Goal: Information Seeking & Learning: Learn about a topic

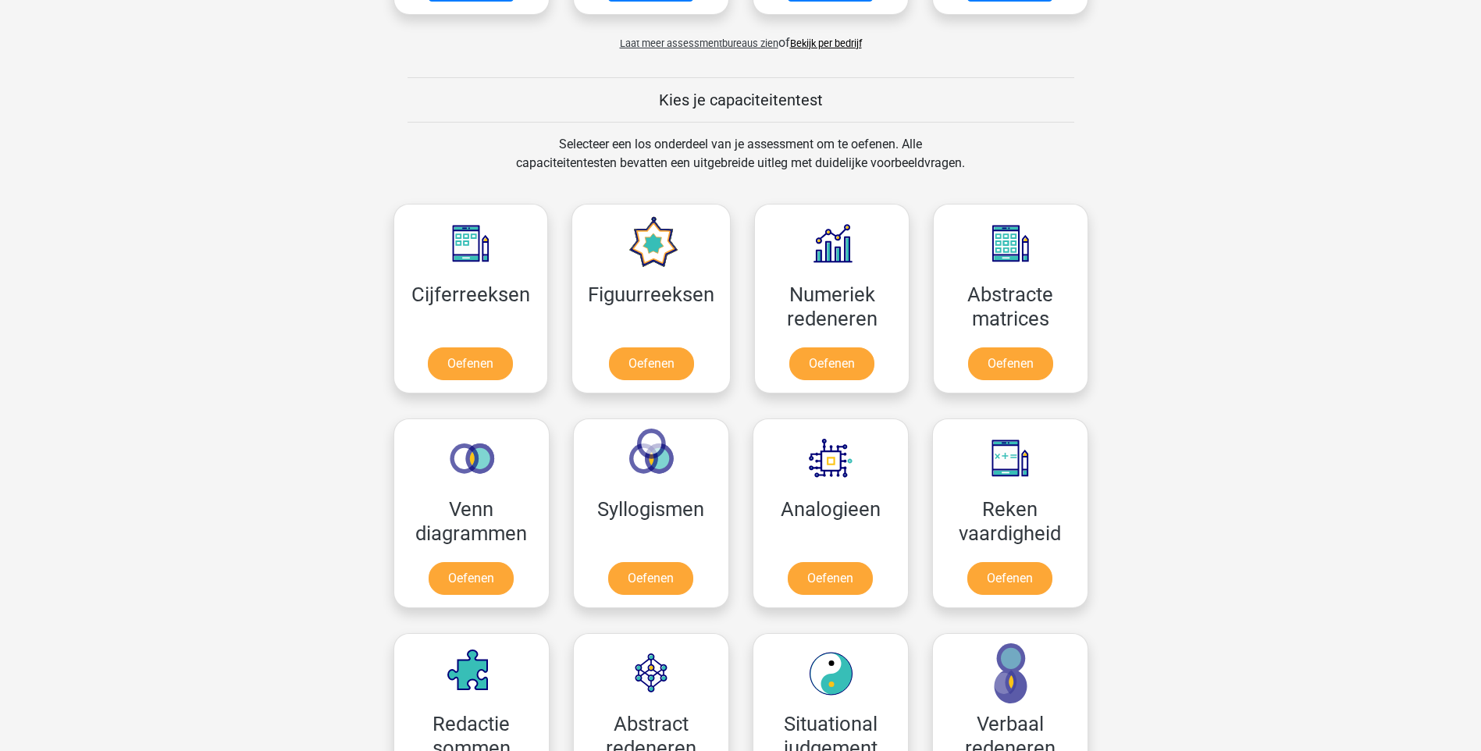
scroll to position [624, 0]
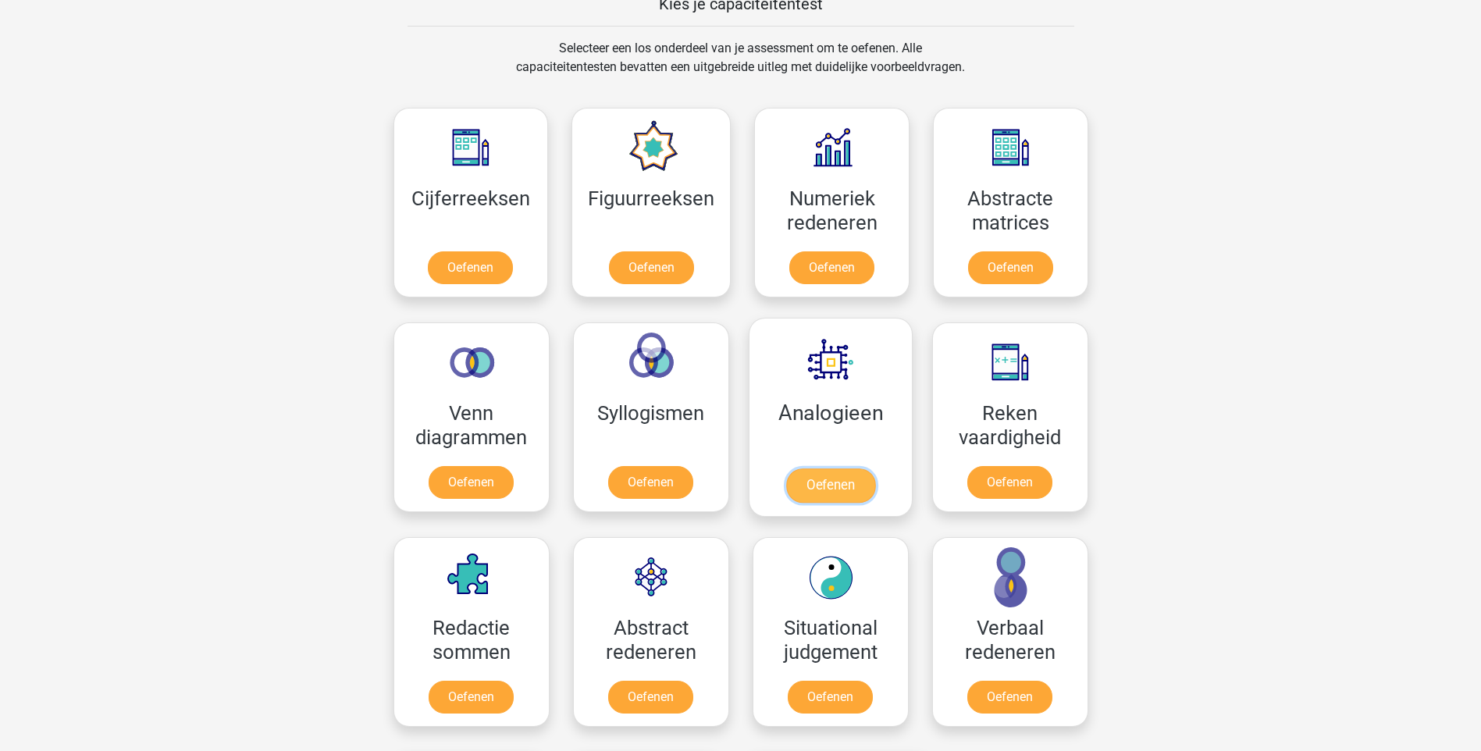
click at [831, 478] on link "Oefenen" at bounding box center [829, 485] width 89 height 34
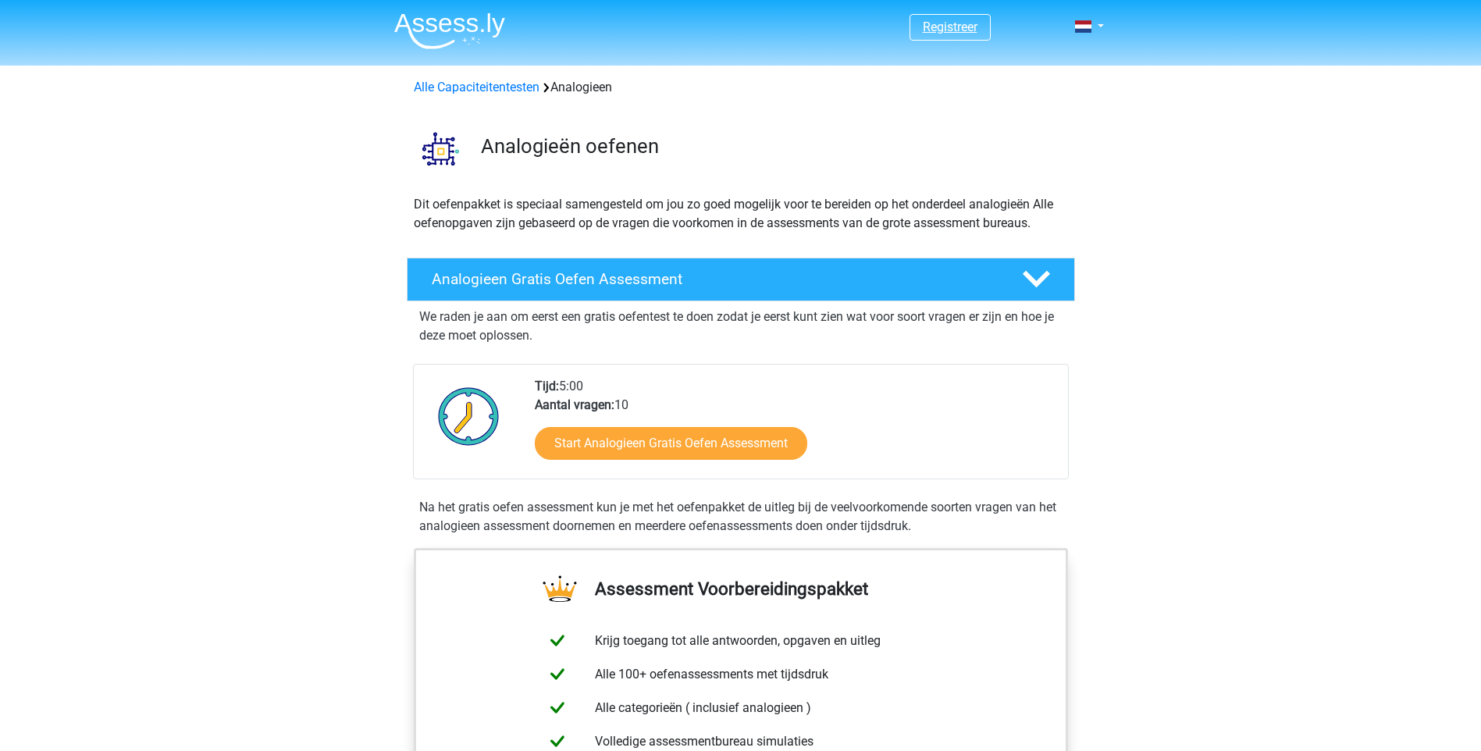
click at [924, 33] on link "Registreer" at bounding box center [950, 27] width 55 height 15
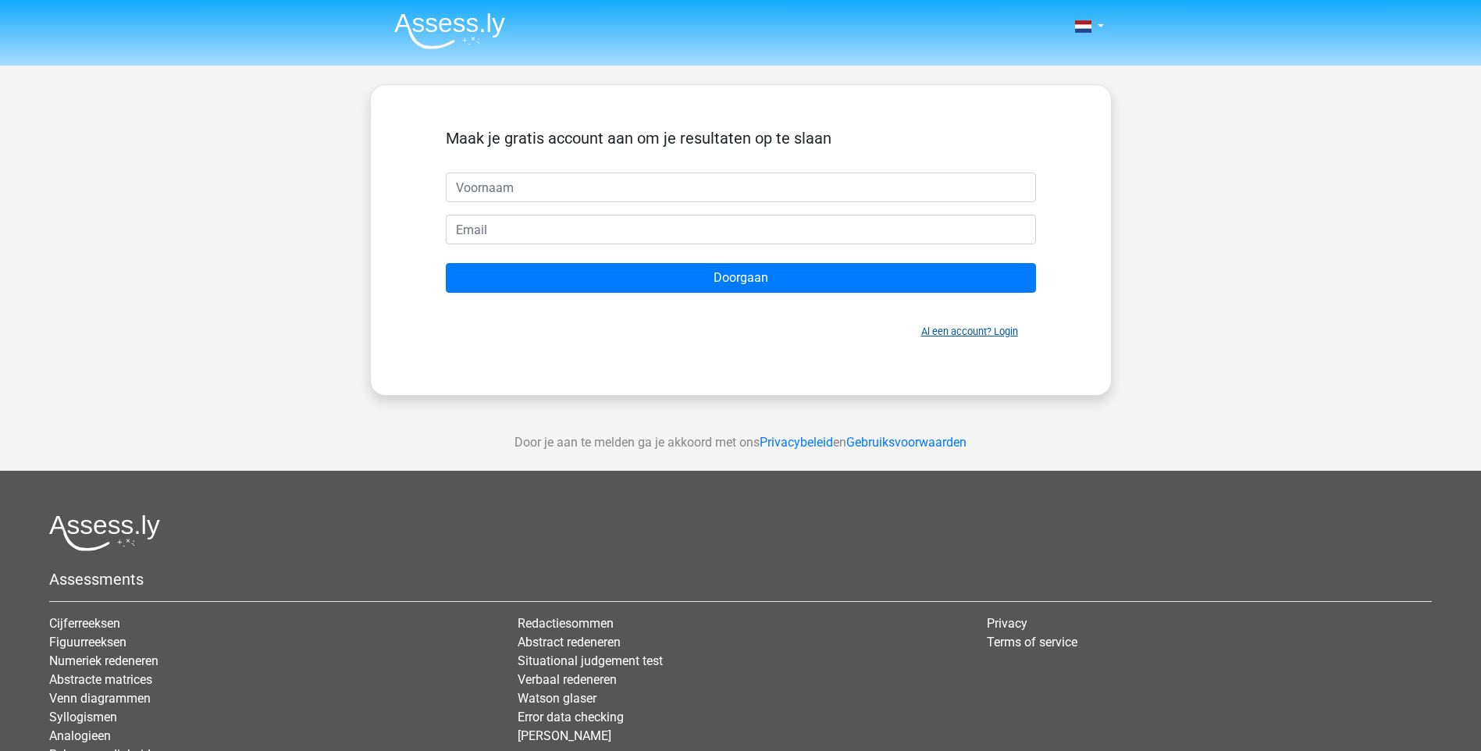
click at [1008, 333] on link "Al een account? Login" at bounding box center [969, 331] width 97 height 12
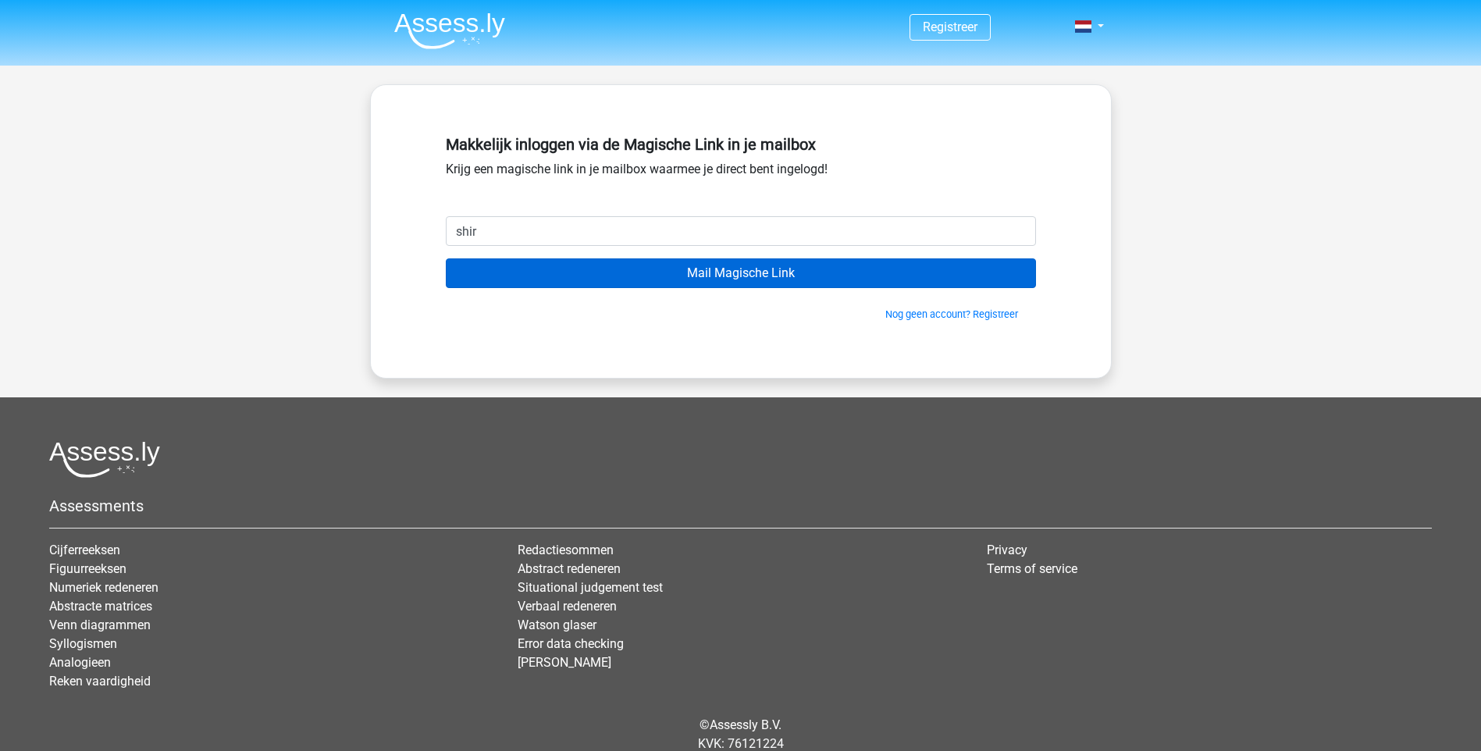
type input "shireenvanzitteren@gmail.com"
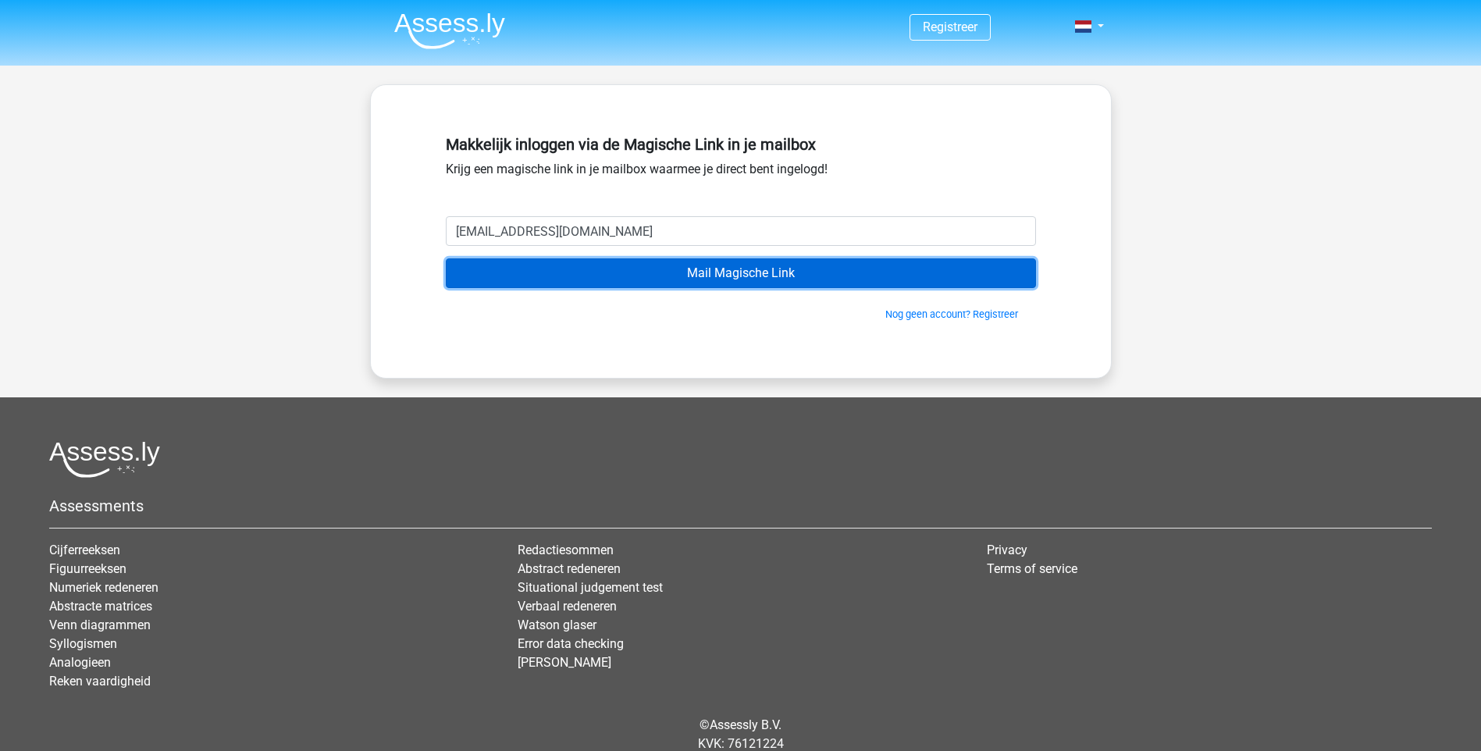
click at [724, 268] on input "Mail Magische Link" at bounding box center [741, 273] width 590 height 30
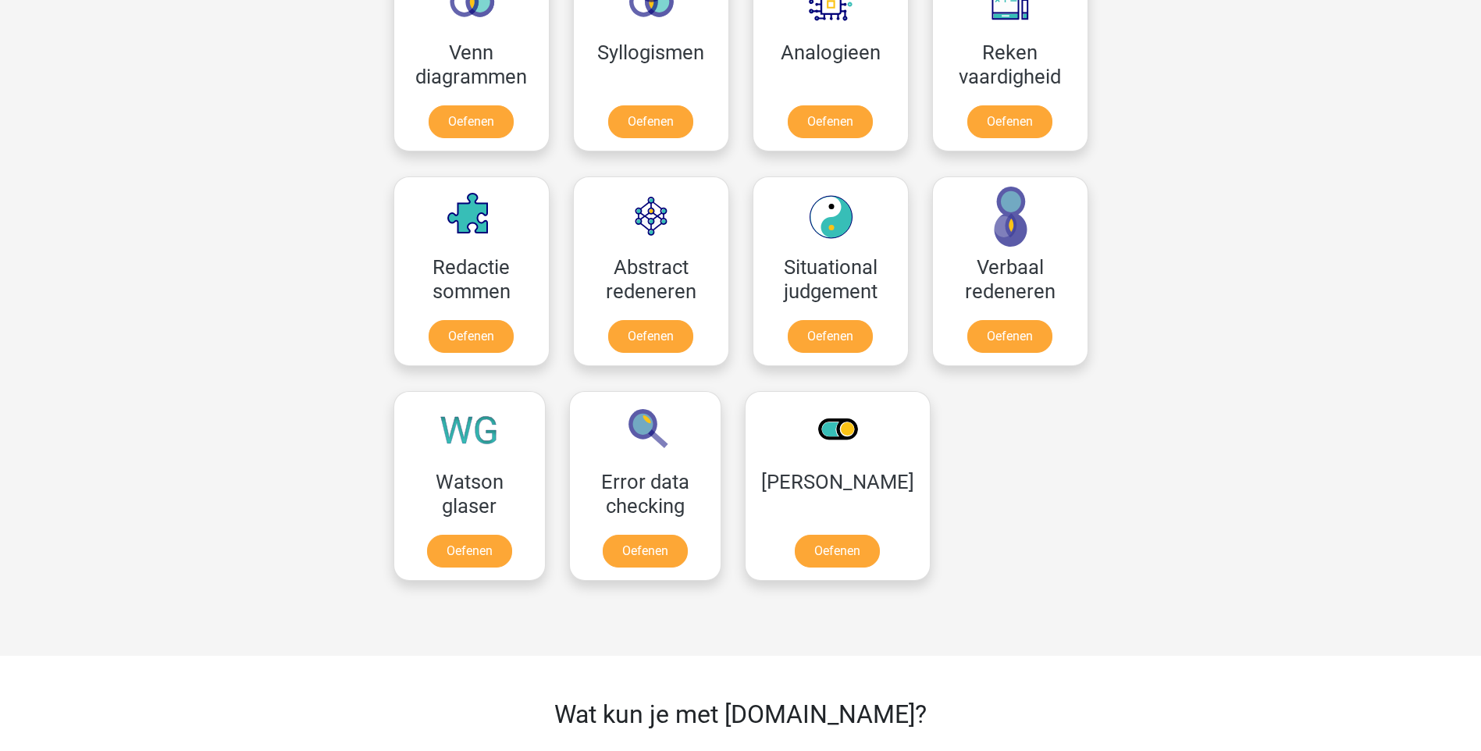
scroll to position [1015, 0]
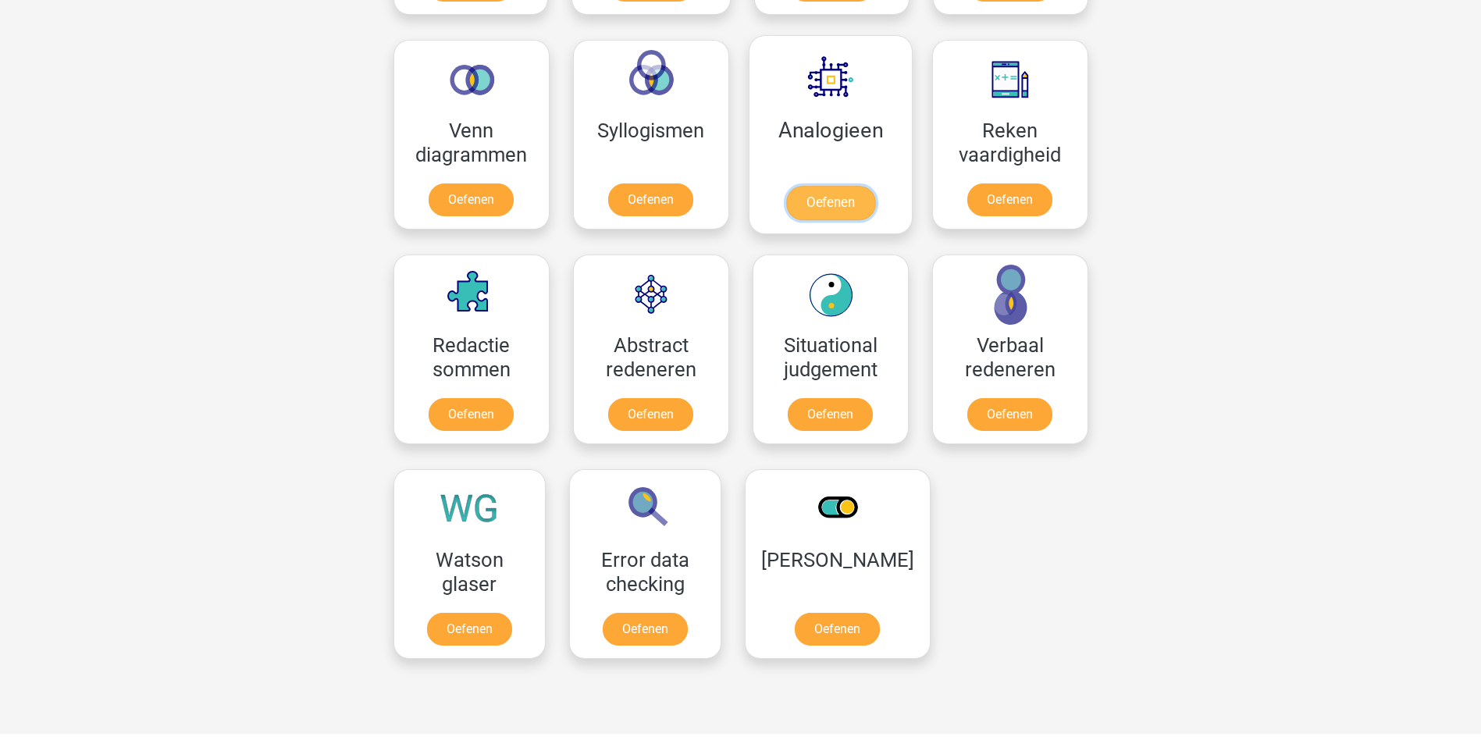
click at [837, 213] on link "Oefenen" at bounding box center [829, 203] width 89 height 34
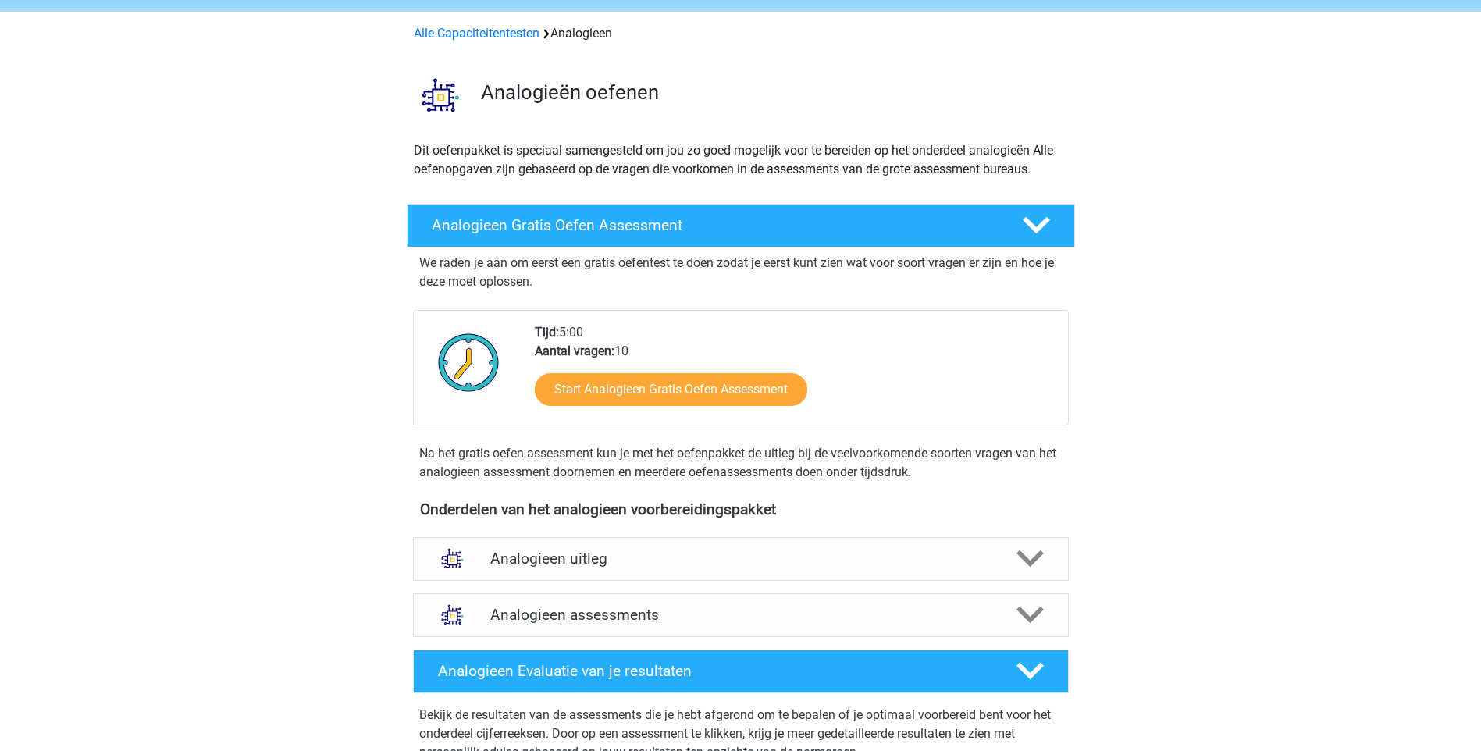
scroll to position [156, 0]
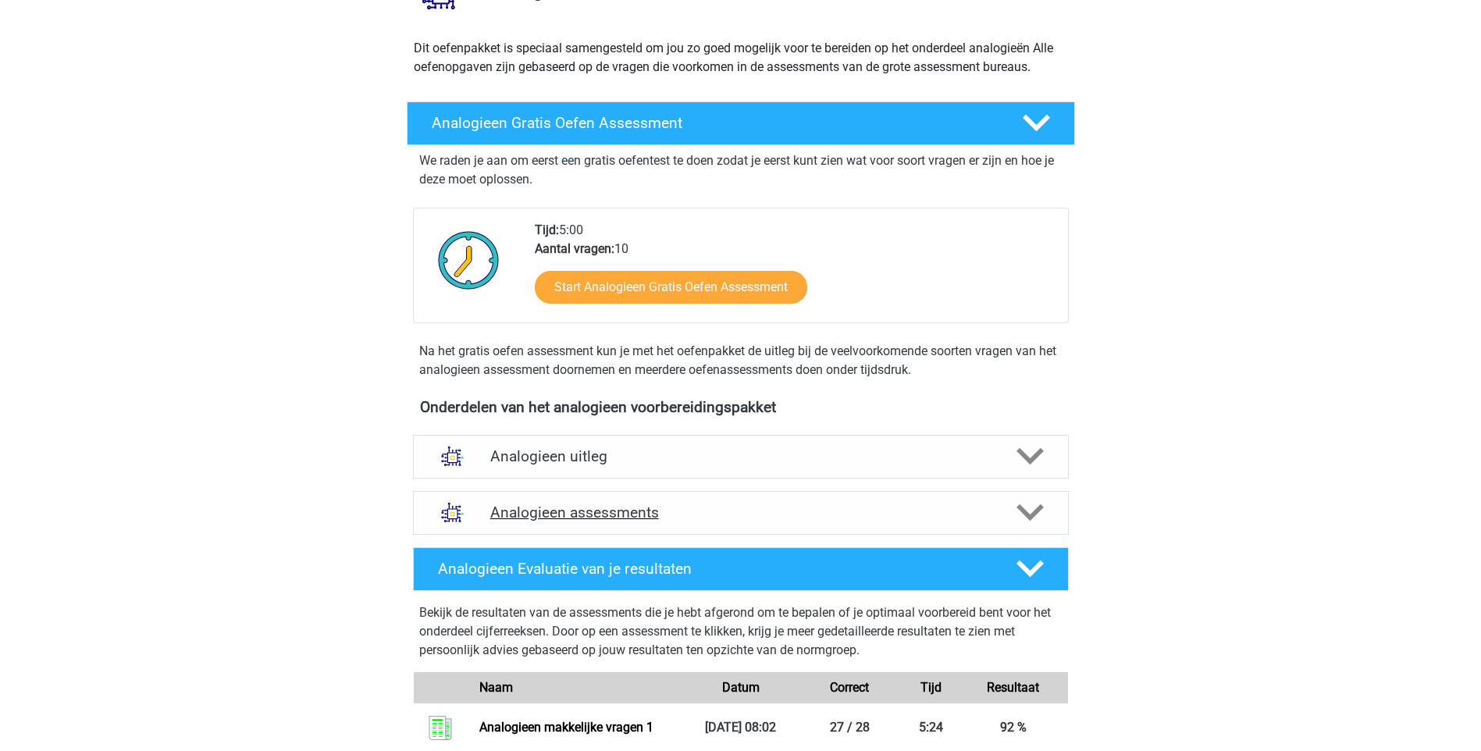
click at [716, 520] on h4 "Analogieen assessments" at bounding box center [740, 512] width 501 height 18
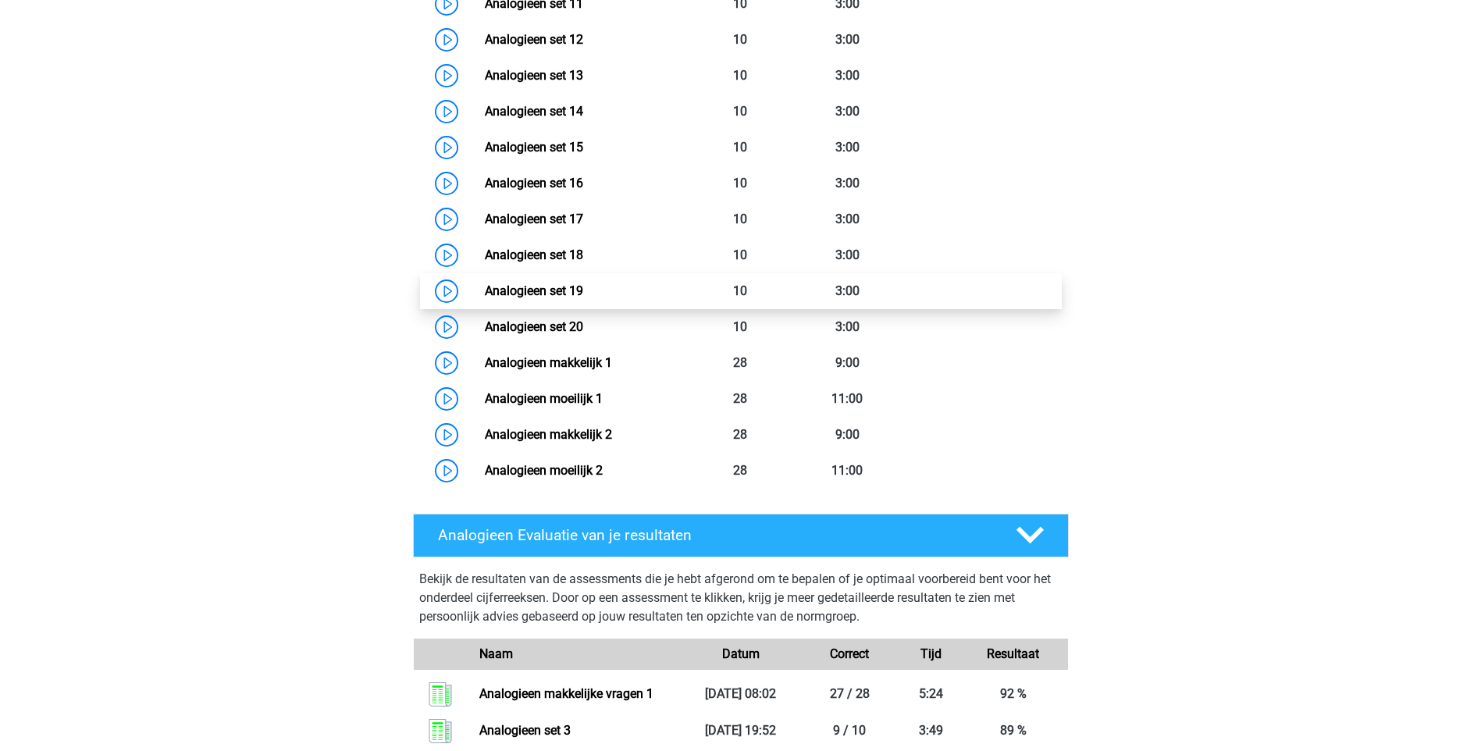
scroll to position [1171, 0]
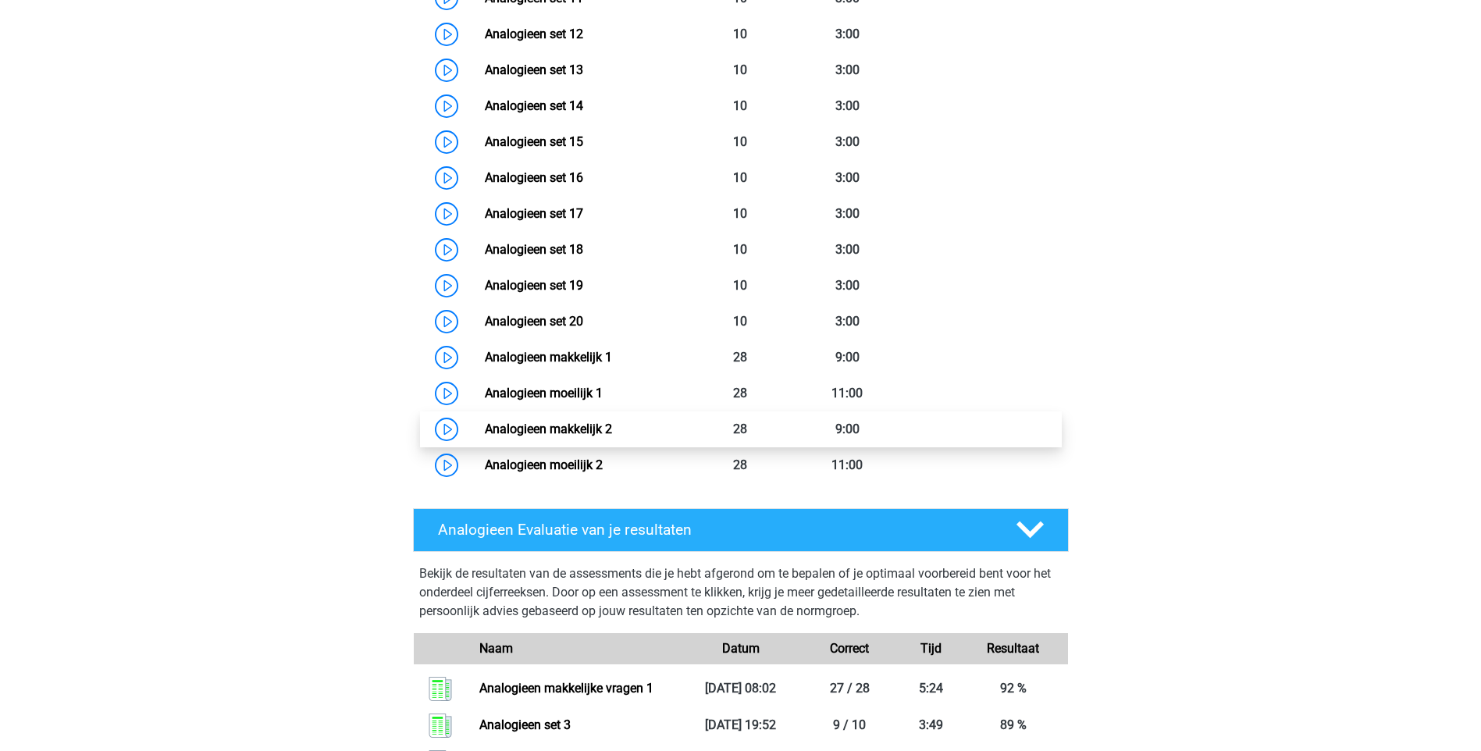
click at [485, 425] on link "Analogieen makkelijk 2" at bounding box center [548, 428] width 127 height 15
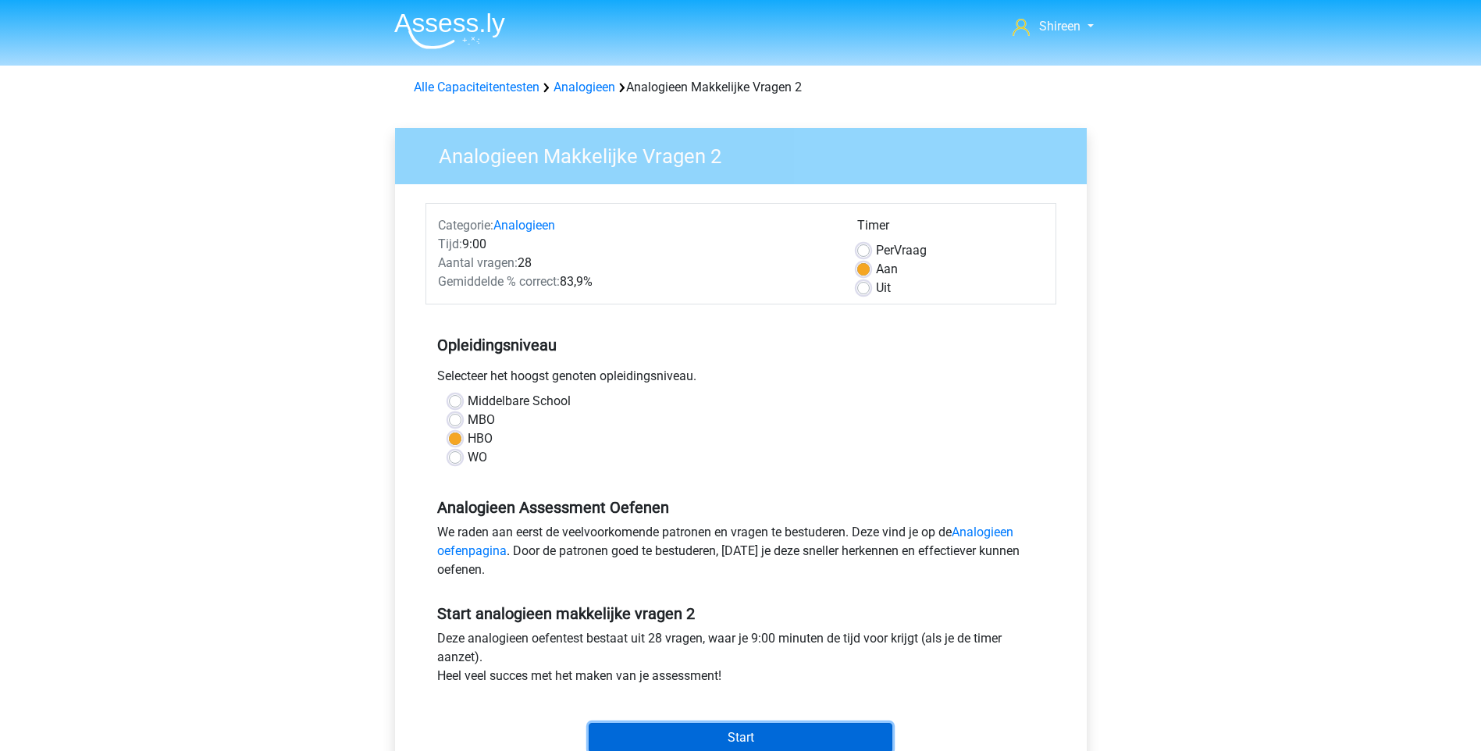
click at [776, 741] on input "Start" at bounding box center [741, 738] width 304 height 30
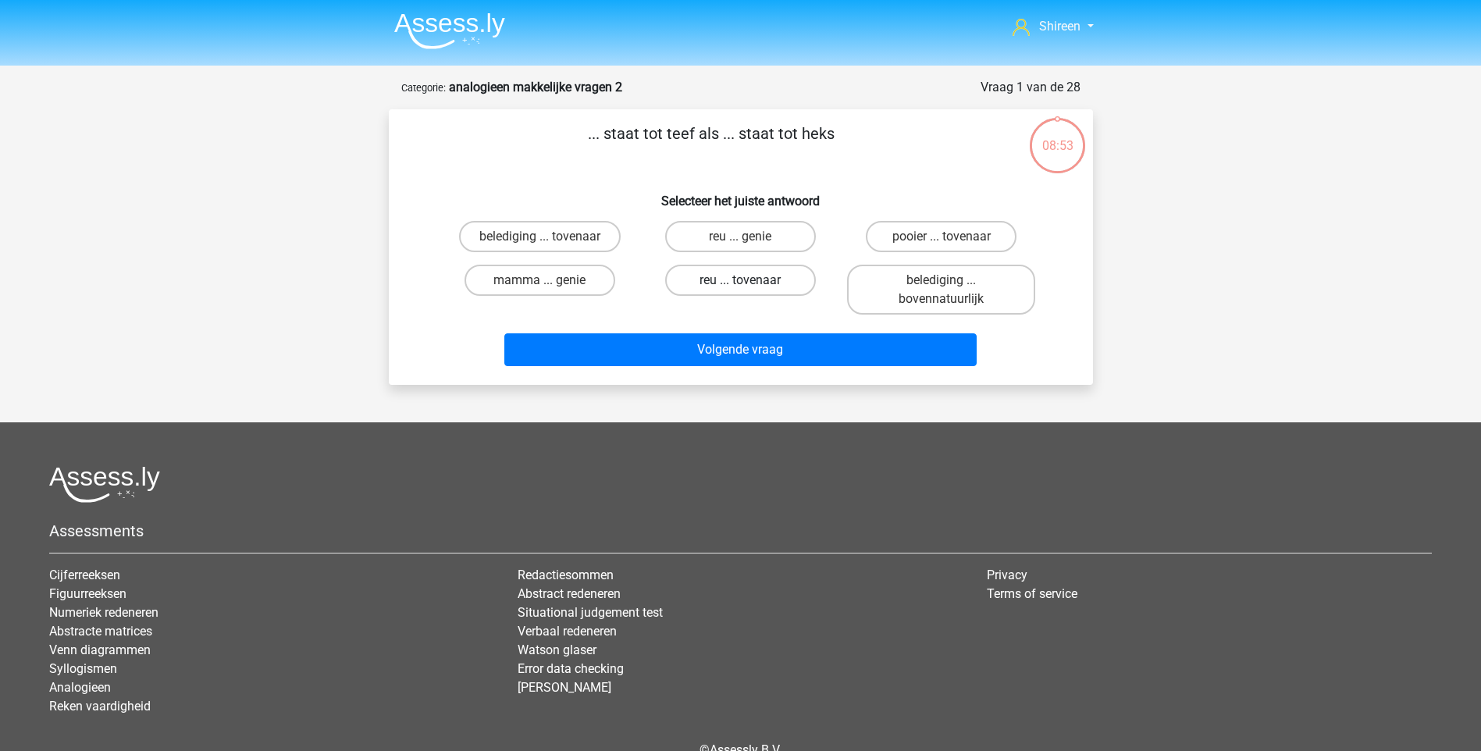
click at [754, 285] on label "reu ... tovenaar" at bounding box center [740, 280] width 151 height 31
click at [750, 285] on input "reu ... tovenaar" at bounding box center [745, 285] width 10 height 10
radio input "true"
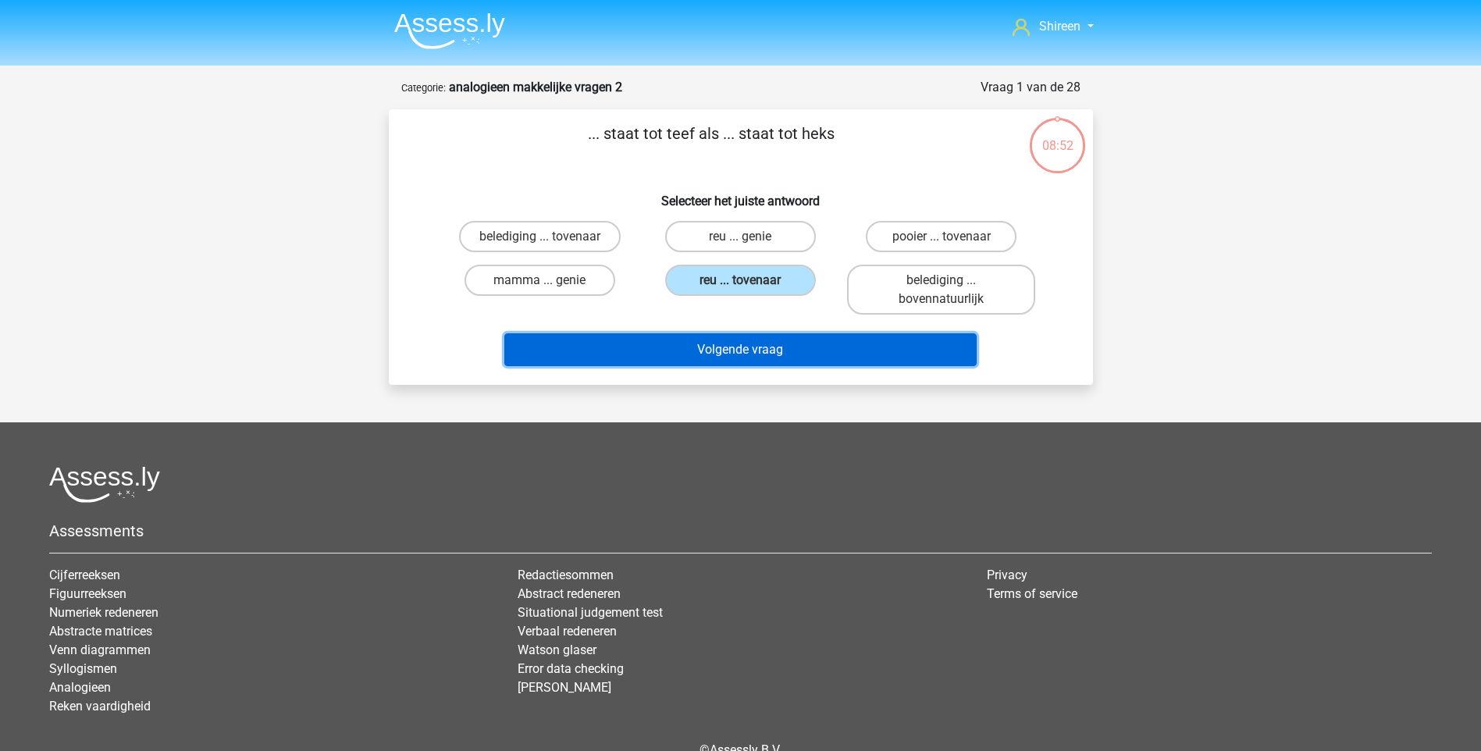
click at [786, 350] on button "Volgende vraag" at bounding box center [740, 349] width 472 height 33
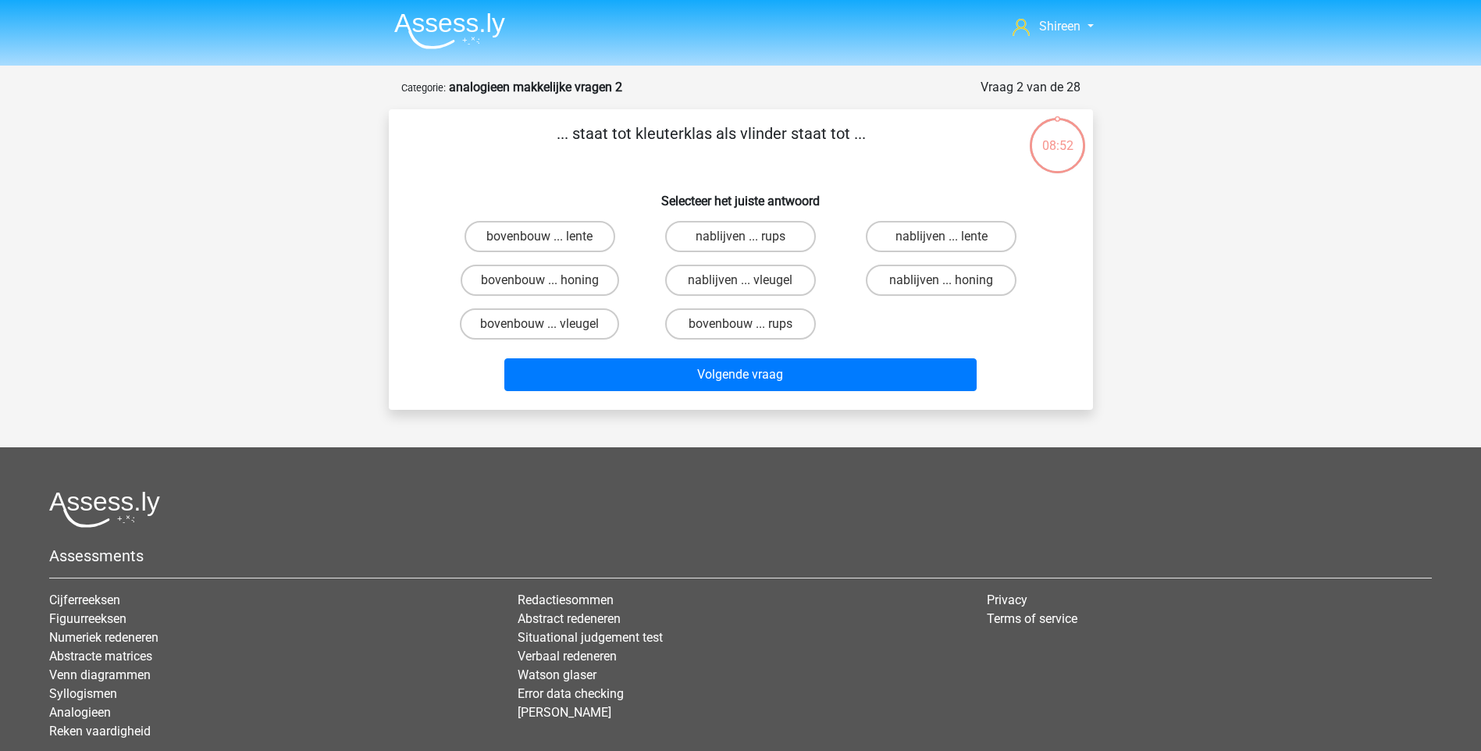
scroll to position [78, 0]
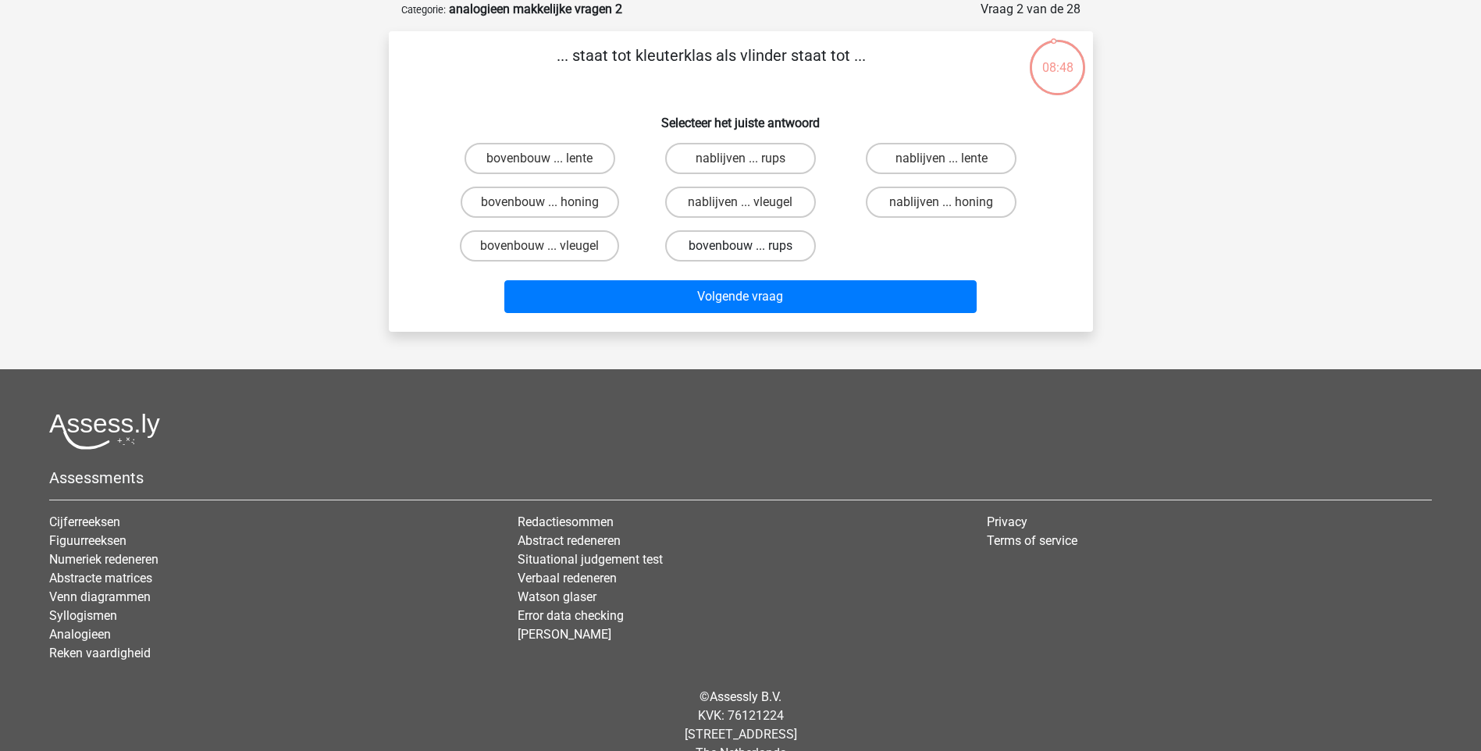
click at [760, 245] on label "bovenbouw ... rups" at bounding box center [740, 245] width 151 height 31
click at [750, 246] on input "bovenbouw ... rups" at bounding box center [745, 251] width 10 height 10
radio input "true"
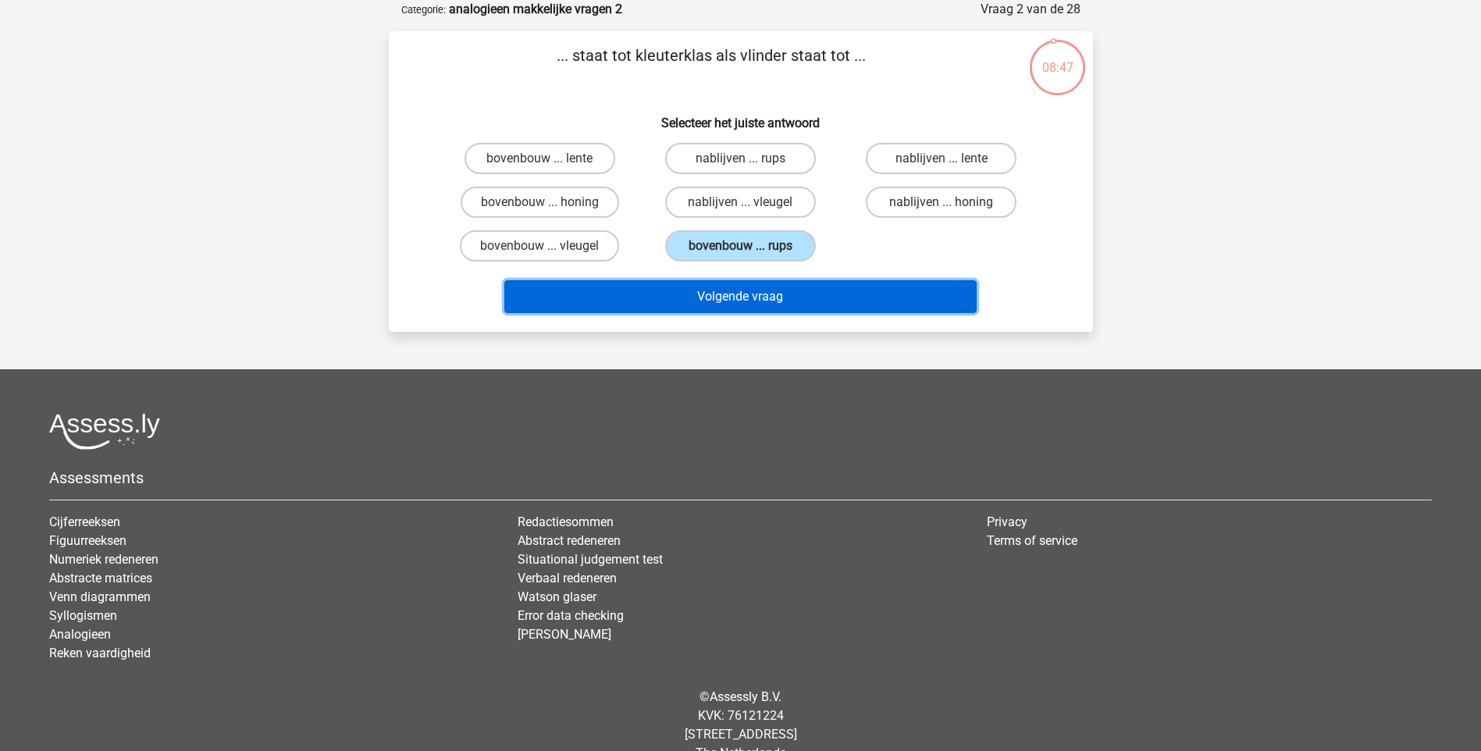
click at [778, 298] on button "Volgende vraag" at bounding box center [740, 296] width 472 height 33
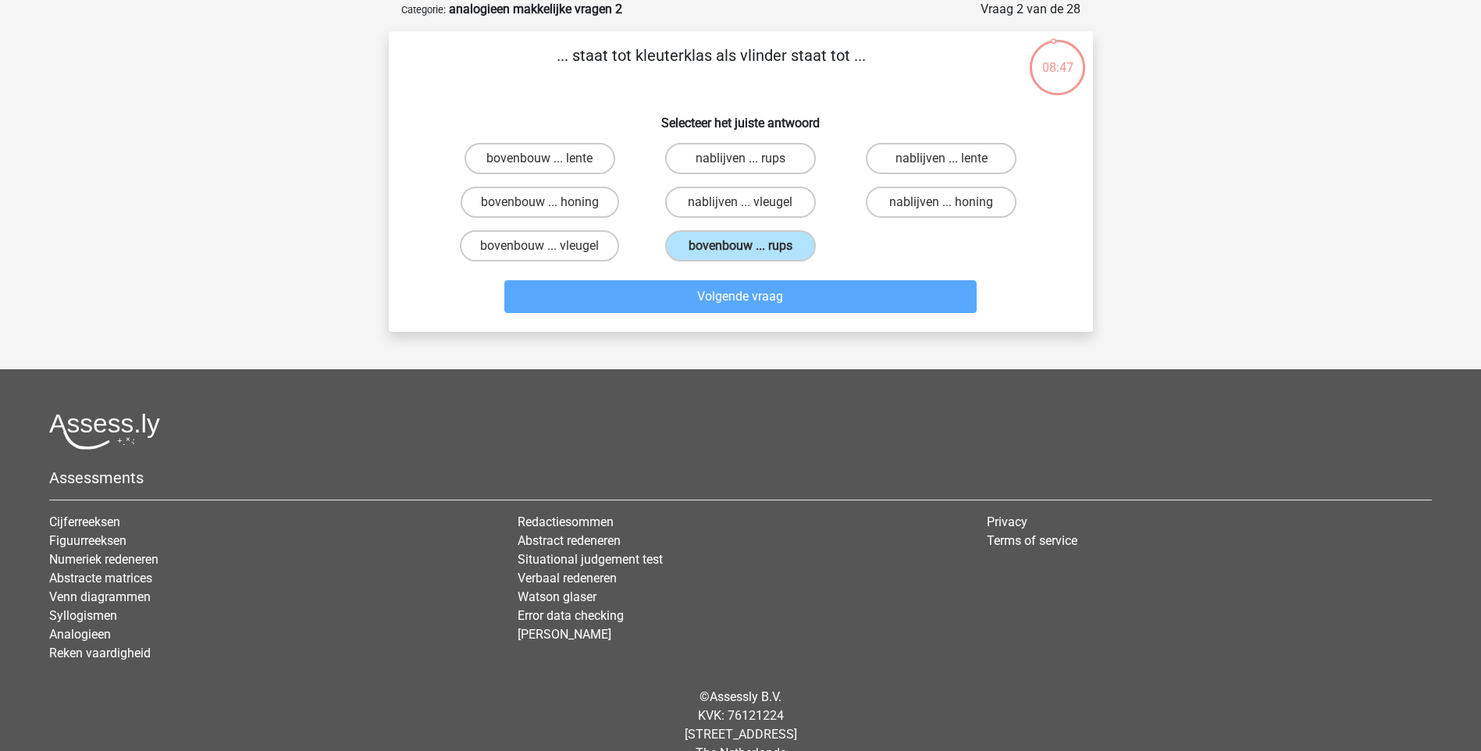
scroll to position [65, 0]
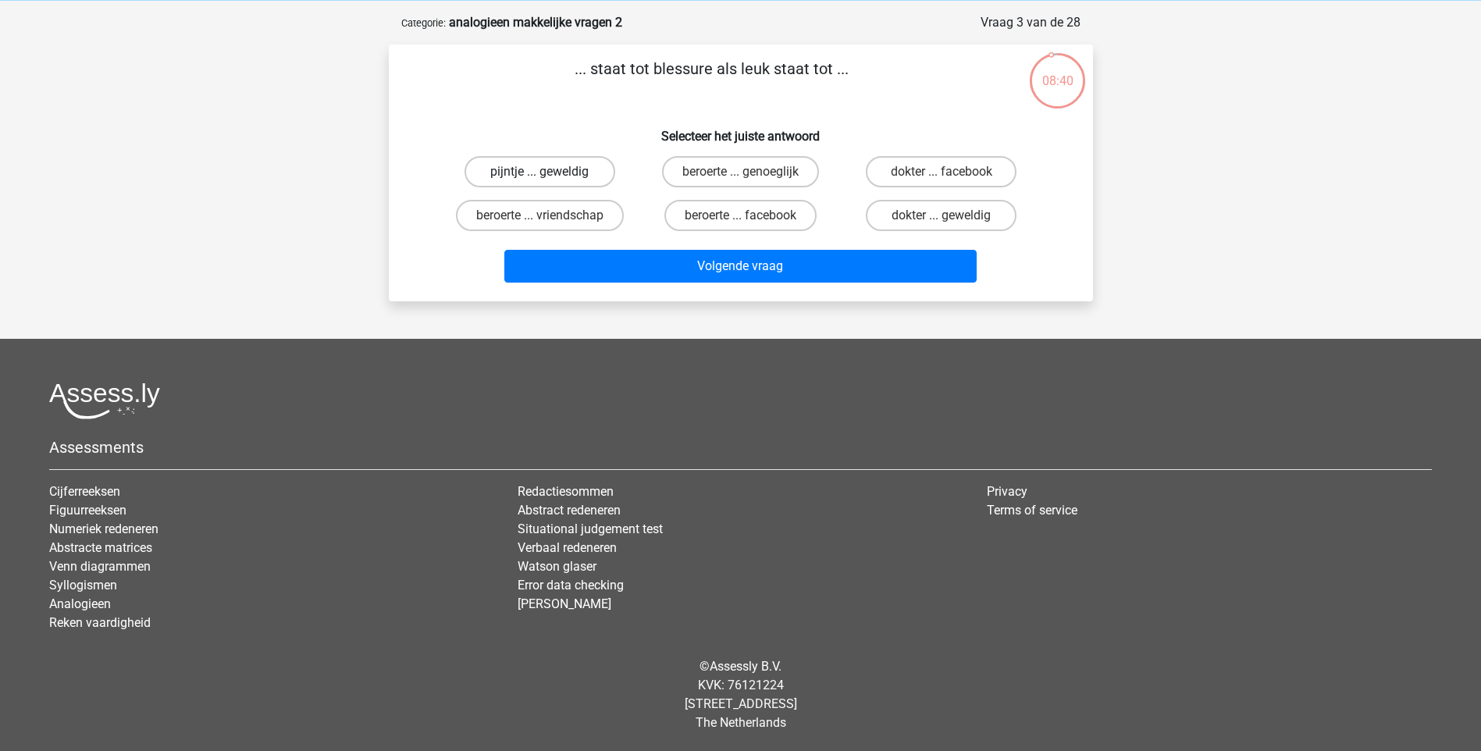
click at [529, 164] on label "pijntje ... geweldig" at bounding box center [539, 171] width 151 height 31
click at [539, 172] on input "pijntje ... geweldig" at bounding box center [544, 177] width 10 height 10
radio input "true"
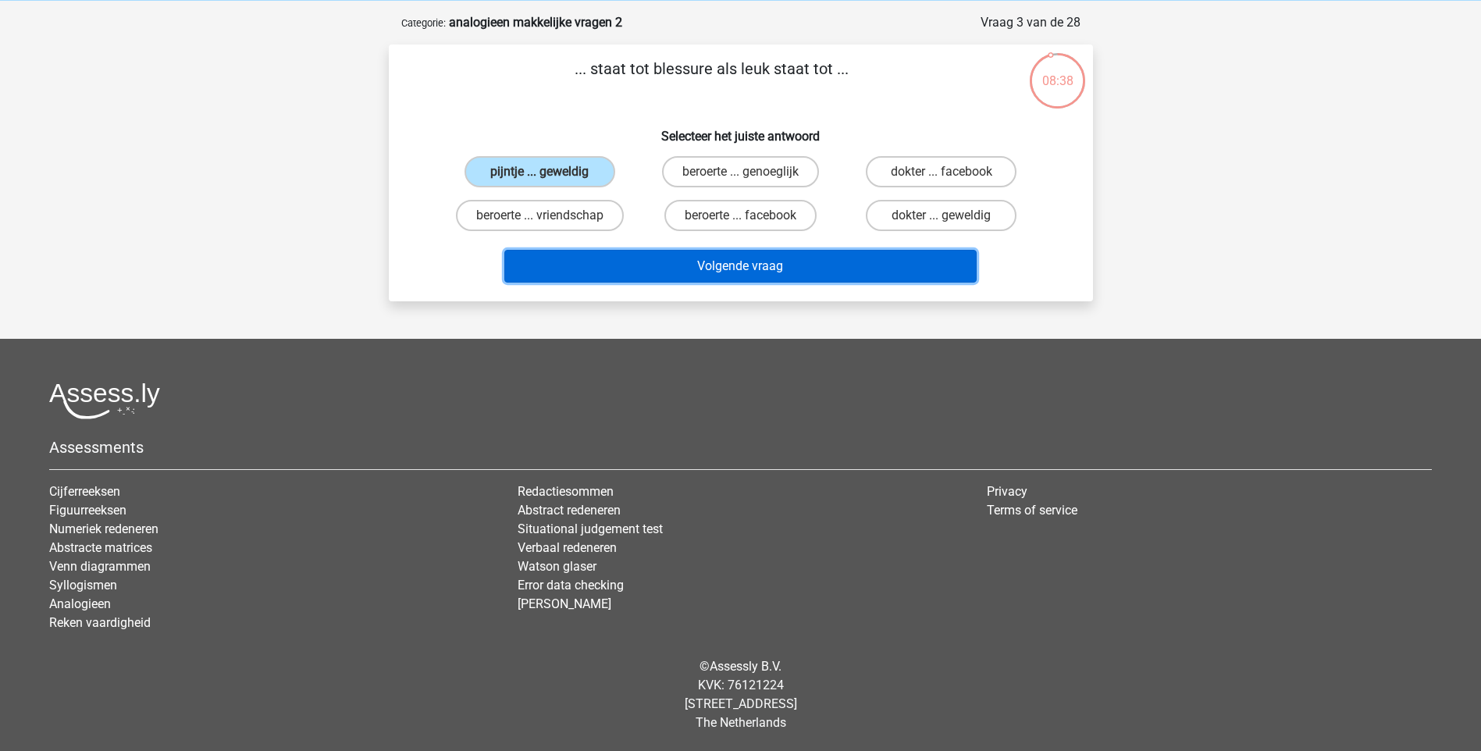
click at [784, 271] on button "Volgende vraag" at bounding box center [740, 266] width 472 height 33
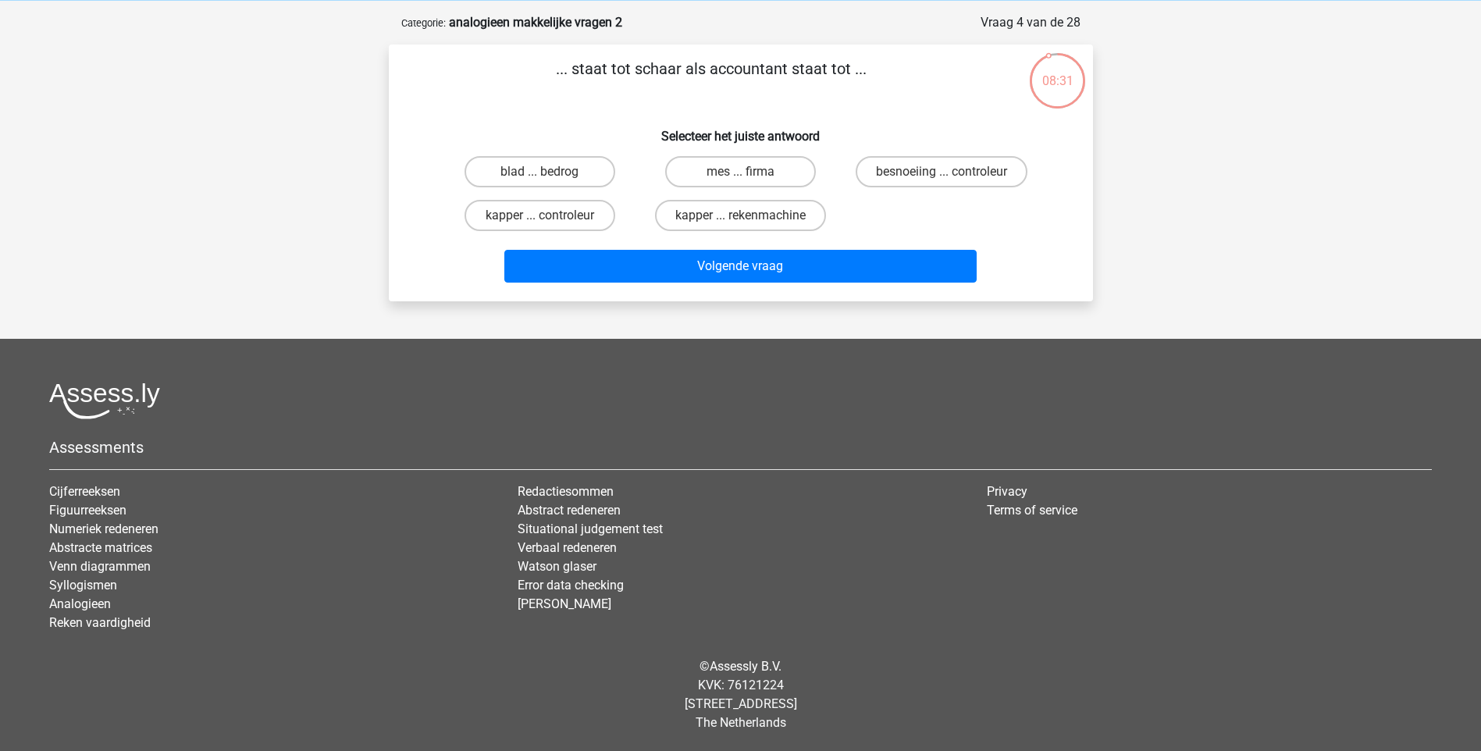
click at [749, 222] on input "kapper ... rekenmachine" at bounding box center [745, 220] width 10 height 10
radio input "true"
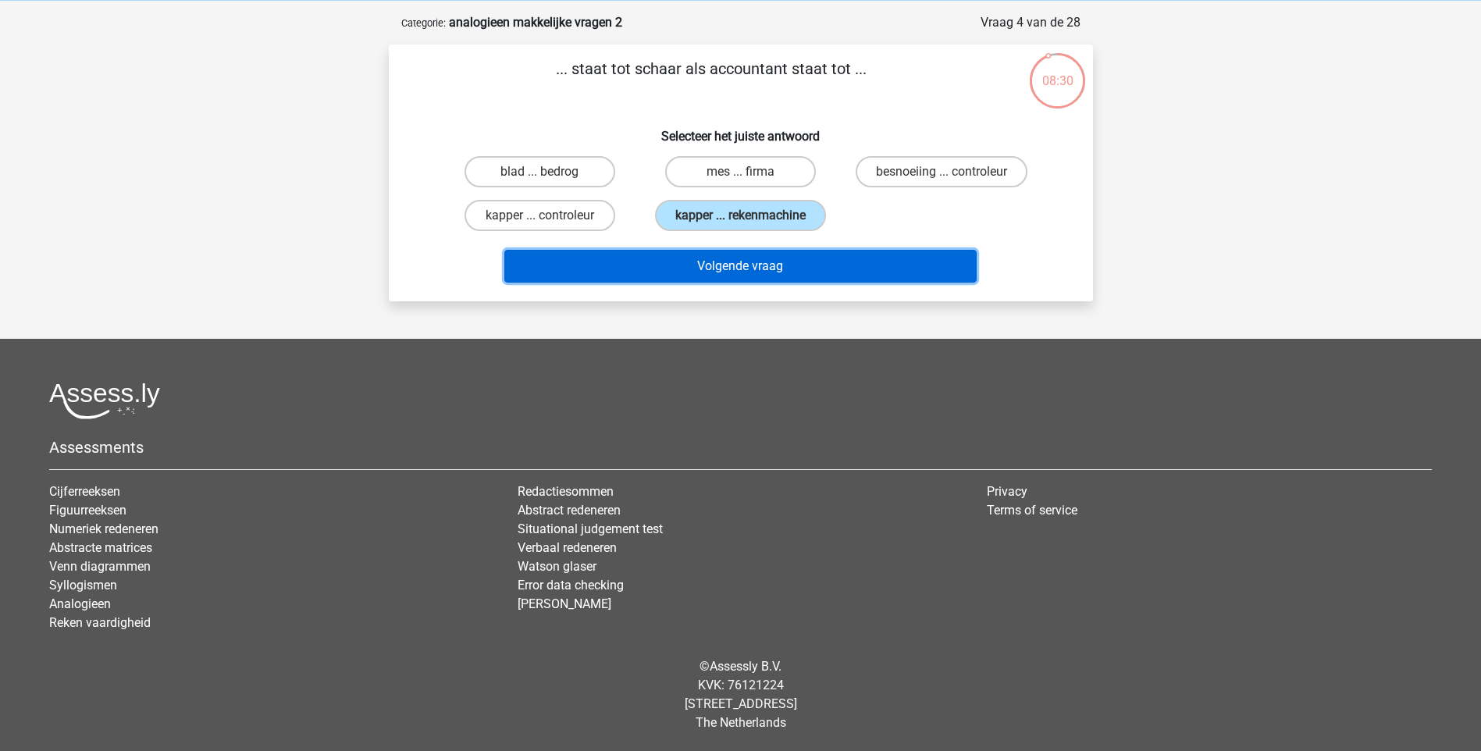
click at [801, 266] on button "Volgende vraag" at bounding box center [740, 266] width 472 height 33
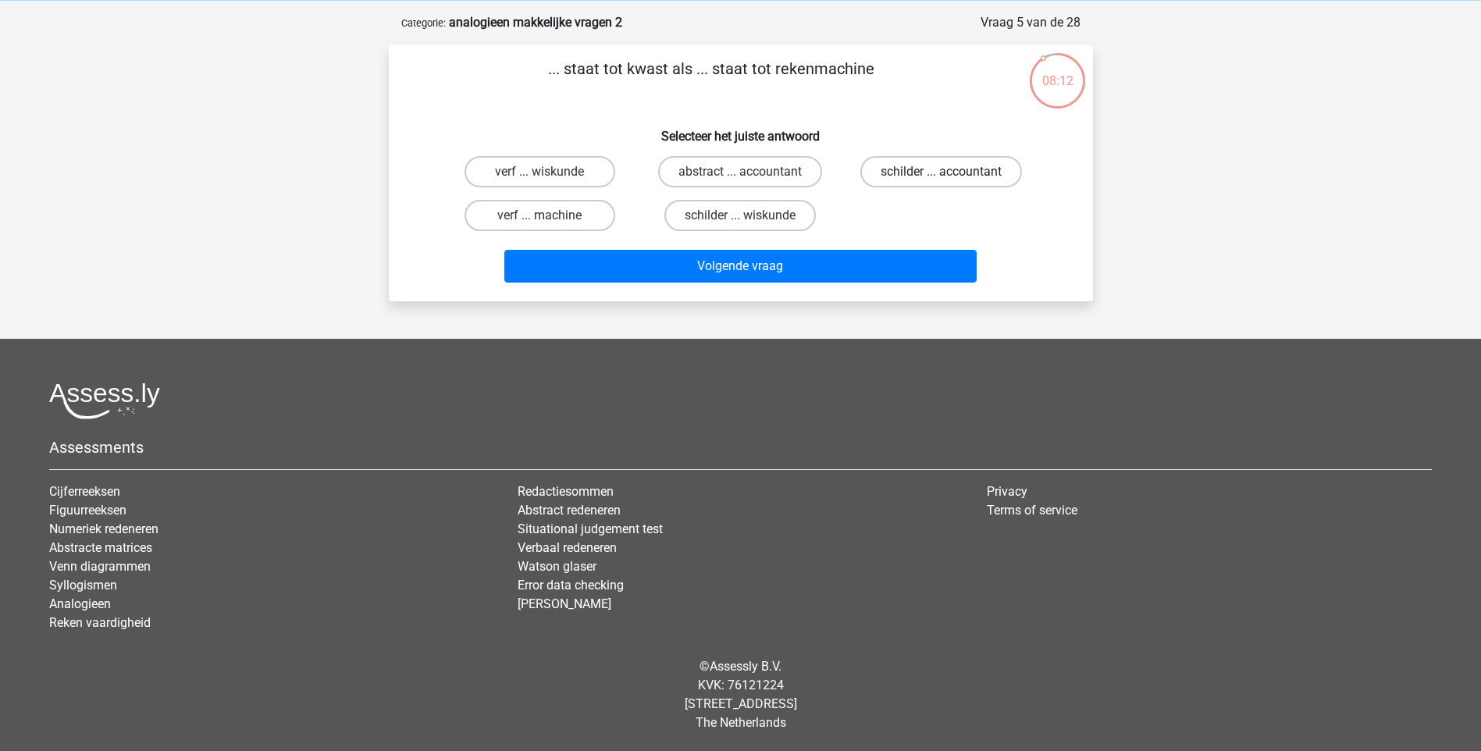
click at [904, 173] on label "schilder ... accountant" at bounding box center [941, 171] width 162 height 31
click at [941, 173] on input "schilder ... accountant" at bounding box center [946, 177] width 10 height 10
radio input "true"
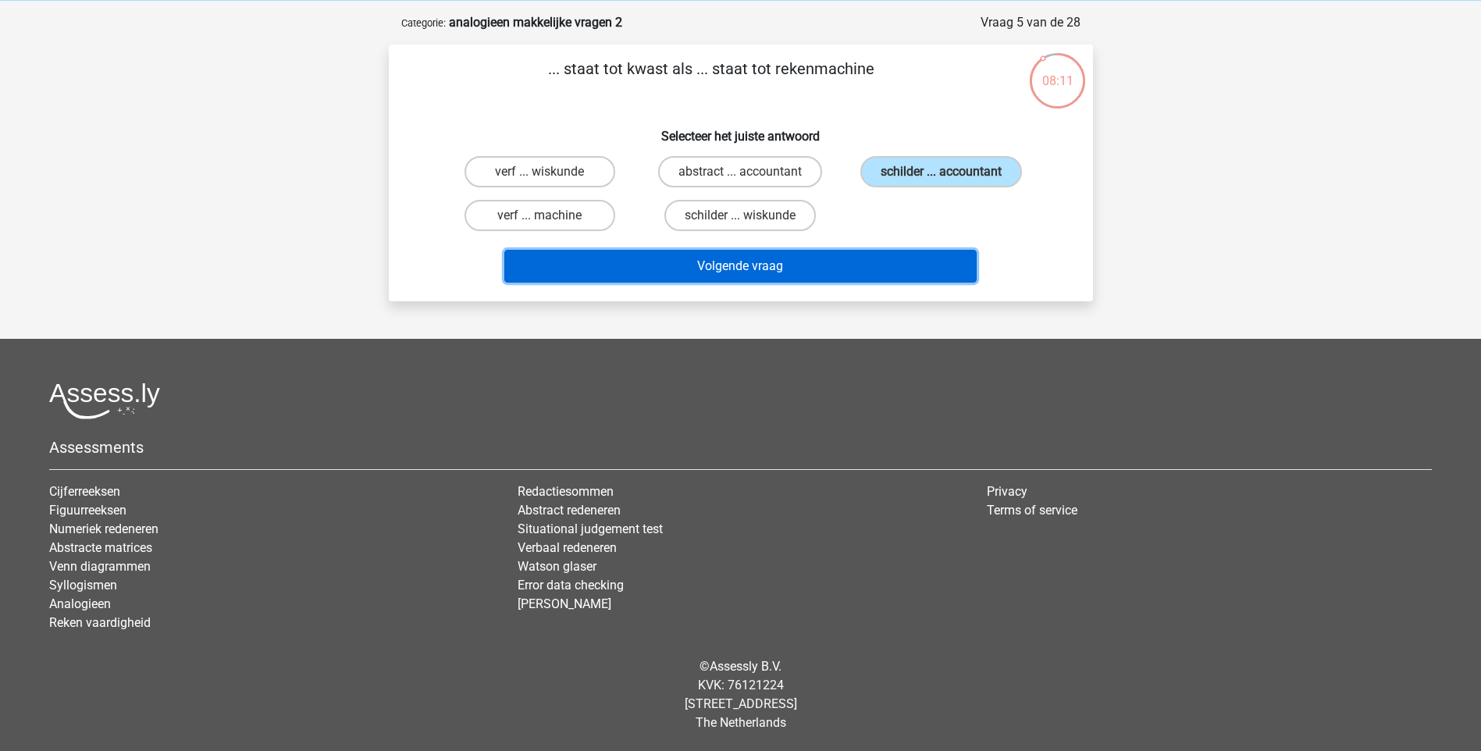
click at [851, 275] on button "Volgende vraag" at bounding box center [740, 266] width 472 height 33
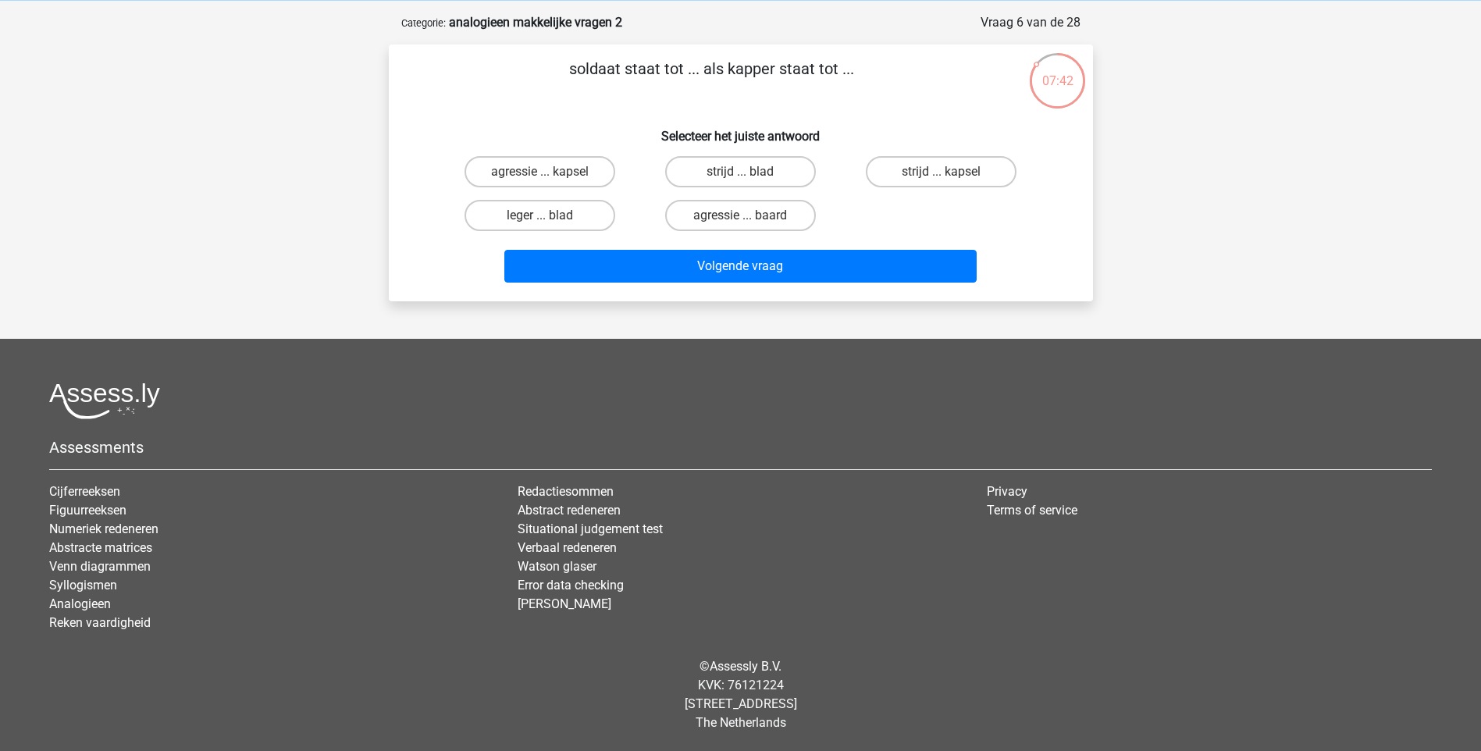
click at [544, 172] on input "agressie ... kapsel" at bounding box center [544, 177] width 10 height 10
radio input "true"
click at [898, 171] on label "strijd ... kapsel" at bounding box center [941, 171] width 151 height 31
click at [941, 172] on input "strijd ... kapsel" at bounding box center [946, 177] width 10 height 10
radio input "true"
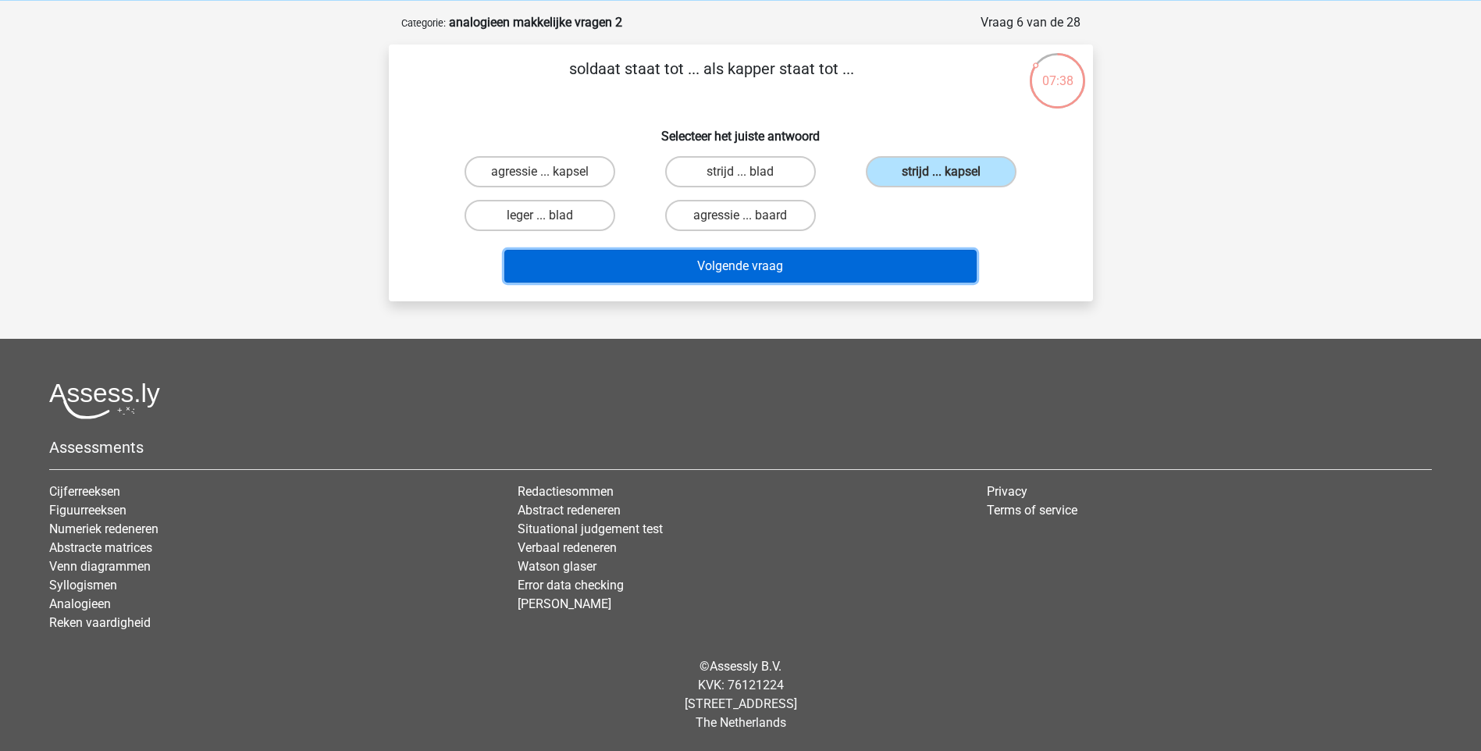
click at [855, 274] on button "Volgende vraag" at bounding box center [740, 266] width 472 height 33
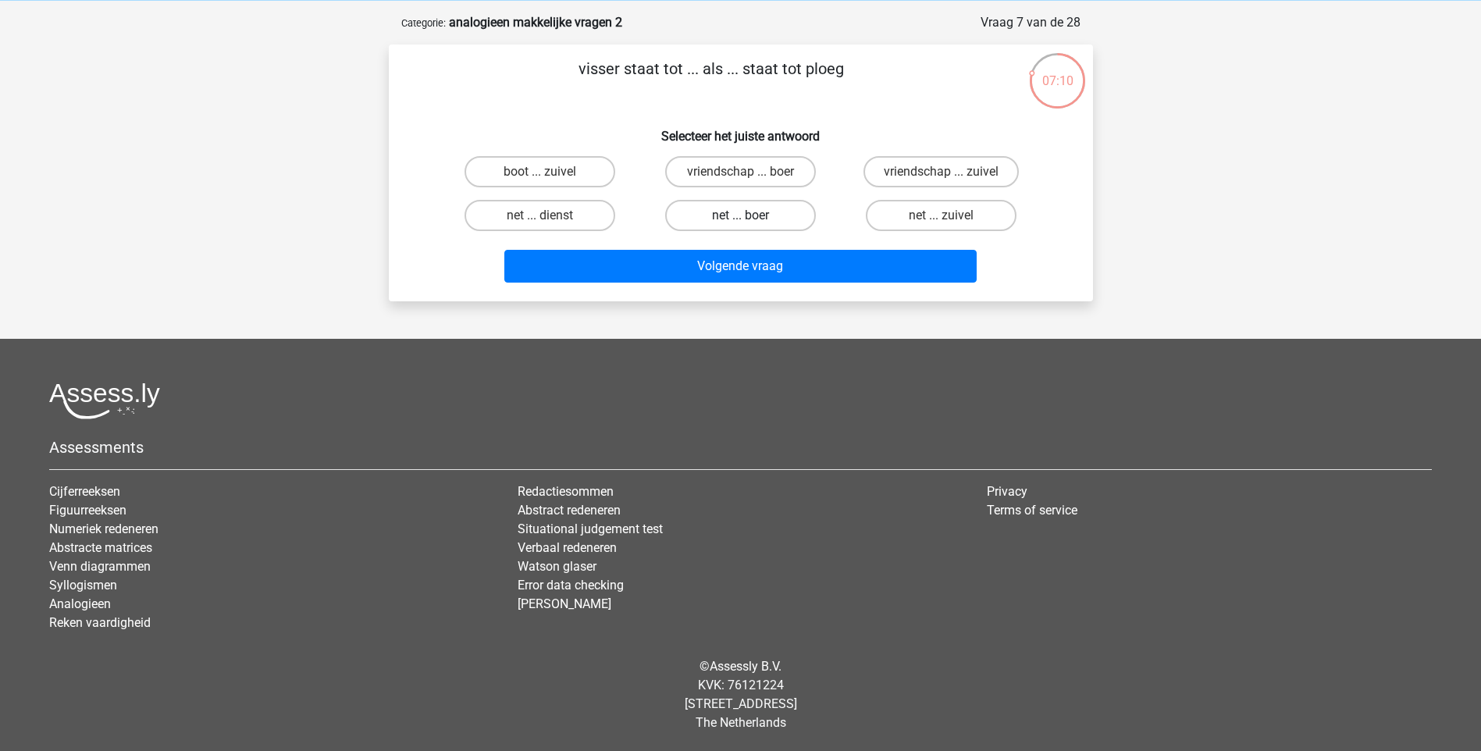
click at [755, 219] on label "net ... boer" at bounding box center [740, 215] width 151 height 31
click at [750, 219] on input "net ... boer" at bounding box center [745, 220] width 10 height 10
radio input "true"
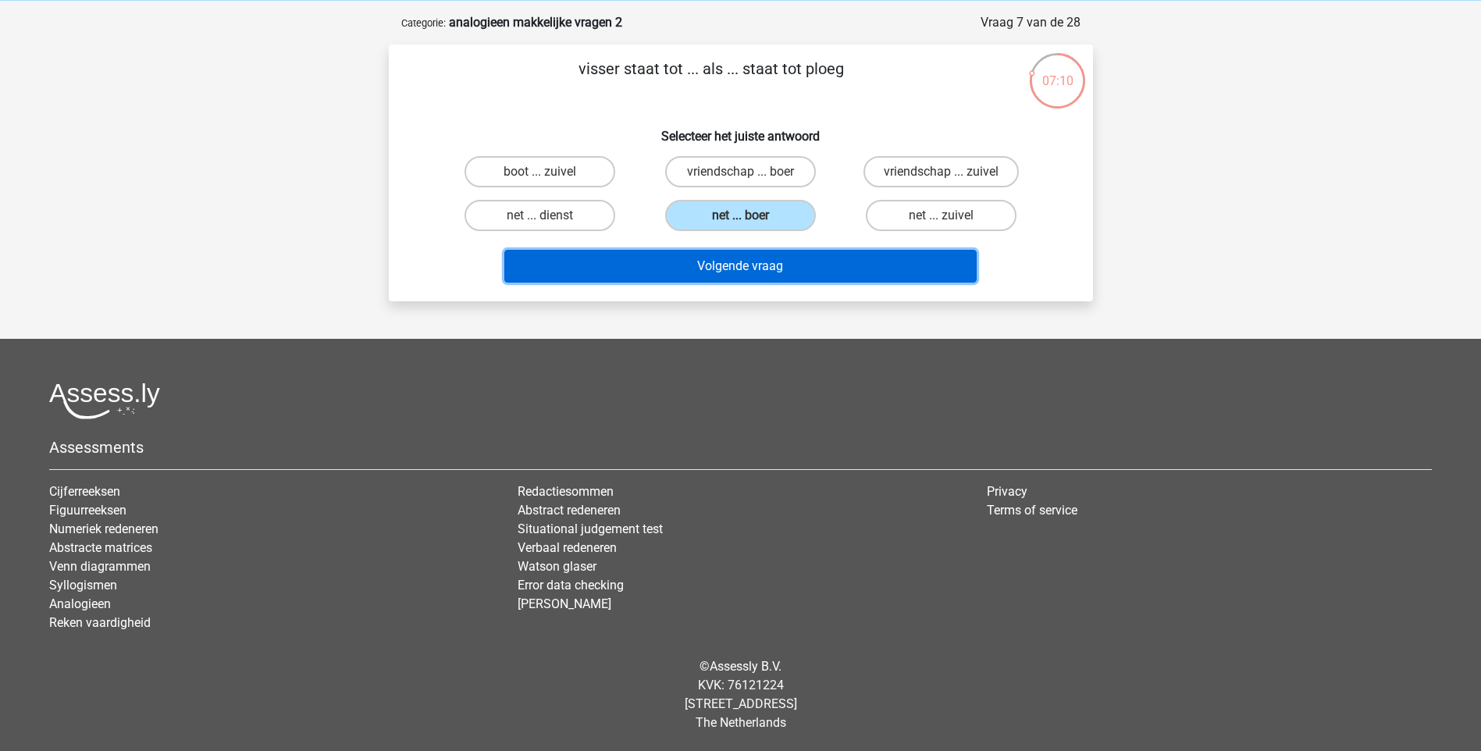
click at [793, 264] on button "Volgende vraag" at bounding box center [740, 266] width 472 height 33
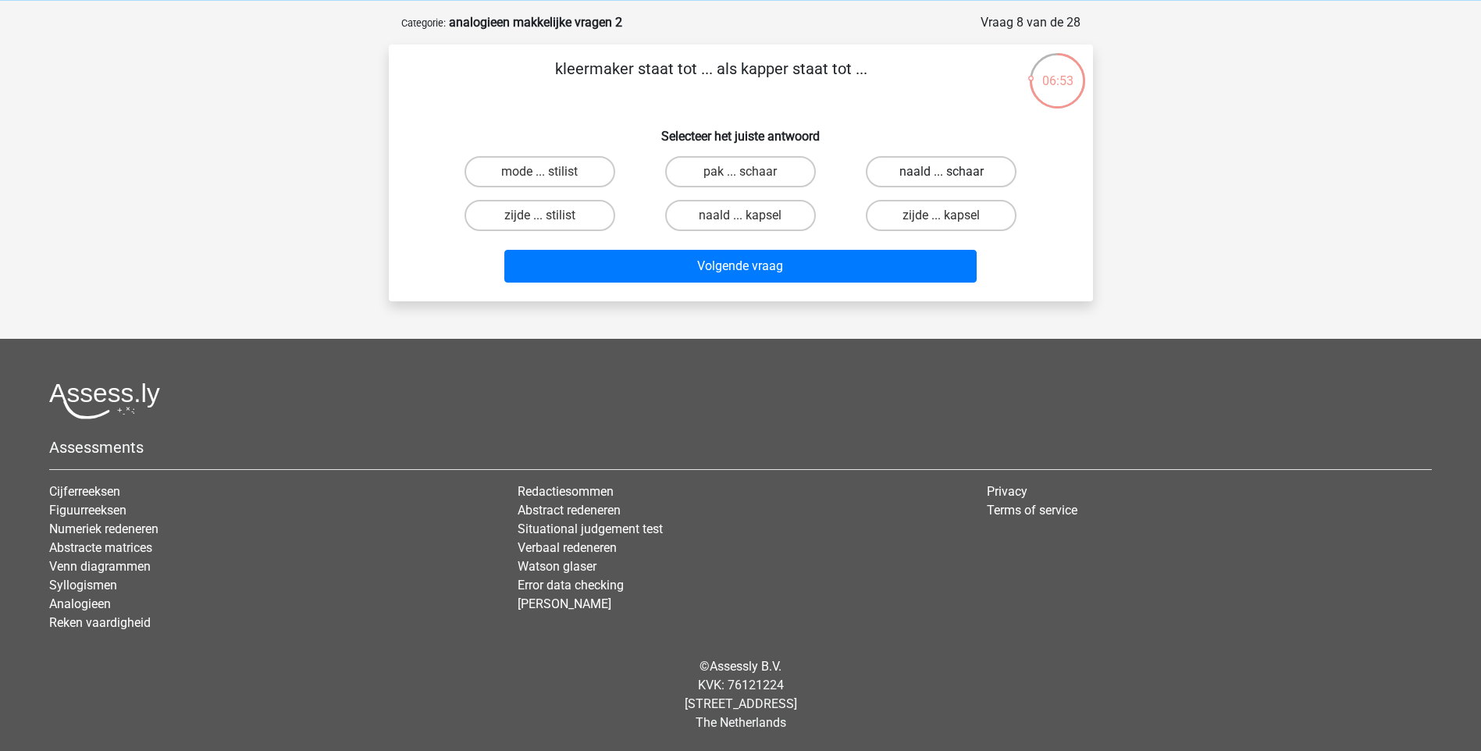
click at [919, 166] on label "naald ... schaar" at bounding box center [941, 171] width 151 height 31
click at [941, 172] on input "naald ... schaar" at bounding box center [946, 177] width 10 height 10
radio input "true"
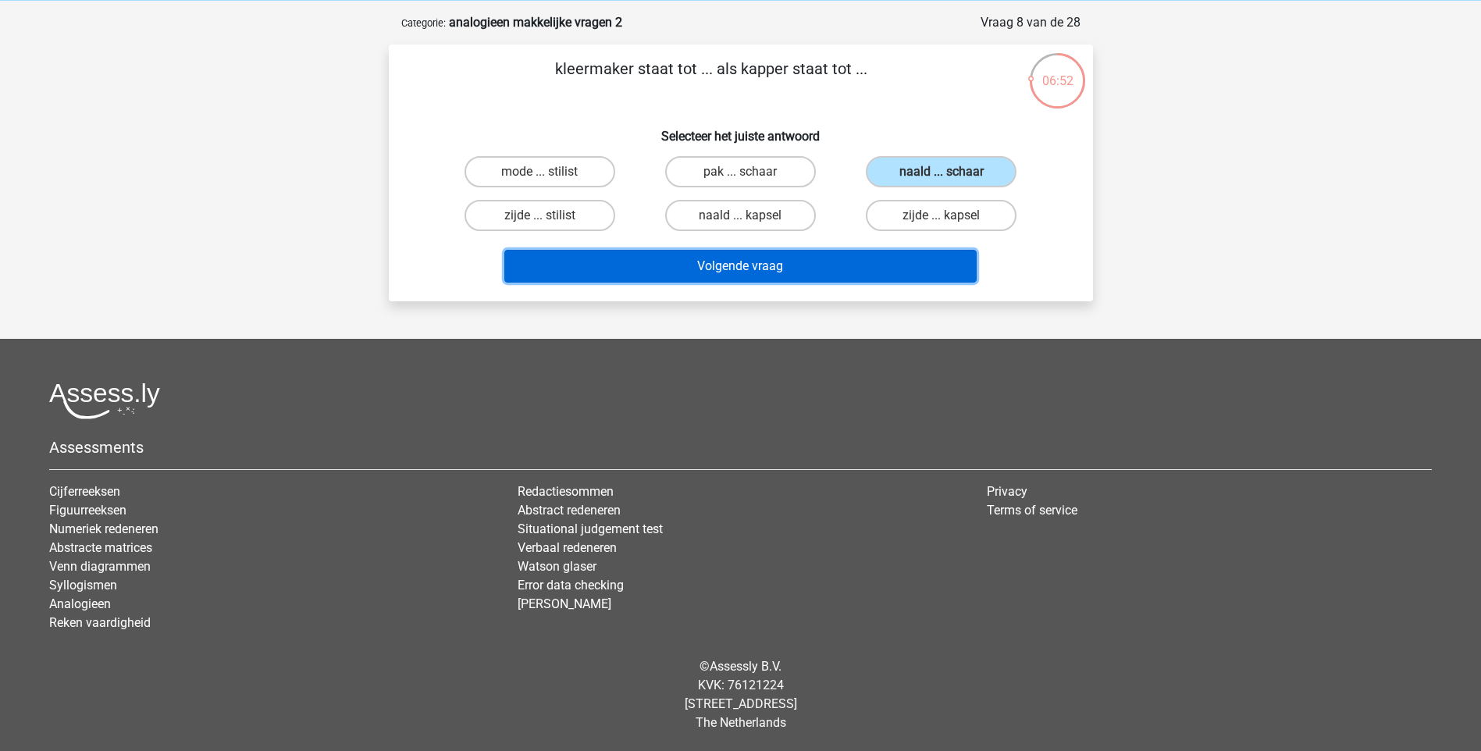
click at [886, 262] on button "Volgende vraag" at bounding box center [740, 266] width 472 height 33
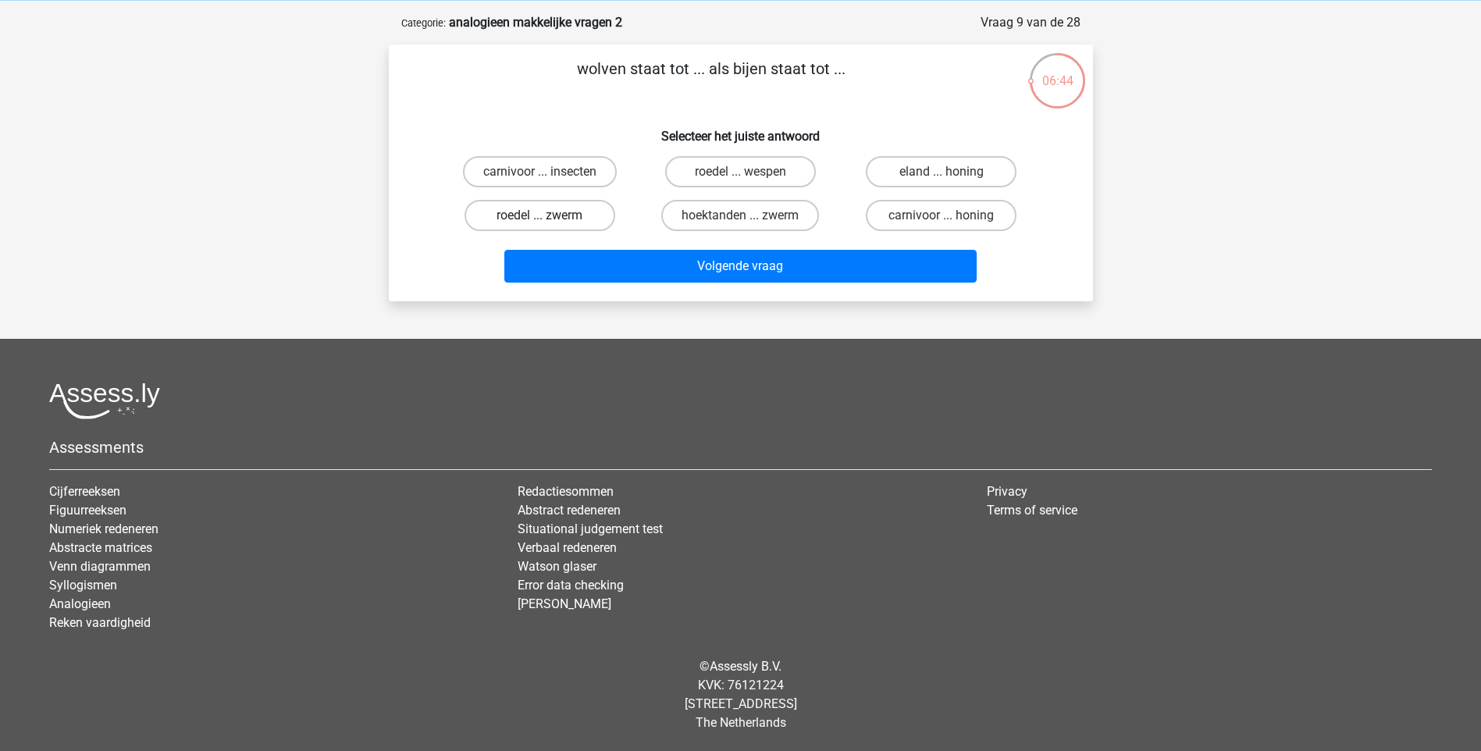
click at [581, 217] on label "roedel ... zwerm" at bounding box center [539, 215] width 151 height 31
click at [549, 217] on input "roedel ... zwerm" at bounding box center [544, 220] width 10 height 10
radio input "true"
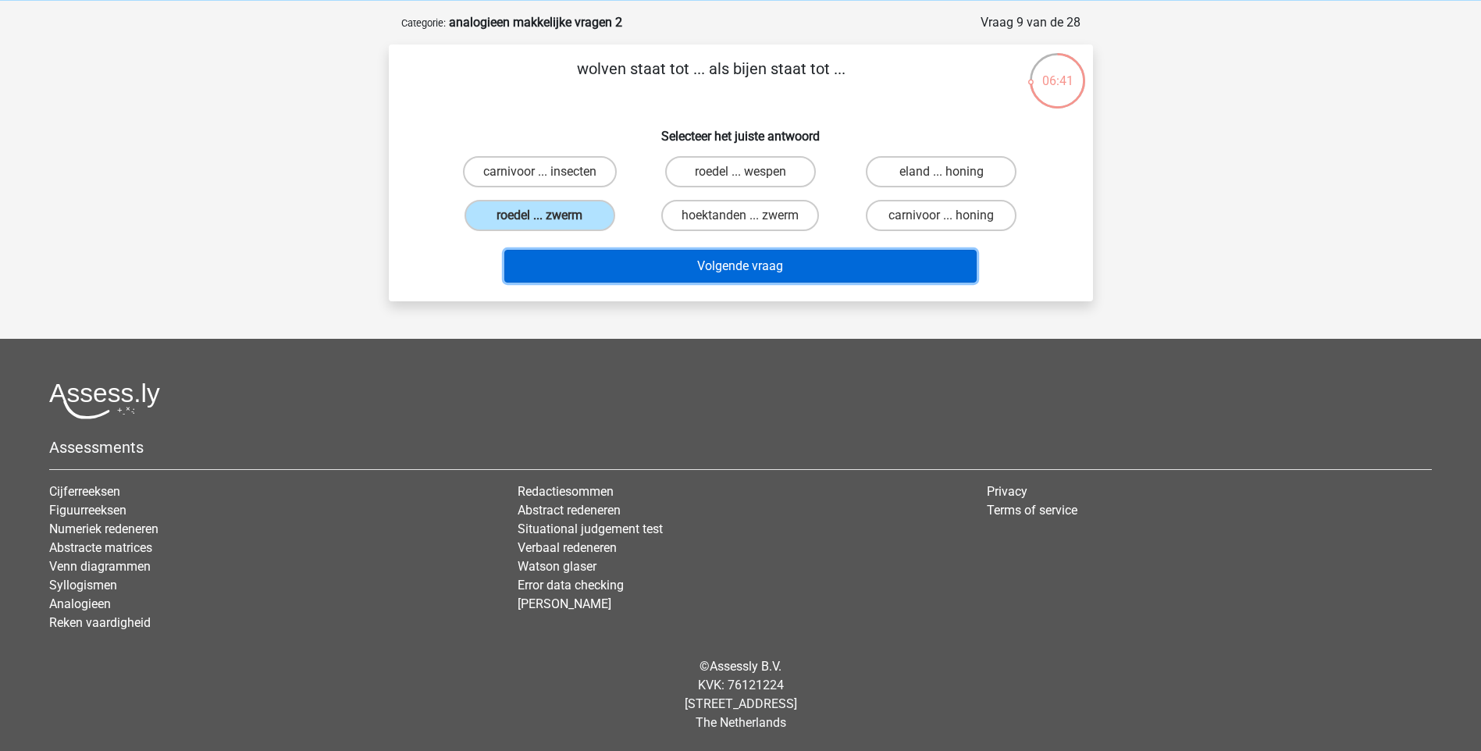
click at [819, 266] on button "Volgende vraag" at bounding box center [740, 266] width 472 height 33
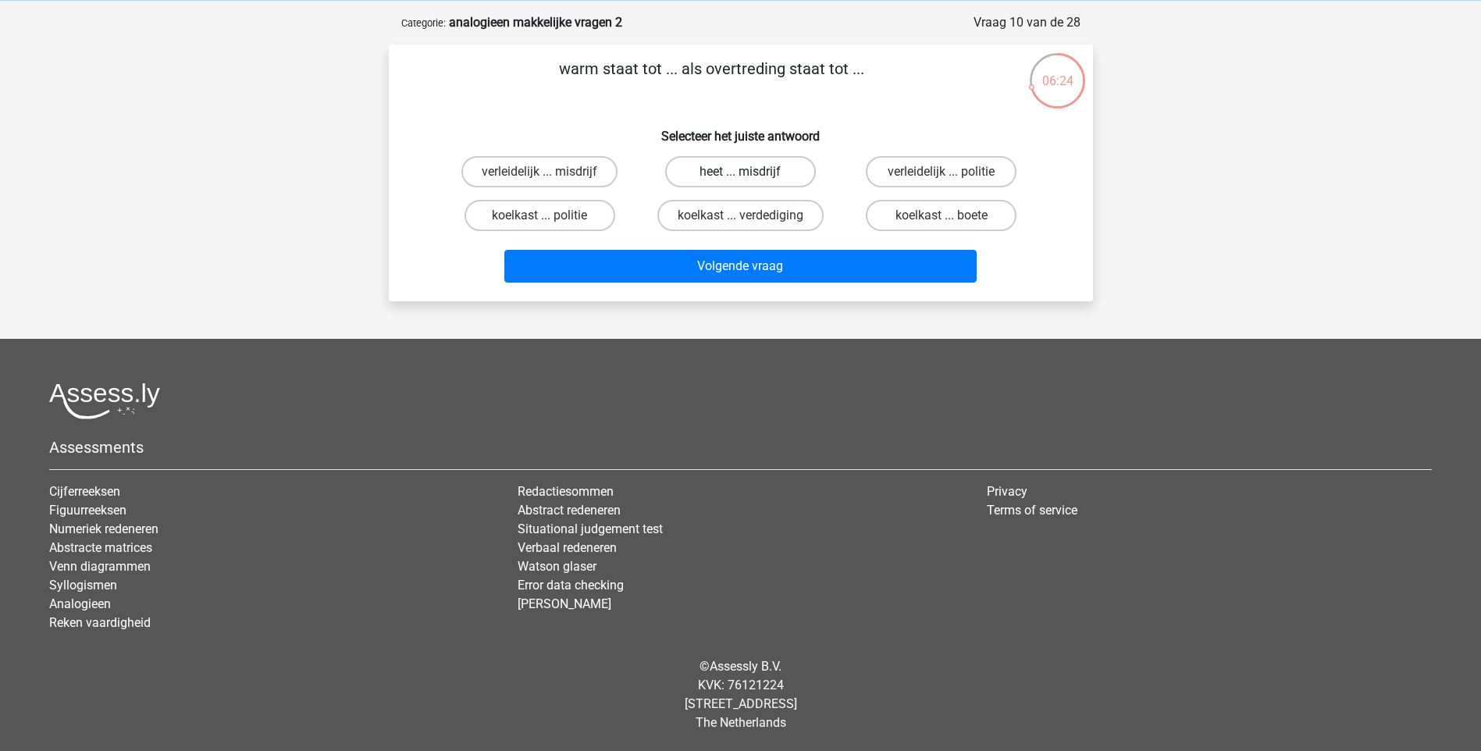
click at [803, 165] on label "heet ... misdrijf" at bounding box center [740, 171] width 151 height 31
click at [750, 172] on input "heet ... misdrijf" at bounding box center [745, 177] width 10 height 10
radio input "true"
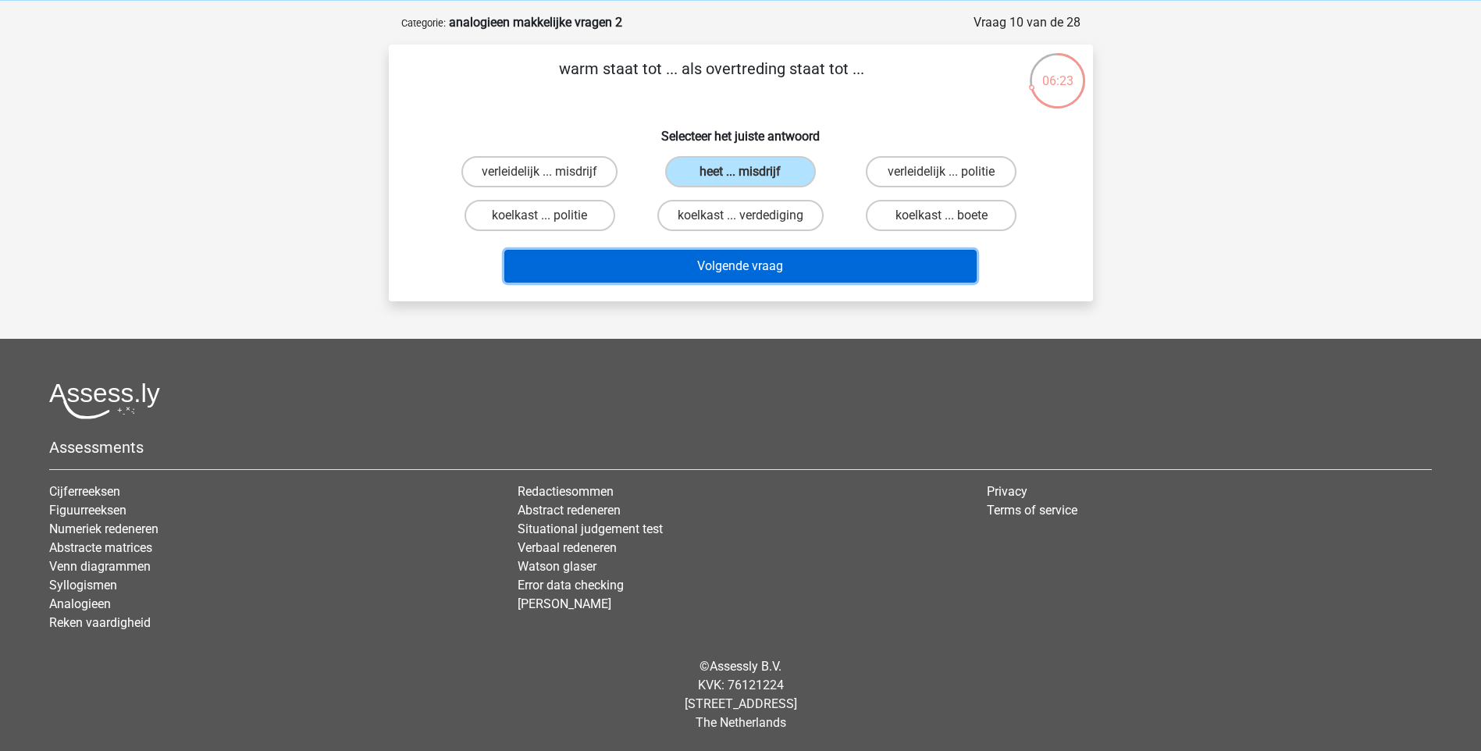
click at [834, 275] on button "Volgende vraag" at bounding box center [740, 266] width 472 height 33
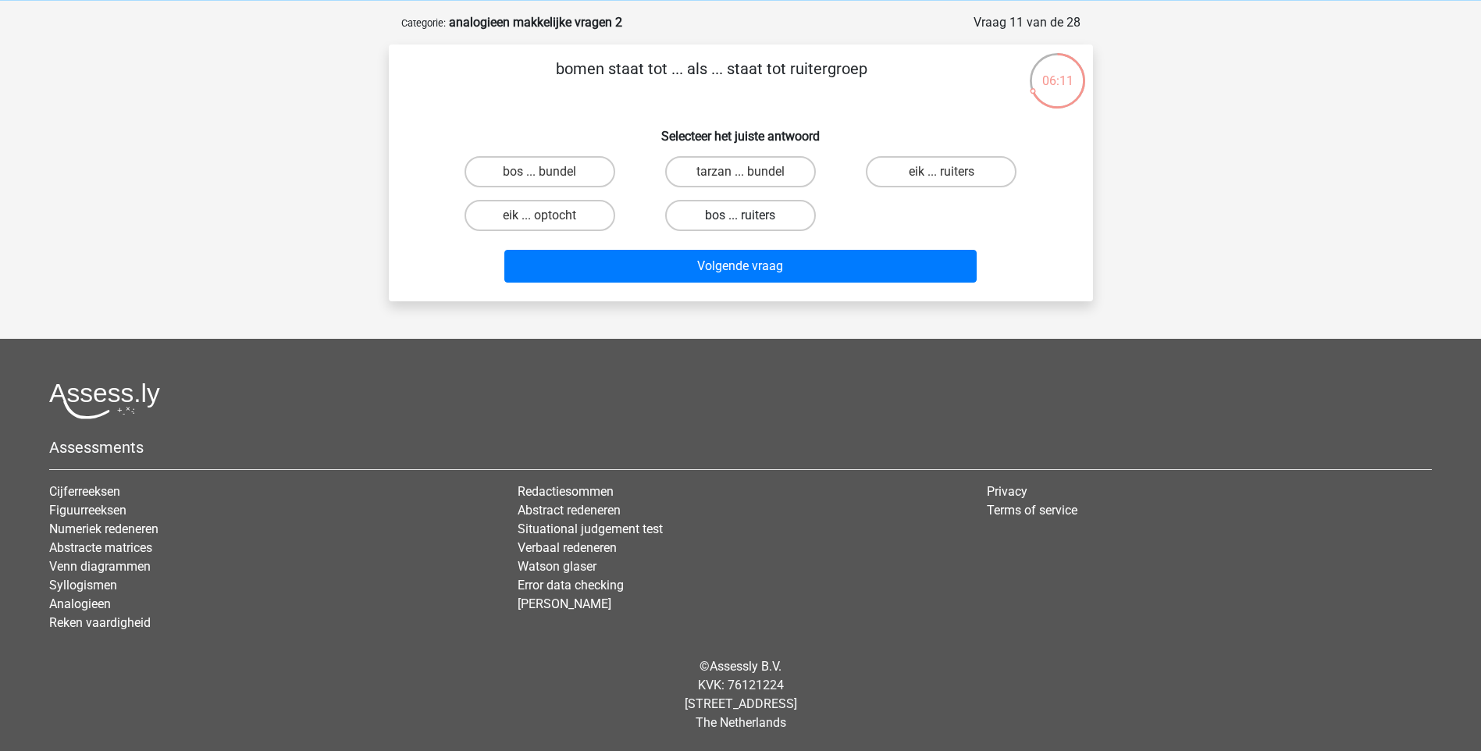
click at [774, 220] on label "bos ... ruiters" at bounding box center [740, 215] width 151 height 31
click at [750, 220] on input "bos ... ruiters" at bounding box center [745, 220] width 10 height 10
radio input "true"
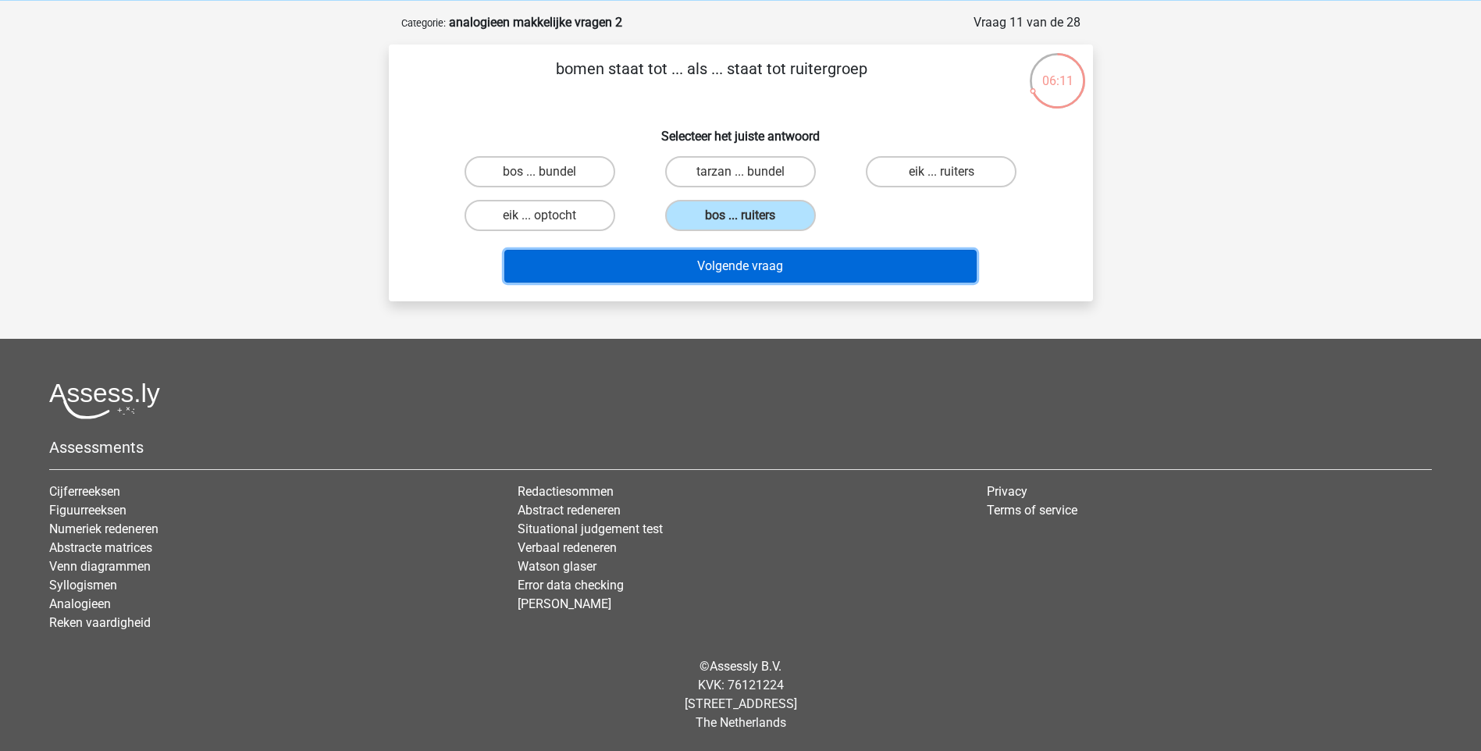
click at [816, 259] on button "Volgende vraag" at bounding box center [740, 266] width 472 height 33
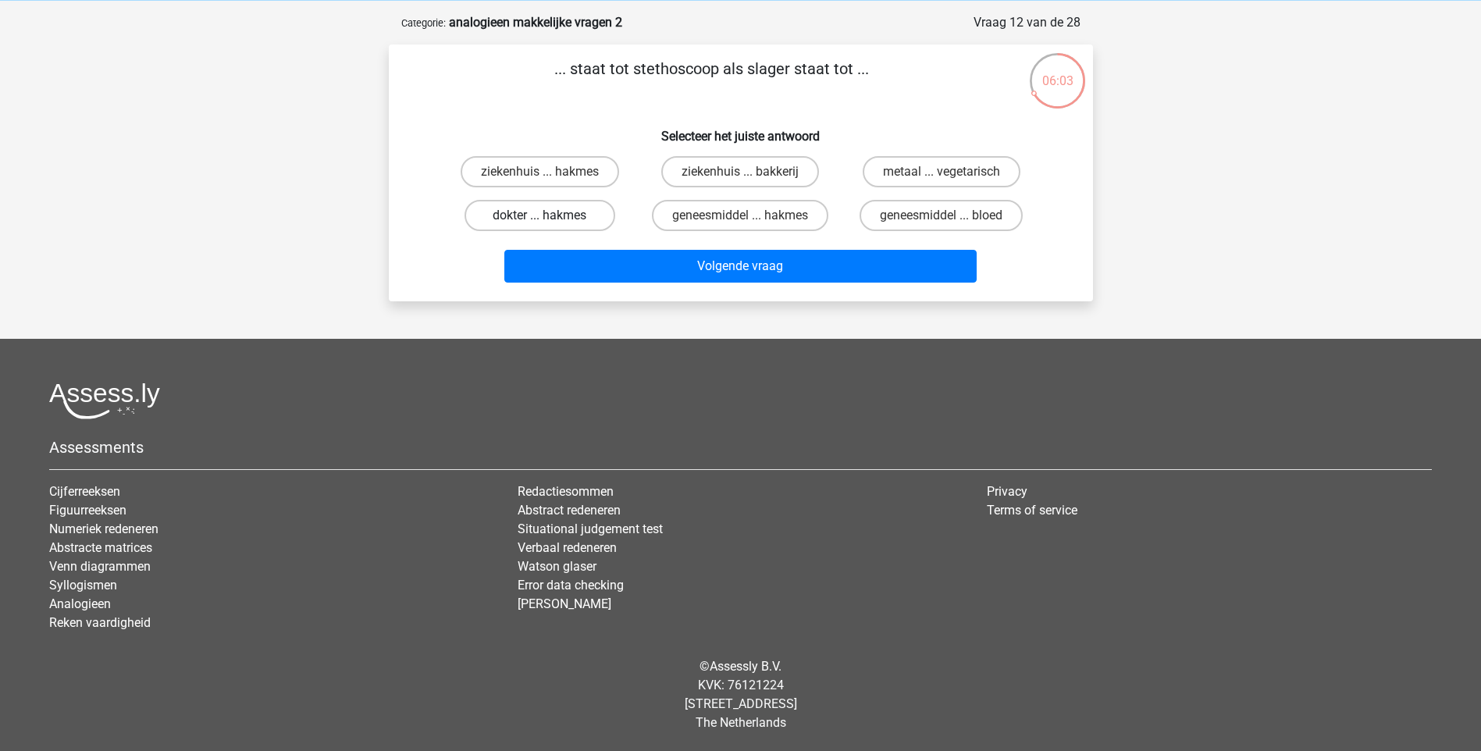
click at [570, 208] on label "dokter ... hakmes" at bounding box center [539, 215] width 151 height 31
click at [549, 215] on input "dokter ... hakmes" at bounding box center [544, 220] width 10 height 10
radio input "true"
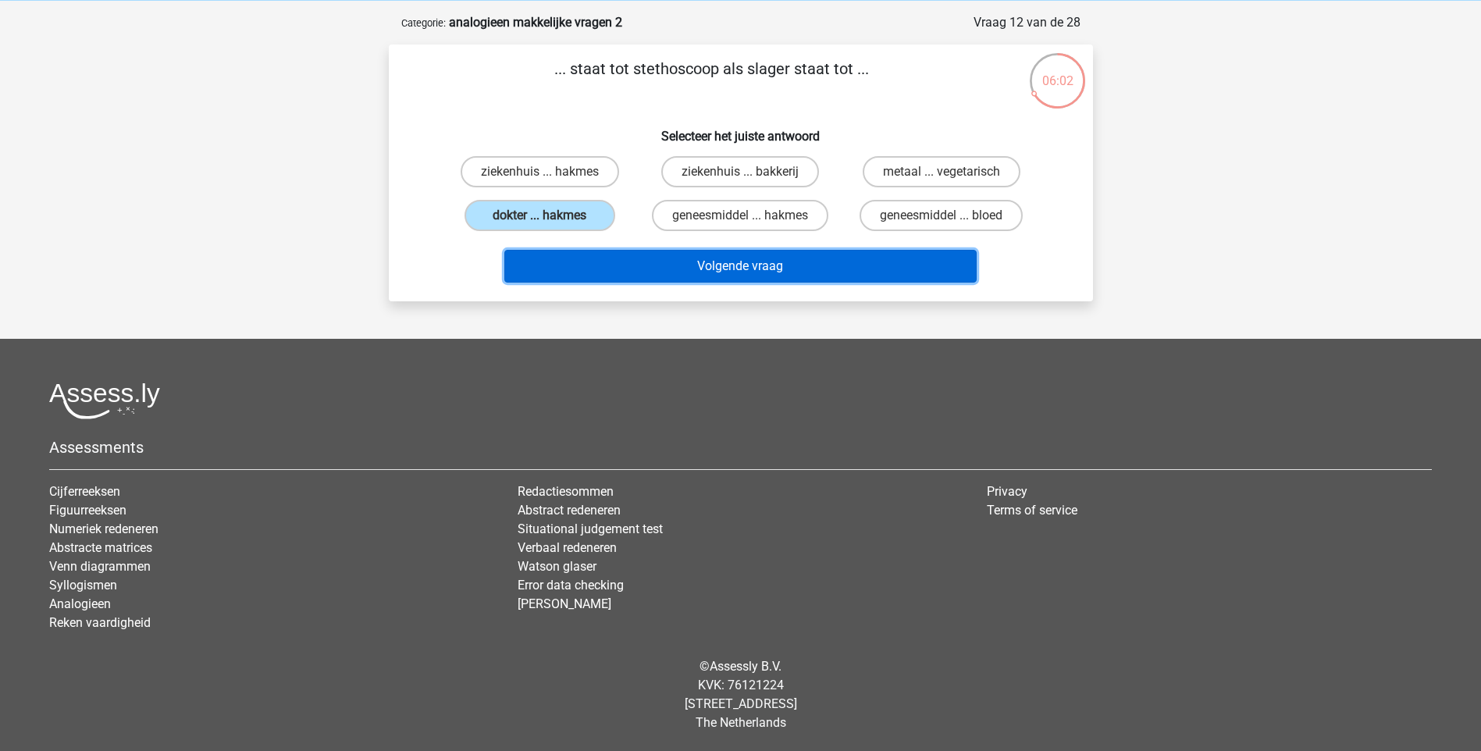
click at [686, 268] on button "Volgende vraag" at bounding box center [740, 266] width 472 height 33
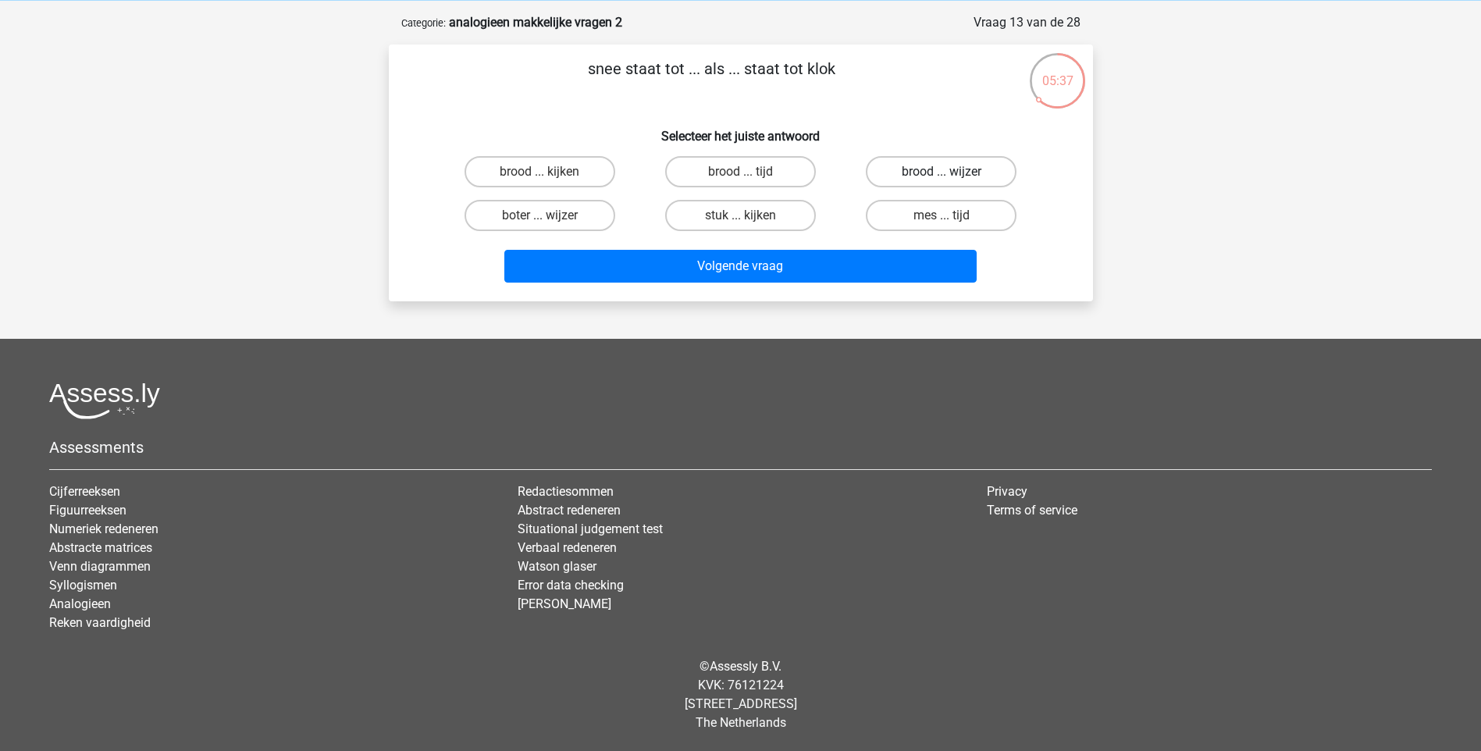
click at [973, 173] on label "brood ... wijzer" at bounding box center [941, 171] width 151 height 31
click at [951, 173] on input "brood ... wijzer" at bounding box center [946, 177] width 10 height 10
radio input "true"
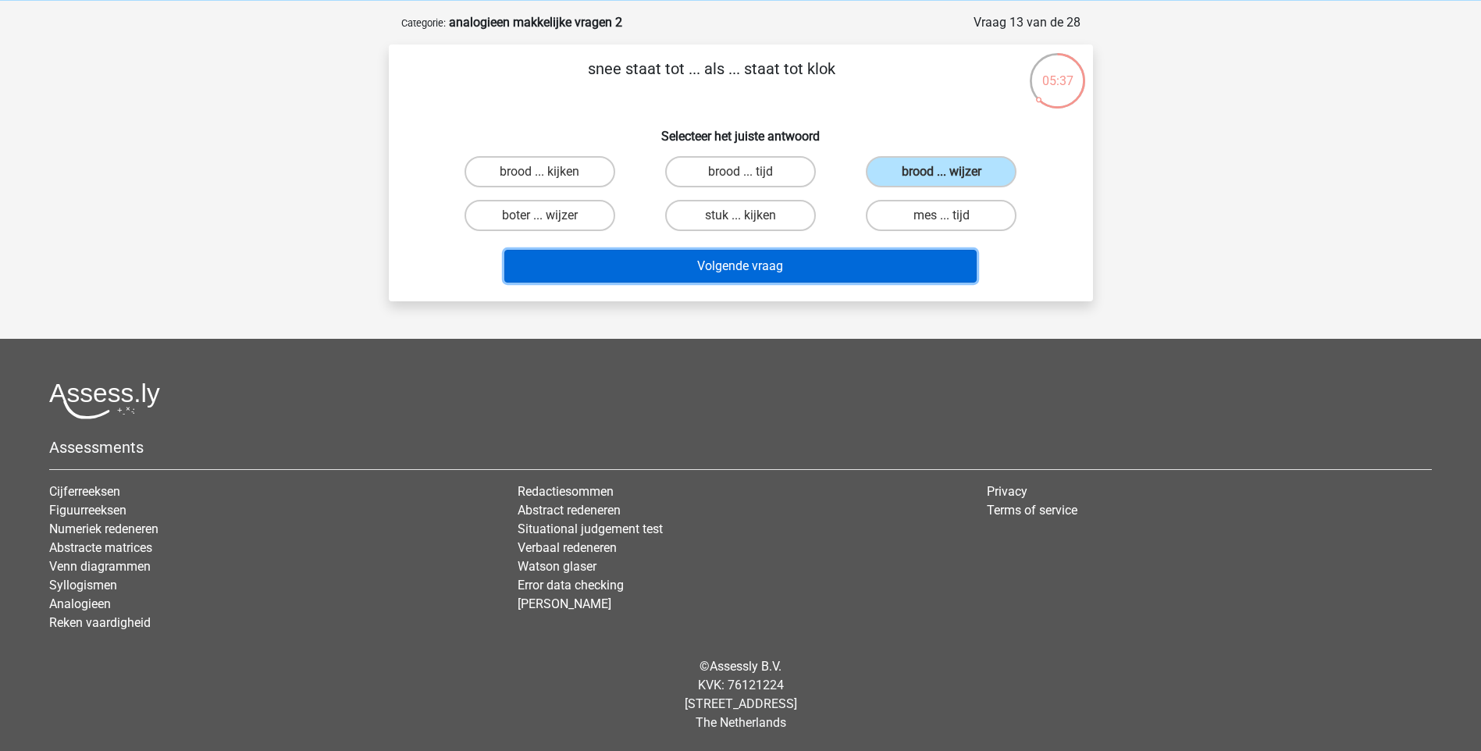
click at [803, 272] on button "Volgende vraag" at bounding box center [740, 266] width 472 height 33
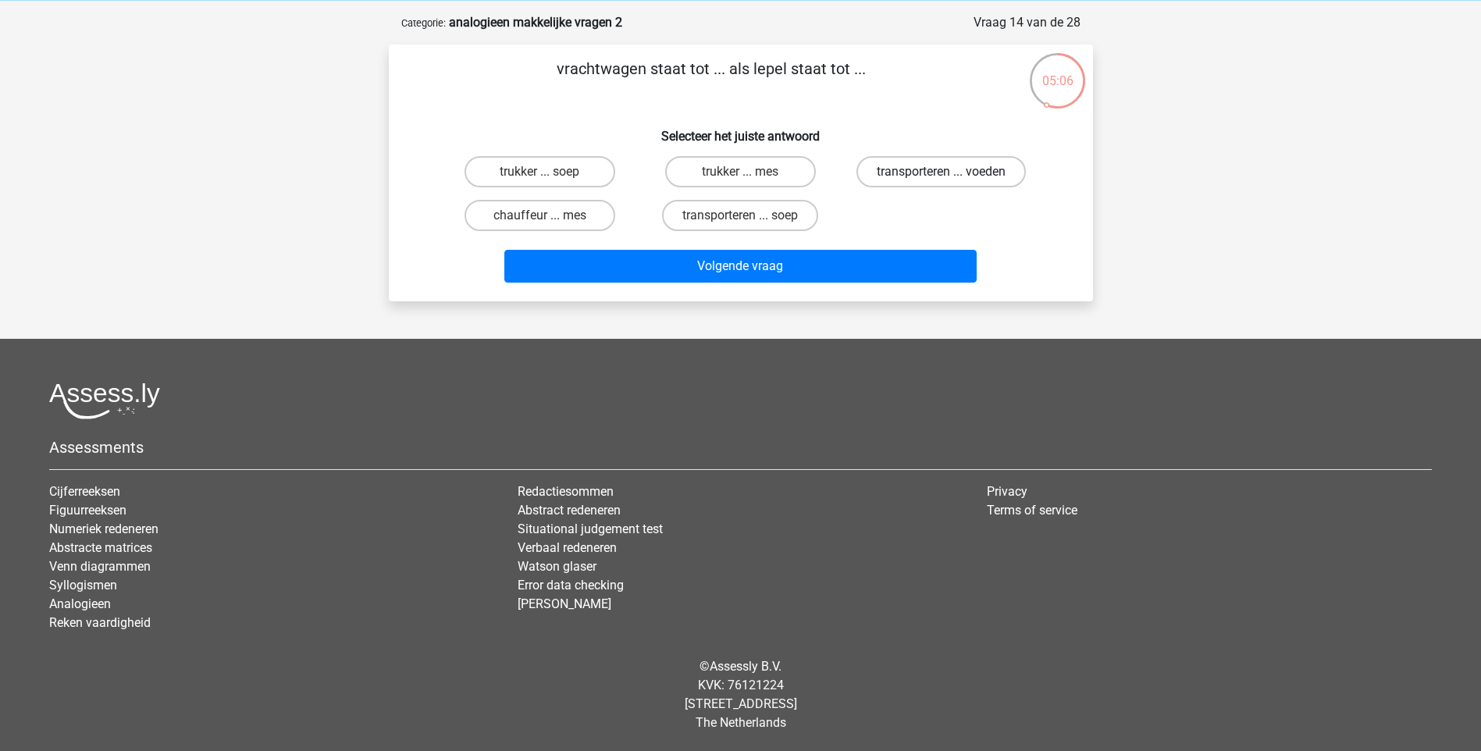
click at [956, 172] on label "transporteren ... voeden" at bounding box center [940, 171] width 169 height 31
click at [951, 172] on input "transporteren ... voeden" at bounding box center [946, 177] width 10 height 10
radio input "true"
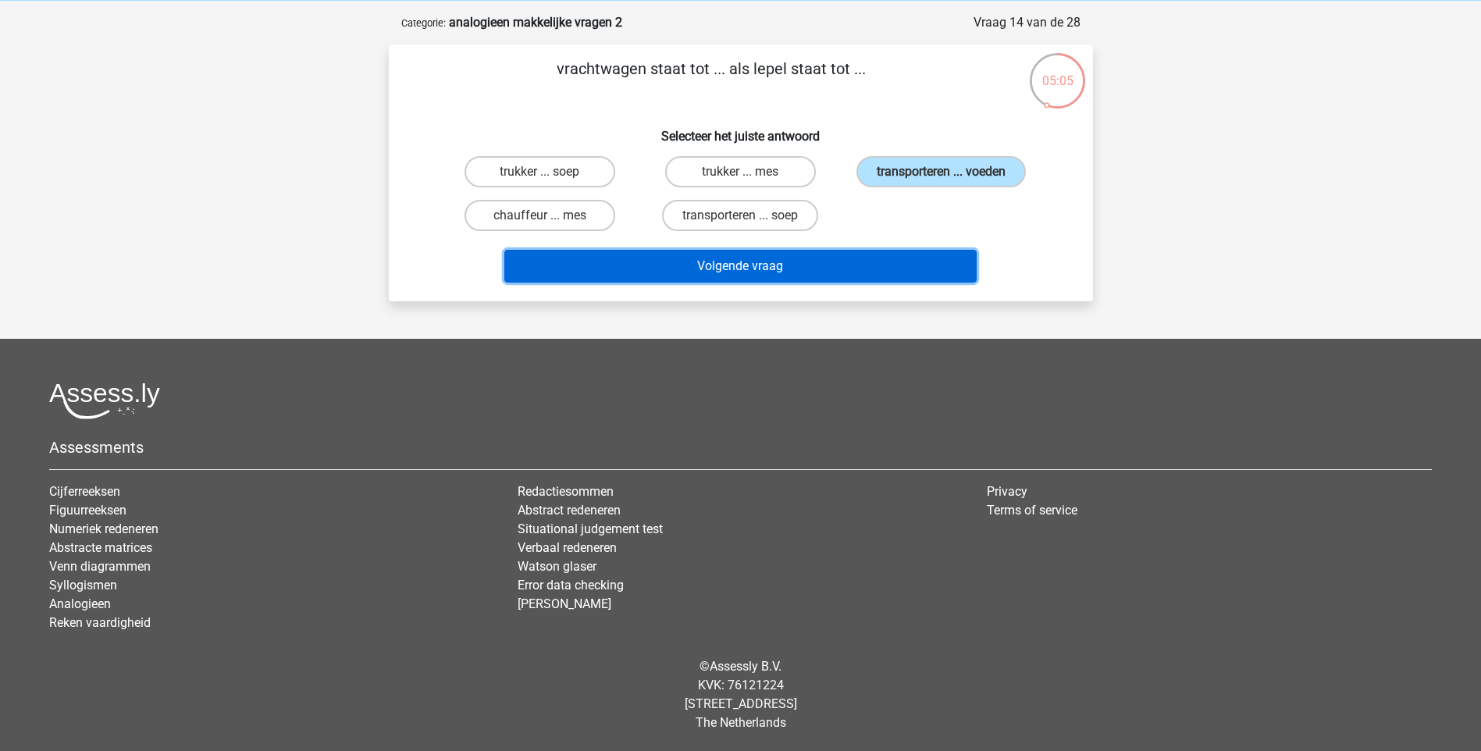
click at [859, 268] on button "Volgende vraag" at bounding box center [740, 266] width 472 height 33
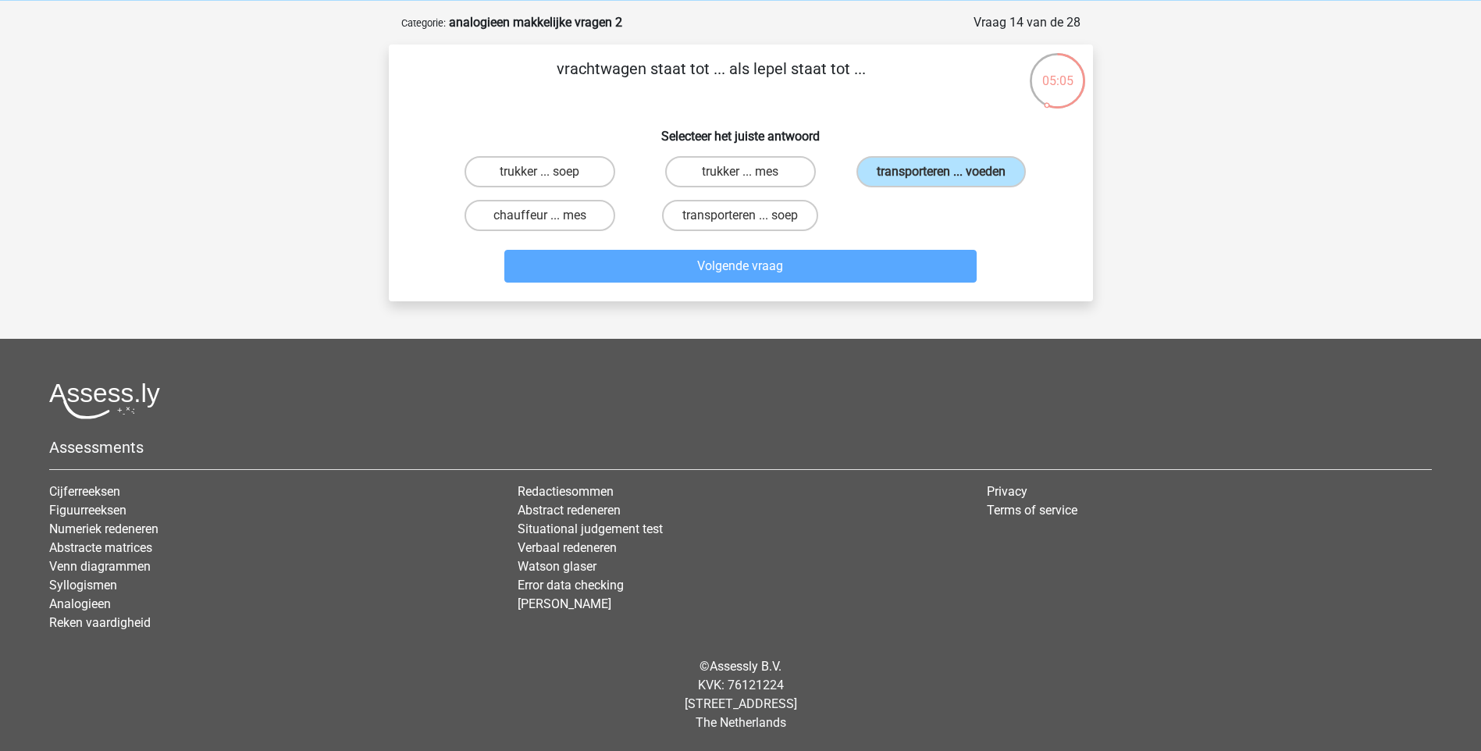
scroll to position [78, 0]
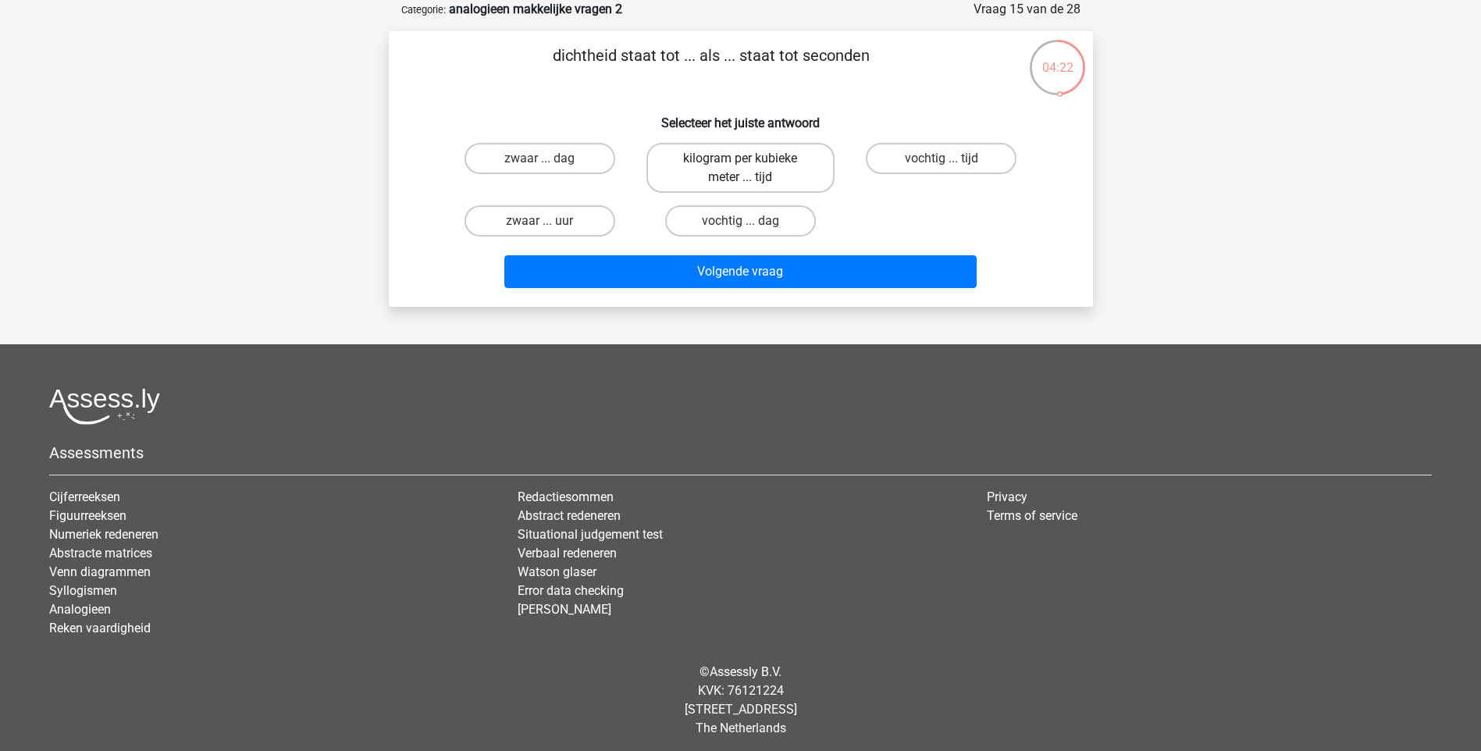
click at [788, 155] on label "kilogram per kubieke meter ... tijd" at bounding box center [740, 168] width 188 height 50
click at [750, 158] on input "kilogram per kubieke meter ... tijd" at bounding box center [745, 163] width 10 height 10
radio input "true"
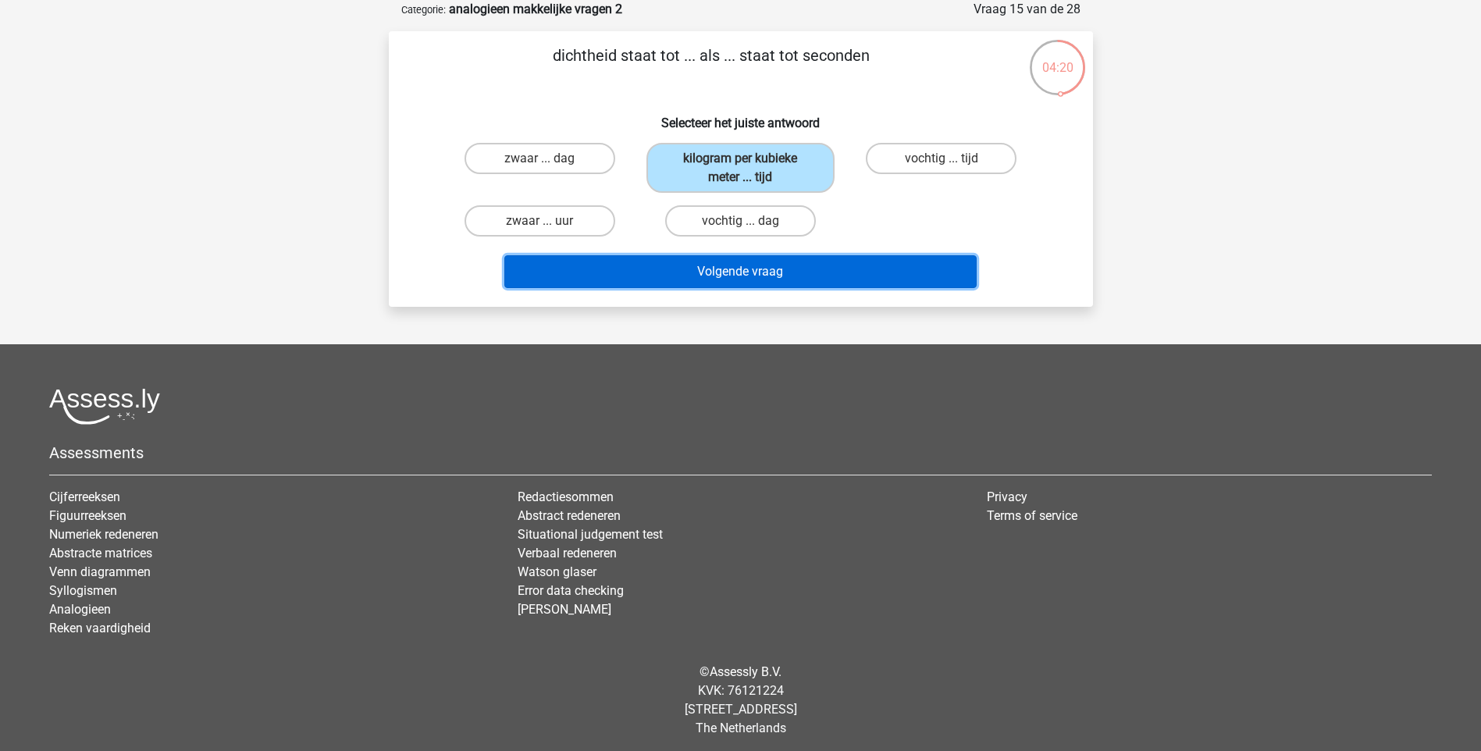
click at [802, 263] on button "Volgende vraag" at bounding box center [740, 271] width 472 height 33
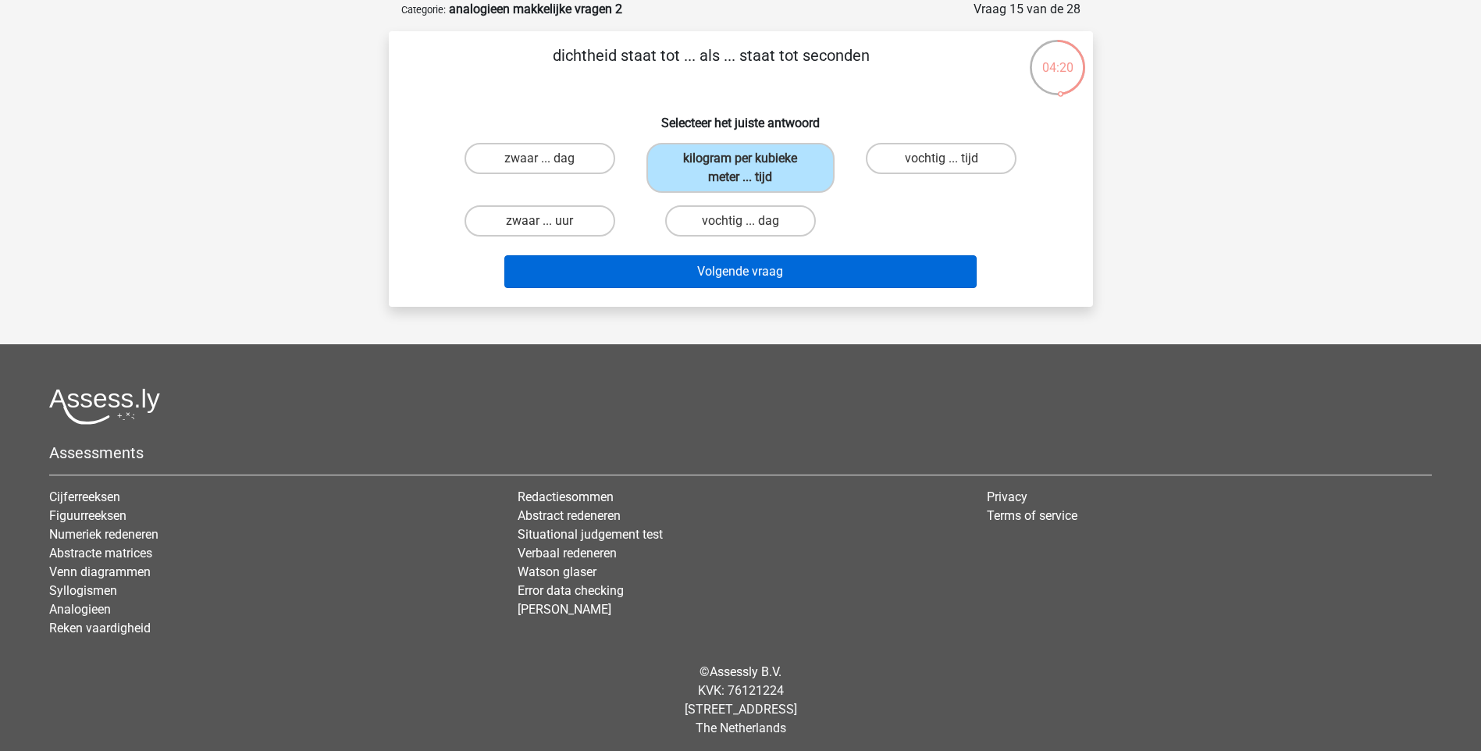
scroll to position [65, 0]
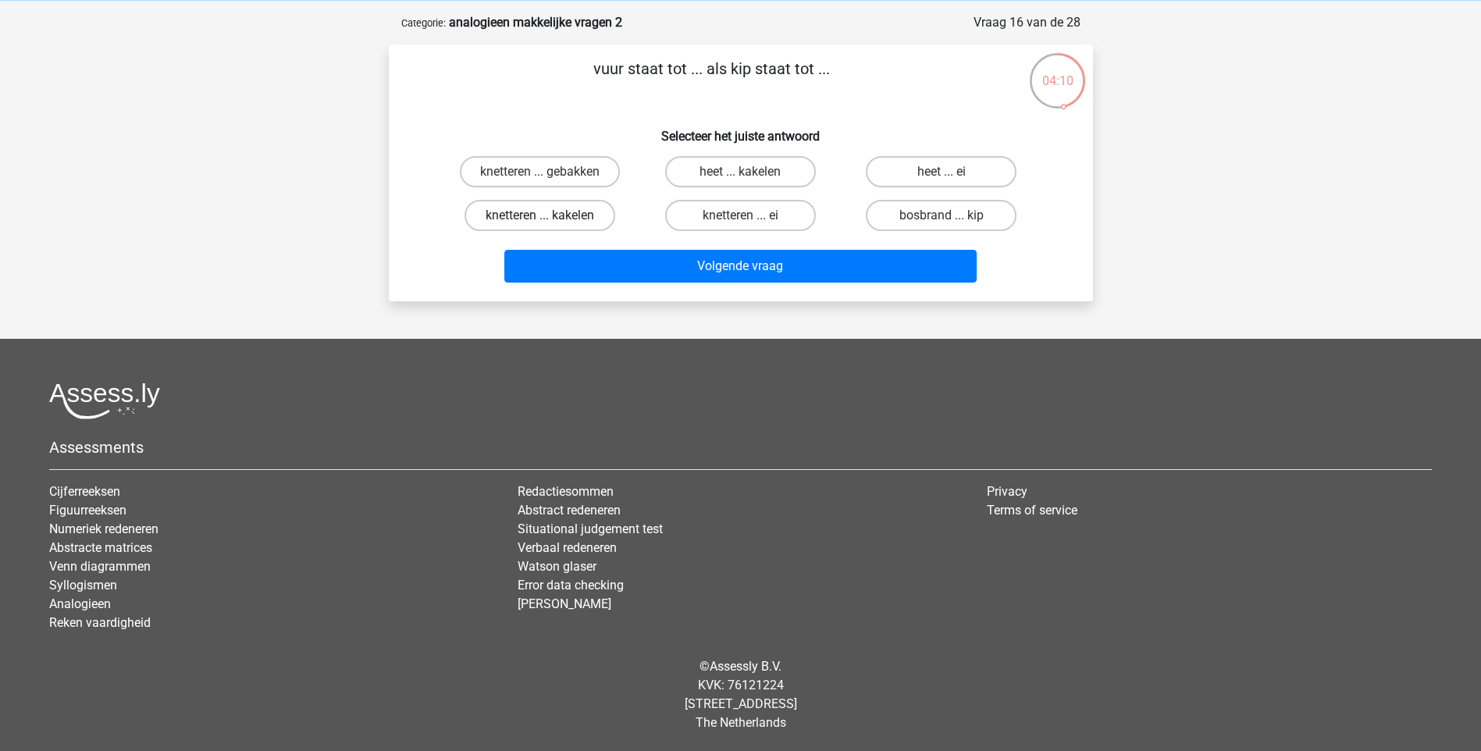
click at [602, 212] on label "knetteren ... kakelen" at bounding box center [539, 215] width 151 height 31
click at [549, 215] on input "knetteren ... kakelen" at bounding box center [544, 220] width 10 height 10
radio input "true"
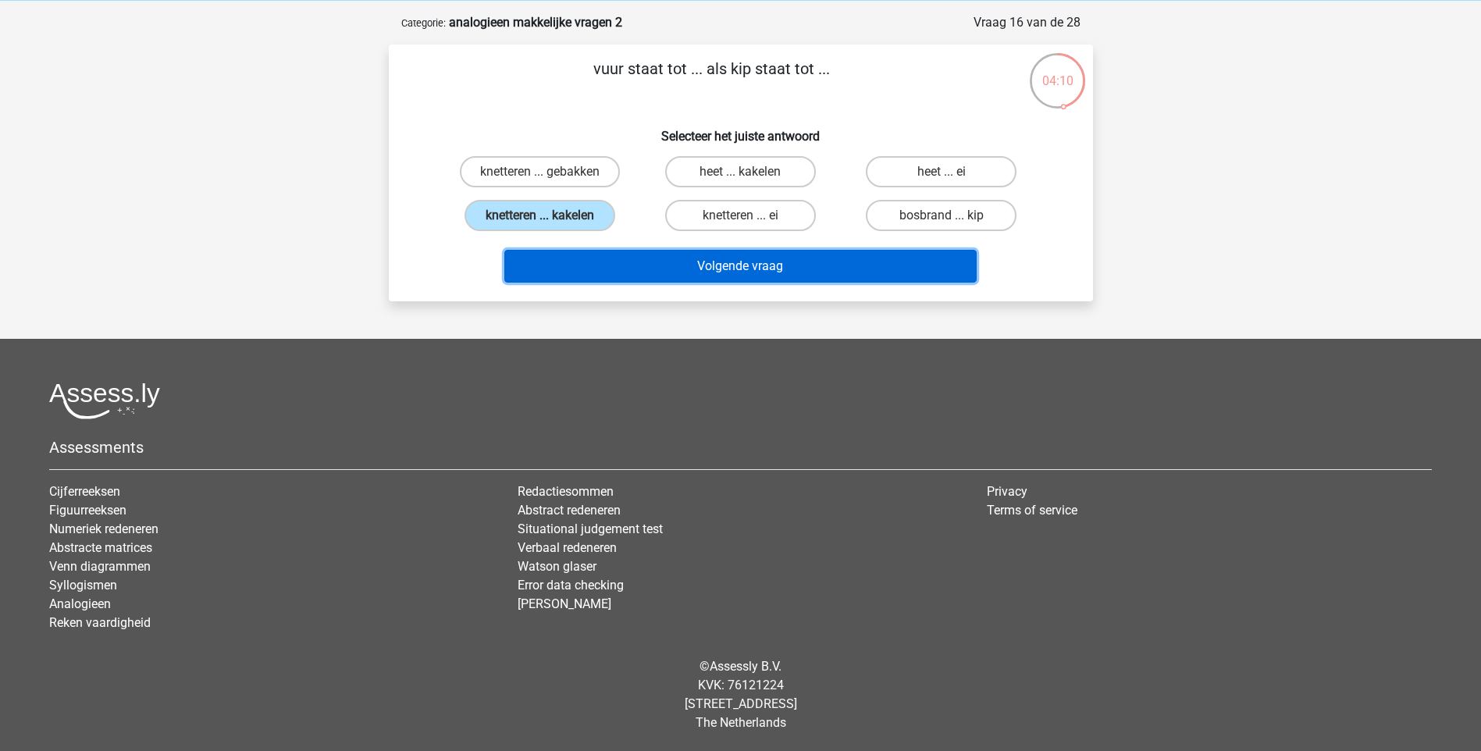
click at [698, 256] on button "Volgende vraag" at bounding box center [740, 266] width 472 height 33
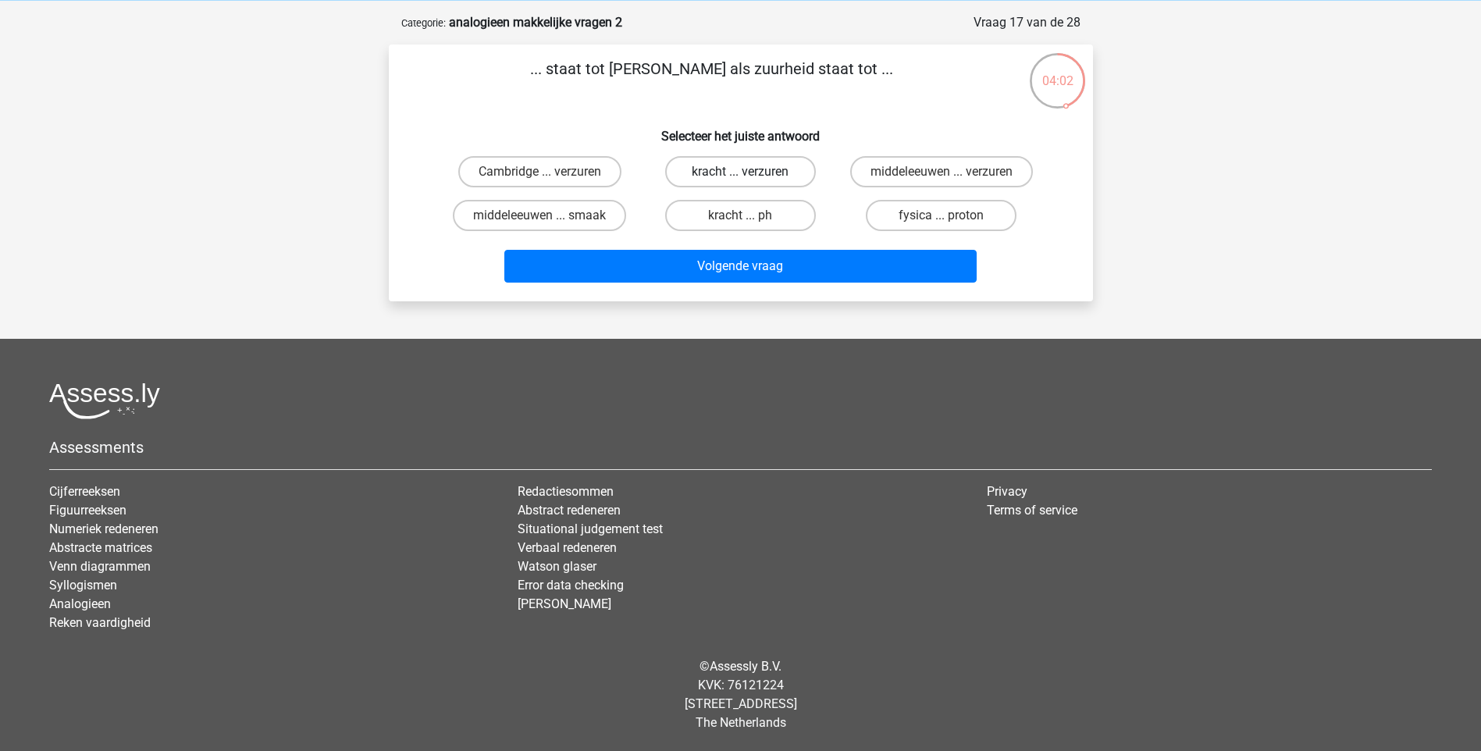
click at [784, 170] on label "kracht ... verzuren" at bounding box center [740, 171] width 151 height 31
click at [750, 172] on input "kracht ... verzuren" at bounding box center [745, 177] width 10 height 10
radio input "true"
click at [790, 208] on label "kracht ... ph" at bounding box center [740, 215] width 151 height 31
click at [750, 215] on input "kracht ... ph" at bounding box center [745, 220] width 10 height 10
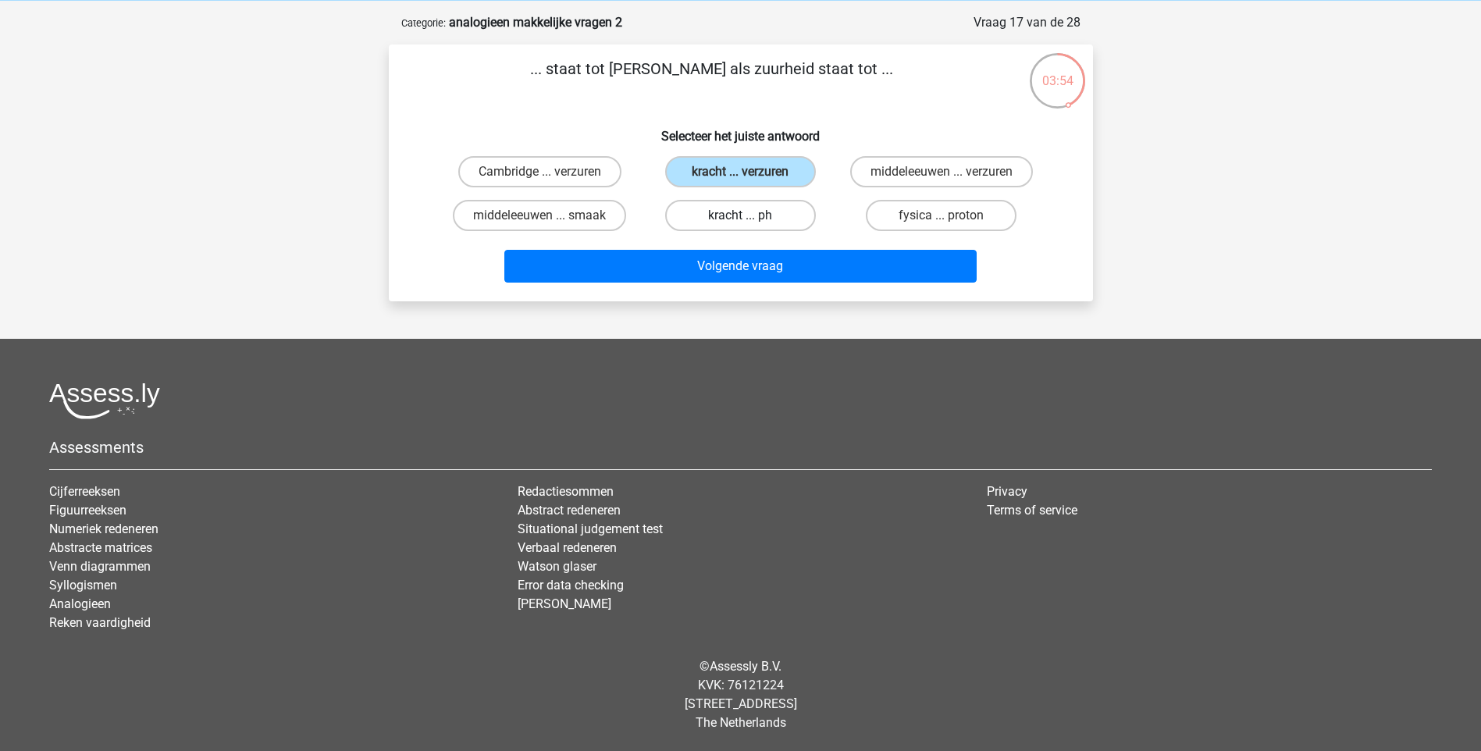
radio input "true"
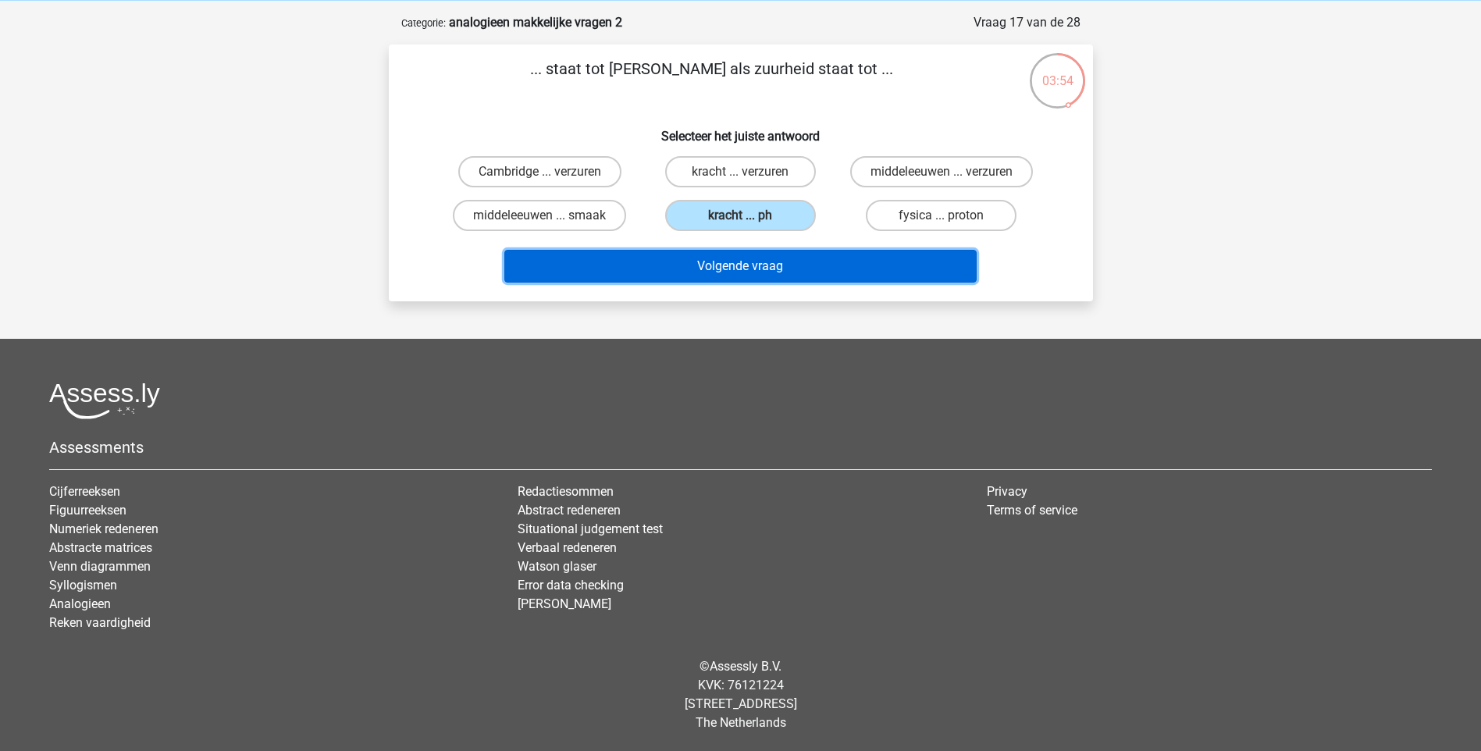
click at [808, 271] on button "Volgende vraag" at bounding box center [740, 266] width 472 height 33
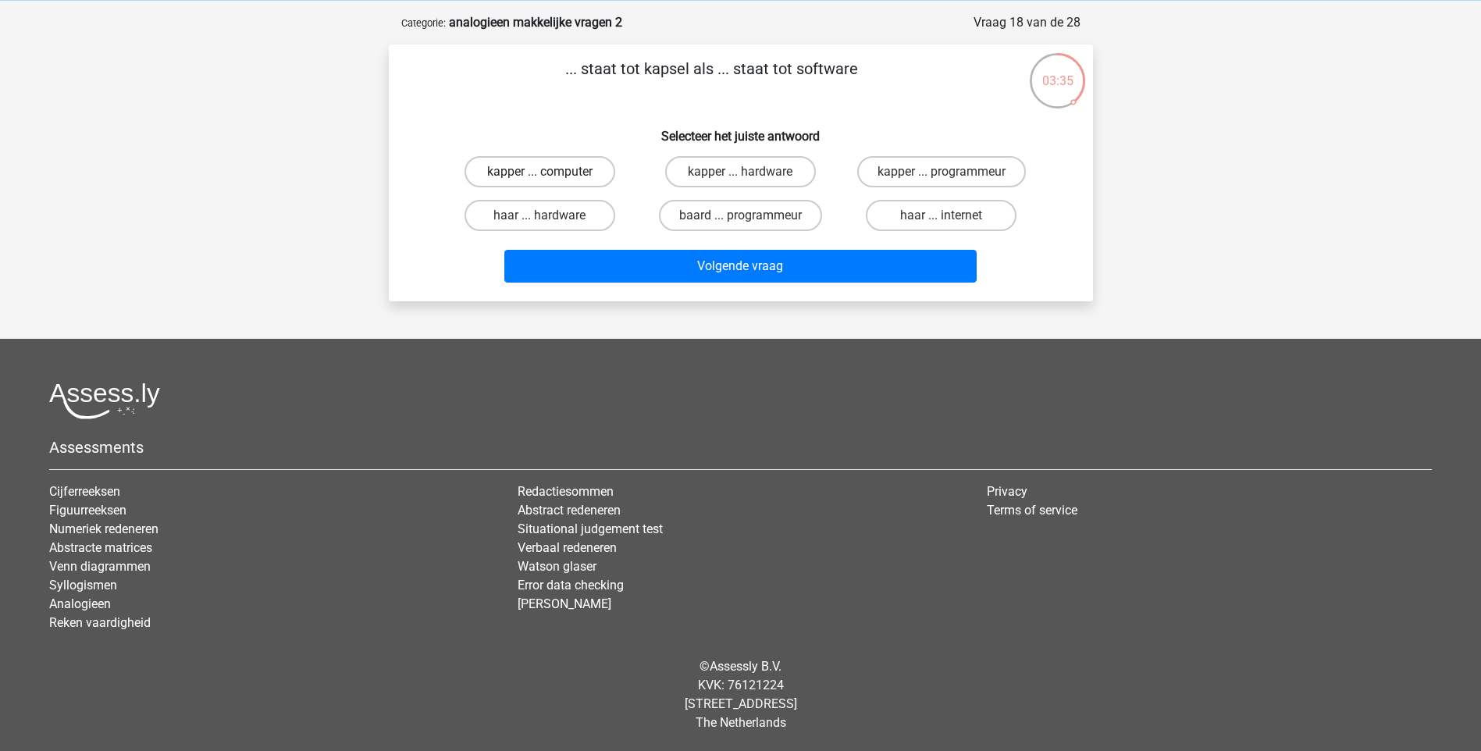
click at [598, 170] on label "kapper ... computer" at bounding box center [539, 171] width 151 height 31
click at [549, 172] on input "kapper ... computer" at bounding box center [544, 177] width 10 height 10
radio input "true"
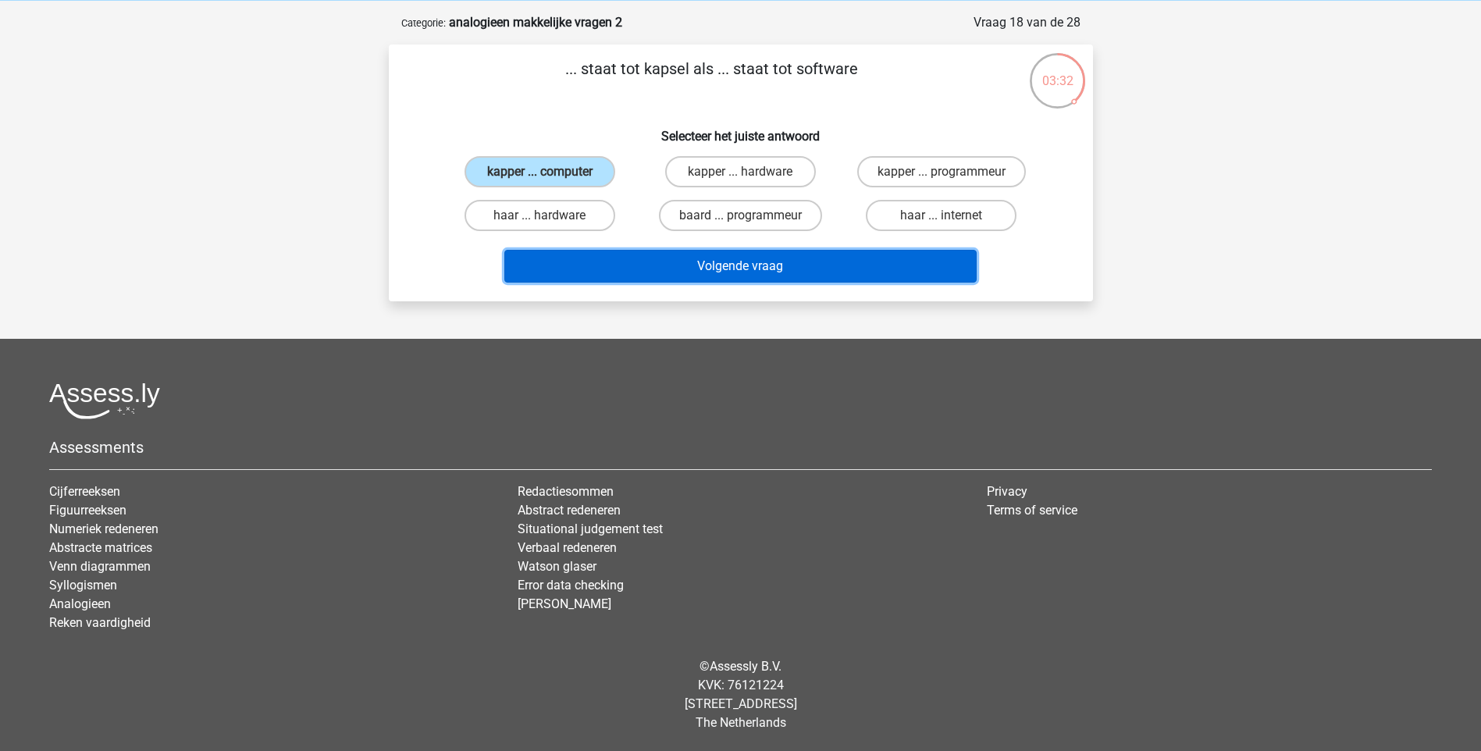
click at [746, 264] on button "Volgende vraag" at bounding box center [740, 266] width 472 height 33
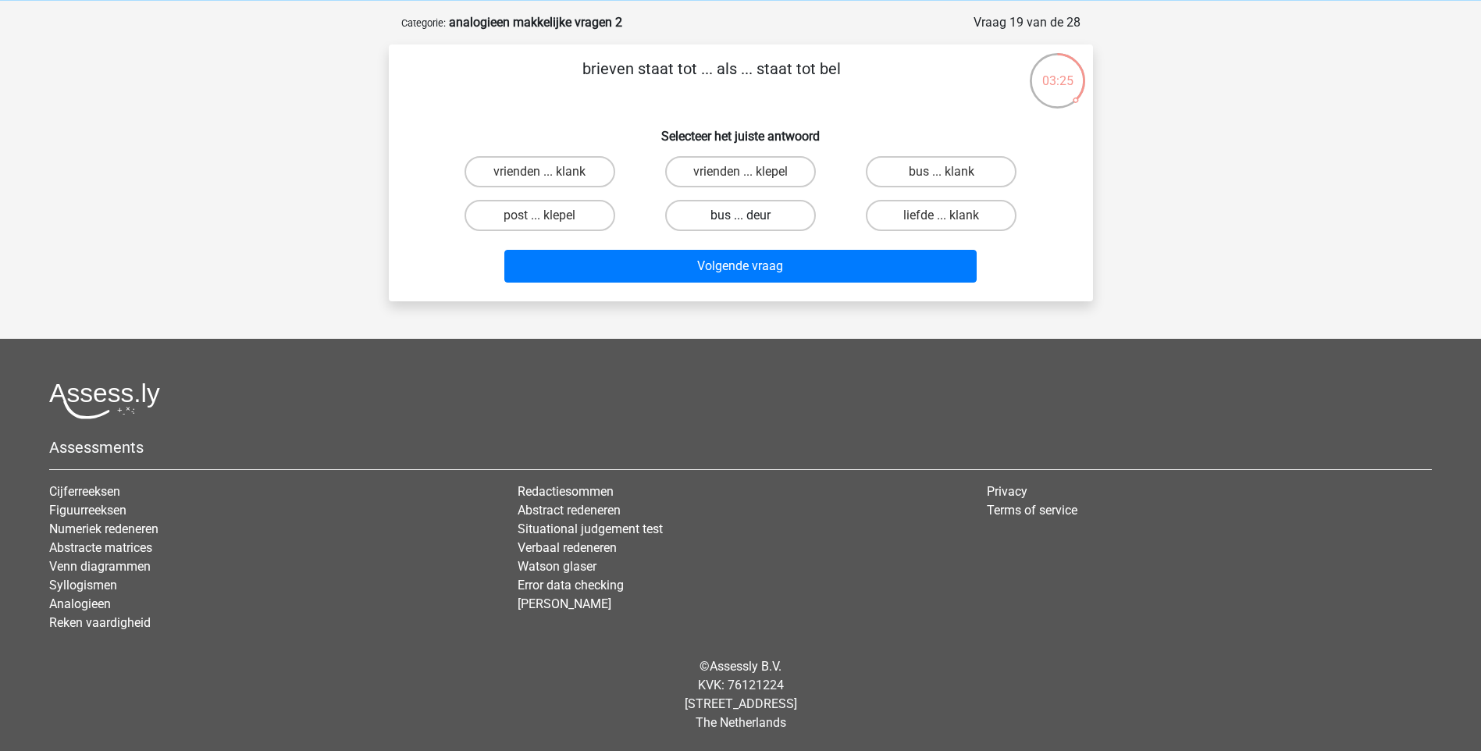
click at [790, 219] on label "bus ... deur" at bounding box center [740, 215] width 151 height 31
click at [750, 219] on input "bus ... deur" at bounding box center [745, 220] width 10 height 10
radio input "true"
click at [800, 249] on div "Volgende vraag" at bounding box center [741, 263] width 654 height 52
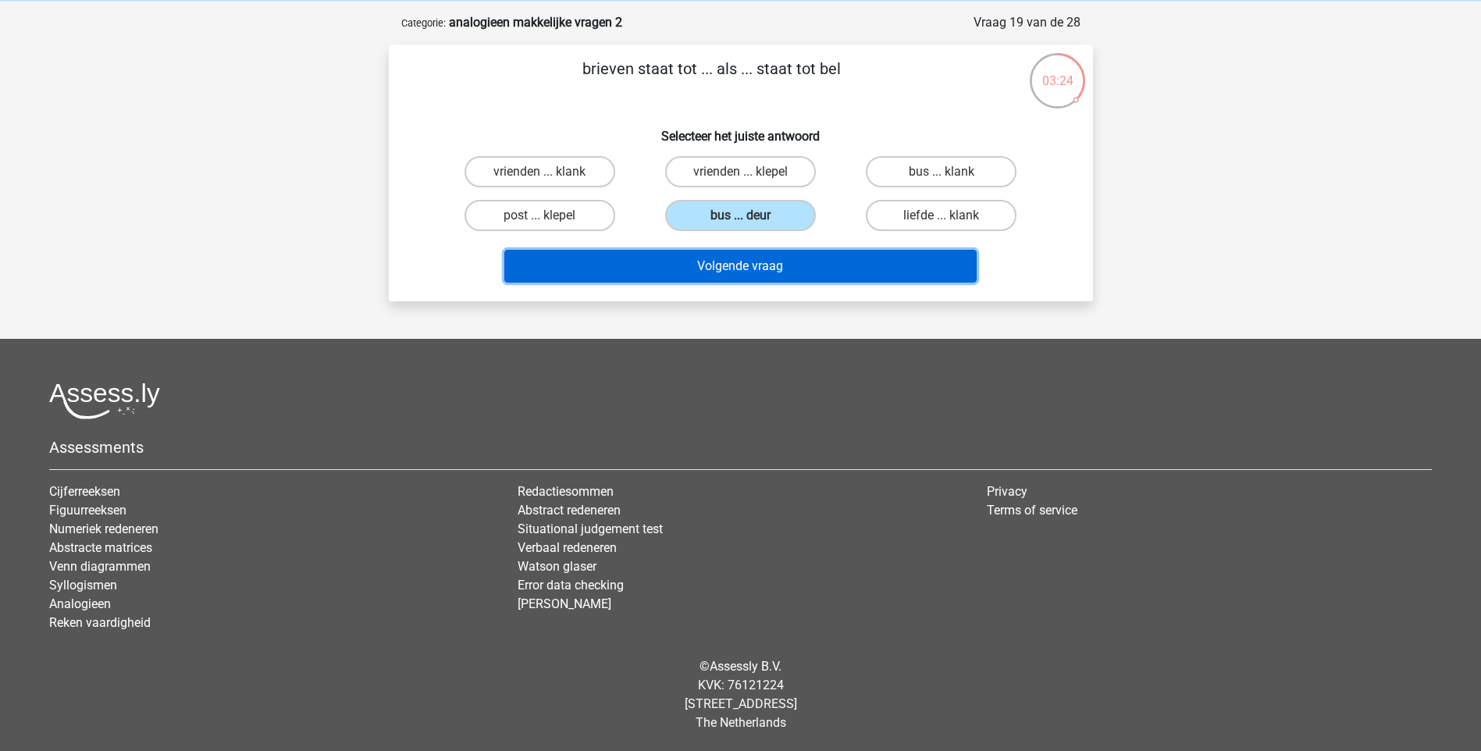
click at [834, 271] on button "Volgende vraag" at bounding box center [740, 266] width 472 height 33
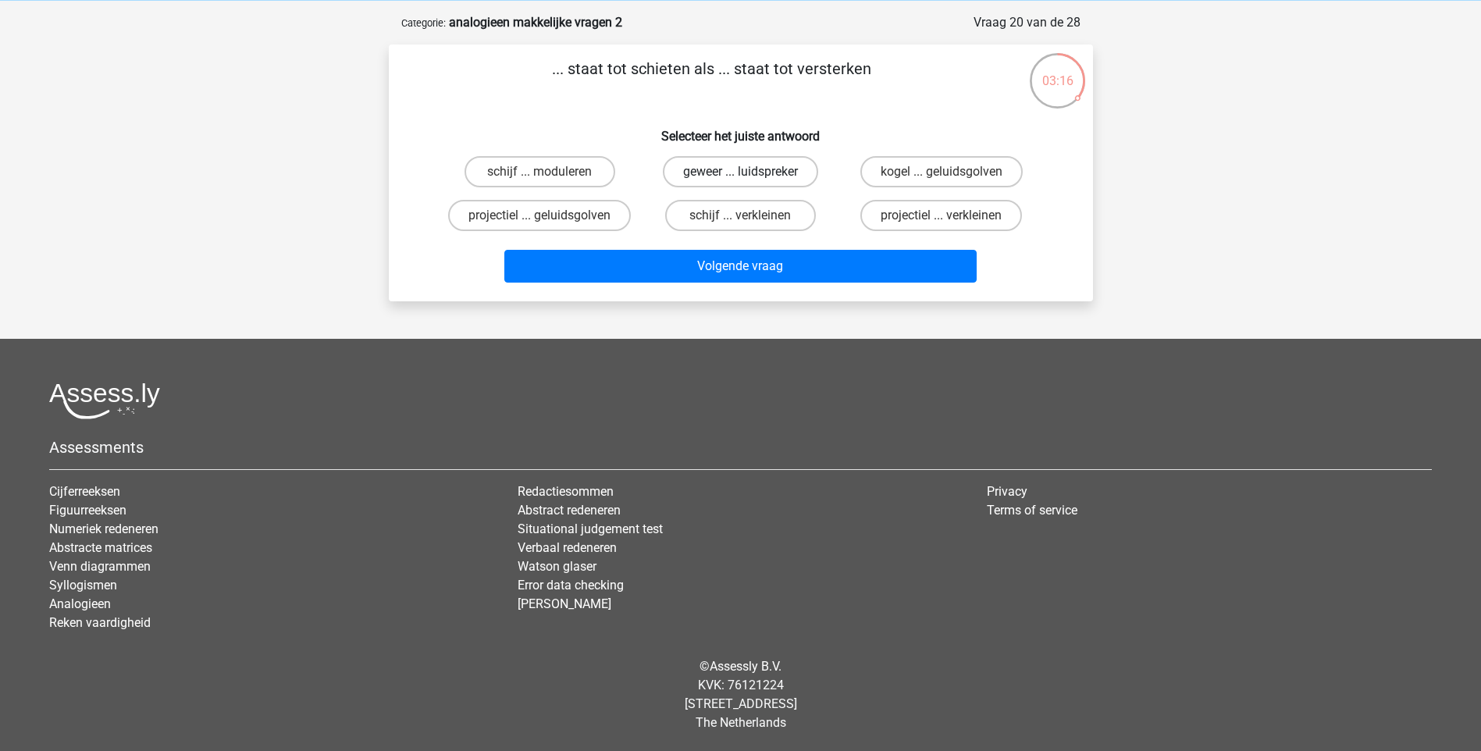
click at [807, 172] on label "geweer ... luidspreker" at bounding box center [740, 171] width 155 height 31
click at [750, 172] on input "geweer ... luidspreker" at bounding box center [745, 177] width 10 height 10
radio input "true"
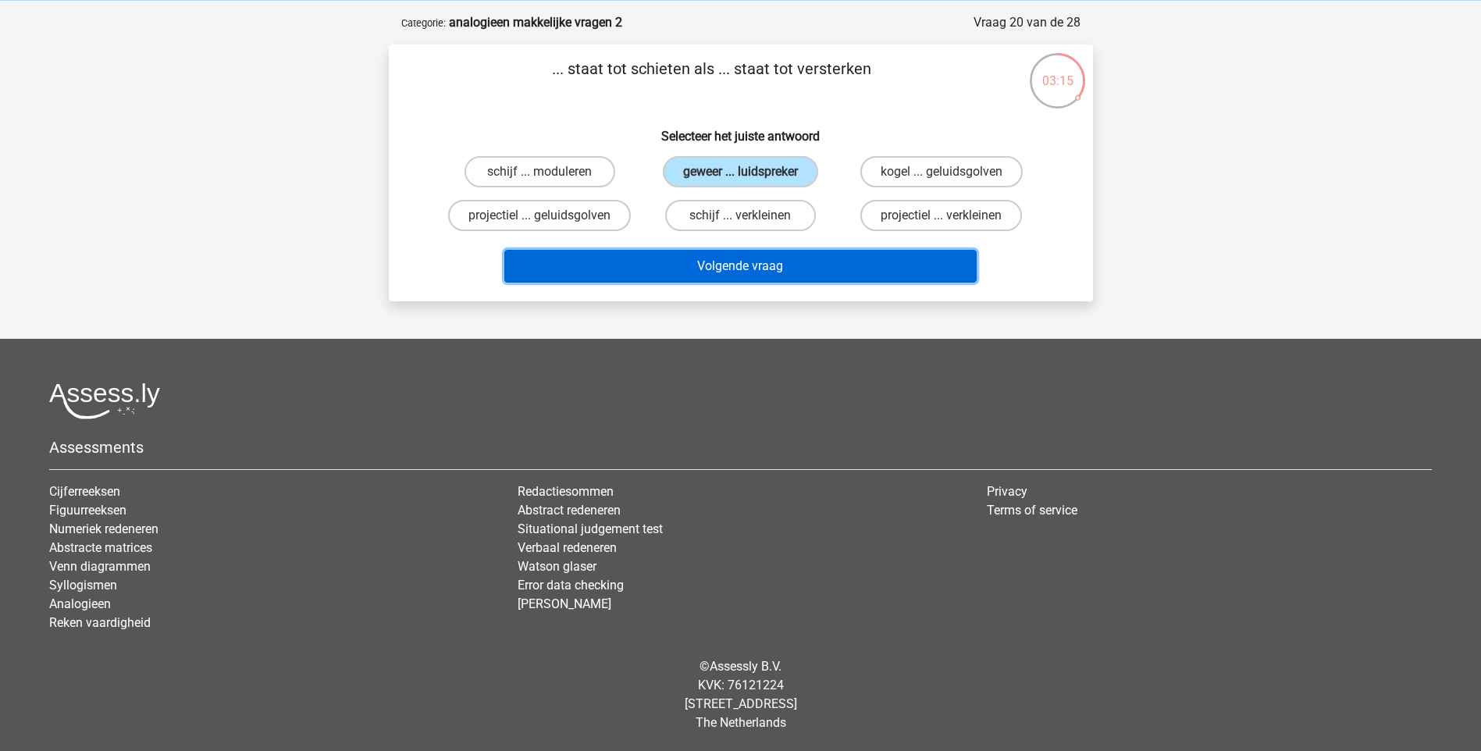
click at [814, 263] on button "Volgende vraag" at bounding box center [740, 266] width 472 height 33
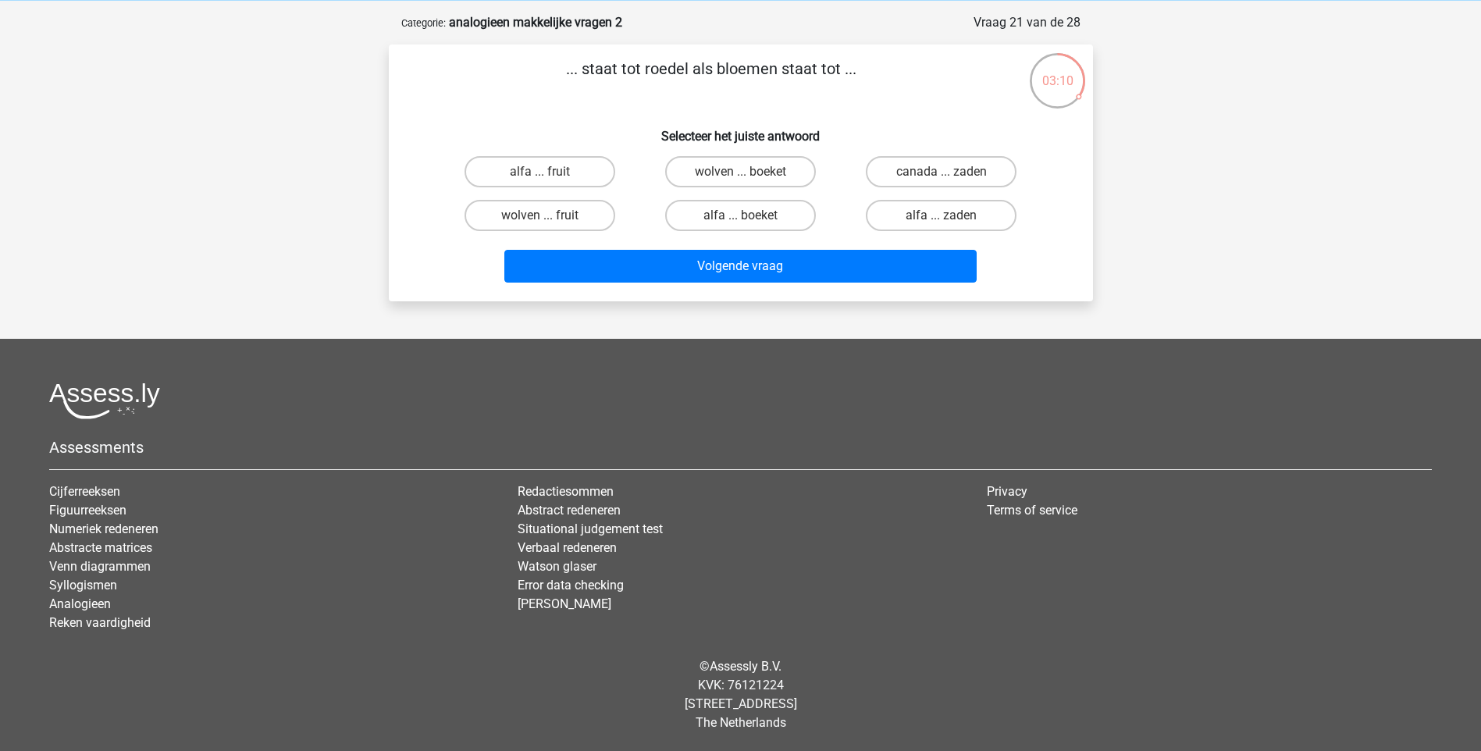
click at [707, 153] on div "wolven ... boeket" at bounding box center [740, 172] width 201 height 44
click at [736, 169] on label "wolven ... boeket" at bounding box center [740, 171] width 151 height 31
click at [740, 172] on input "wolven ... boeket" at bounding box center [745, 177] width 10 height 10
radio input "true"
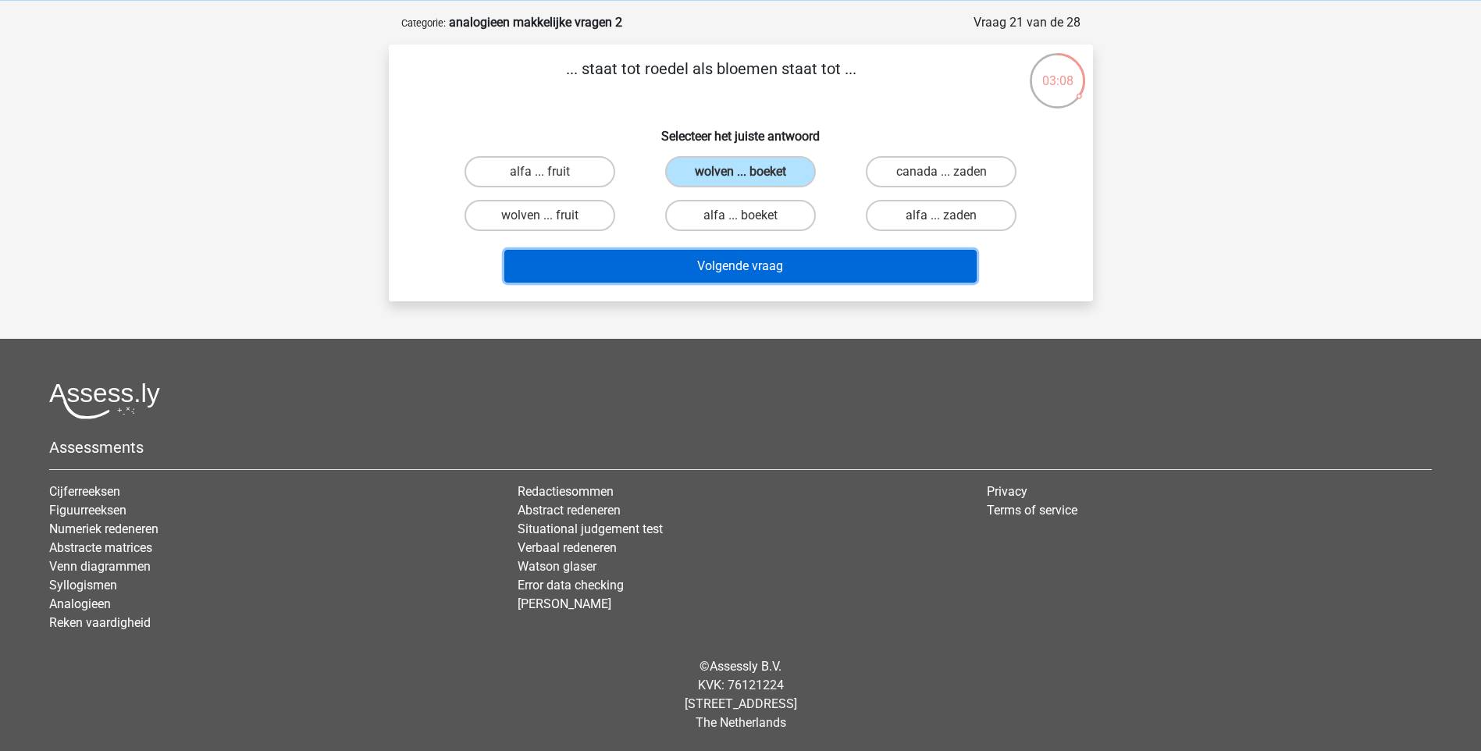
click at [816, 275] on button "Volgende vraag" at bounding box center [740, 266] width 472 height 33
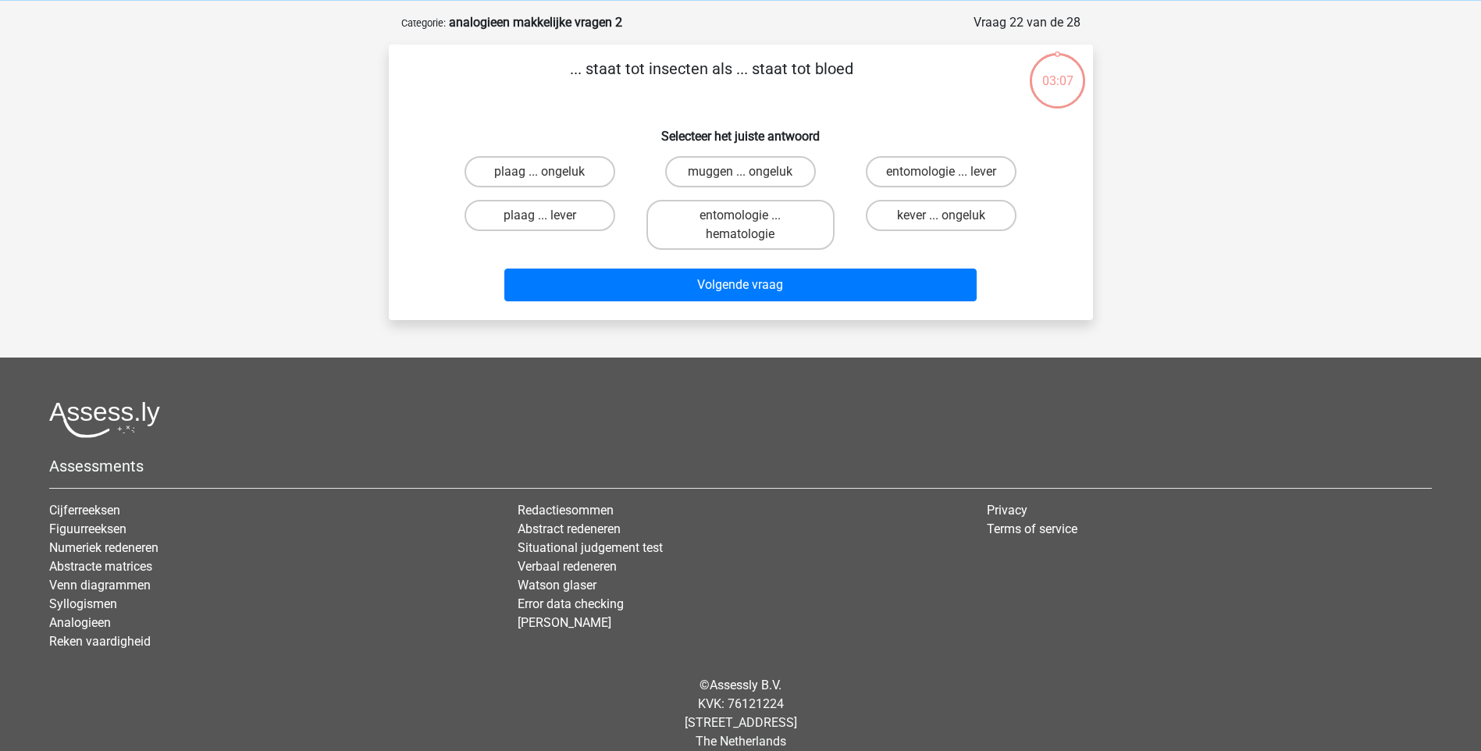
scroll to position [78, 0]
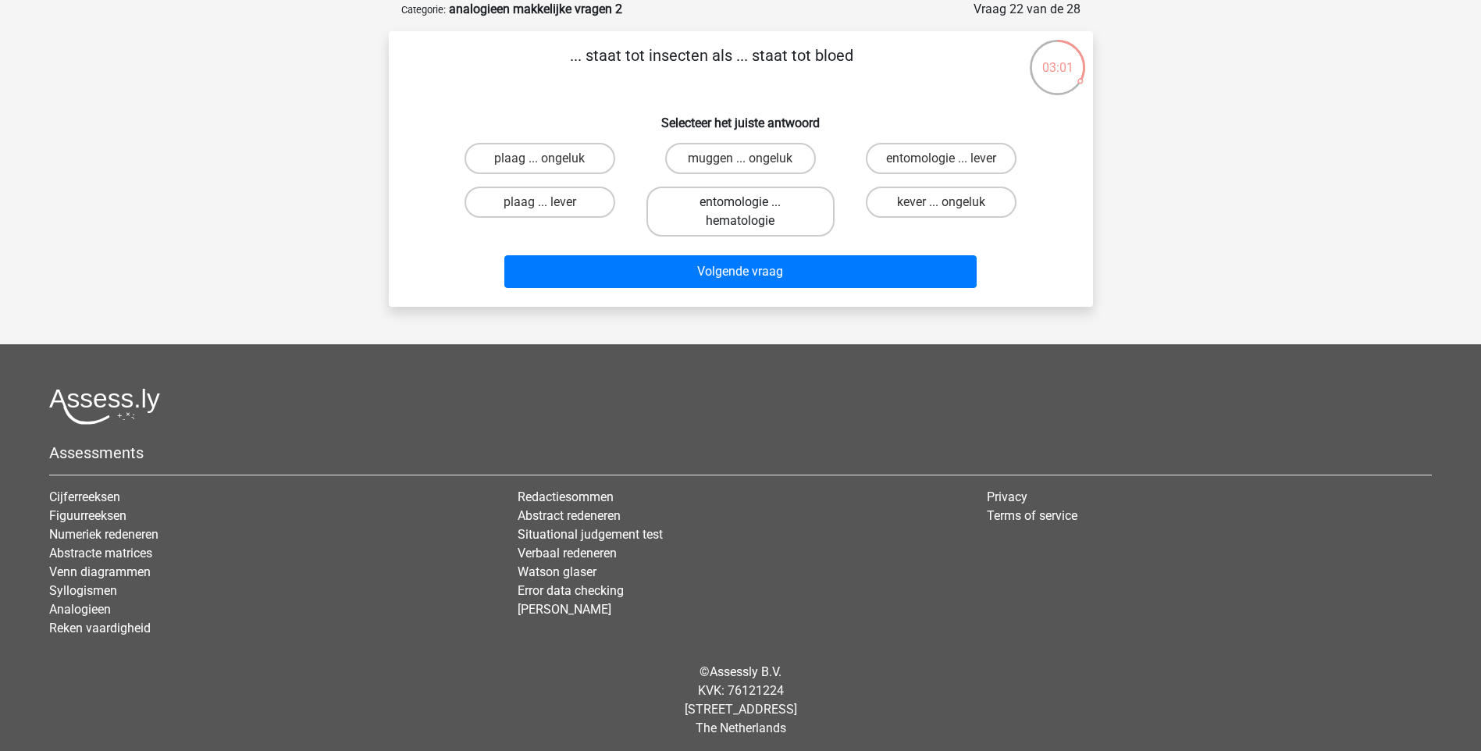
click at [781, 210] on label "entomologie ... hematologie" at bounding box center [740, 212] width 188 height 50
click at [750, 210] on input "entomologie ... hematologie" at bounding box center [745, 207] width 10 height 10
radio input "true"
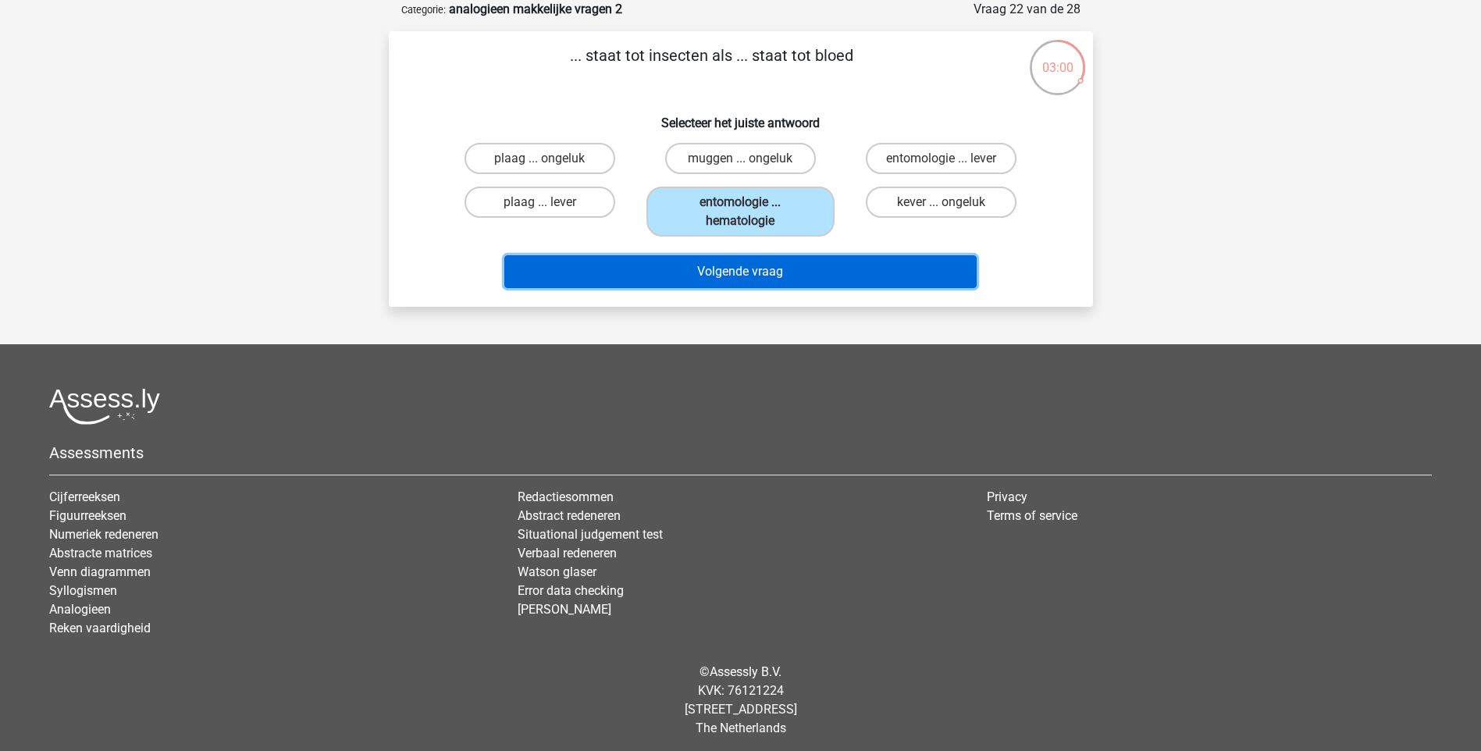
click at [774, 268] on button "Volgende vraag" at bounding box center [740, 271] width 472 height 33
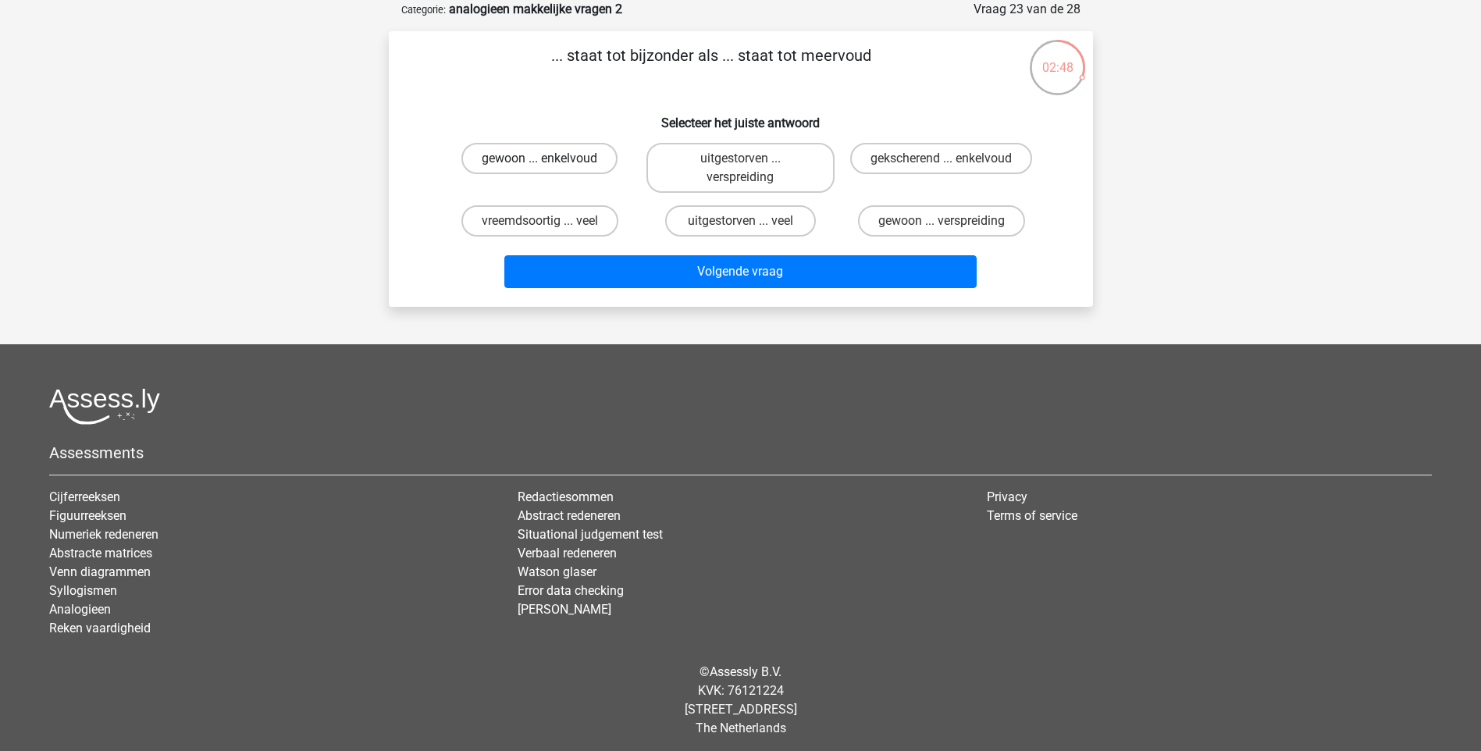
click at [590, 154] on label "gewoon ... enkelvoud" at bounding box center [539, 158] width 156 height 31
click at [549, 158] on input "gewoon ... enkelvoud" at bounding box center [544, 163] width 10 height 10
radio input "true"
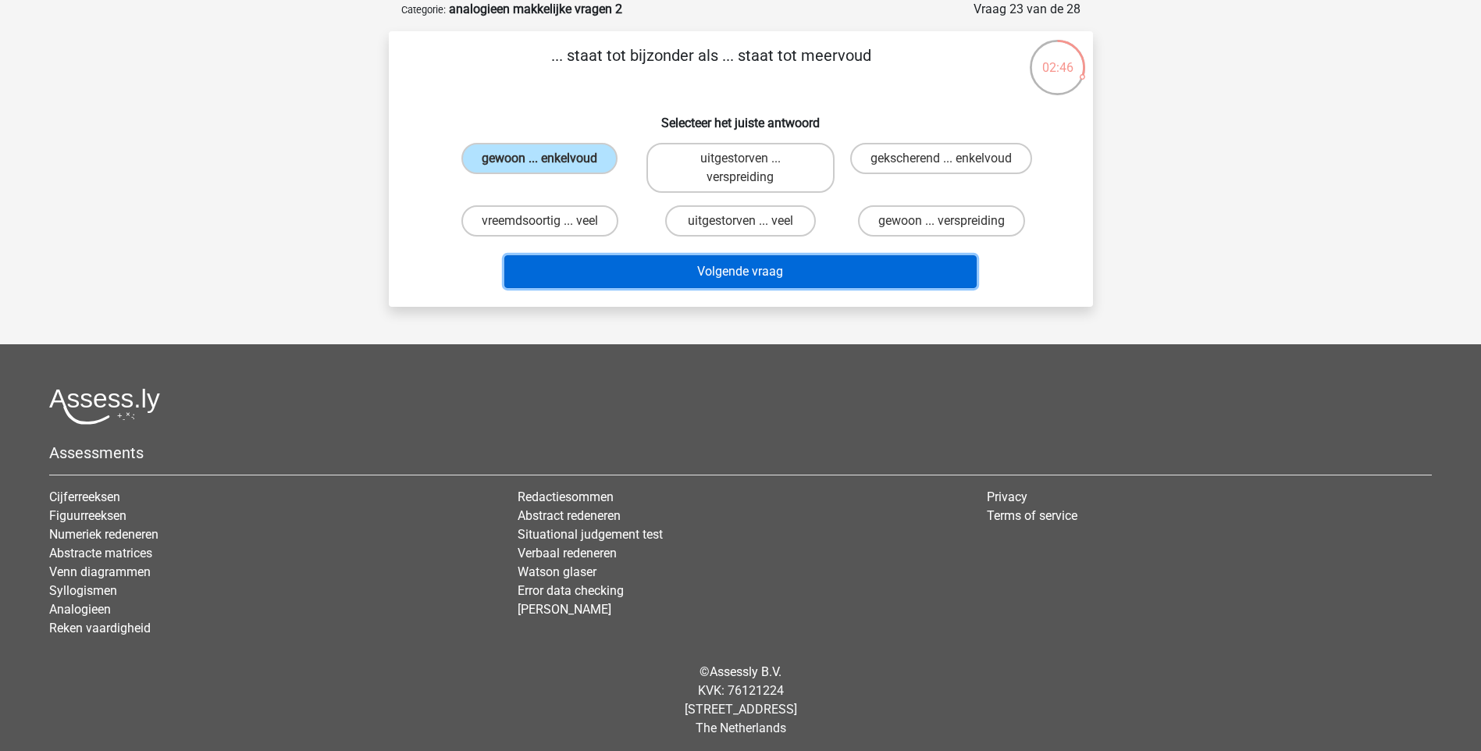
click at [802, 265] on button "Volgende vraag" at bounding box center [740, 271] width 472 height 33
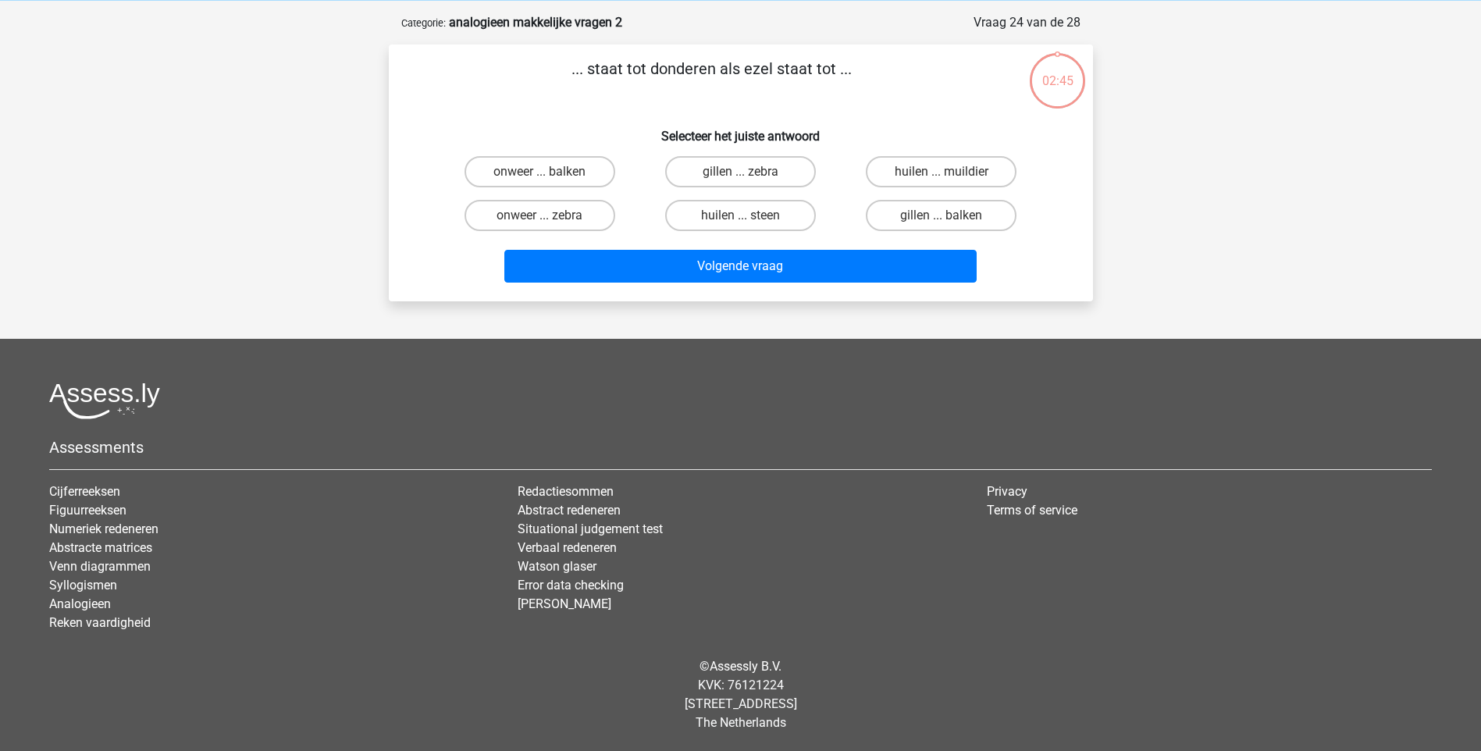
scroll to position [65, 0]
click at [585, 172] on label "onweer ... balken" at bounding box center [539, 171] width 151 height 31
click at [549, 172] on input "onweer ... balken" at bounding box center [544, 177] width 10 height 10
radio input "true"
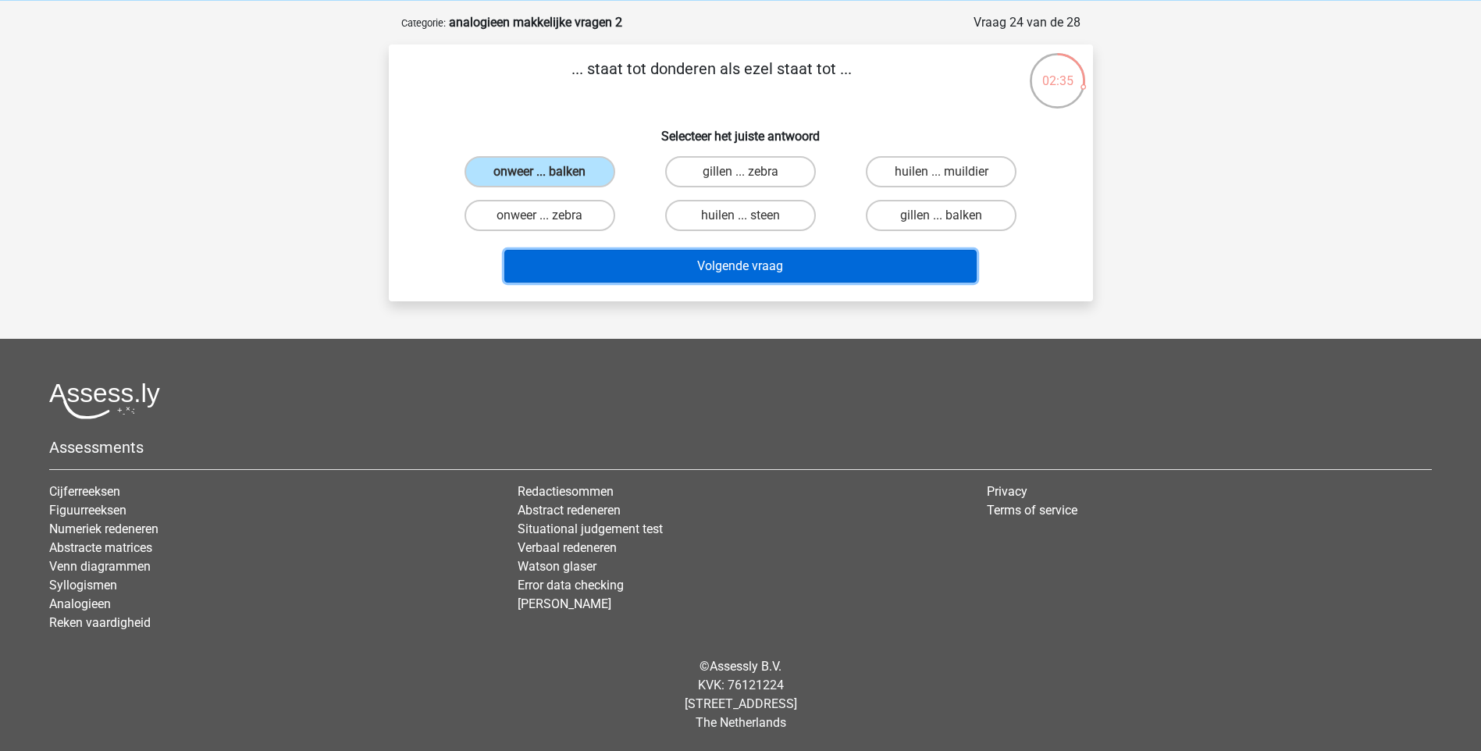
click at [764, 257] on button "Volgende vraag" at bounding box center [740, 266] width 472 height 33
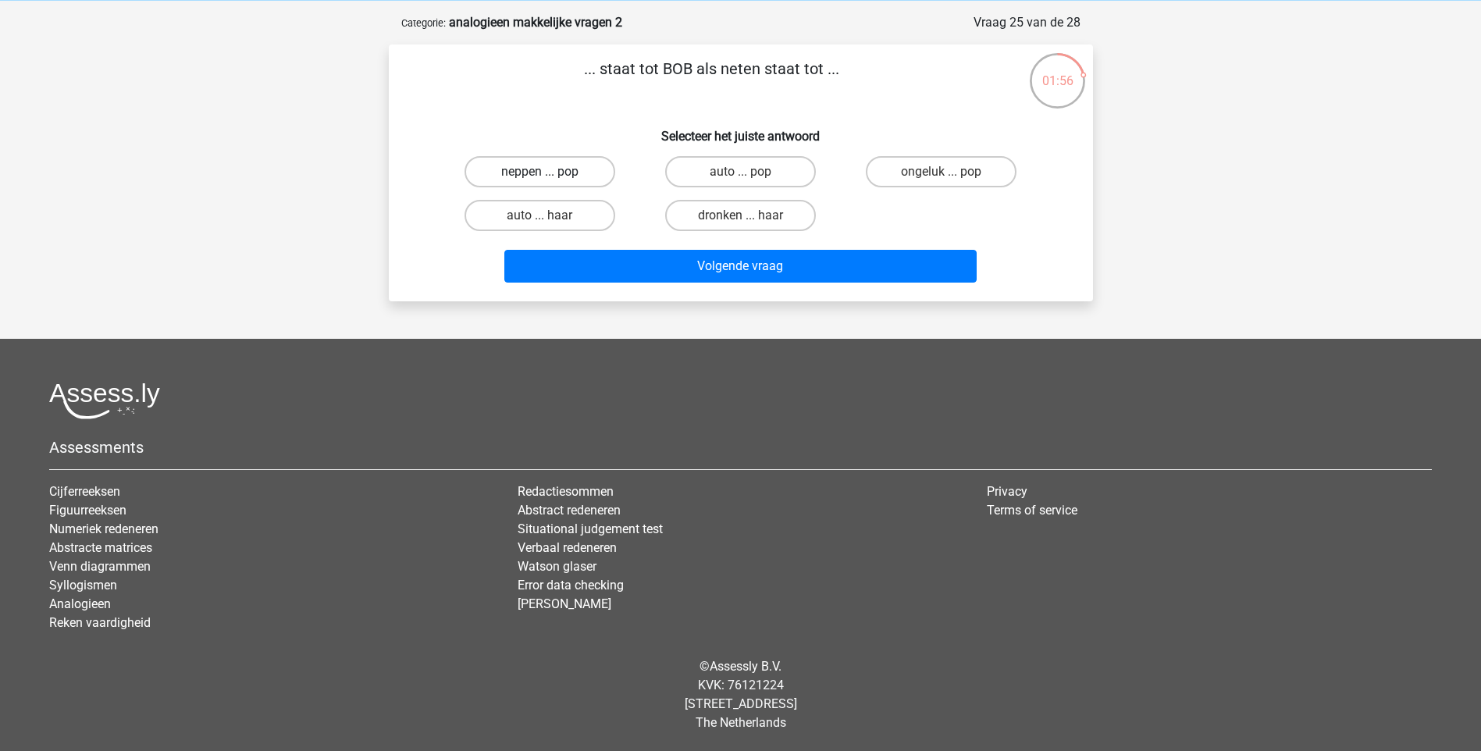
click at [589, 169] on label "neppen ... pop" at bounding box center [539, 171] width 151 height 31
click at [549, 172] on input "neppen ... pop" at bounding box center [544, 177] width 10 height 10
radio input "true"
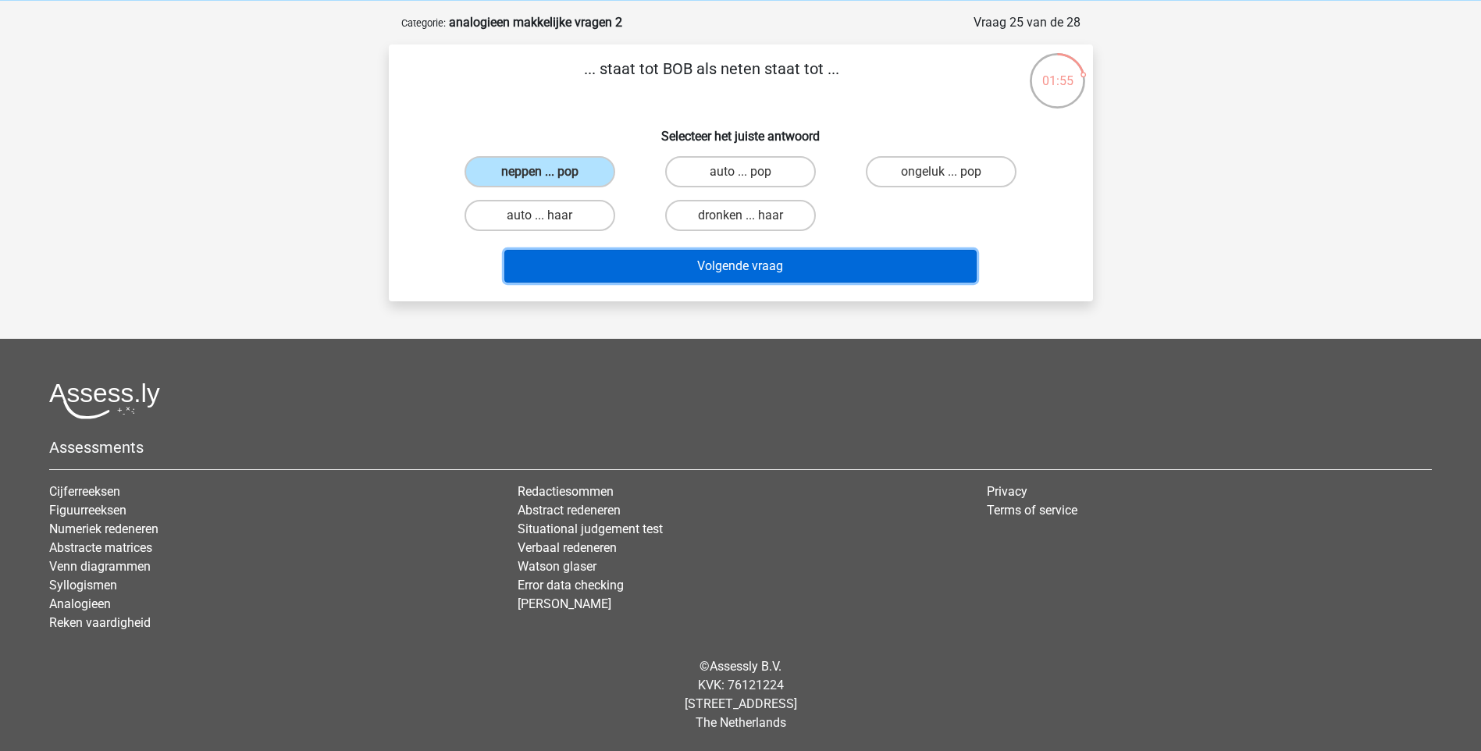
click at [725, 256] on button "Volgende vraag" at bounding box center [740, 266] width 472 height 33
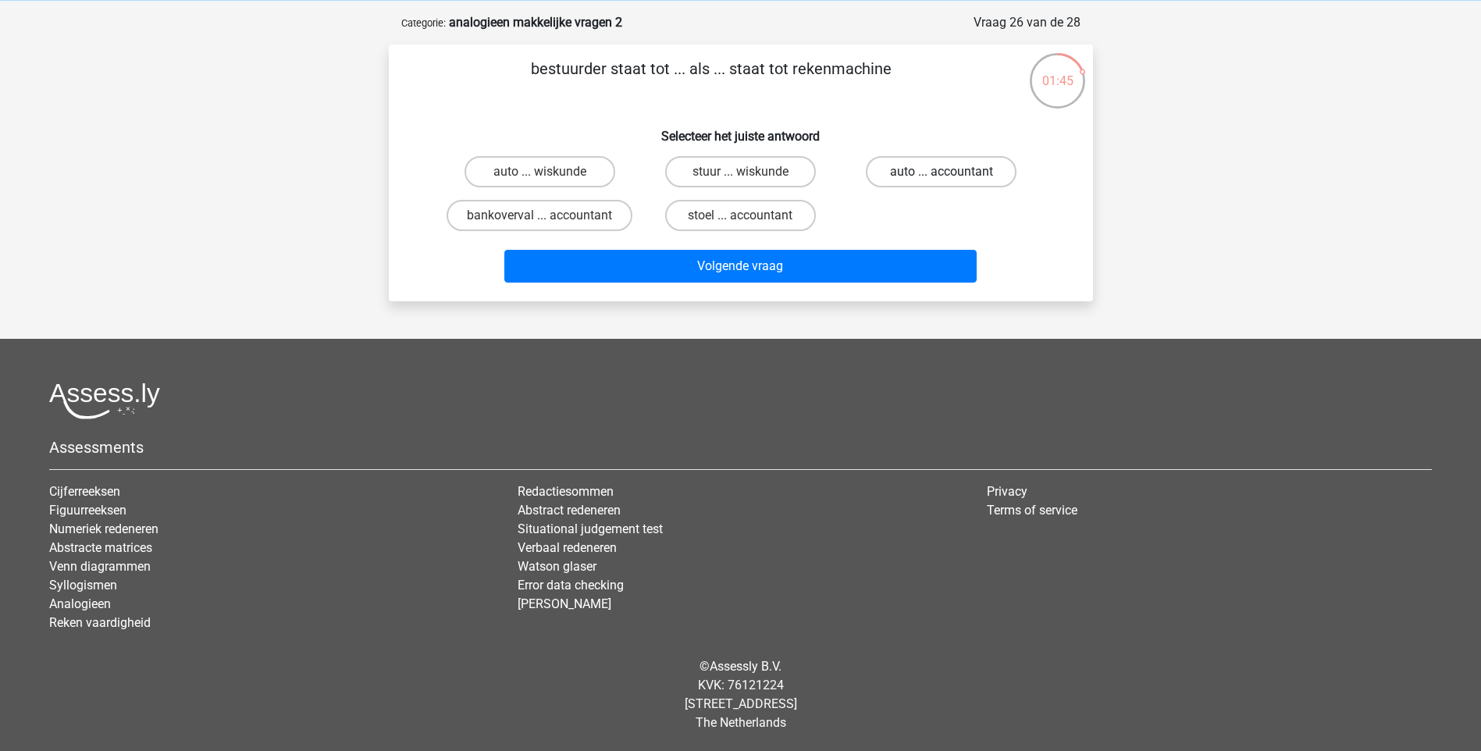
click at [944, 165] on label "auto ... accountant" at bounding box center [941, 171] width 151 height 31
click at [944, 172] on input "auto ... accountant" at bounding box center [946, 177] width 10 height 10
radio input "true"
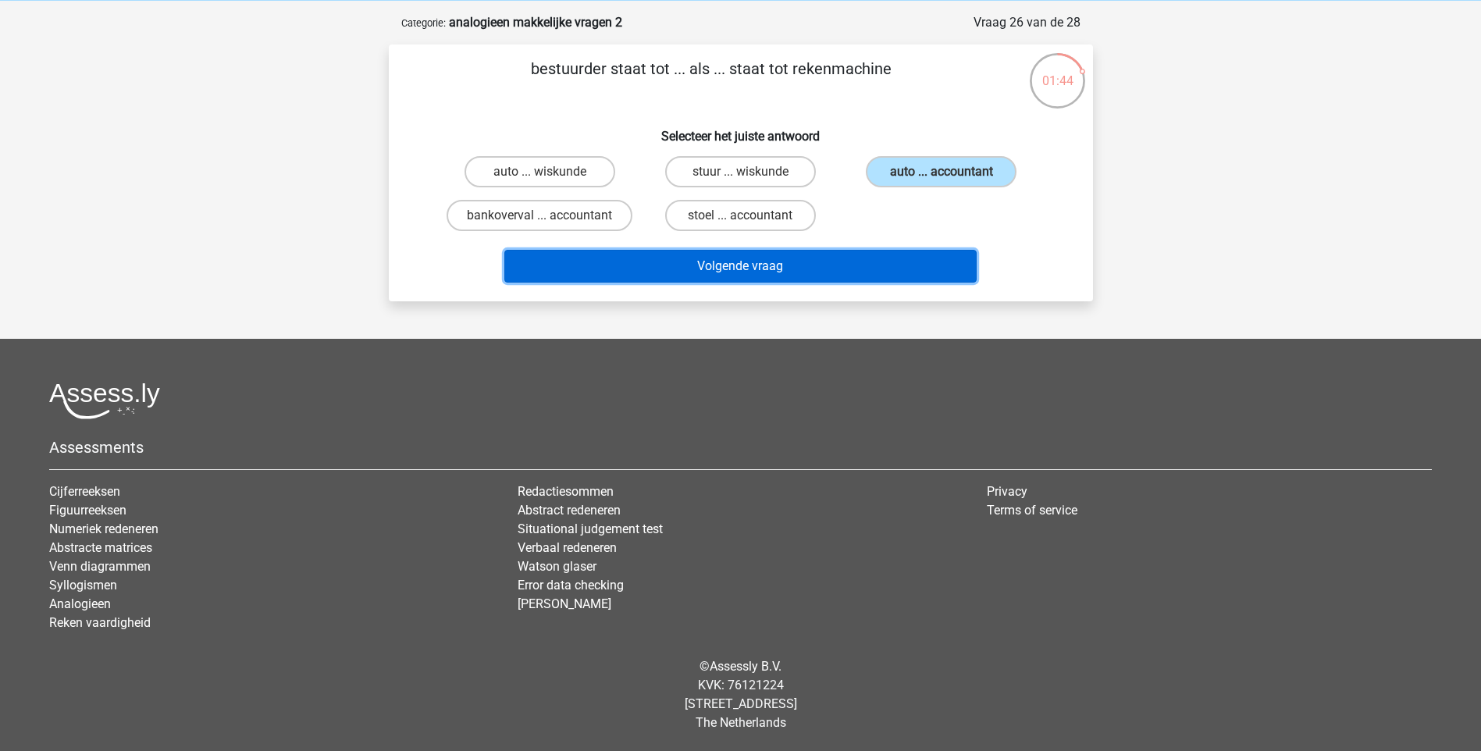
click at [877, 281] on button "Volgende vraag" at bounding box center [740, 266] width 472 height 33
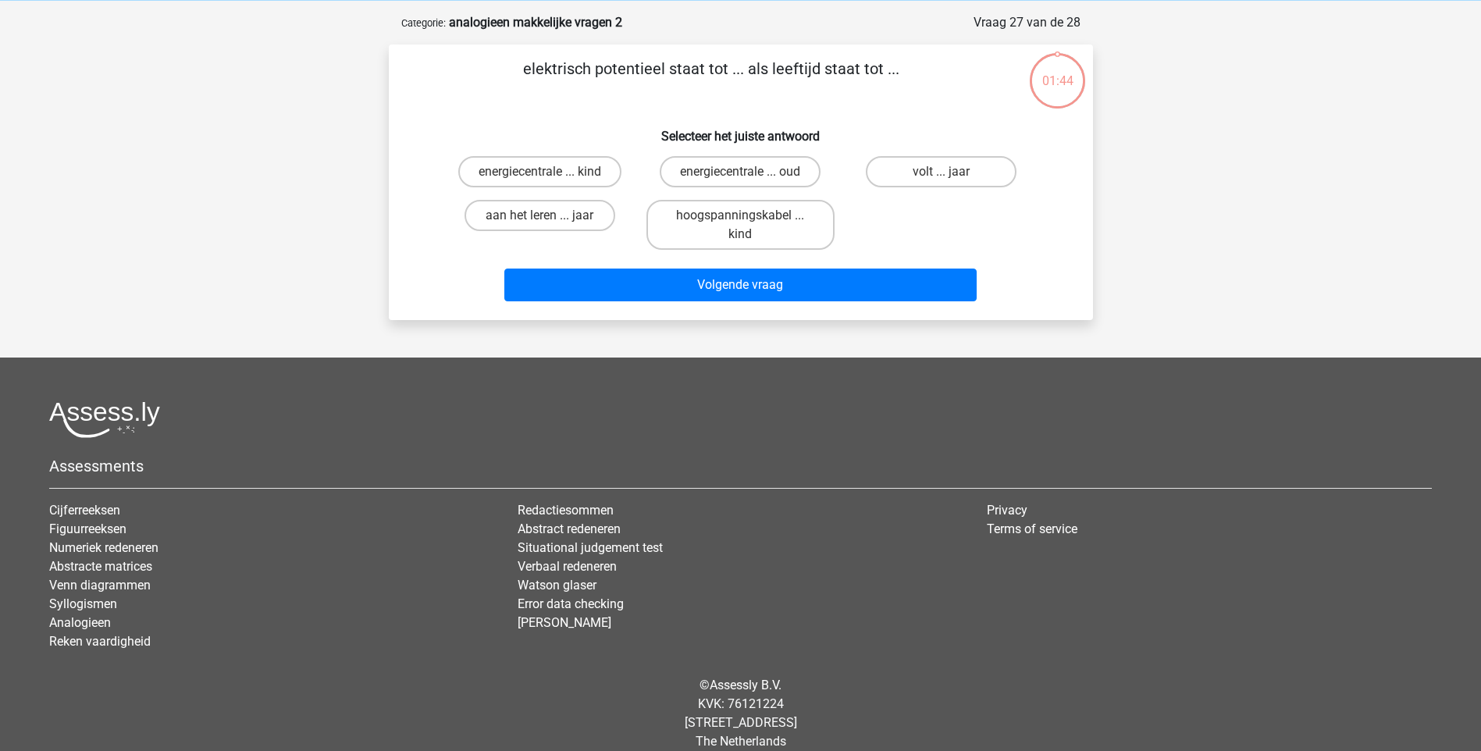
scroll to position [78, 0]
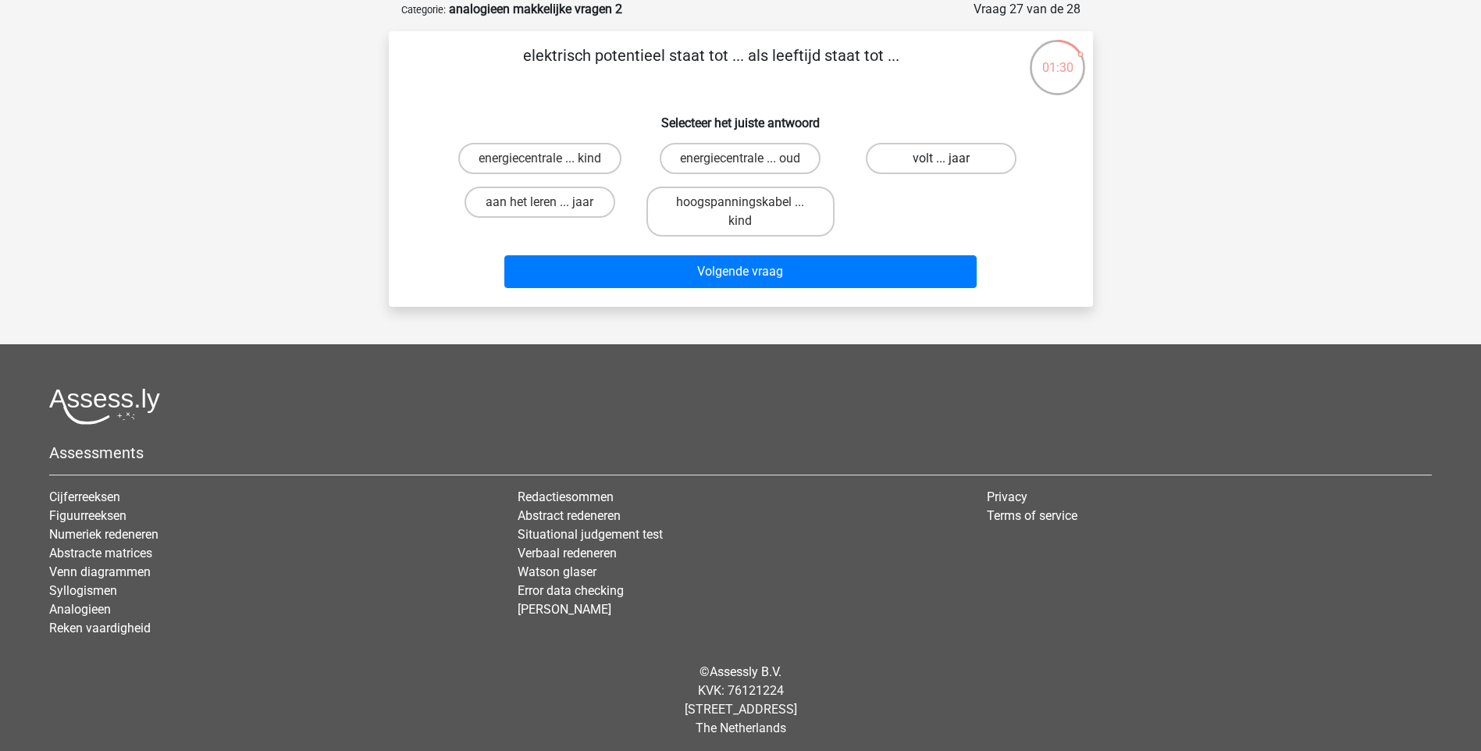
click at [965, 155] on label "volt ... jaar" at bounding box center [941, 158] width 151 height 31
click at [951, 158] on input "volt ... jaar" at bounding box center [946, 163] width 10 height 10
radio input "true"
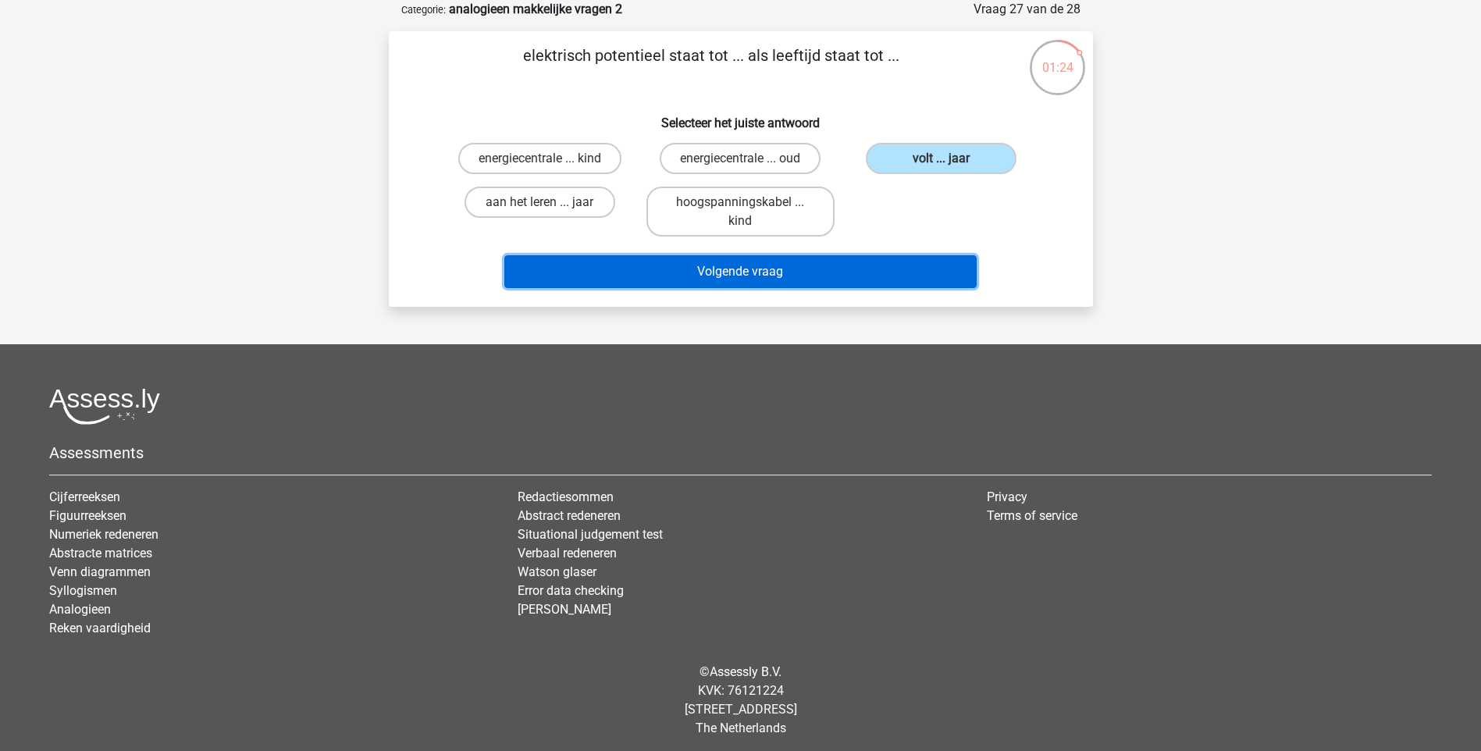
click at [803, 272] on button "Volgende vraag" at bounding box center [740, 271] width 472 height 33
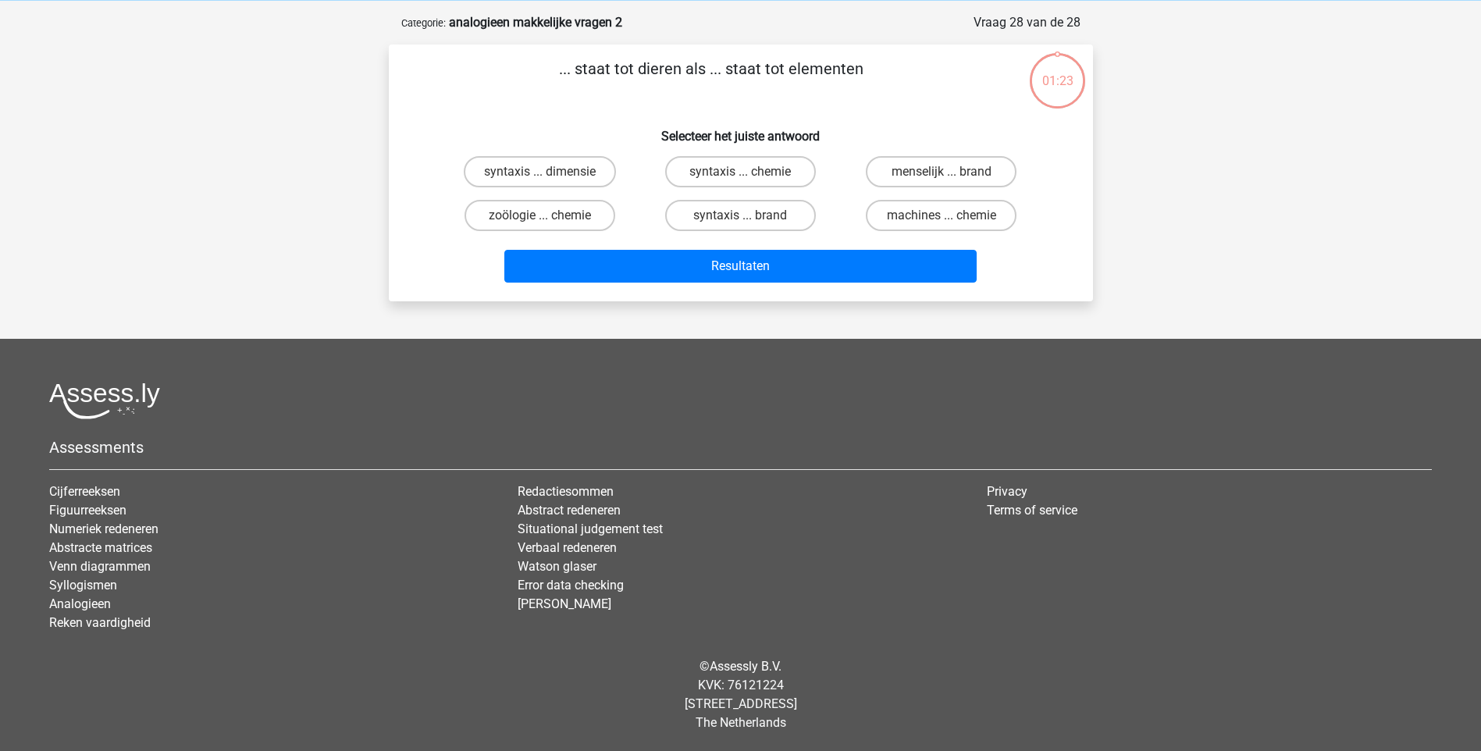
scroll to position [65, 0]
click at [589, 214] on label "zoölogie ... chemie" at bounding box center [539, 215] width 151 height 31
click at [549, 215] on input "zoölogie ... chemie" at bounding box center [544, 220] width 10 height 10
radio input "true"
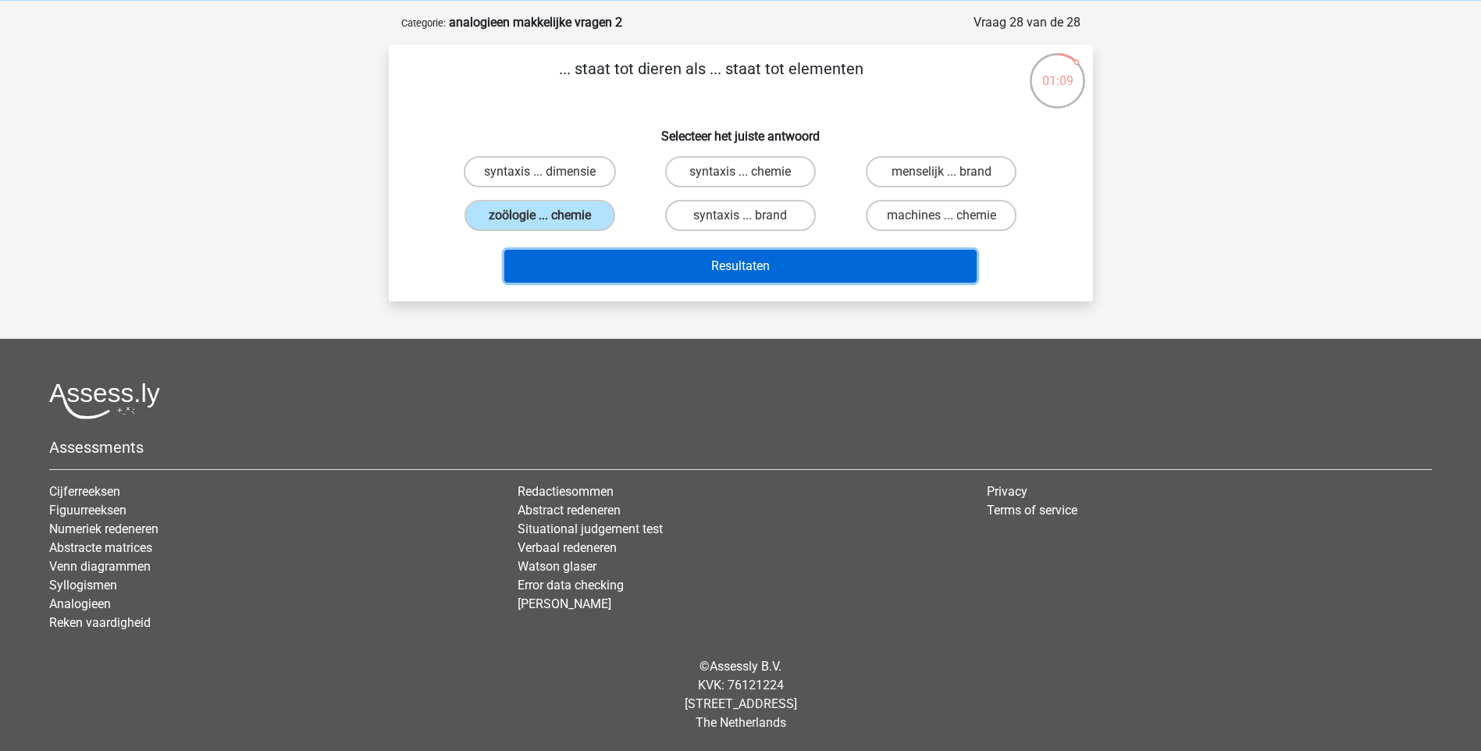
click at [805, 255] on button "Resultaten" at bounding box center [740, 266] width 472 height 33
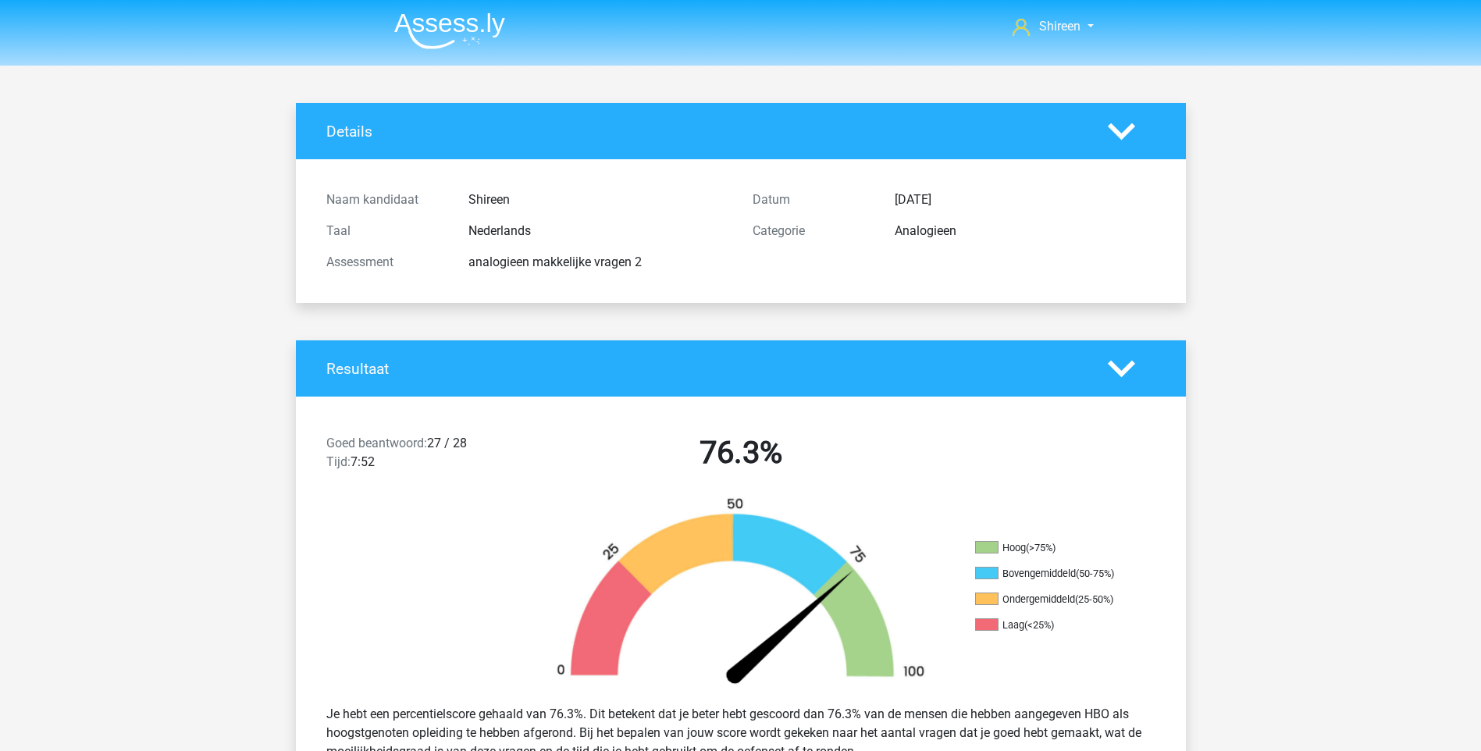
scroll to position [1639, 0]
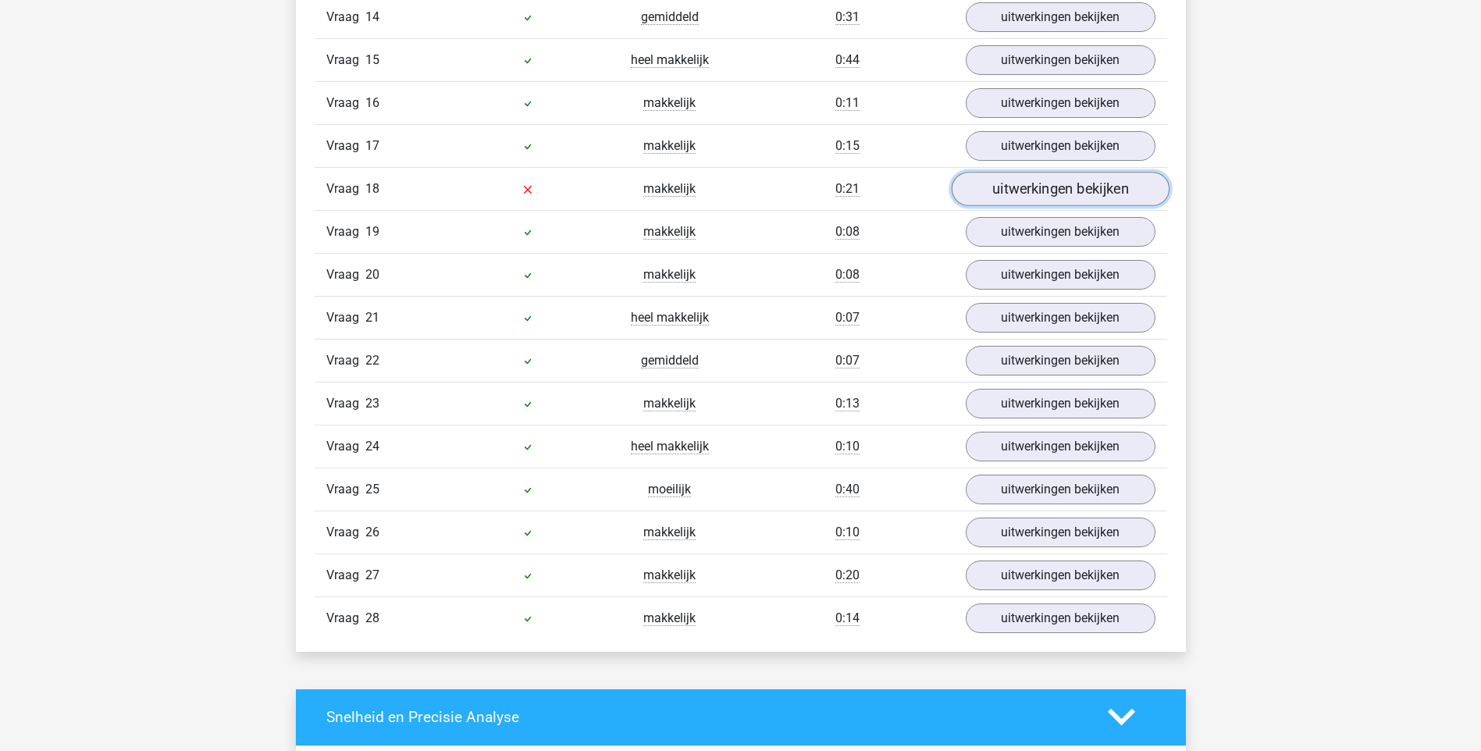
click at [1003, 184] on link "uitwerkingen bekijken" at bounding box center [1060, 189] width 218 height 34
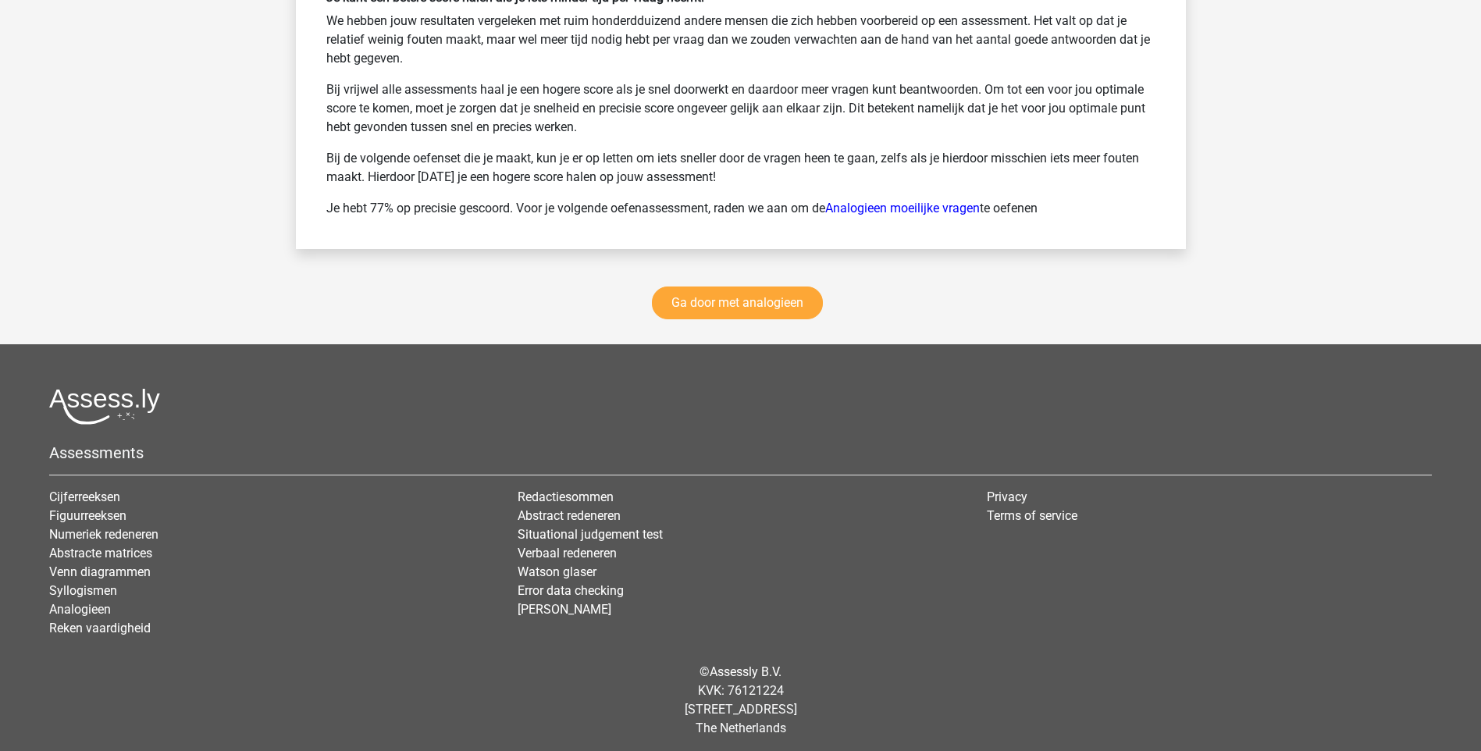
scroll to position [3296, 0]
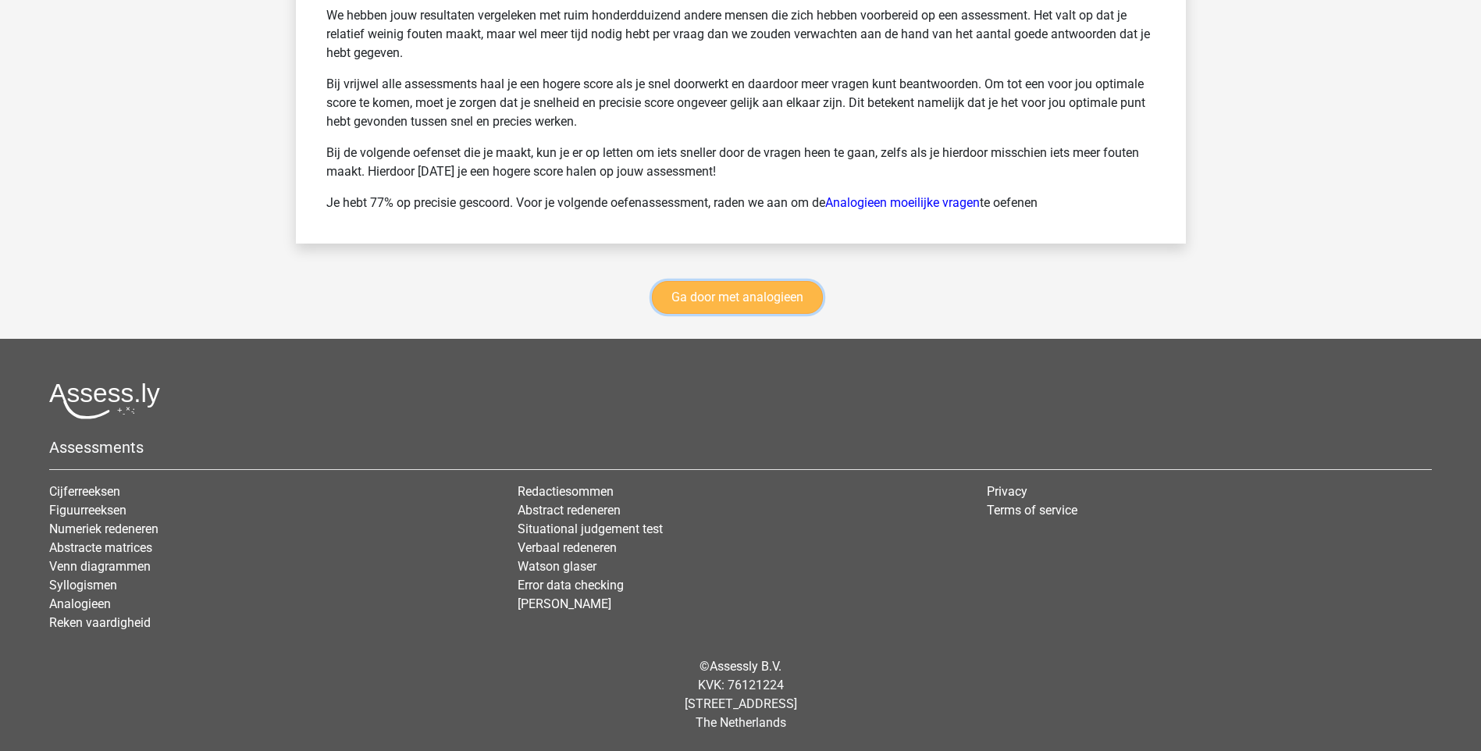
click at [727, 296] on link "Ga door met analogieen" at bounding box center [737, 297] width 171 height 33
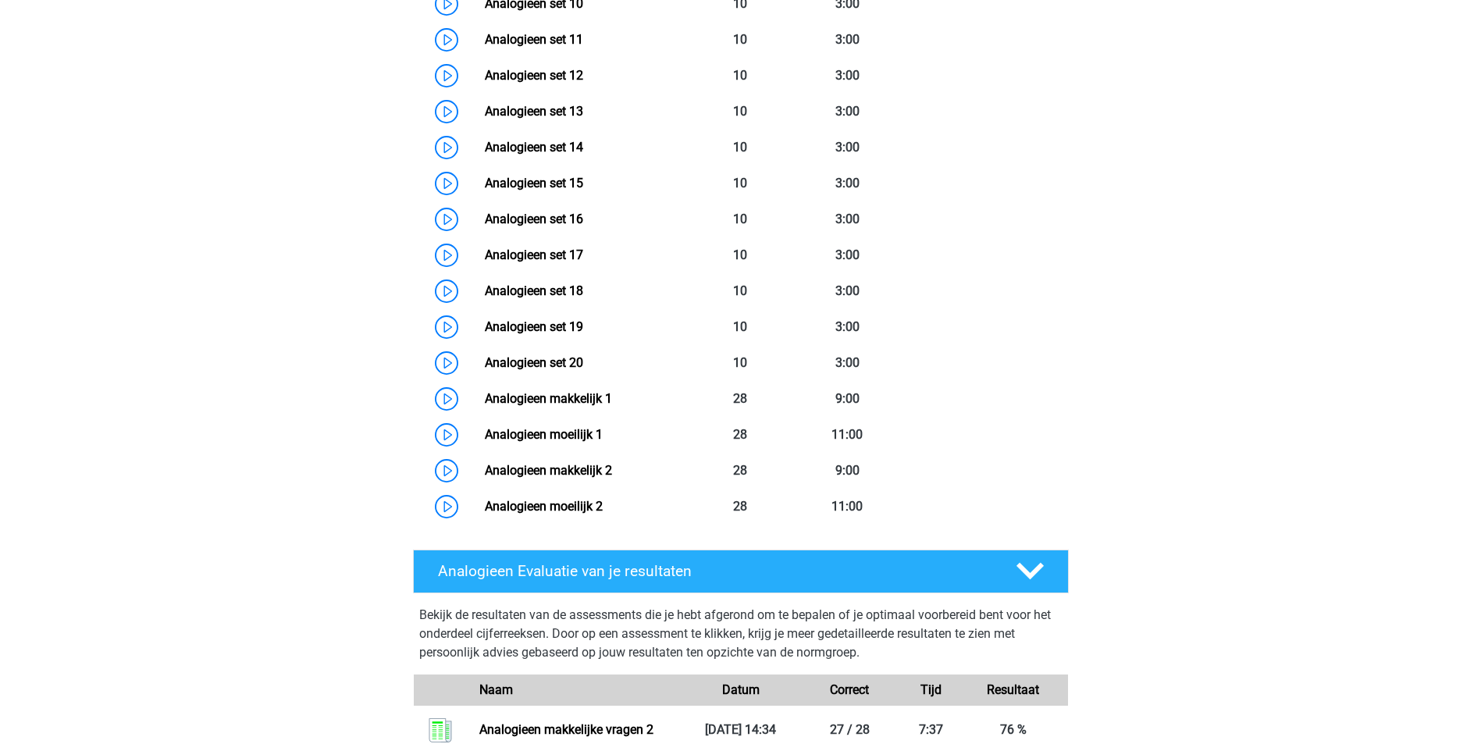
scroll to position [1265, 0]
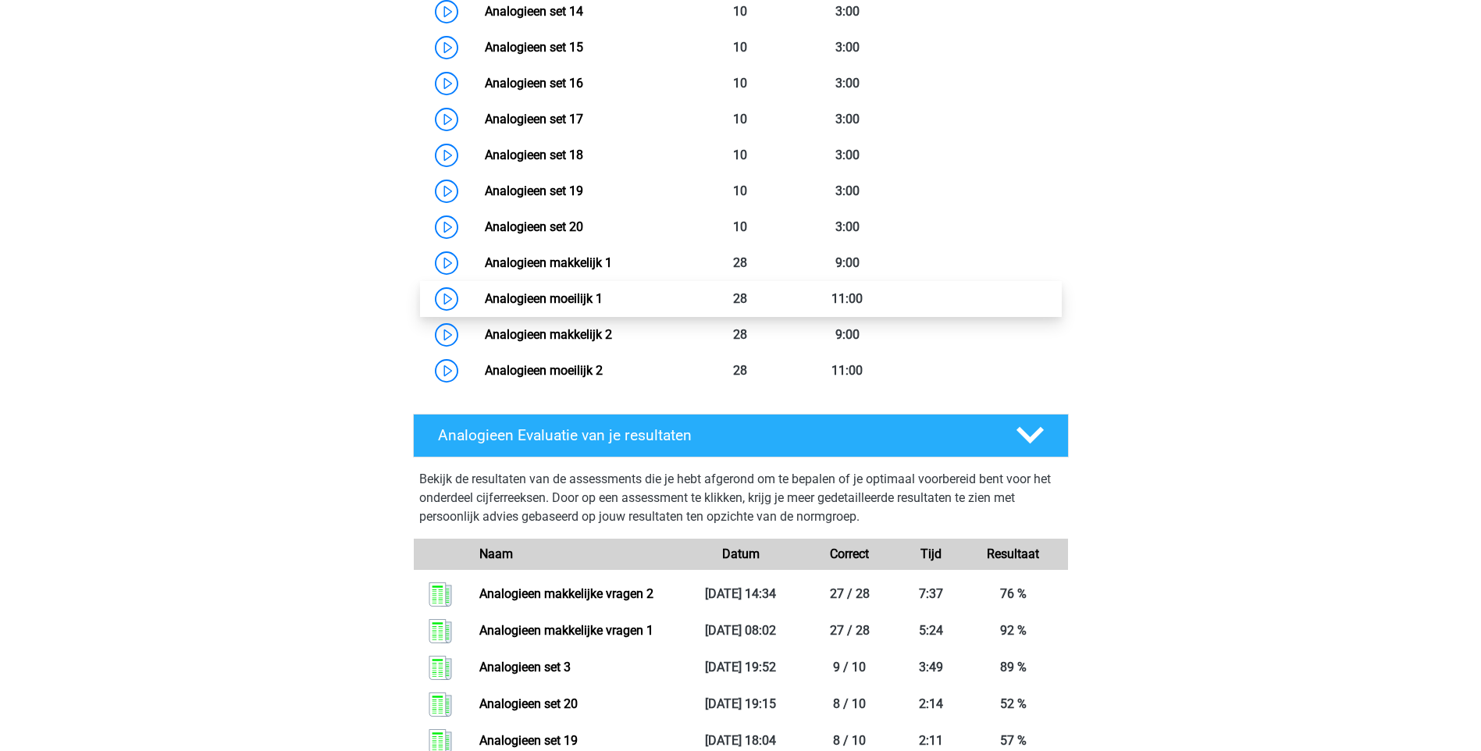
click at [591, 291] on link "Analogieen moeilijk 1" at bounding box center [544, 298] width 118 height 15
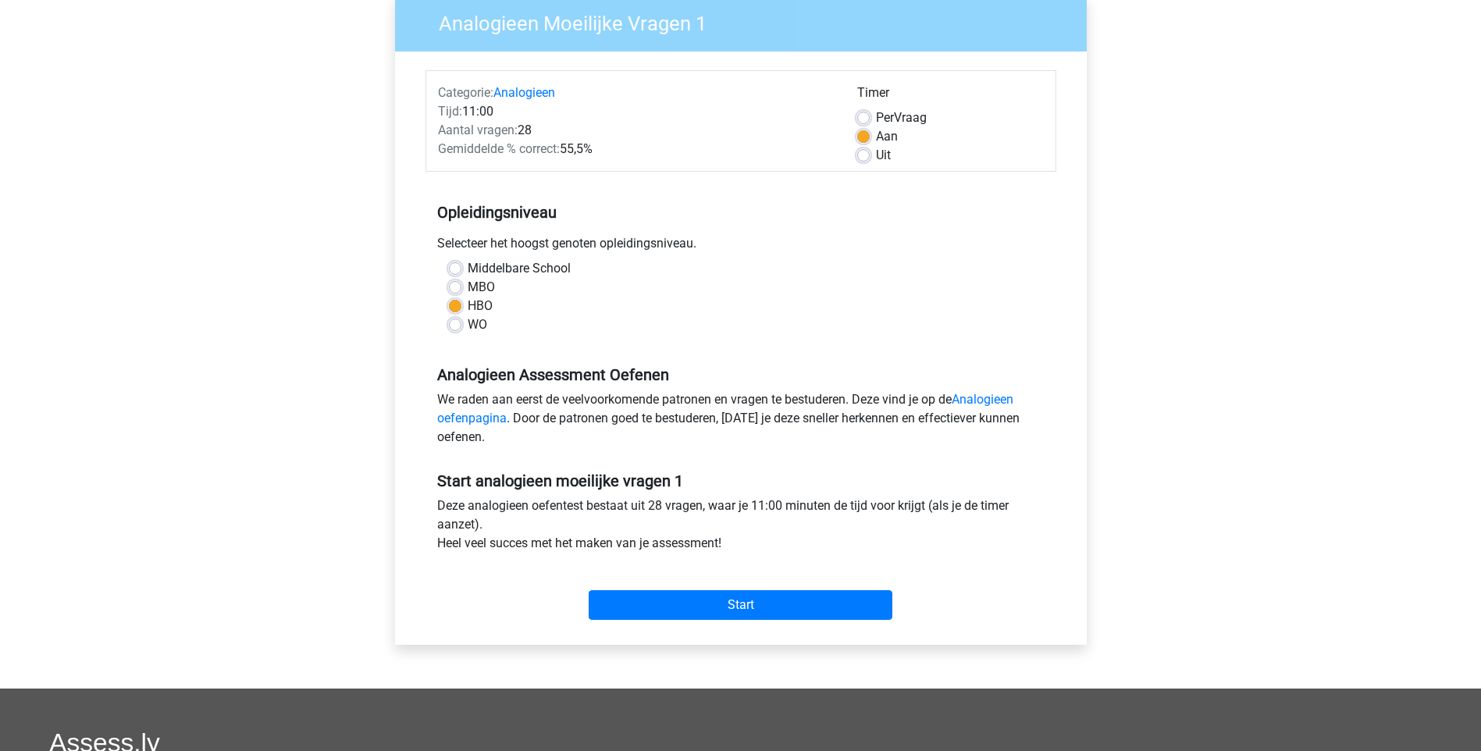
scroll to position [156, 0]
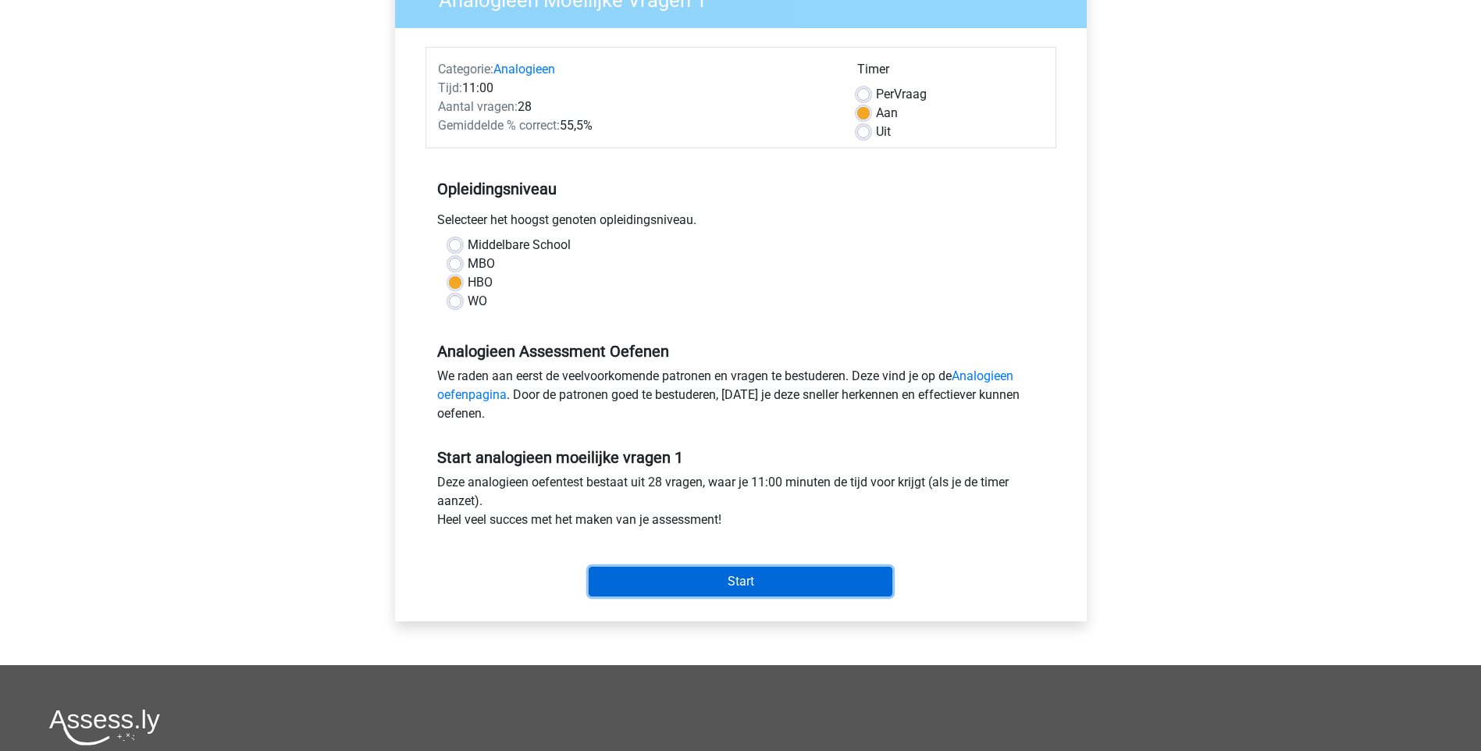
click at [811, 584] on input "Start" at bounding box center [741, 582] width 304 height 30
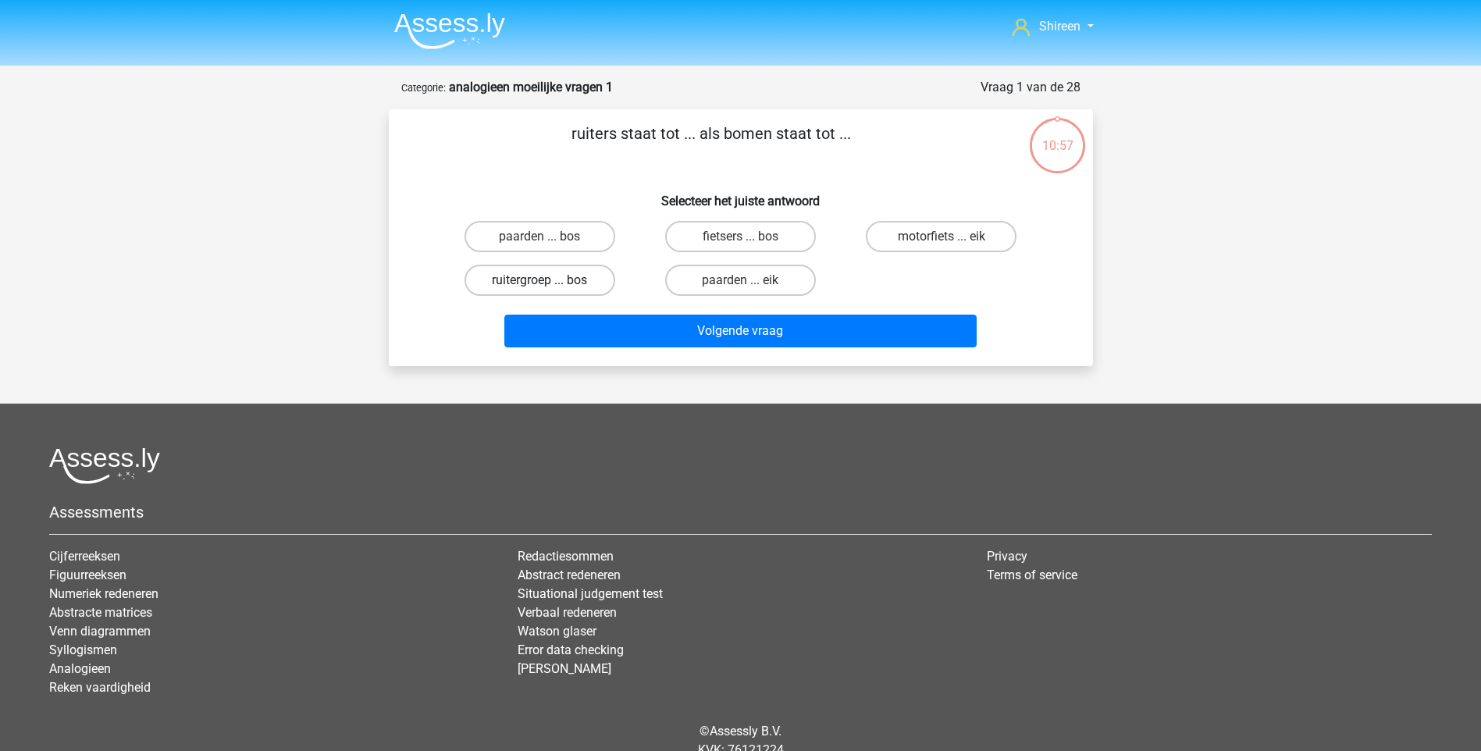
click at [559, 271] on label "ruitergroep ... bos" at bounding box center [539, 280] width 151 height 31
click at [549, 280] on input "ruitergroep ... bos" at bounding box center [544, 285] width 10 height 10
radio input "true"
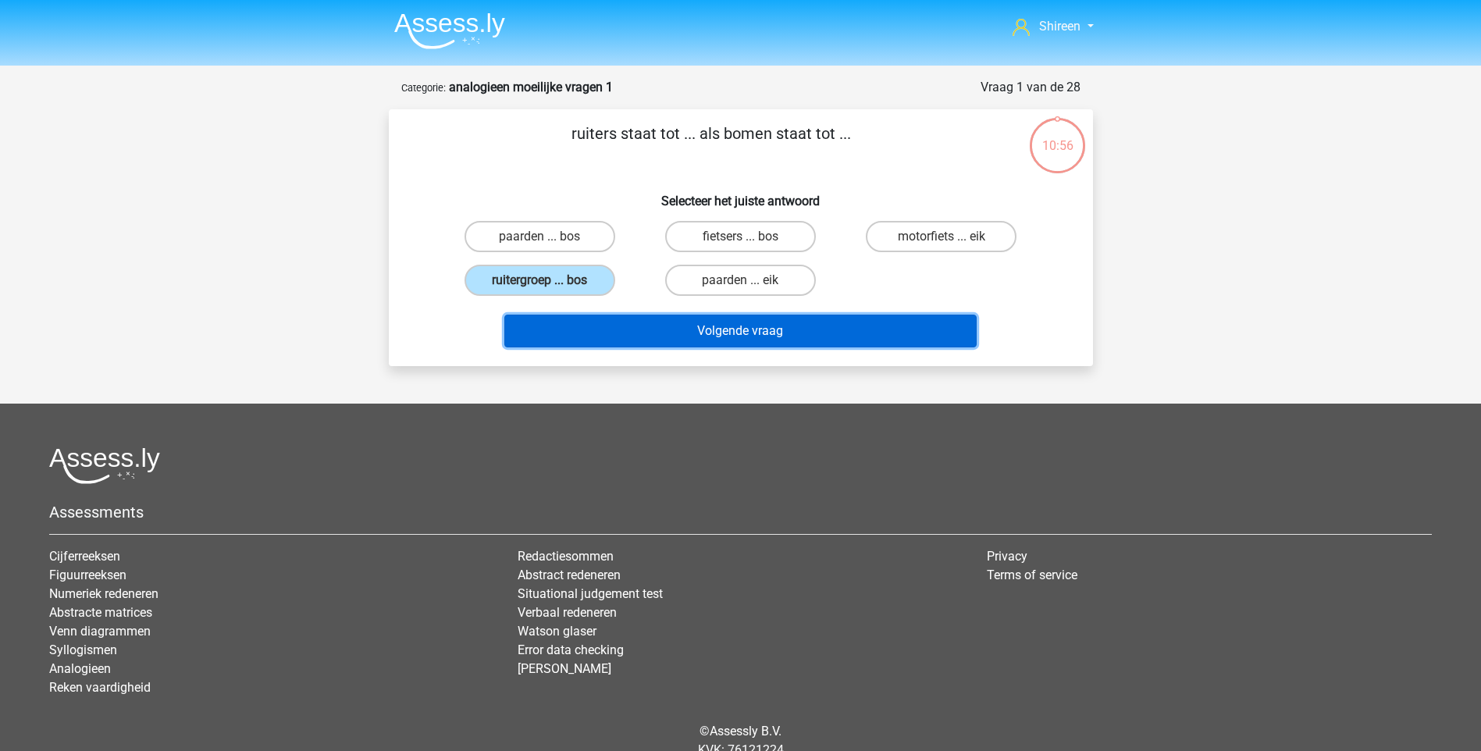
click at [794, 315] on button "Volgende vraag" at bounding box center [740, 331] width 472 height 33
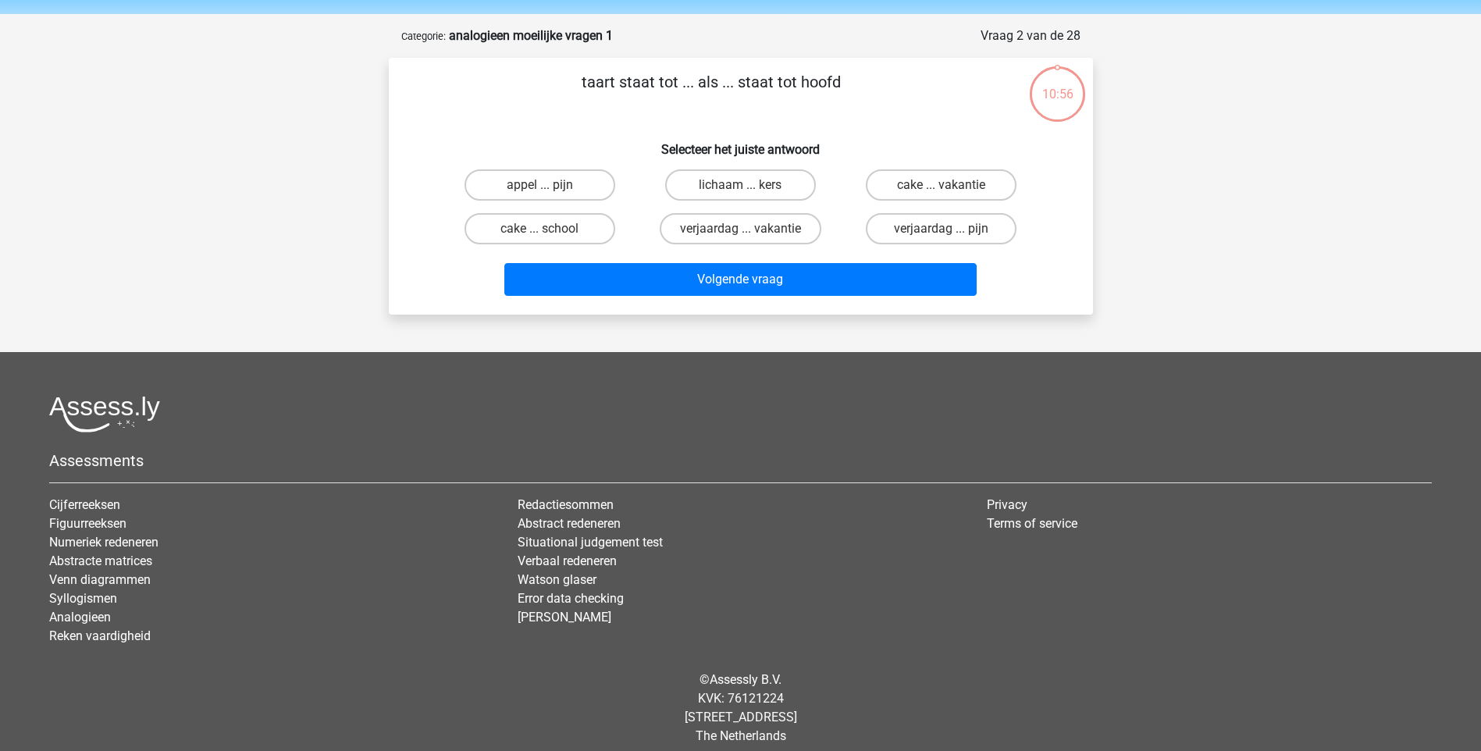
scroll to position [65, 0]
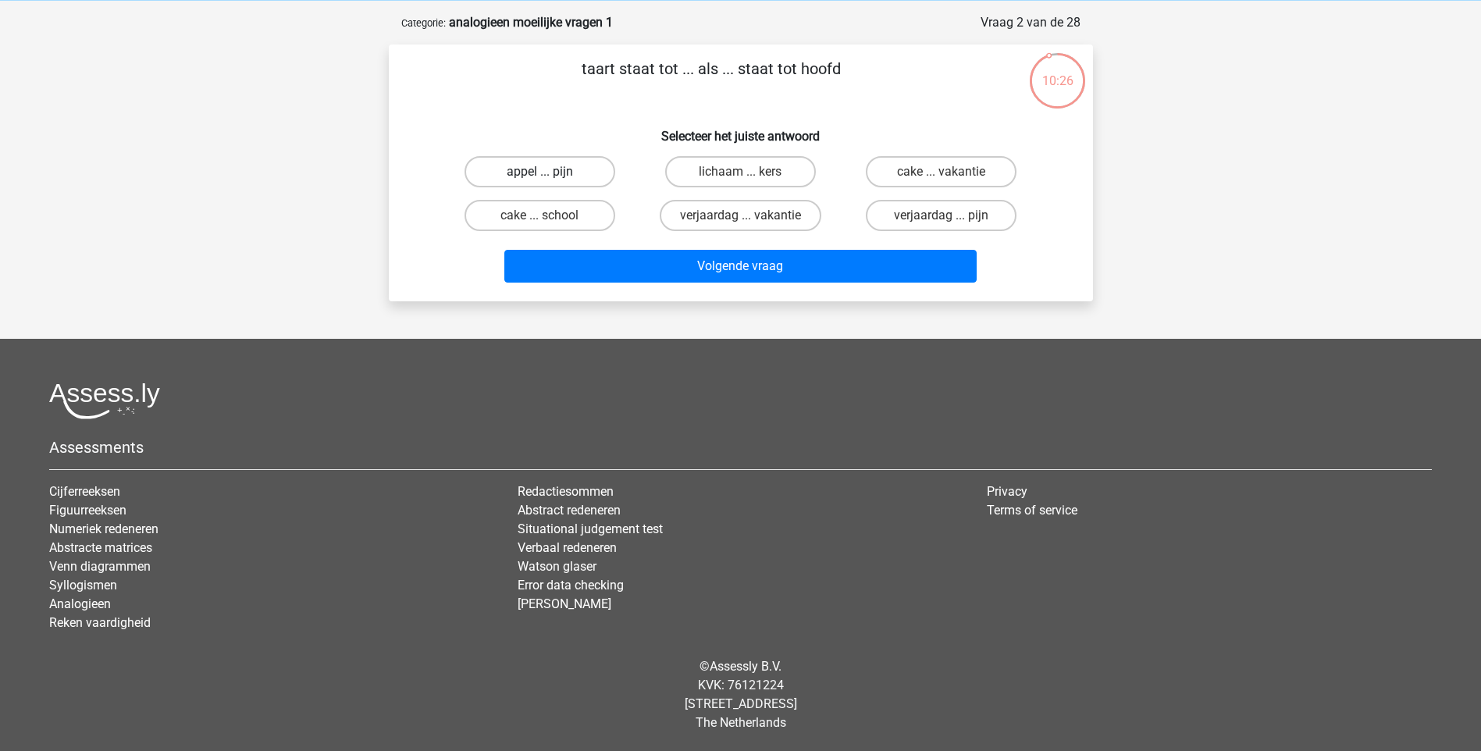
click at [571, 169] on label "appel ... pijn" at bounding box center [539, 171] width 151 height 31
click at [549, 172] on input "appel ... pijn" at bounding box center [544, 177] width 10 height 10
radio input "true"
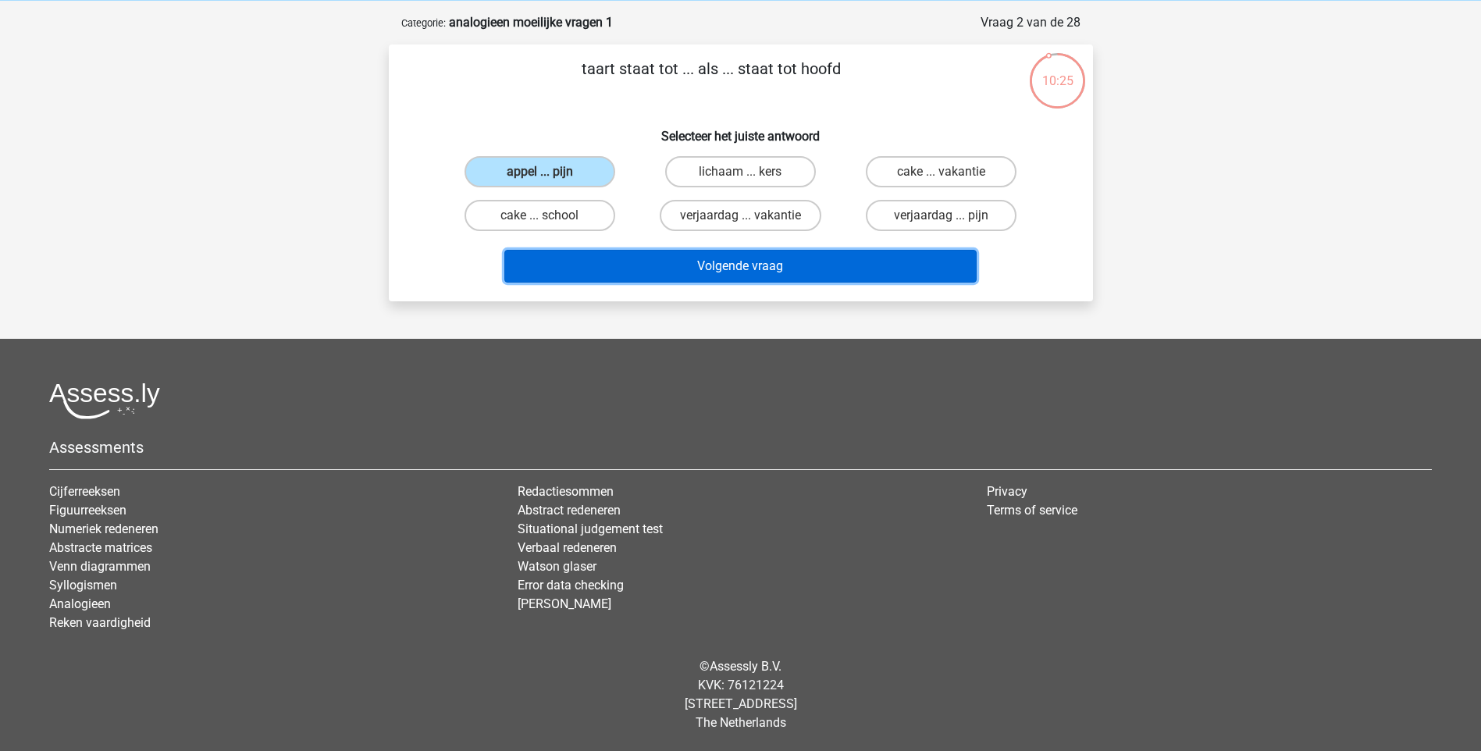
click at [823, 268] on button "Volgende vraag" at bounding box center [740, 266] width 472 height 33
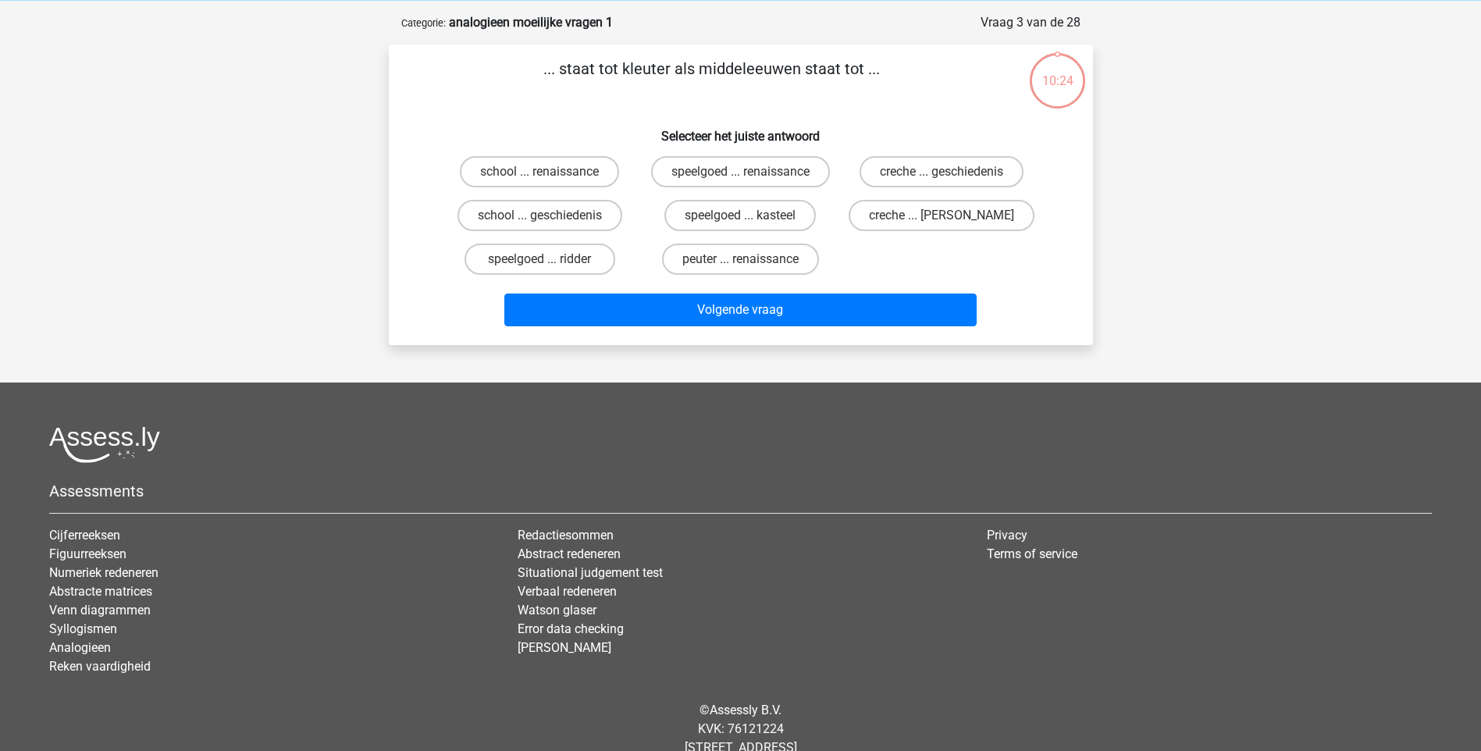
scroll to position [78, 0]
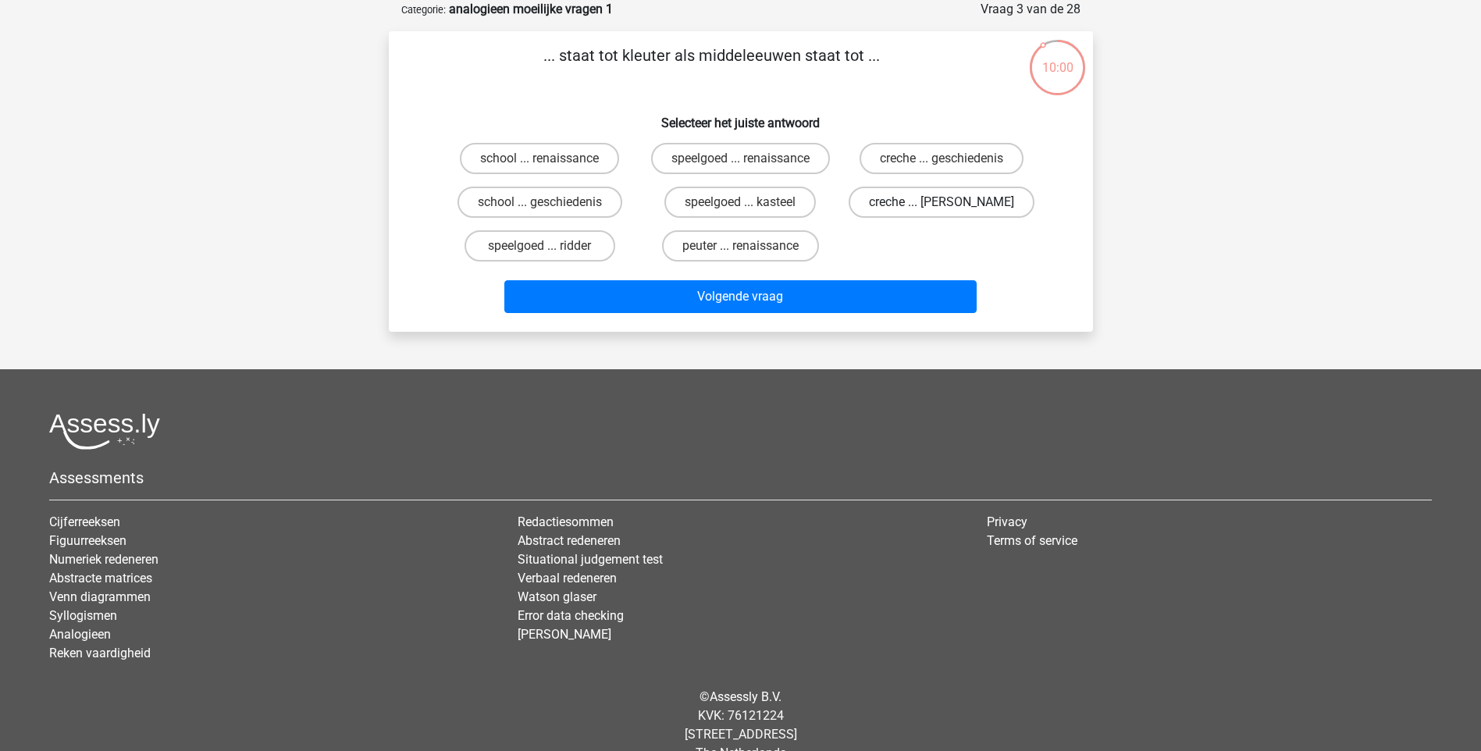
click at [969, 207] on label "creche ... [PERSON_NAME]" at bounding box center [941, 202] width 186 height 31
click at [951, 207] on input "creche ... [PERSON_NAME]" at bounding box center [946, 207] width 10 height 10
radio input "true"
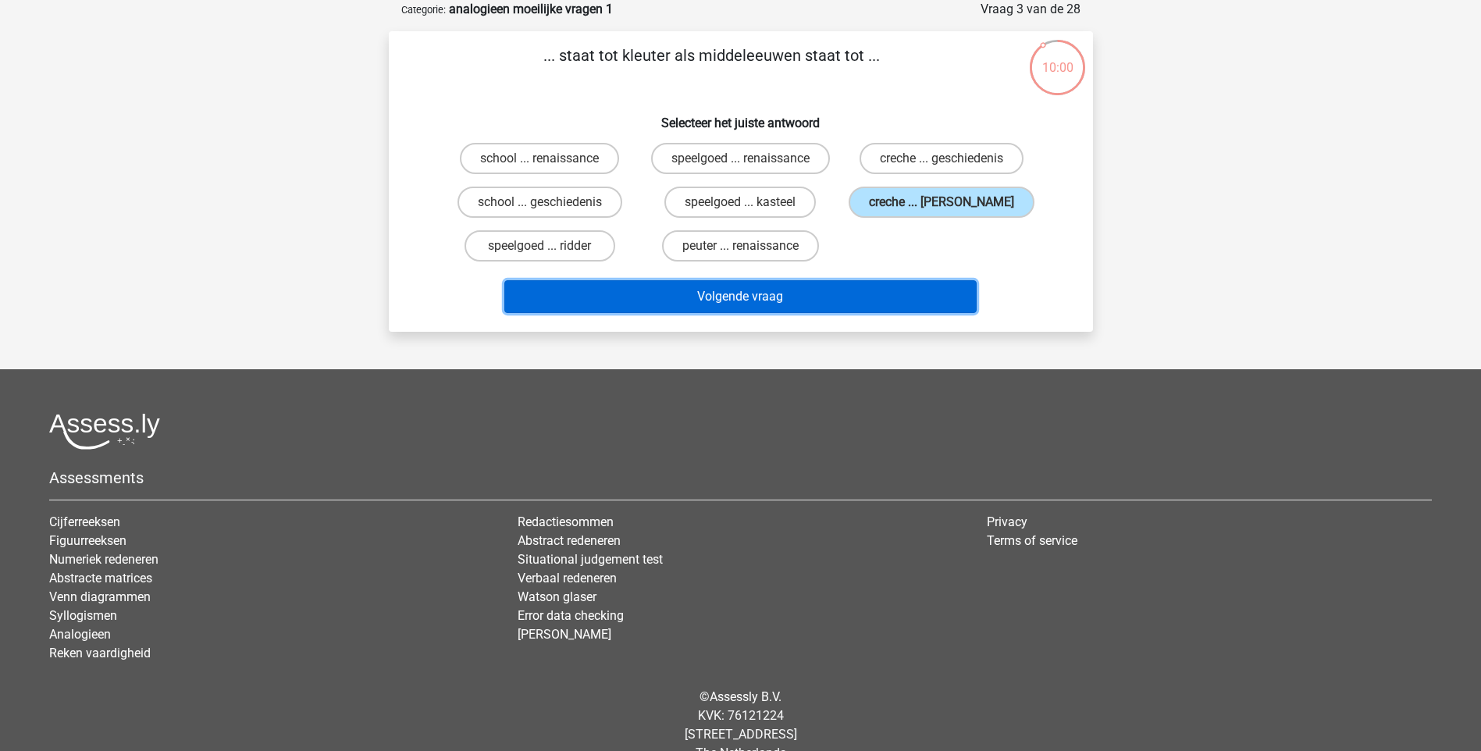
click at [924, 284] on button "Volgende vraag" at bounding box center [740, 296] width 472 height 33
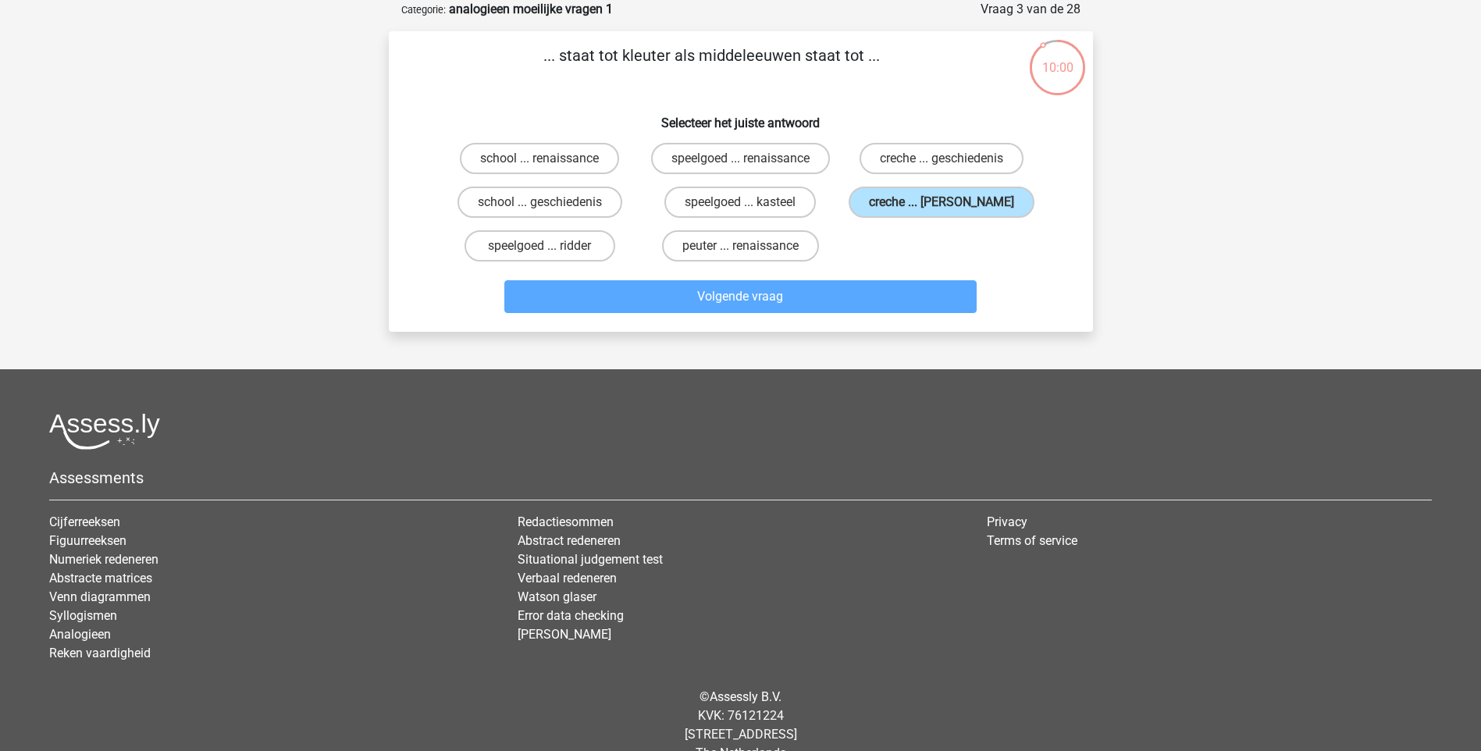
scroll to position [65, 0]
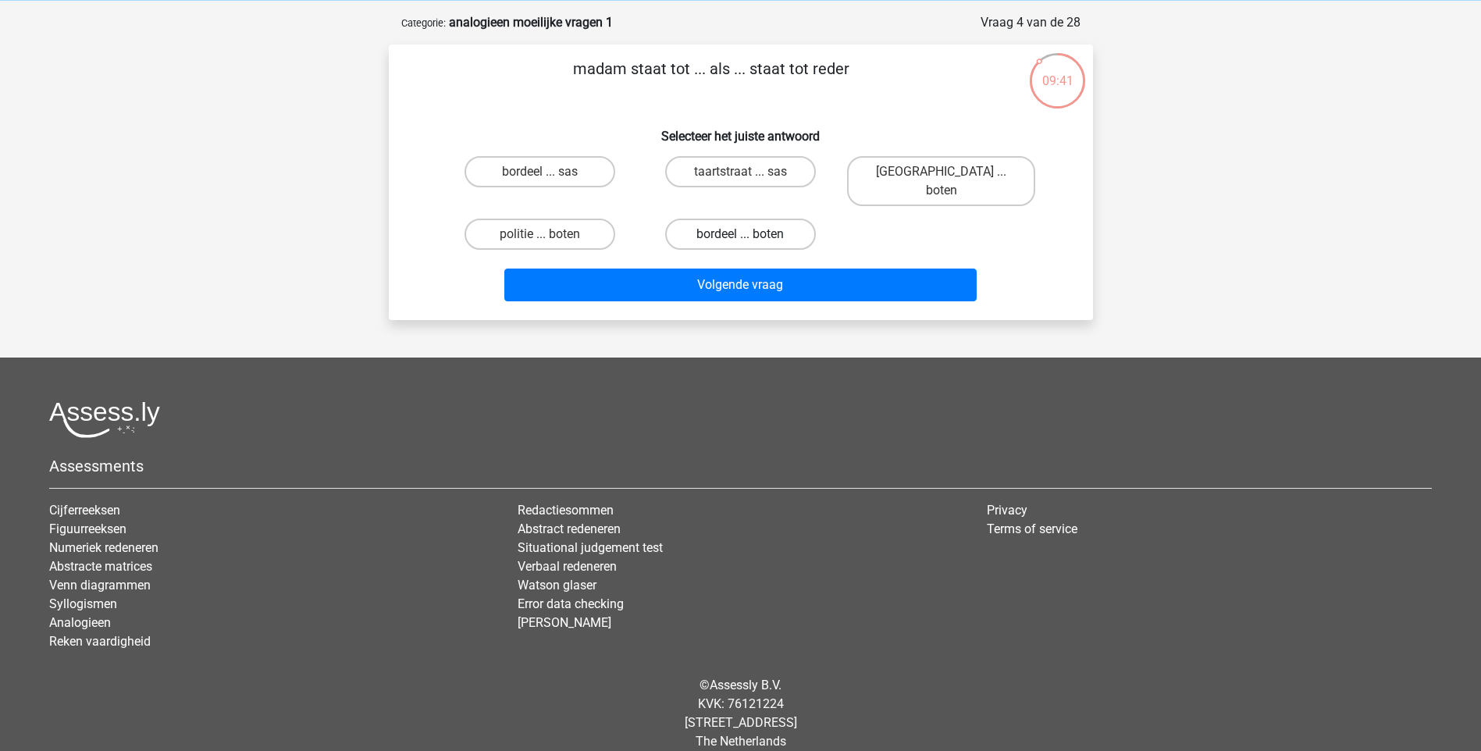
click at [789, 221] on label "bordeel ... boten" at bounding box center [740, 234] width 151 height 31
click at [750, 234] on input "bordeel ... boten" at bounding box center [745, 239] width 10 height 10
radio input "true"
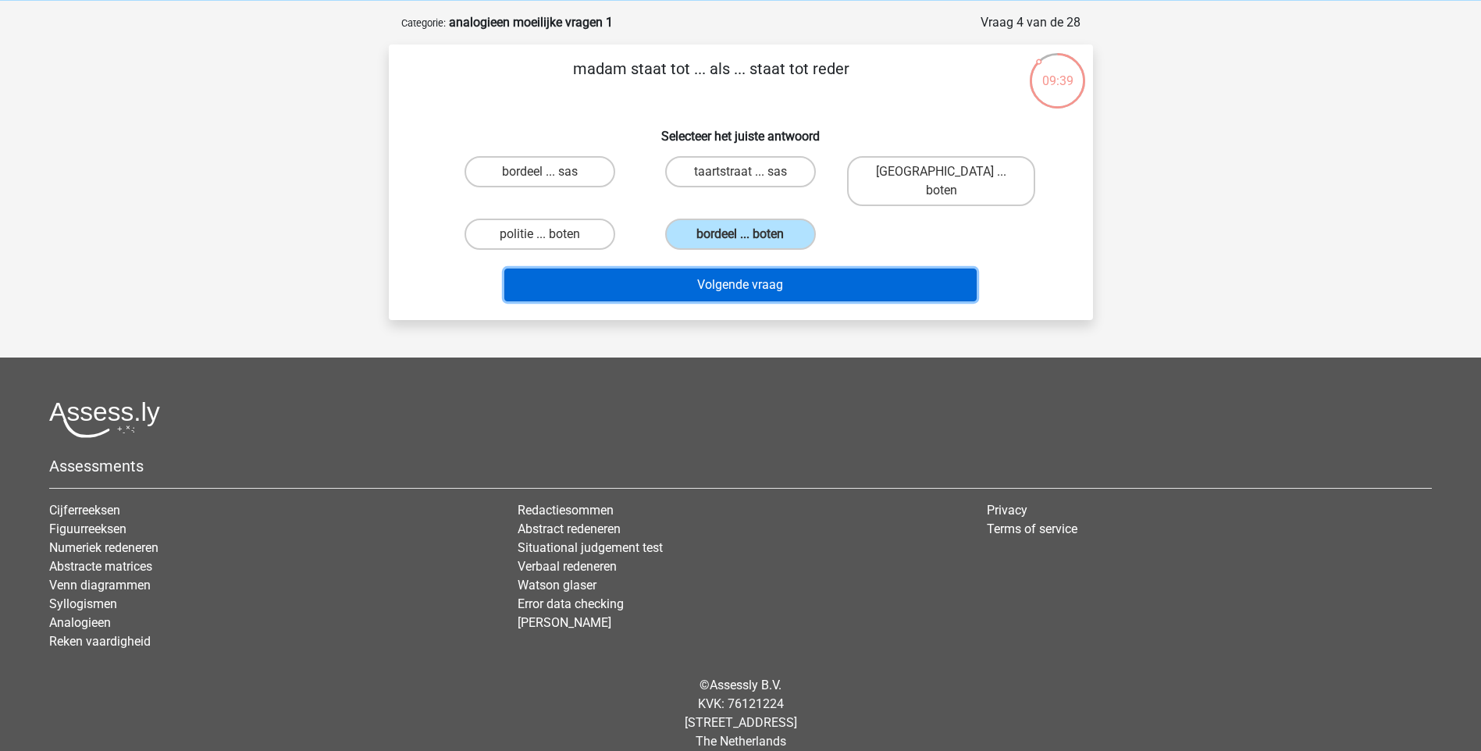
click at [786, 271] on button "Volgende vraag" at bounding box center [740, 284] width 472 height 33
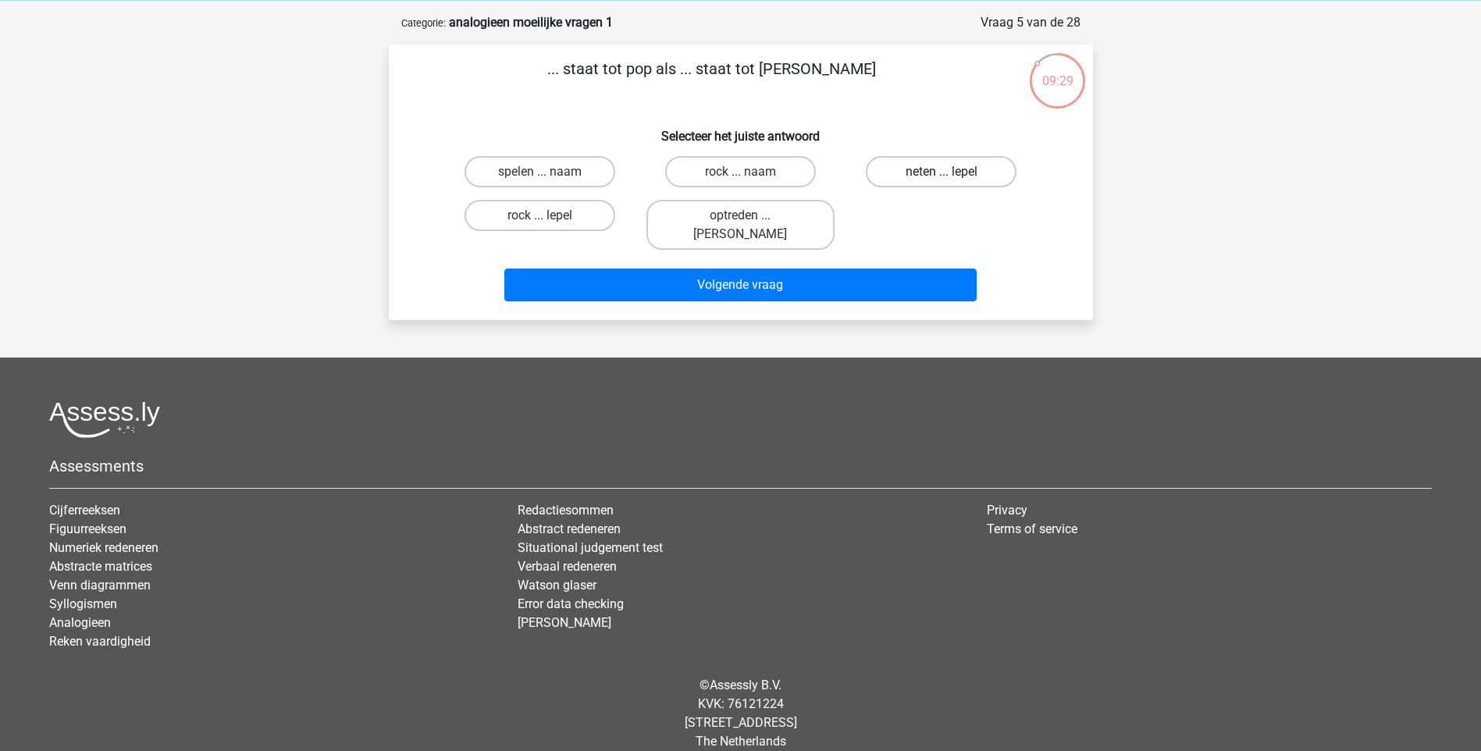
click at [972, 172] on label "neten ... lepel" at bounding box center [941, 171] width 151 height 31
click at [951, 172] on input "neten ... lepel" at bounding box center [946, 177] width 10 height 10
radio input "true"
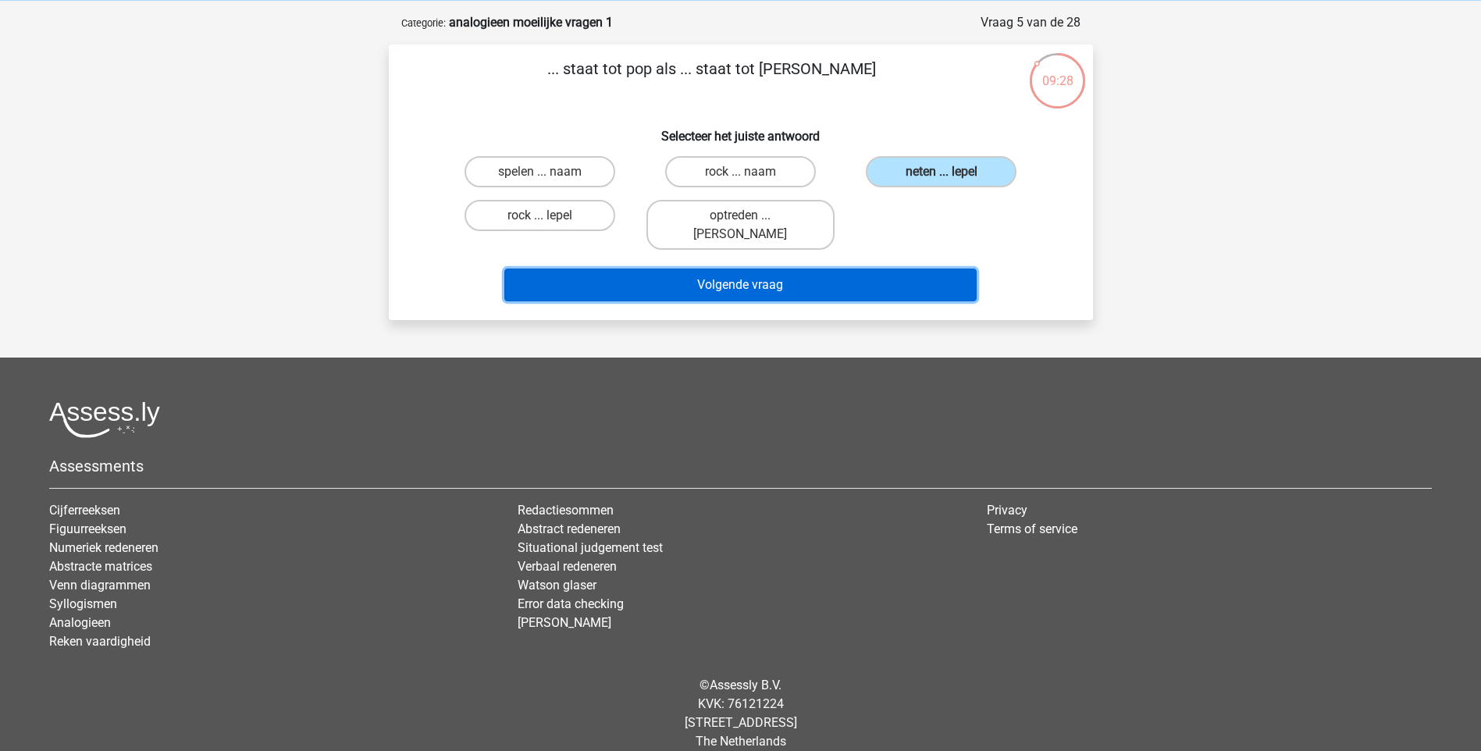
click at [898, 268] on button "Volgende vraag" at bounding box center [740, 284] width 472 height 33
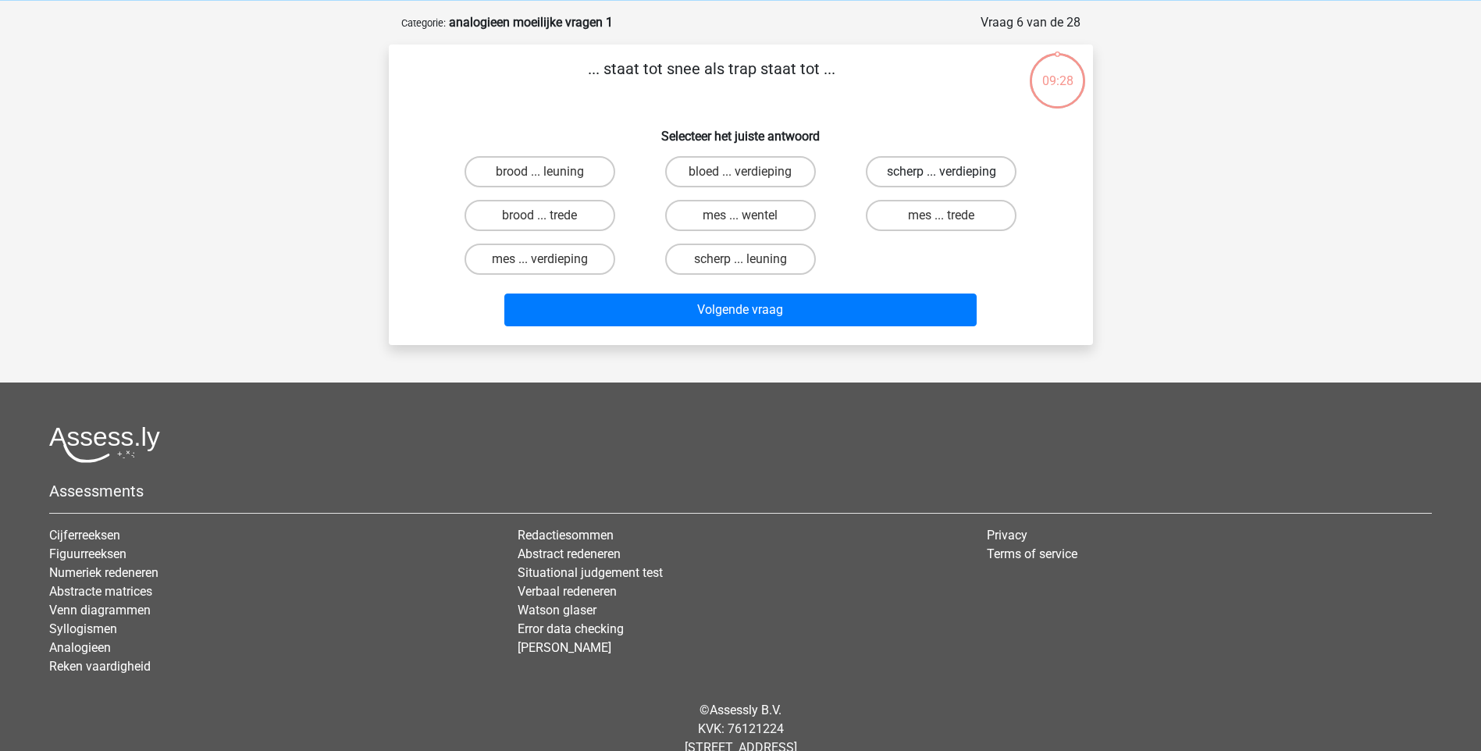
scroll to position [78, 0]
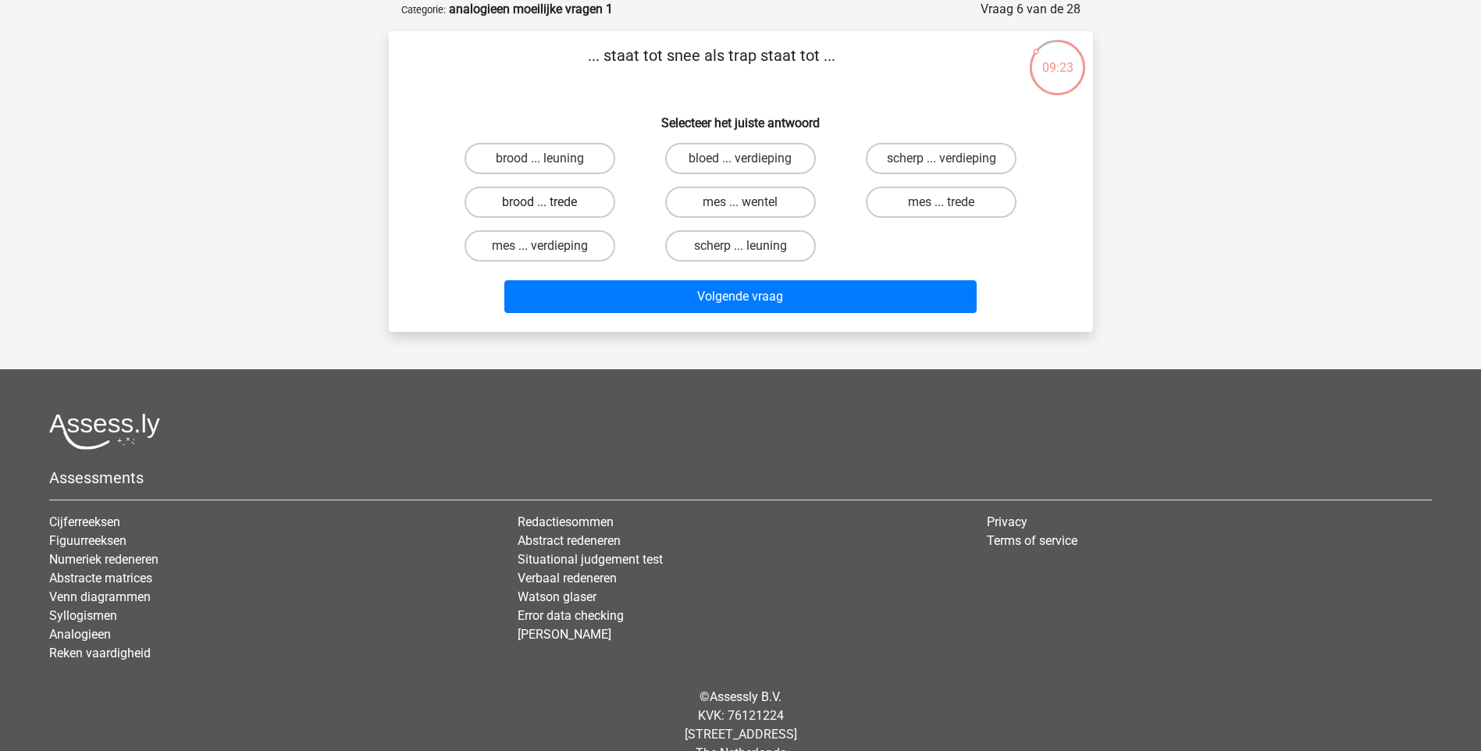
click at [584, 193] on label "brood ... trede" at bounding box center [539, 202] width 151 height 31
click at [549, 202] on input "brood ... trede" at bounding box center [544, 207] width 10 height 10
radio input "true"
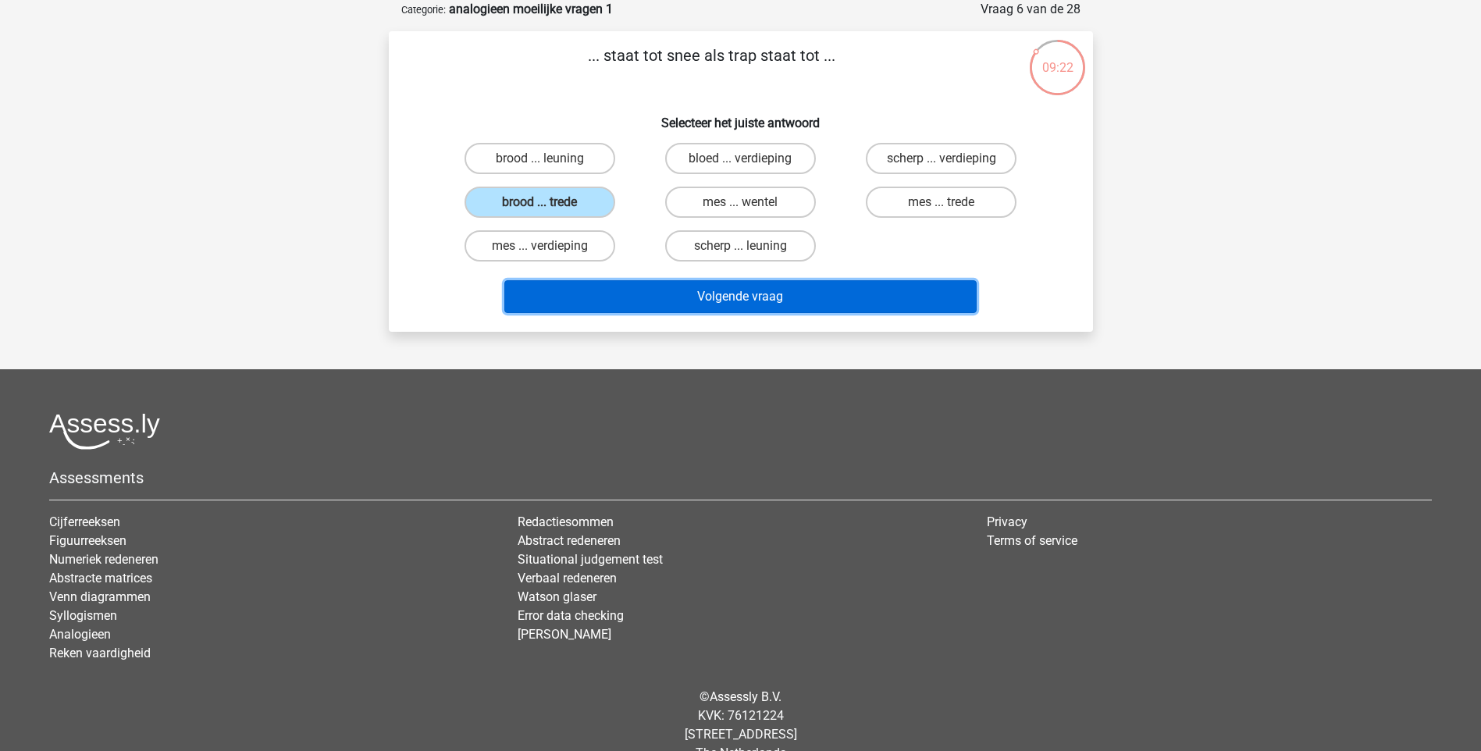
click at [820, 293] on button "Volgende vraag" at bounding box center [740, 296] width 472 height 33
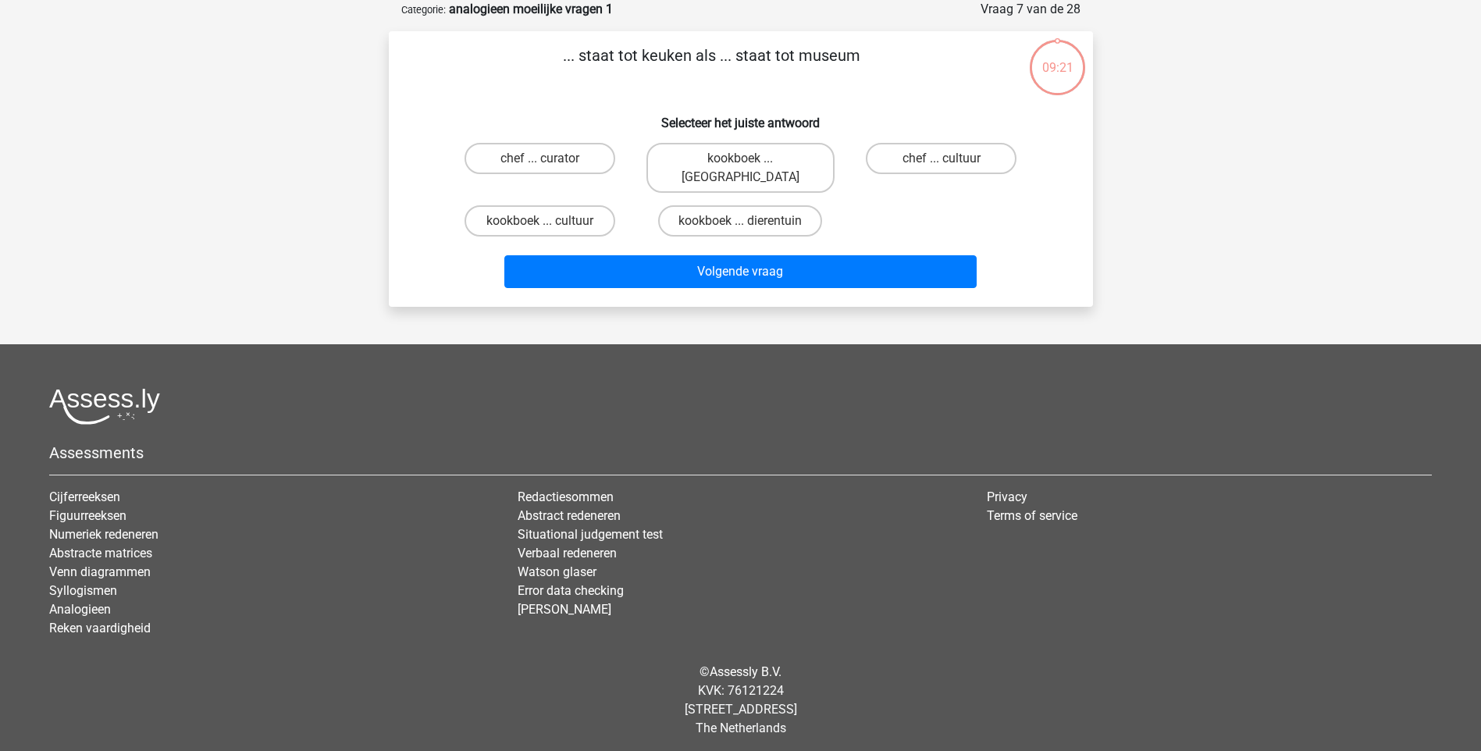
scroll to position [65, 0]
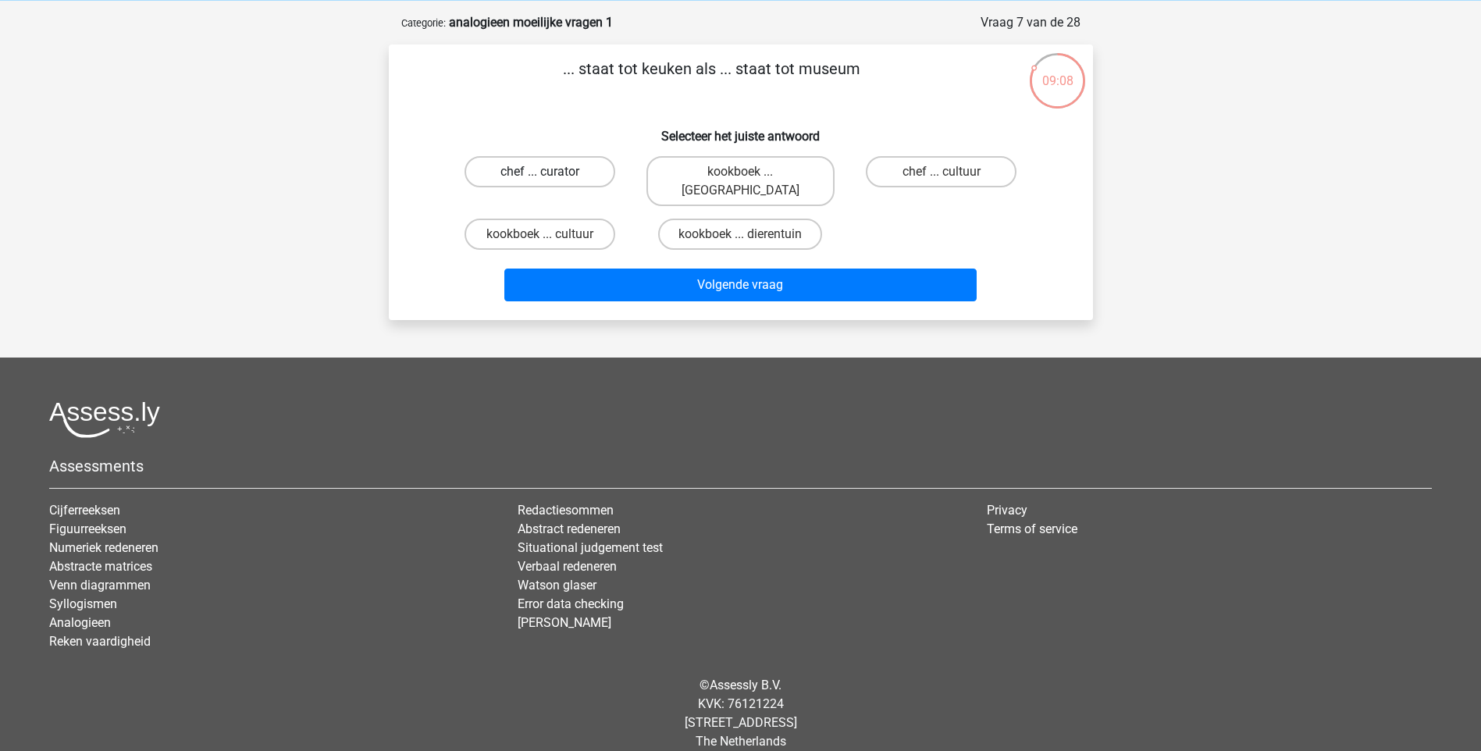
click at [581, 172] on label "chef ... curator" at bounding box center [539, 171] width 151 height 31
click at [549, 172] on input "chef ... curator" at bounding box center [544, 177] width 10 height 10
radio input "true"
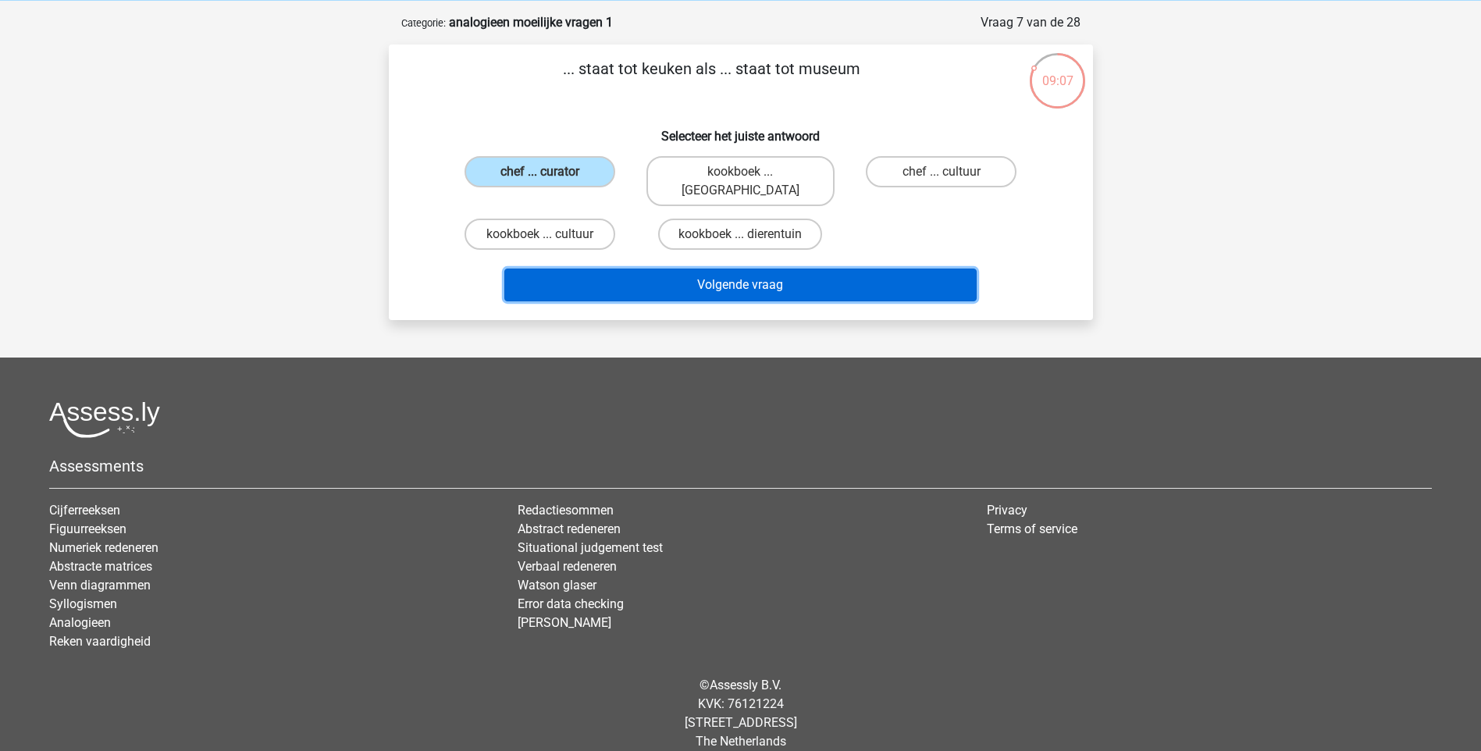
click at [745, 268] on button "Volgende vraag" at bounding box center [740, 284] width 472 height 33
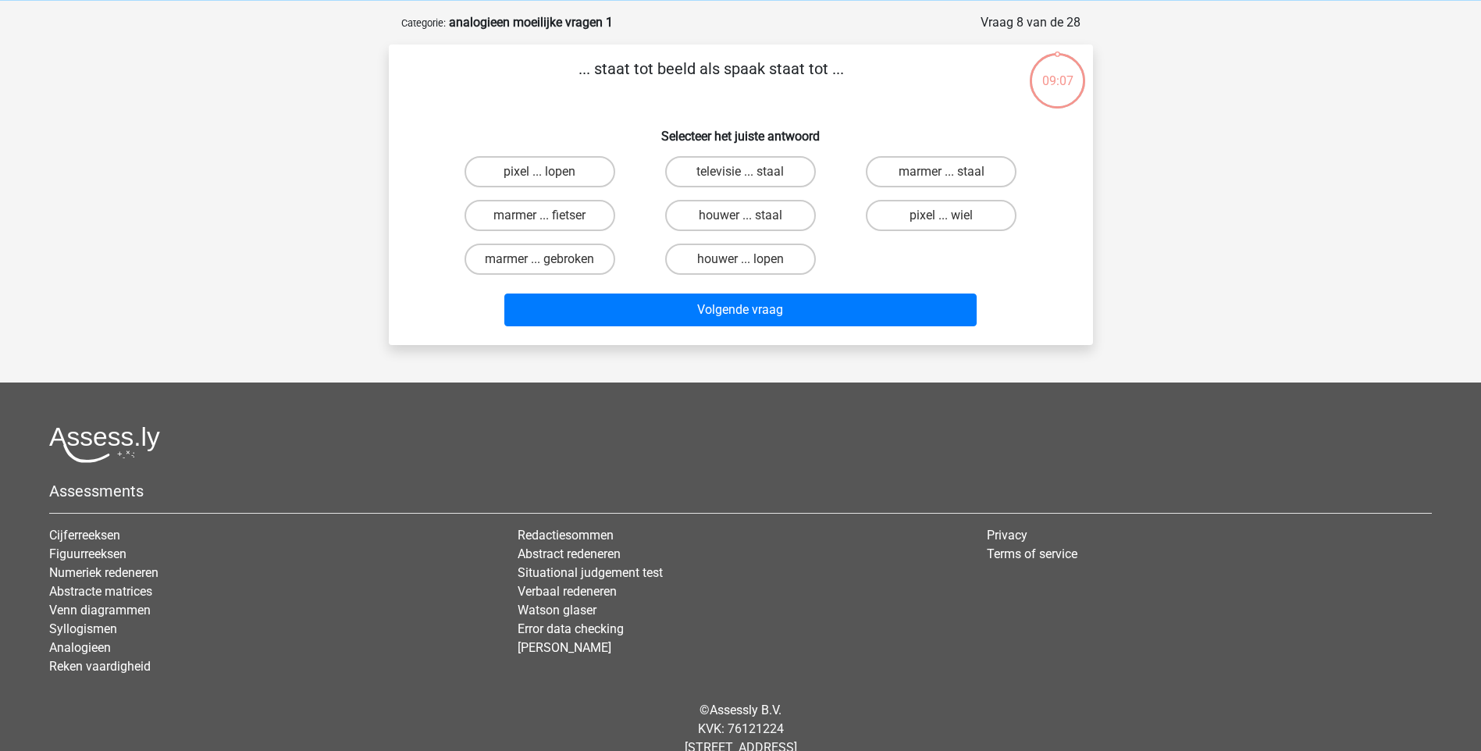
scroll to position [78, 0]
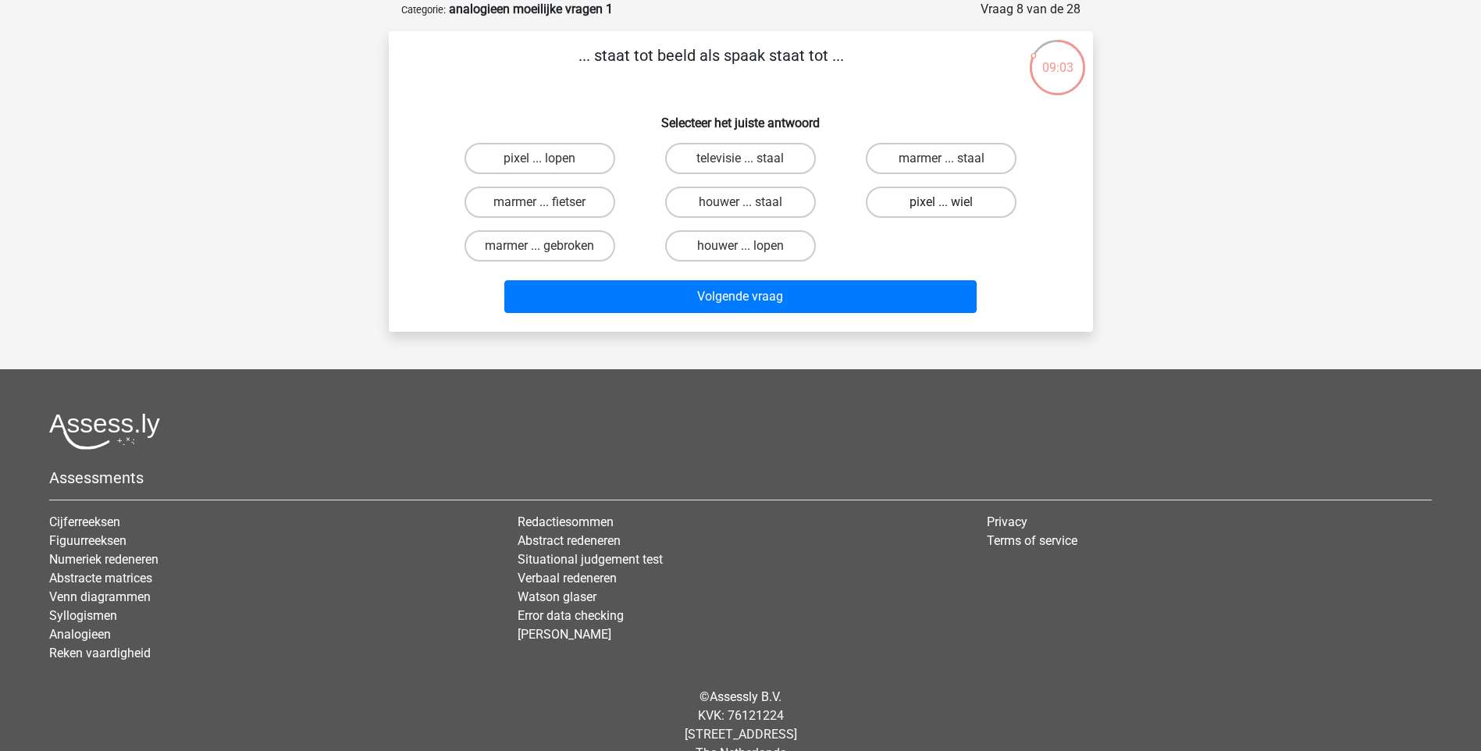
click at [964, 208] on label "pixel ... wiel" at bounding box center [941, 202] width 151 height 31
click at [951, 208] on input "pixel ... wiel" at bounding box center [946, 207] width 10 height 10
radio input "true"
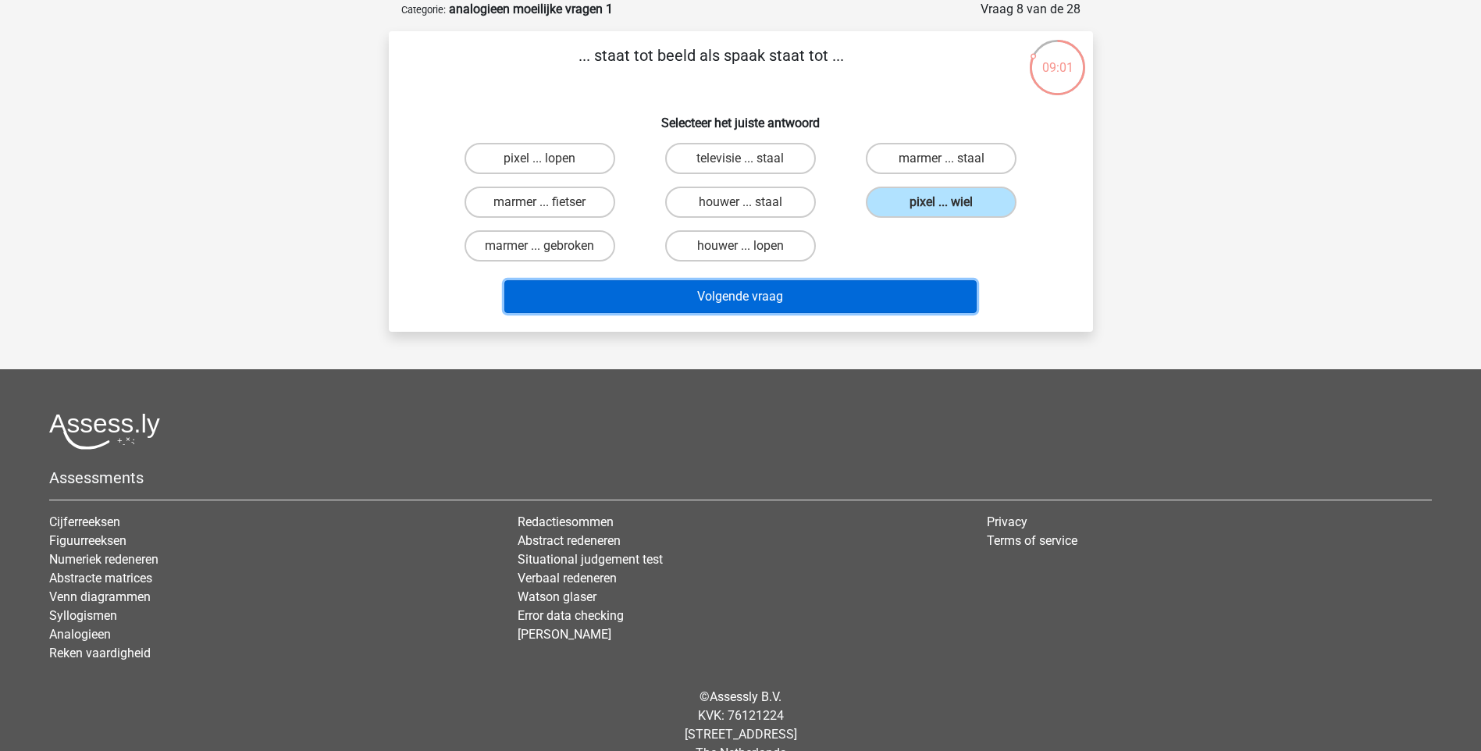
click at [728, 306] on button "Volgende vraag" at bounding box center [740, 296] width 472 height 33
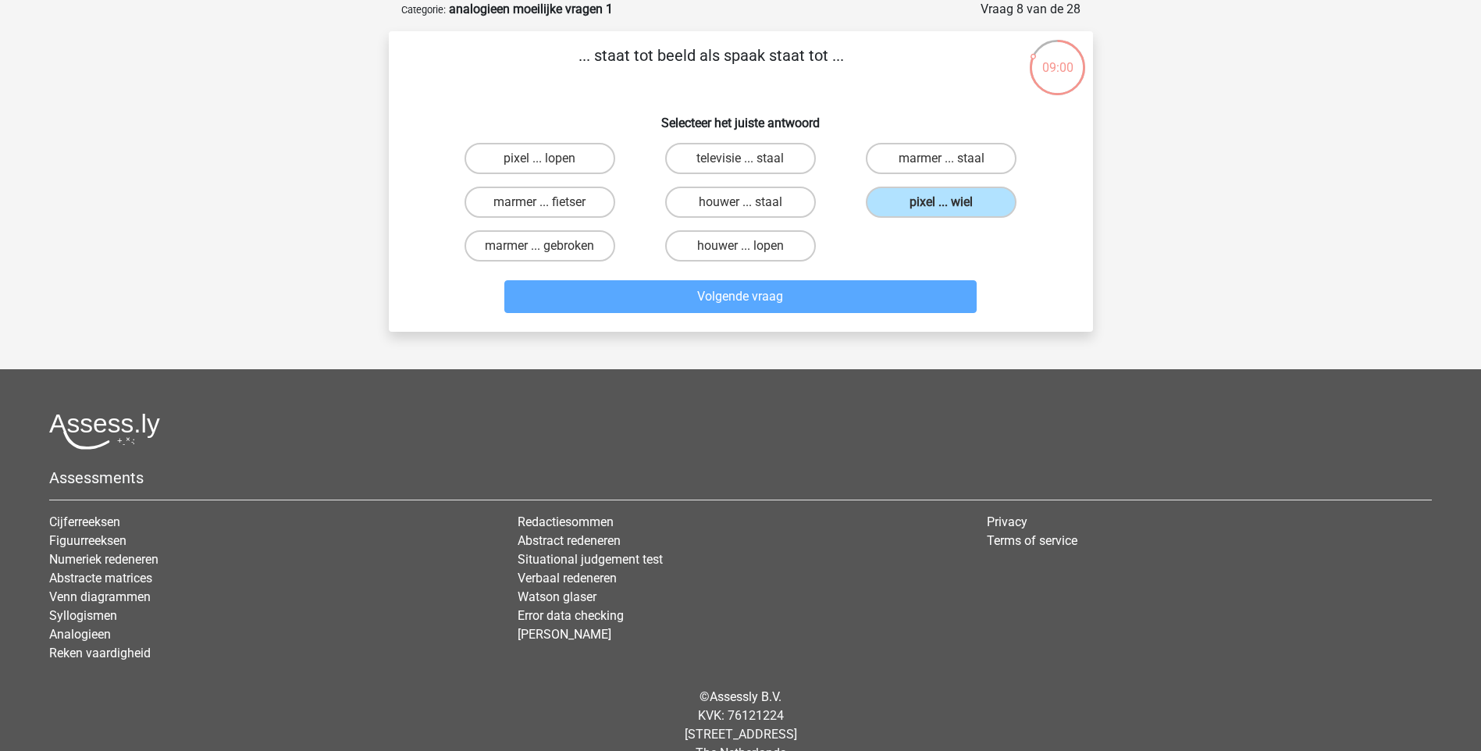
scroll to position [65, 0]
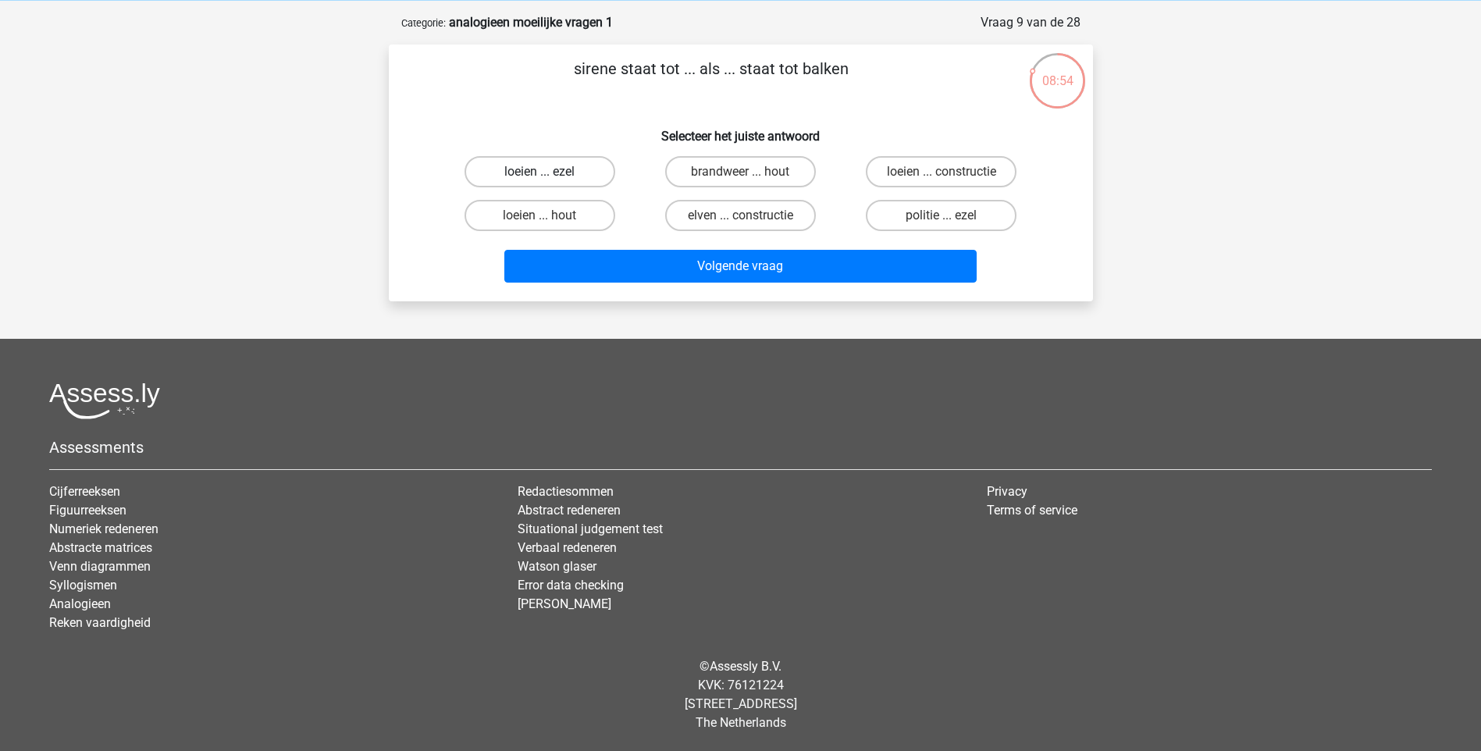
click at [588, 173] on label "loeien ... ezel" at bounding box center [539, 171] width 151 height 31
click at [549, 173] on input "loeien ... ezel" at bounding box center [544, 177] width 10 height 10
radio input "true"
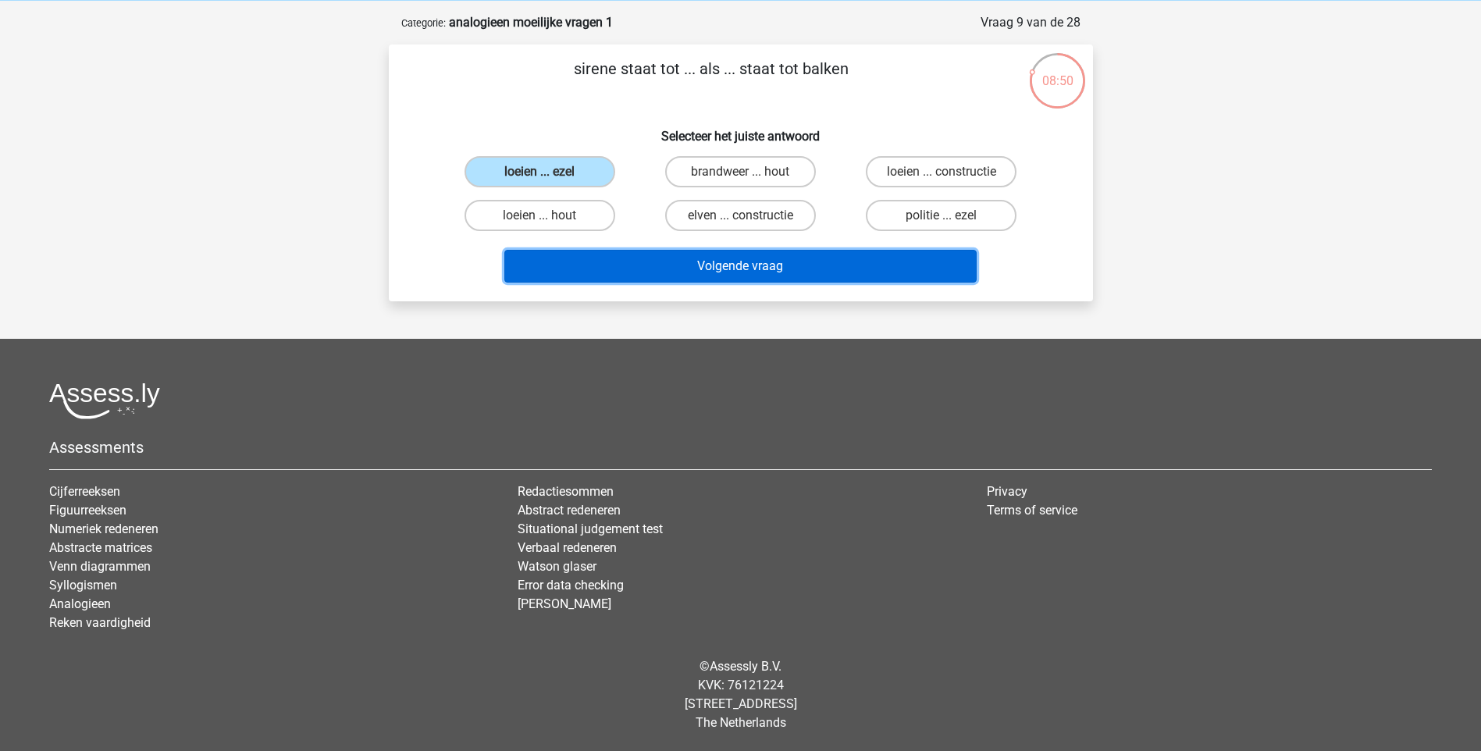
click at [820, 270] on button "Volgende vraag" at bounding box center [740, 266] width 472 height 33
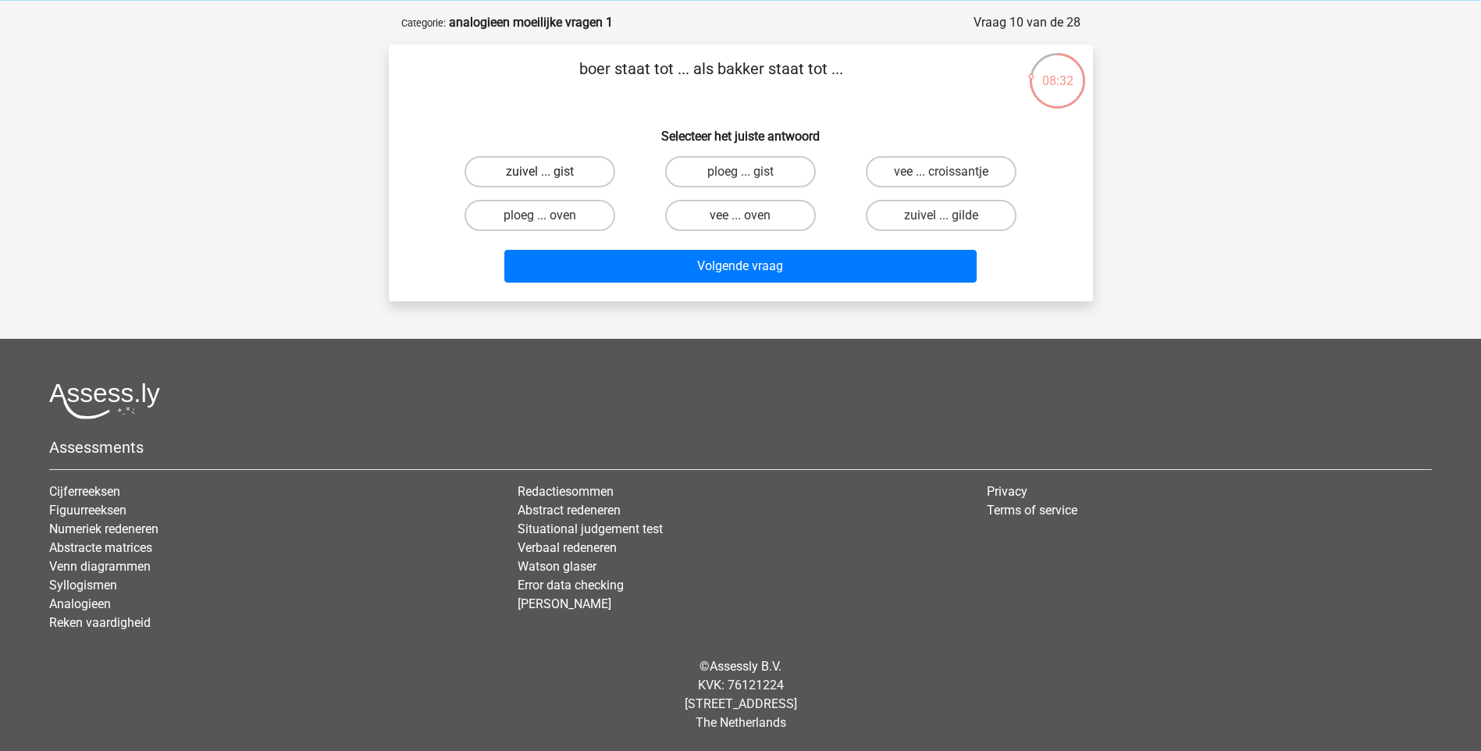
click at [592, 172] on label "zuivel ... gist" at bounding box center [539, 171] width 151 height 31
click at [549, 172] on input "zuivel ... gist" at bounding box center [544, 177] width 10 height 10
radio input "true"
click at [589, 208] on label "ploeg ... oven" at bounding box center [539, 215] width 151 height 31
click at [549, 215] on input "ploeg ... oven" at bounding box center [544, 220] width 10 height 10
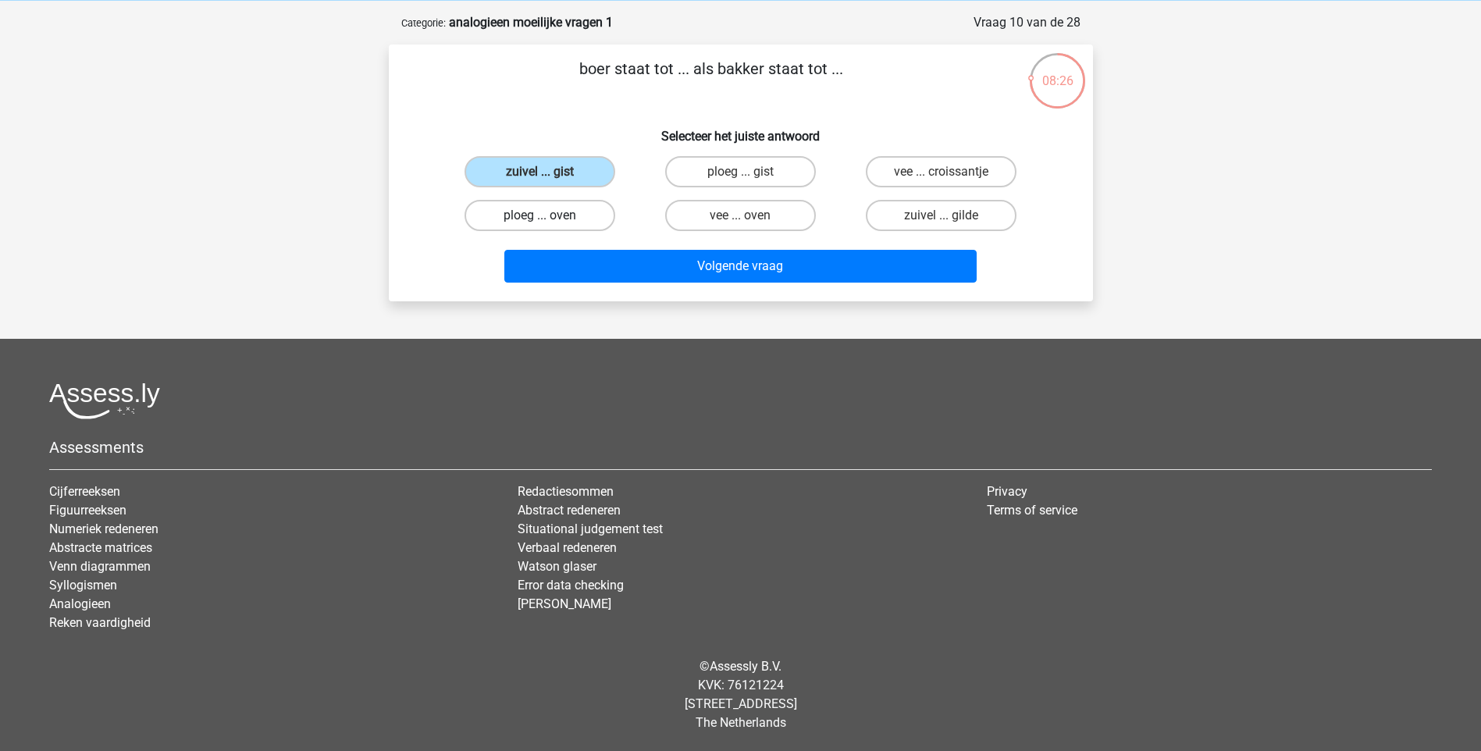
radio input "true"
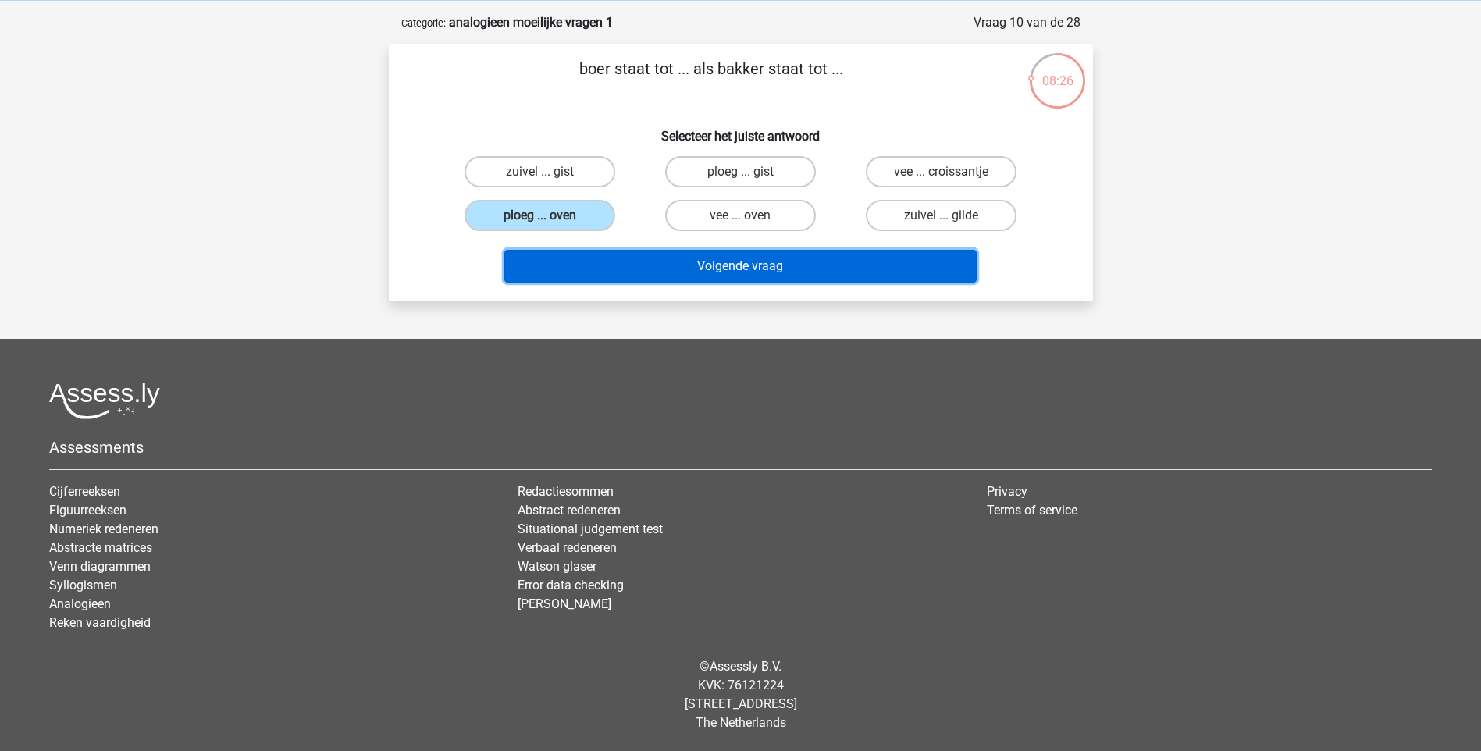
click at [660, 277] on button "Volgende vraag" at bounding box center [740, 266] width 472 height 33
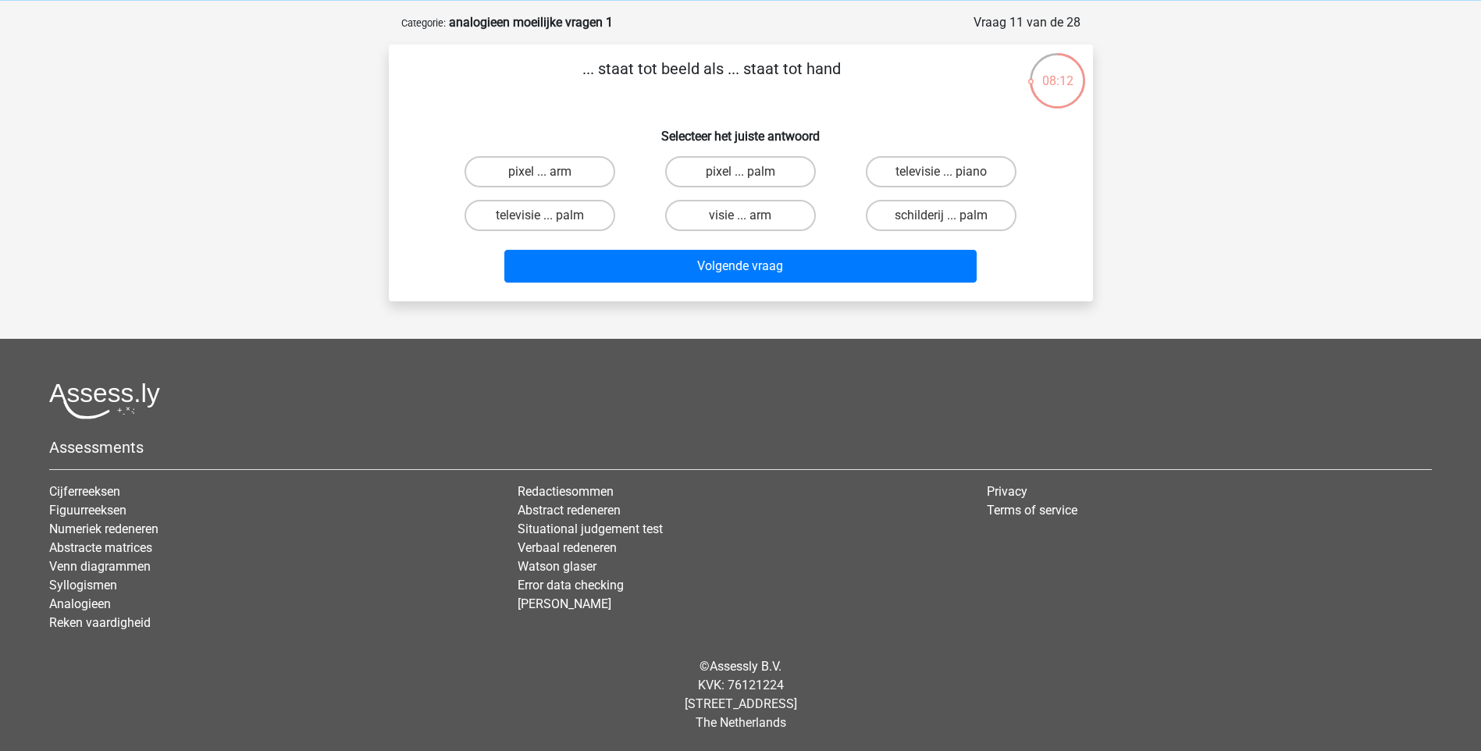
click at [548, 217] on input "televisie ... palm" at bounding box center [544, 220] width 10 height 10
radio input "true"
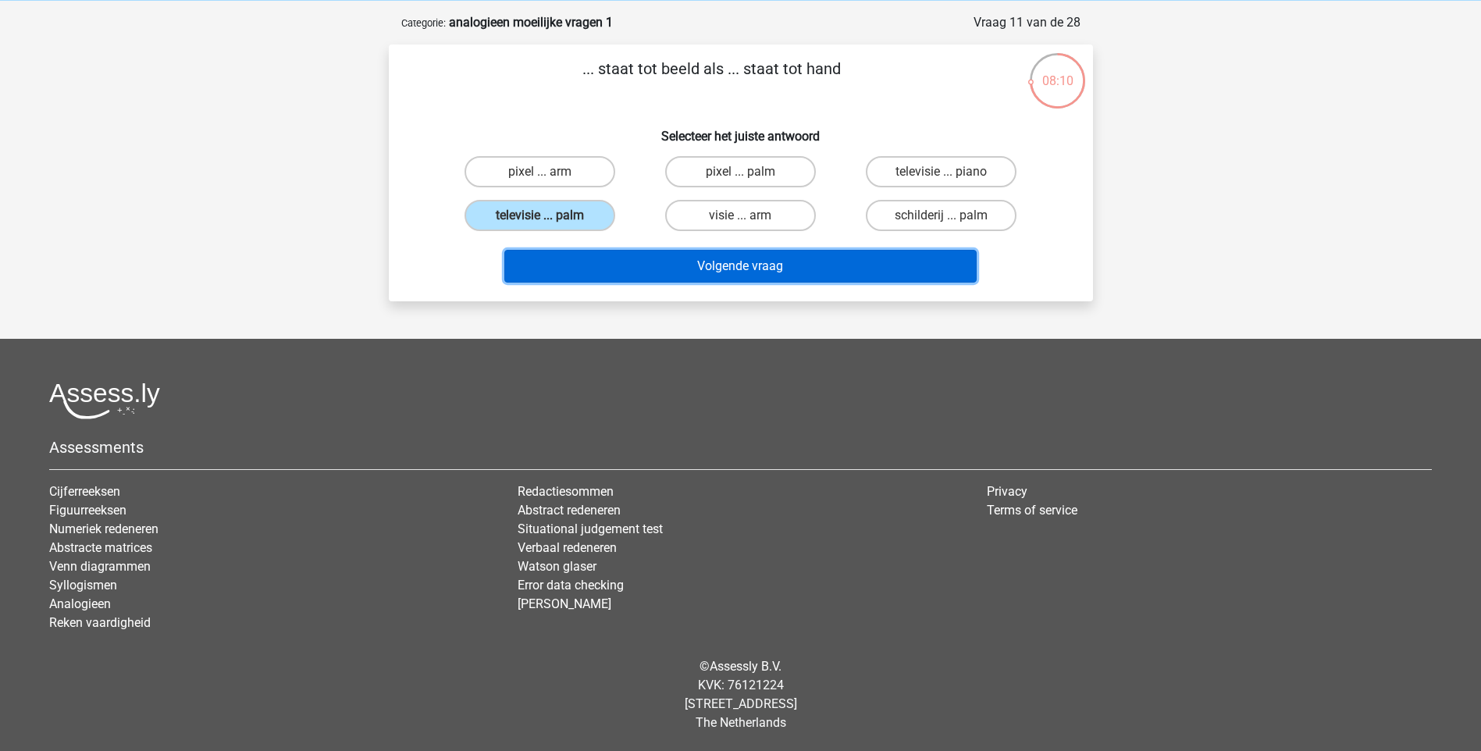
click at [684, 261] on button "Volgende vraag" at bounding box center [740, 266] width 472 height 33
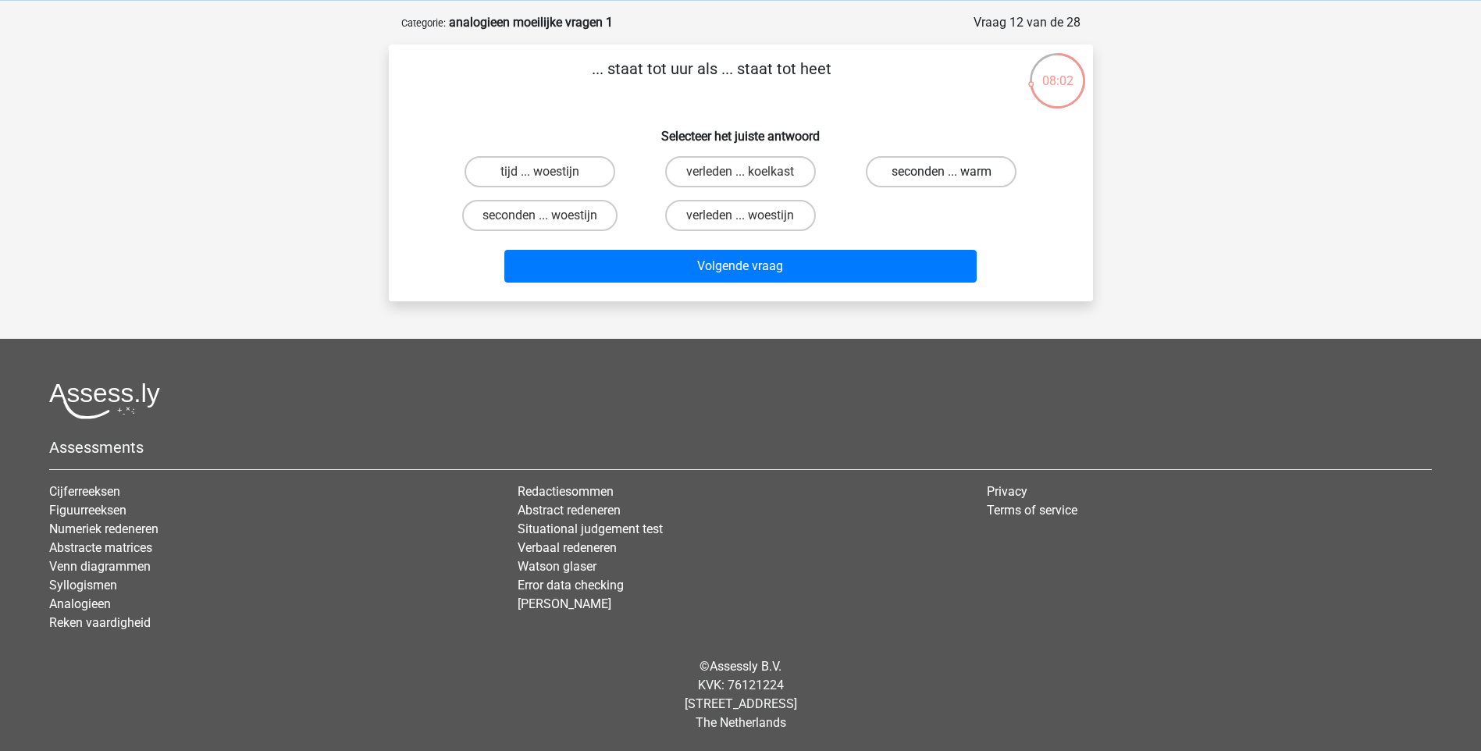
click at [951, 165] on label "seconden ... warm" at bounding box center [941, 171] width 151 height 31
click at [951, 172] on input "seconden ... warm" at bounding box center [946, 177] width 10 height 10
radio input "true"
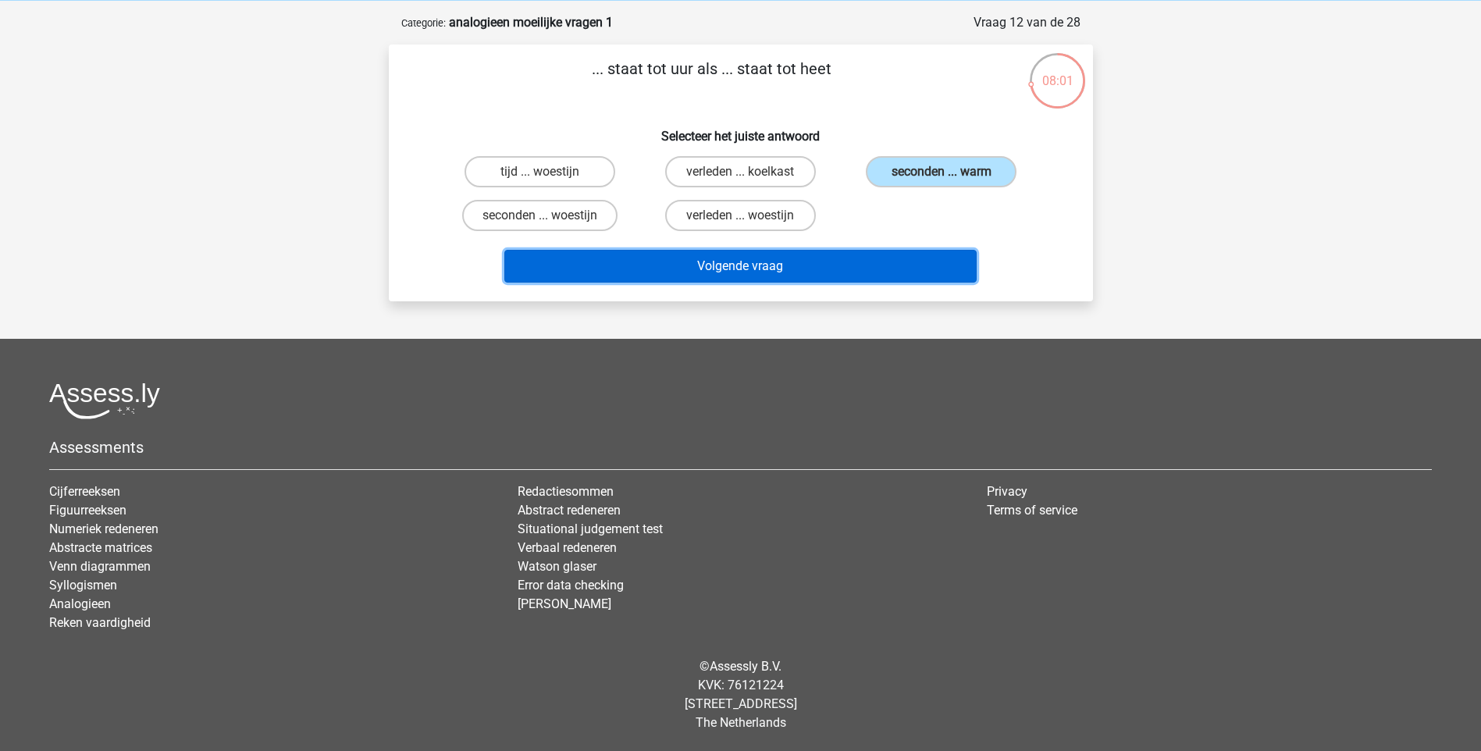
click at [908, 257] on button "Volgende vraag" at bounding box center [740, 266] width 472 height 33
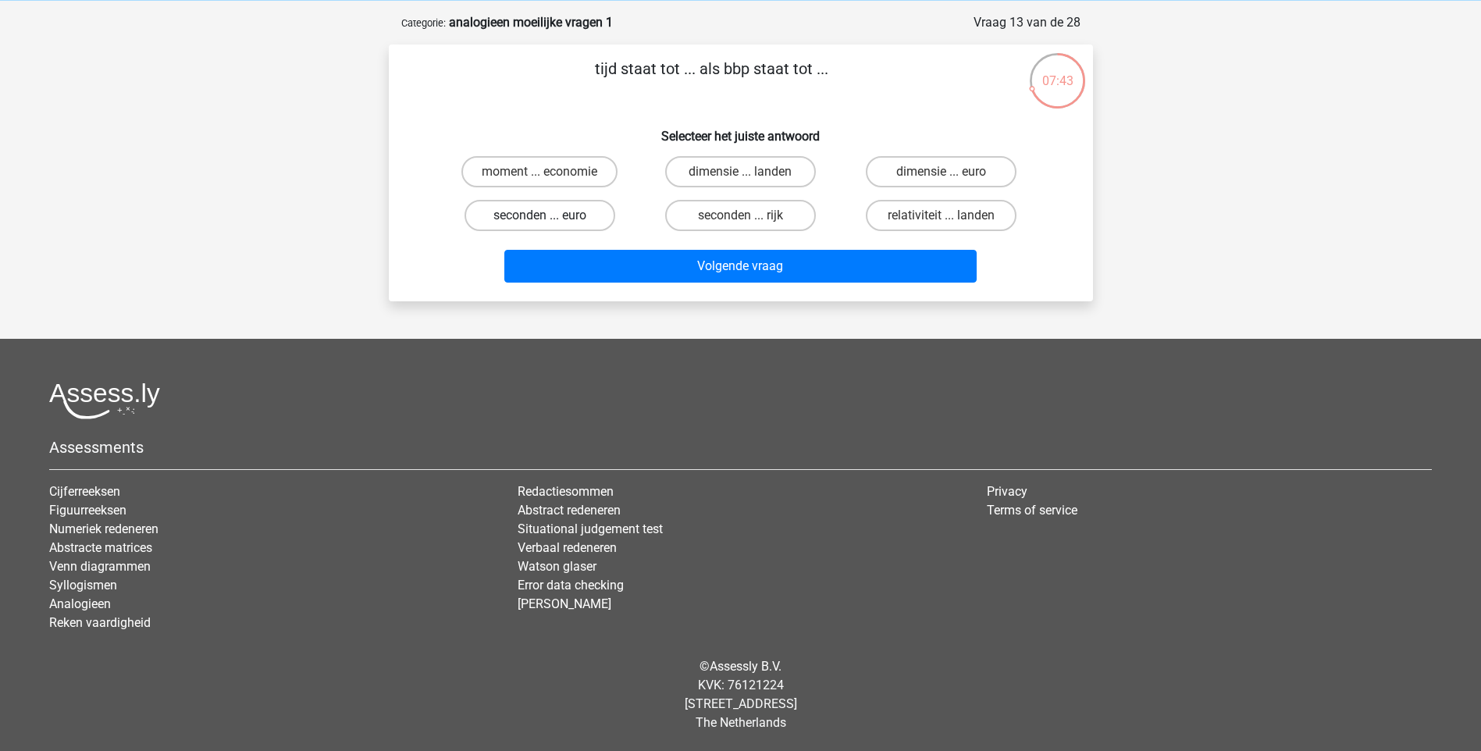
click at [593, 212] on label "seconden ... euro" at bounding box center [539, 215] width 151 height 31
click at [549, 215] on input "seconden ... euro" at bounding box center [544, 220] width 10 height 10
radio input "true"
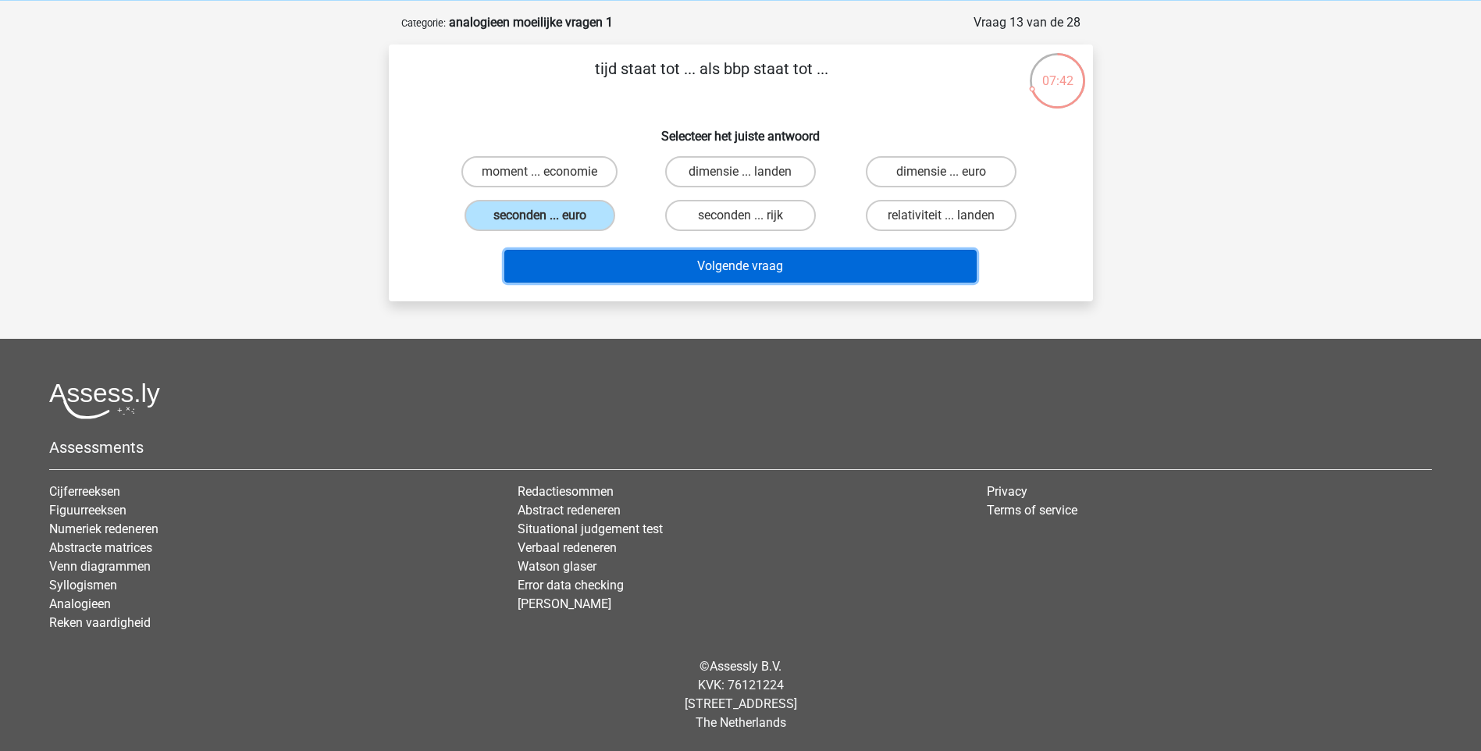
click at [679, 261] on button "Volgende vraag" at bounding box center [740, 266] width 472 height 33
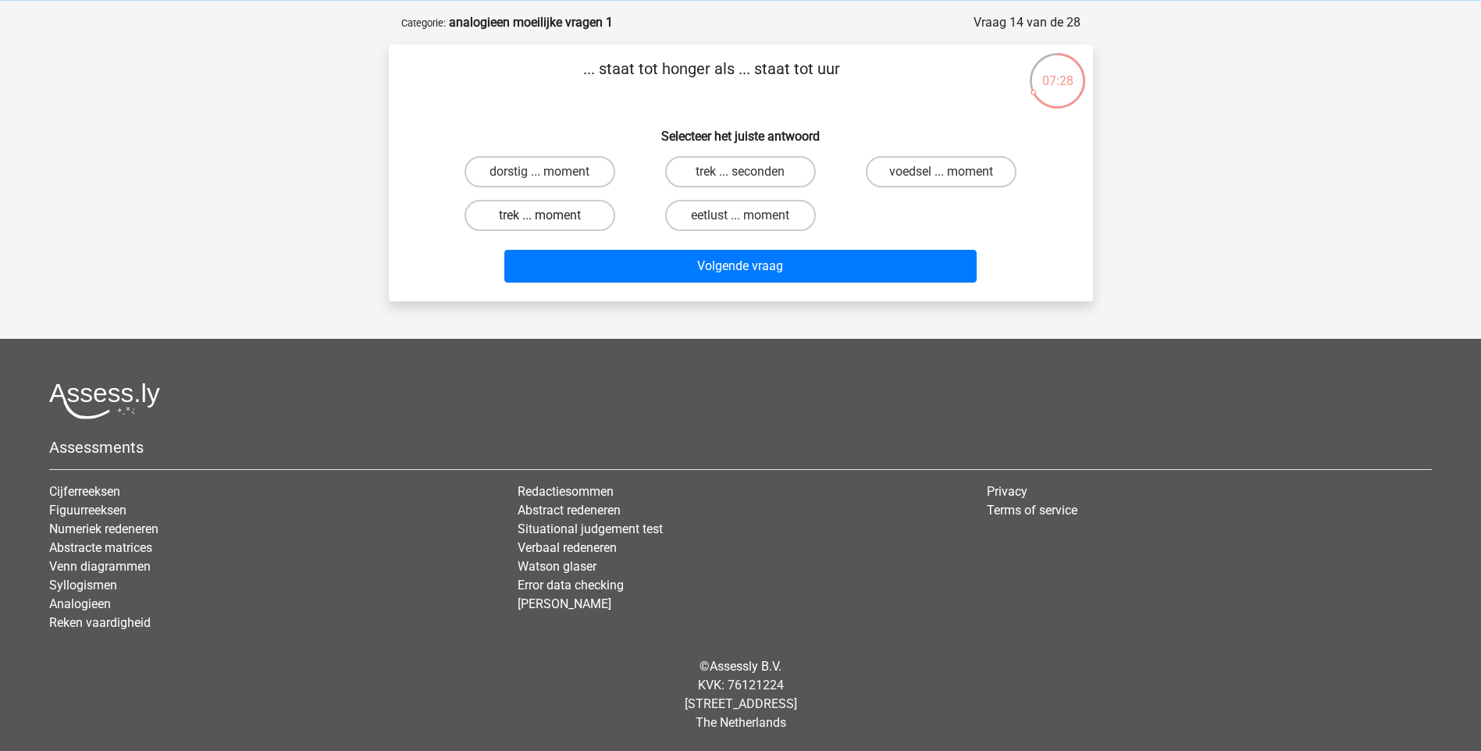
click at [574, 215] on label "trek ... moment" at bounding box center [539, 215] width 151 height 31
click at [549, 215] on input "trek ... moment" at bounding box center [544, 220] width 10 height 10
radio input "true"
click at [753, 175] on label "trek ... seconden" at bounding box center [740, 171] width 151 height 31
click at [750, 175] on input "trek ... seconden" at bounding box center [745, 177] width 10 height 10
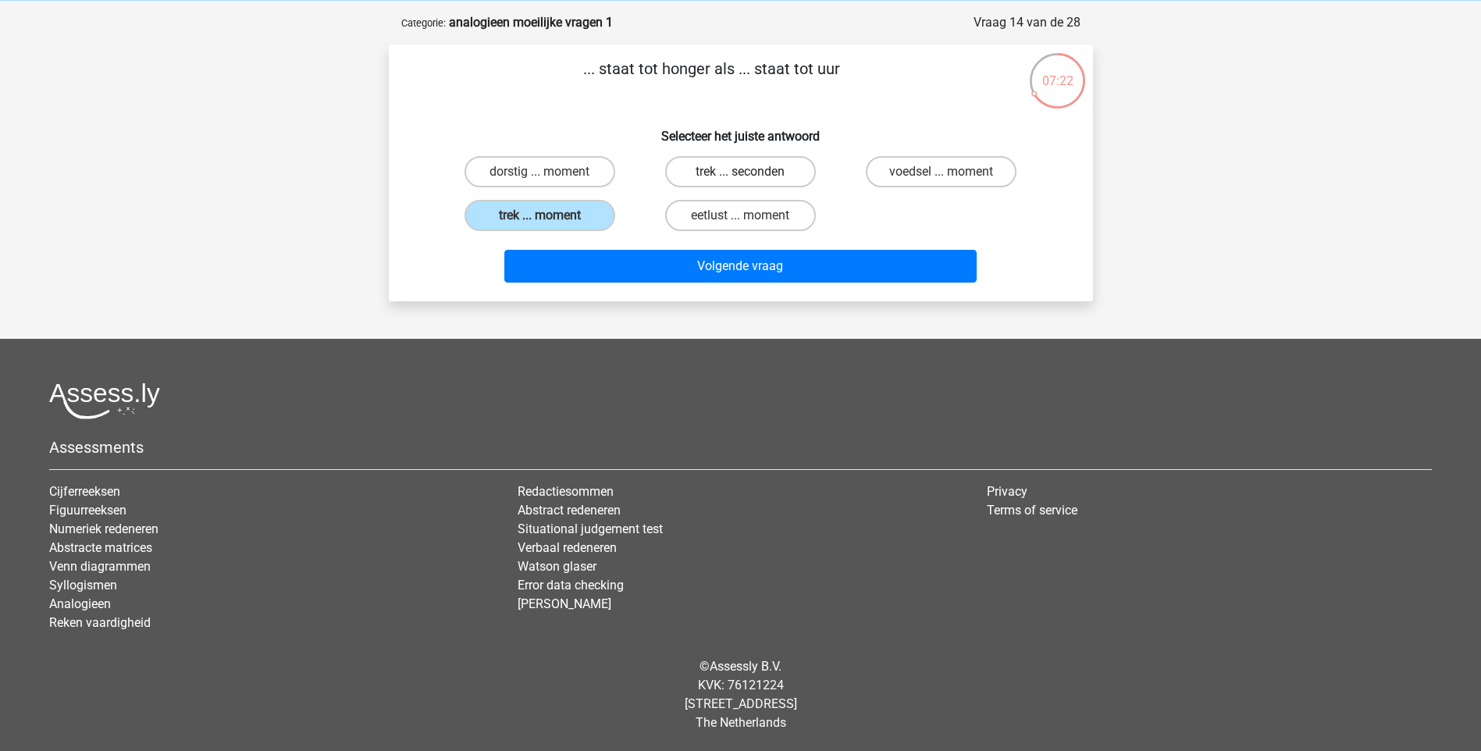
radio input "true"
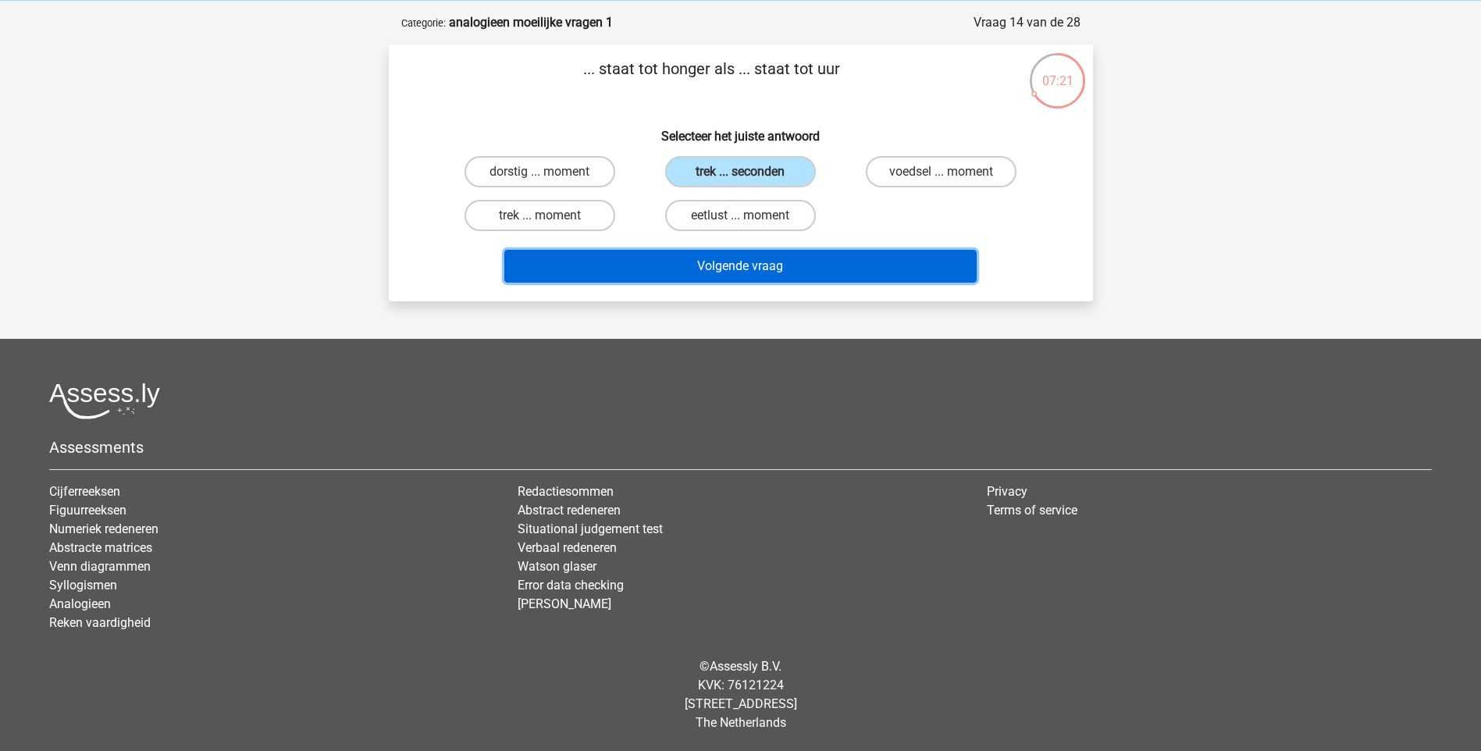
click at [783, 254] on button "Volgende vraag" at bounding box center [740, 266] width 472 height 33
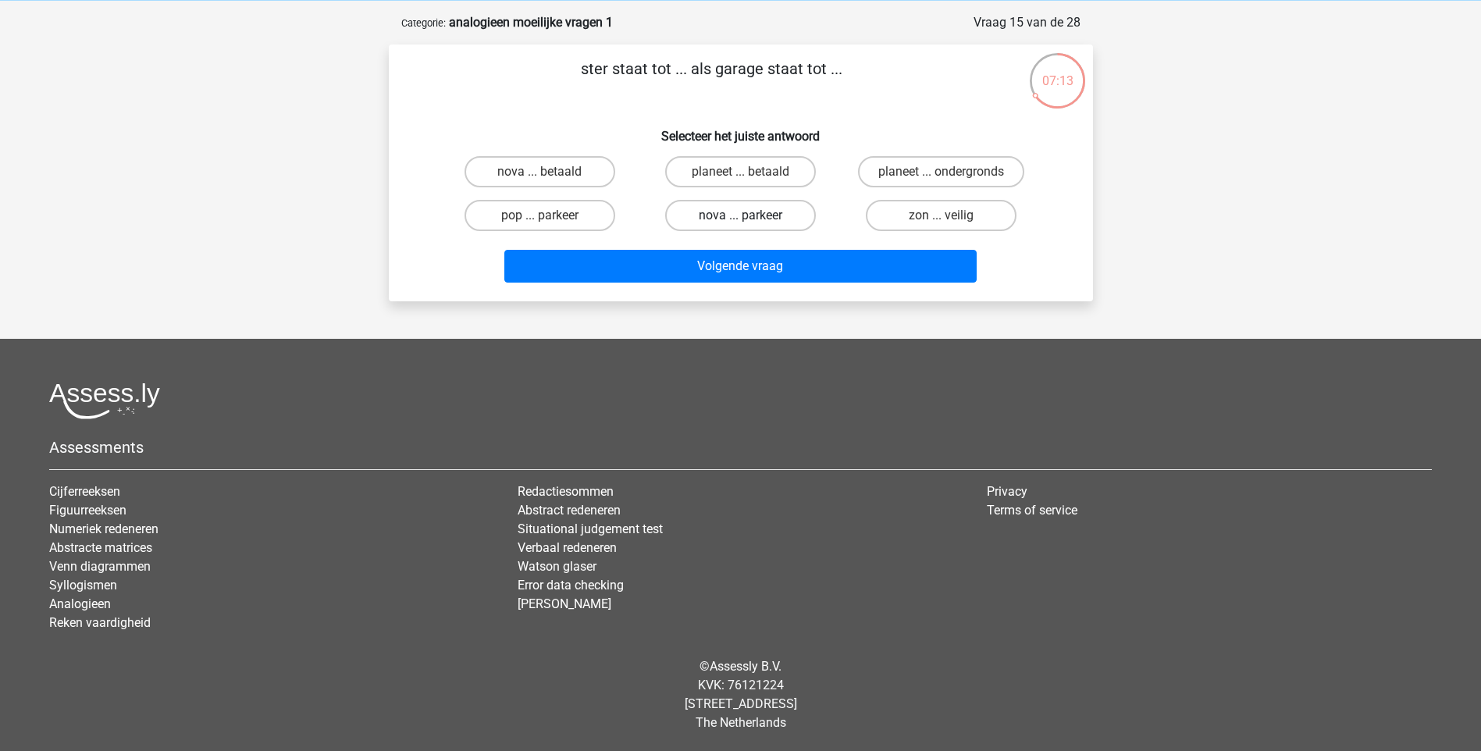
click at [747, 209] on label "nova ... parkeer" at bounding box center [740, 215] width 151 height 31
click at [747, 215] on input "nova ... parkeer" at bounding box center [745, 220] width 10 height 10
radio input "true"
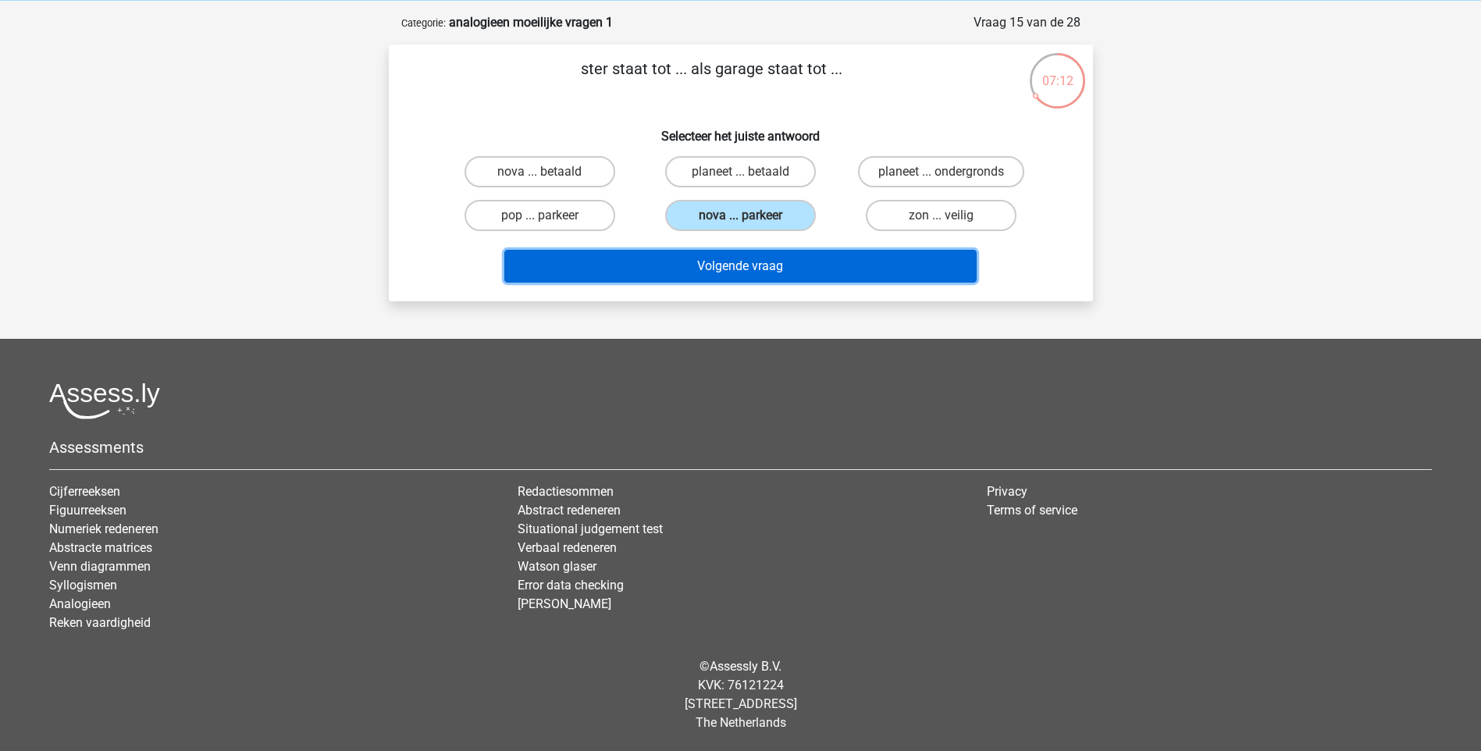
click at [830, 265] on button "Volgende vraag" at bounding box center [740, 266] width 472 height 33
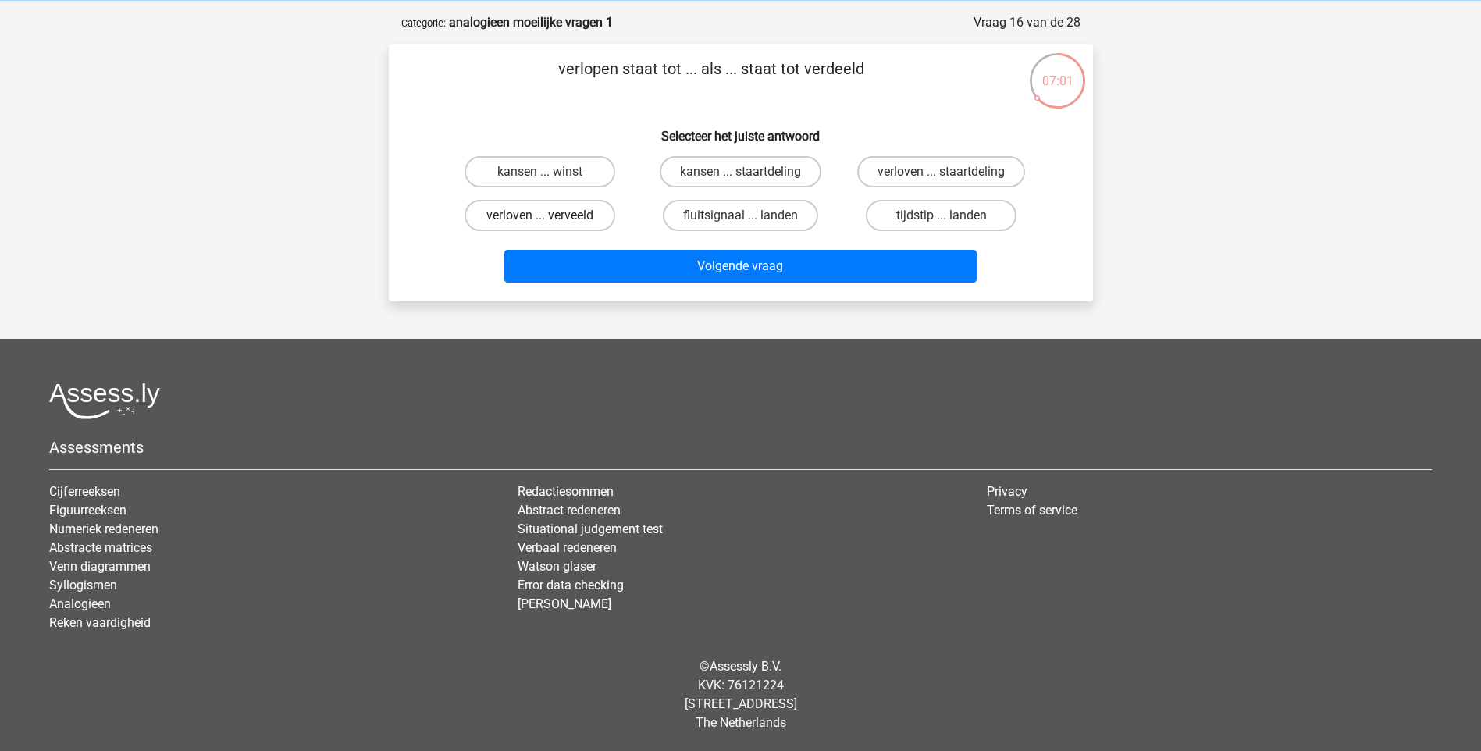
click at [542, 214] on label "verloven ... verveeld" at bounding box center [539, 215] width 151 height 31
click at [542, 215] on input "verloven ... verveeld" at bounding box center [544, 220] width 10 height 10
radio input "true"
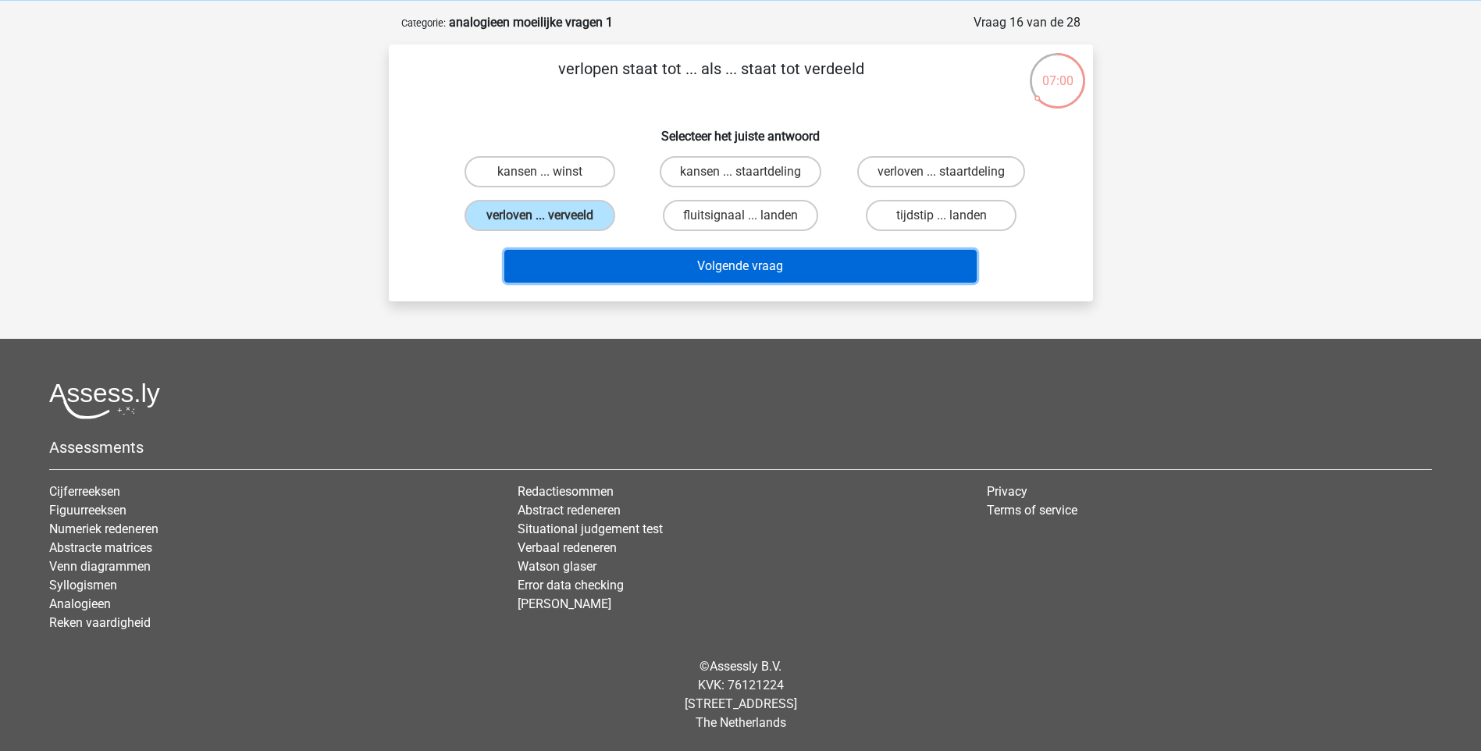
click at [645, 258] on button "Volgende vraag" at bounding box center [740, 266] width 472 height 33
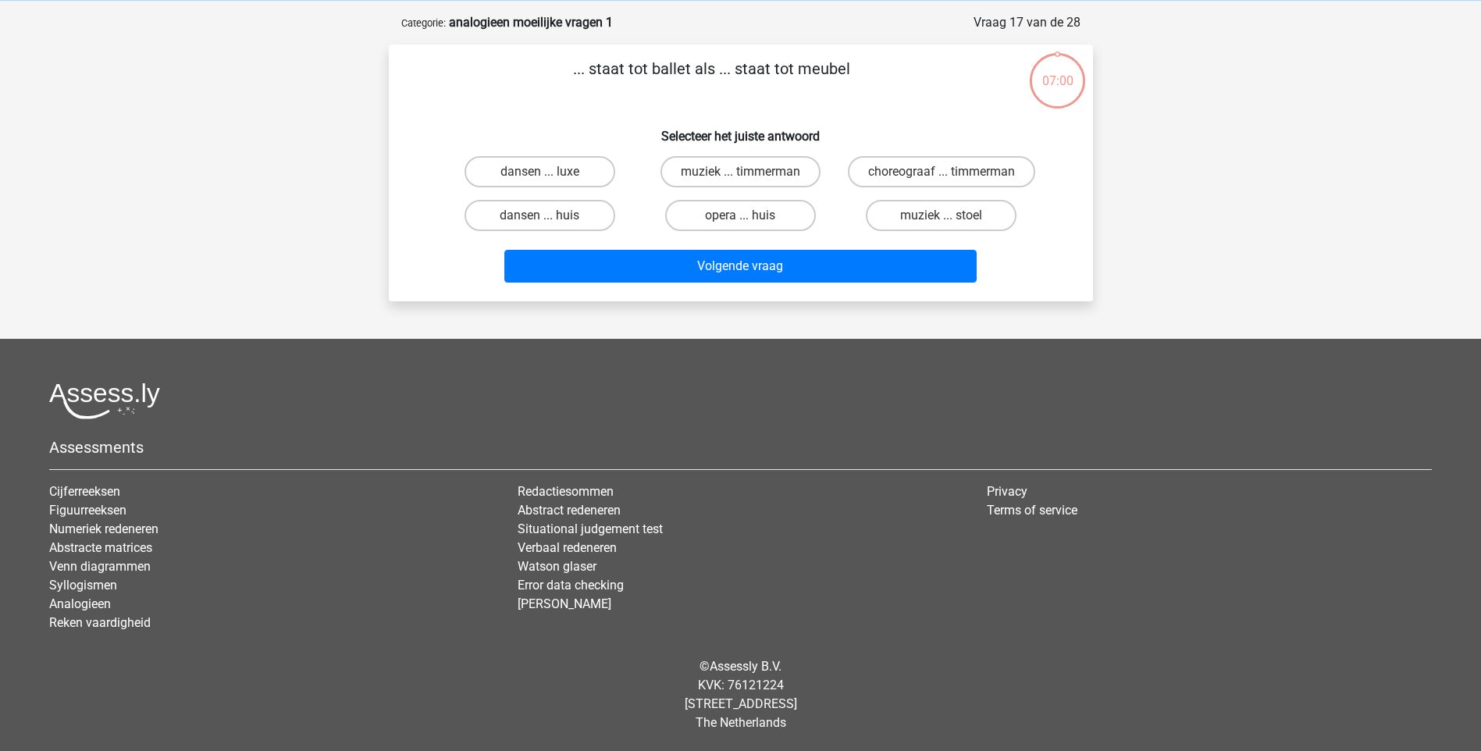
scroll to position [78, 0]
click at [947, 172] on input "choreograaf ... timmerman" at bounding box center [946, 177] width 10 height 10
radio input "true"
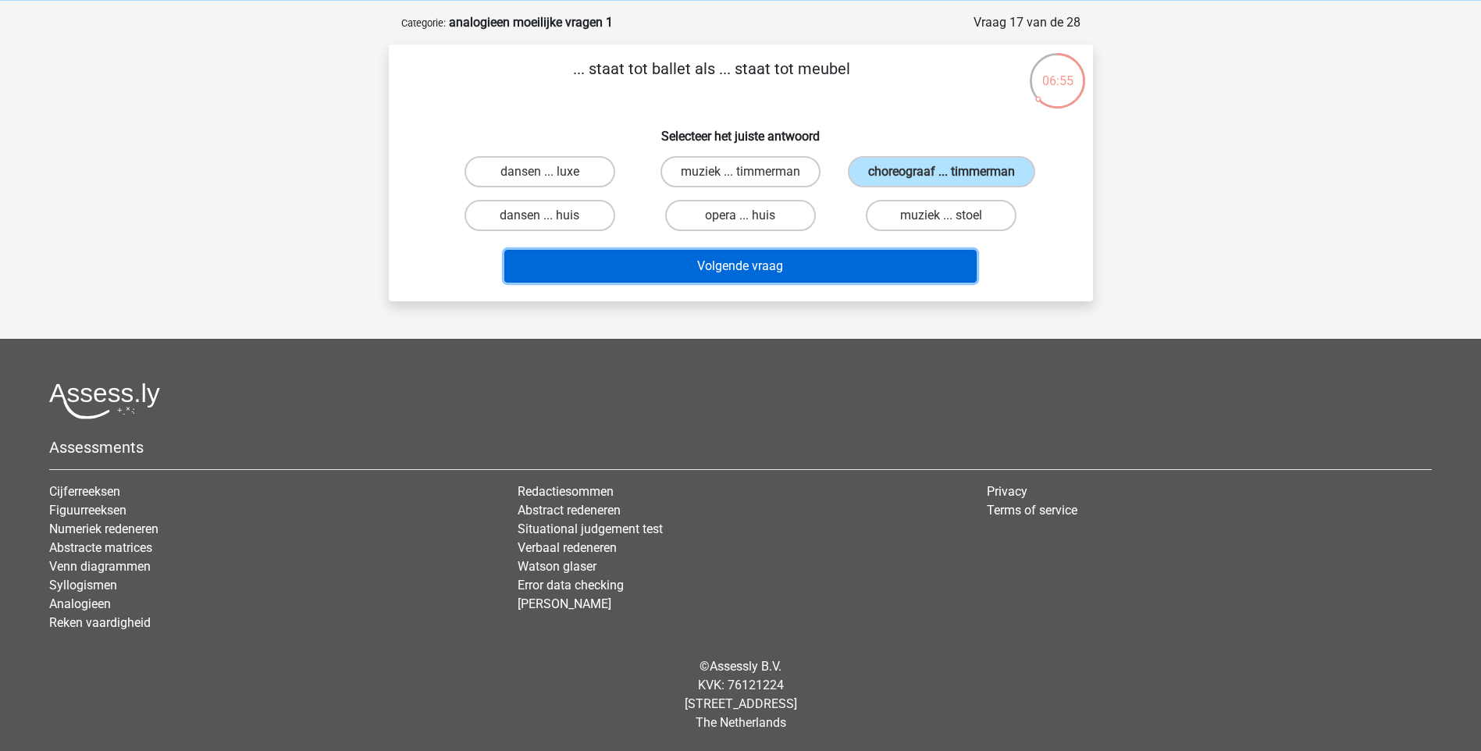
click at [786, 283] on button "Volgende vraag" at bounding box center [740, 266] width 472 height 33
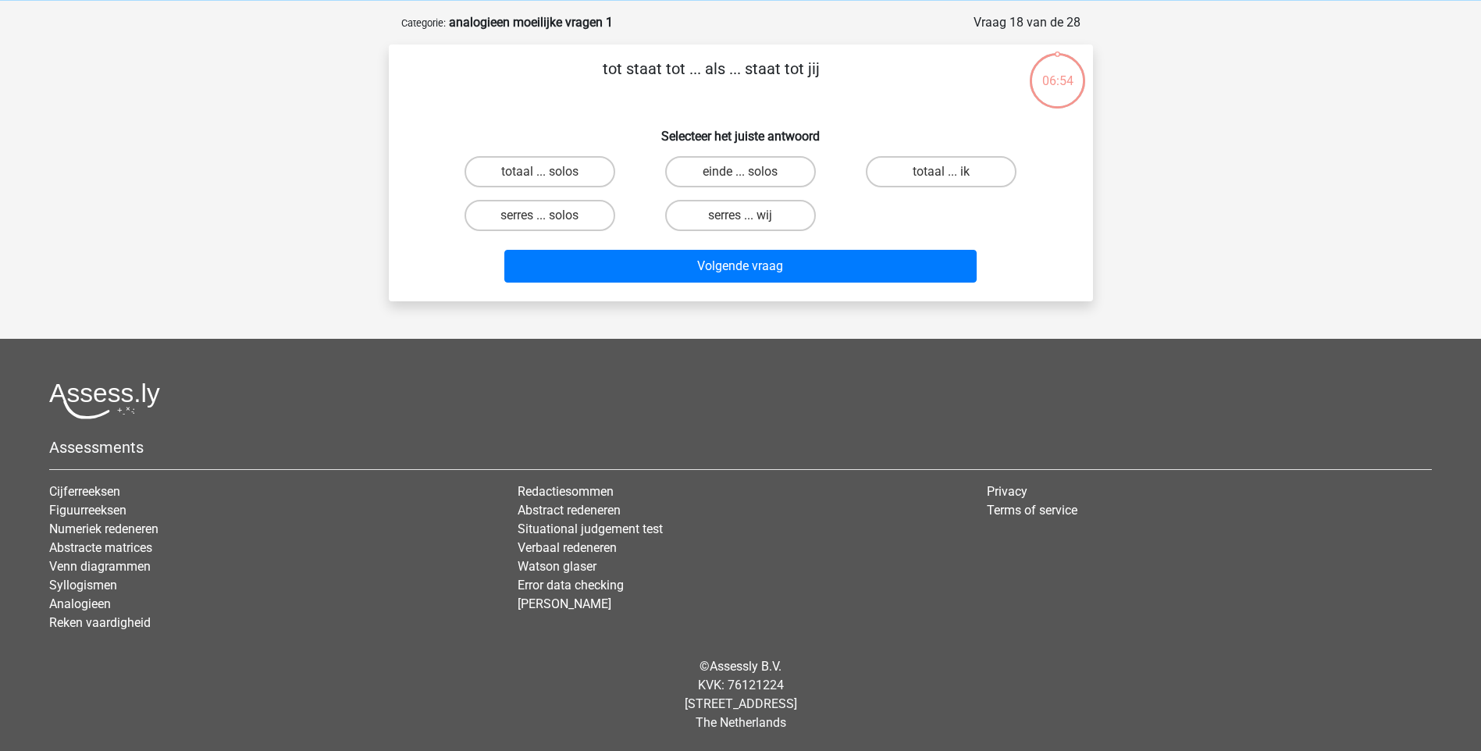
scroll to position [65, 0]
click at [564, 213] on label "serres ... solos" at bounding box center [539, 215] width 151 height 31
click at [549, 215] on input "serres ... solos" at bounding box center [544, 220] width 10 height 10
radio input "true"
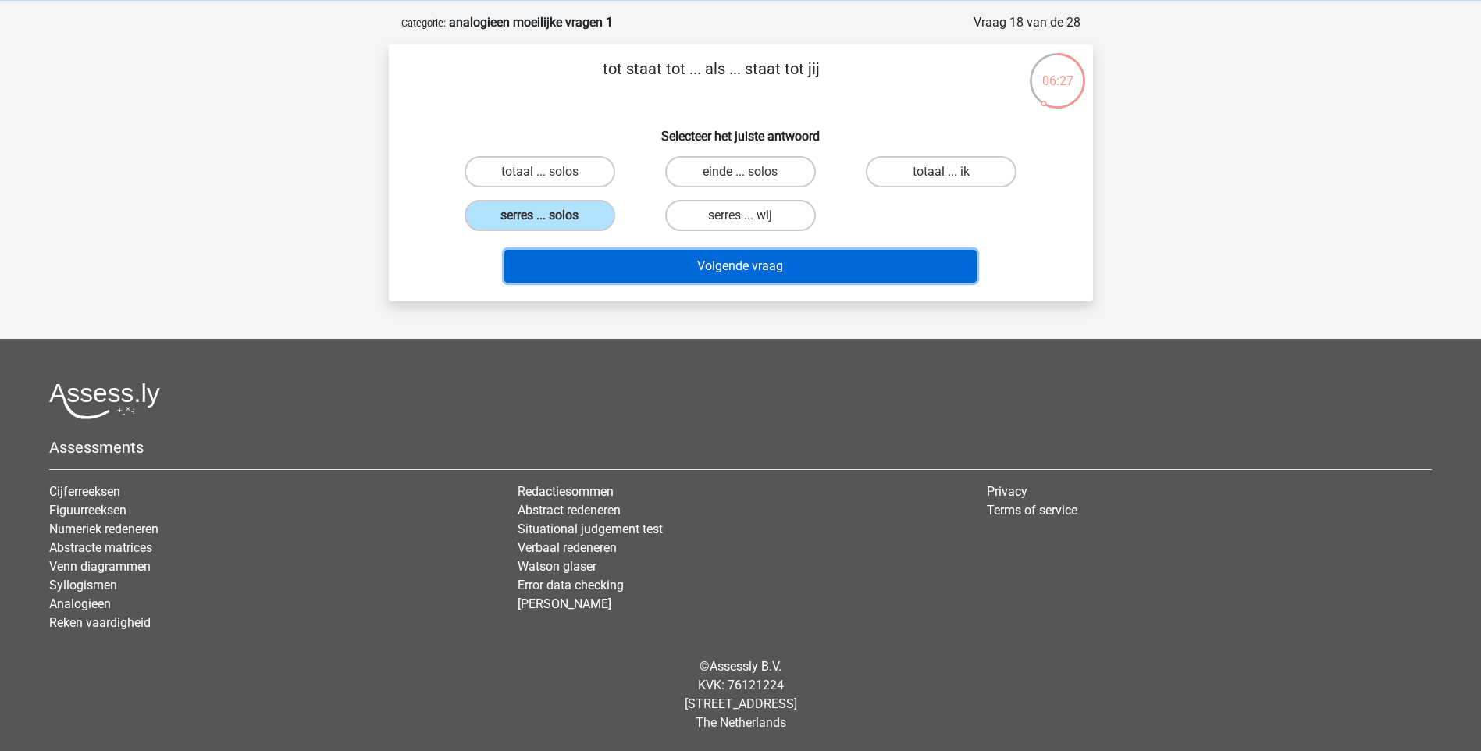
click at [660, 257] on button "Volgende vraag" at bounding box center [740, 266] width 472 height 33
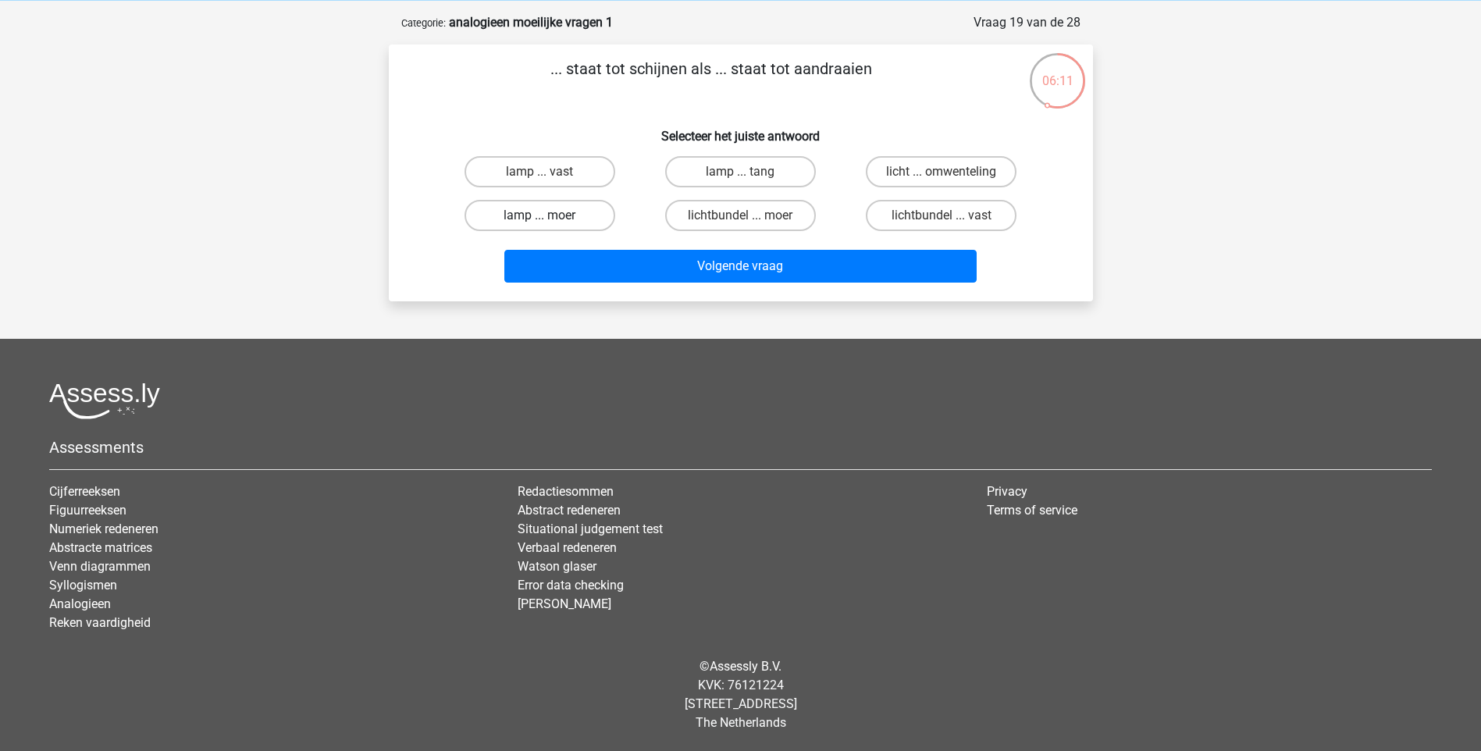
click at [597, 217] on label "lamp ... moer" at bounding box center [539, 215] width 151 height 31
click at [549, 217] on input "lamp ... moer" at bounding box center [544, 220] width 10 height 10
radio input "true"
click at [583, 169] on label "lamp ... vast" at bounding box center [539, 171] width 151 height 31
click at [549, 172] on input "lamp ... vast" at bounding box center [544, 177] width 10 height 10
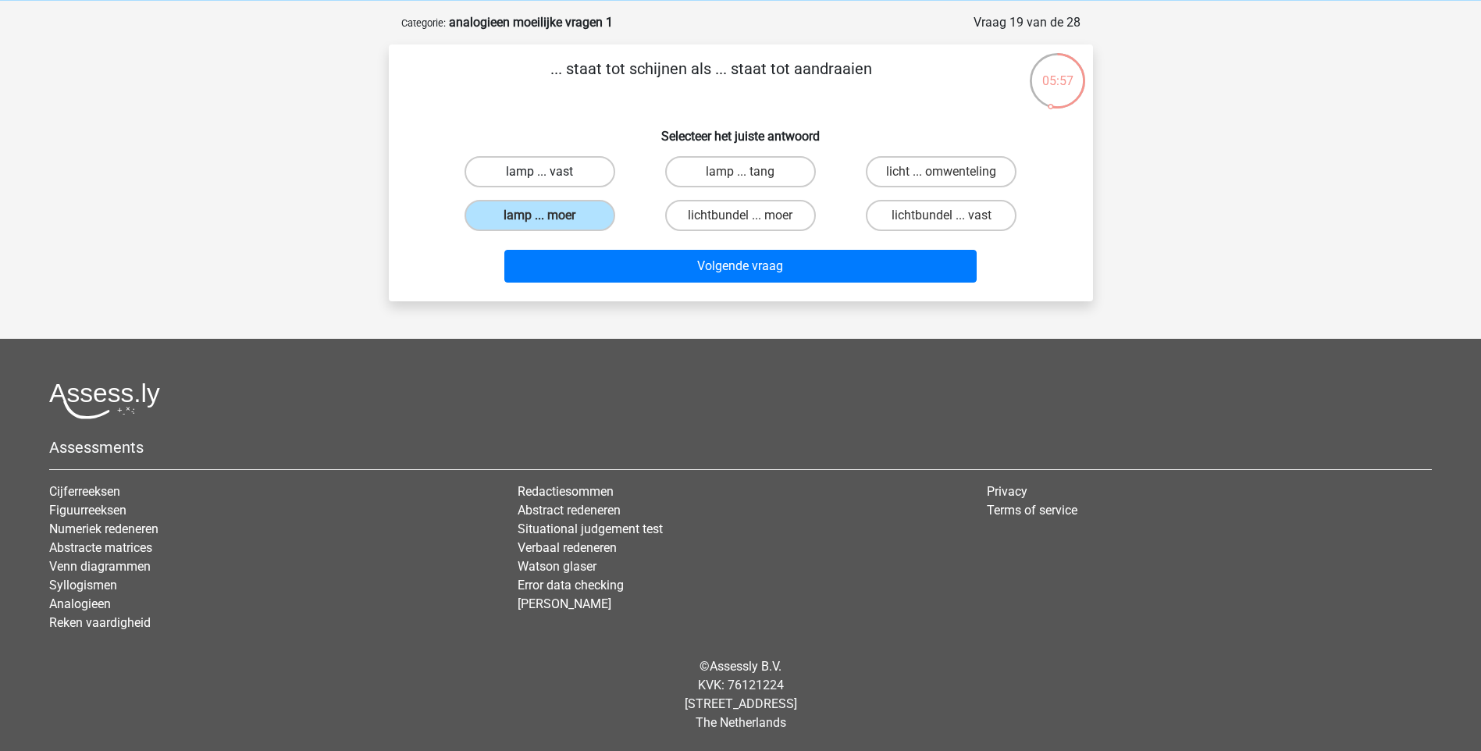
radio input "true"
click at [934, 160] on label "licht ... omwenteling" at bounding box center [941, 171] width 151 height 31
click at [941, 172] on input "licht ... omwenteling" at bounding box center [946, 177] width 10 height 10
radio input "true"
click at [954, 215] on label "lichtbundel ... vast" at bounding box center [941, 215] width 151 height 31
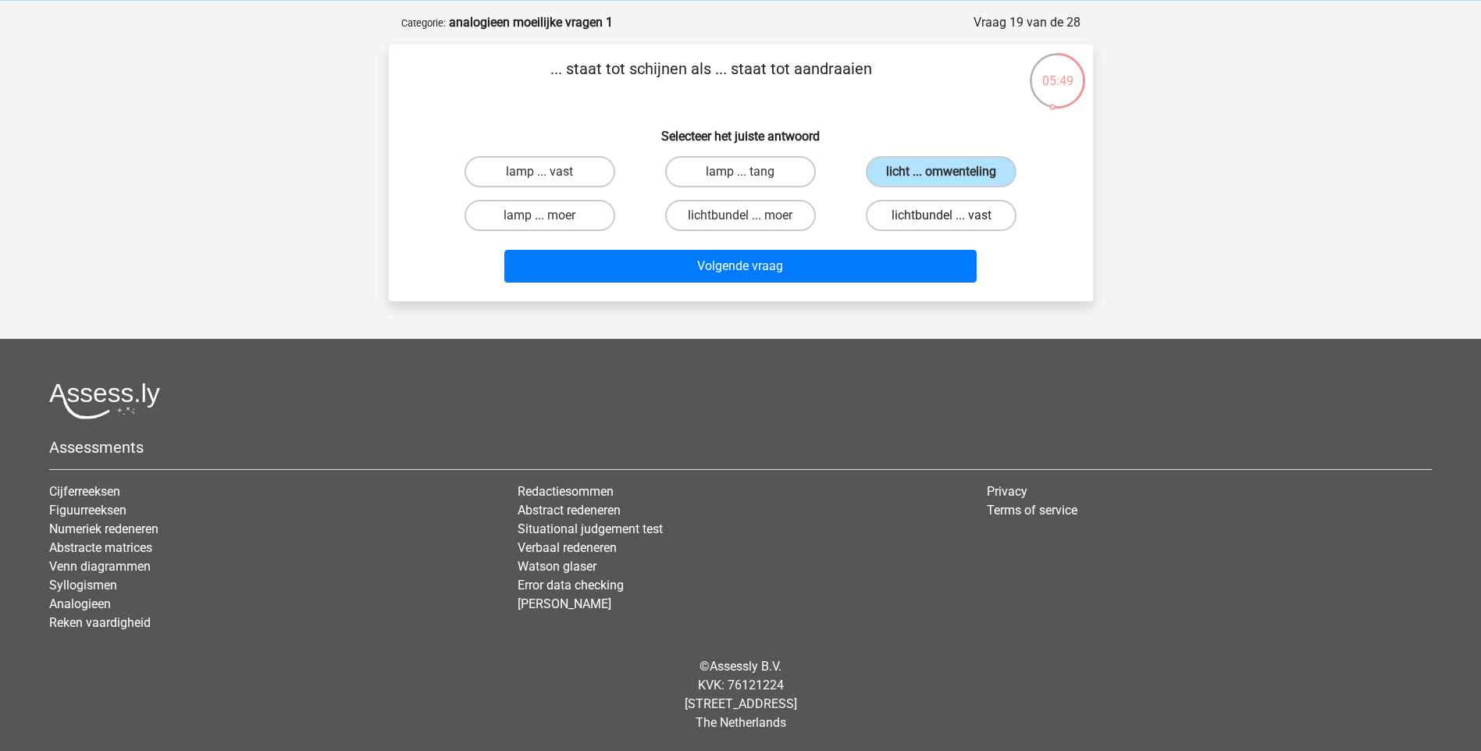
click at [951, 215] on input "lichtbundel ... vast" at bounding box center [946, 220] width 10 height 10
radio input "true"
click at [792, 215] on label "lichtbundel ... moer" at bounding box center [740, 215] width 151 height 31
click at [750, 215] on input "lichtbundel ... moer" at bounding box center [745, 220] width 10 height 10
radio input "true"
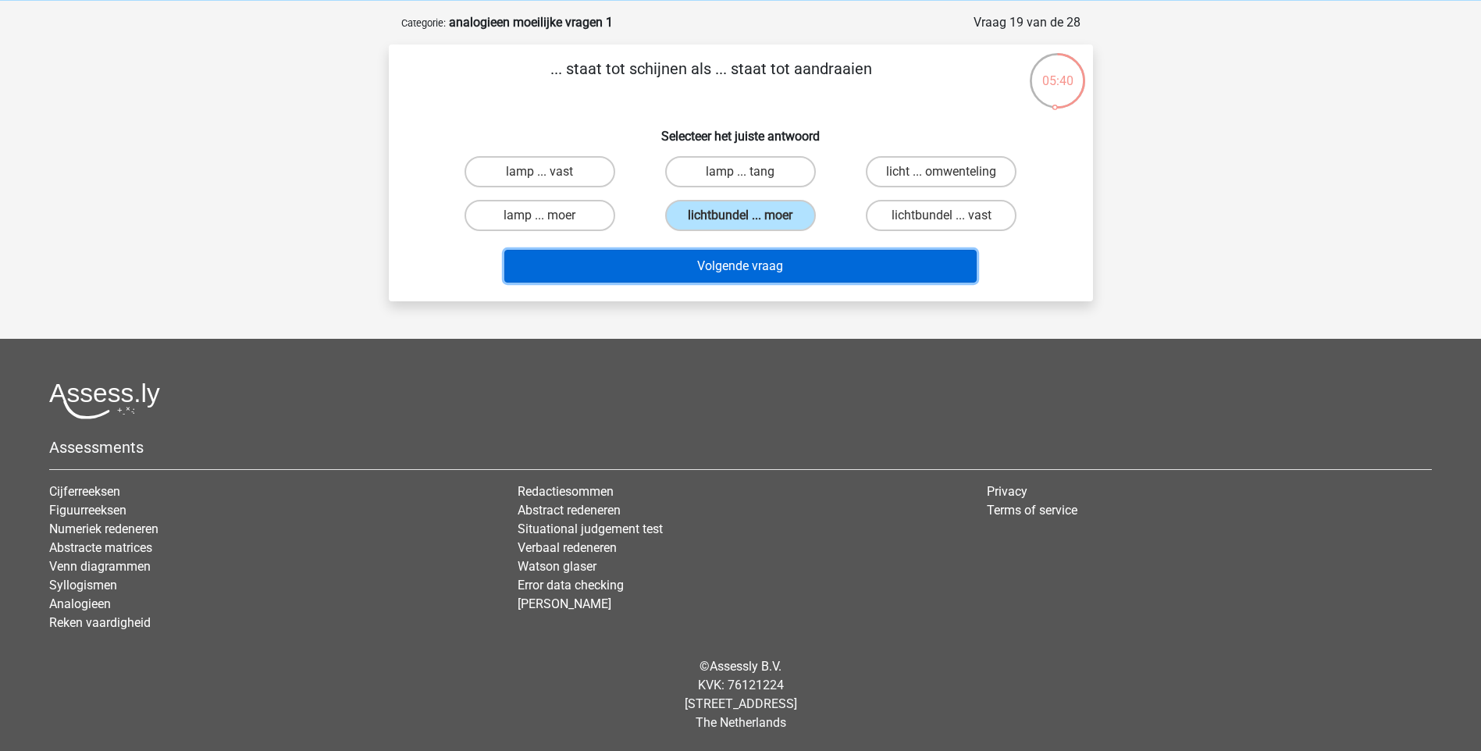
click at [850, 261] on button "Volgende vraag" at bounding box center [740, 266] width 472 height 33
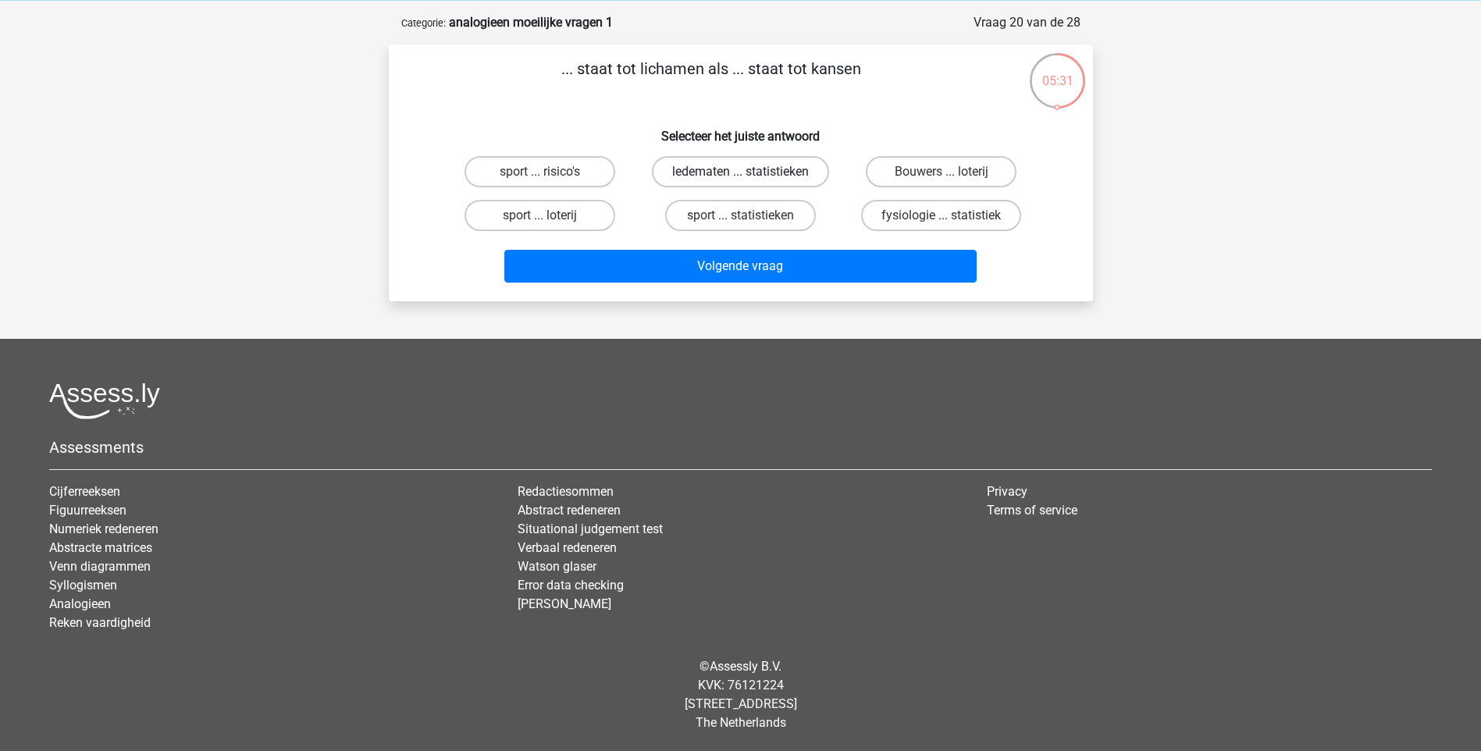
click at [805, 172] on label "ledematen ... statistieken" at bounding box center [740, 171] width 177 height 31
click at [750, 172] on input "ledematen ... statistieken" at bounding box center [745, 177] width 10 height 10
radio input "true"
click at [915, 211] on label "fysiologie ... statistiek" at bounding box center [941, 215] width 160 height 31
click at [941, 215] on input "fysiologie ... statistiek" at bounding box center [946, 220] width 10 height 10
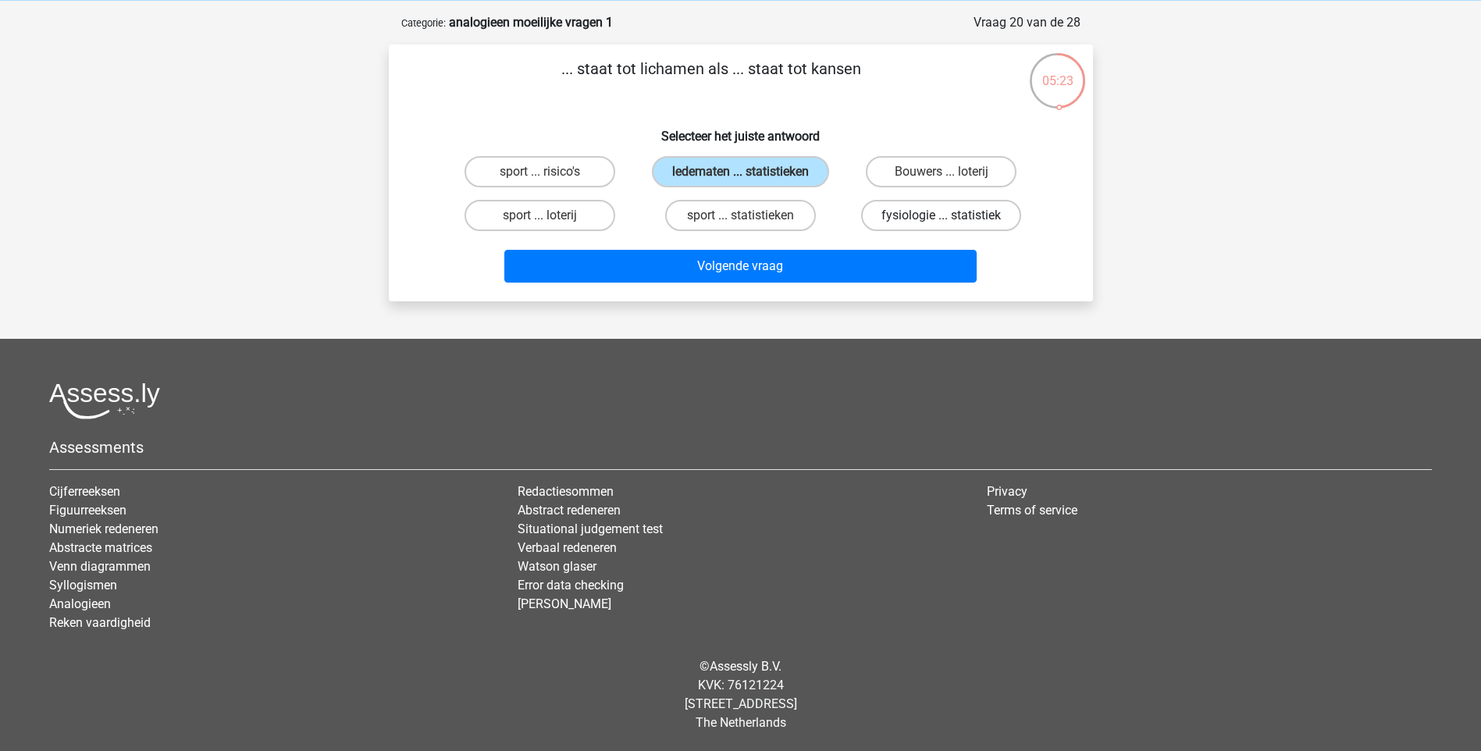
radio input "true"
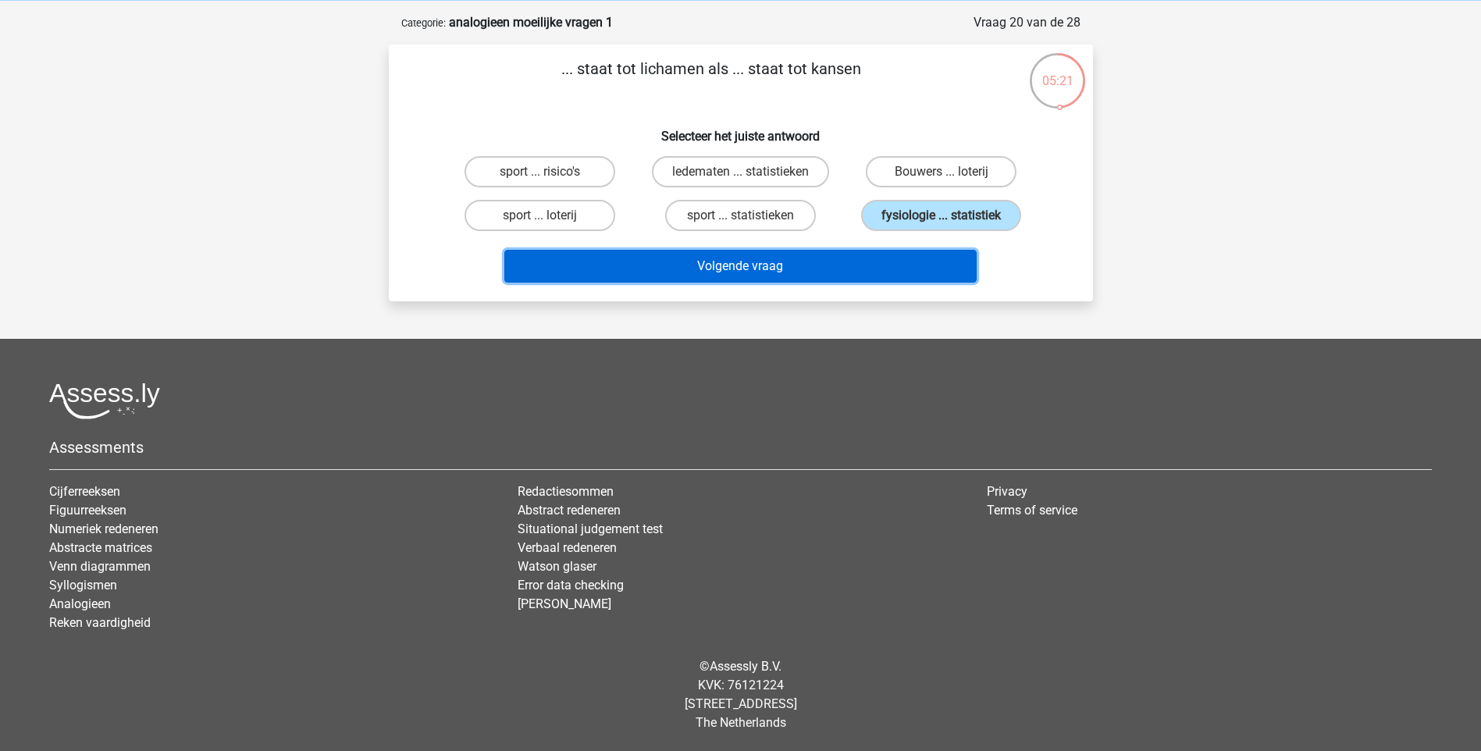
click at [756, 258] on button "Volgende vraag" at bounding box center [740, 266] width 472 height 33
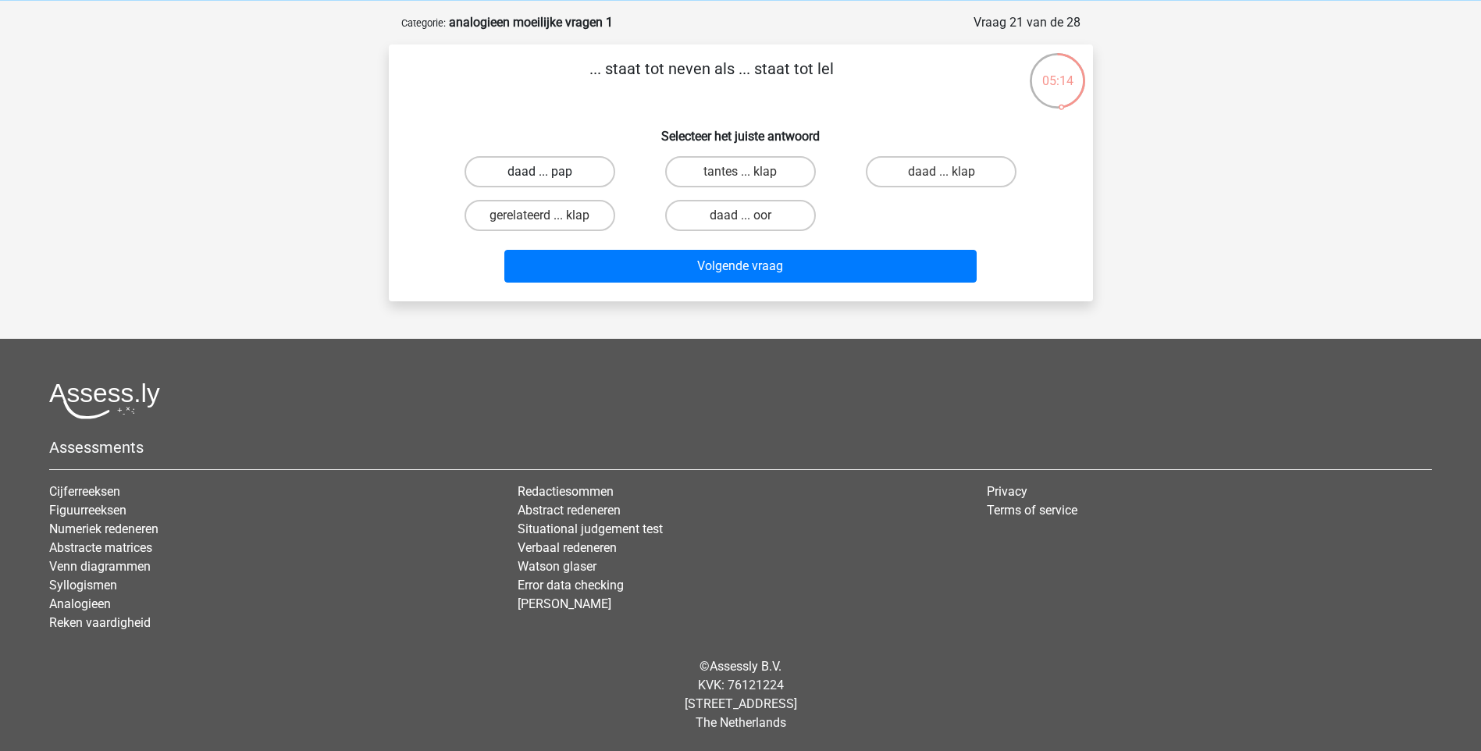
click at [598, 169] on label "daad ... pap" at bounding box center [539, 171] width 151 height 31
click at [549, 172] on input "daad ... pap" at bounding box center [544, 177] width 10 height 10
radio input "true"
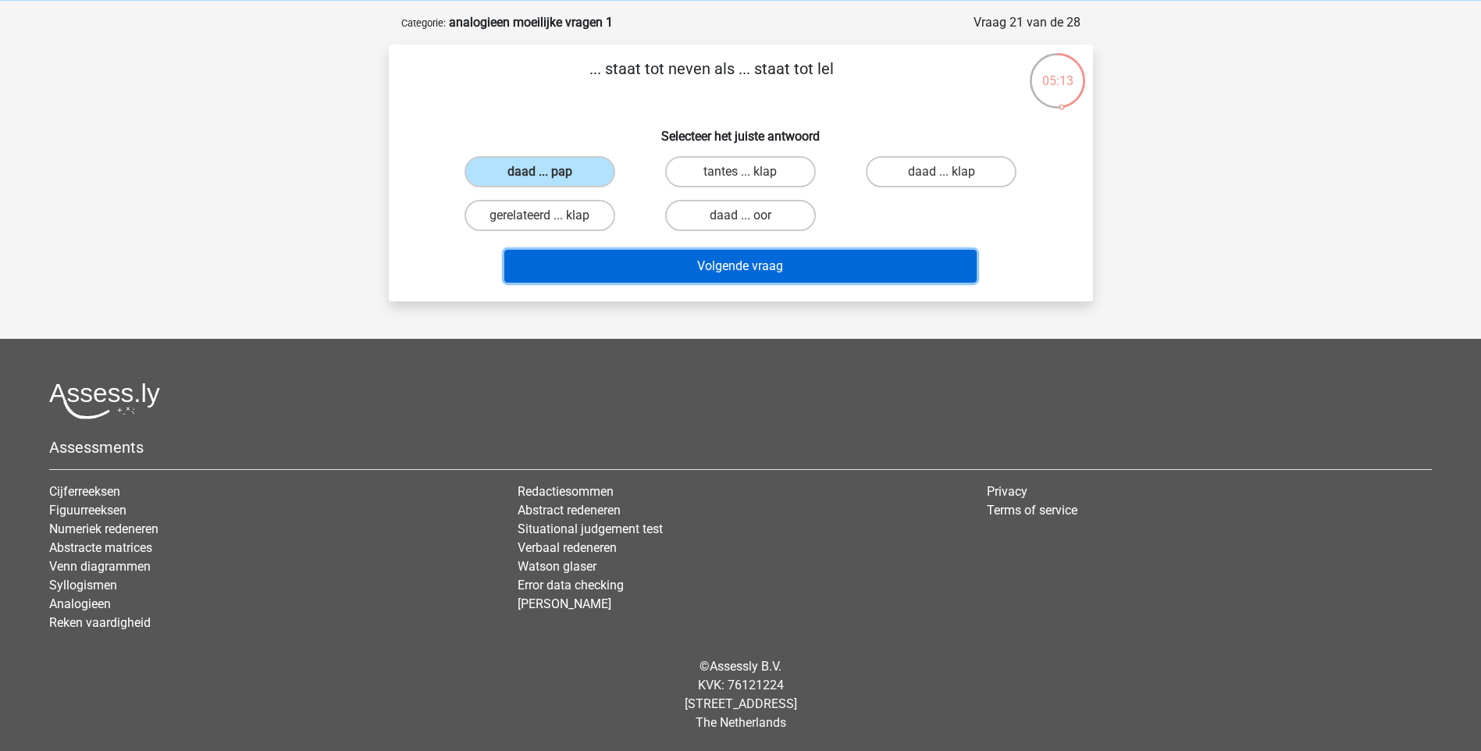
click at [685, 254] on button "Volgende vraag" at bounding box center [740, 266] width 472 height 33
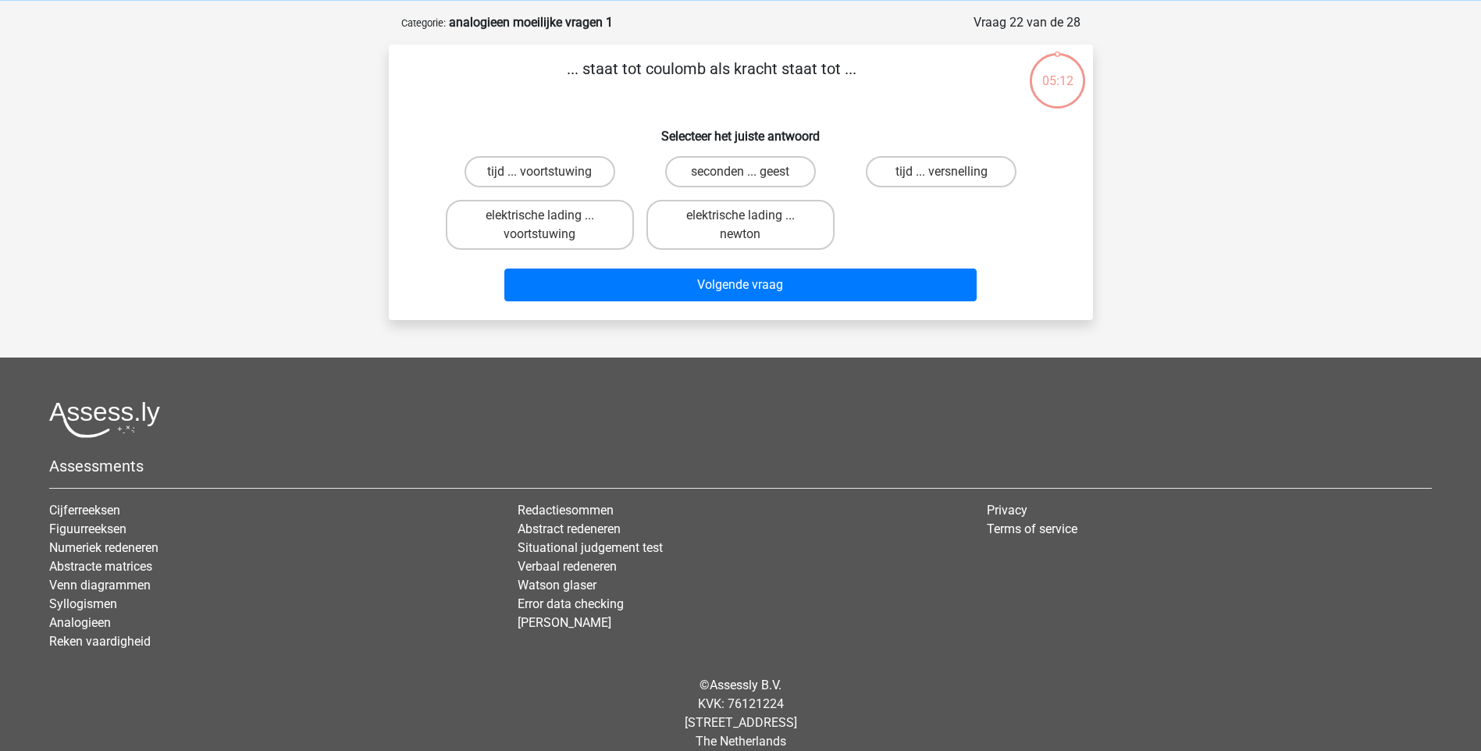
scroll to position [78, 0]
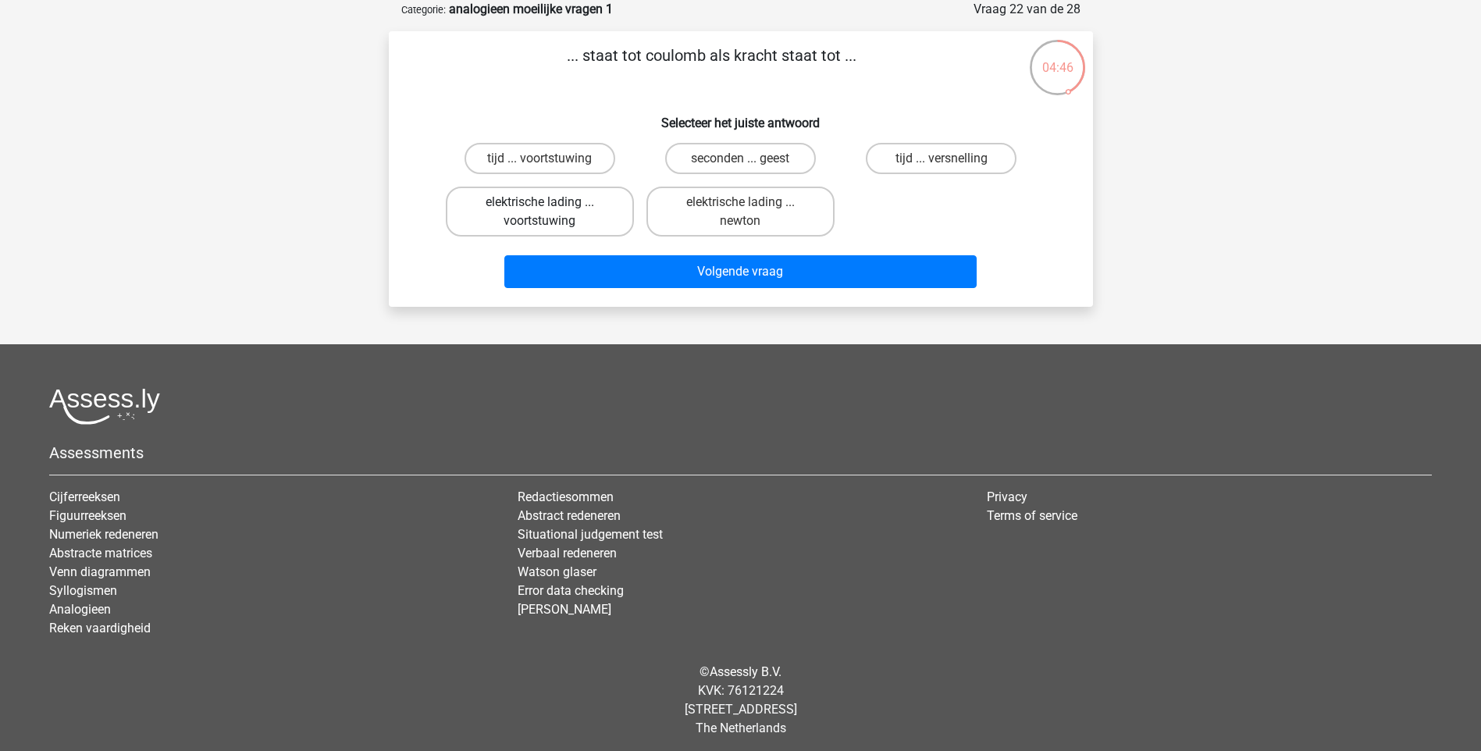
click at [590, 205] on label "elektrische lading ... voortstuwing" at bounding box center [540, 212] width 188 height 50
click at [549, 205] on input "elektrische lading ... voortstuwing" at bounding box center [544, 207] width 10 height 10
radio input "true"
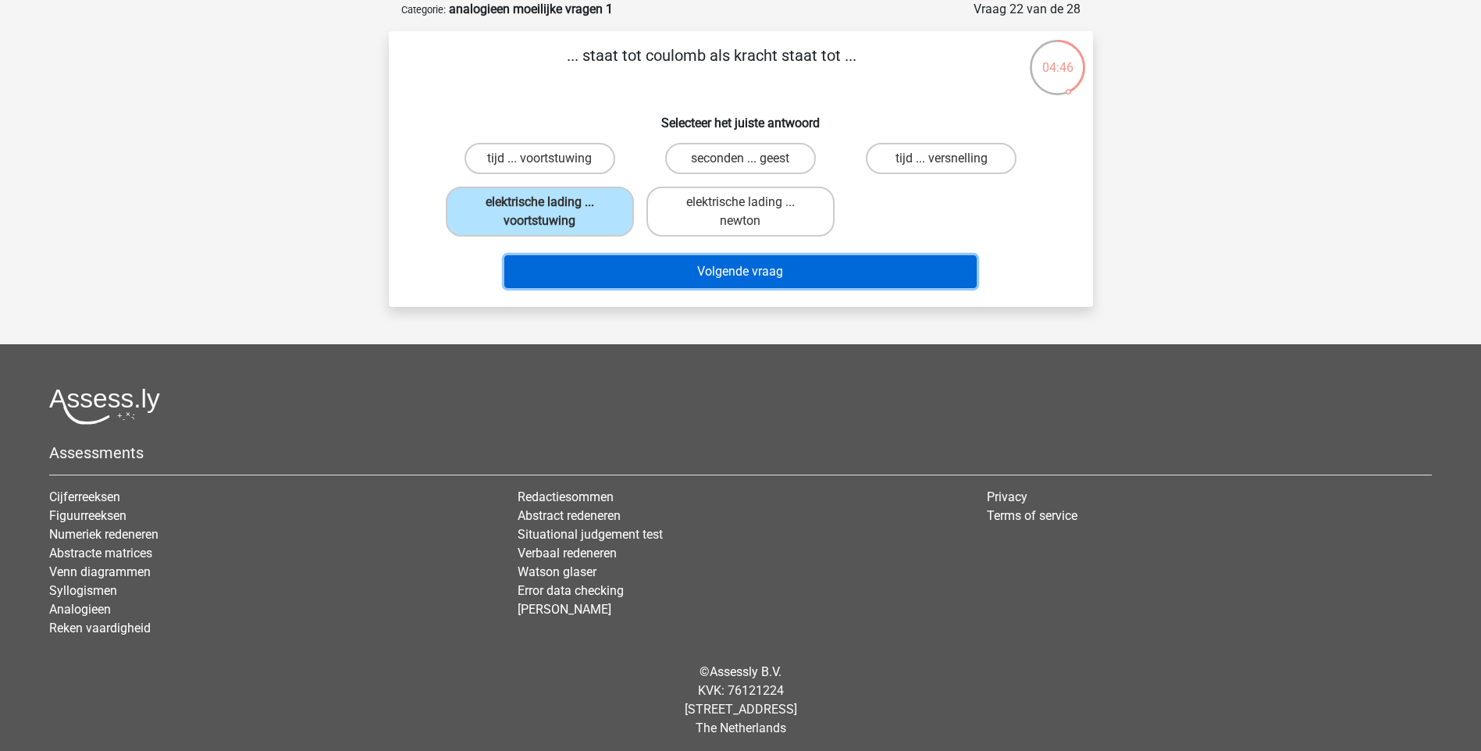
click at [690, 268] on button "Volgende vraag" at bounding box center [740, 271] width 472 height 33
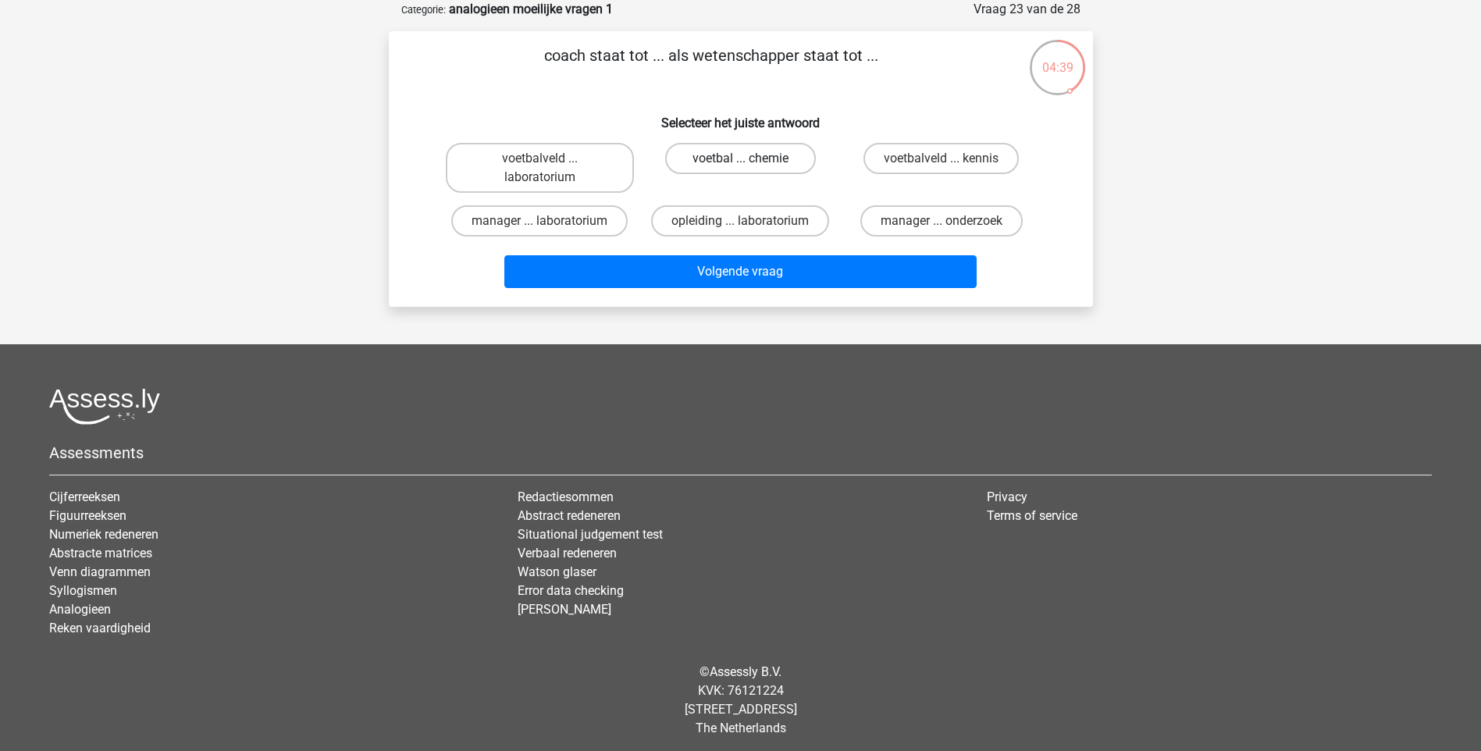
click at [791, 154] on label "voetbal ... chemie" at bounding box center [740, 158] width 151 height 31
click at [750, 158] on input "voetbal ... chemie" at bounding box center [745, 163] width 10 height 10
radio input "true"
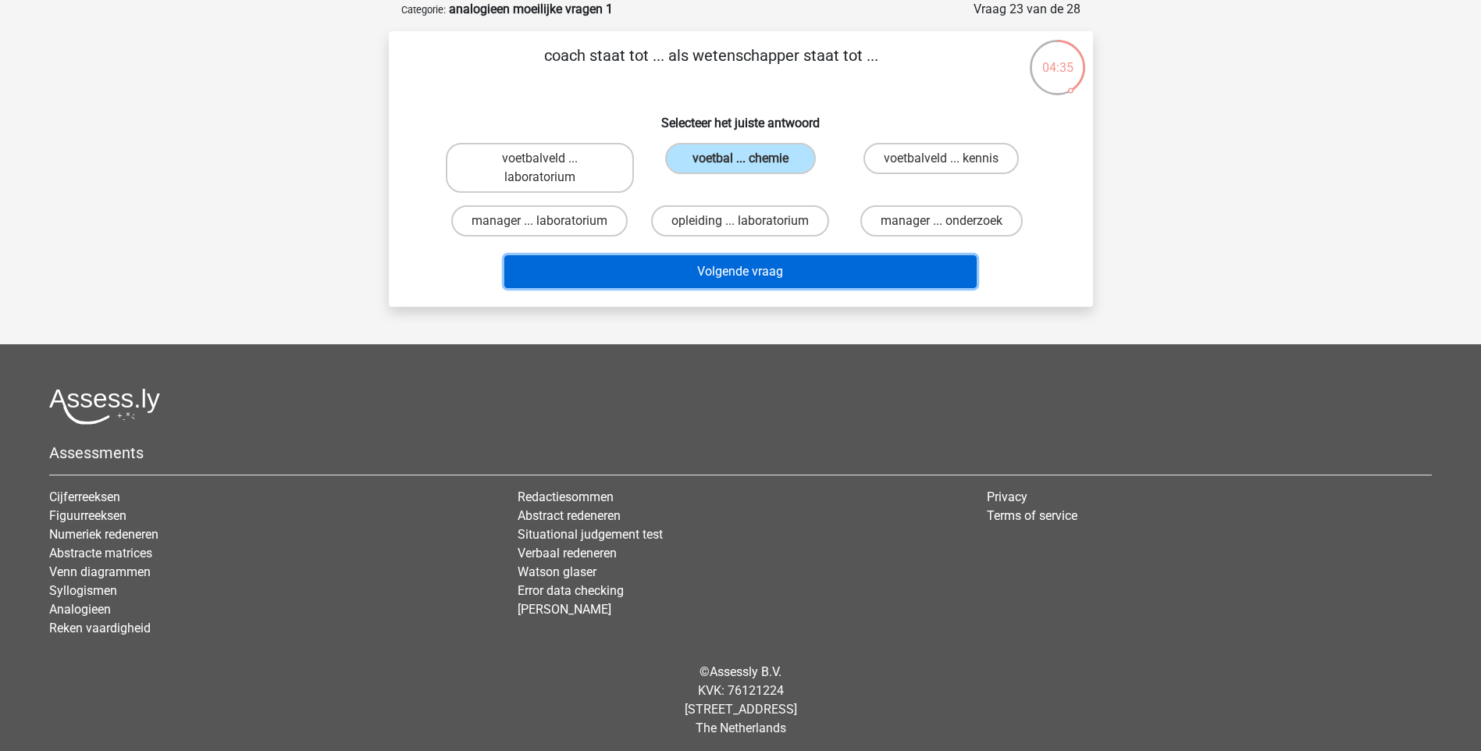
click at [834, 272] on button "Volgende vraag" at bounding box center [740, 271] width 472 height 33
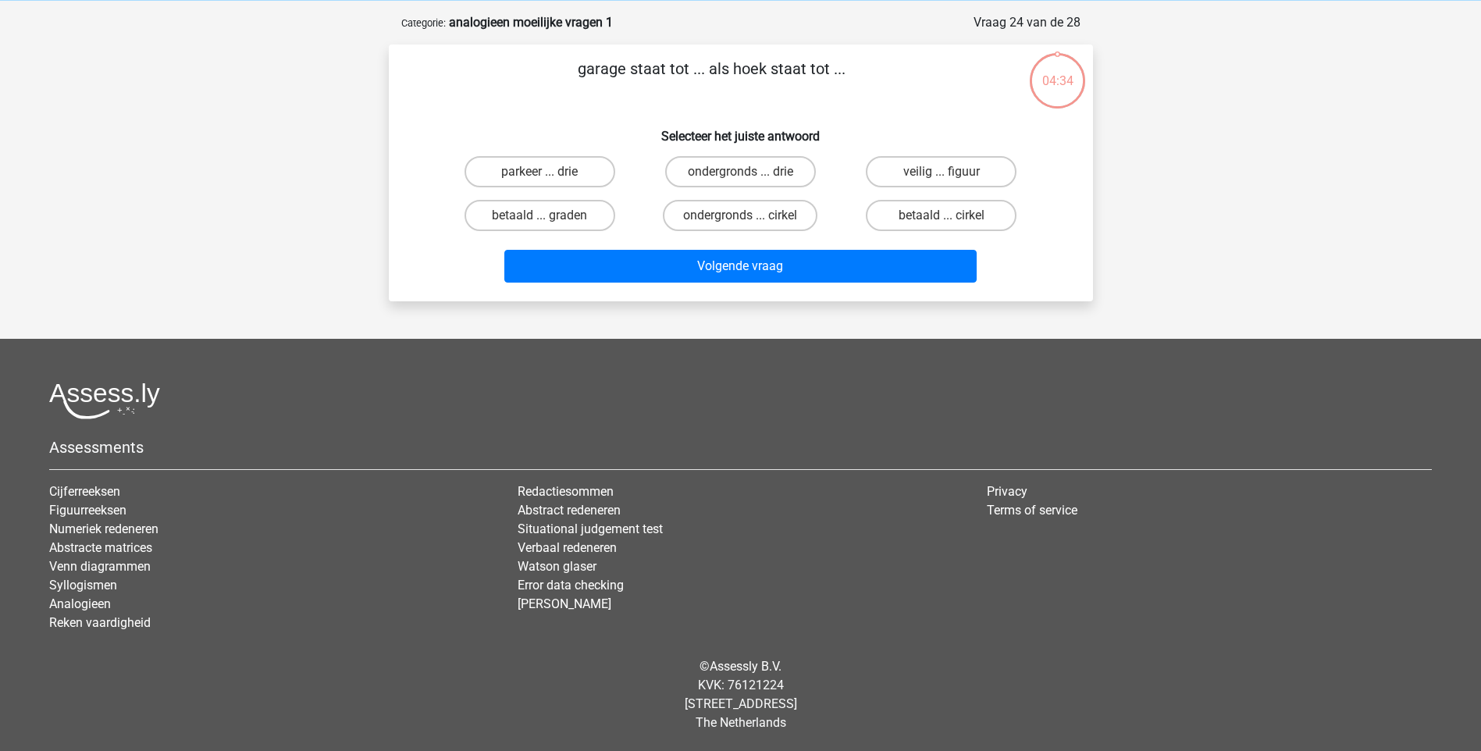
scroll to position [65, 0]
click at [581, 171] on label "parkeer ... drie" at bounding box center [539, 171] width 151 height 31
click at [549, 172] on input "parkeer ... drie" at bounding box center [544, 177] width 10 height 10
radio input "true"
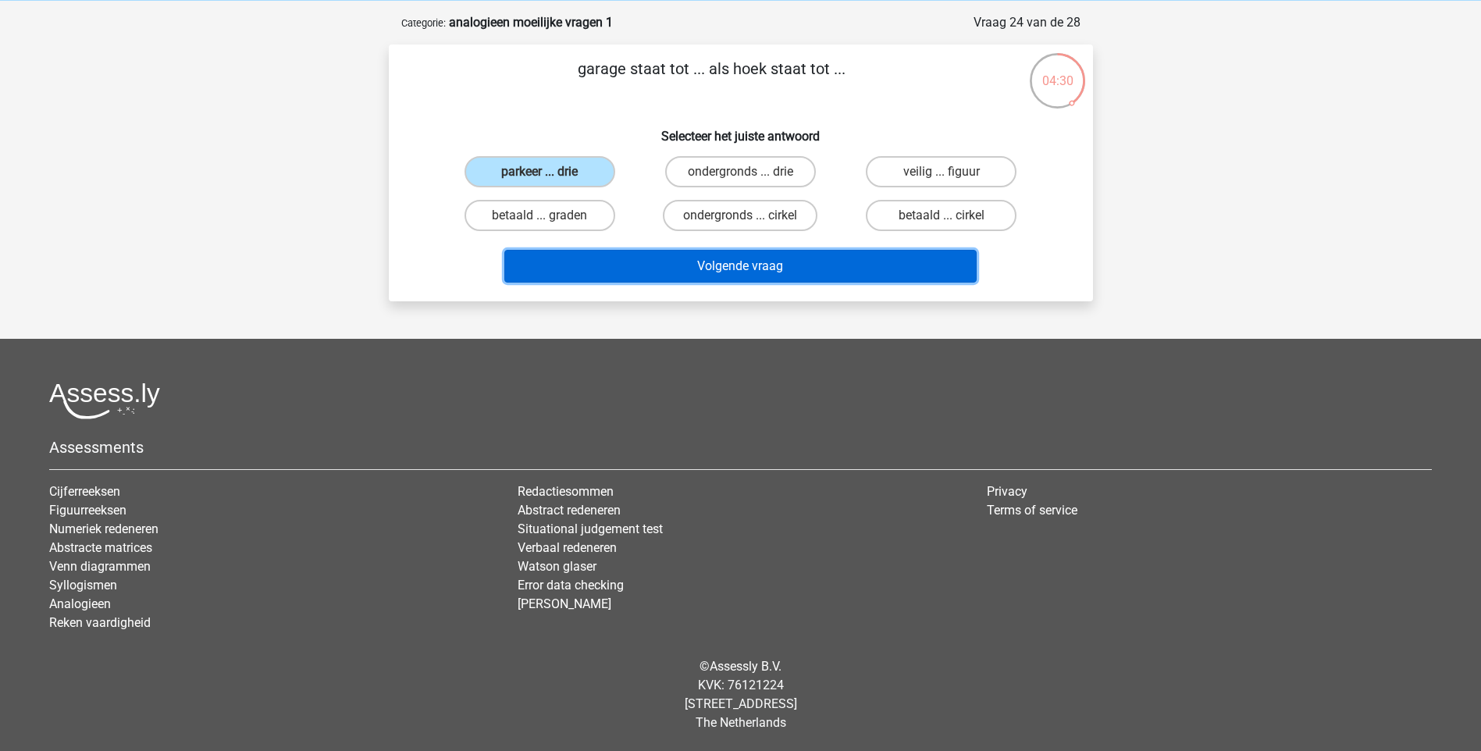
click at [763, 261] on button "Volgende vraag" at bounding box center [740, 266] width 472 height 33
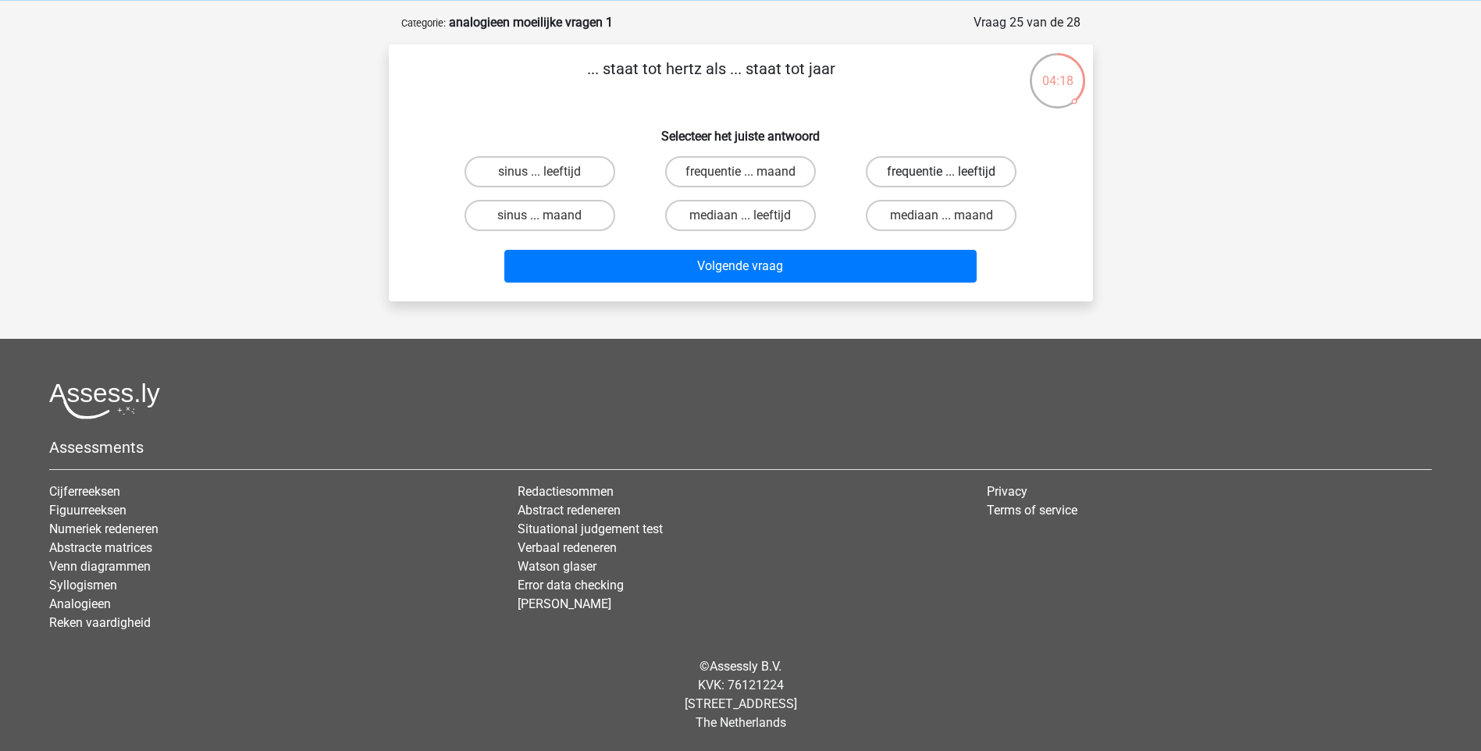
click at [972, 161] on label "frequentie ... leeftijd" at bounding box center [941, 171] width 151 height 31
click at [951, 172] on input "frequentie ... leeftijd" at bounding box center [946, 177] width 10 height 10
radio input "true"
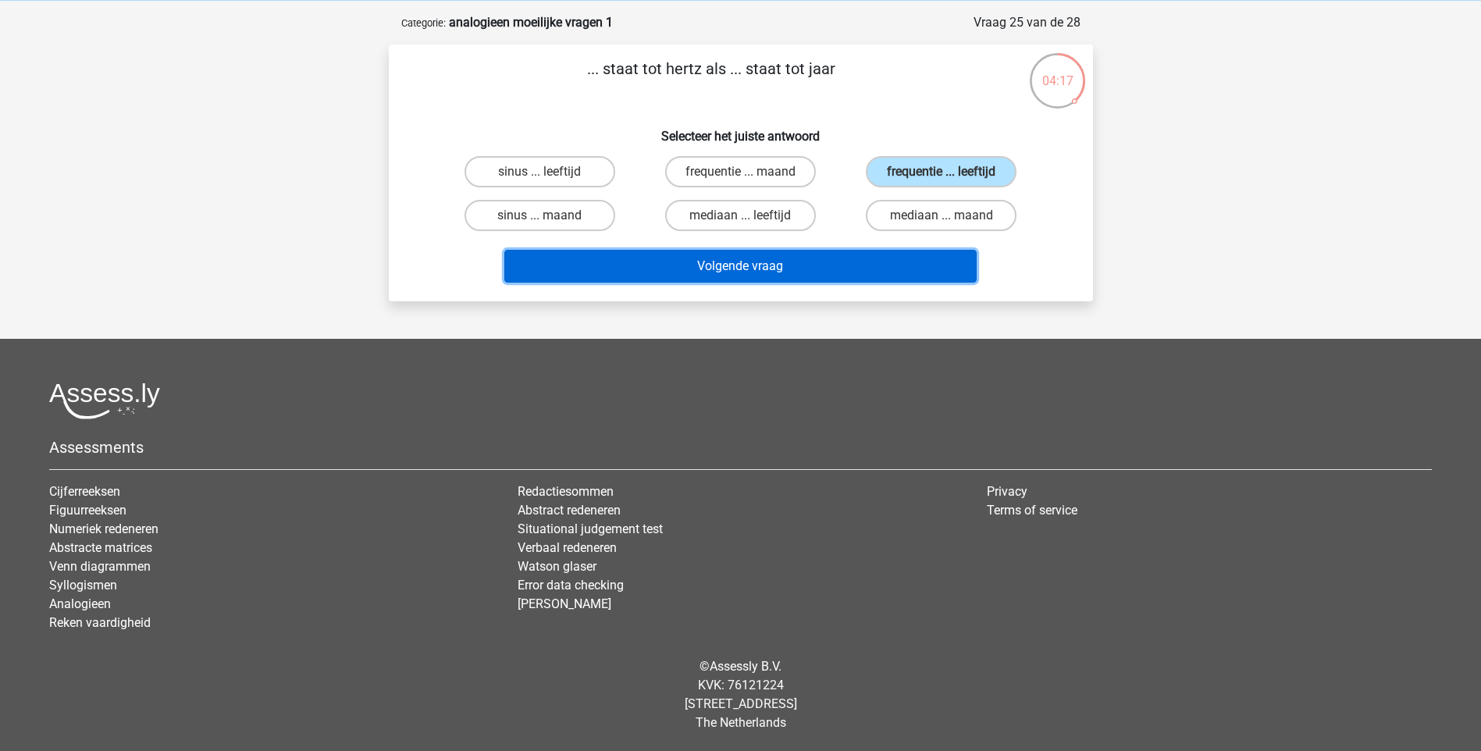
click at [813, 257] on button "Volgende vraag" at bounding box center [740, 266] width 472 height 33
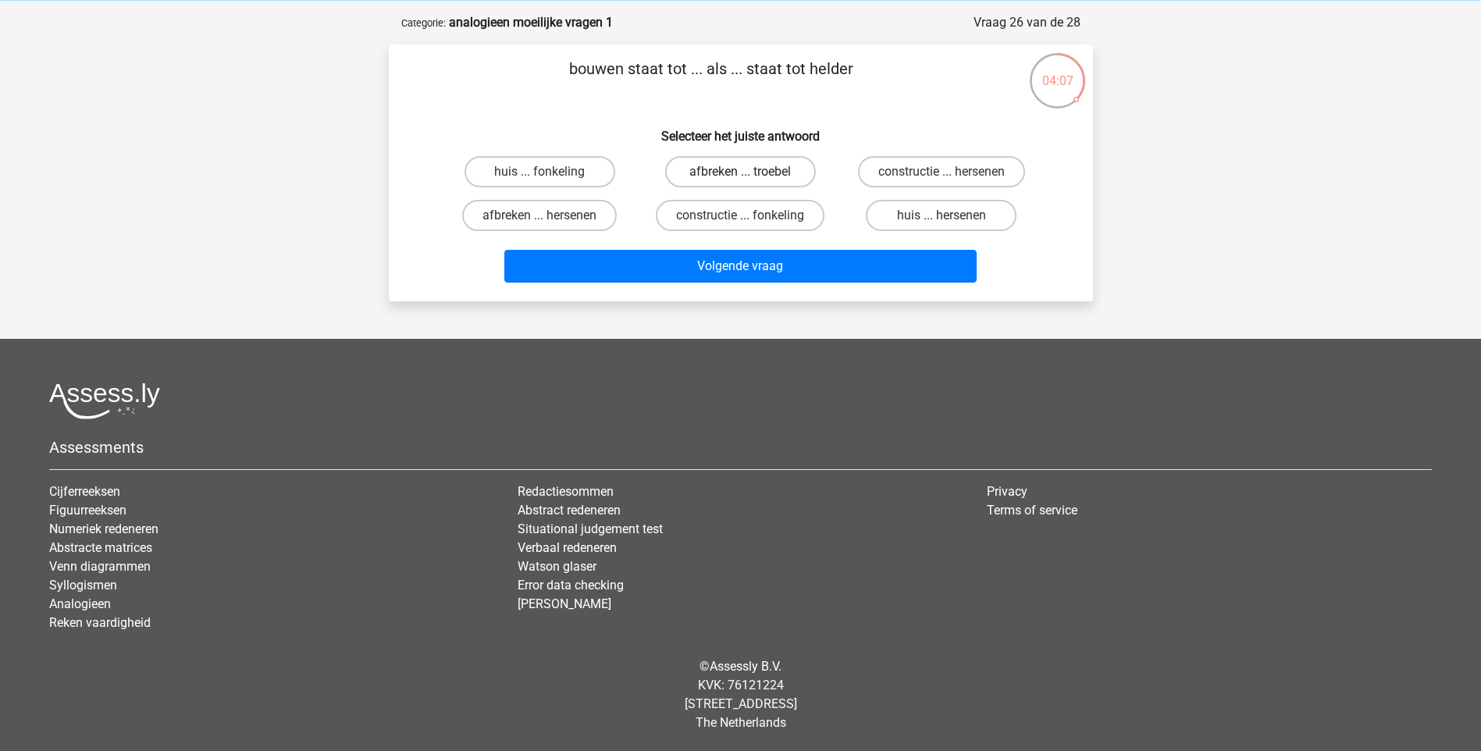
click at [745, 169] on label "afbreken ... troebel" at bounding box center [740, 171] width 151 height 31
click at [745, 172] on input "afbreken ... troebel" at bounding box center [745, 177] width 10 height 10
radio input "true"
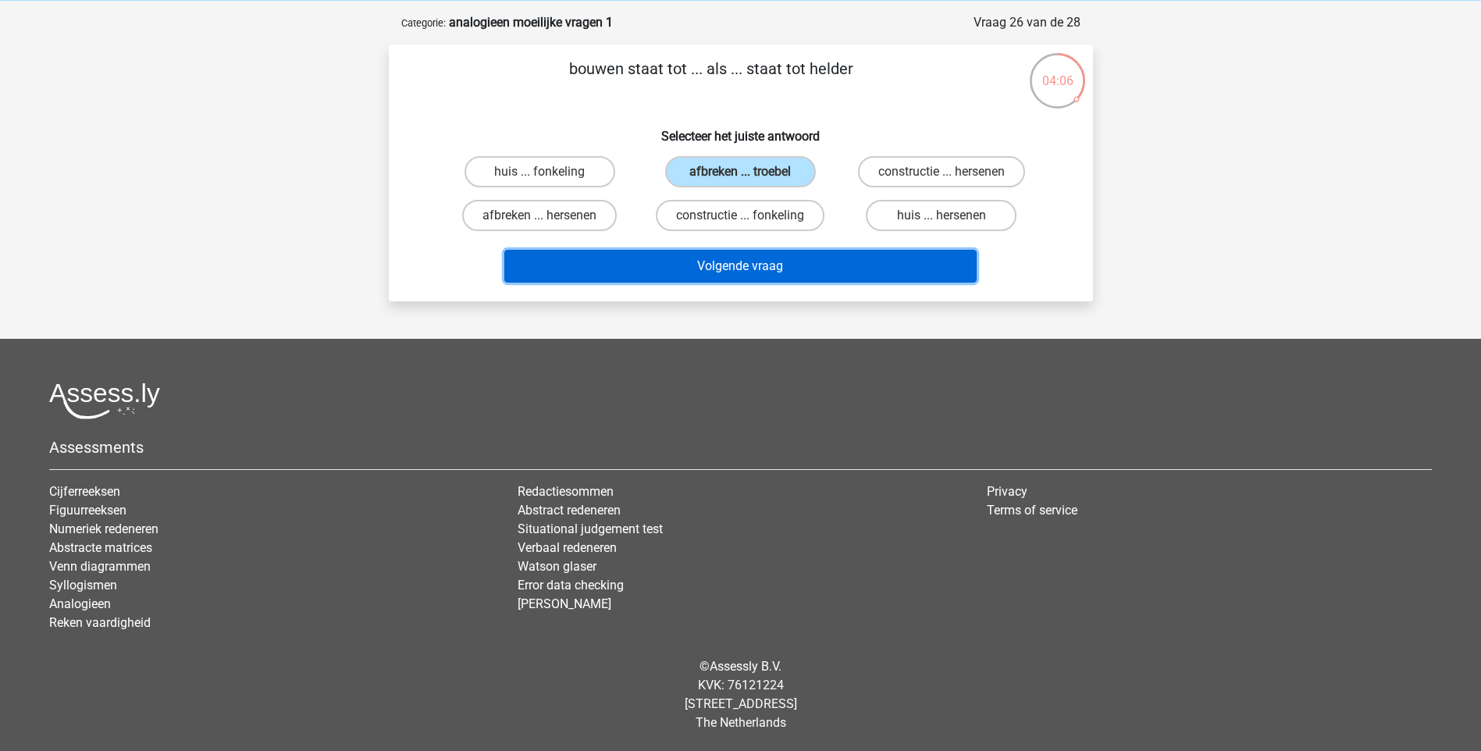
click at [783, 273] on button "Volgende vraag" at bounding box center [740, 266] width 472 height 33
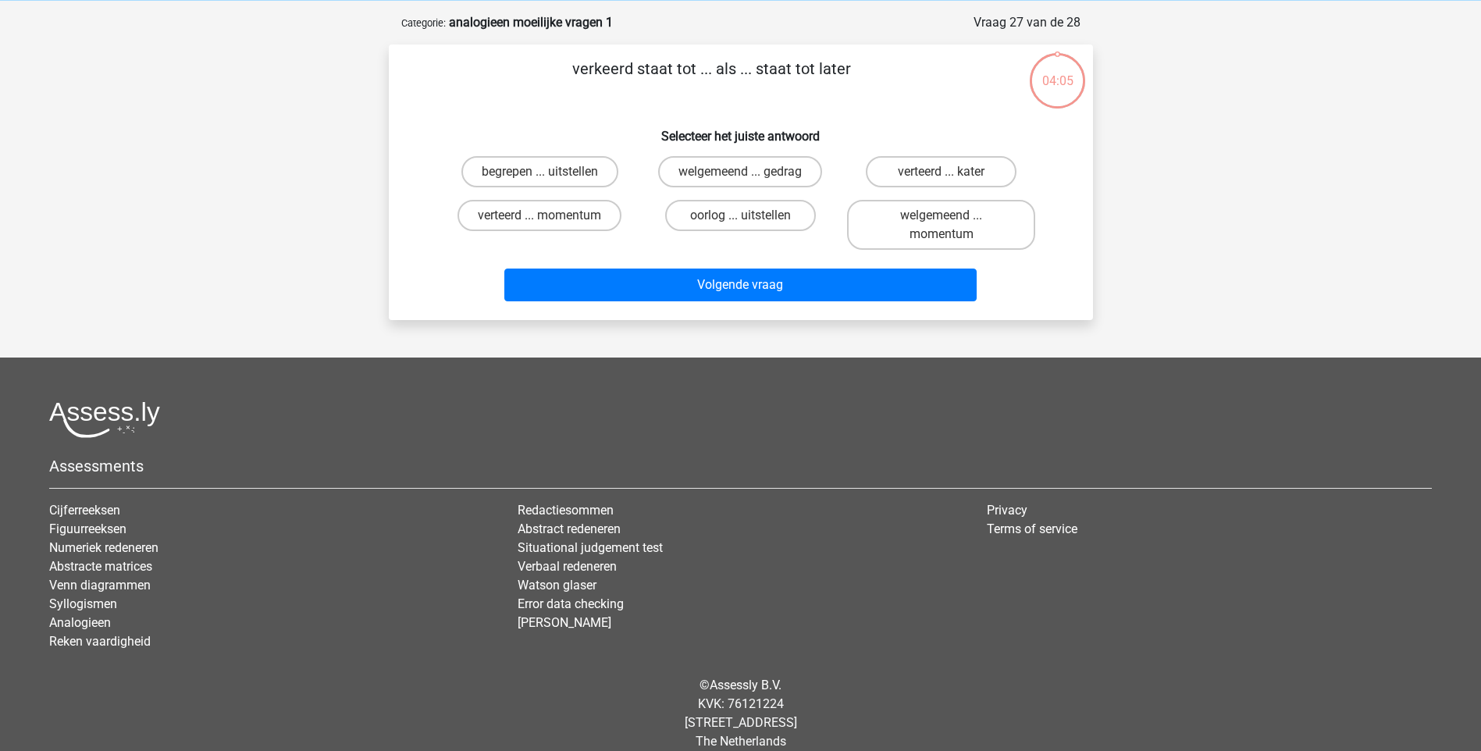
scroll to position [78, 0]
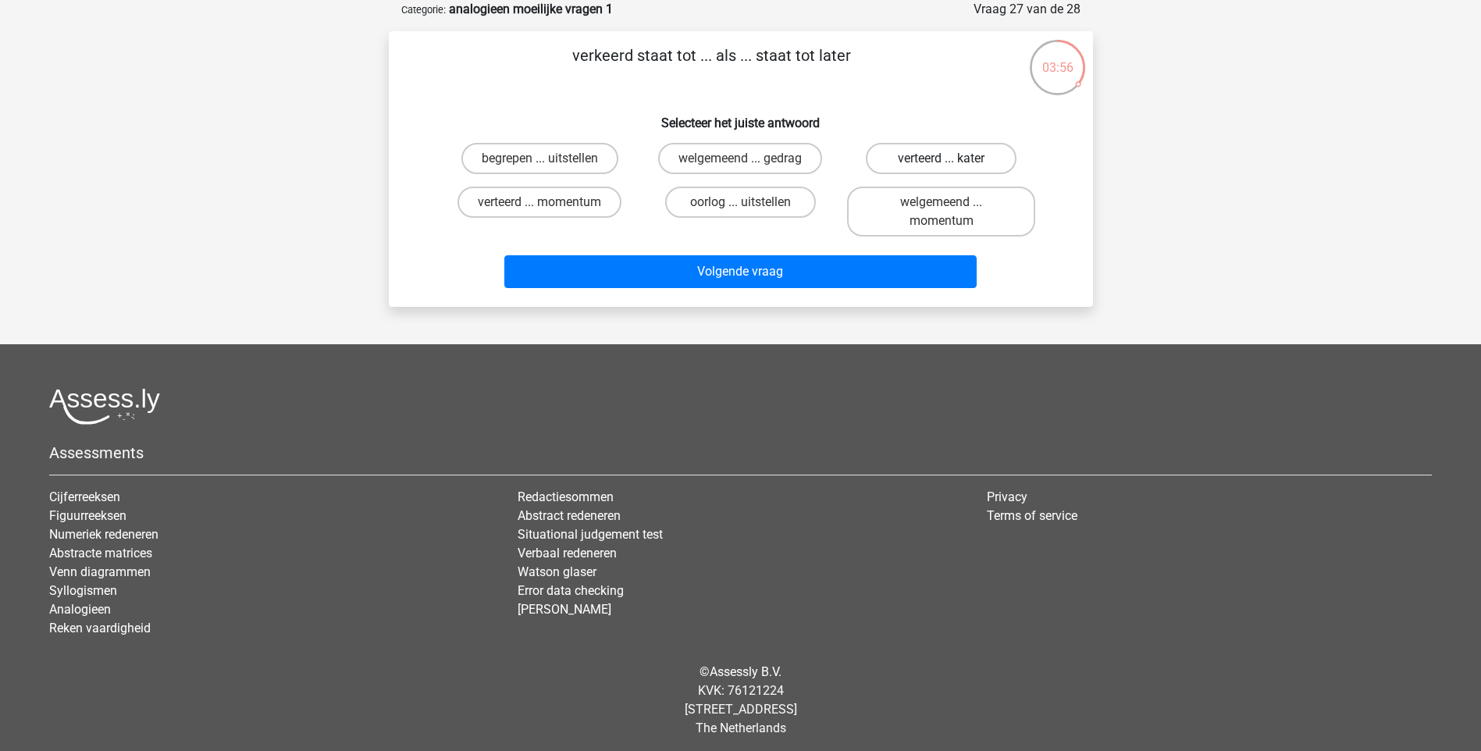
click at [980, 158] on label "verteerd ... kater" at bounding box center [941, 158] width 151 height 31
click at [951, 158] on input "verteerd ... kater" at bounding box center [946, 163] width 10 height 10
radio input "true"
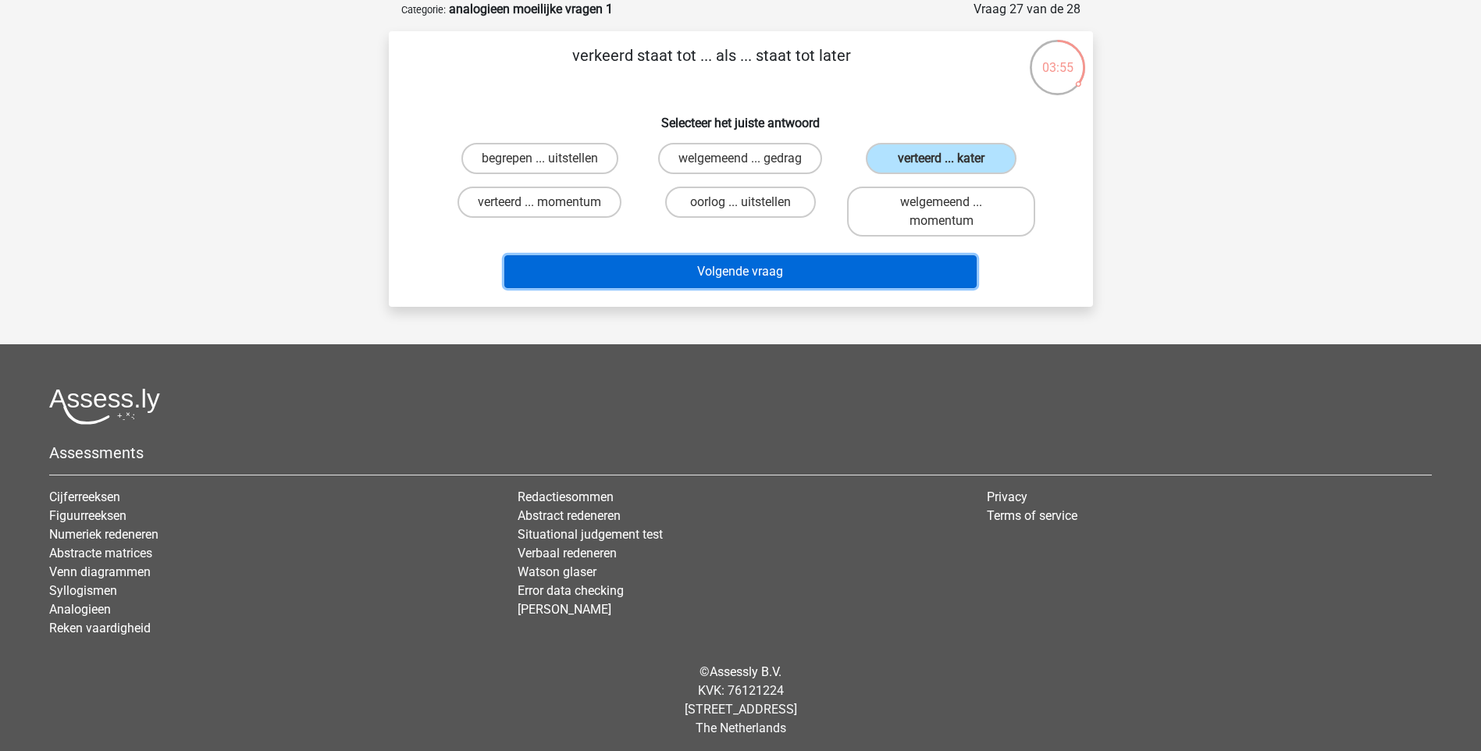
click at [877, 283] on button "Volgende vraag" at bounding box center [740, 271] width 472 height 33
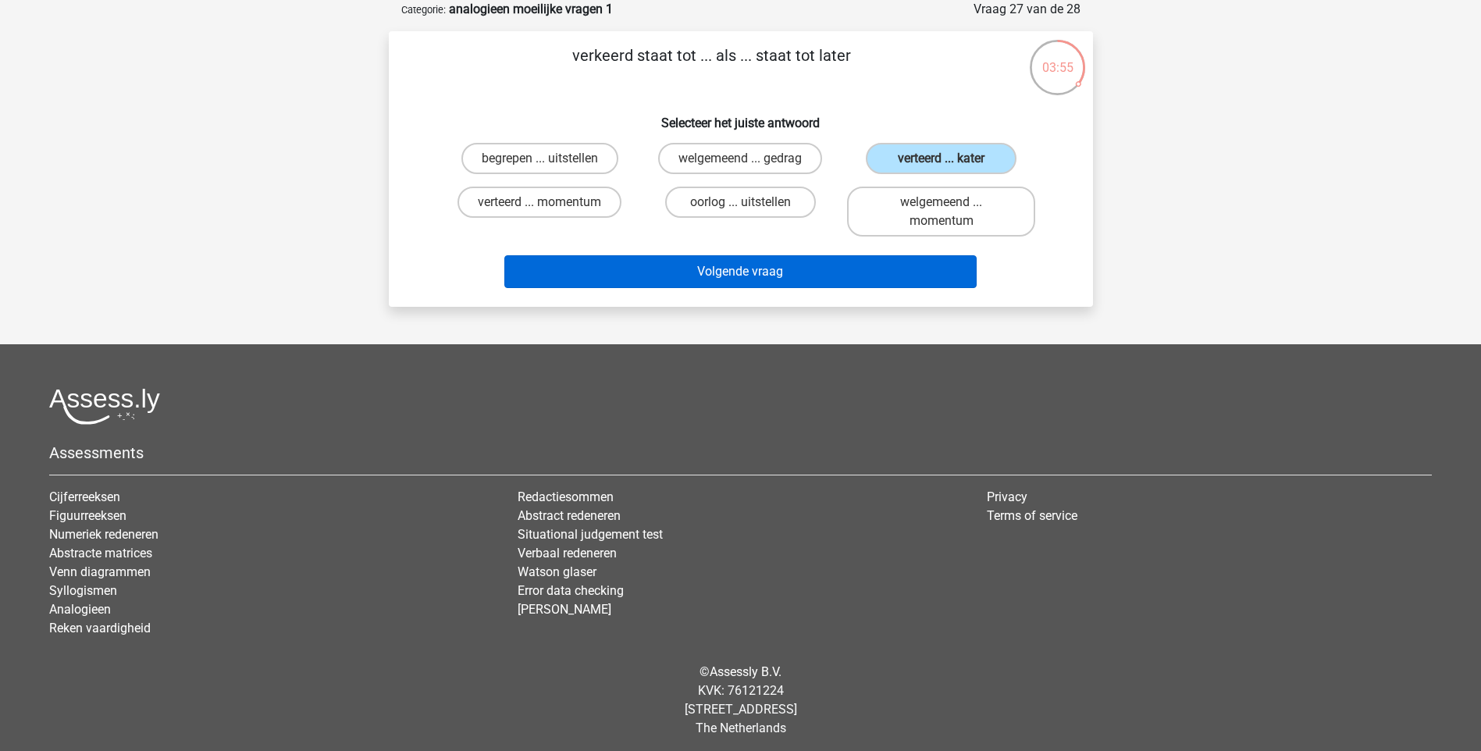
scroll to position [65, 0]
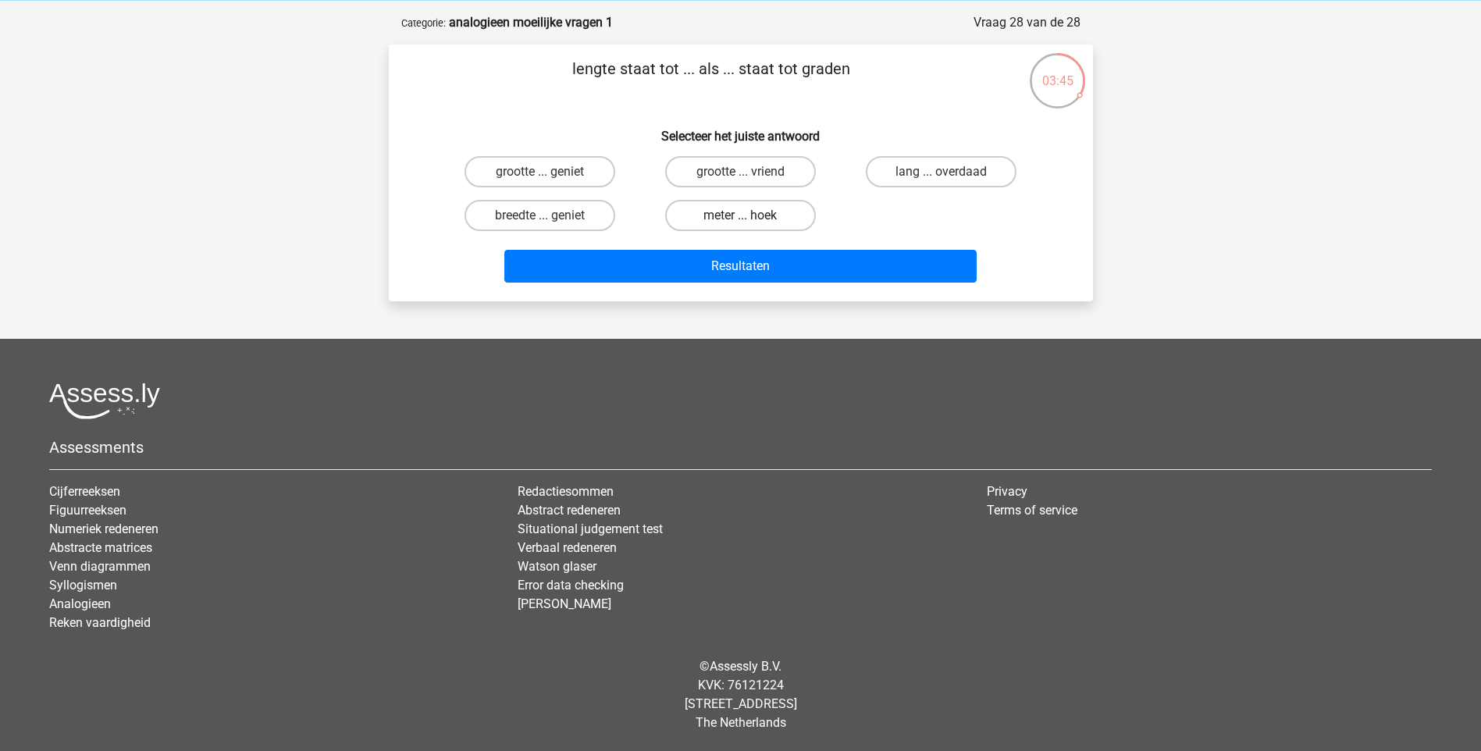
click at [777, 213] on label "meter ... hoek" at bounding box center [740, 215] width 151 height 31
click at [750, 215] on input "meter ... hoek" at bounding box center [745, 220] width 10 height 10
radio input "true"
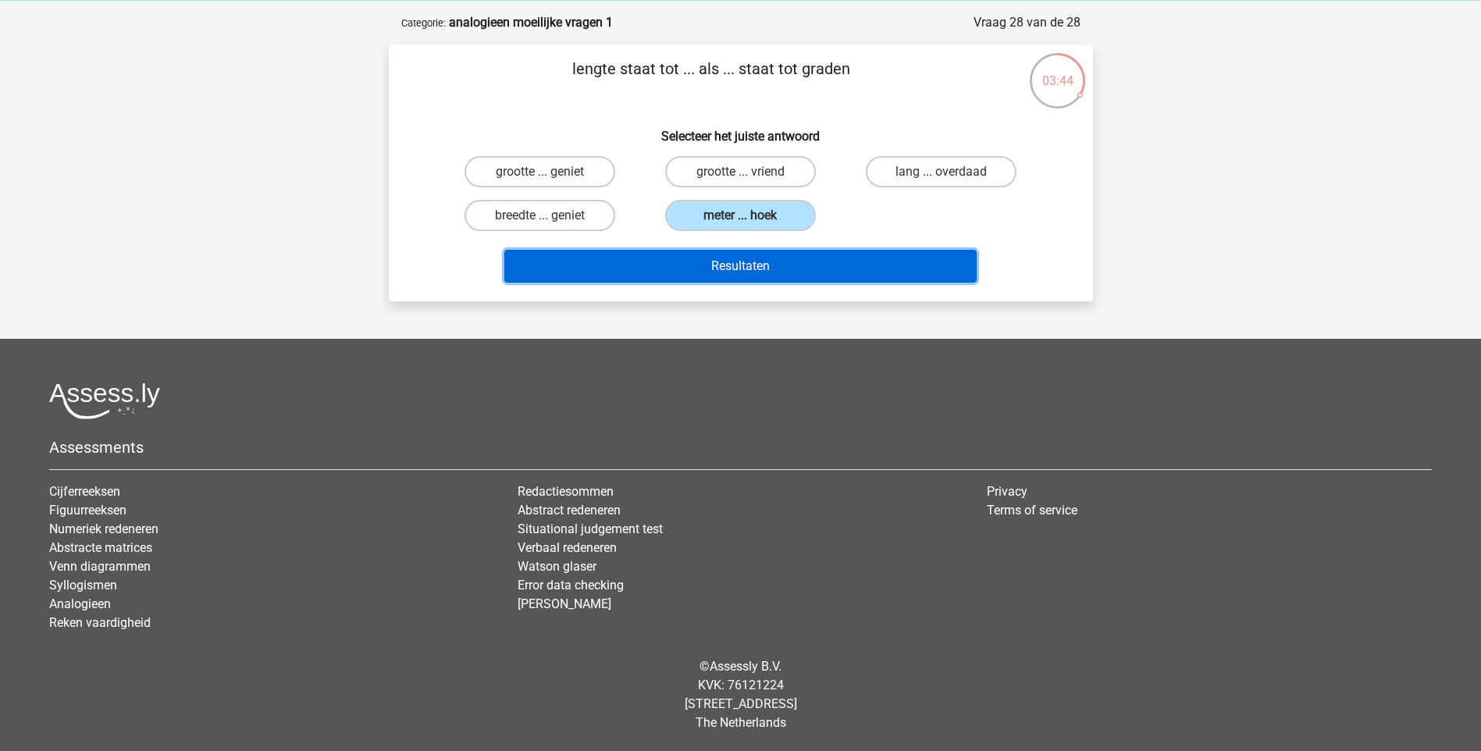
click at [802, 272] on button "Resultaten" at bounding box center [740, 266] width 472 height 33
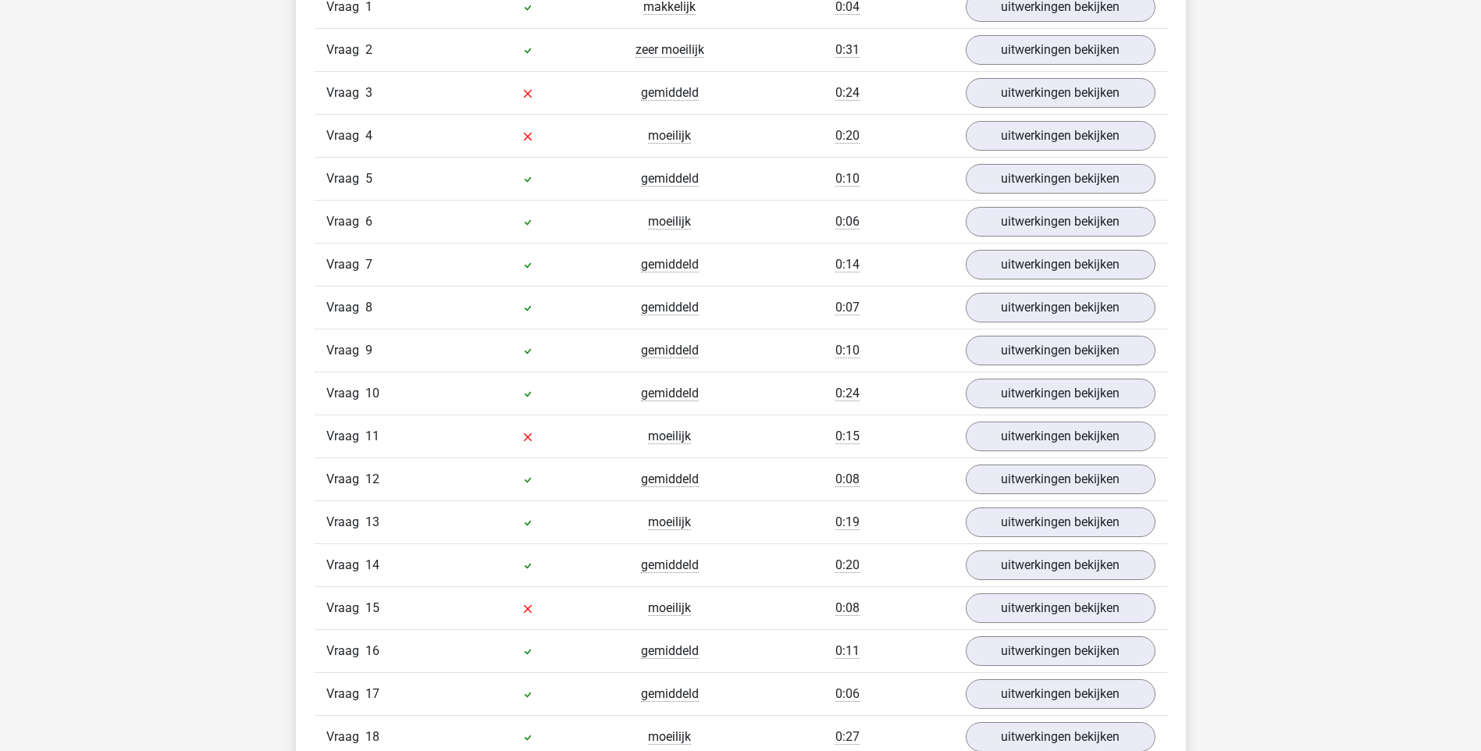
scroll to position [1093, 0]
click at [1005, 85] on link "uitwerkingen bekijken" at bounding box center [1060, 91] width 218 height 34
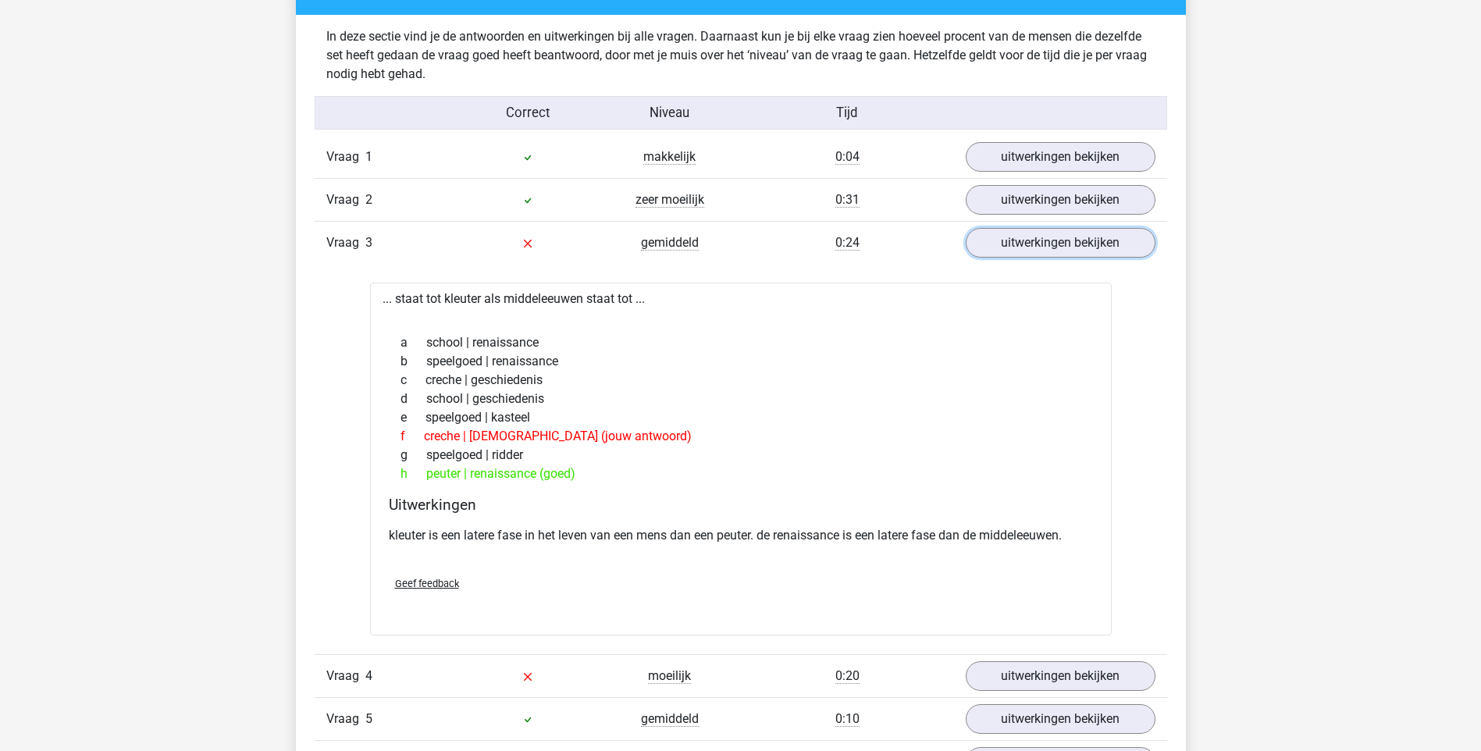
scroll to position [937, 0]
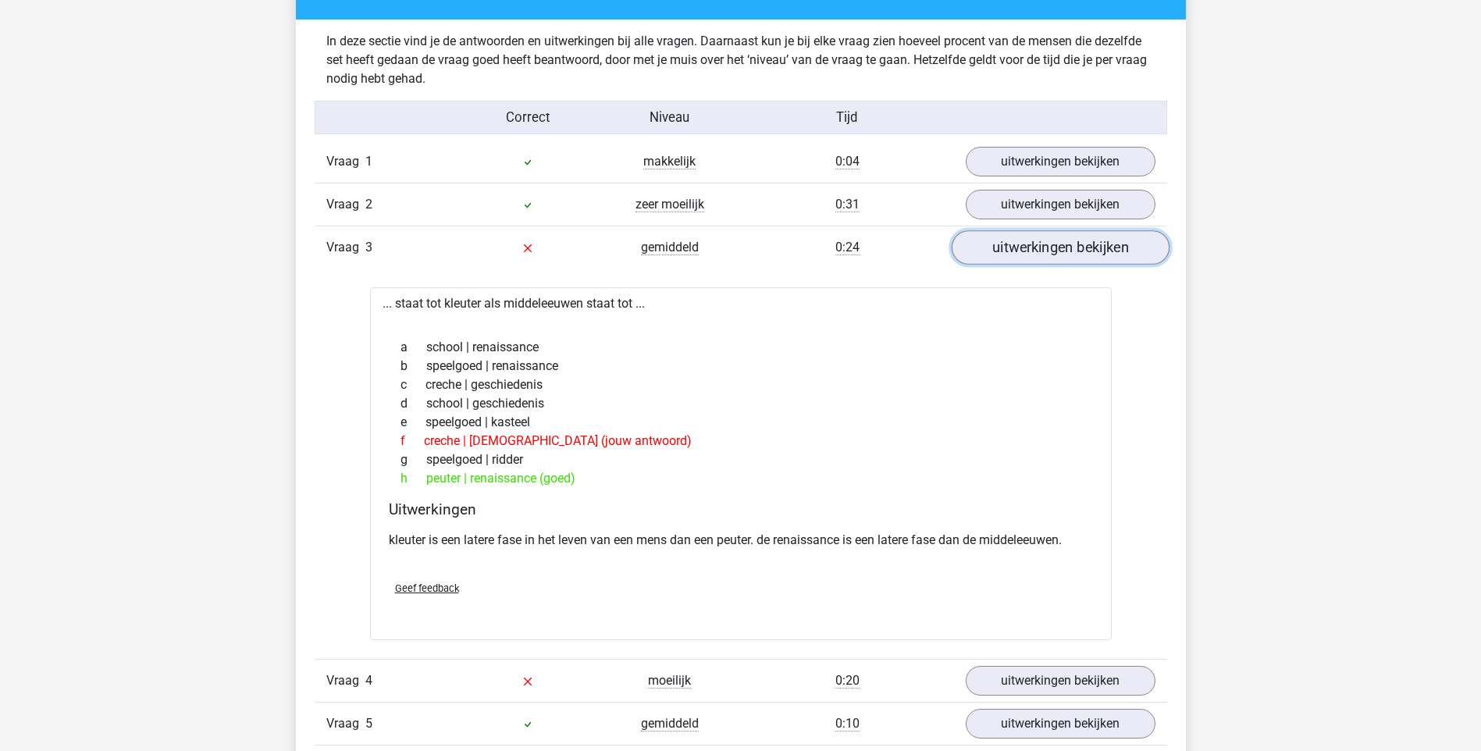
click at [1021, 255] on link "uitwerkingen bekijken" at bounding box center [1060, 247] width 218 height 34
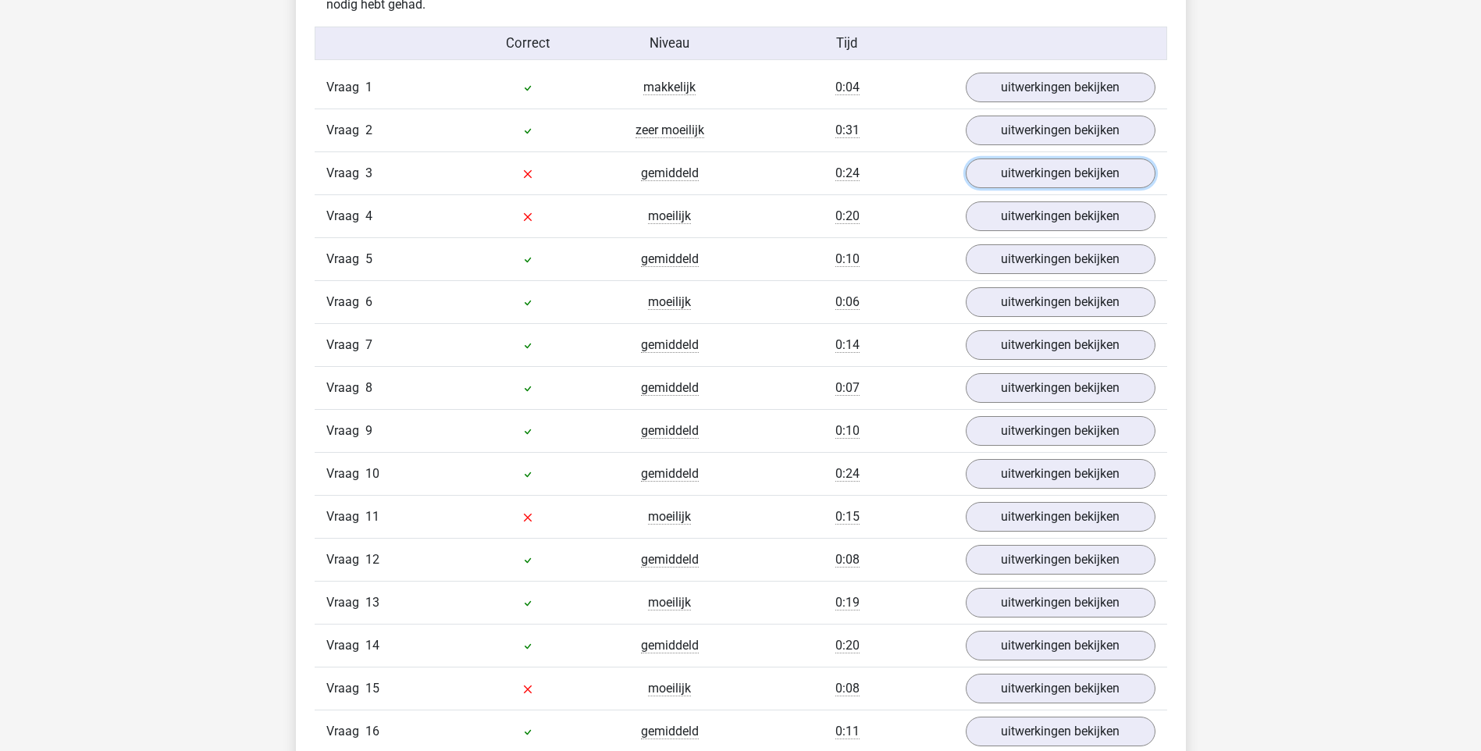
scroll to position [1093, 0]
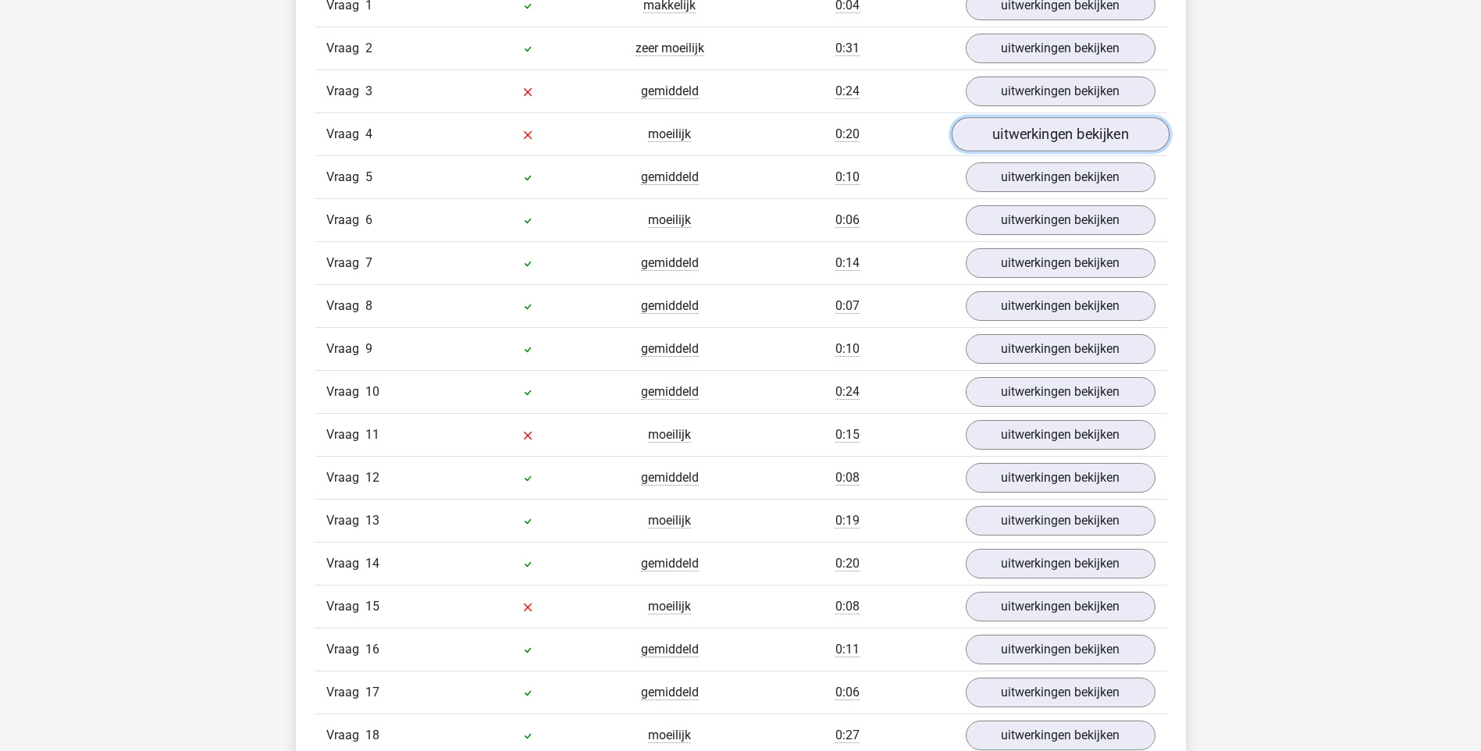
click at [1065, 140] on link "uitwerkingen bekijken" at bounding box center [1060, 134] width 218 height 34
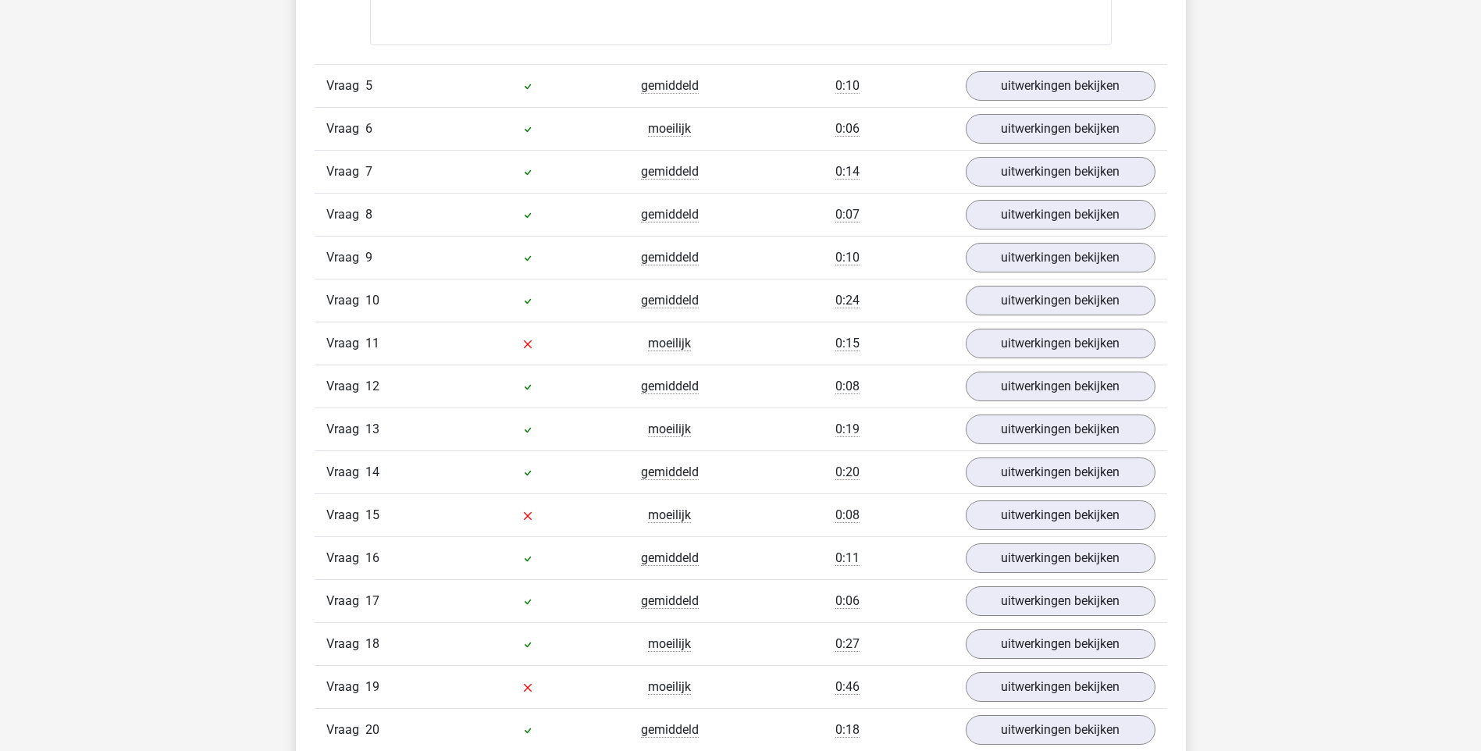
scroll to position [1561, 0]
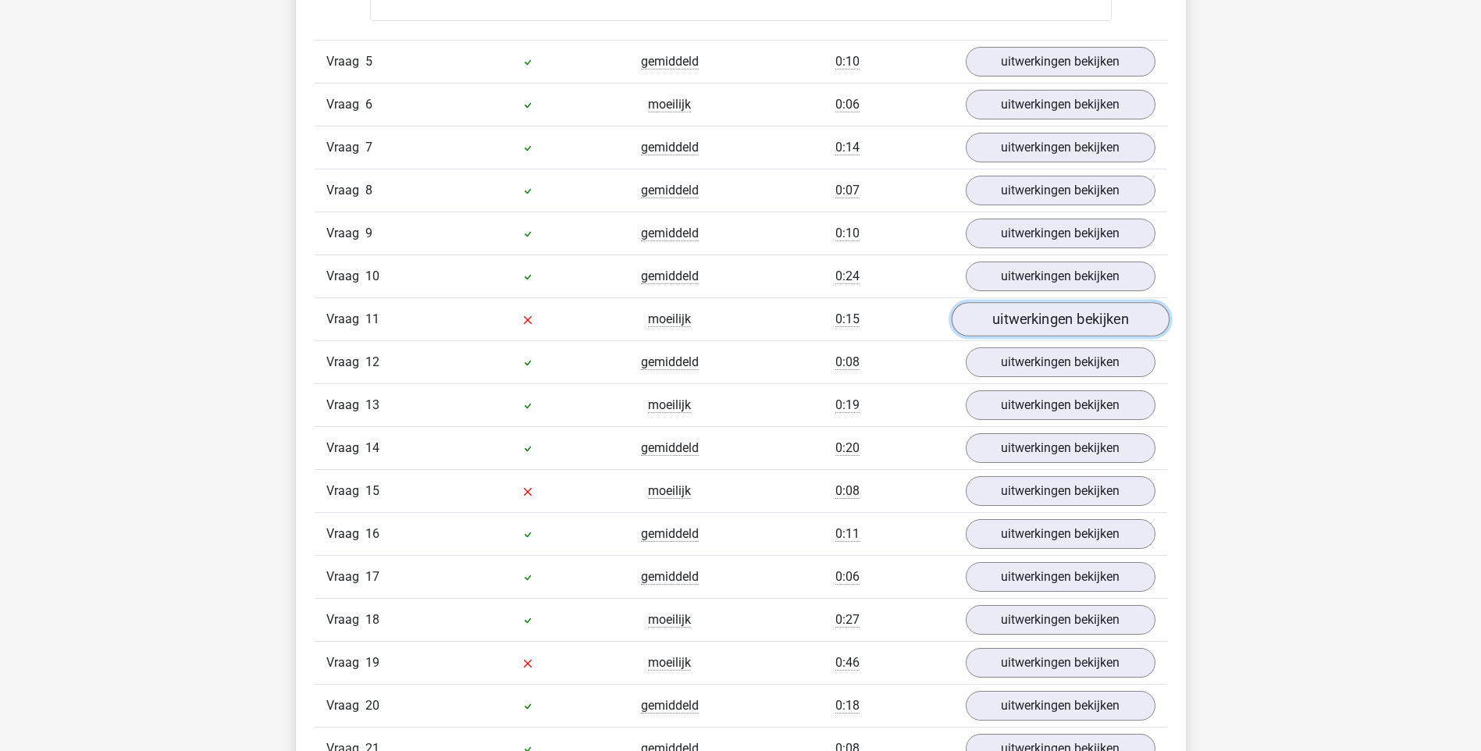
click at [1023, 319] on link "uitwerkingen bekijken" at bounding box center [1060, 319] width 218 height 34
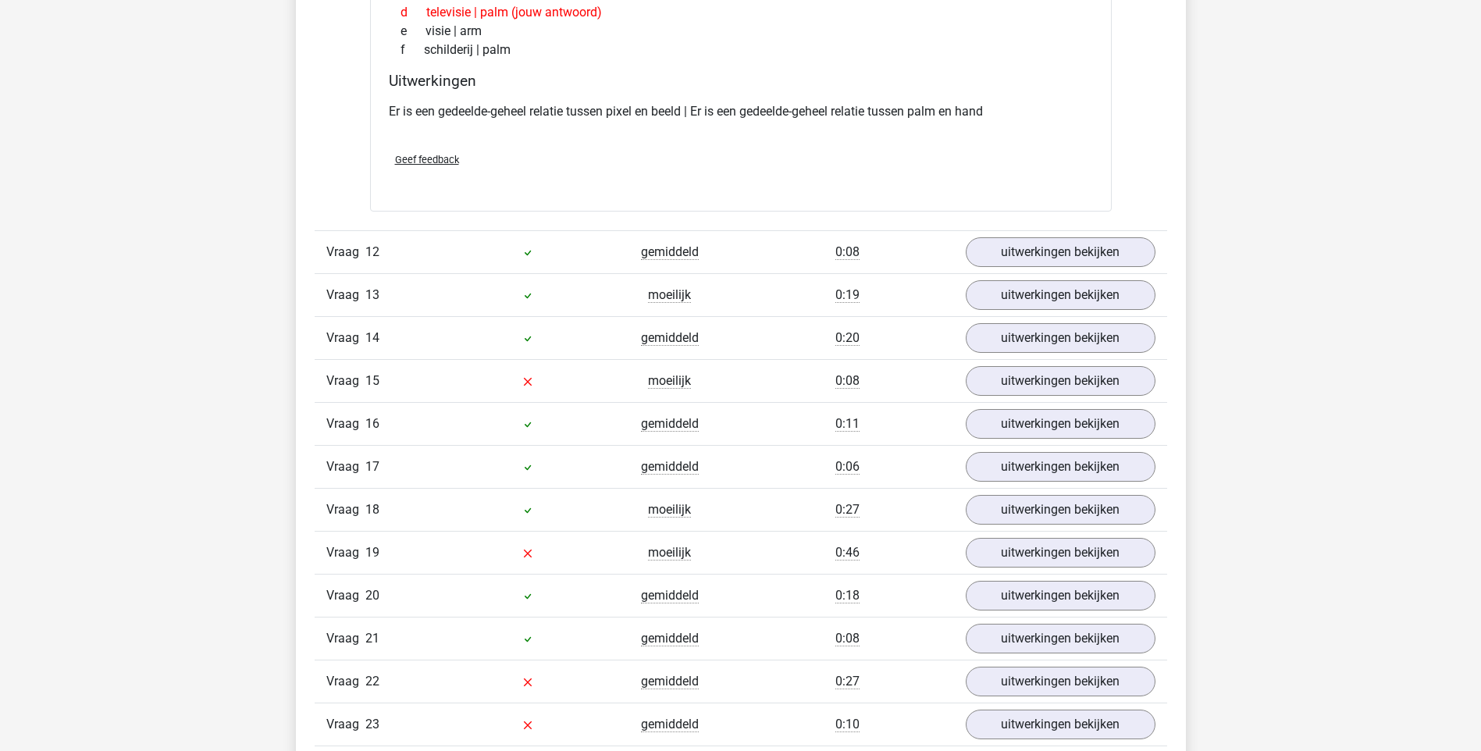
scroll to position [2029, 0]
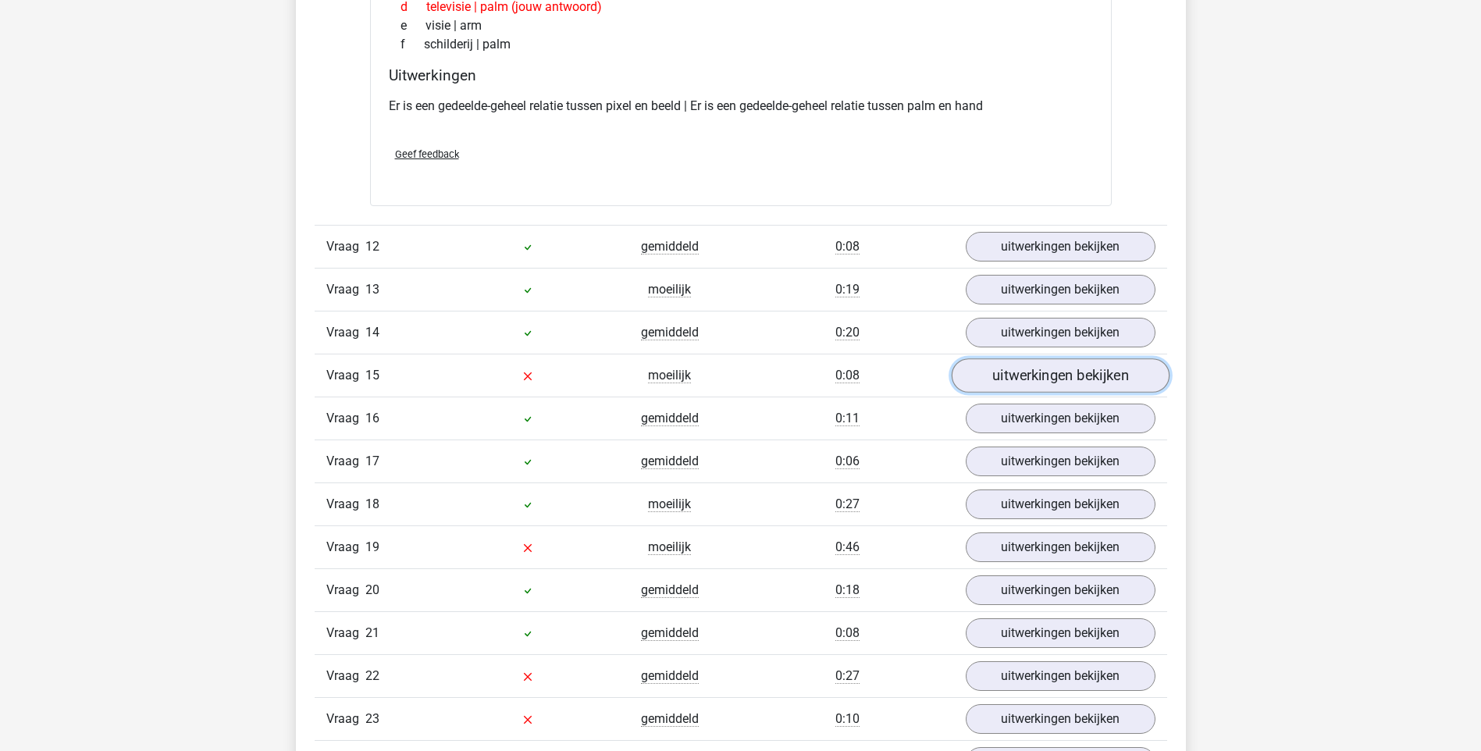
click at [1011, 372] on link "uitwerkingen bekijken" at bounding box center [1060, 375] width 218 height 34
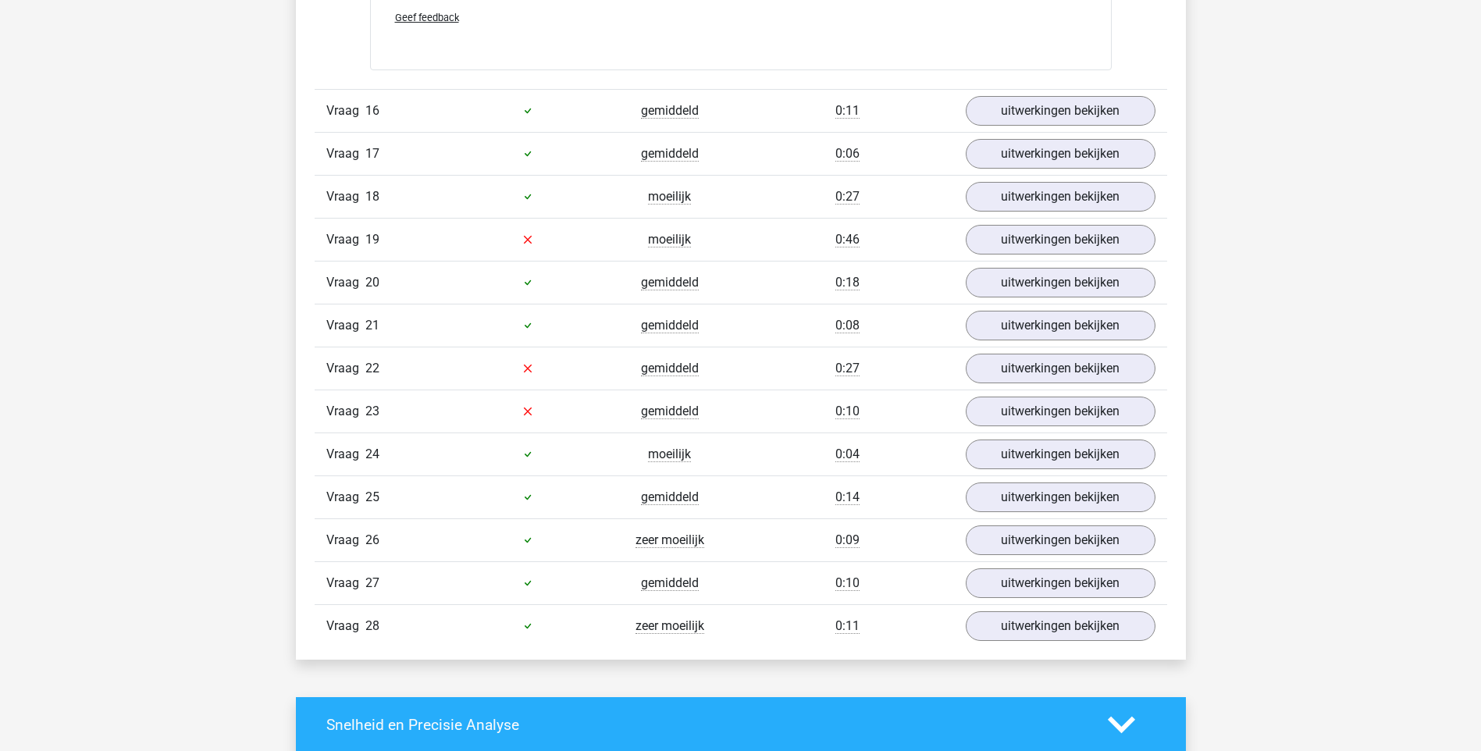
scroll to position [2732, 0]
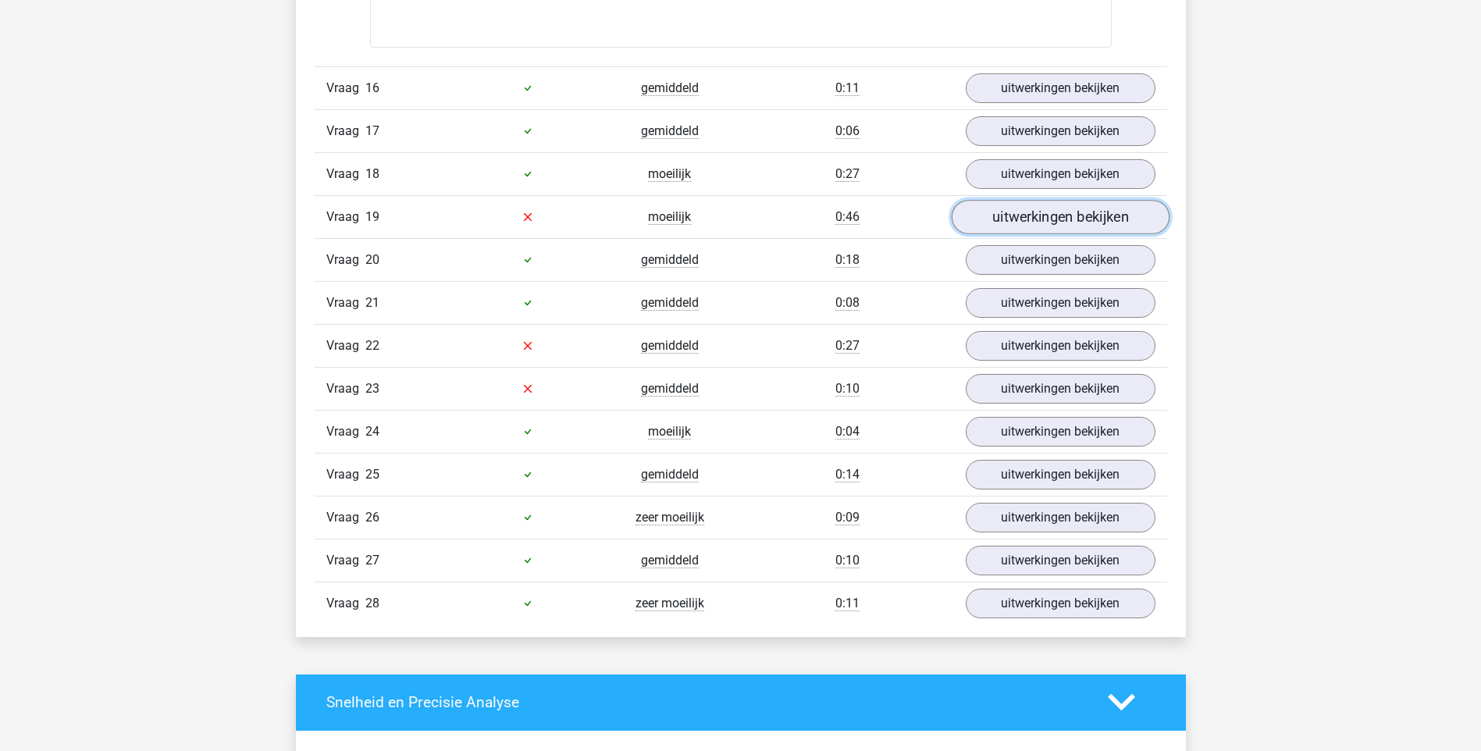
click at [1012, 217] on link "uitwerkingen bekijken" at bounding box center [1060, 217] width 218 height 34
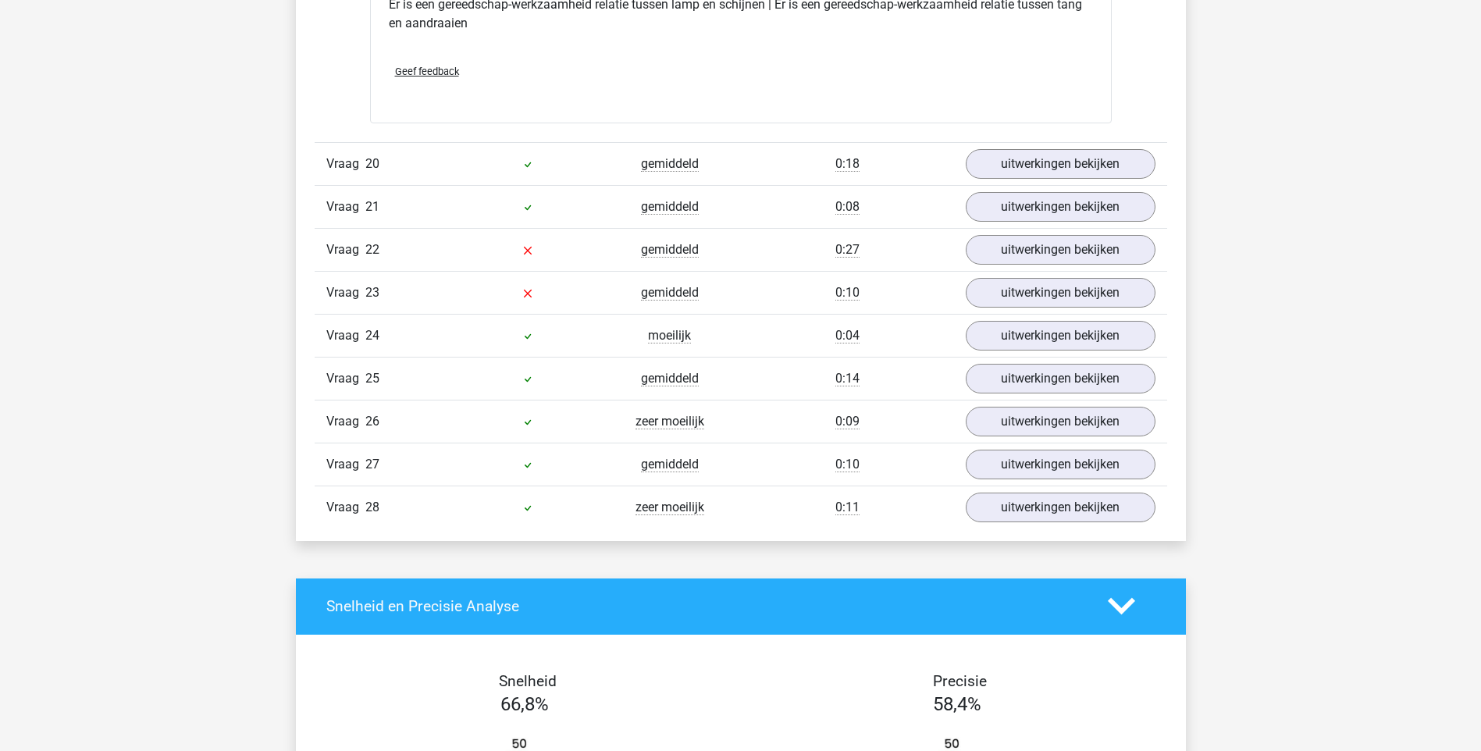
scroll to position [3200, 0]
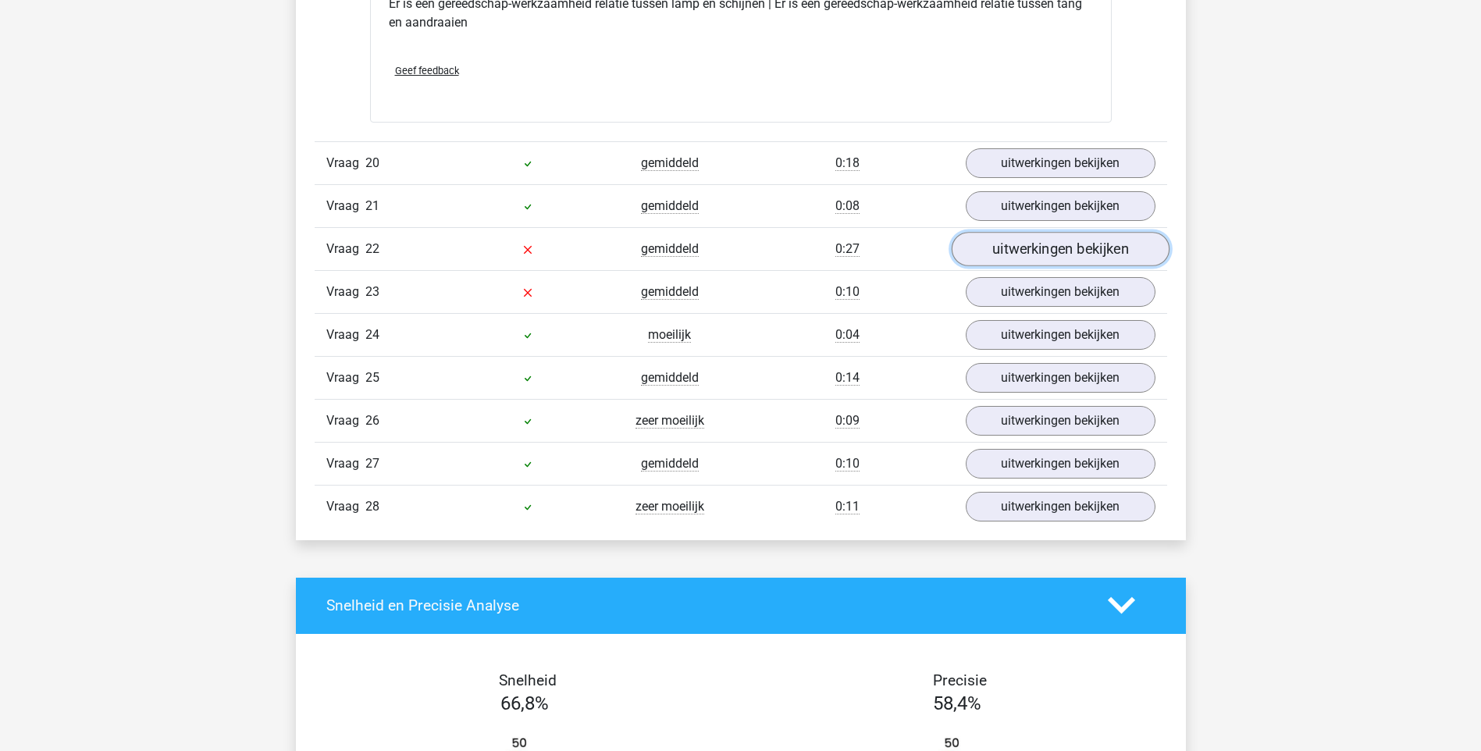
click at [987, 247] on link "uitwerkingen bekijken" at bounding box center [1060, 249] width 218 height 34
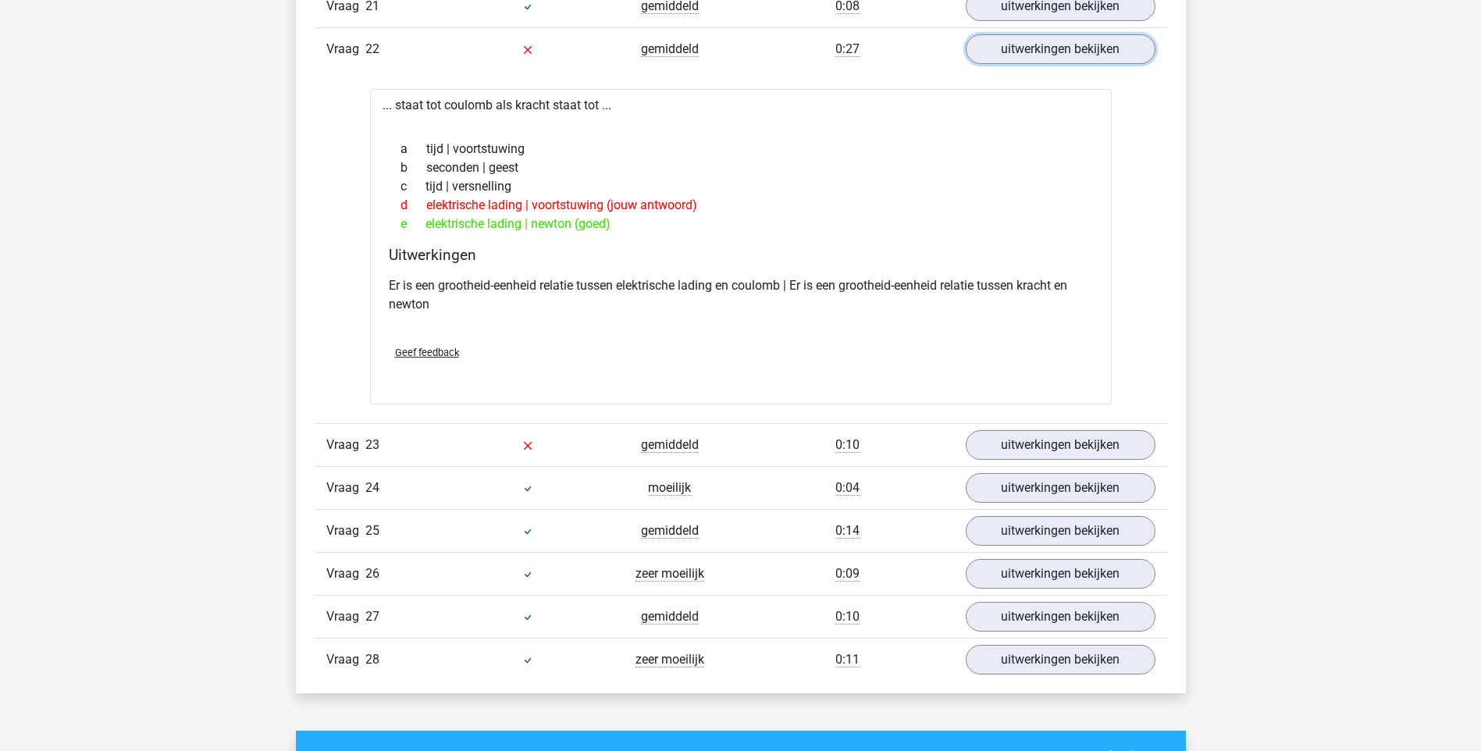
scroll to position [3434, 0]
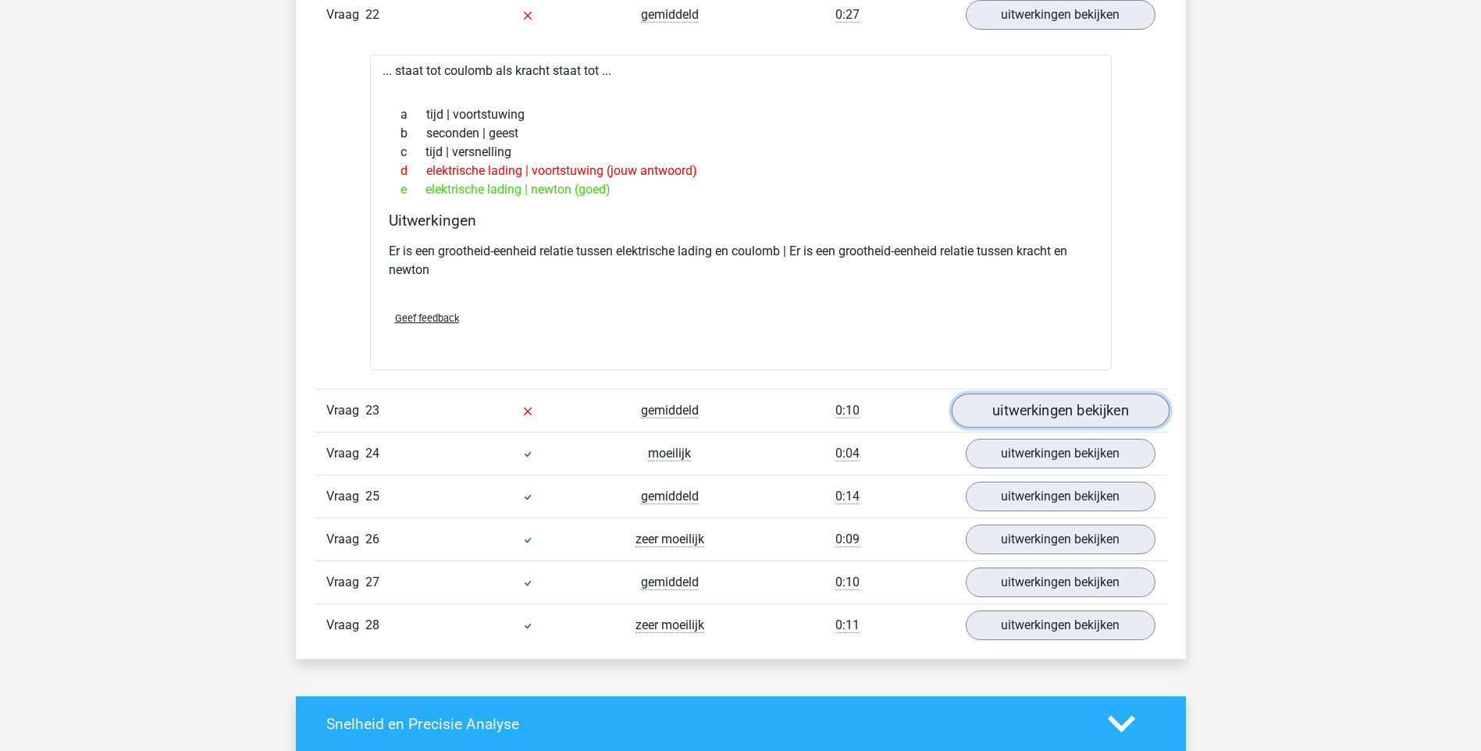
click at [1020, 402] on link "uitwerkingen bekijken" at bounding box center [1060, 410] width 218 height 34
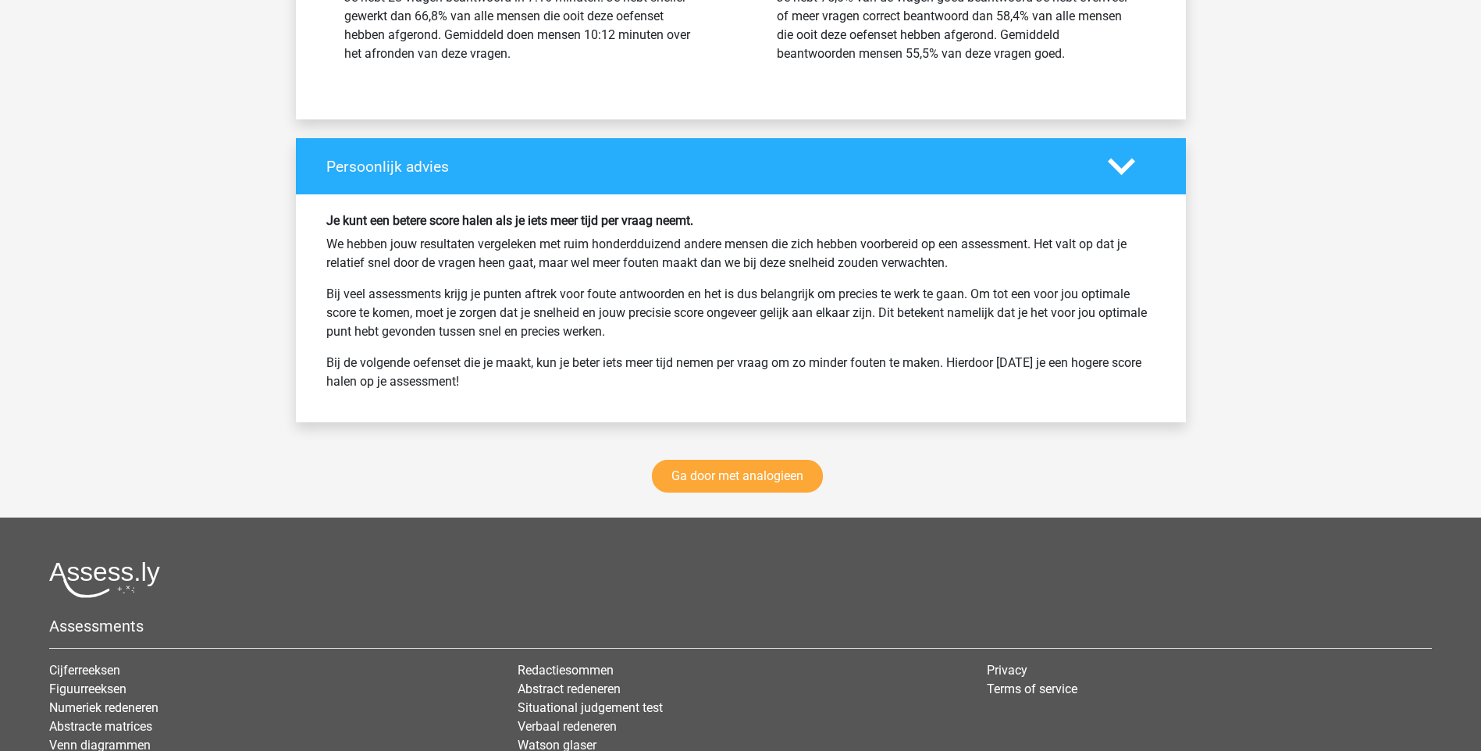
scroll to position [4917, 0]
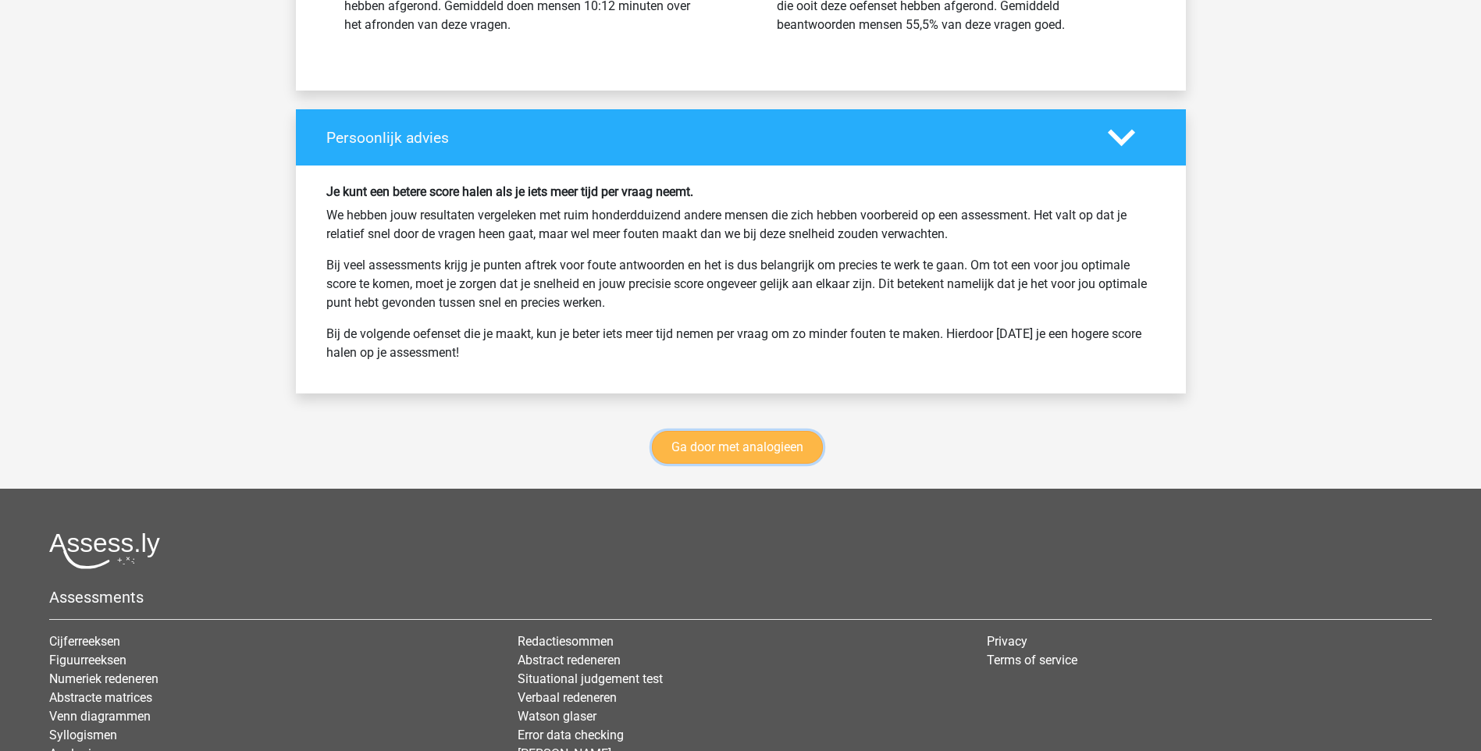
click at [770, 436] on link "Ga door met analogieen" at bounding box center [737, 447] width 171 height 33
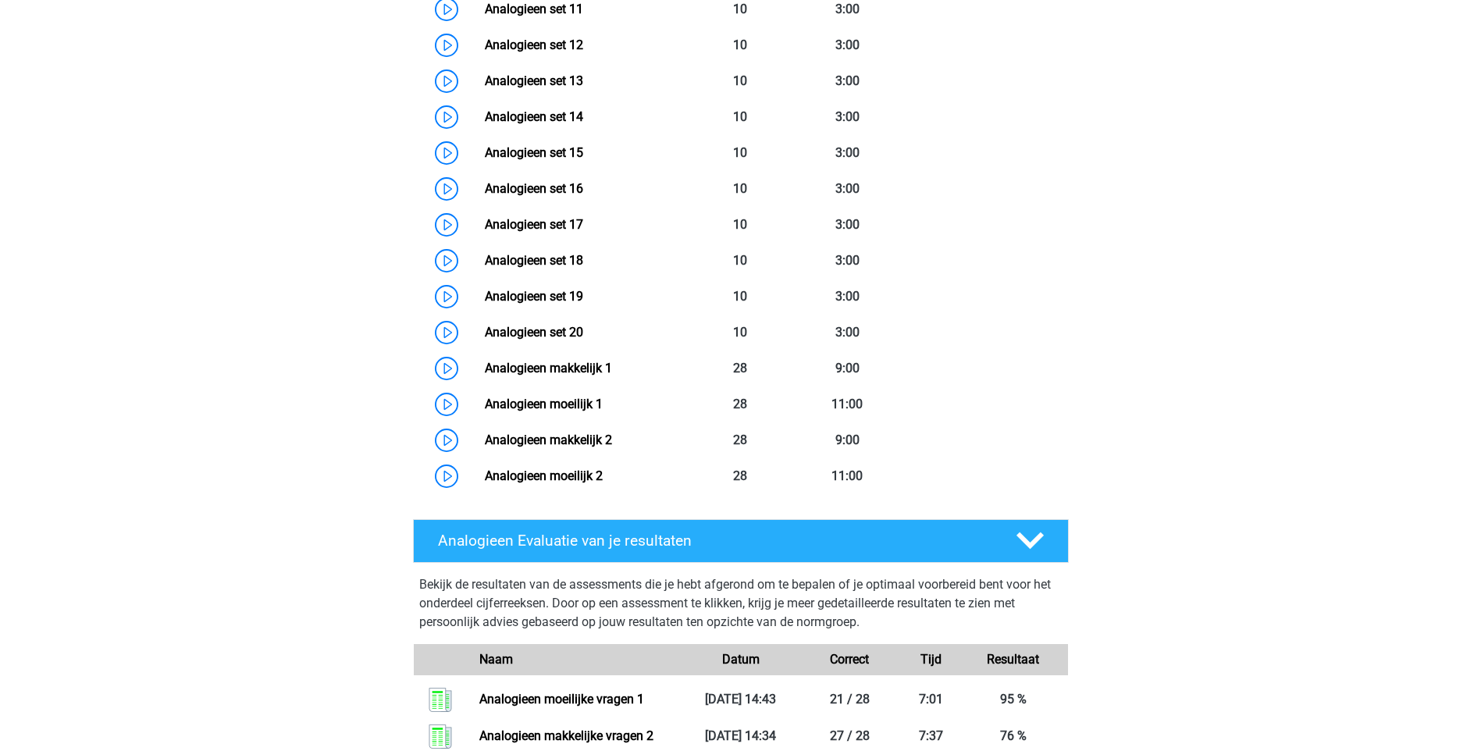
scroll to position [1343, 0]
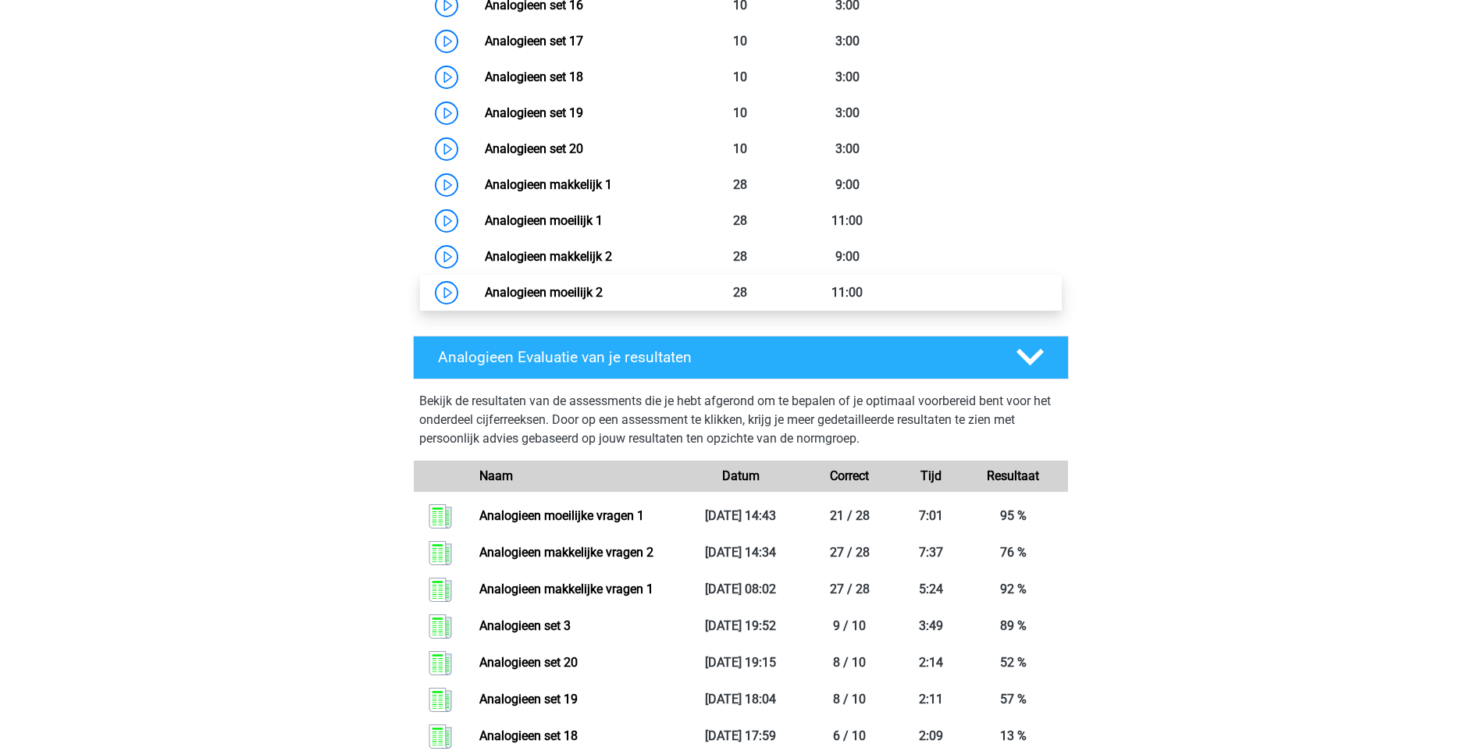
click at [571, 290] on link "Analogieen moeilijk 2" at bounding box center [544, 292] width 118 height 15
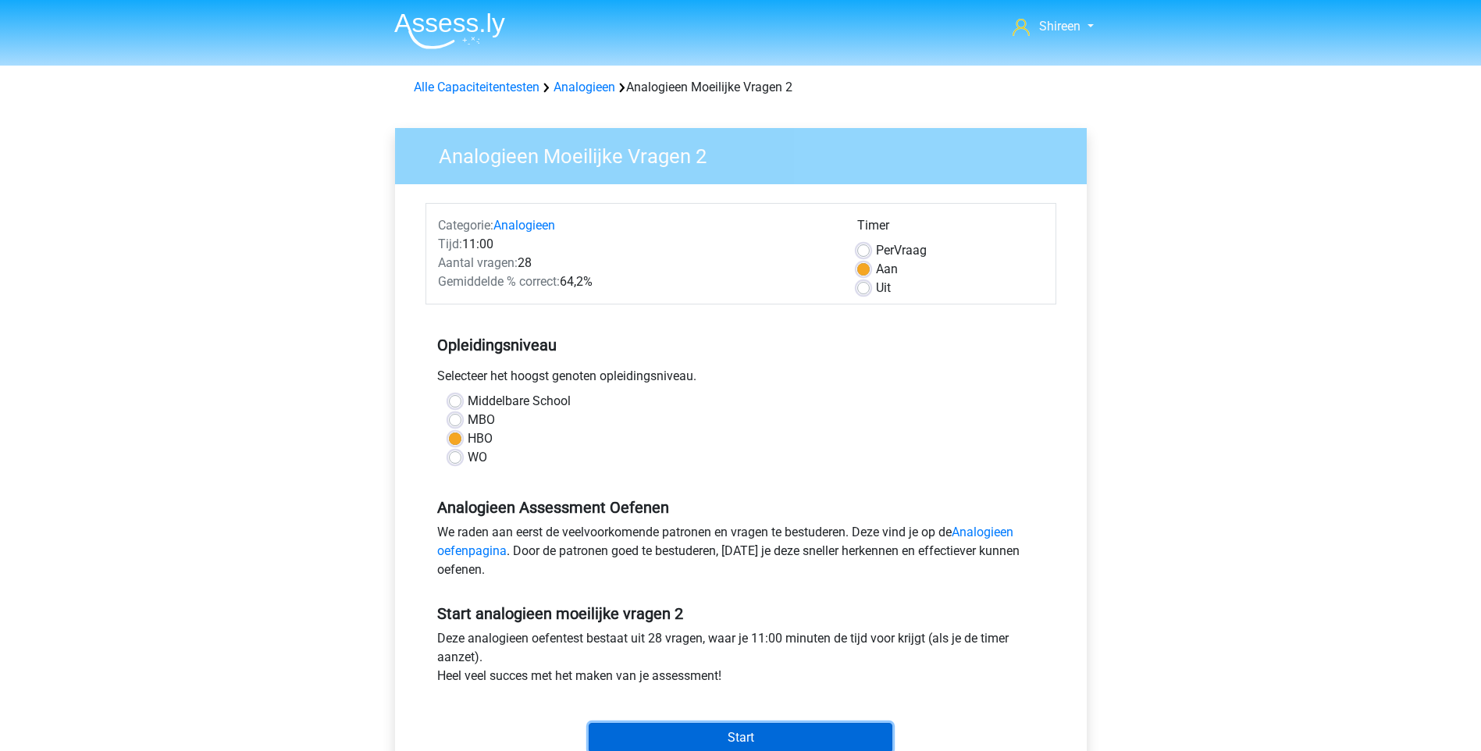
click at [783, 725] on input "Start" at bounding box center [741, 738] width 304 height 30
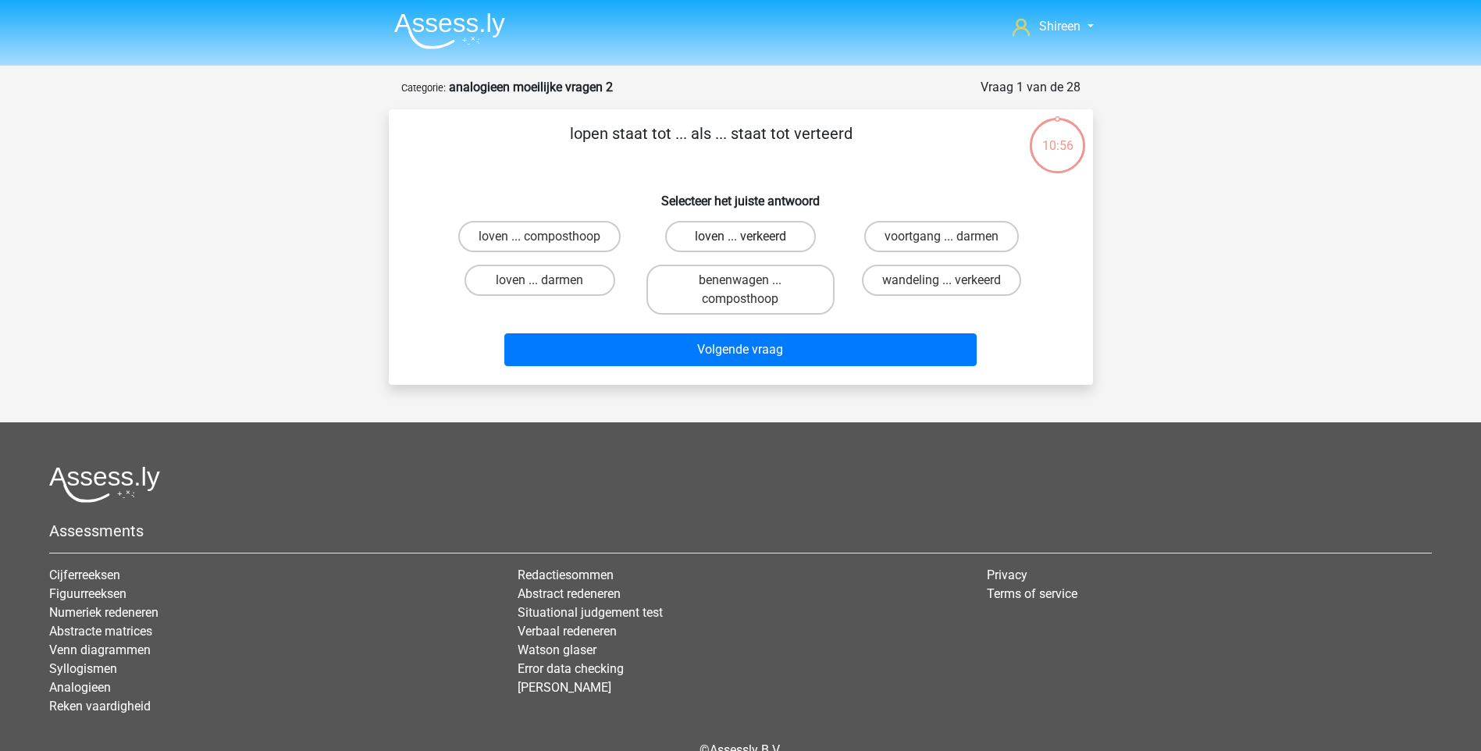
click at [781, 233] on label "loven ... verkeerd" at bounding box center [740, 236] width 151 height 31
click at [750, 236] on input "loven ... verkeerd" at bounding box center [745, 241] width 10 height 10
radio input "true"
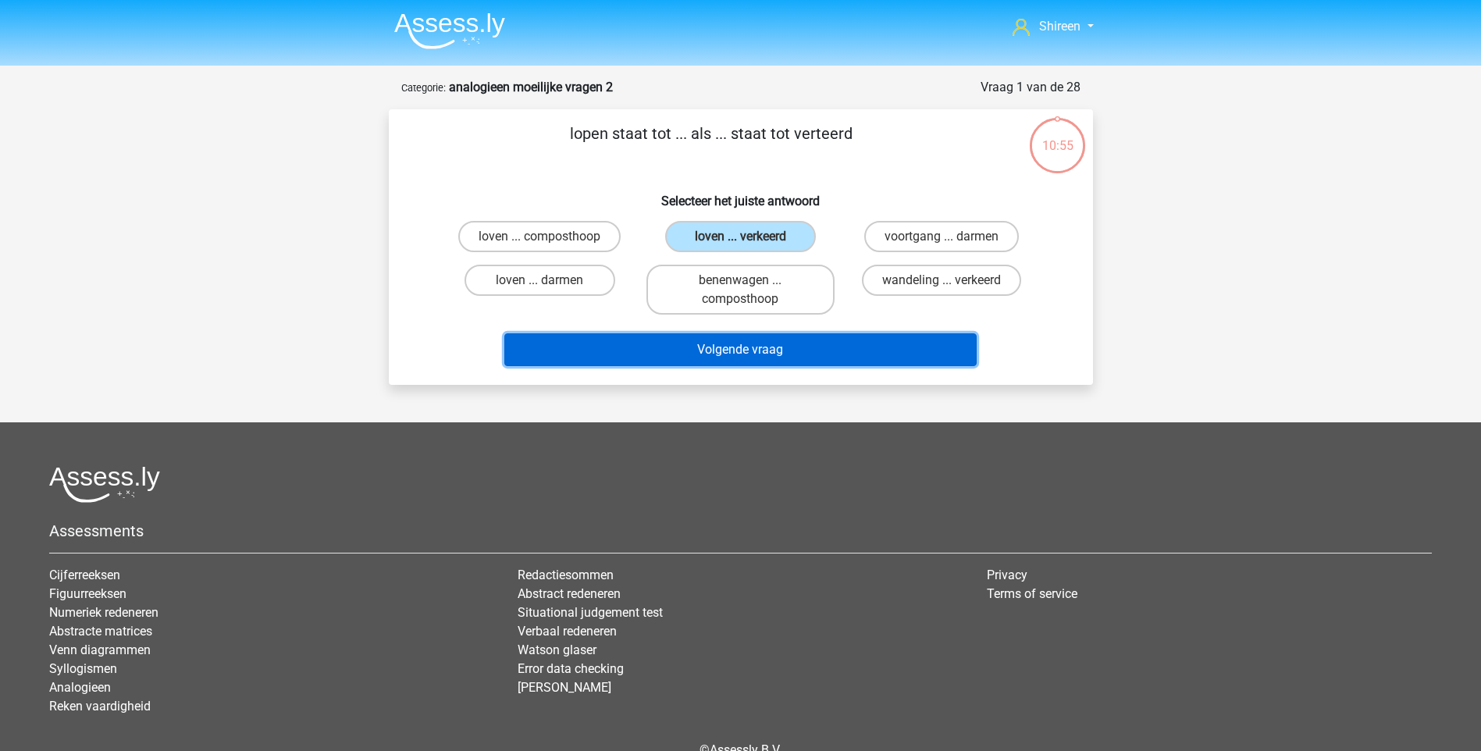
click at [837, 335] on button "Volgende vraag" at bounding box center [740, 349] width 472 height 33
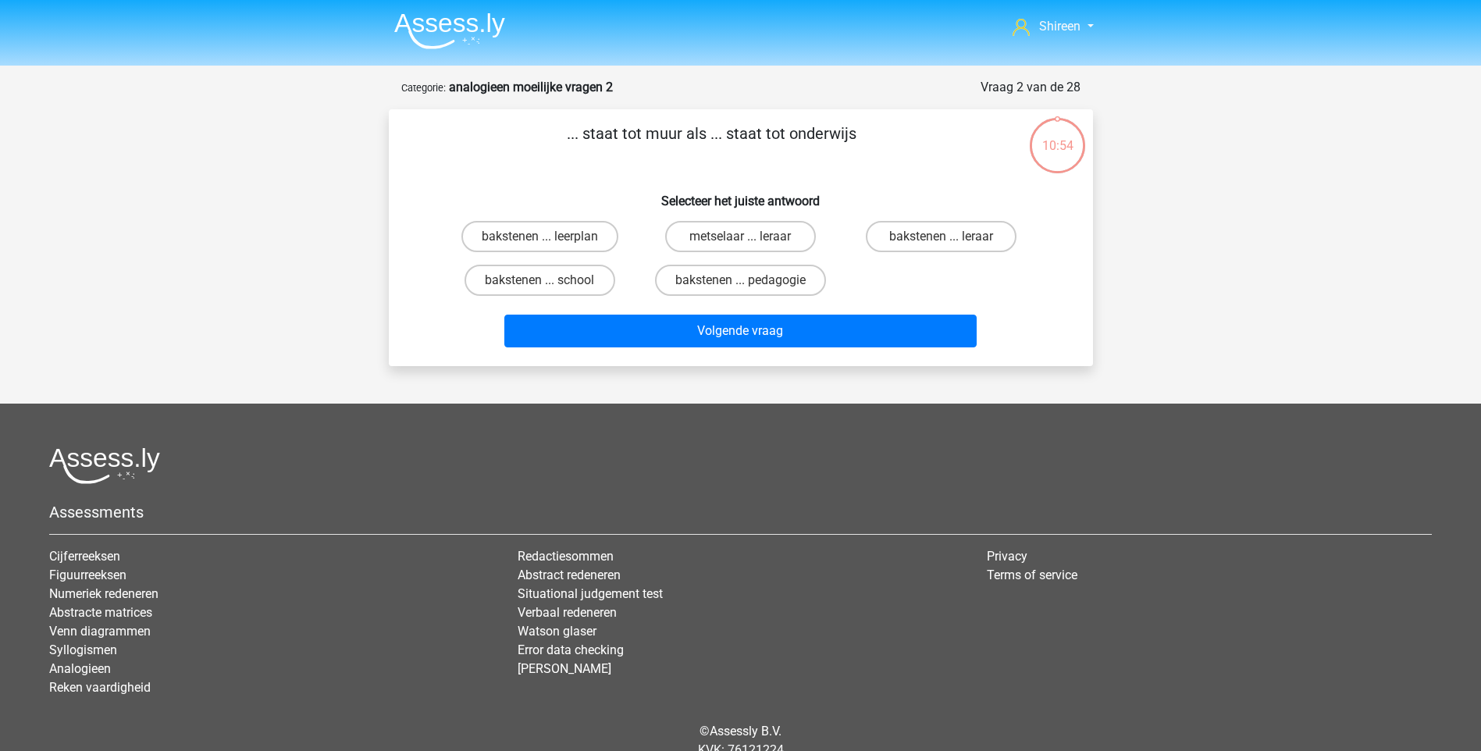
scroll to position [65, 0]
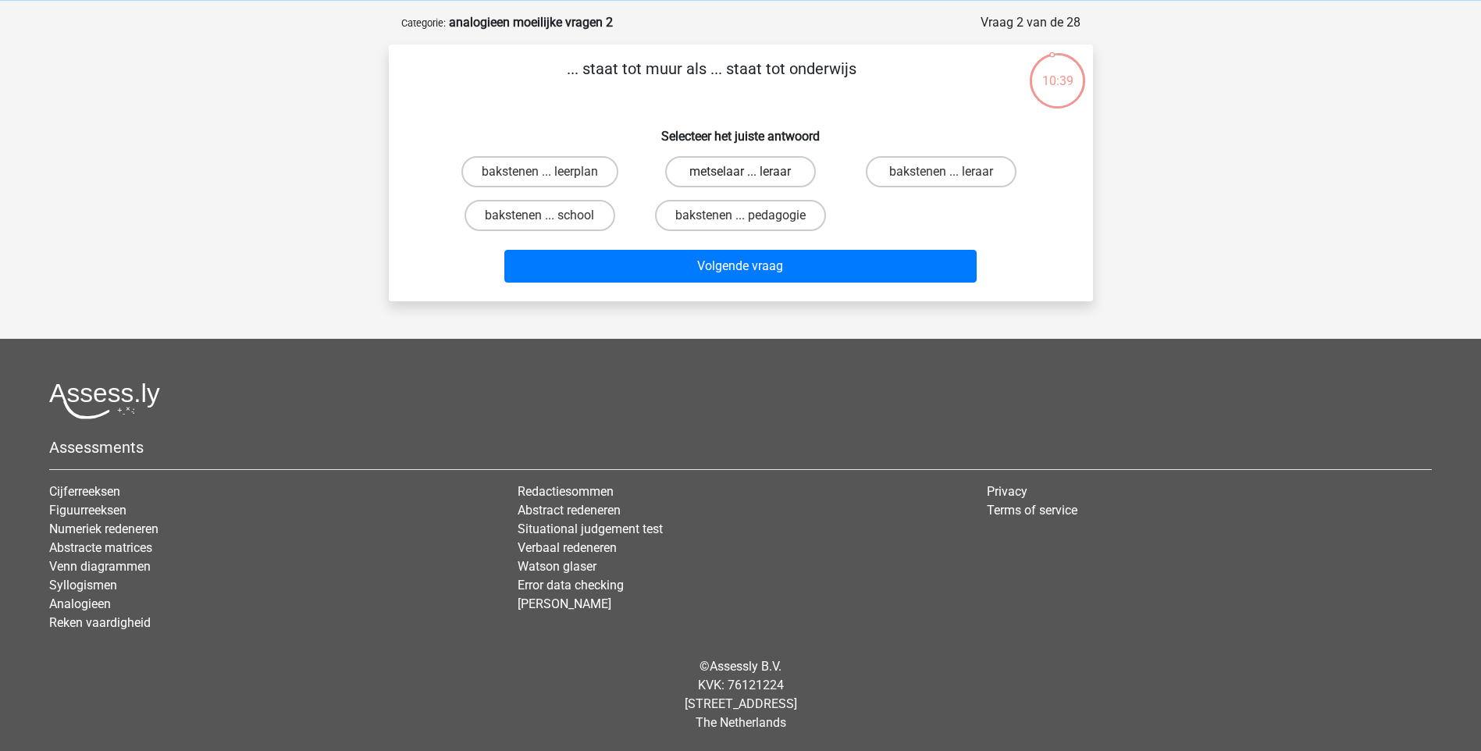
click at [788, 173] on label "metselaar ... leraar" at bounding box center [740, 171] width 151 height 31
click at [750, 173] on input "metselaar ... leraar" at bounding box center [745, 177] width 10 height 10
radio input "true"
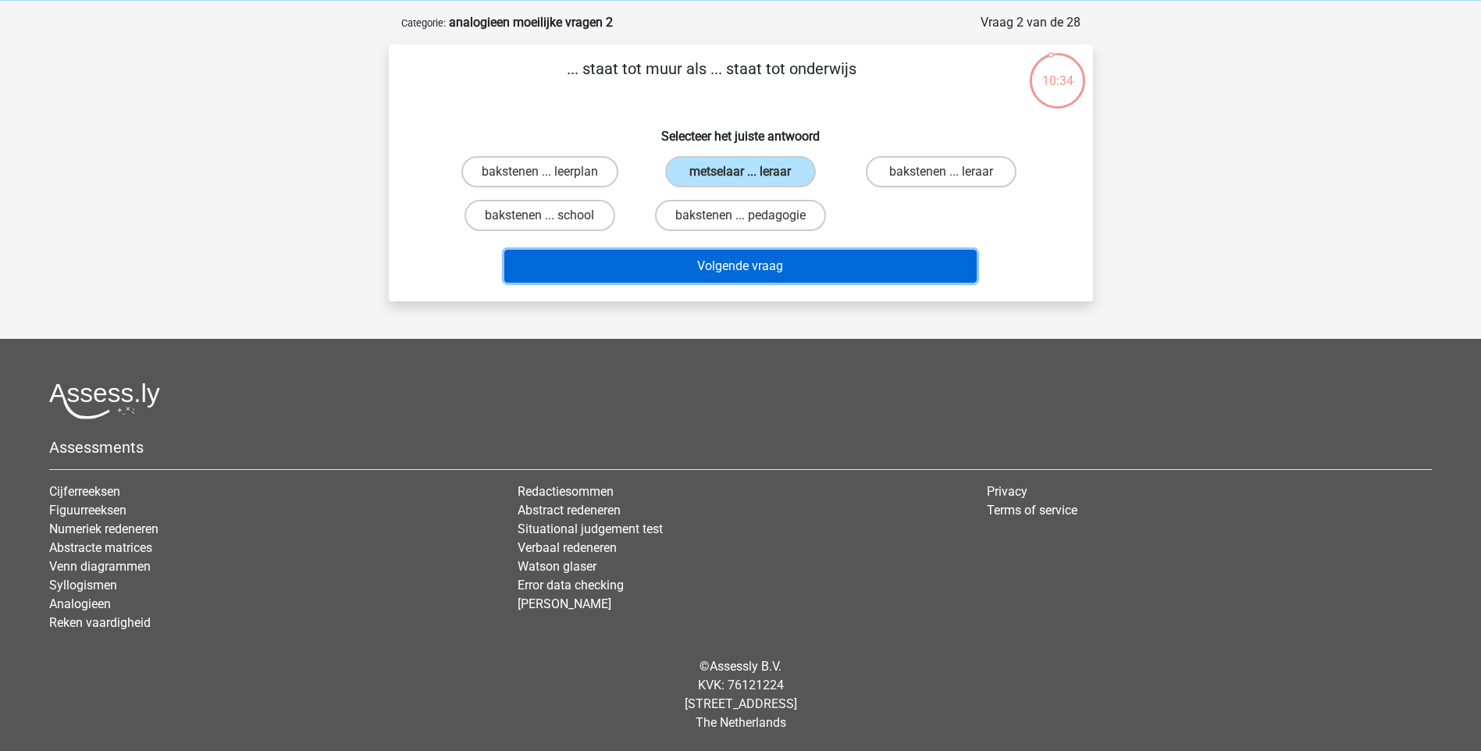
click at [781, 258] on button "Volgende vraag" at bounding box center [740, 266] width 472 height 33
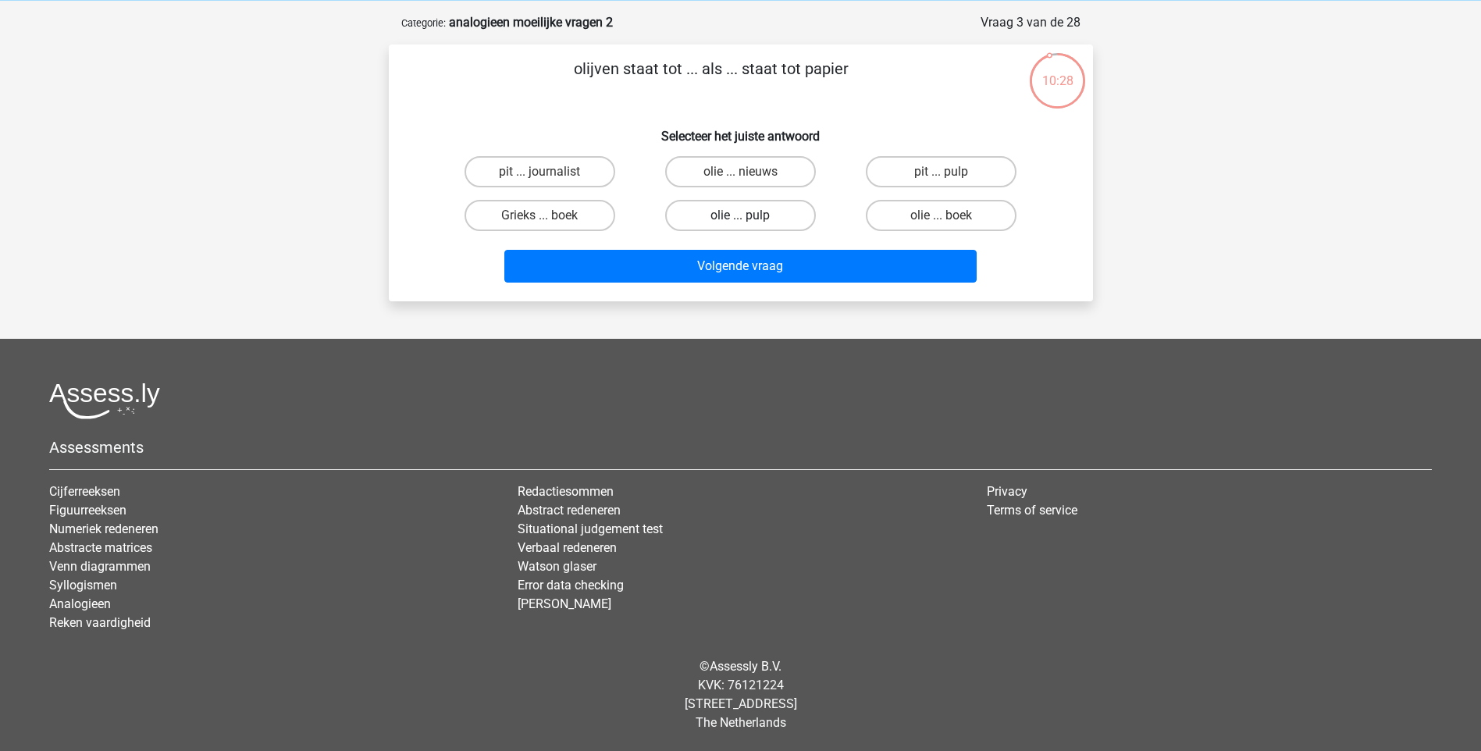
click at [738, 227] on label "olie ... pulp" at bounding box center [740, 215] width 151 height 31
click at [740, 226] on input "olie ... pulp" at bounding box center [745, 220] width 10 height 10
radio input "true"
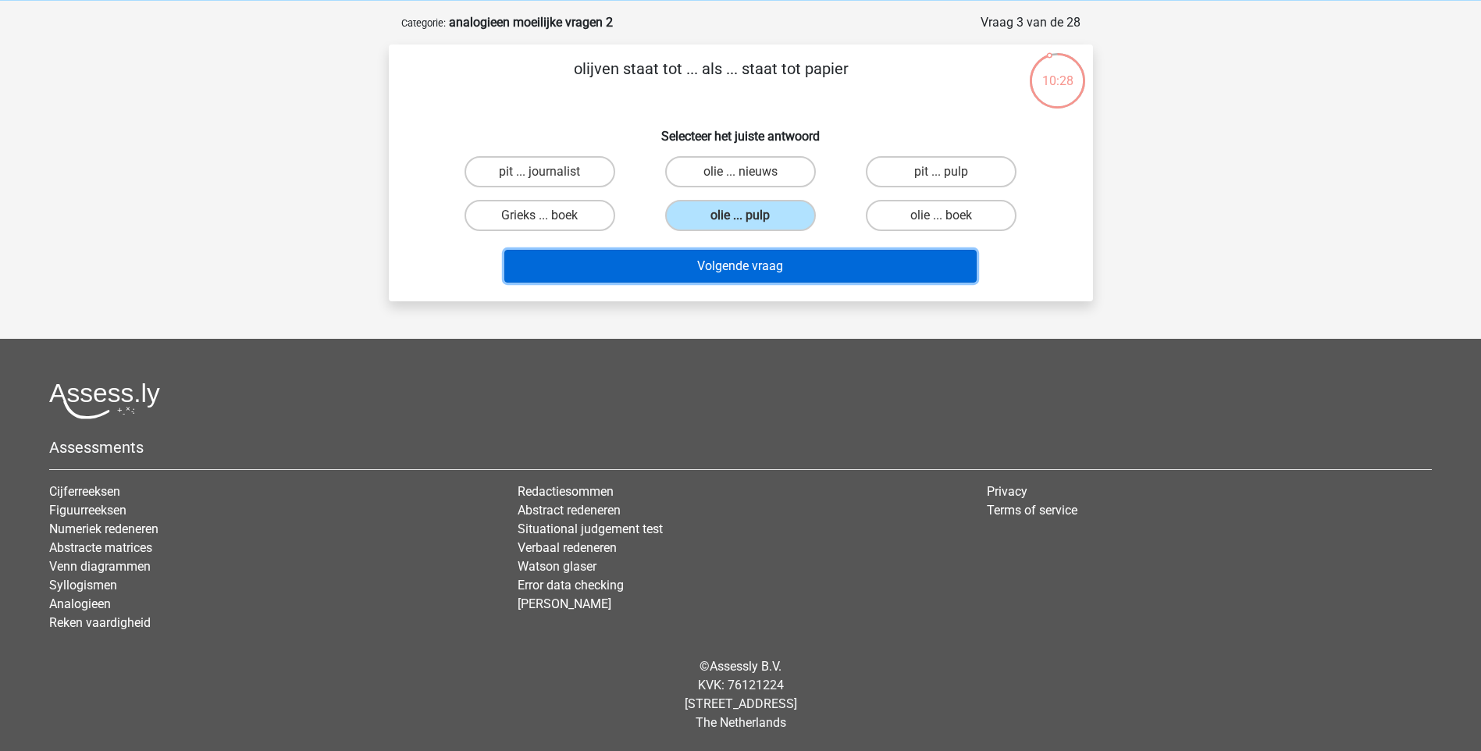
click at [775, 263] on button "Volgende vraag" at bounding box center [740, 266] width 472 height 33
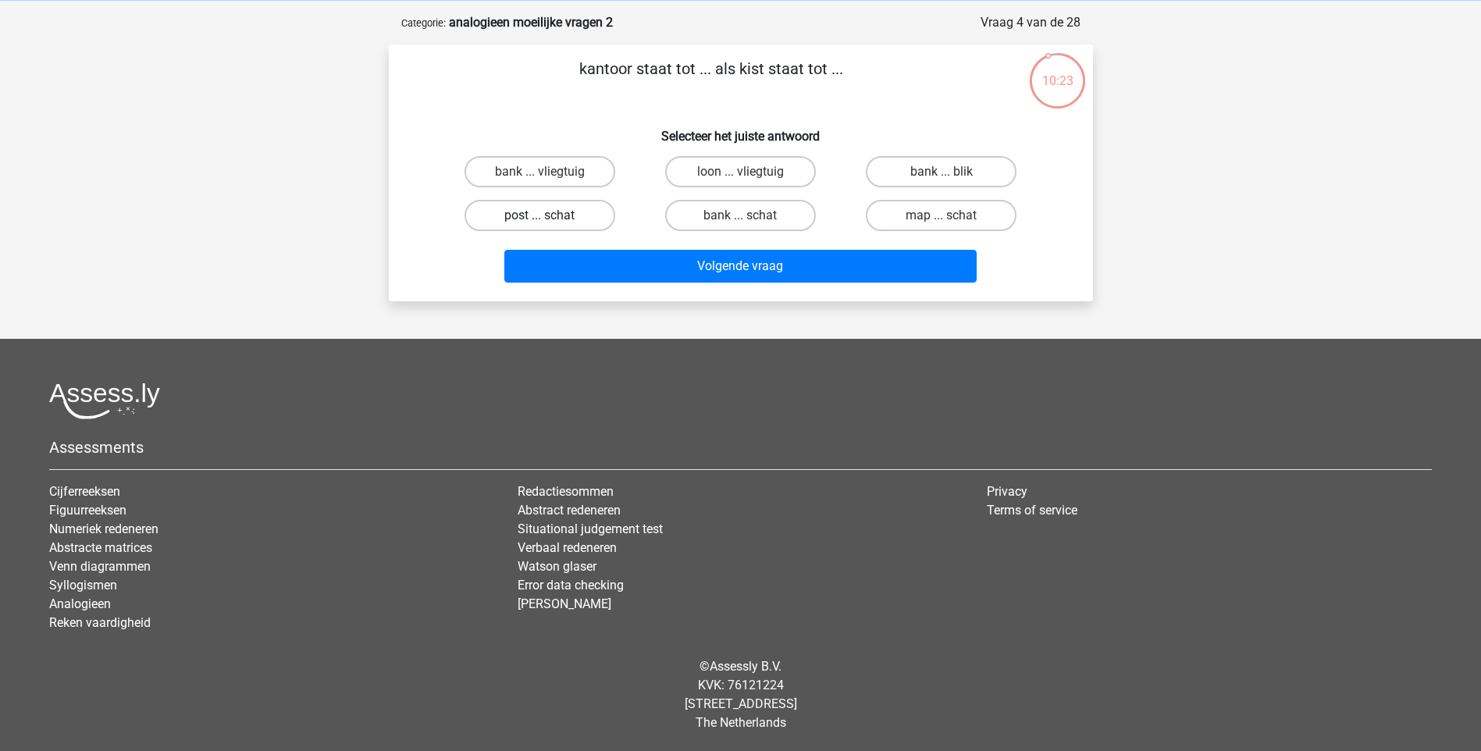
click at [563, 221] on label "post ... schat" at bounding box center [539, 215] width 151 height 31
click at [549, 221] on input "post ... schat" at bounding box center [544, 220] width 10 height 10
radio input "true"
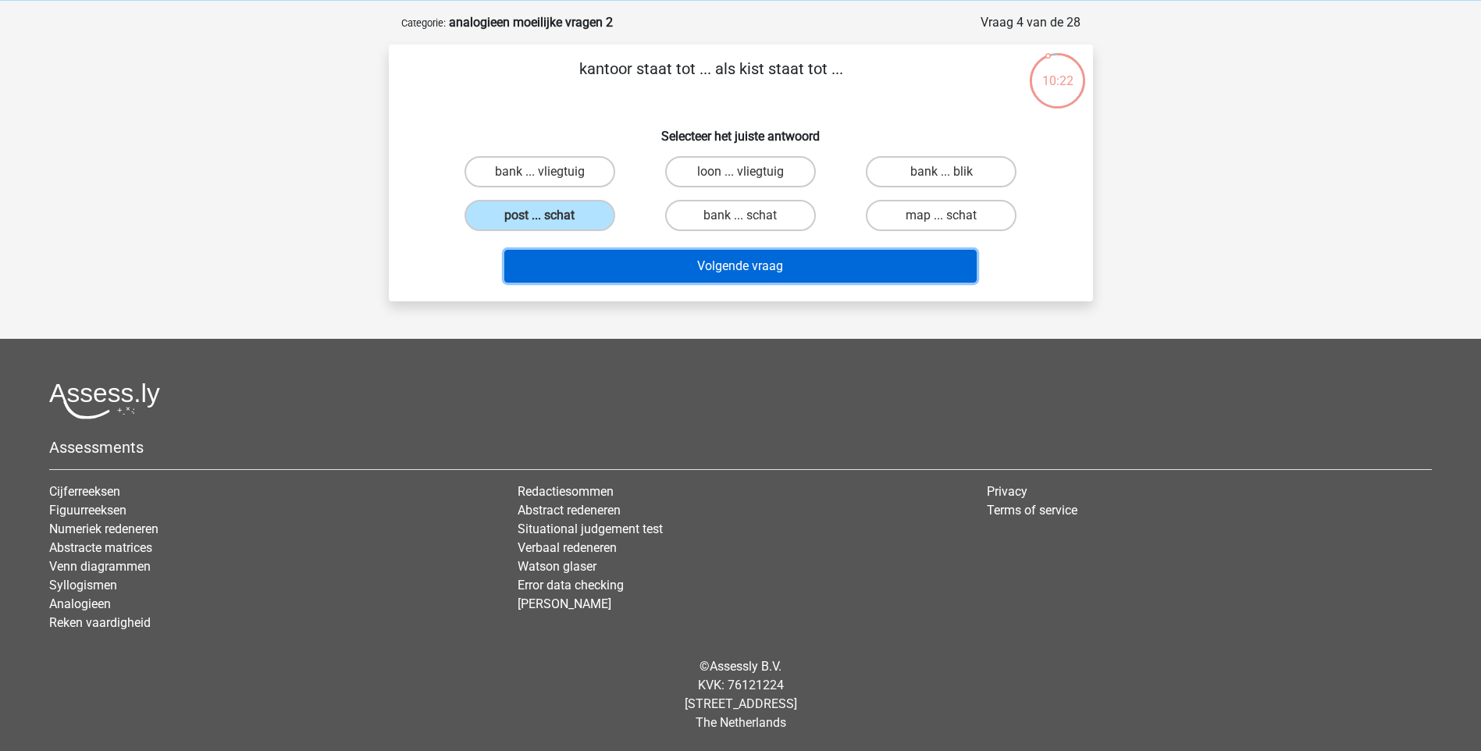
click at [696, 275] on button "Volgende vraag" at bounding box center [740, 266] width 472 height 33
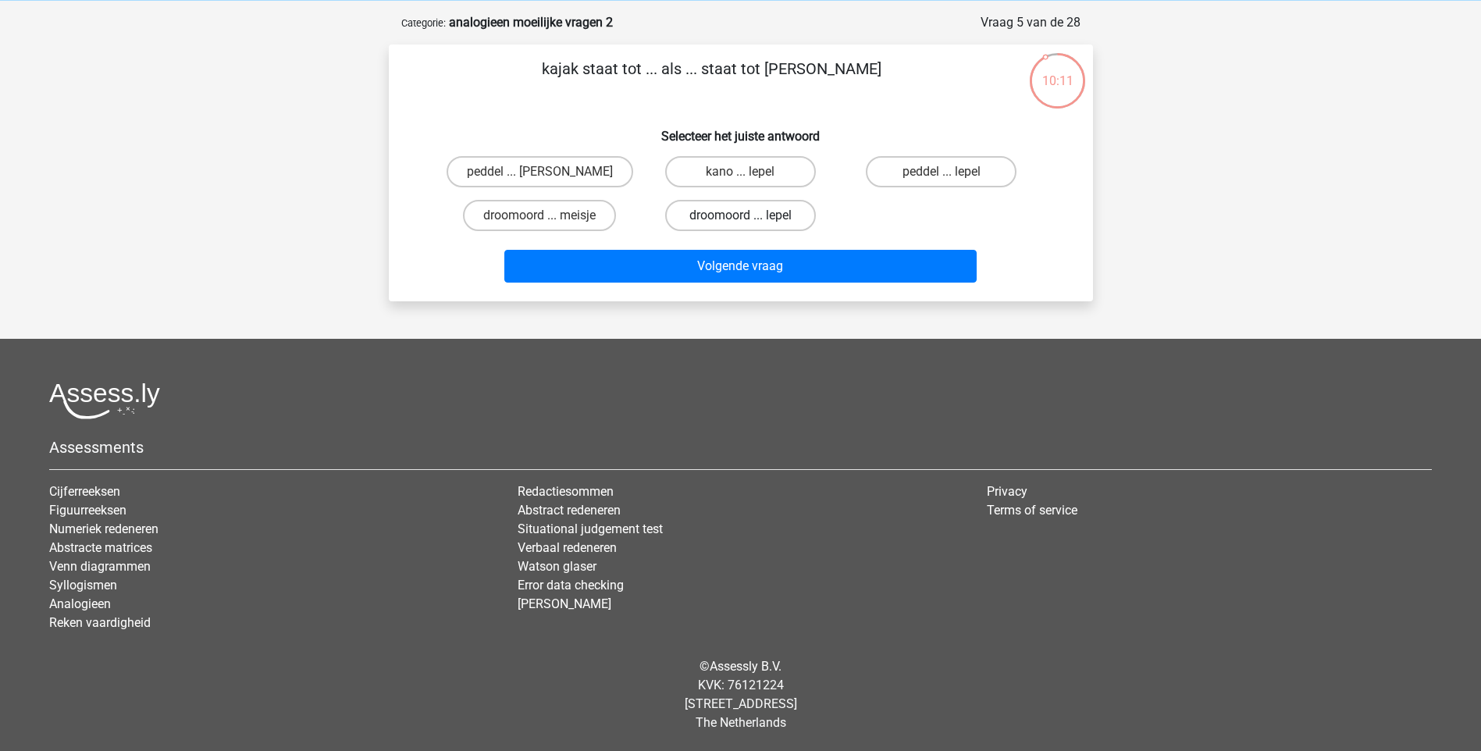
click at [788, 215] on label "droomoord ... lepel" at bounding box center [740, 215] width 151 height 31
click at [750, 215] on input "droomoord ... lepel" at bounding box center [745, 220] width 10 height 10
radio input "true"
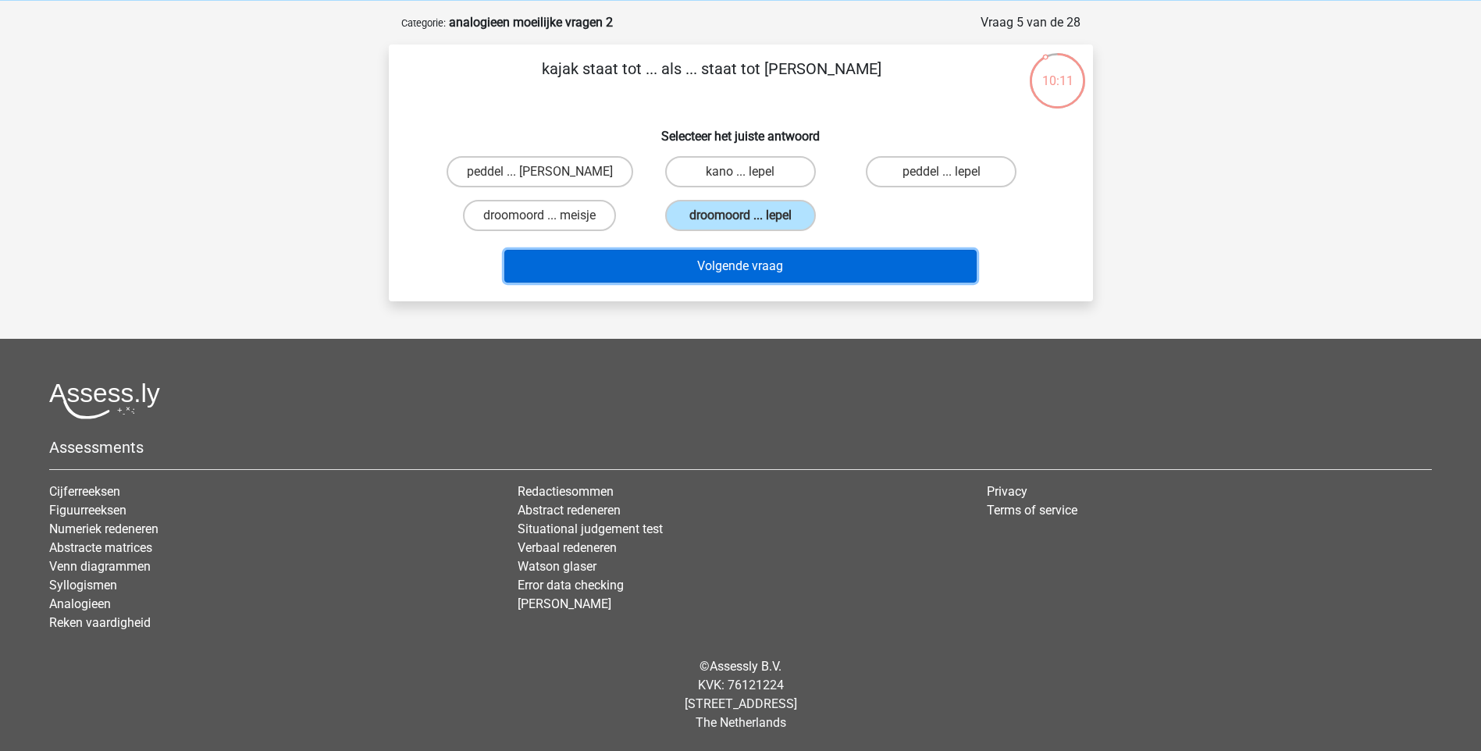
click at [805, 259] on button "Volgende vraag" at bounding box center [740, 266] width 472 height 33
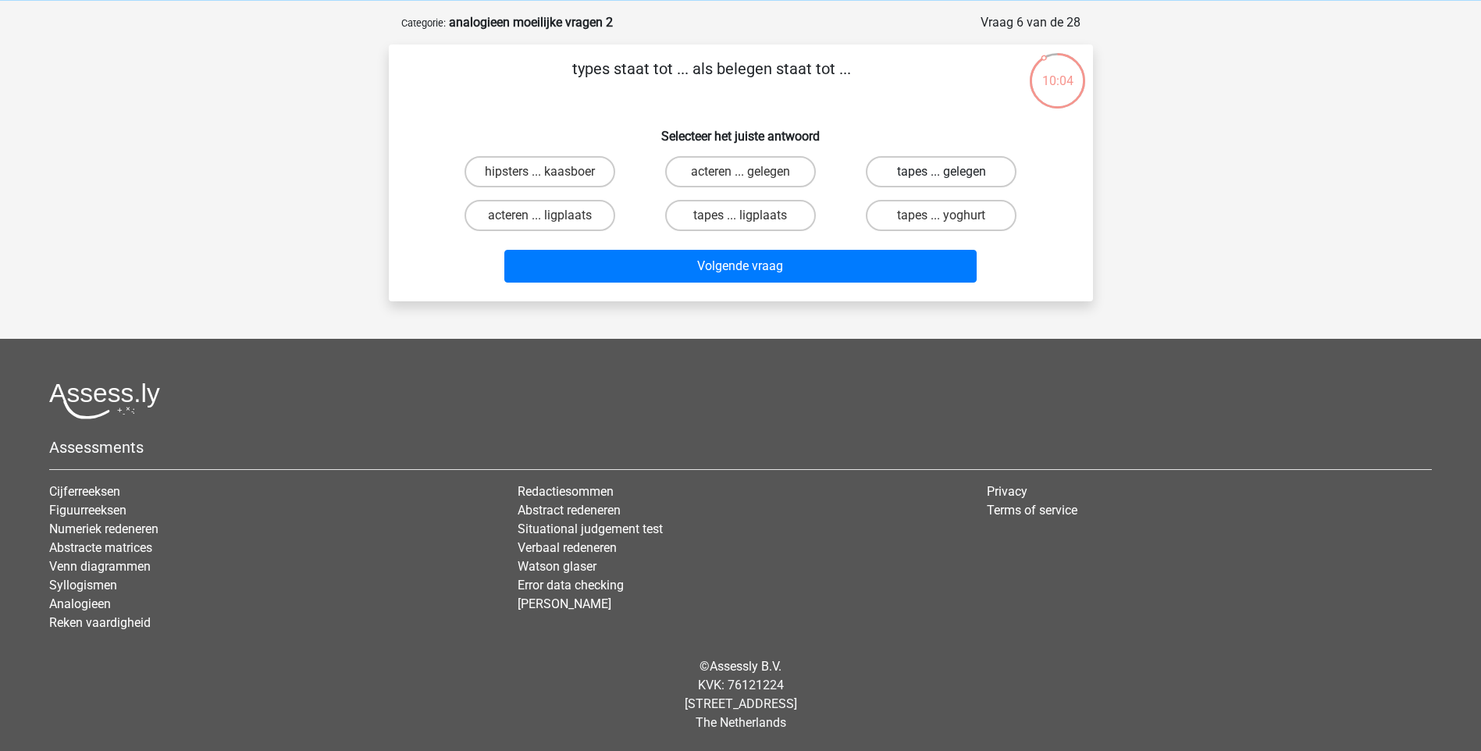
click at [969, 171] on label "tapes ... gelegen" at bounding box center [941, 171] width 151 height 31
click at [951, 172] on input "tapes ... gelegen" at bounding box center [946, 177] width 10 height 10
radio input "true"
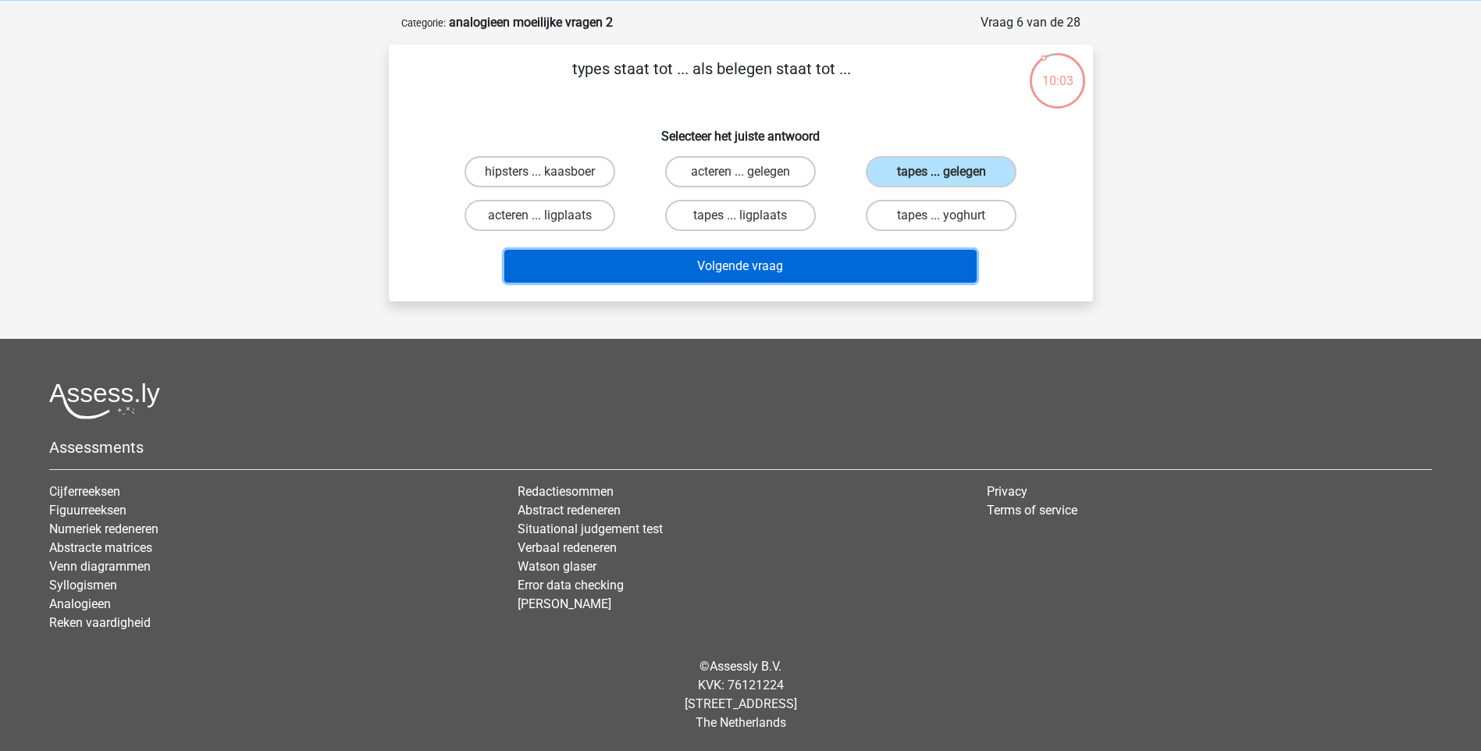
click at [818, 266] on button "Volgende vraag" at bounding box center [740, 266] width 472 height 33
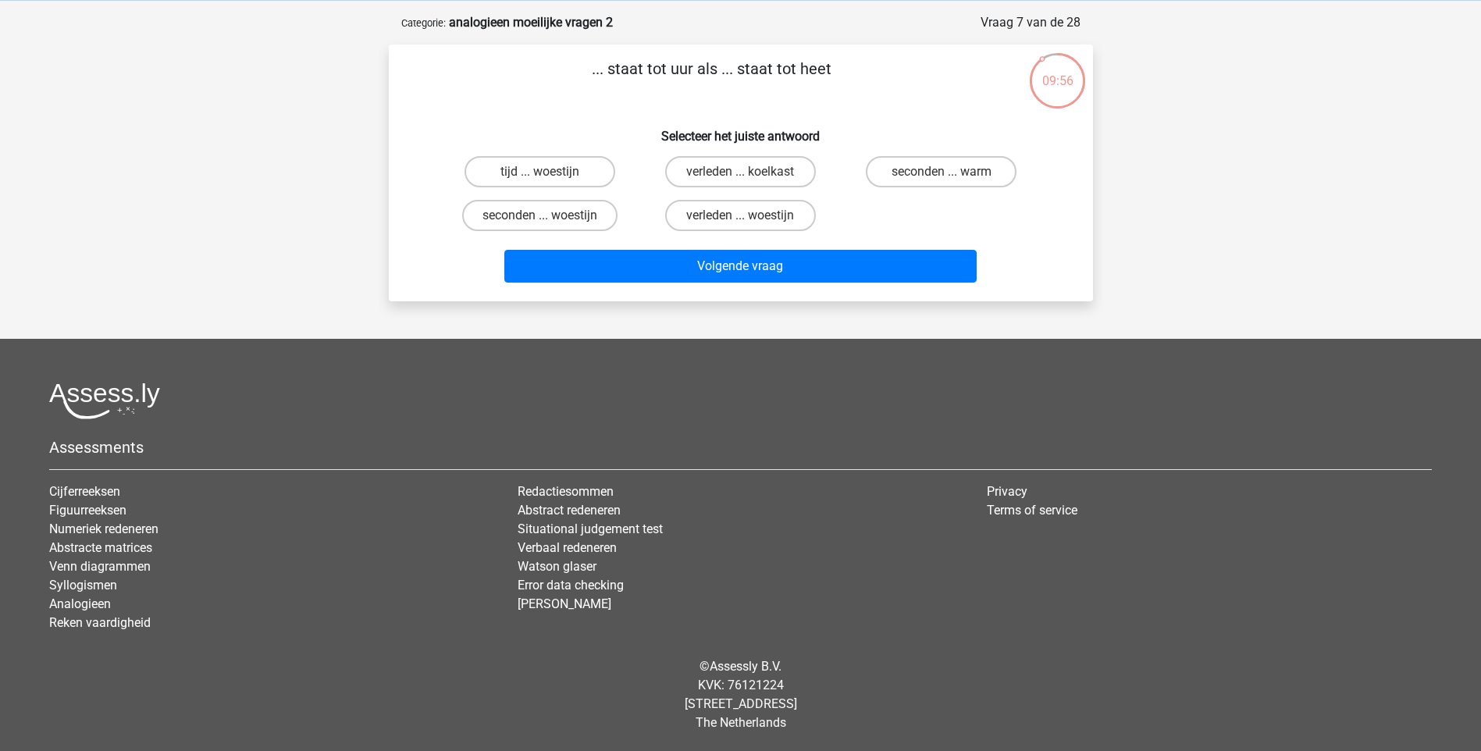
click at [941, 172] on input "seconden ... warm" at bounding box center [946, 177] width 10 height 10
radio input "true"
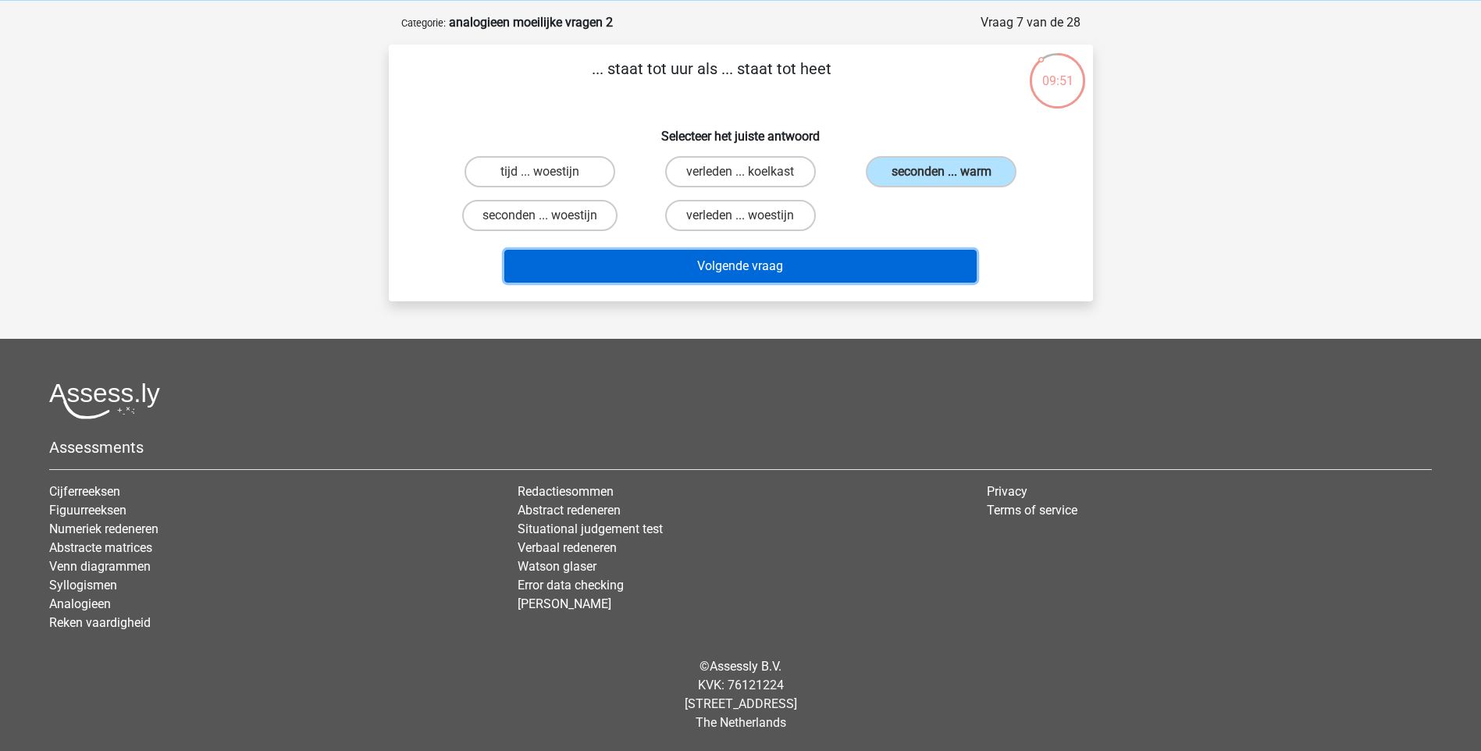
click at [754, 262] on button "Volgende vraag" at bounding box center [740, 266] width 472 height 33
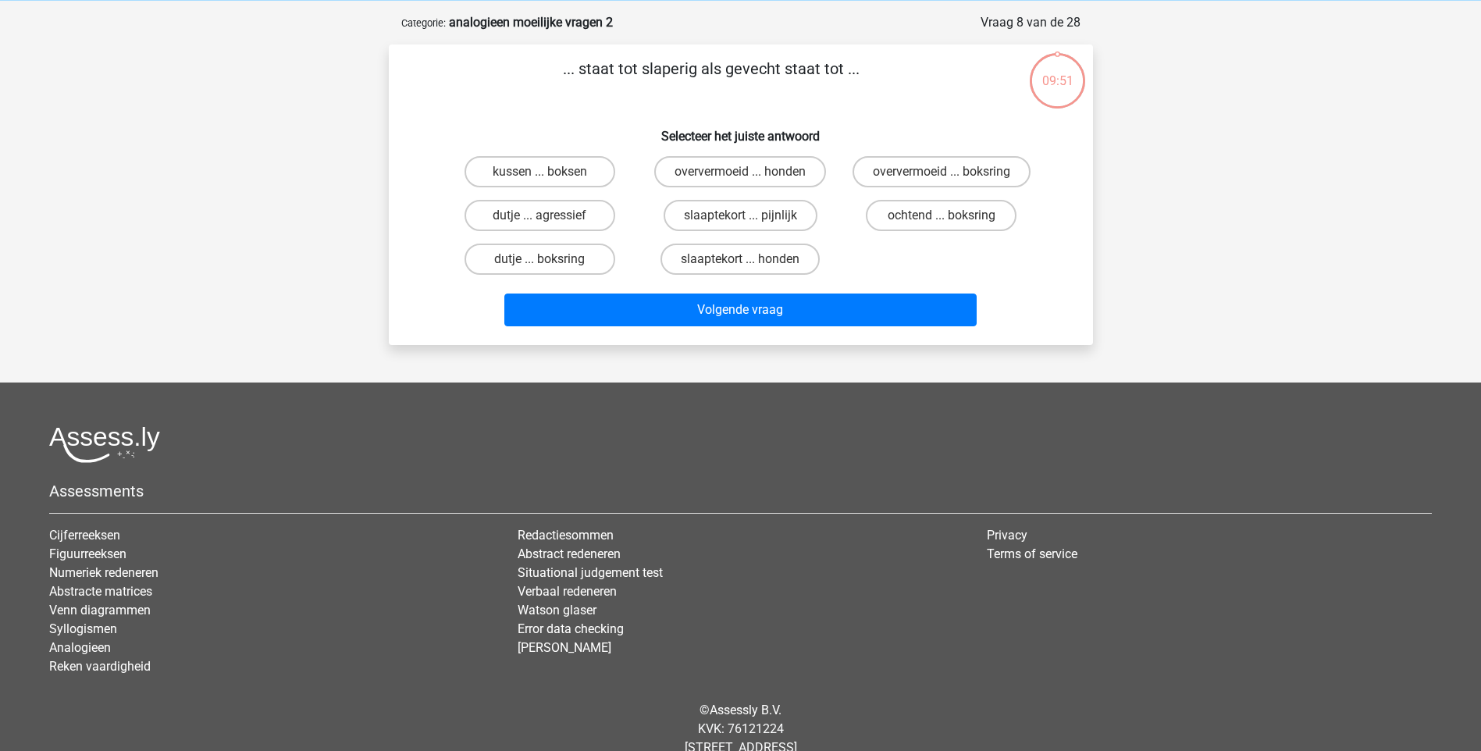
scroll to position [78, 0]
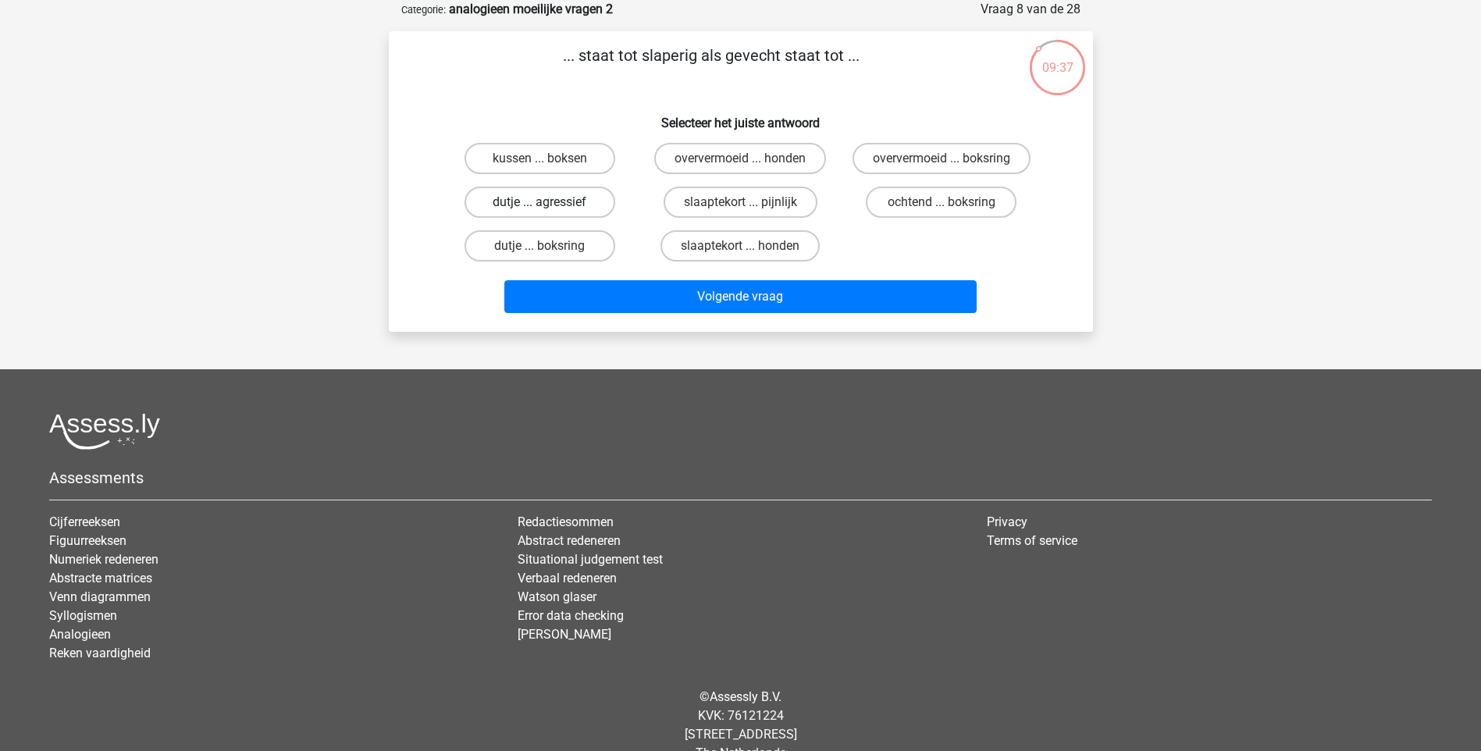
click at [589, 200] on label "dutje ... agressief" at bounding box center [539, 202] width 151 height 31
click at [549, 202] on input "dutje ... agressief" at bounding box center [544, 207] width 10 height 10
radio input "true"
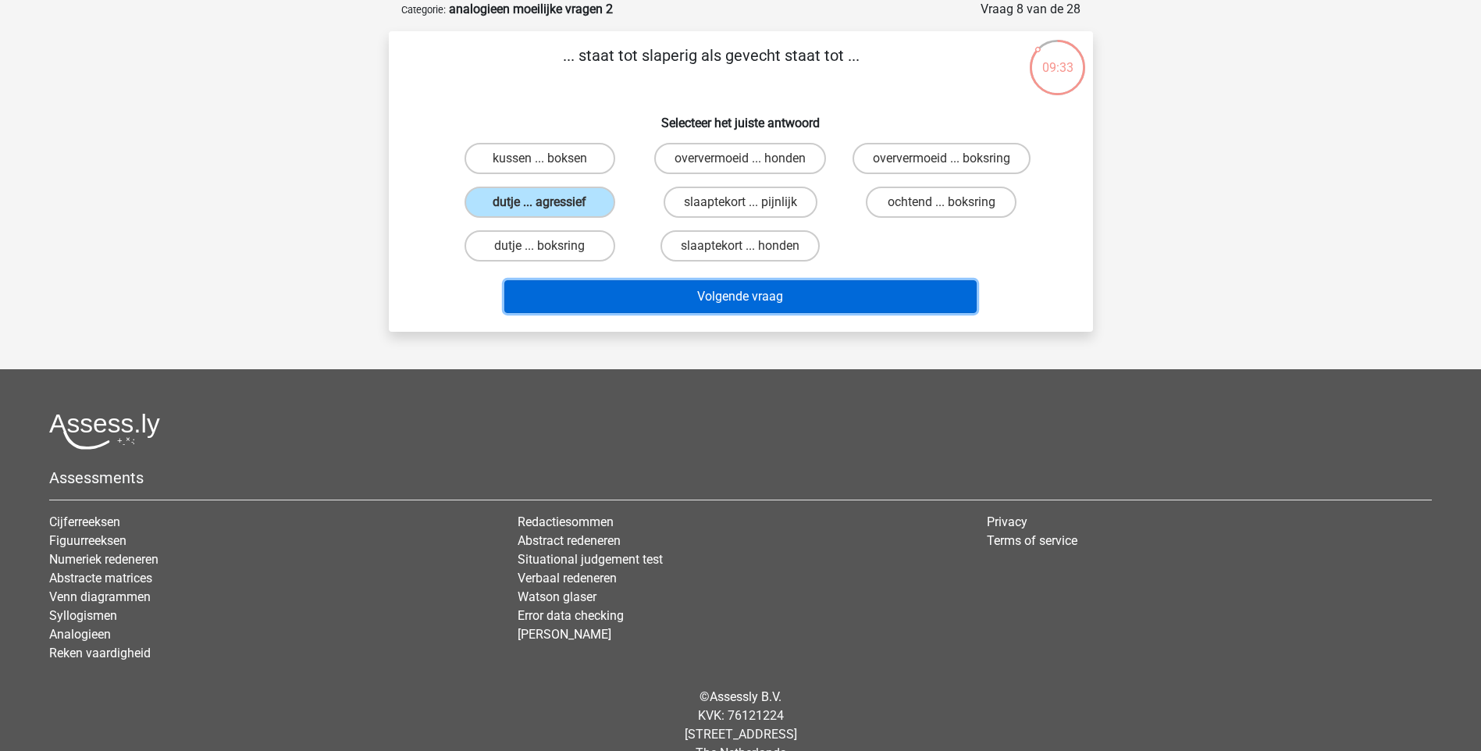
click at [777, 294] on button "Volgende vraag" at bounding box center [740, 296] width 472 height 33
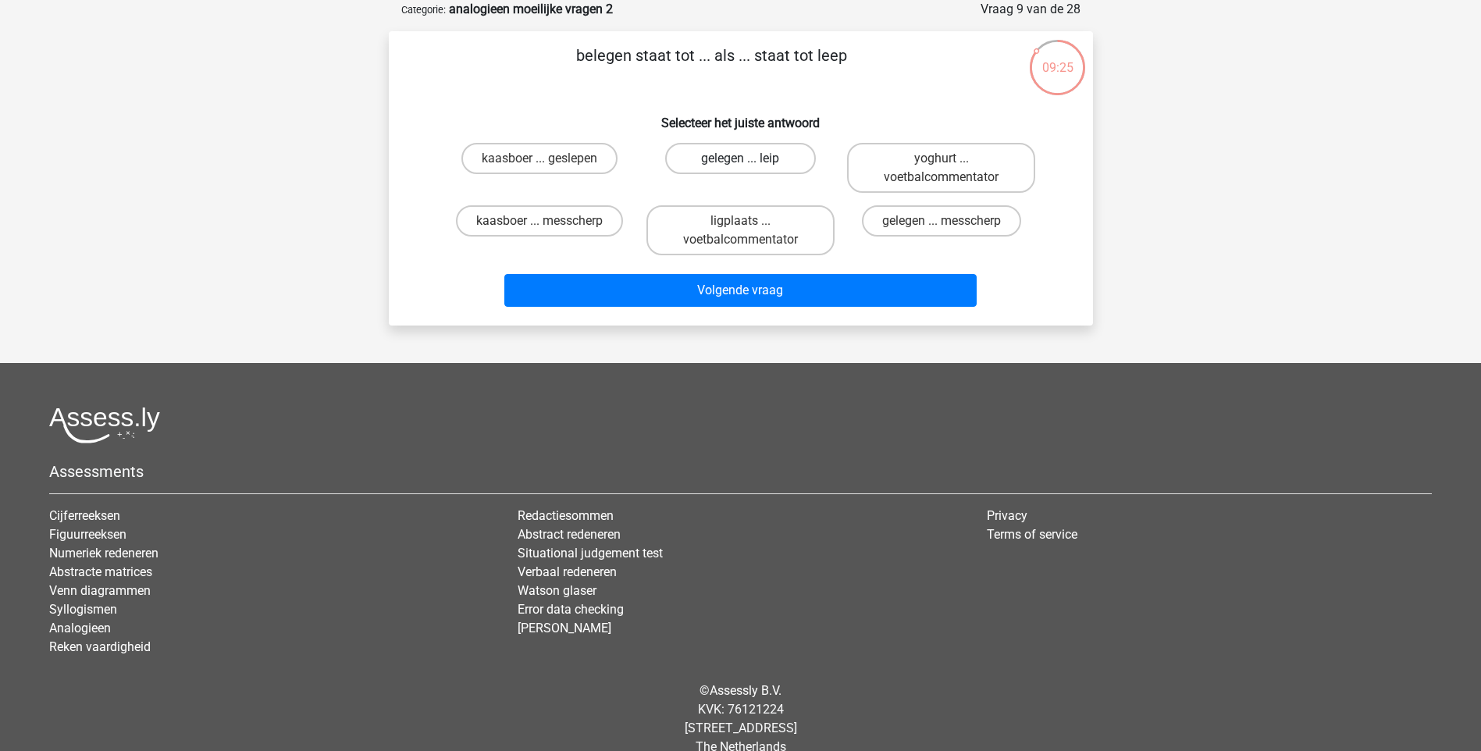
click at [795, 148] on label "gelegen ... leip" at bounding box center [740, 158] width 151 height 31
click at [750, 158] on input "gelegen ... leip" at bounding box center [745, 163] width 10 height 10
radio input "true"
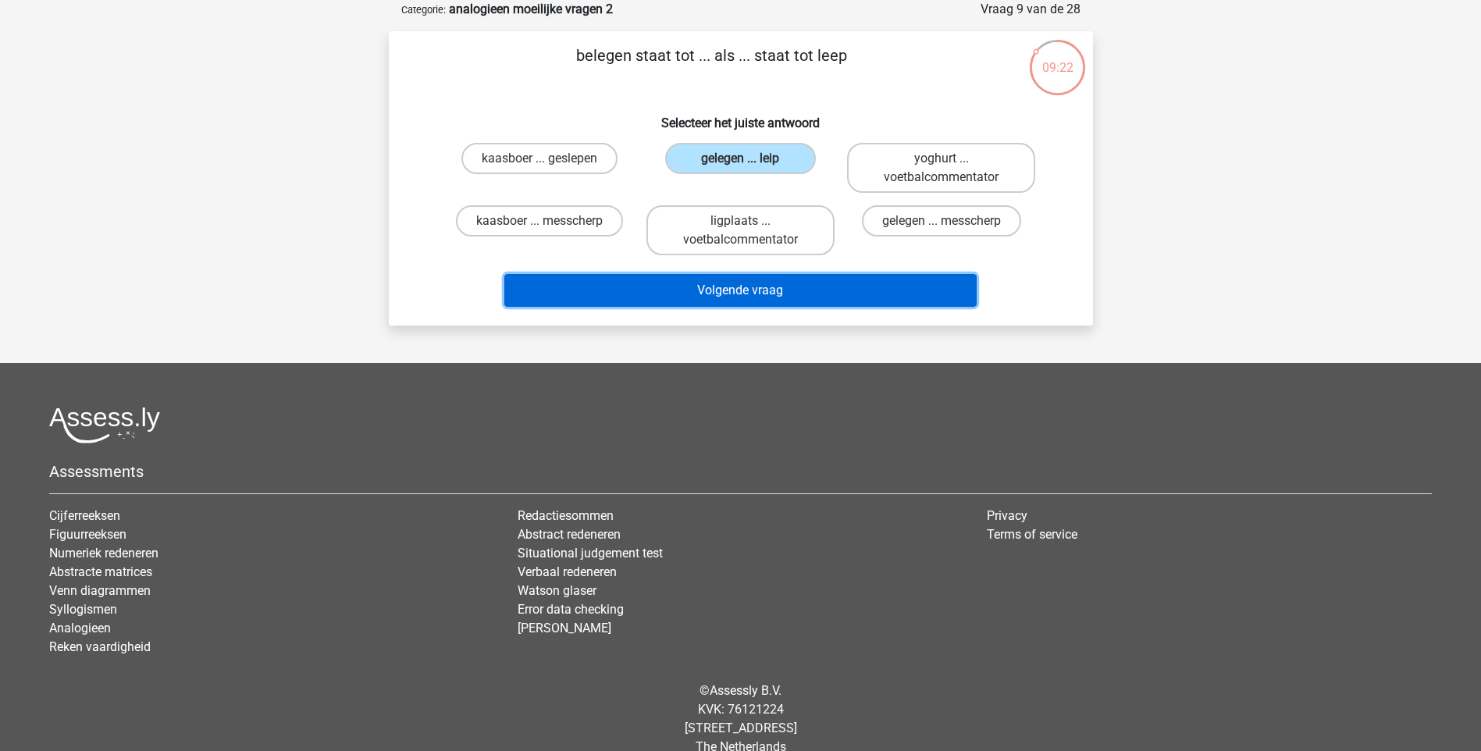
click at [859, 290] on button "Volgende vraag" at bounding box center [740, 290] width 472 height 33
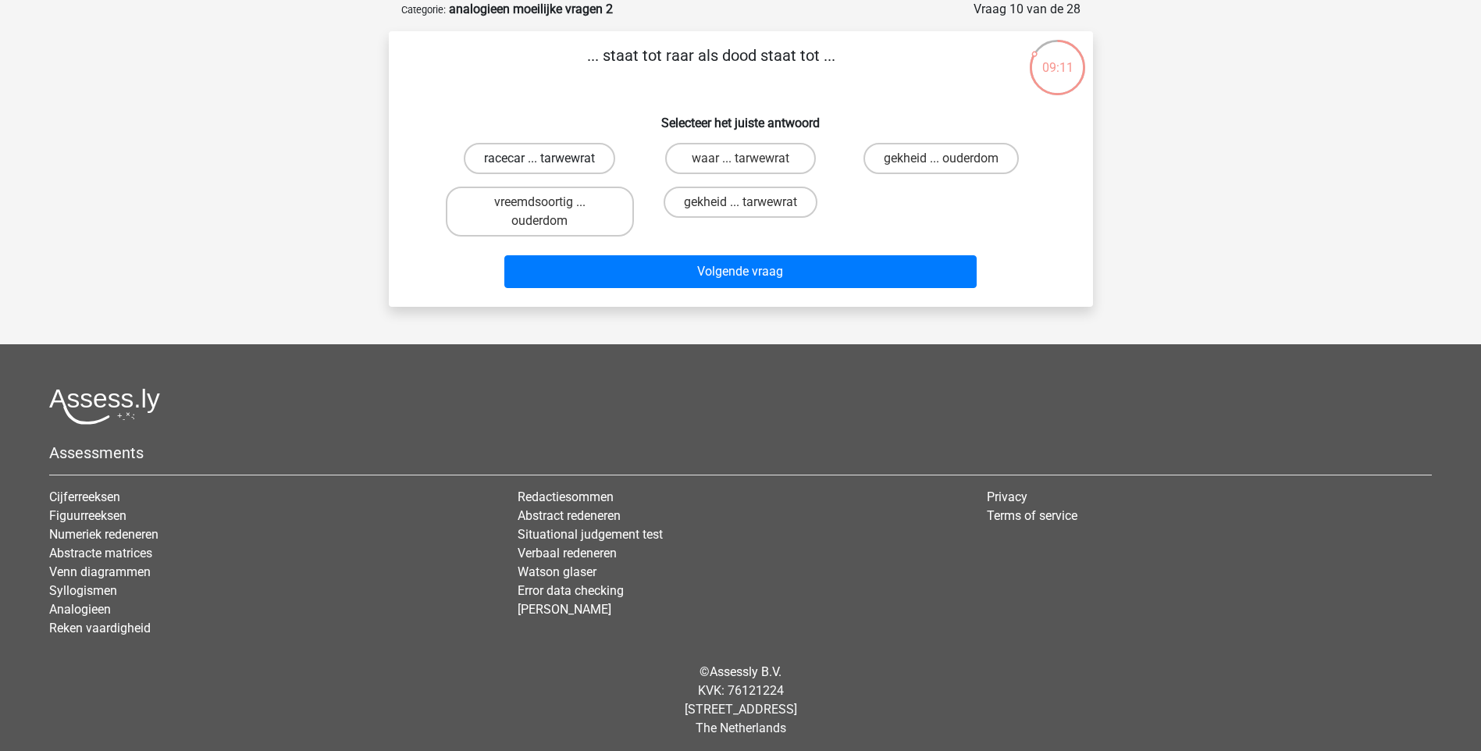
click at [602, 151] on label "racecar ... tarwewrat" at bounding box center [539, 158] width 151 height 31
click at [549, 158] on input "racecar ... tarwewrat" at bounding box center [544, 163] width 10 height 10
radio input "true"
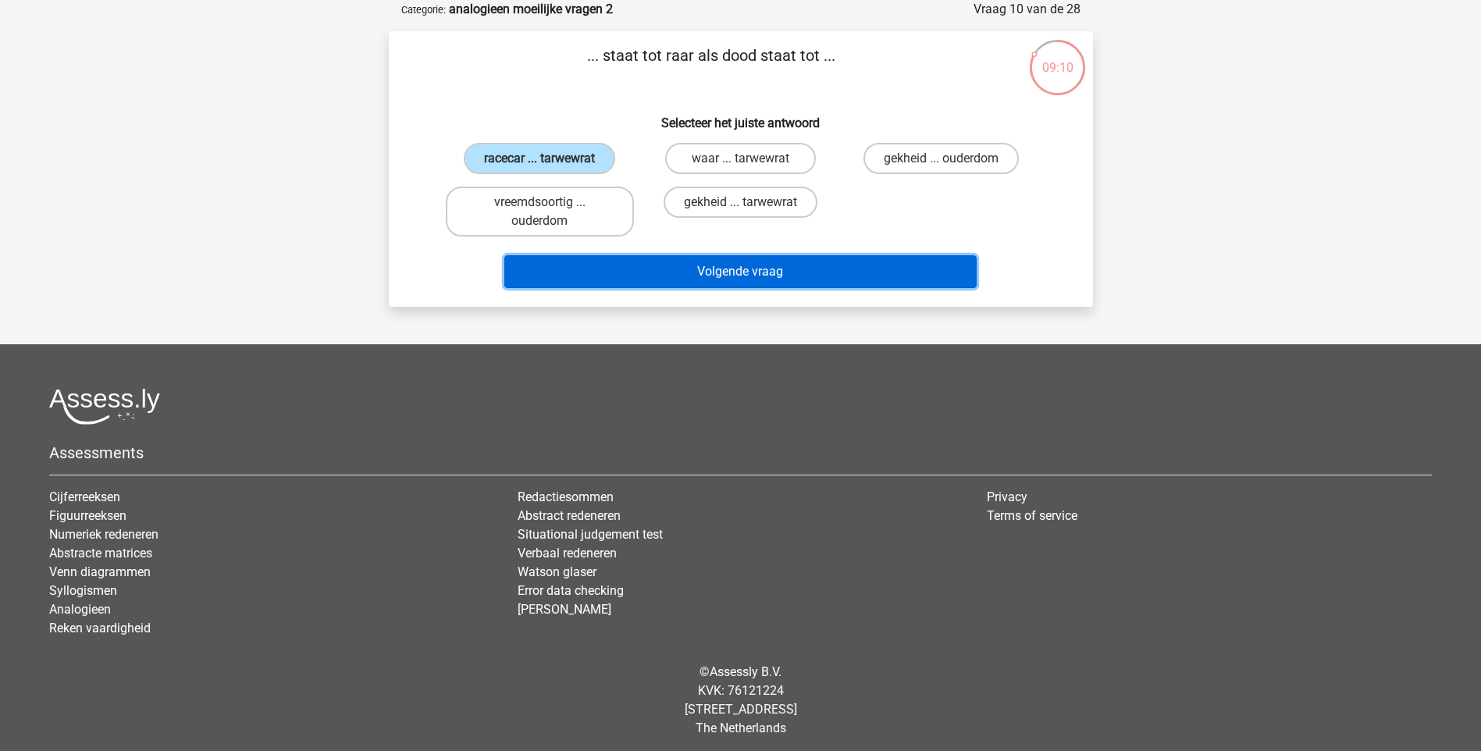
click at [804, 284] on button "Volgende vraag" at bounding box center [740, 271] width 472 height 33
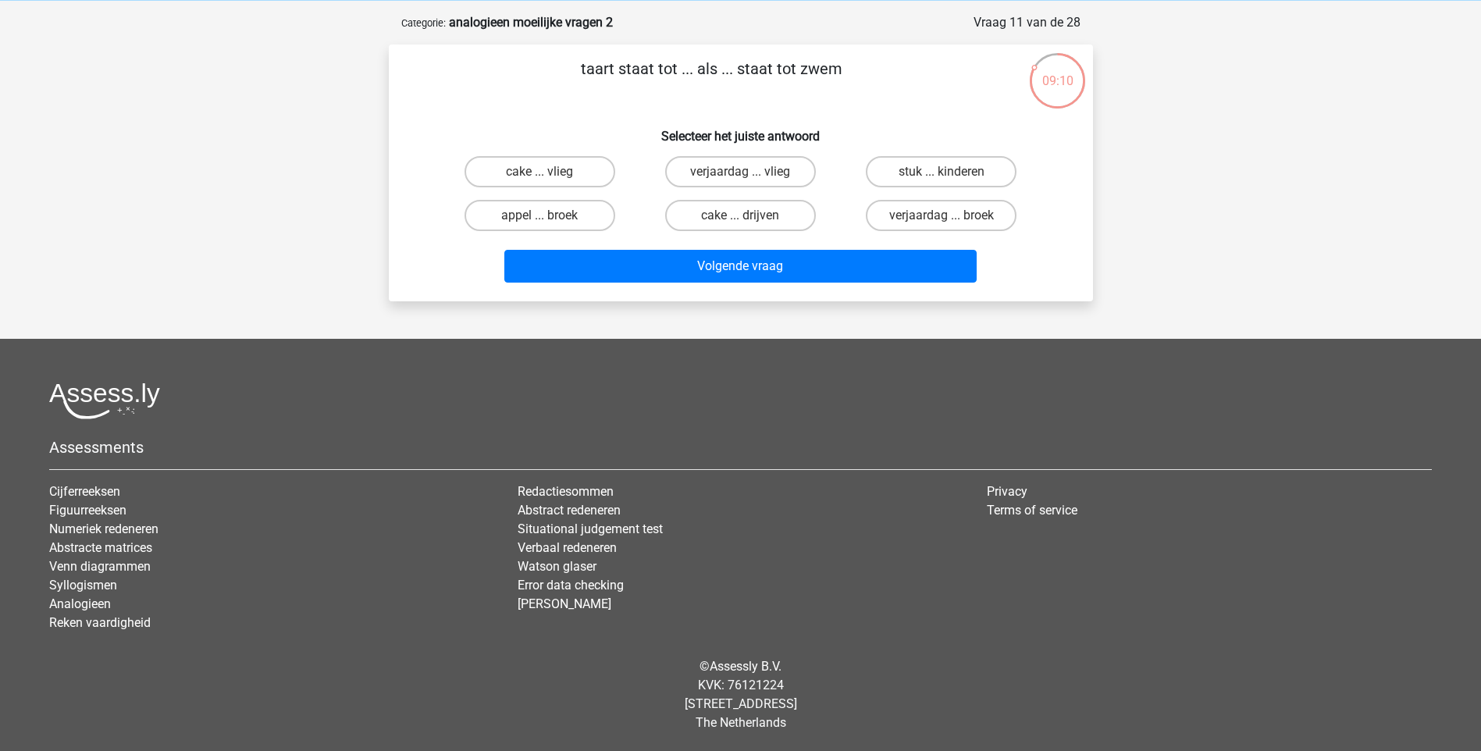
scroll to position [65, 0]
click at [590, 214] on label "appel ... broek" at bounding box center [539, 215] width 151 height 31
click at [549, 215] on input "appel ... broek" at bounding box center [544, 220] width 10 height 10
radio input "true"
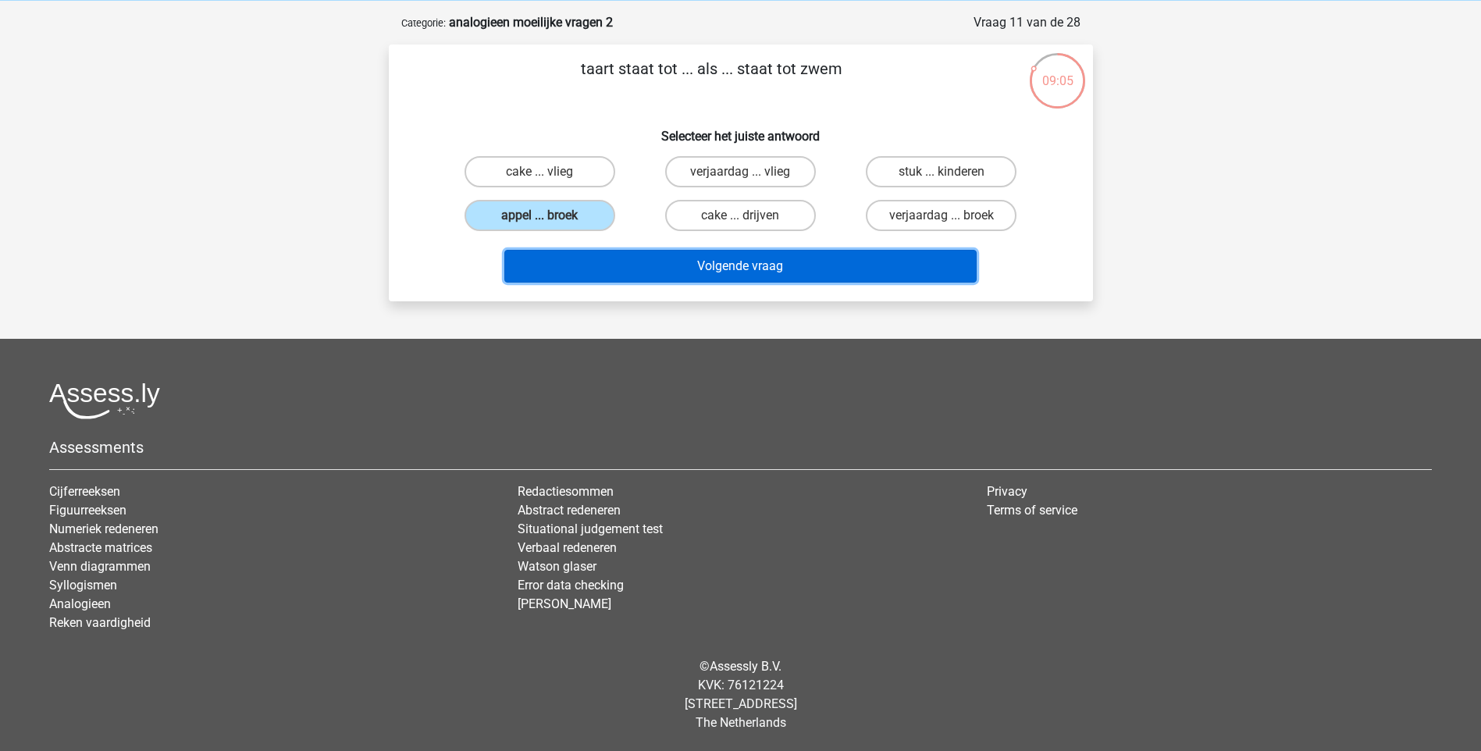
click at [685, 272] on button "Volgende vraag" at bounding box center [740, 266] width 472 height 33
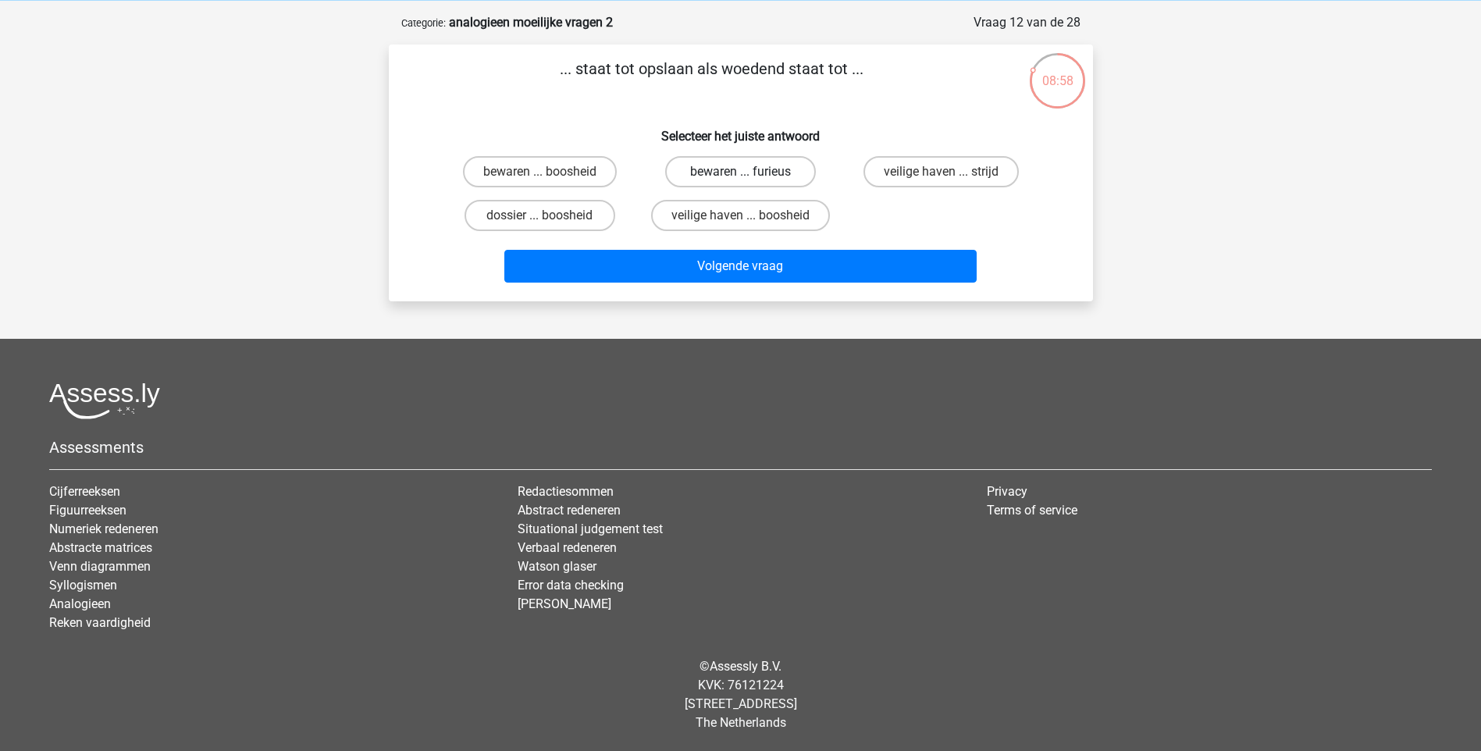
click at [759, 165] on label "bewaren ... furieus" at bounding box center [740, 171] width 151 height 31
click at [750, 172] on input "bewaren ... furieus" at bounding box center [745, 177] width 10 height 10
radio input "true"
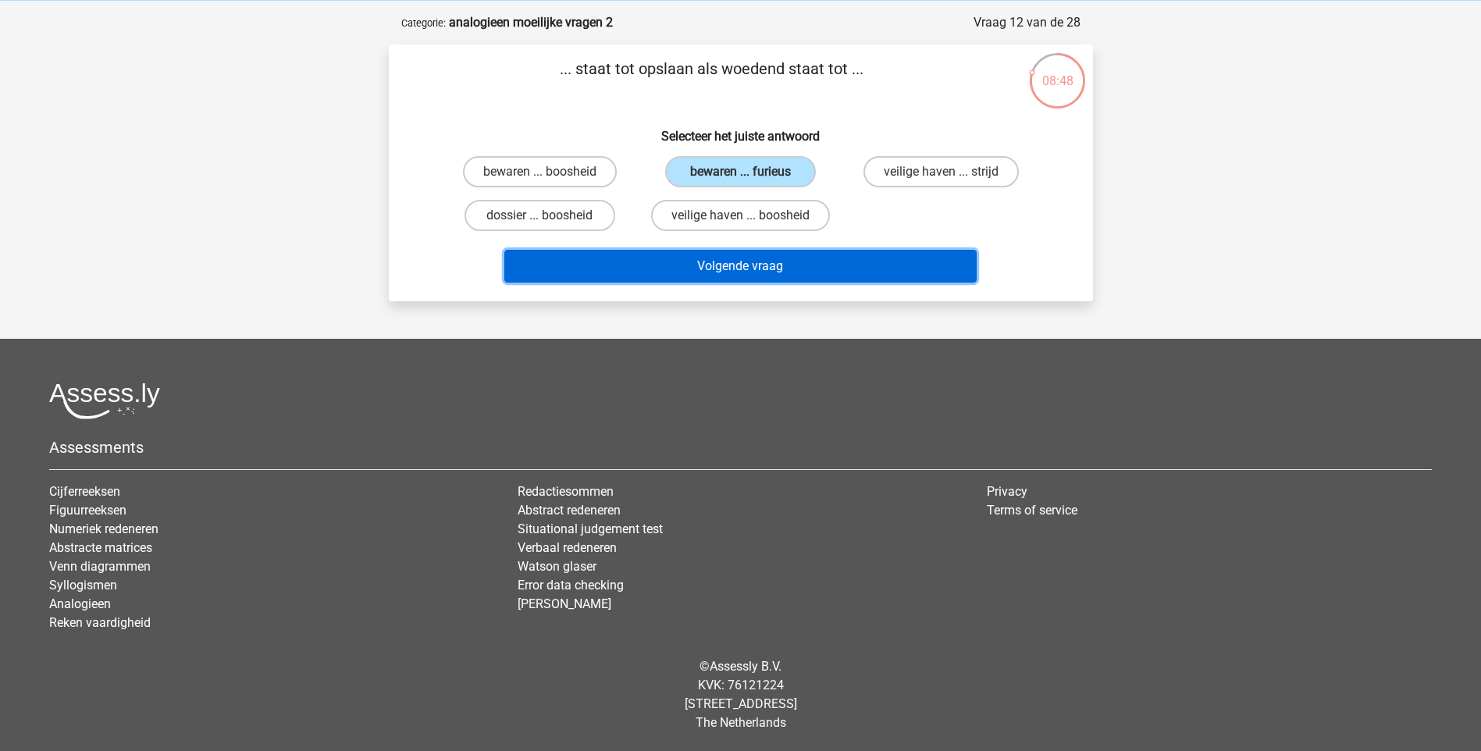
click at [838, 268] on button "Volgende vraag" at bounding box center [740, 266] width 472 height 33
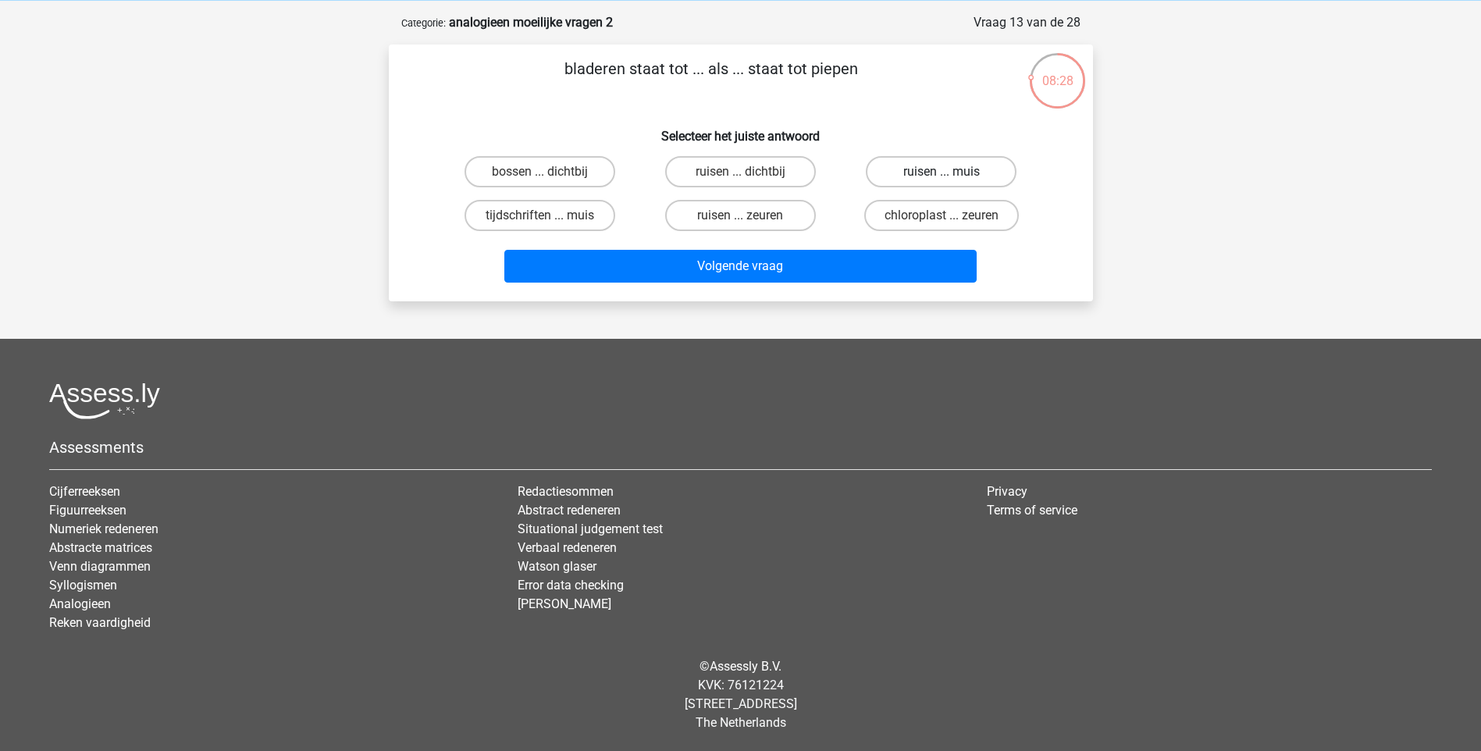
click at [982, 171] on label "ruisen ... muis" at bounding box center [941, 171] width 151 height 31
click at [951, 172] on input "ruisen ... muis" at bounding box center [946, 177] width 10 height 10
radio input "true"
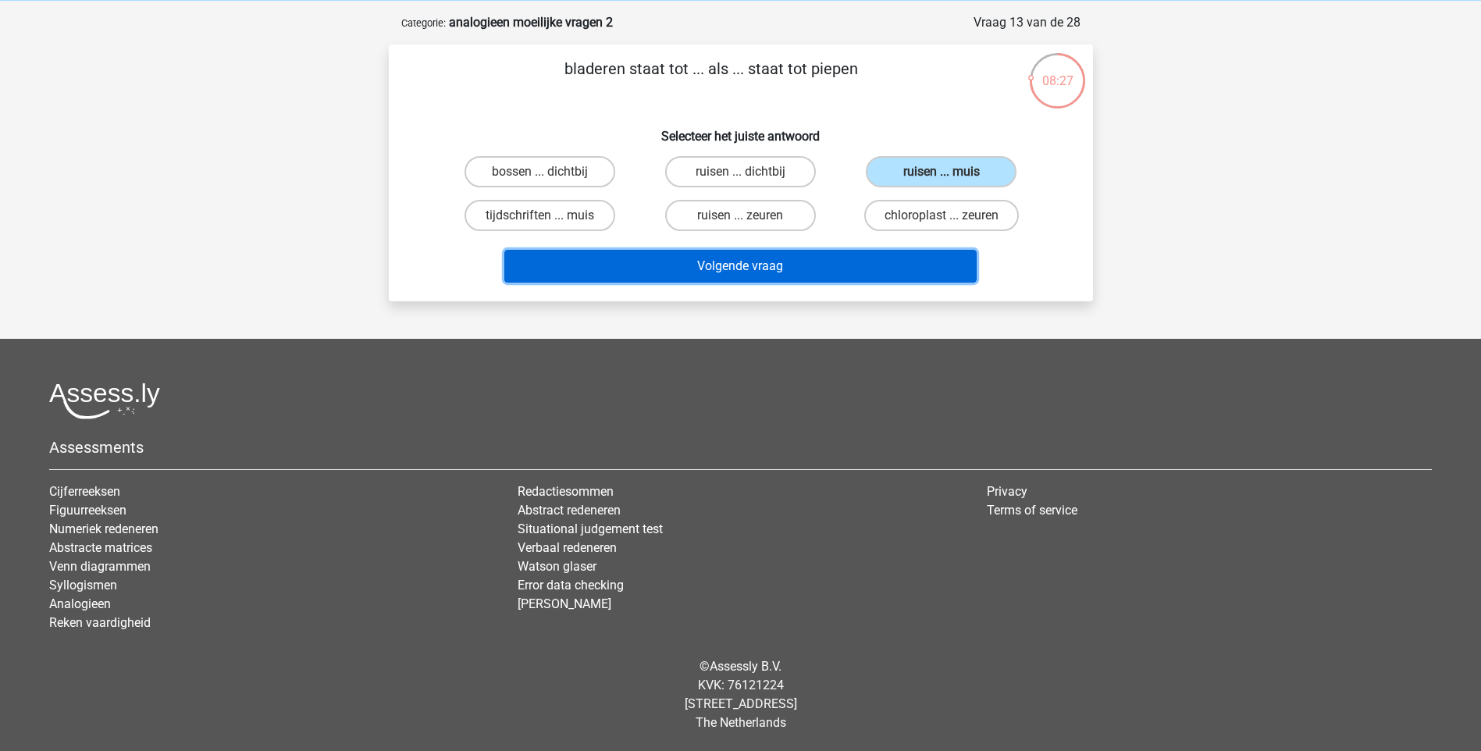
click at [853, 254] on button "Volgende vraag" at bounding box center [740, 266] width 472 height 33
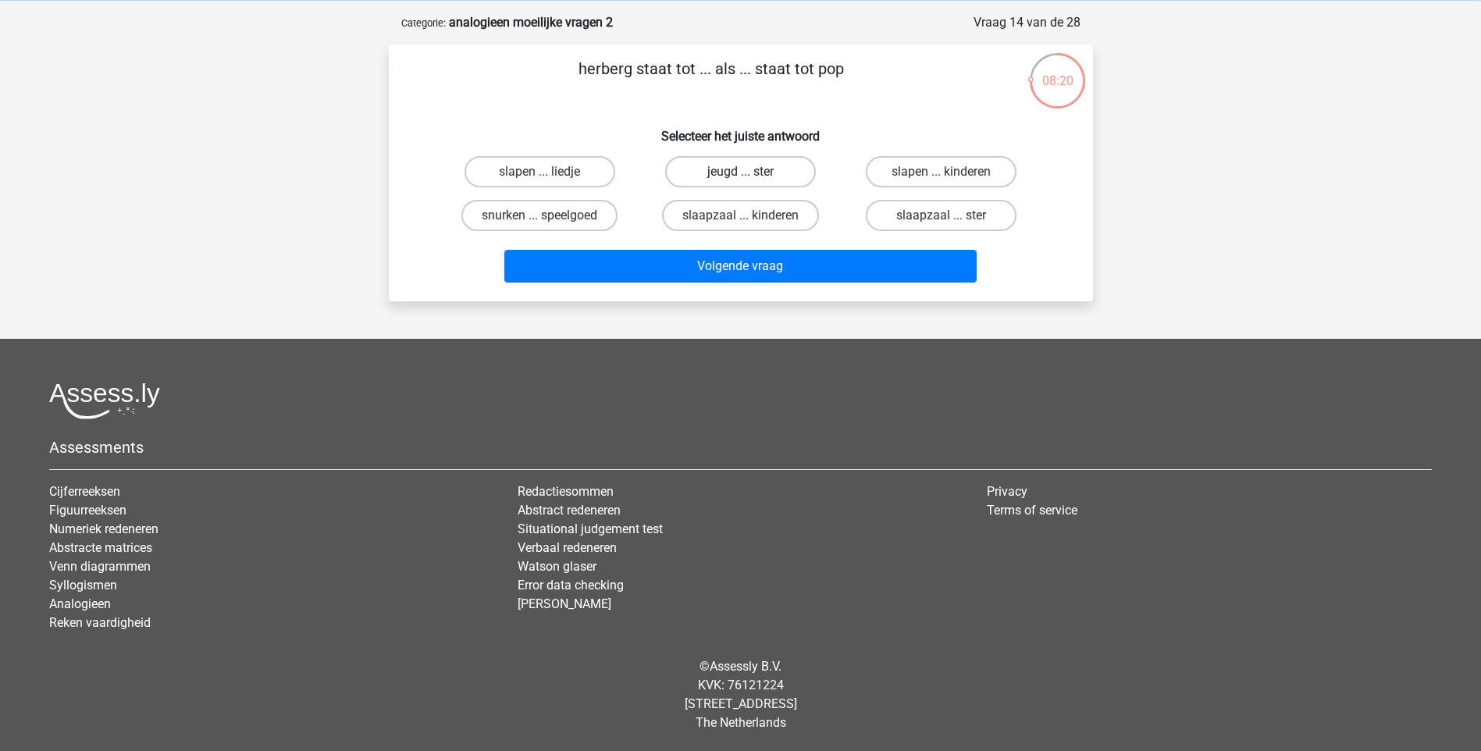
click at [766, 174] on label "jeugd ... ster" at bounding box center [740, 171] width 151 height 31
click at [750, 174] on input "jeugd ... ster" at bounding box center [745, 177] width 10 height 10
radio input "true"
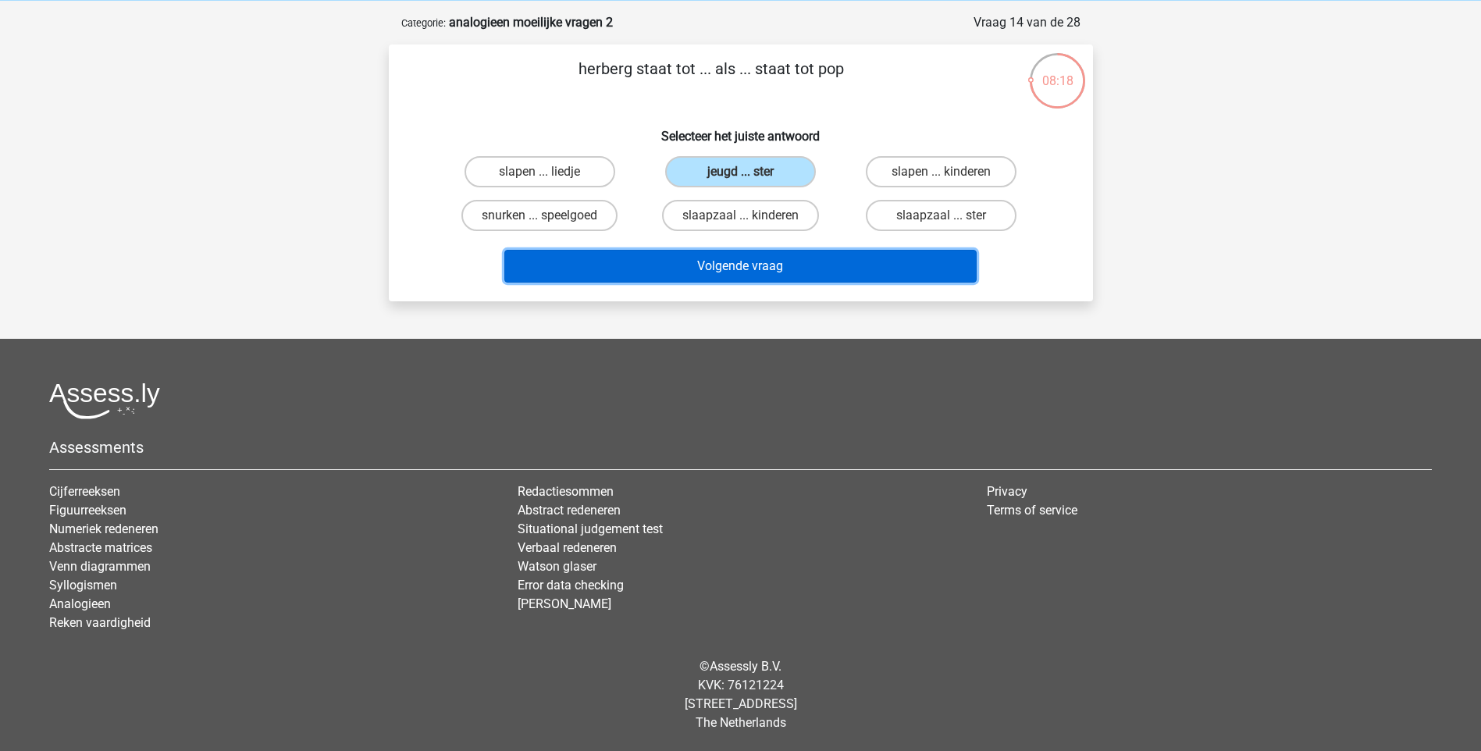
click at [832, 265] on button "Volgende vraag" at bounding box center [740, 266] width 472 height 33
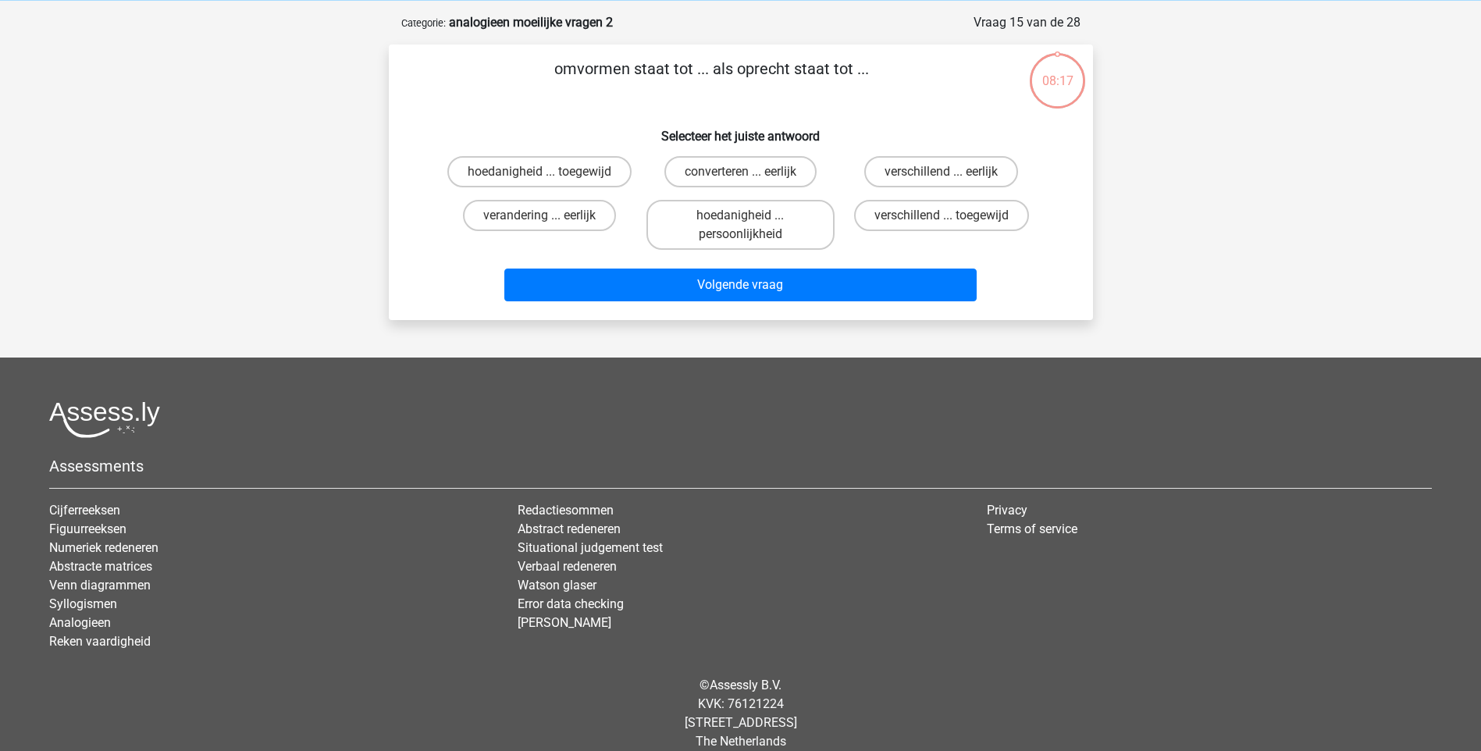
scroll to position [78, 0]
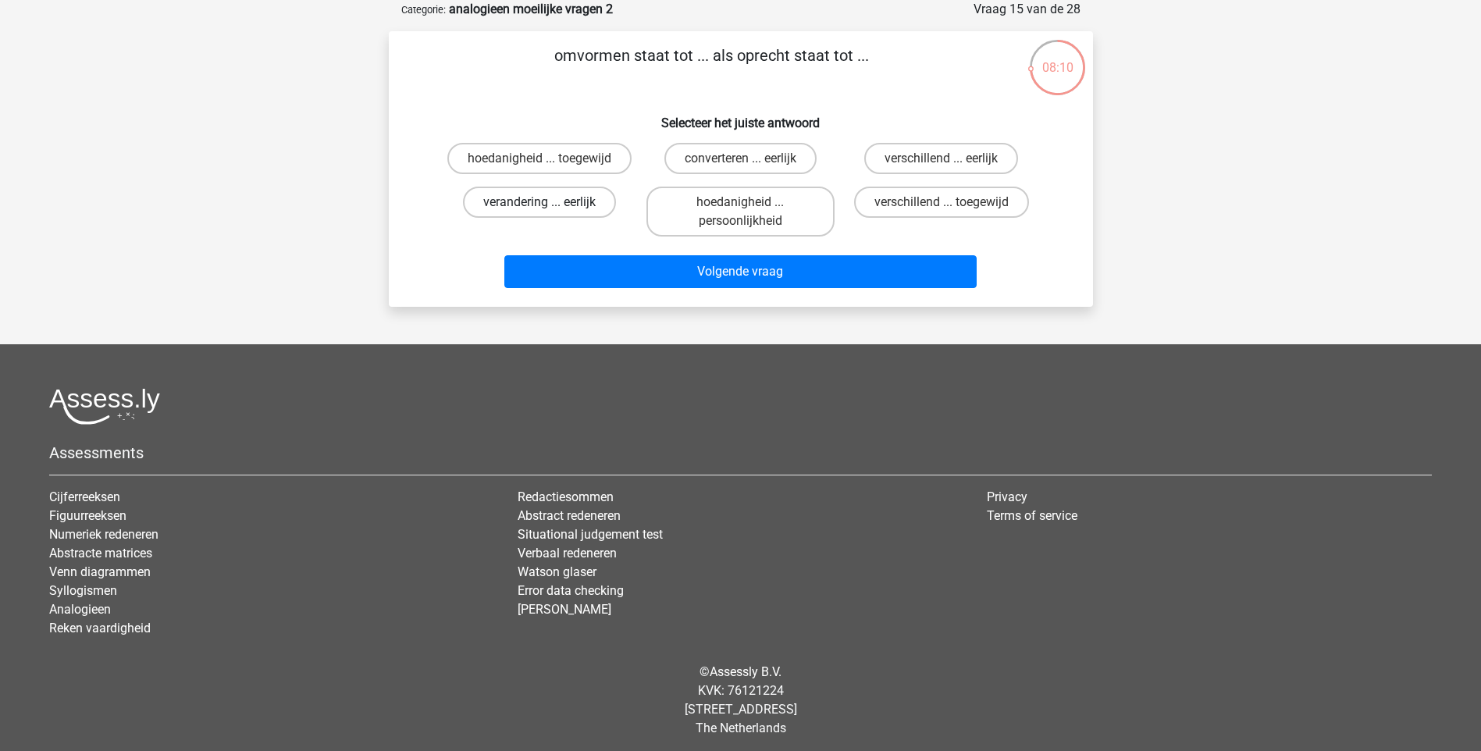
click at [567, 206] on label "verandering ... eerlijk" at bounding box center [539, 202] width 153 height 31
click at [549, 206] on input "verandering ... eerlijk" at bounding box center [544, 207] width 10 height 10
radio input "true"
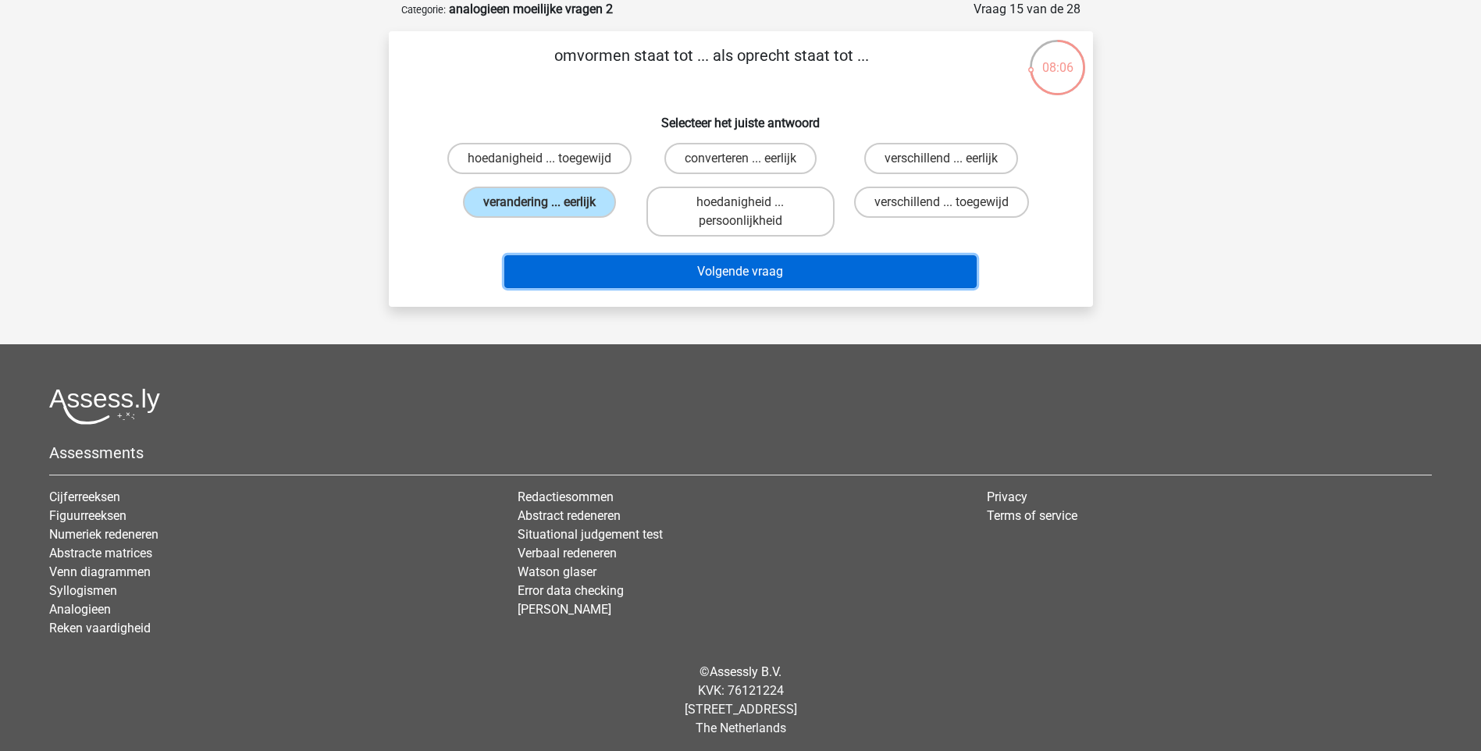
click at [838, 271] on button "Volgende vraag" at bounding box center [740, 271] width 472 height 33
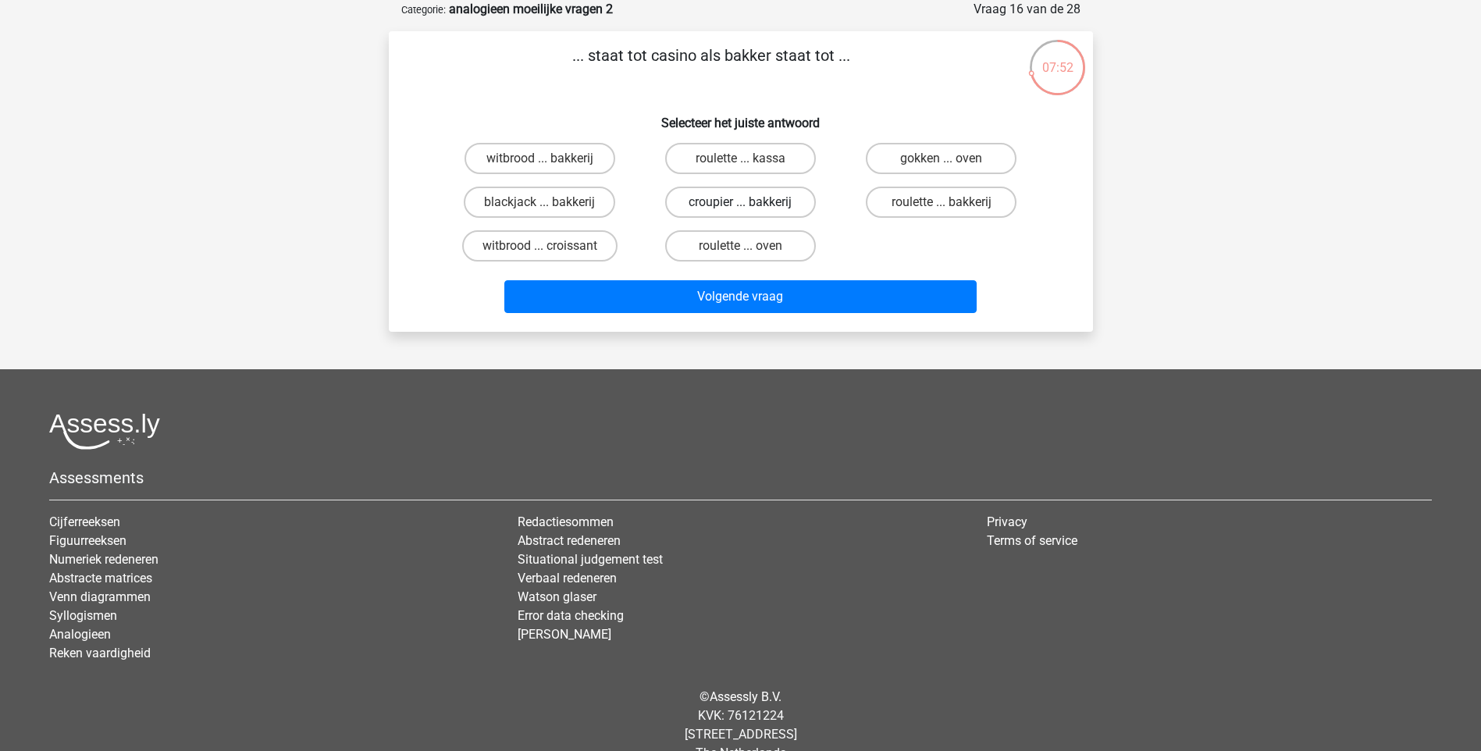
click at [778, 200] on label "croupier ... bakkerij" at bounding box center [740, 202] width 151 height 31
click at [750, 202] on input "croupier ... bakkerij" at bounding box center [745, 207] width 10 height 10
radio input "true"
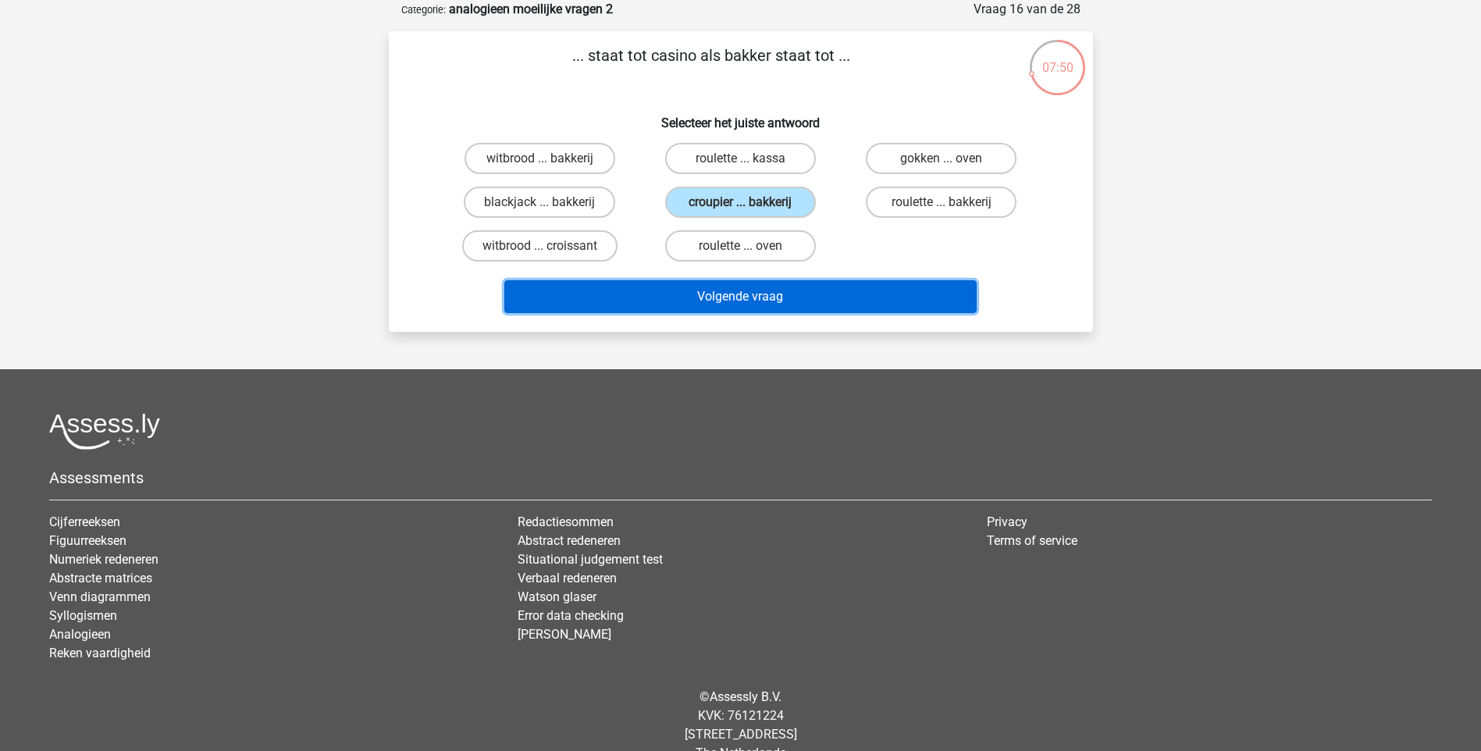
click at [823, 289] on button "Volgende vraag" at bounding box center [740, 296] width 472 height 33
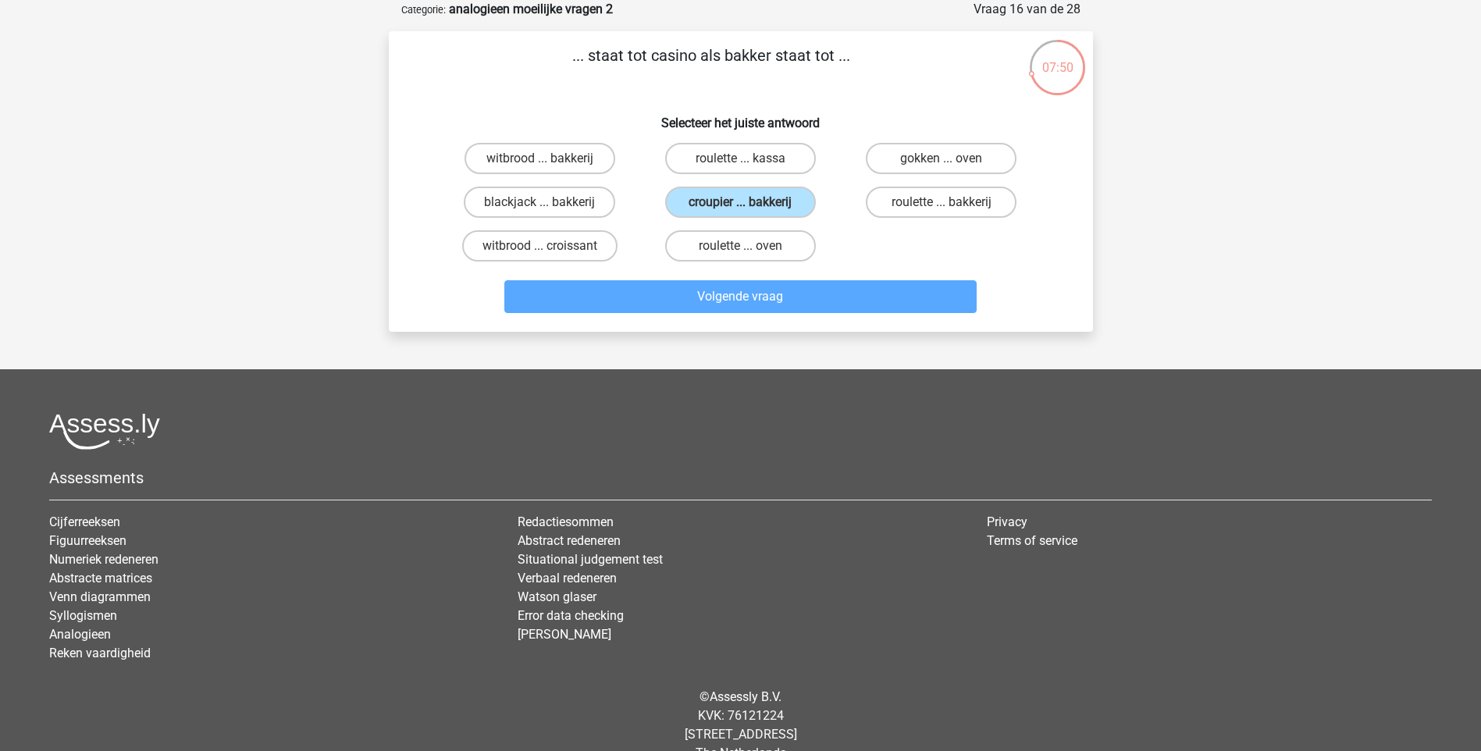
scroll to position [65, 0]
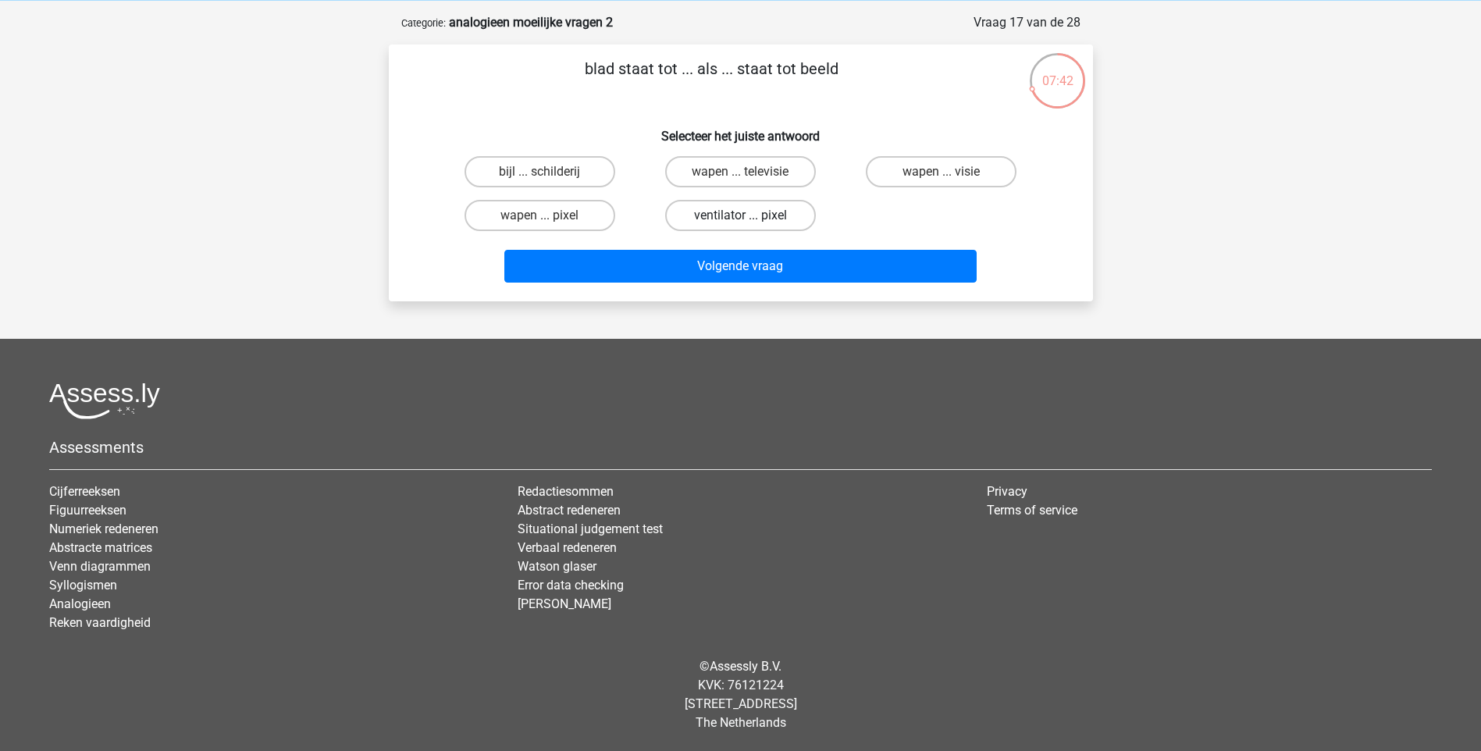
click at [773, 220] on label "ventilator ... pixel" at bounding box center [740, 215] width 151 height 31
click at [750, 220] on input "ventilator ... pixel" at bounding box center [745, 220] width 10 height 10
radio input "true"
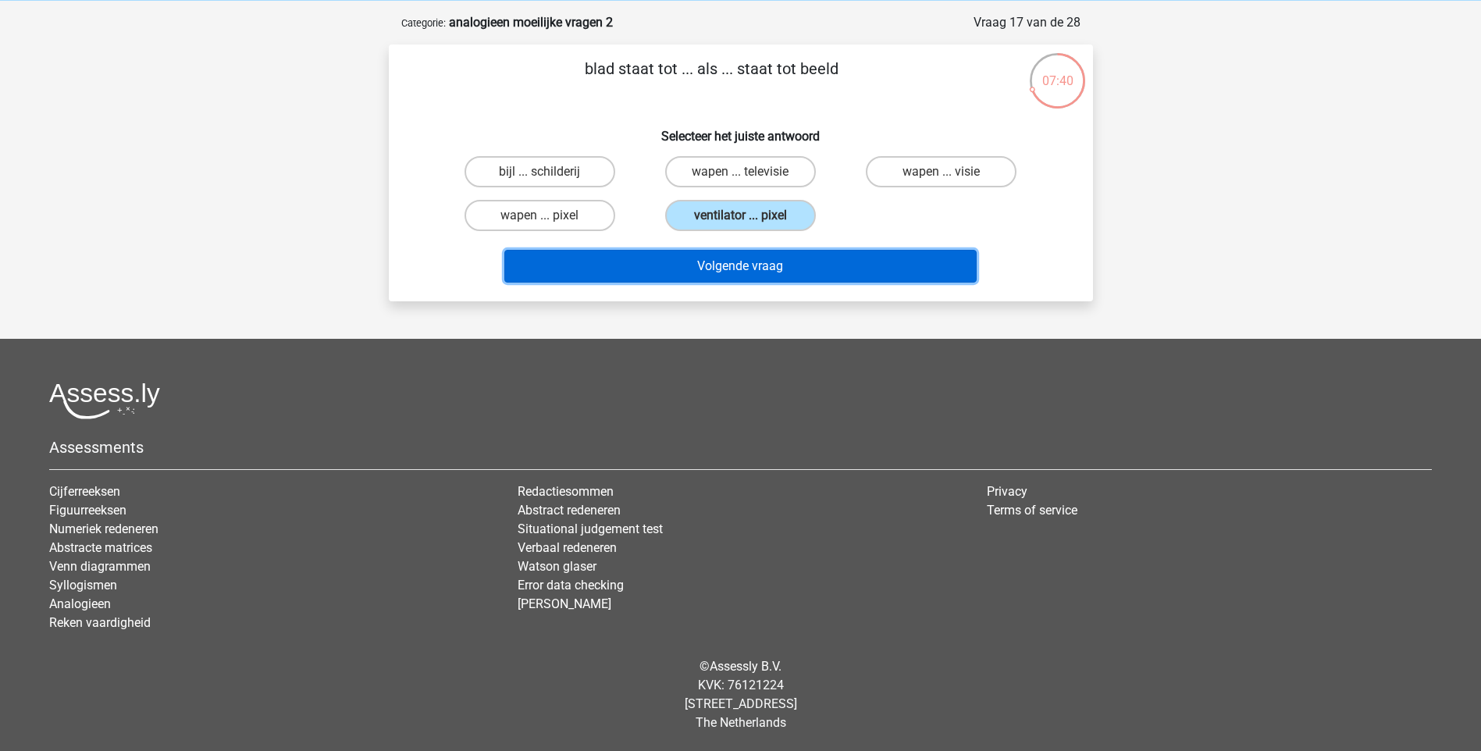
click at [813, 272] on button "Volgende vraag" at bounding box center [740, 266] width 472 height 33
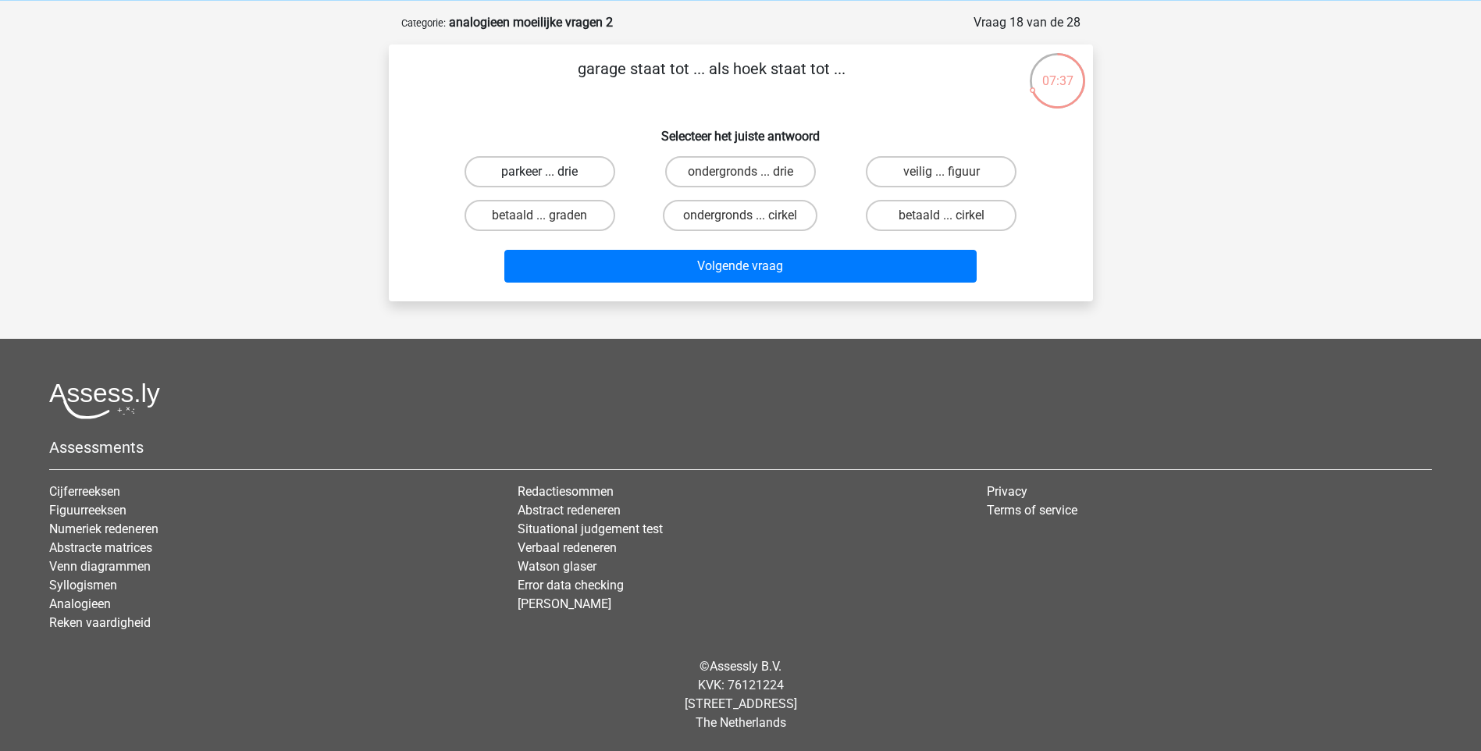
click at [581, 161] on label "parkeer ... drie" at bounding box center [539, 171] width 151 height 31
click at [549, 172] on input "parkeer ... drie" at bounding box center [544, 177] width 10 height 10
radio input "true"
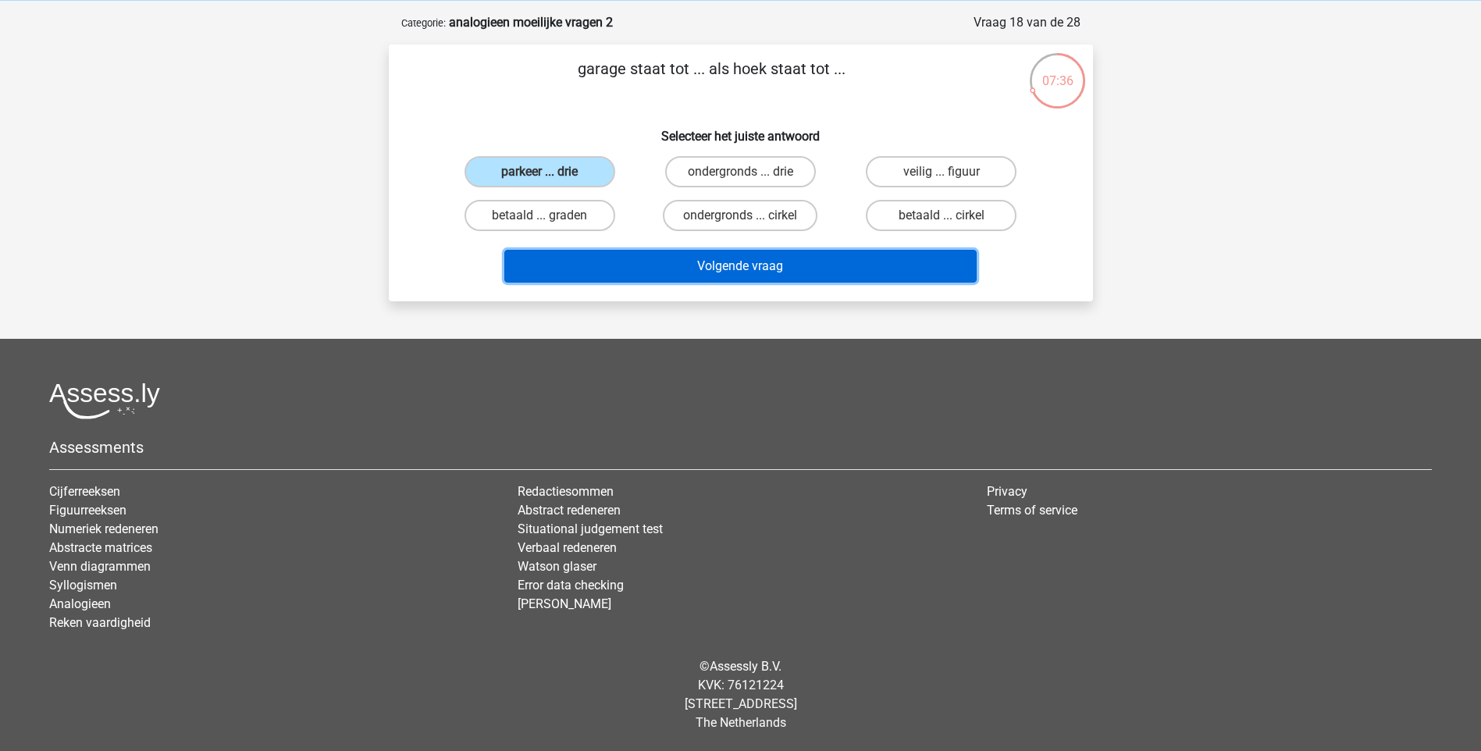
click at [770, 268] on button "Volgende vraag" at bounding box center [740, 266] width 472 height 33
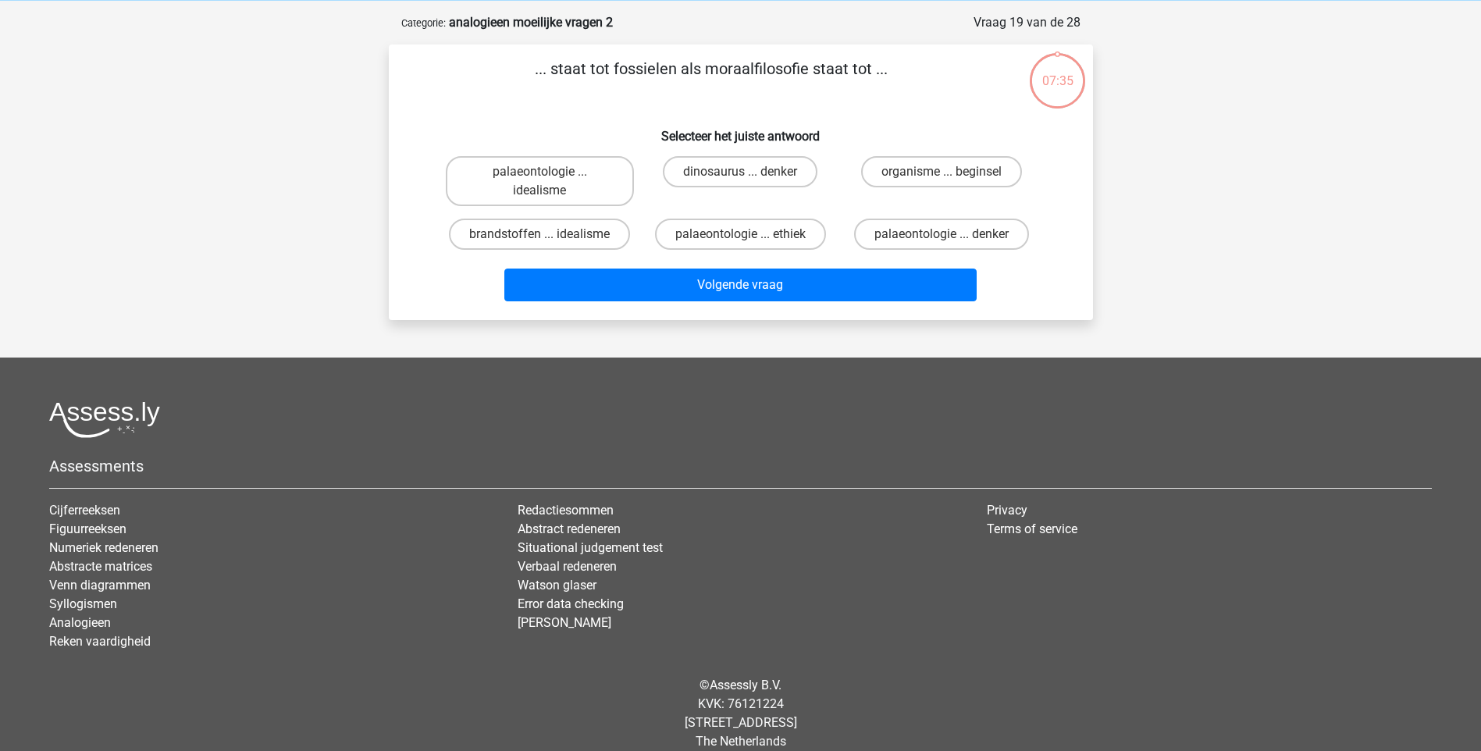
scroll to position [78, 0]
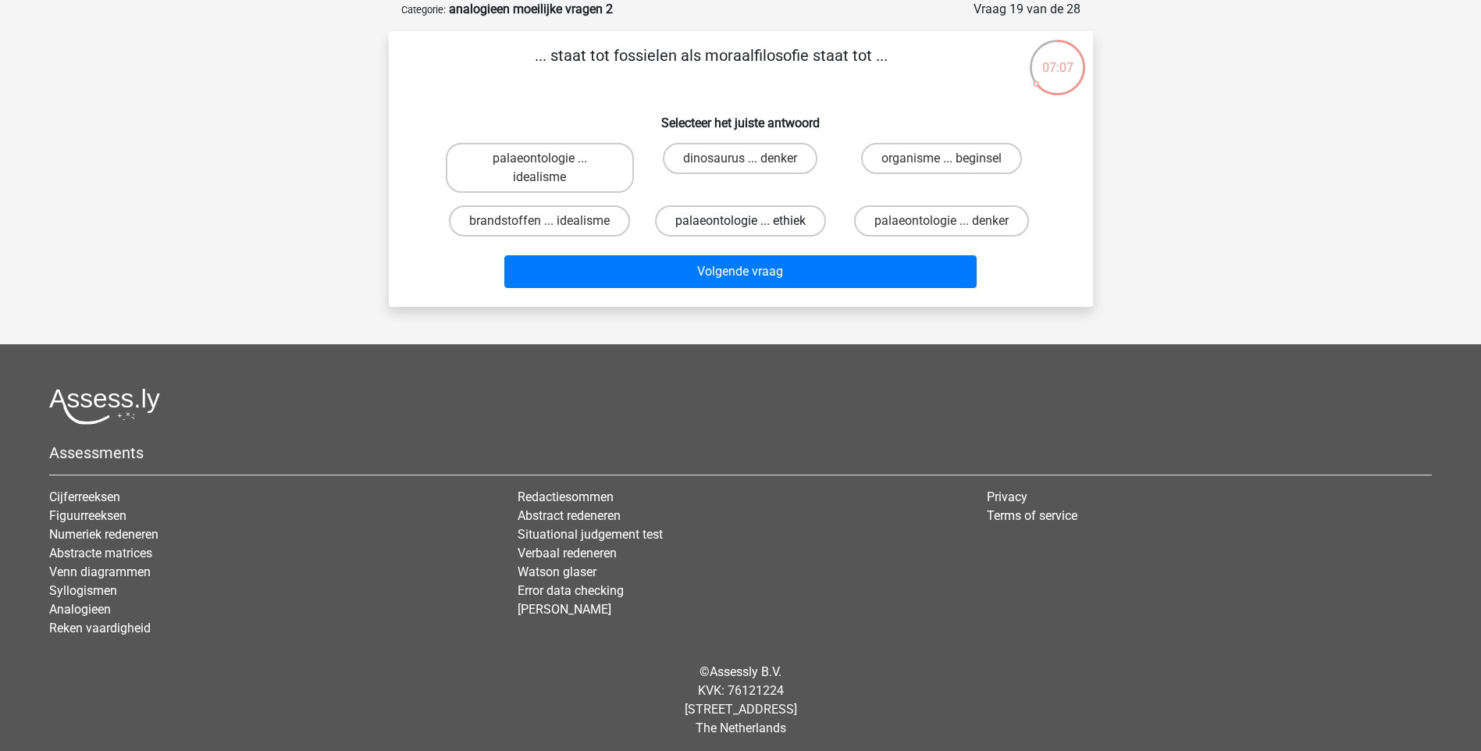
click at [797, 219] on label "palaeontologie ... ethiek" at bounding box center [740, 220] width 171 height 31
click at [750, 221] on input "palaeontologie ... ethiek" at bounding box center [745, 226] width 10 height 10
radio input "true"
click at [571, 164] on label "palaeontologie ... idealisme" at bounding box center [540, 168] width 188 height 50
click at [549, 164] on input "palaeontologie ... idealisme" at bounding box center [544, 163] width 10 height 10
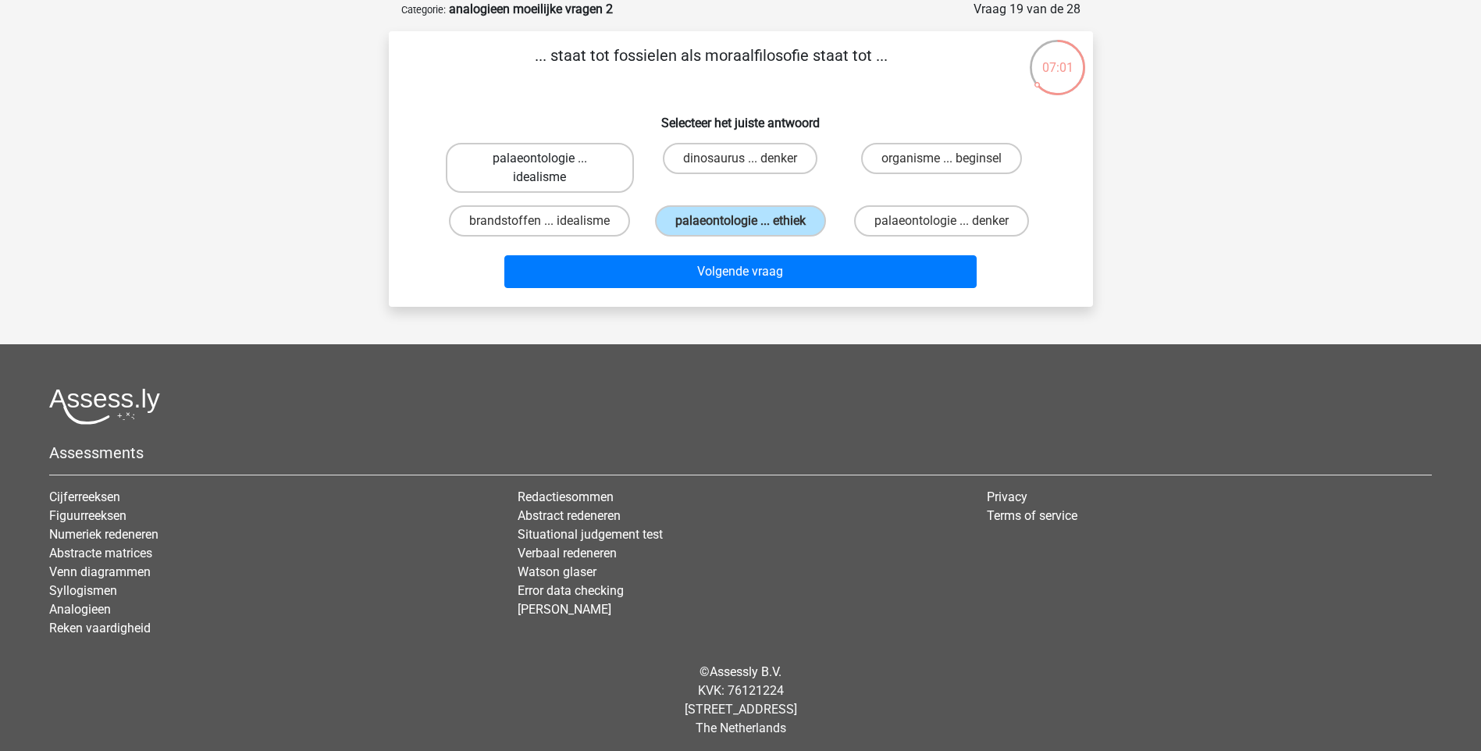
radio input "true"
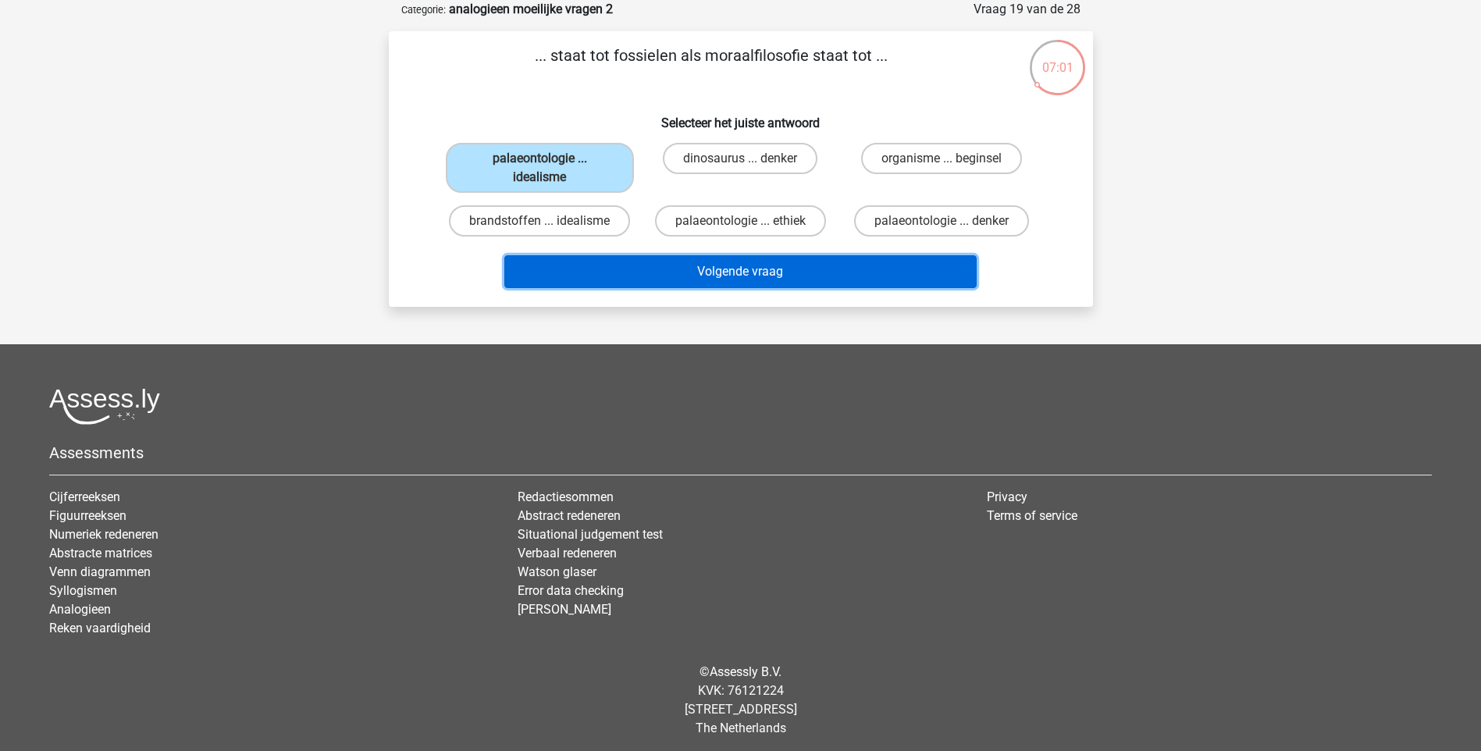
click at [731, 268] on button "Volgende vraag" at bounding box center [740, 271] width 472 height 33
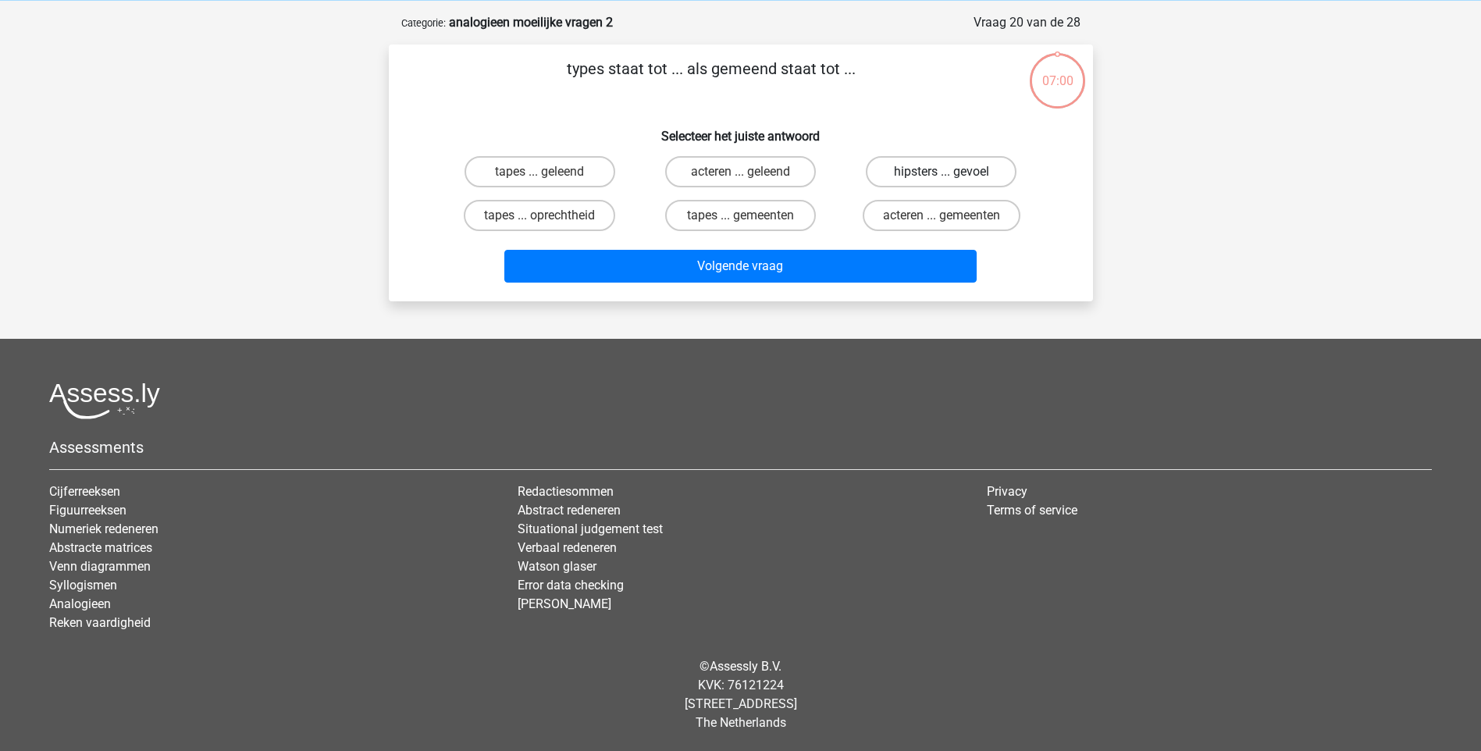
scroll to position [65, 0]
click at [557, 167] on label "tapes ... geleend" at bounding box center [539, 171] width 151 height 31
click at [549, 172] on input "tapes ... geleend" at bounding box center [544, 177] width 10 height 10
radio input "true"
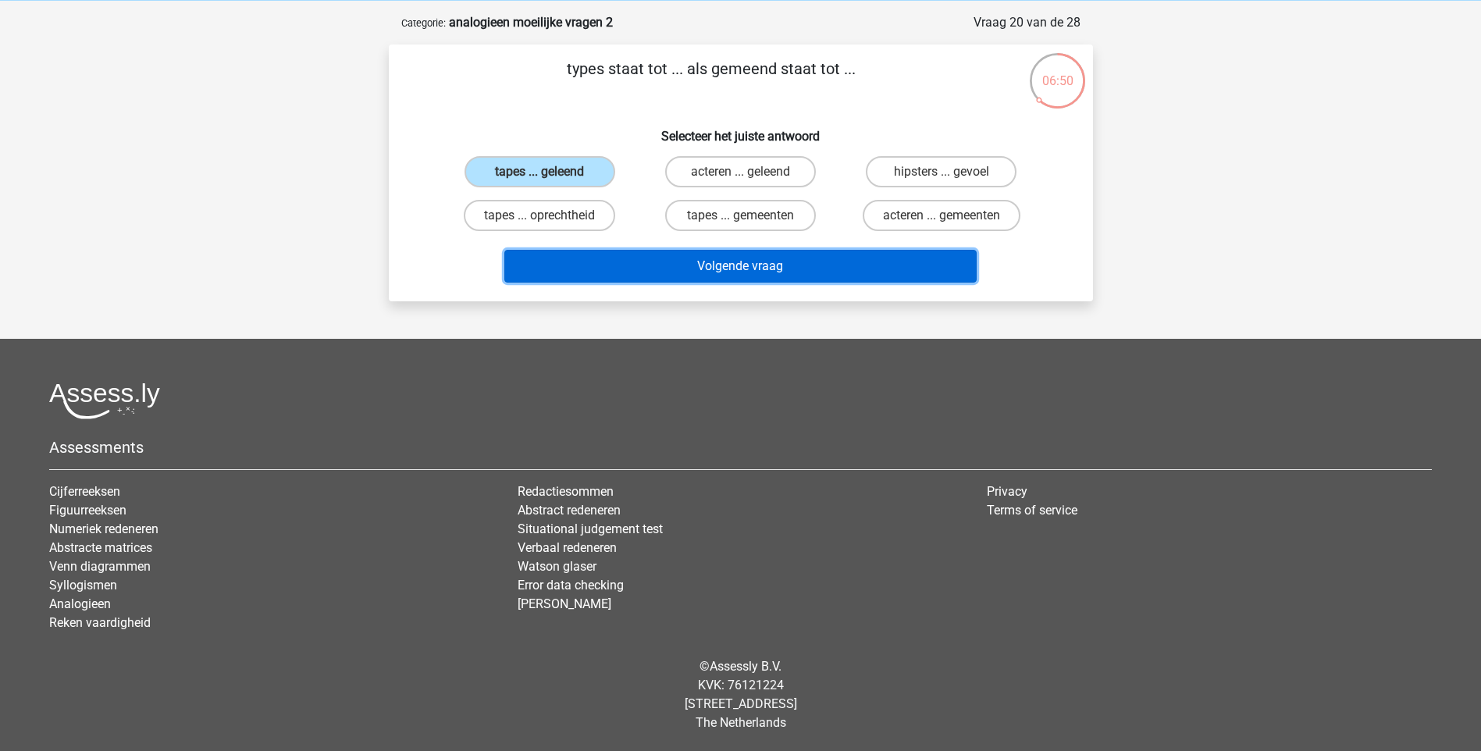
click at [780, 266] on button "Volgende vraag" at bounding box center [740, 266] width 472 height 33
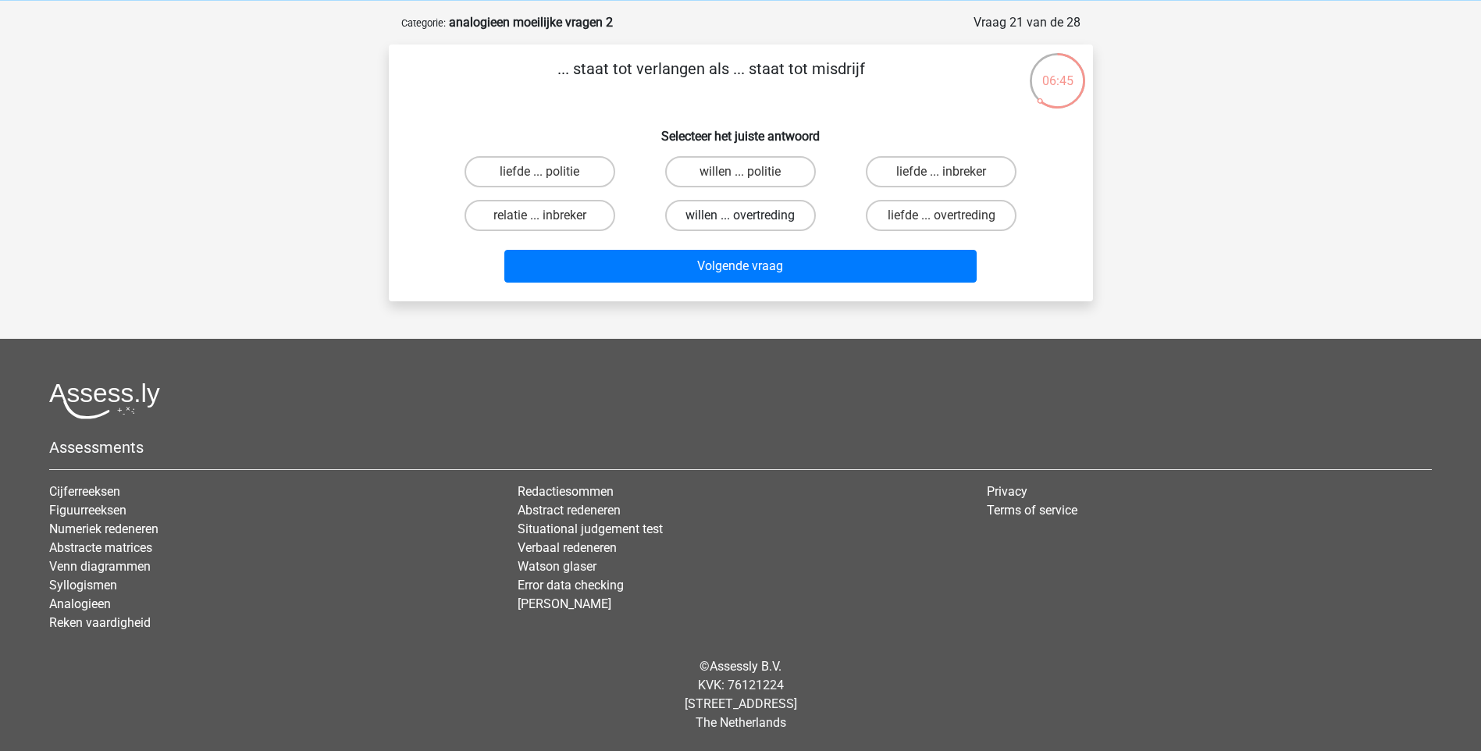
click at [802, 205] on label "willen ... overtreding" at bounding box center [740, 215] width 151 height 31
click at [750, 215] on input "willen ... overtreding" at bounding box center [745, 220] width 10 height 10
radio input "true"
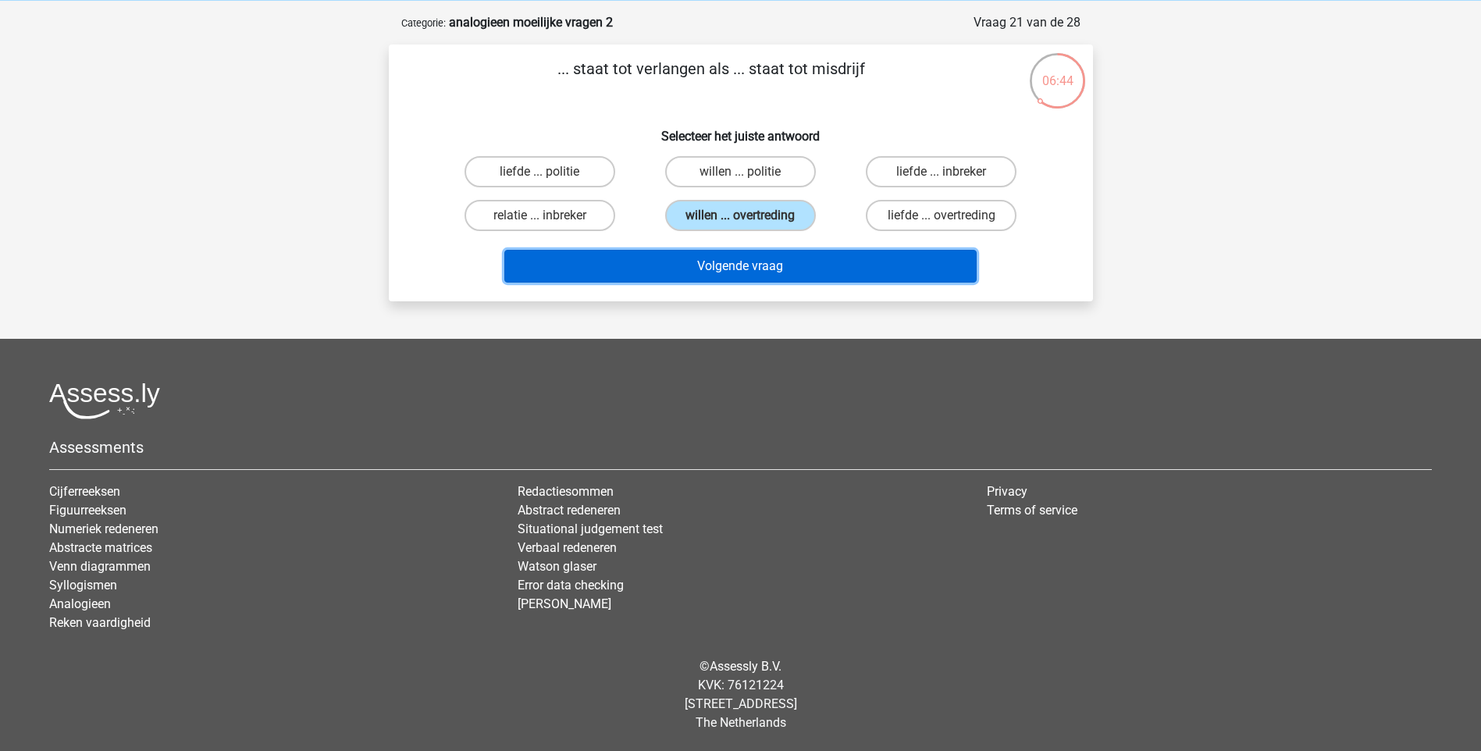
click at [846, 259] on button "Volgende vraag" at bounding box center [740, 266] width 472 height 33
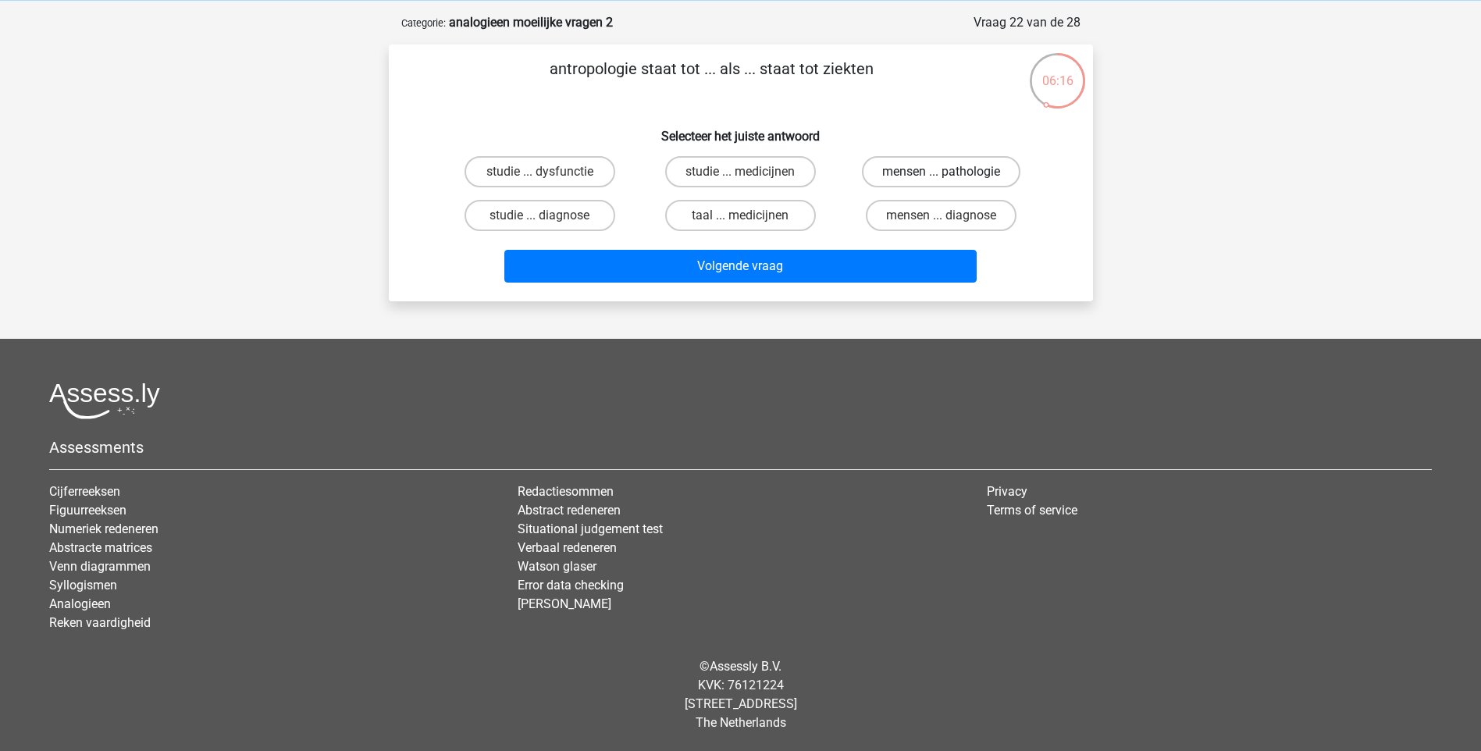
click at [962, 163] on label "mensen ... pathologie" at bounding box center [941, 171] width 158 height 31
click at [951, 172] on input "mensen ... pathologie" at bounding box center [946, 177] width 10 height 10
radio input "true"
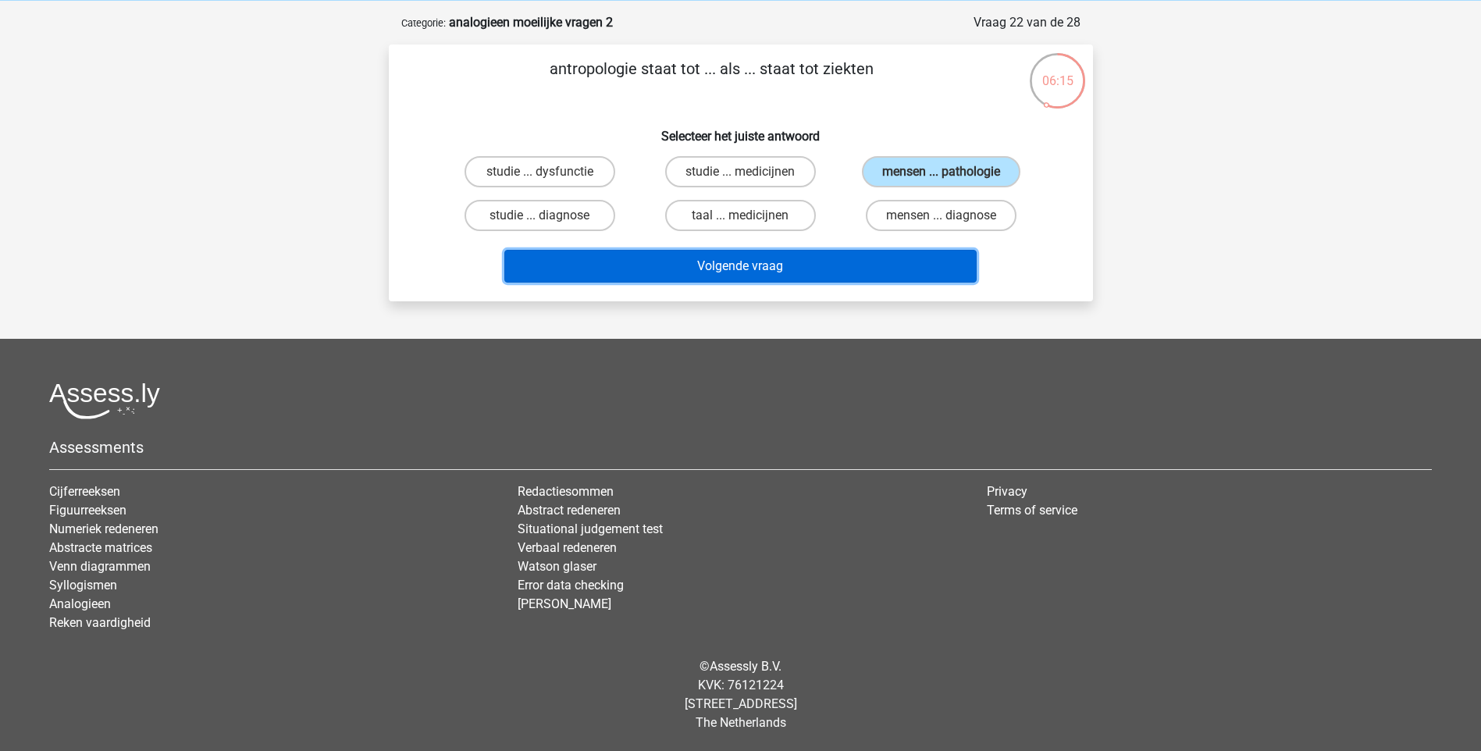
click at [918, 268] on button "Volgende vraag" at bounding box center [740, 266] width 472 height 33
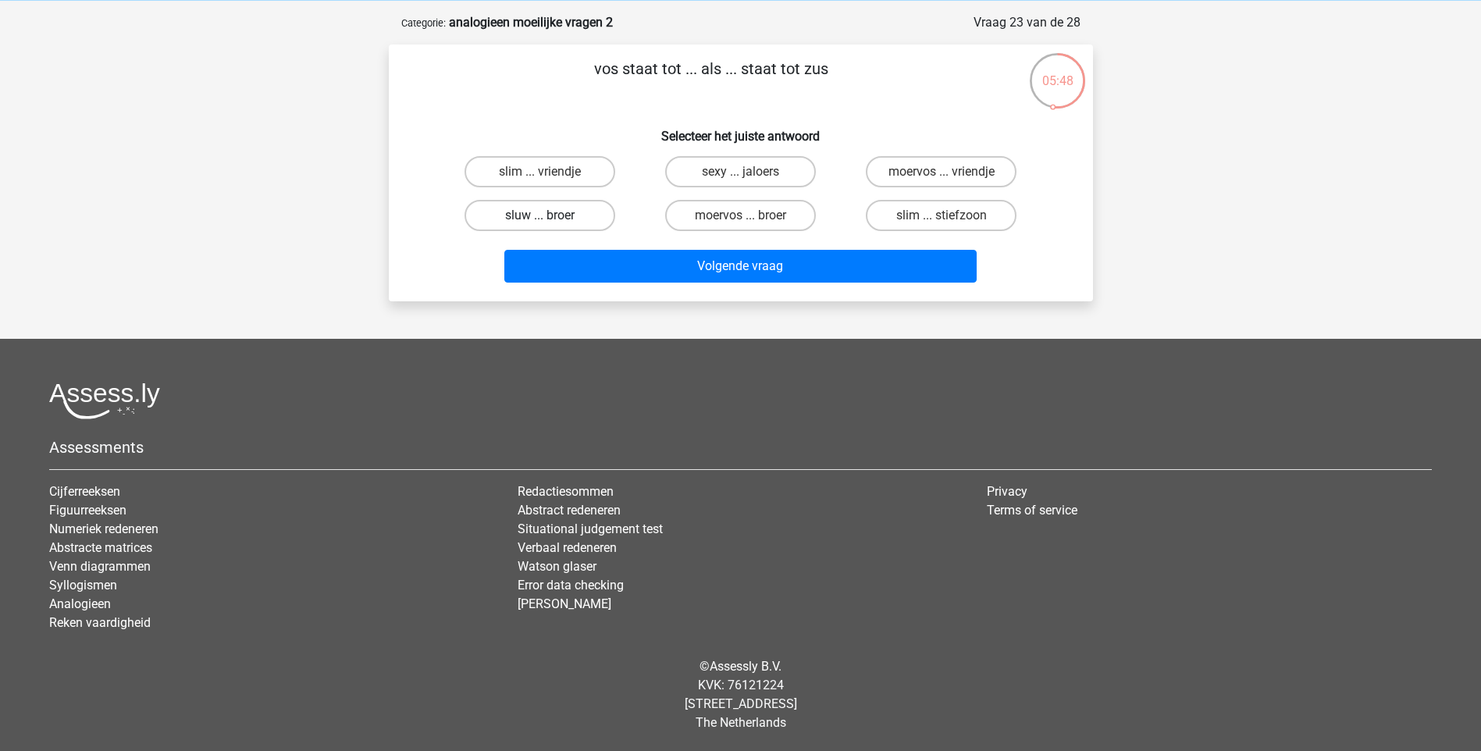
click at [587, 221] on label "sluw ... broer" at bounding box center [539, 215] width 151 height 31
click at [549, 221] on input "sluw ... broer" at bounding box center [544, 220] width 10 height 10
radio input "true"
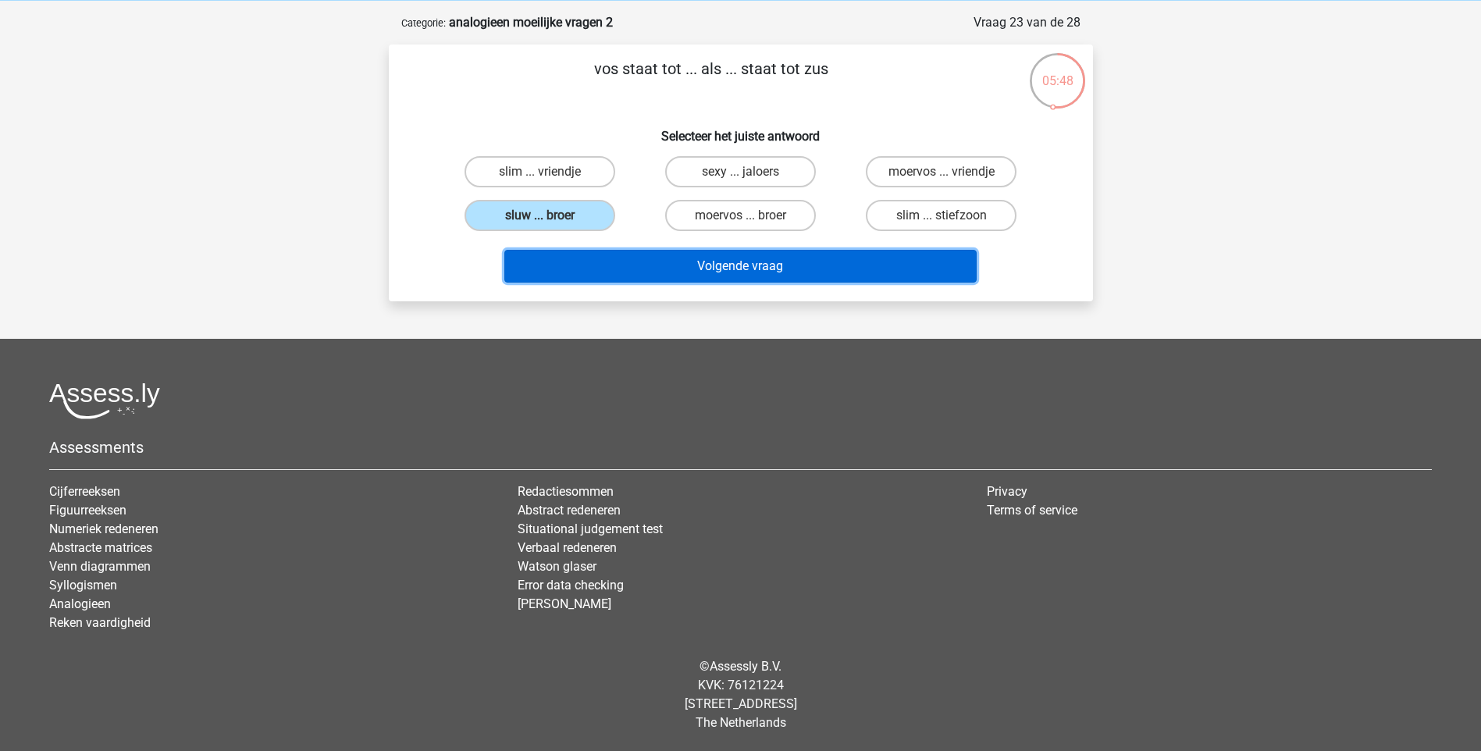
click at [714, 271] on button "Volgende vraag" at bounding box center [740, 266] width 472 height 33
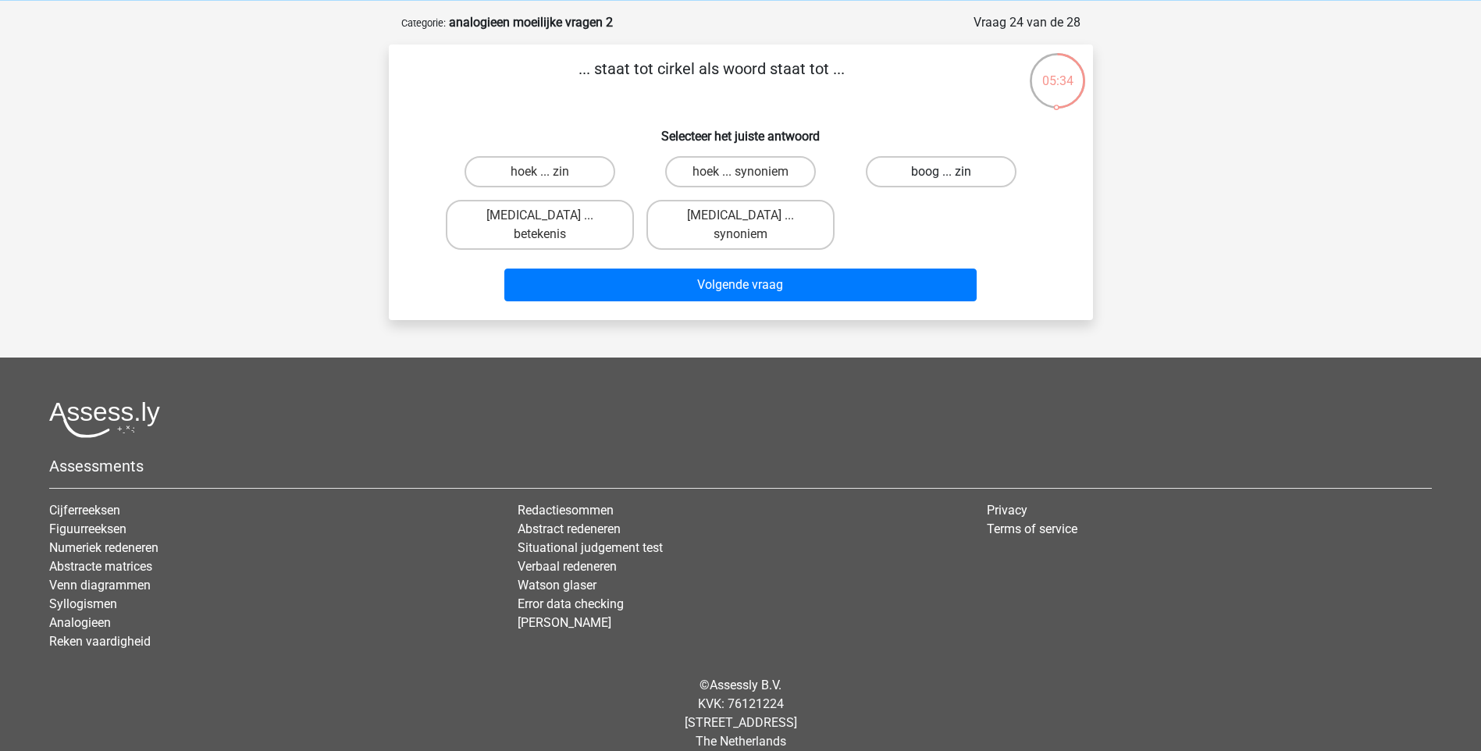
click at [941, 161] on label "boog ... zin" at bounding box center [941, 171] width 151 height 31
click at [941, 172] on input "boog ... zin" at bounding box center [946, 177] width 10 height 10
radio input "true"
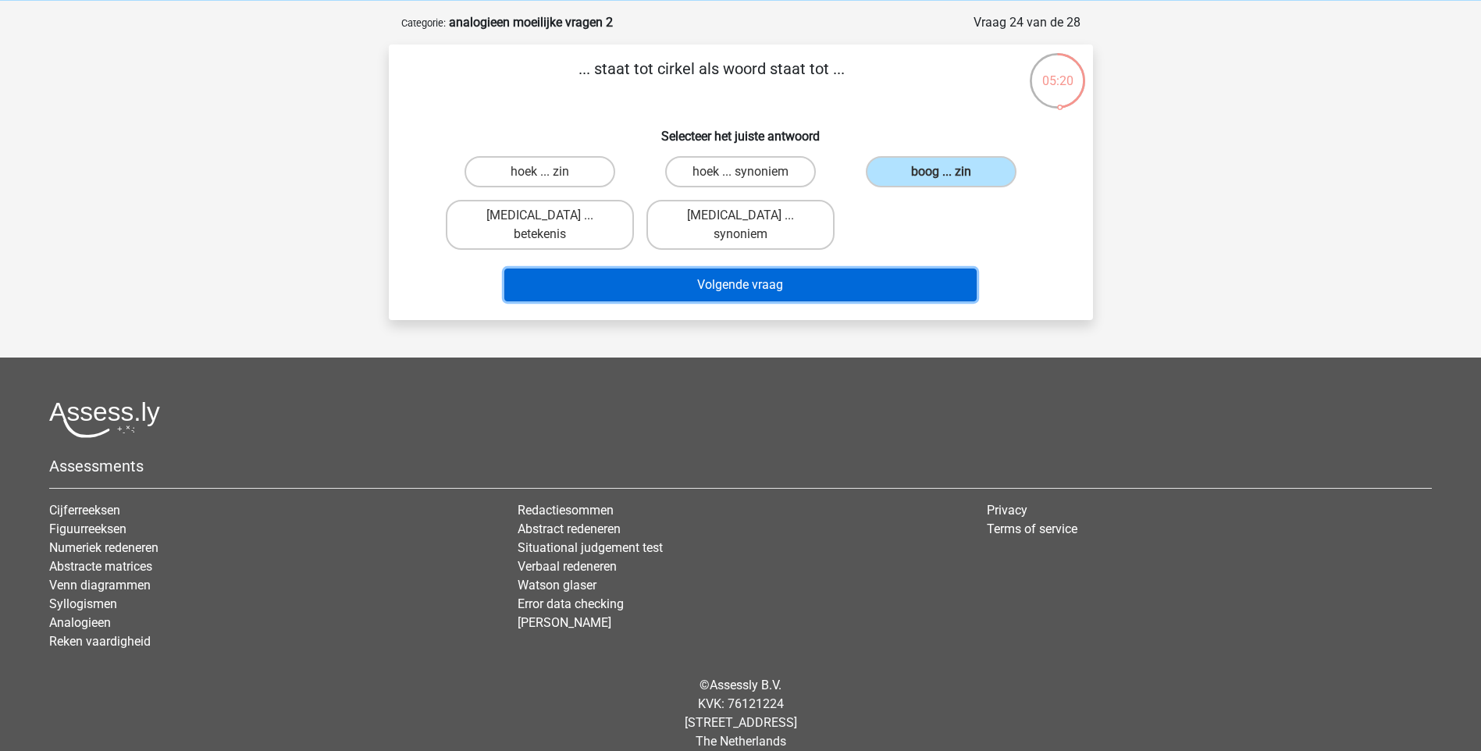
click at [799, 268] on button "Volgende vraag" at bounding box center [740, 284] width 472 height 33
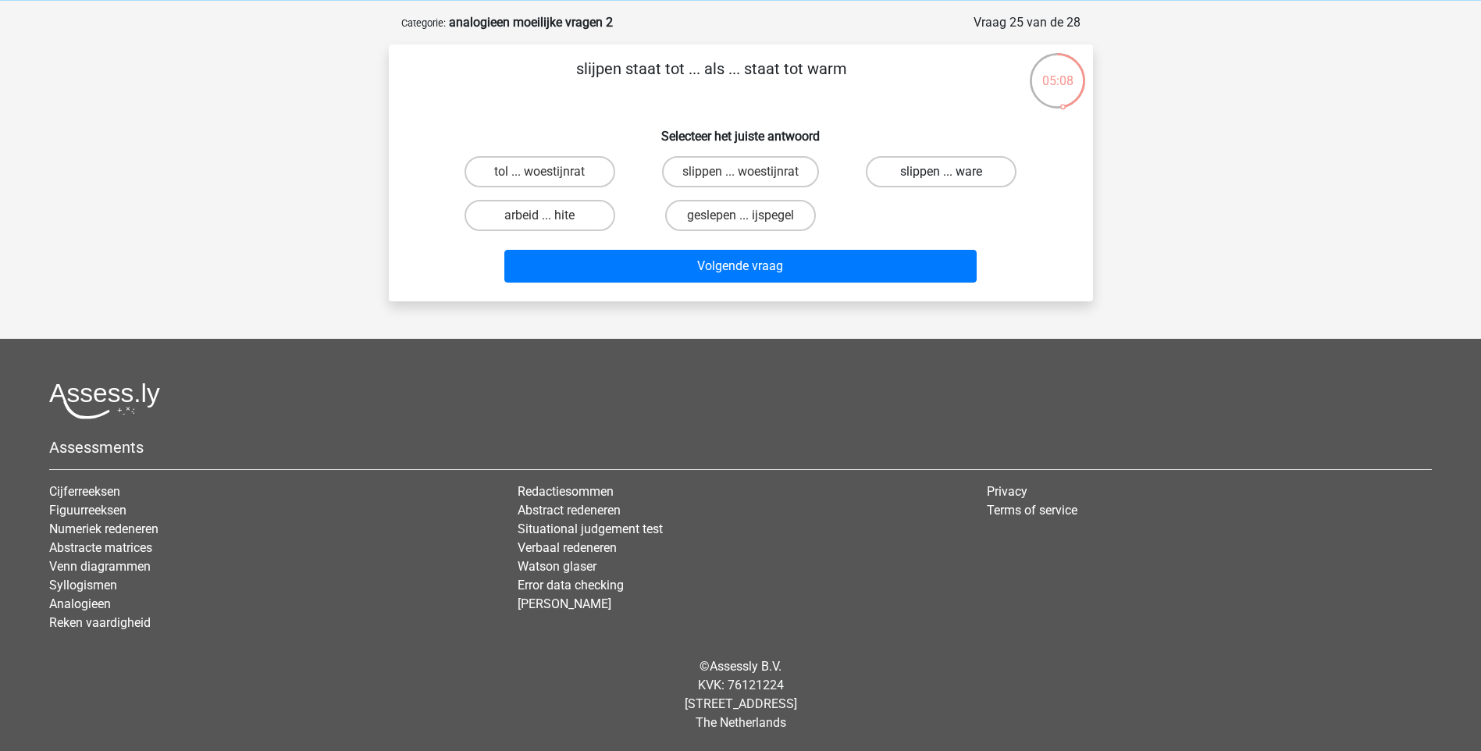
click at [983, 170] on label "slippen ... ware" at bounding box center [941, 171] width 151 height 31
click at [951, 172] on input "slippen ... ware" at bounding box center [946, 177] width 10 height 10
radio input "true"
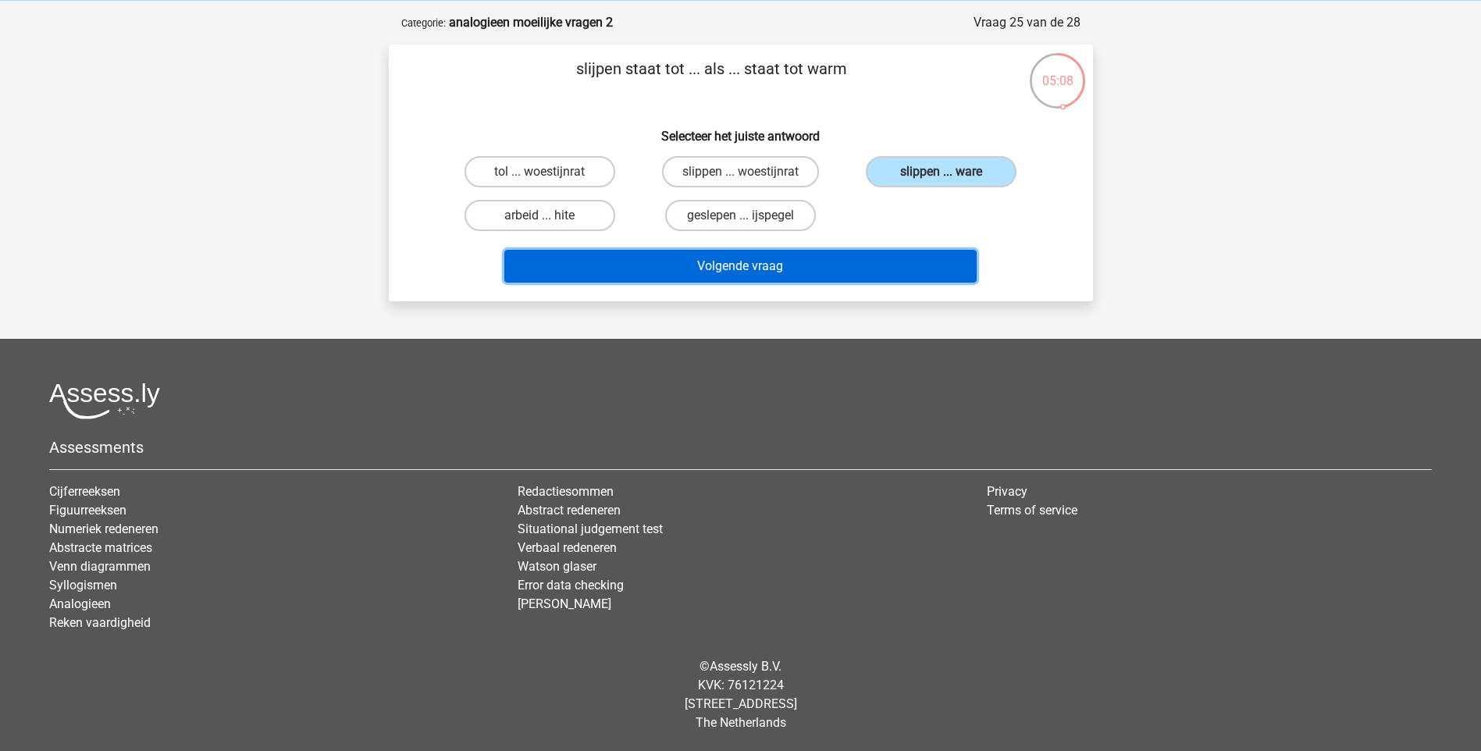
click at [919, 268] on button "Volgende vraag" at bounding box center [740, 266] width 472 height 33
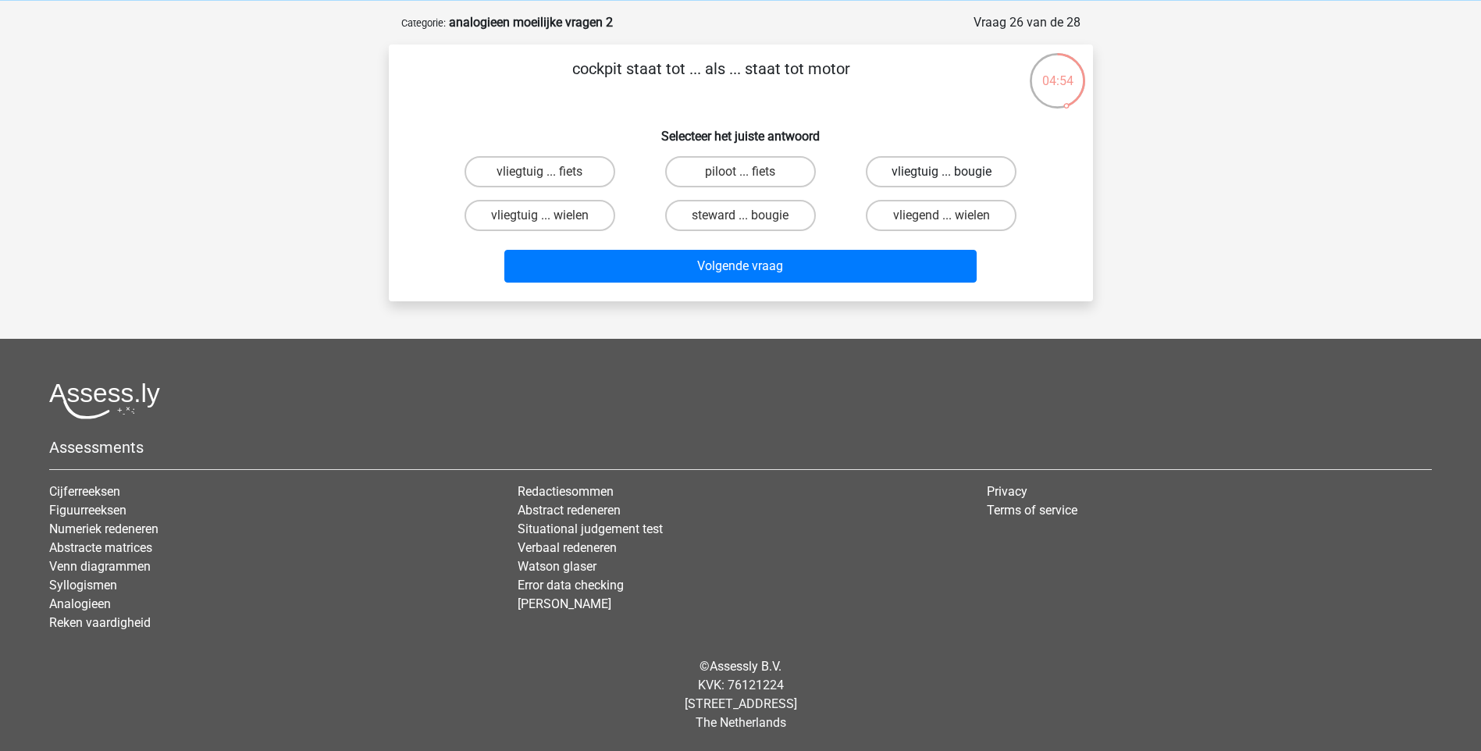
click at [961, 176] on label "vliegtuig ... bougie" at bounding box center [941, 171] width 151 height 31
click at [951, 176] on input "vliegtuig ... bougie" at bounding box center [946, 177] width 10 height 10
radio input "true"
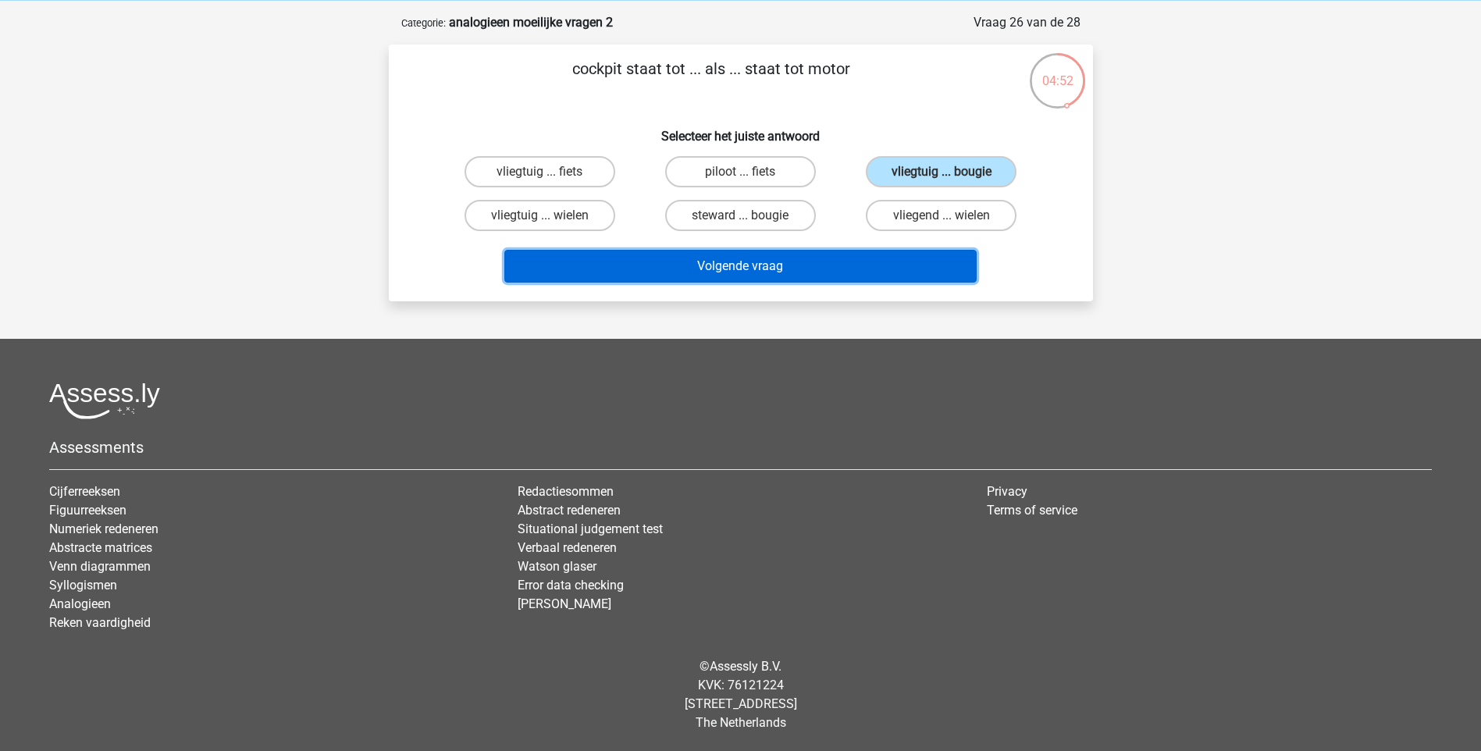
click at [875, 278] on button "Volgende vraag" at bounding box center [740, 266] width 472 height 33
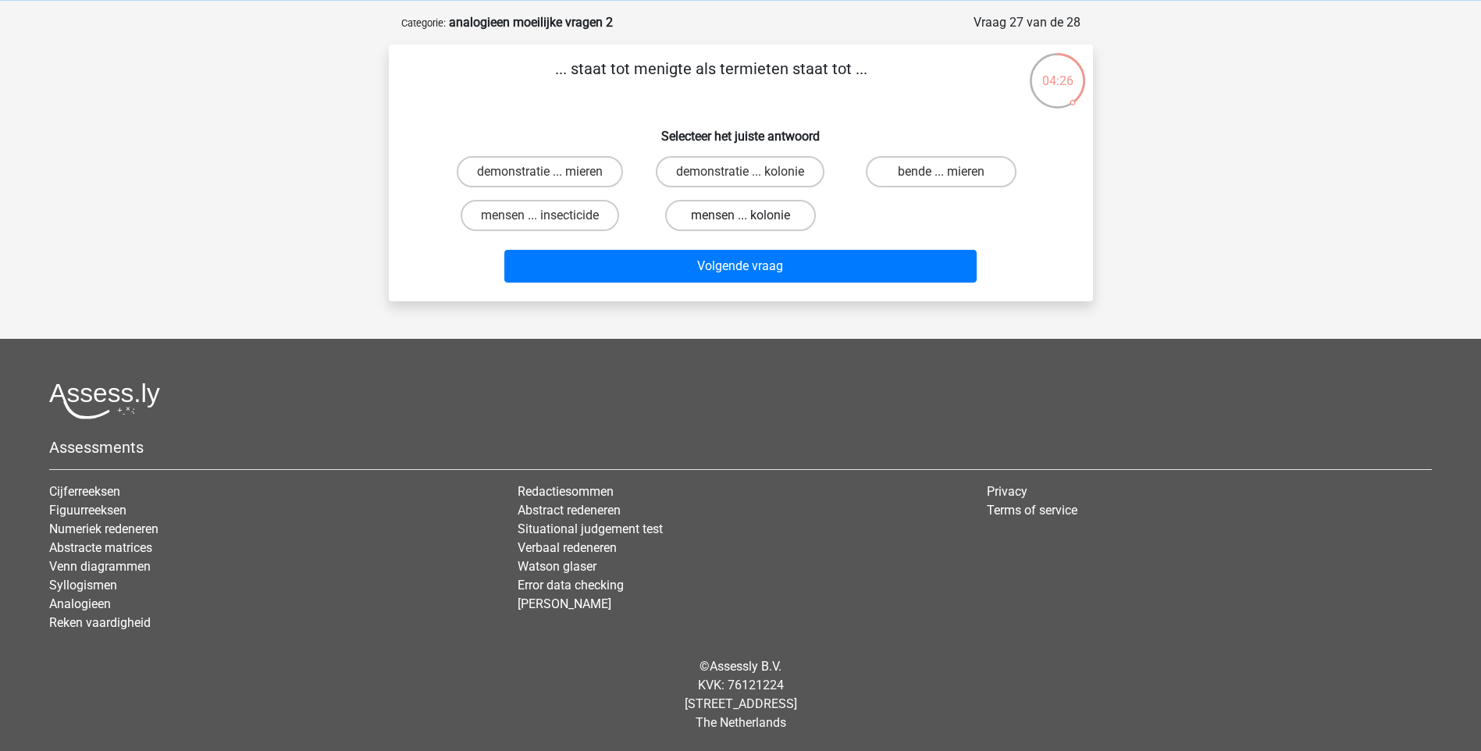
click at [783, 215] on label "mensen ... kolonie" at bounding box center [740, 215] width 151 height 31
click at [750, 215] on input "mensen ... kolonie" at bounding box center [745, 220] width 10 height 10
radio input "true"
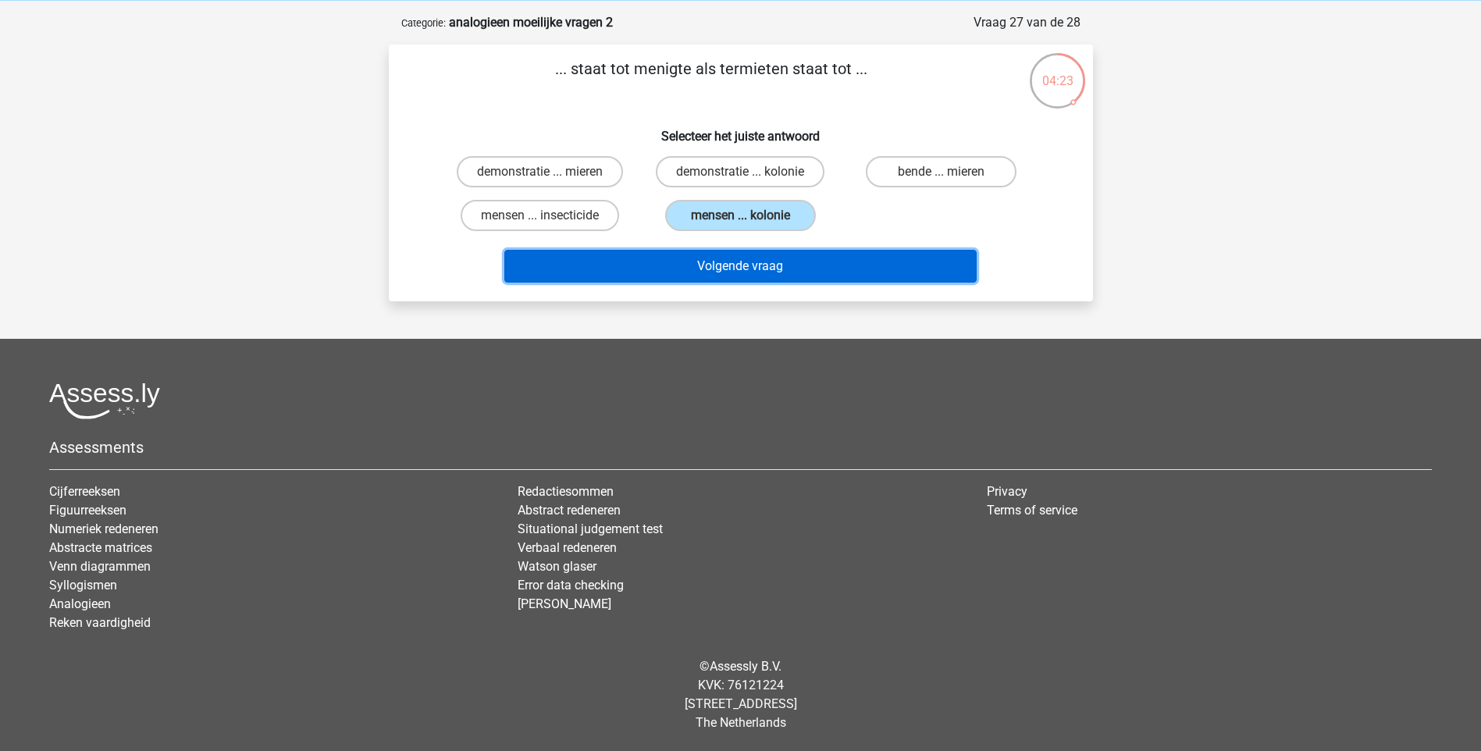
click at [855, 266] on button "Volgende vraag" at bounding box center [740, 266] width 472 height 33
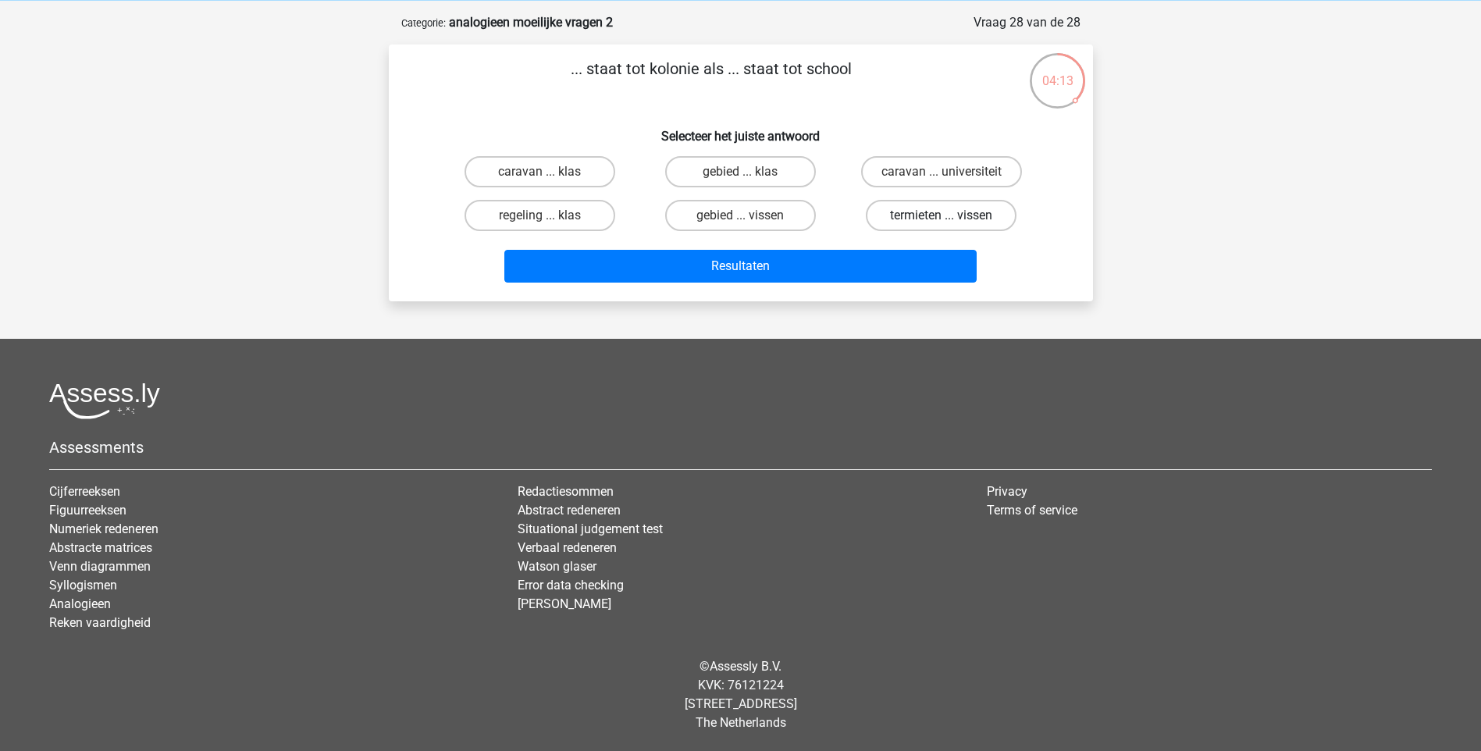
click at [961, 222] on label "termieten ... vissen" at bounding box center [941, 215] width 151 height 31
click at [951, 222] on input "termieten ... vissen" at bounding box center [946, 220] width 10 height 10
radio input "true"
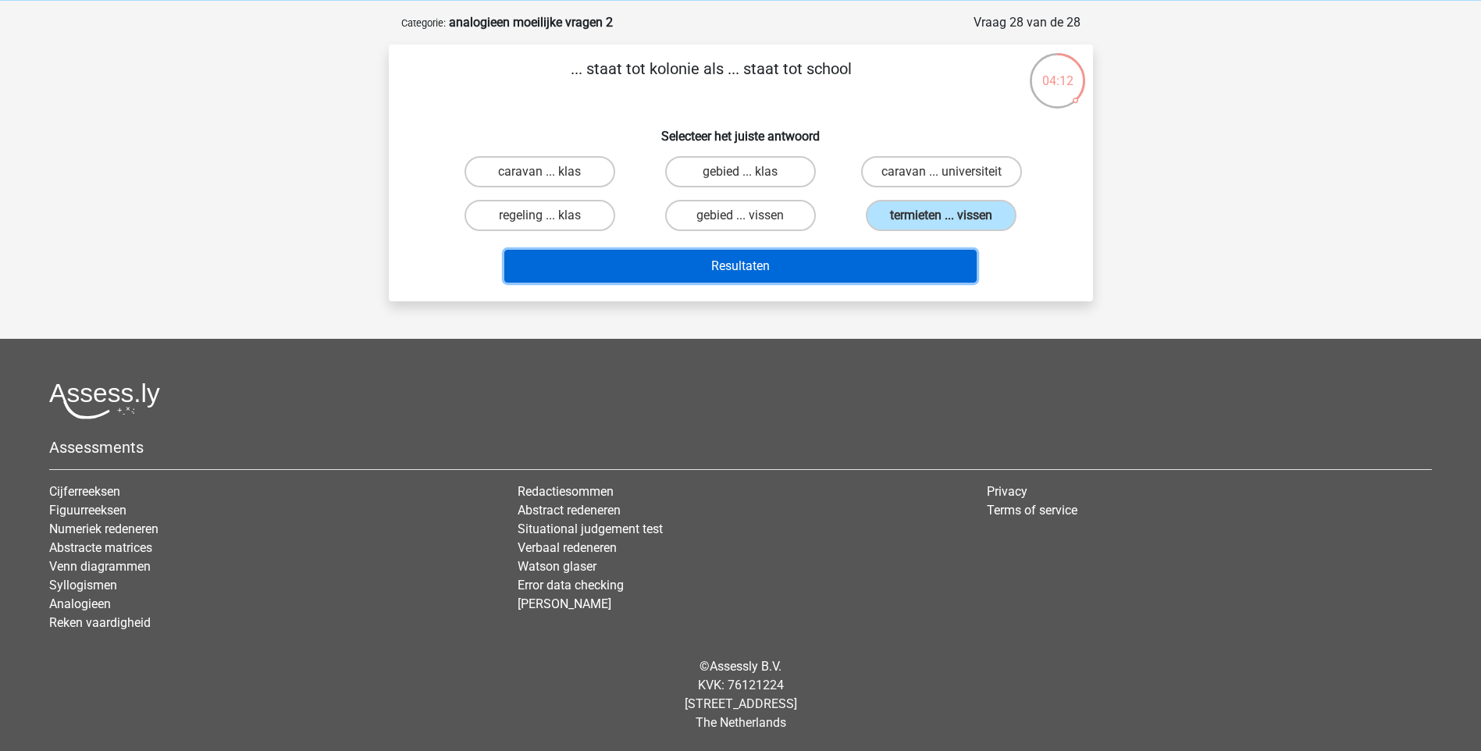
click at [908, 266] on button "Resultaten" at bounding box center [740, 266] width 472 height 33
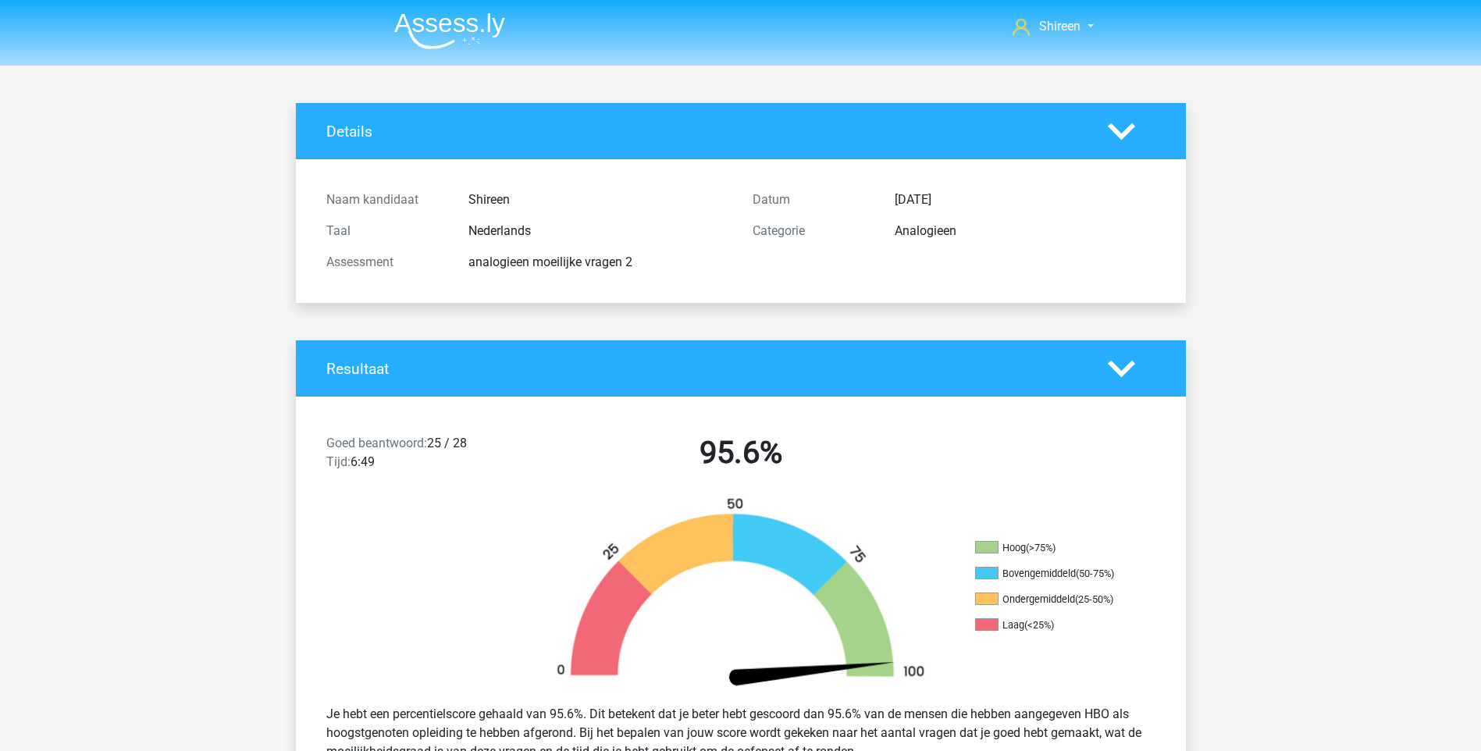
scroll to position [1405, 0]
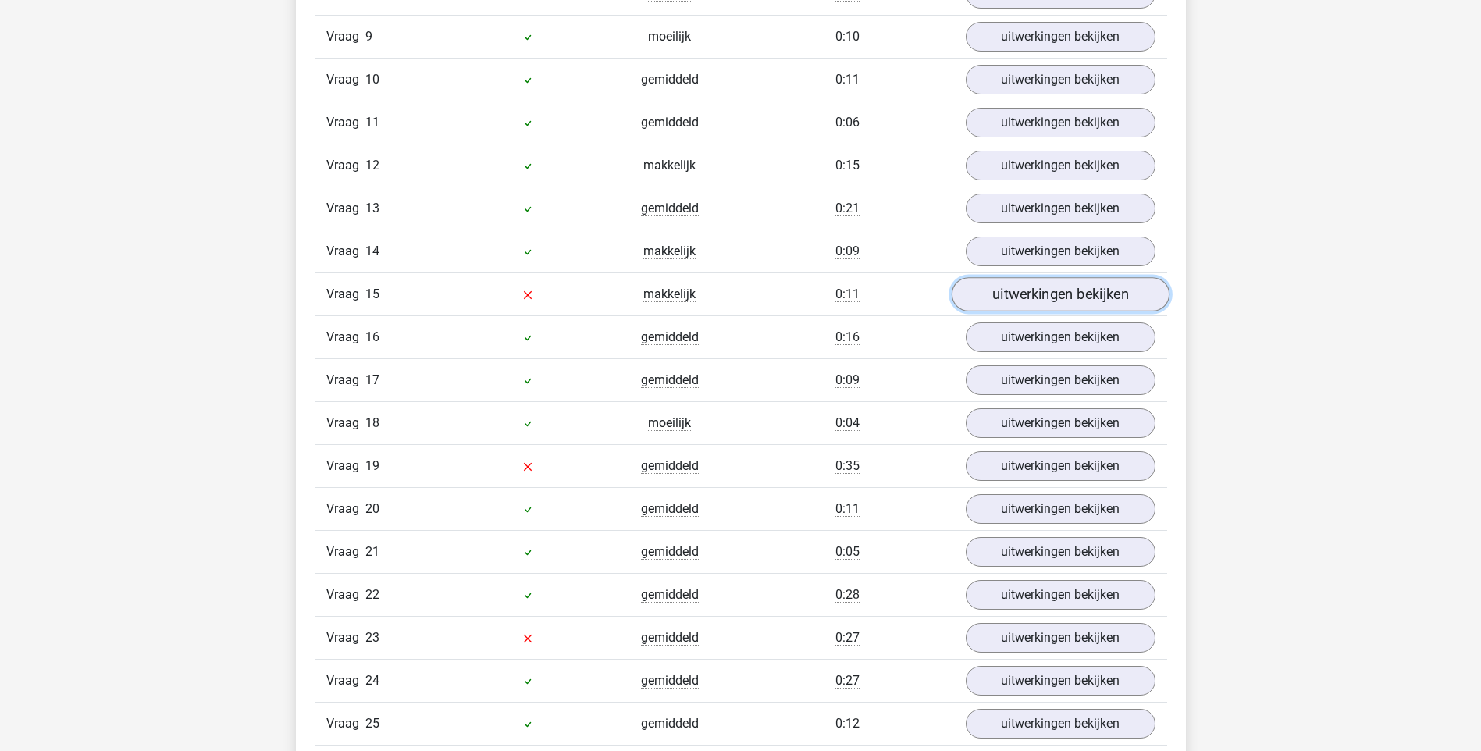
click at [1034, 288] on link "uitwerkingen bekijken" at bounding box center [1060, 294] width 218 height 34
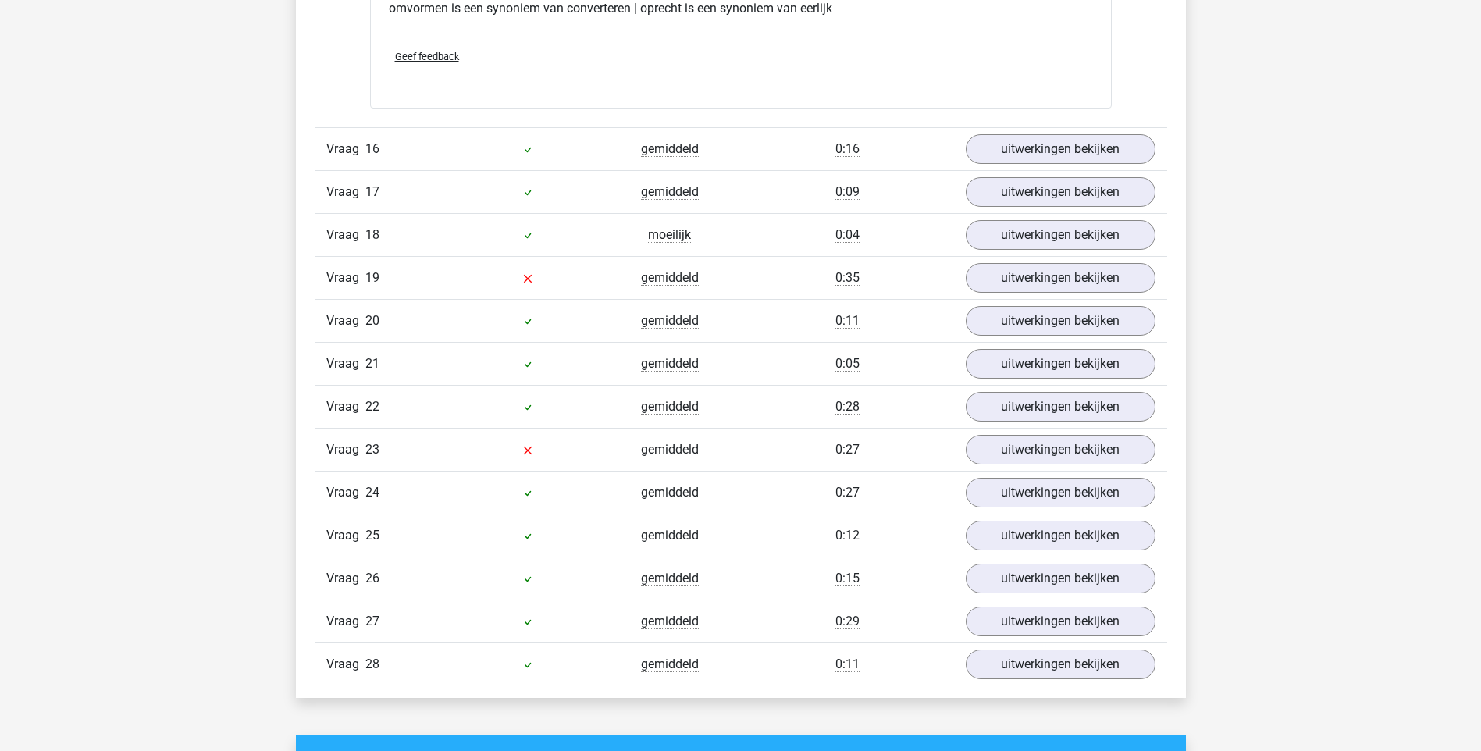
scroll to position [1951, 0]
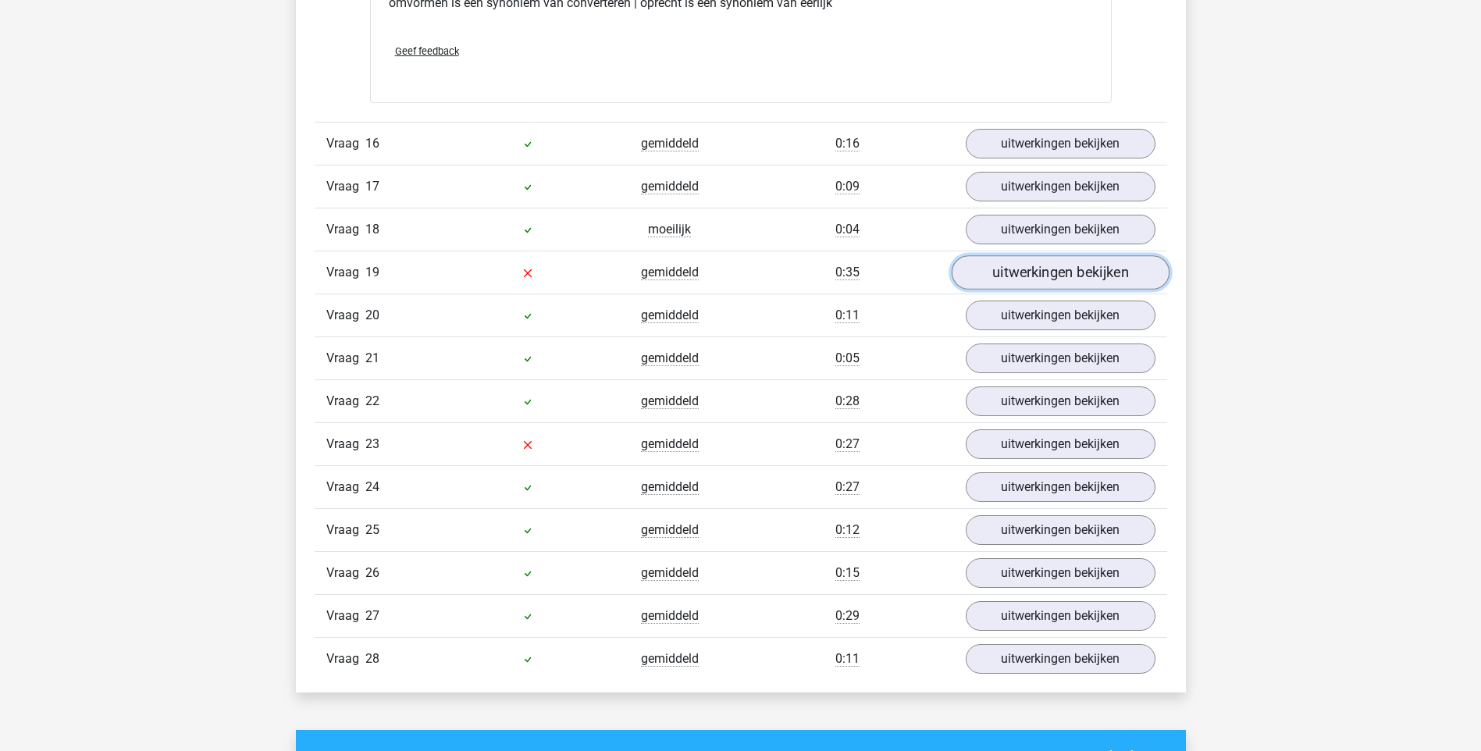
click at [1032, 282] on link "uitwerkingen bekijken" at bounding box center [1060, 272] width 218 height 34
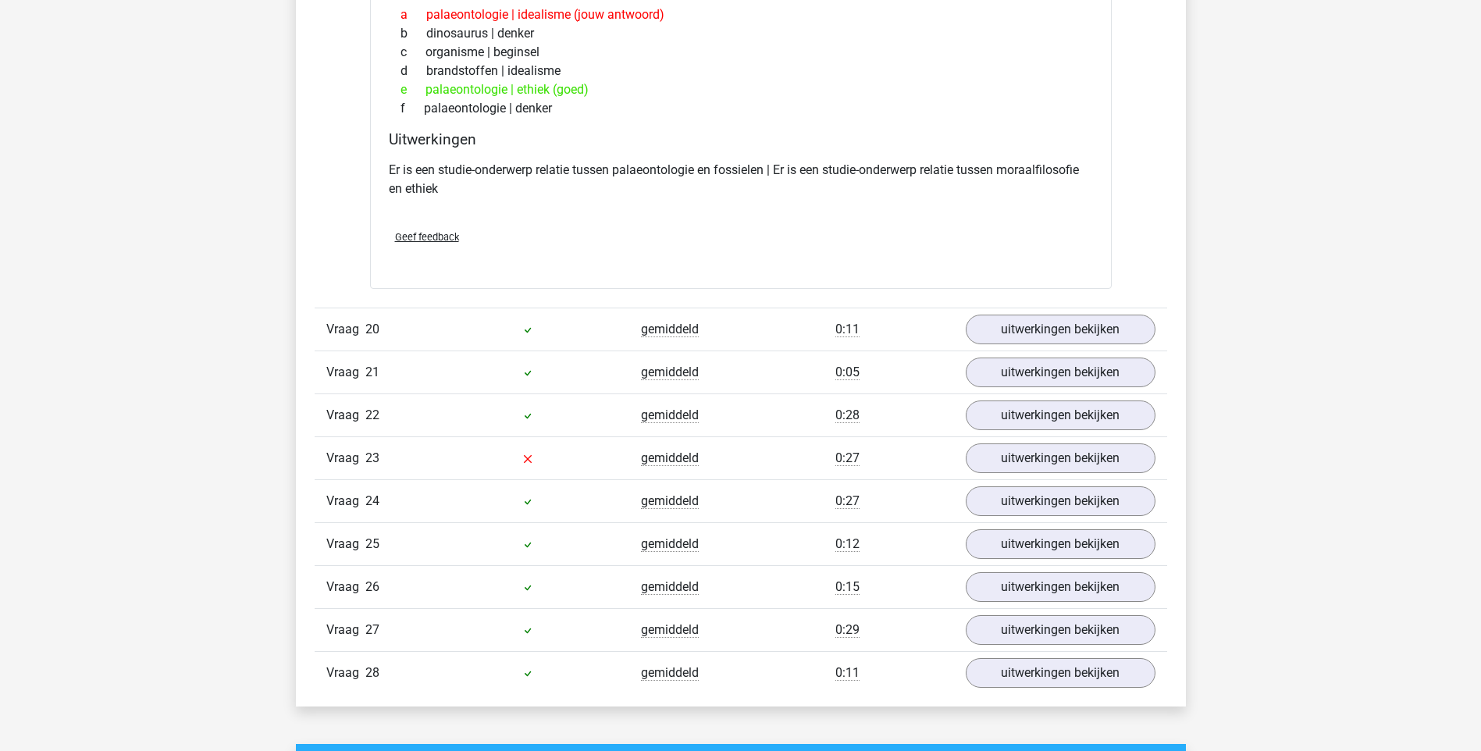
scroll to position [2342, 0]
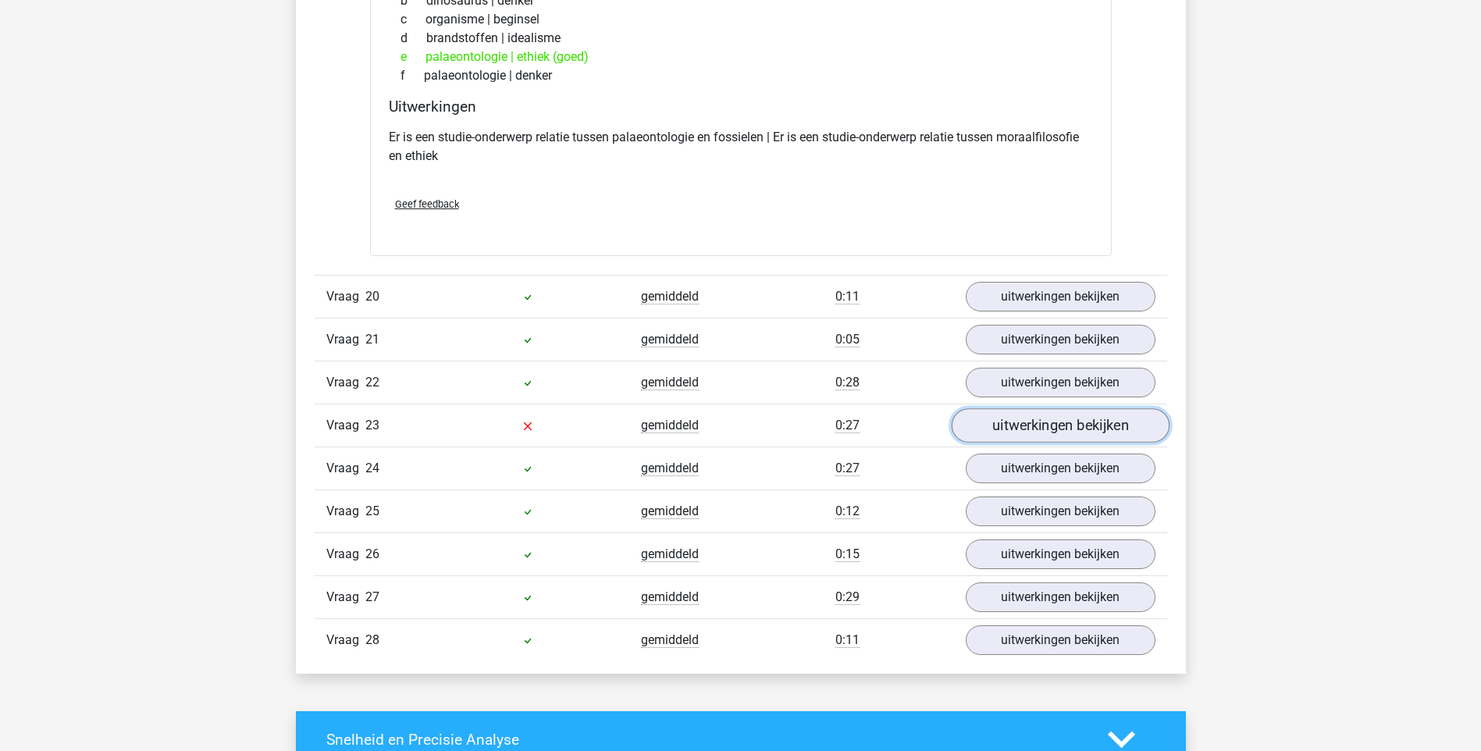
click at [1044, 432] on link "uitwerkingen bekijken" at bounding box center [1060, 425] width 218 height 34
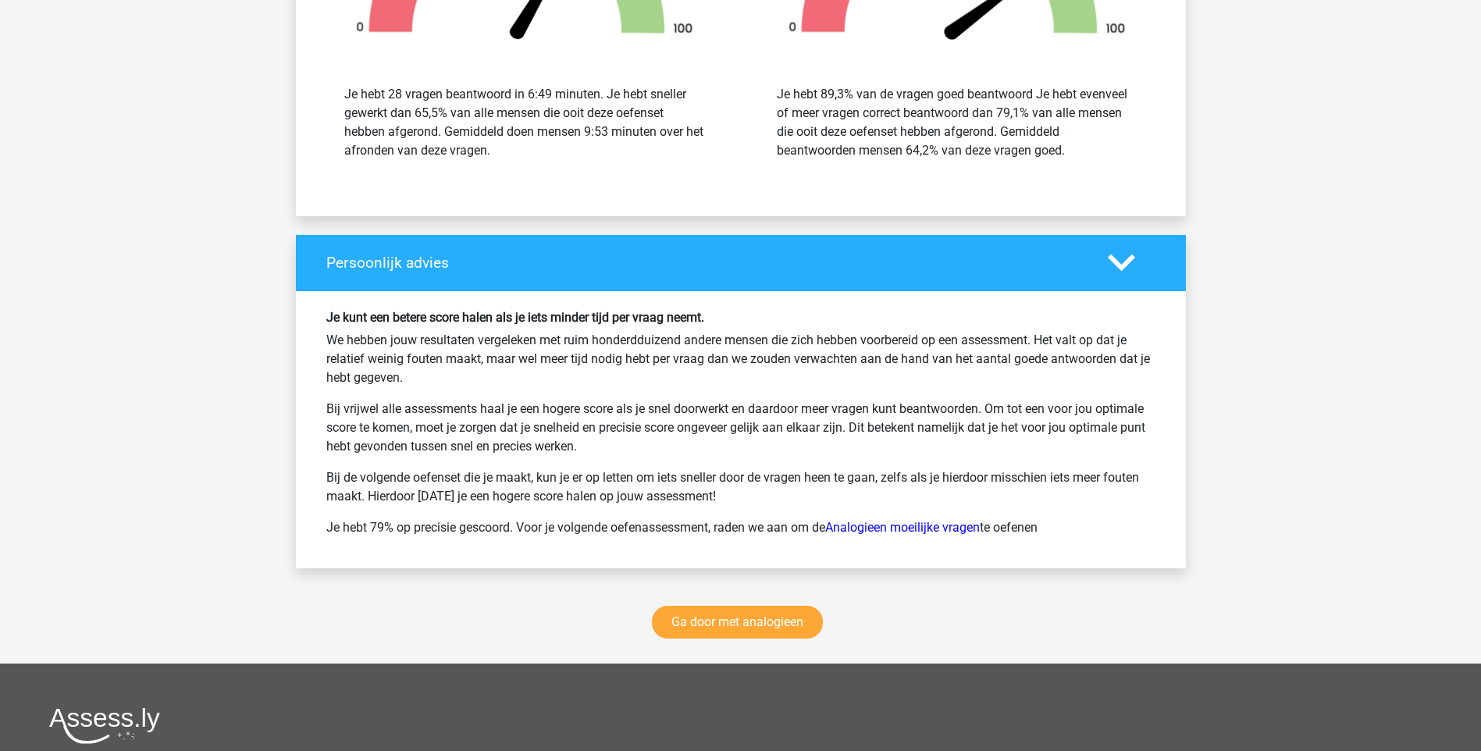
scroll to position [3903, 0]
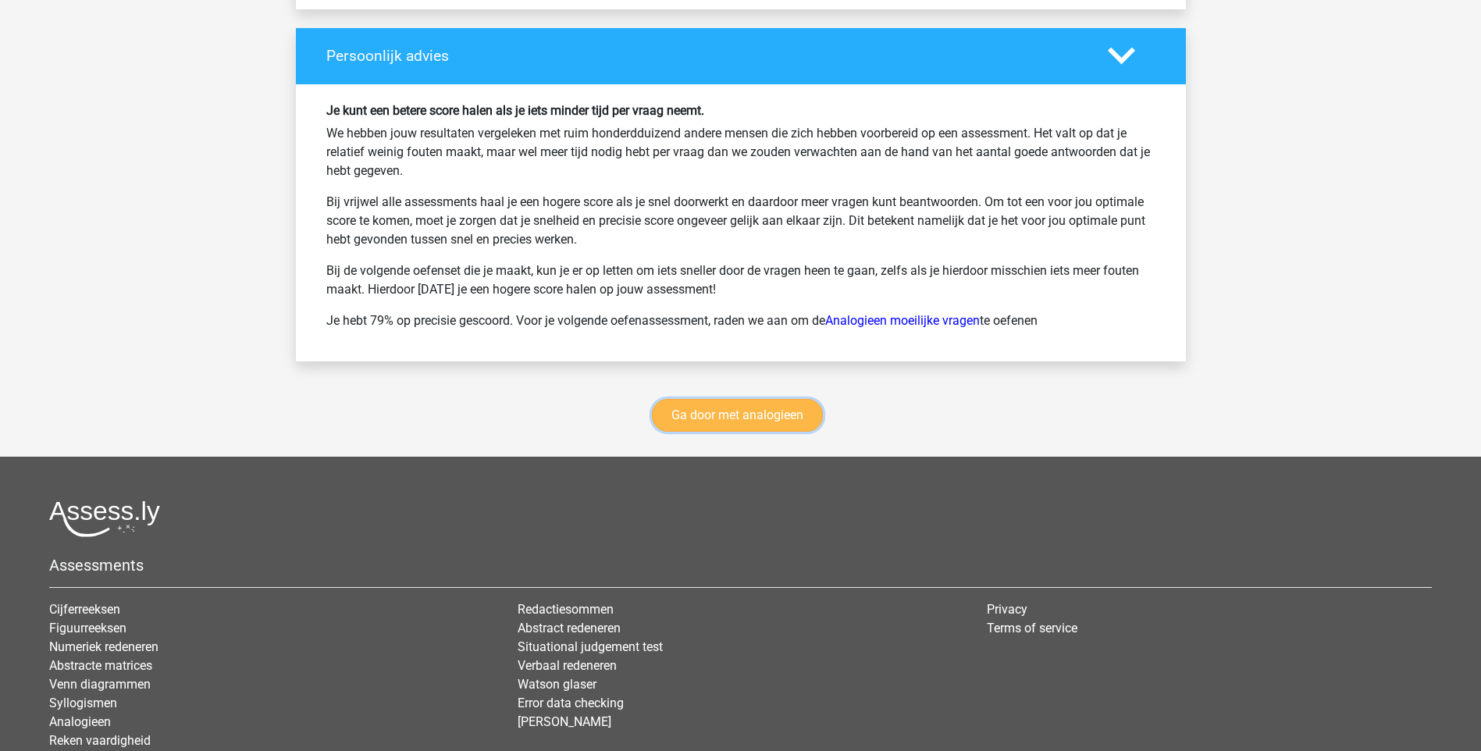
click at [741, 407] on link "Ga door met analogieen" at bounding box center [737, 415] width 171 height 33
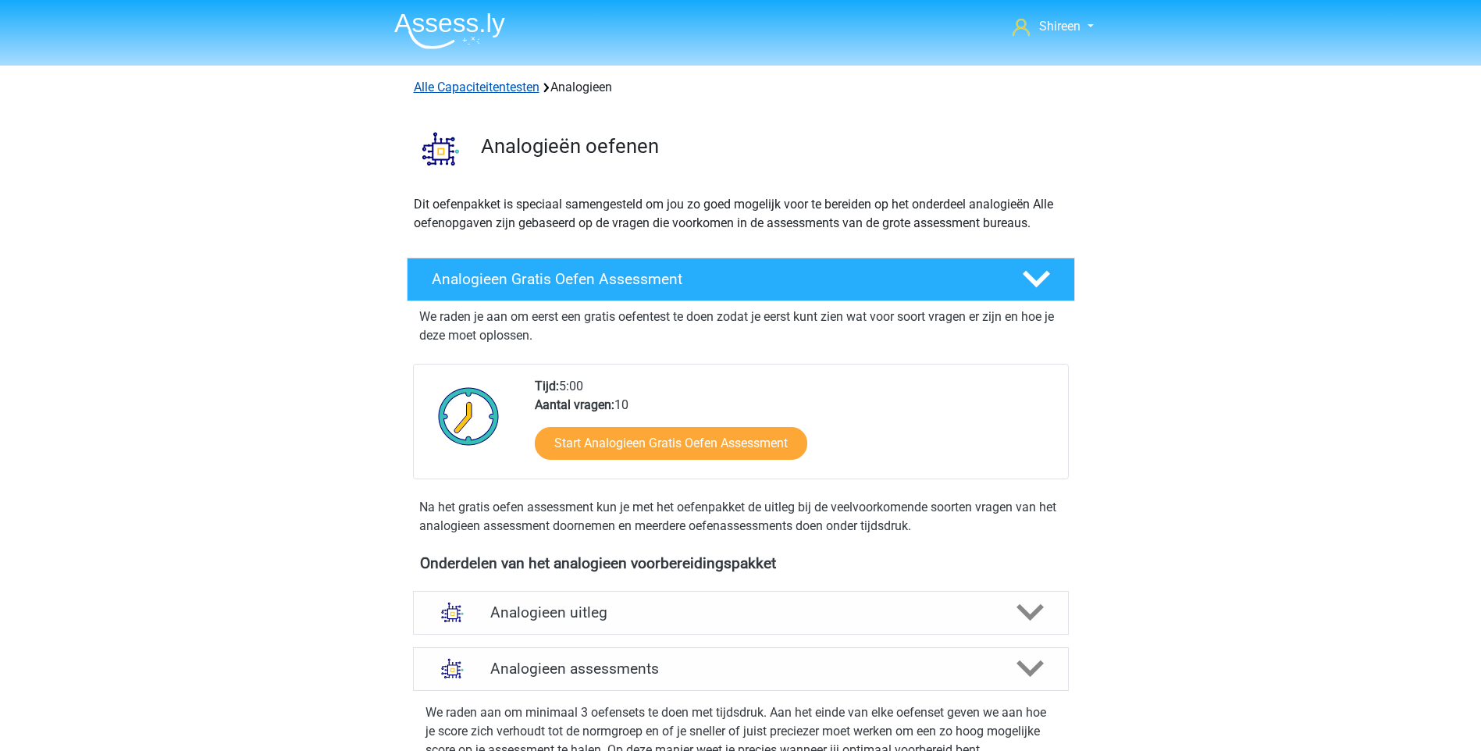
click at [464, 83] on link "Alle Capaciteitentesten" at bounding box center [477, 87] width 126 height 15
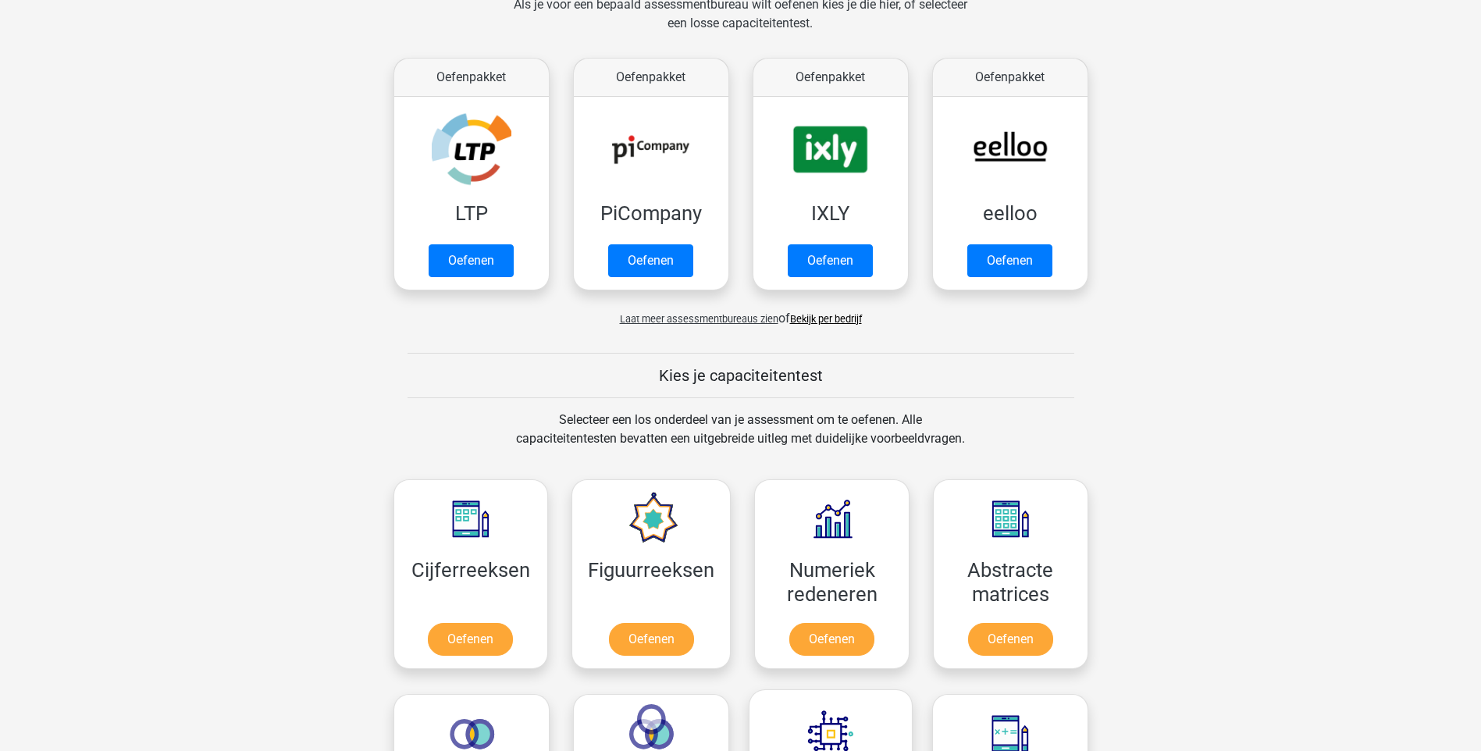
scroll to position [117, 0]
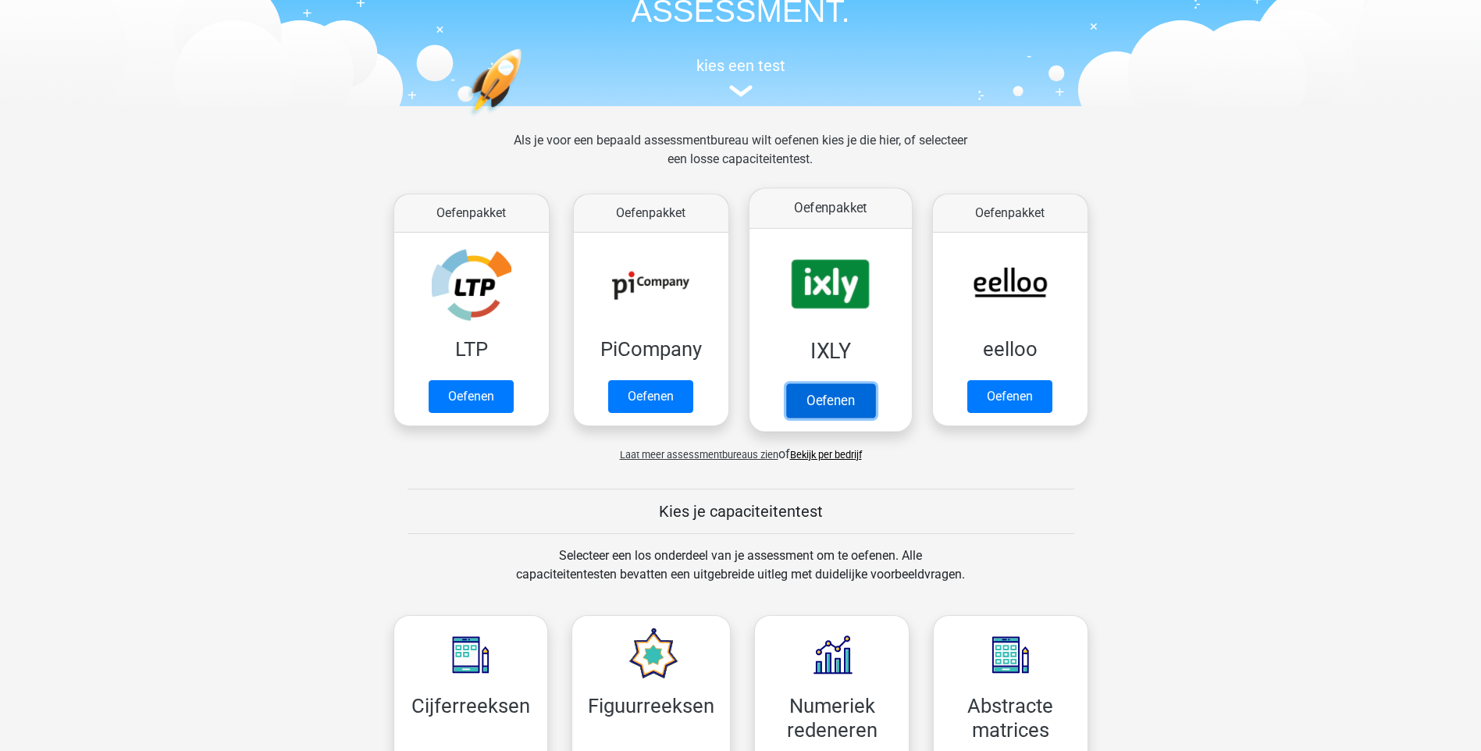
click at [853, 398] on link "Oefenen" at bounding box center [829, 400] width 89 height 34
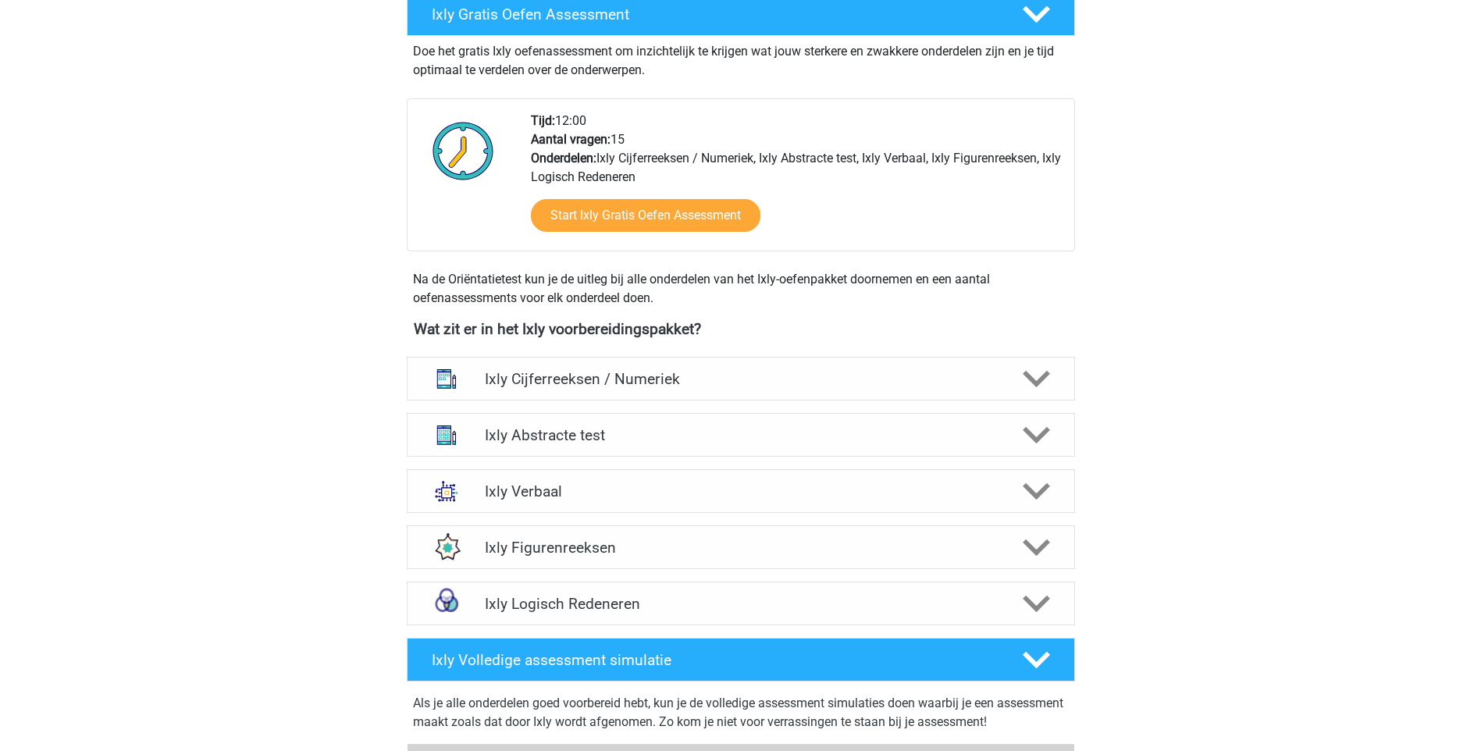
scroll to position [390, 0]
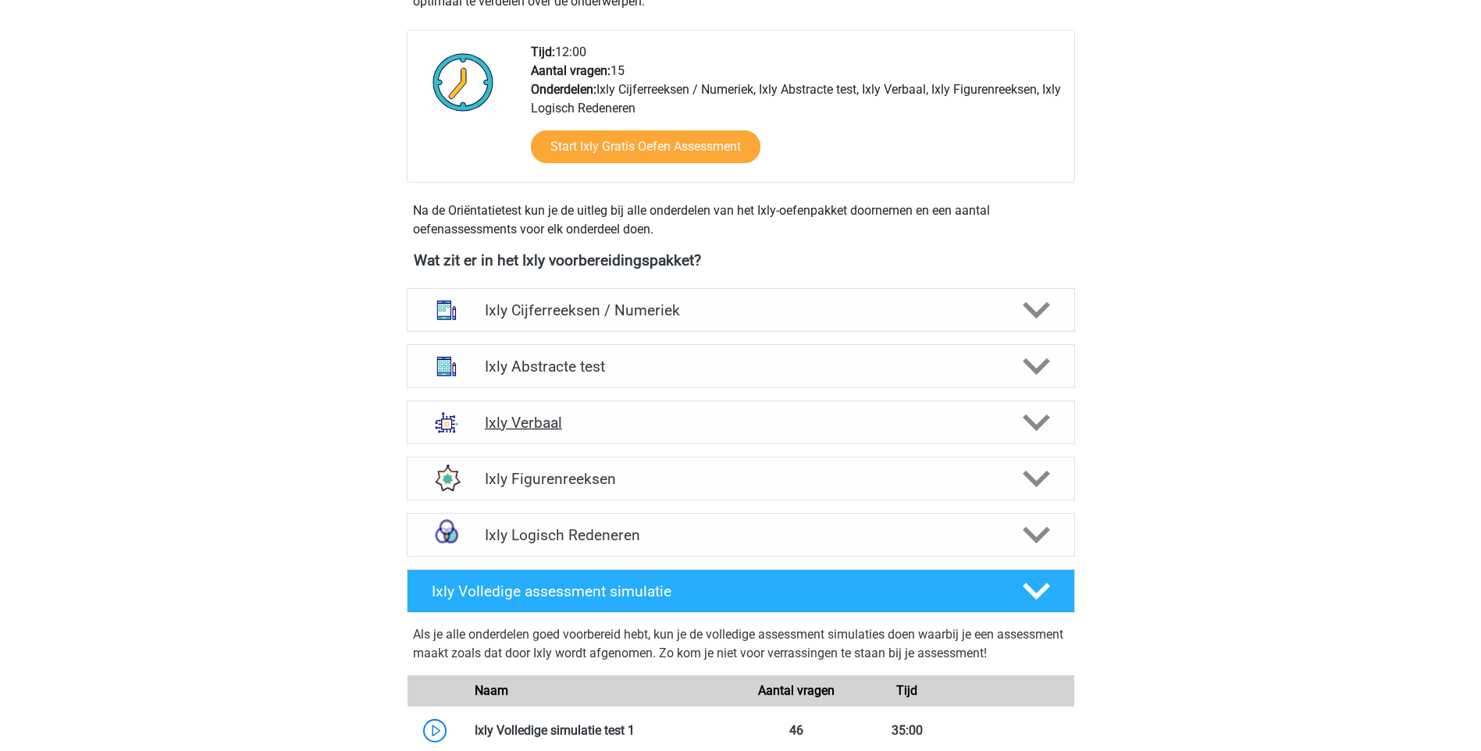
click at [621, 422] on h4 "Ixly Verbaal" at bounding box center [740, 423] width 511 height 18
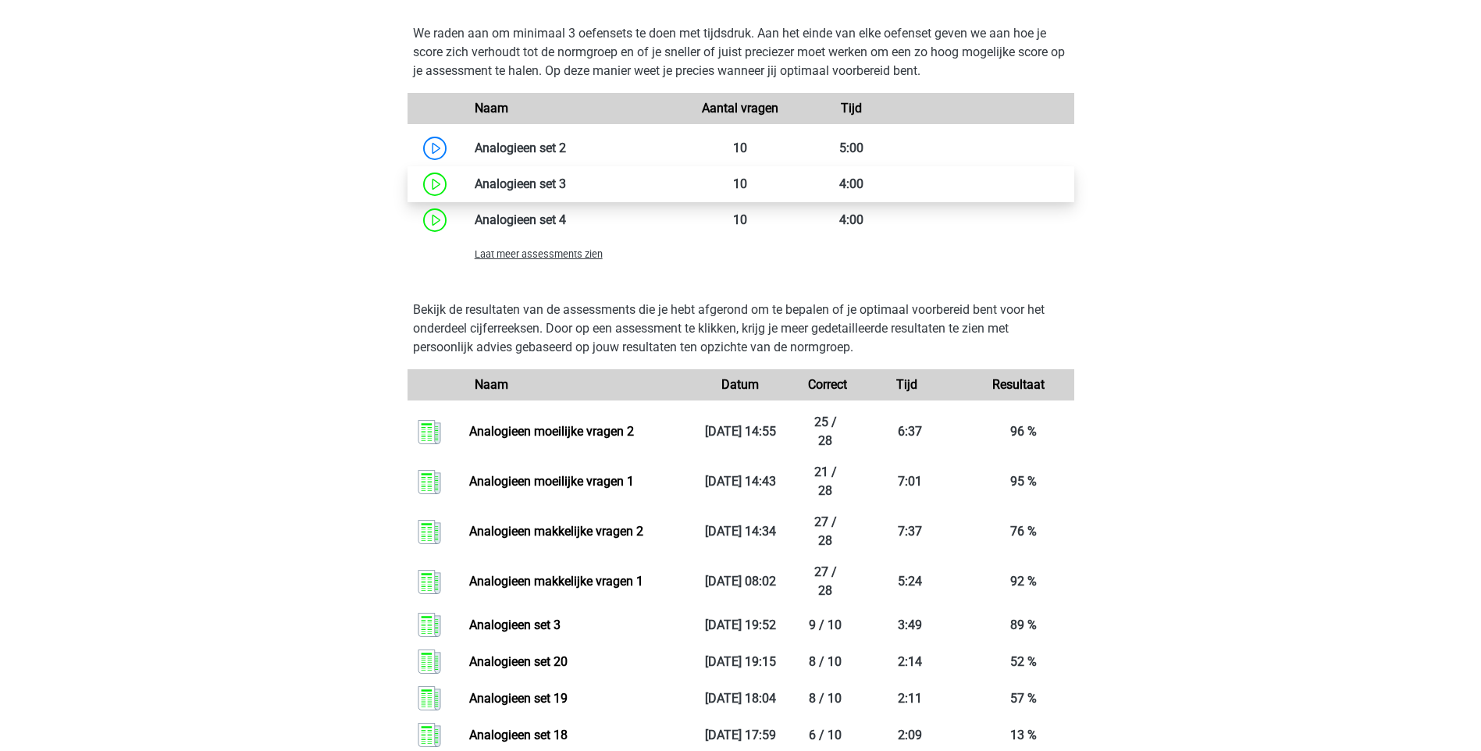
scroll to position [1483, 0]
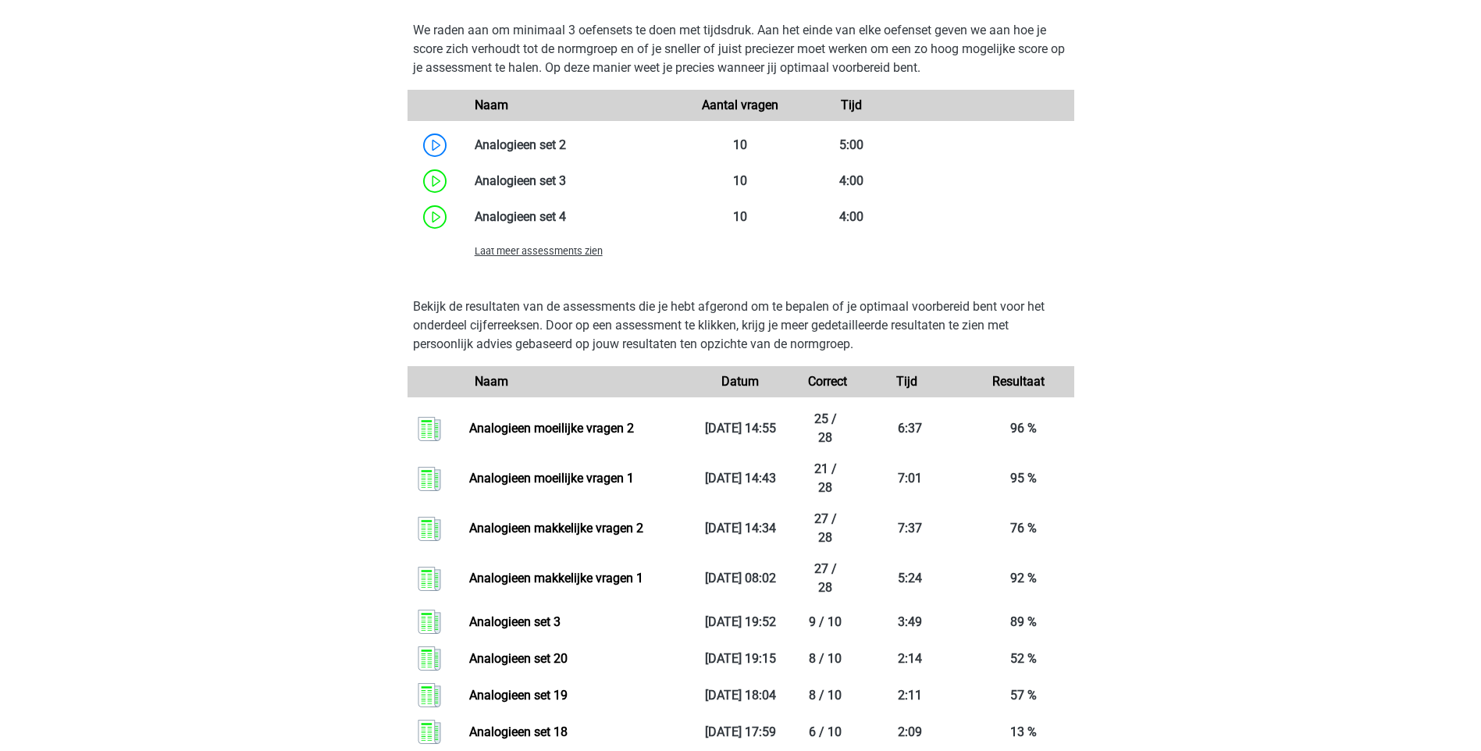
click at [559, 254] on span "Laat meer assessments zien" at bounding box center [539, 251] width 128 height 12
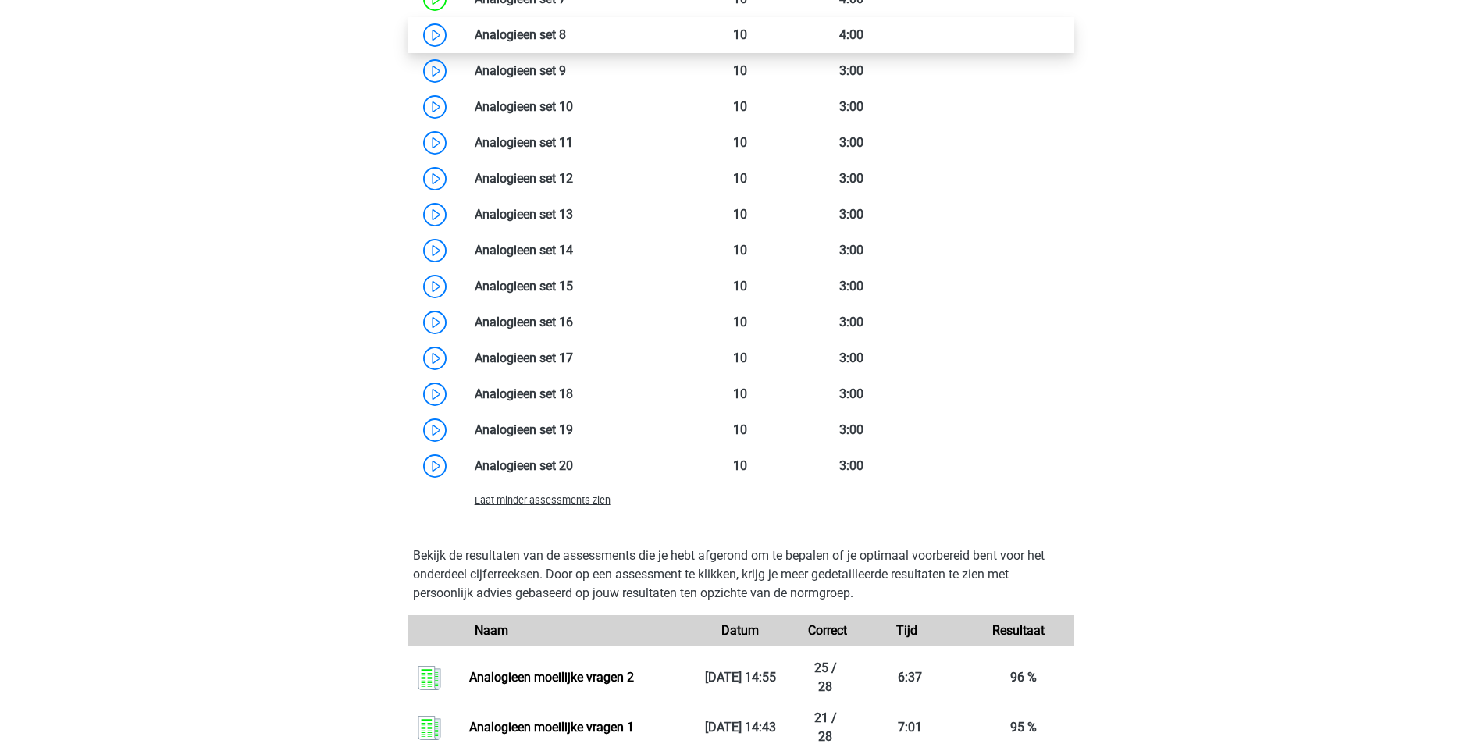
scroll to position [2029, 0]
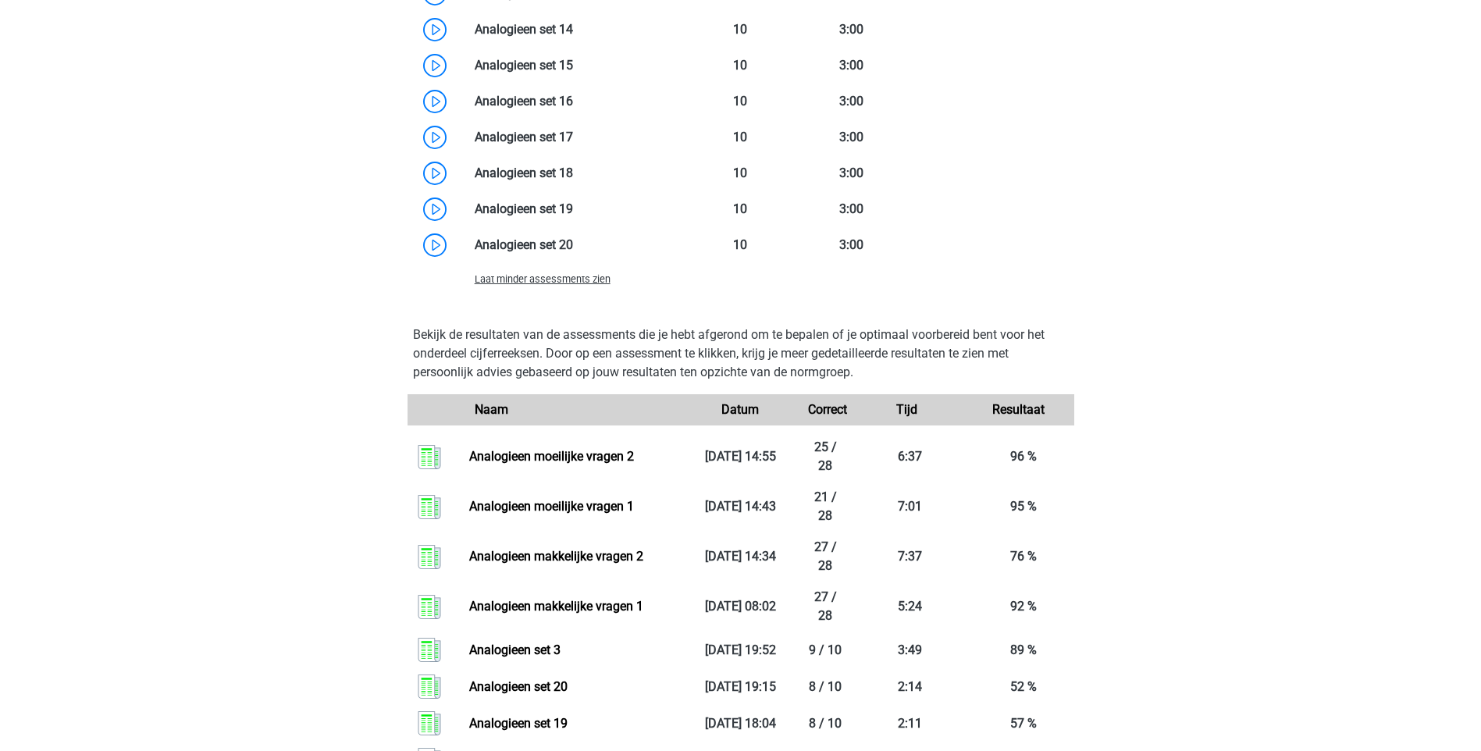
click at [592, 283] on span "Laat minder assessments zien" at bounding box center [543, 279] width 136 height 12
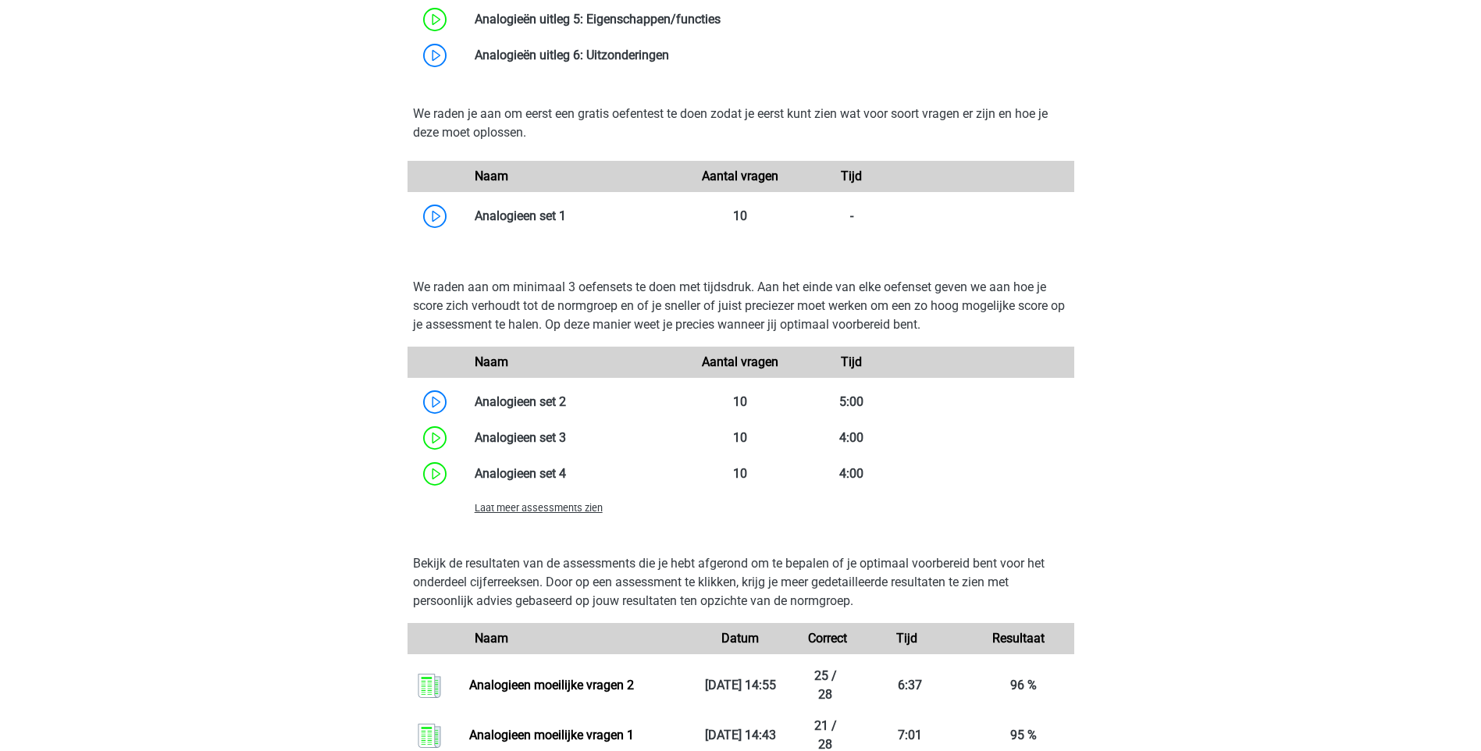
scroll to position [1221, 0]
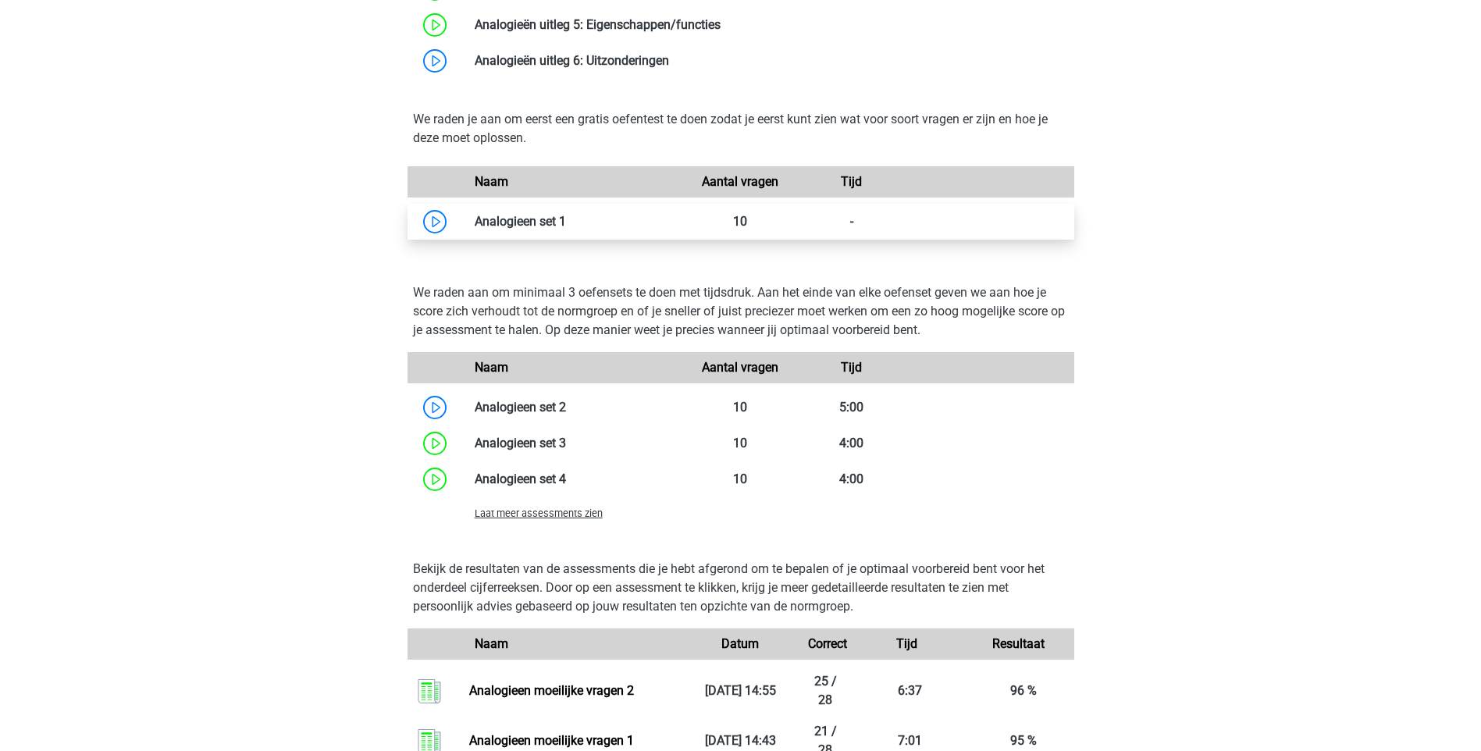
click at [566, 222] on link at bounding box center [566, 221] width 0 height 15
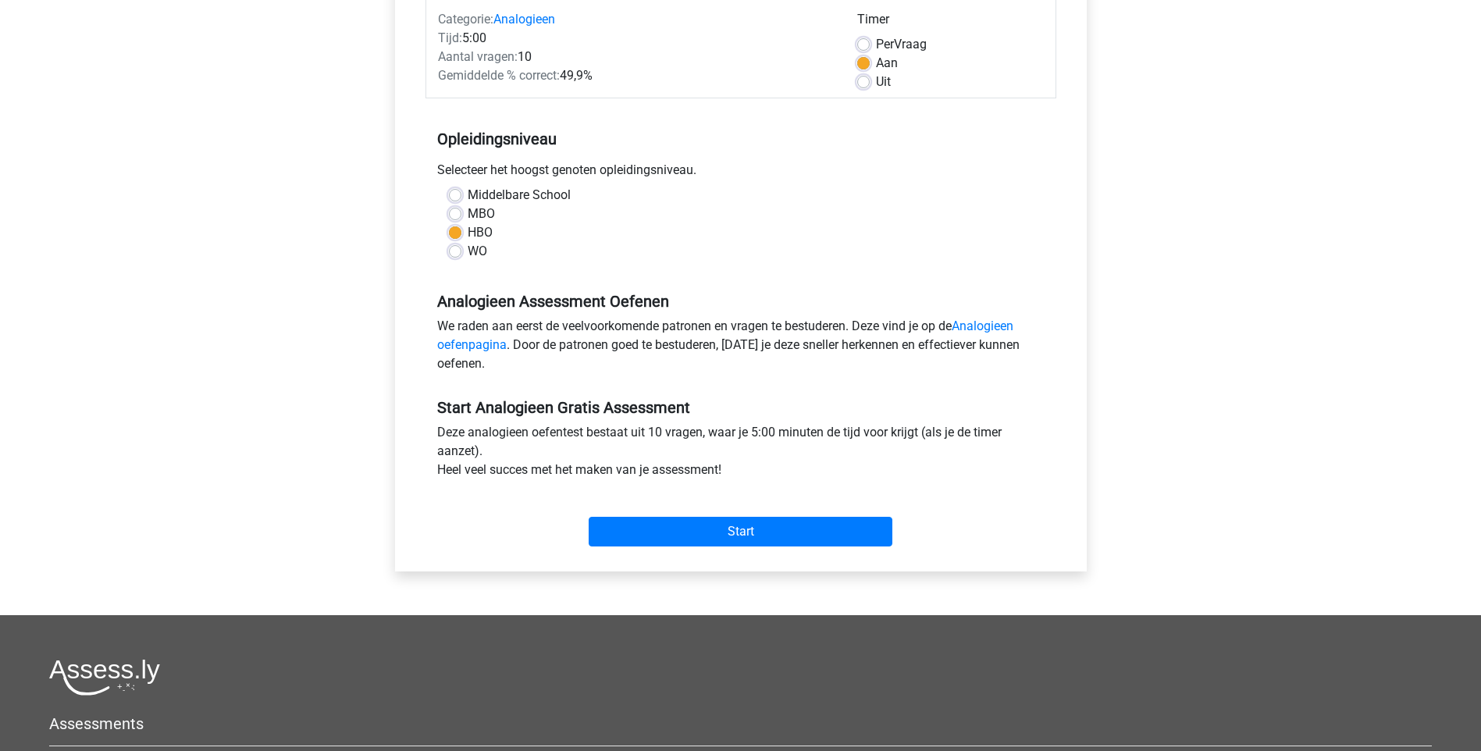
scroll to position [234, 0]
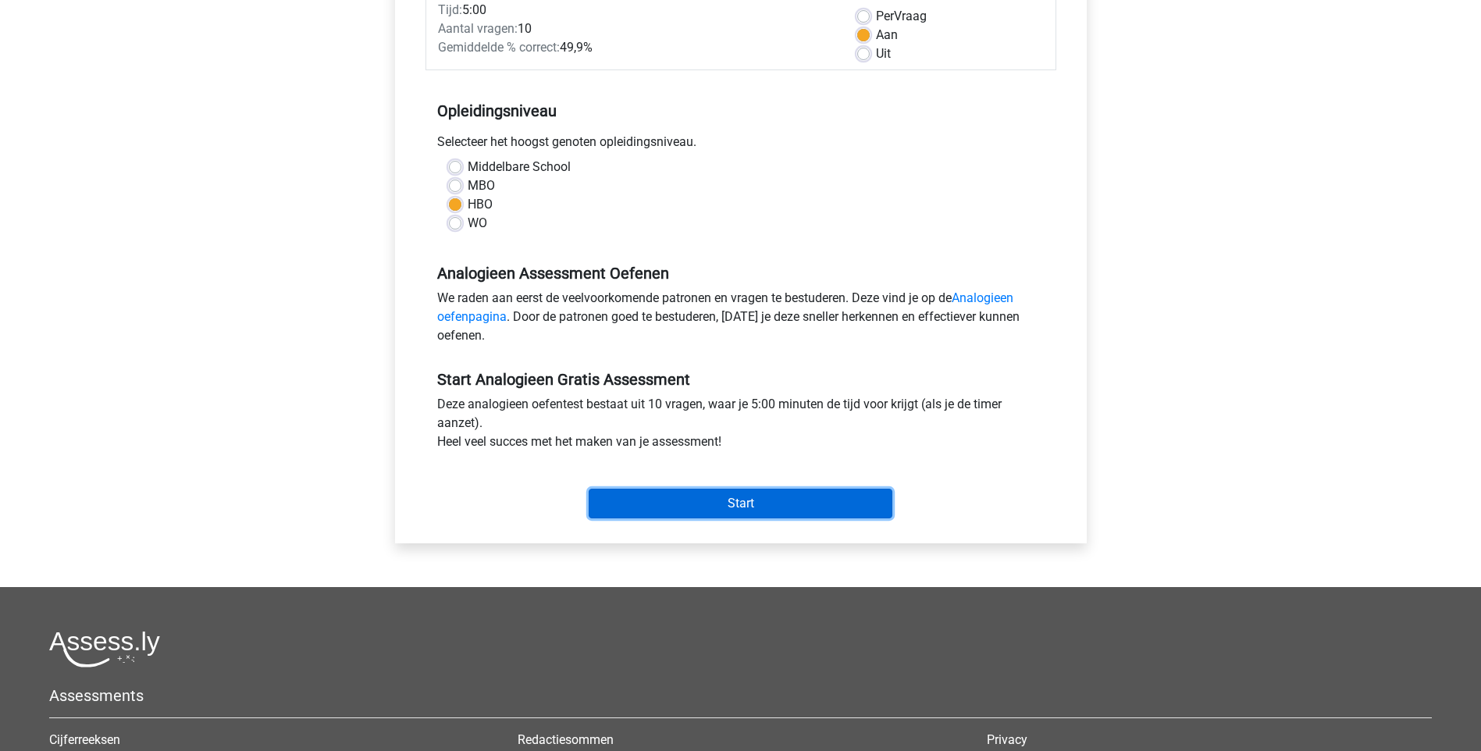
click at [717, 503] on input "Start" at bounding box center [741, 504] width 304 height 30
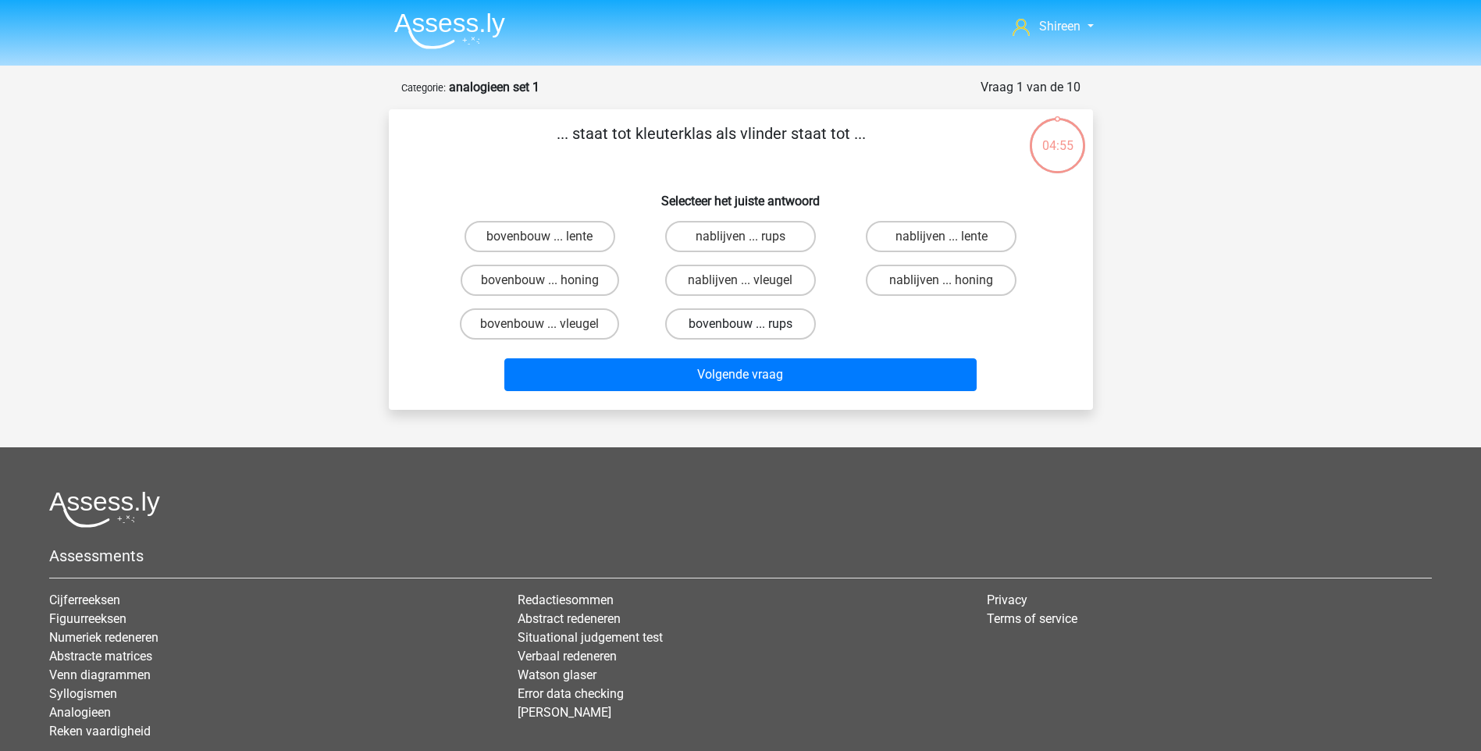
click at [750, 322] on label "bovenbouw ... rups" at bounding box center [740, 323] width 151 height 31
click at [750, 324] on input "bovenbouw ... rups" at bounding box center [745, 329] width 10 height 10
radio input "true"
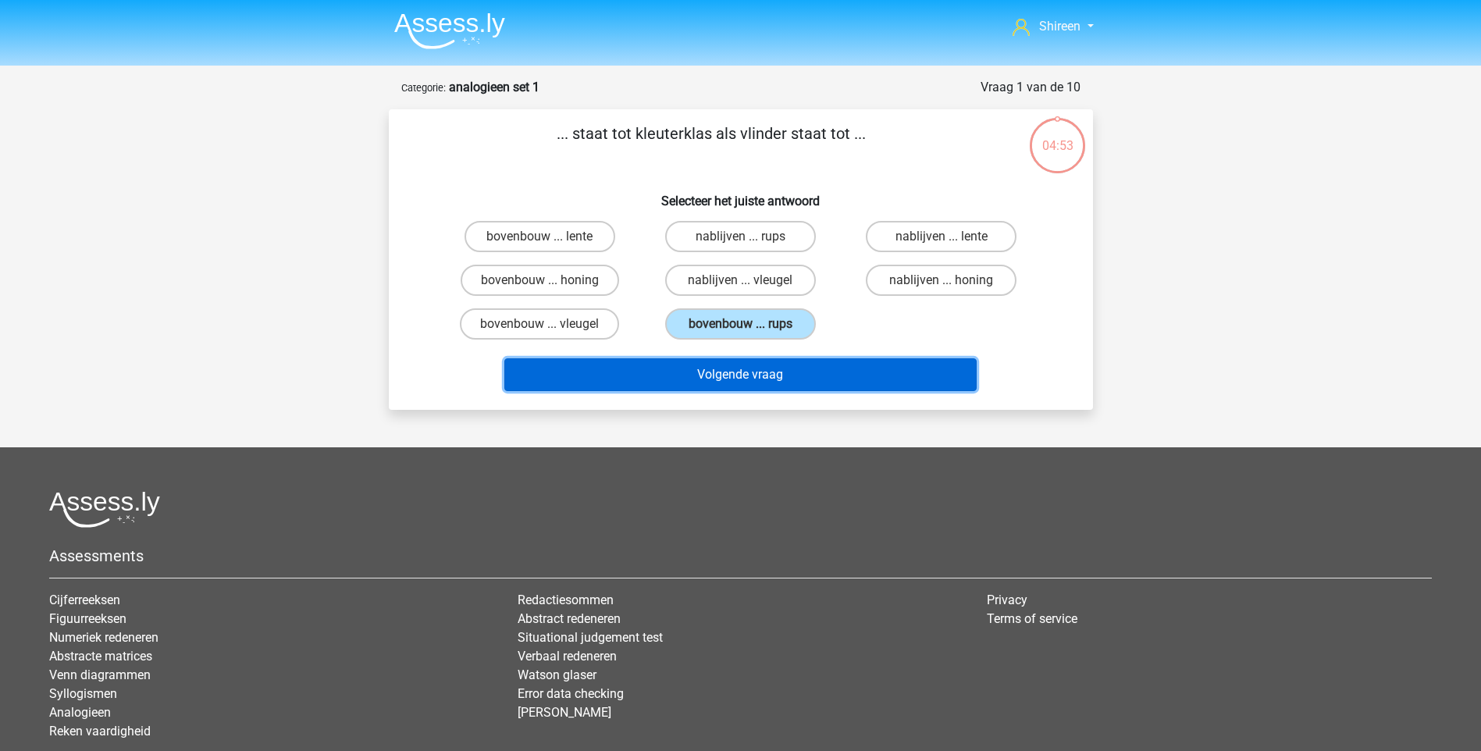
click at [773, 360] on button "Volgende vraag" at bounding box center [740, 374] width 472 height 33
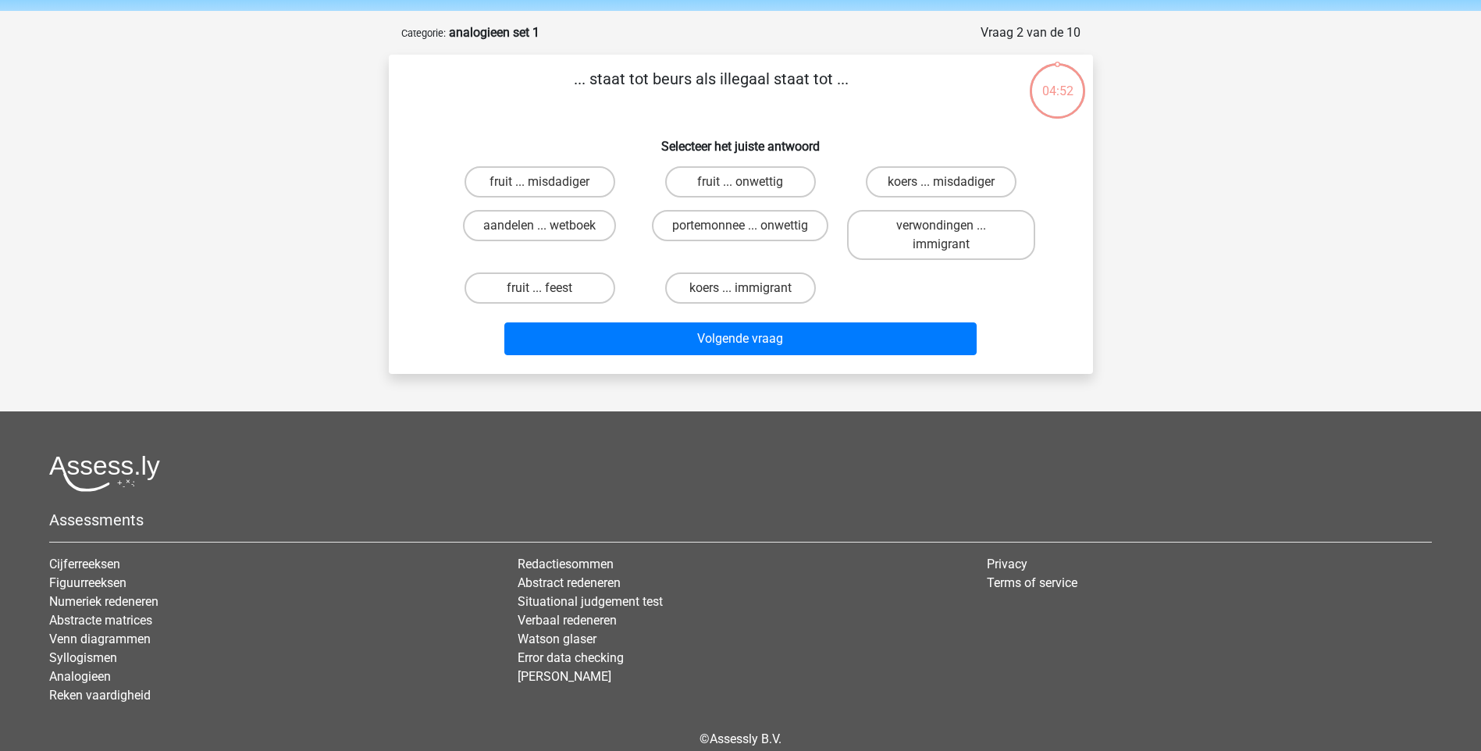
scroll to position [78, 0]
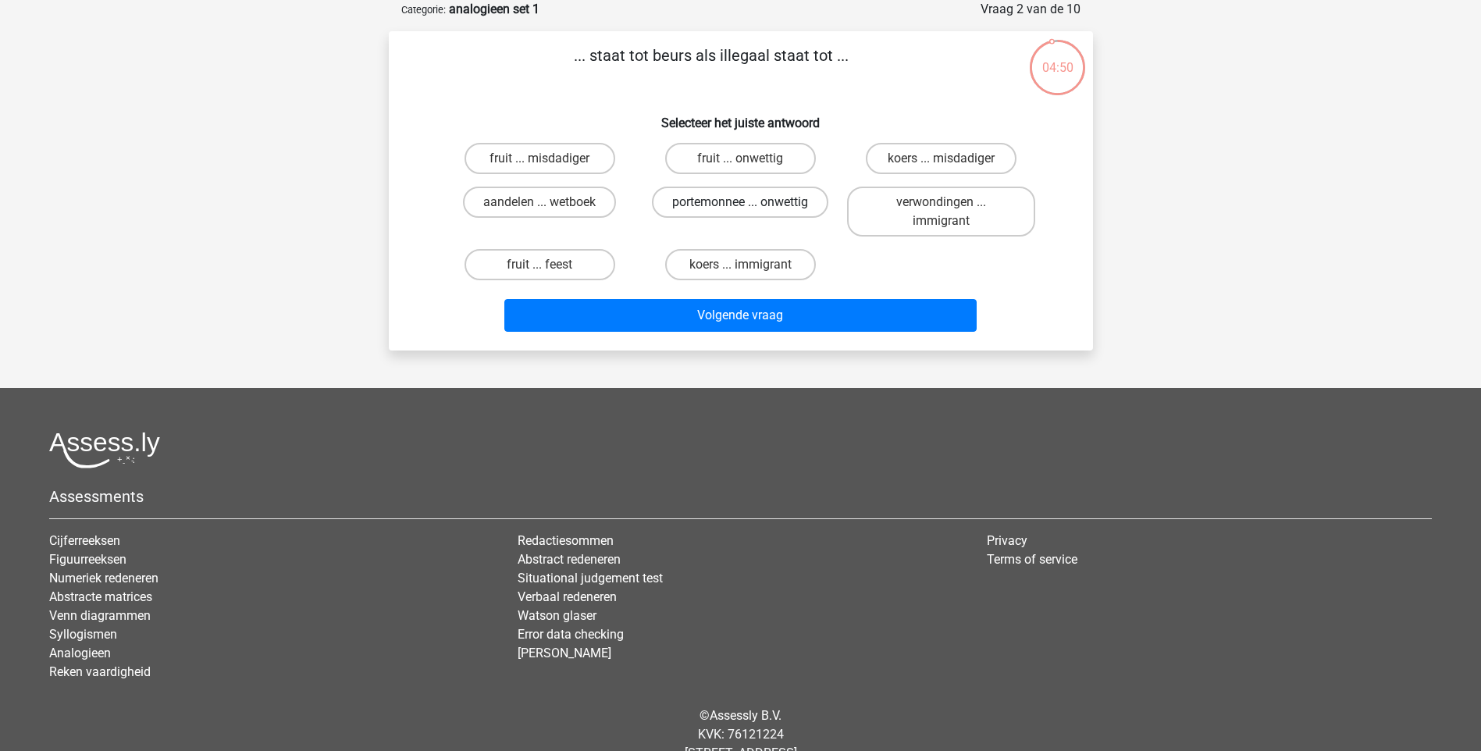
click at [792, 197] on label "portemonnee ... onwettig" at bounding box center [740, 202] width 176 height 31
click at [750, 202] on input "portemonnee ... onwettig" at bounding box center [745, 207] width 10 height 10
radio input "true"
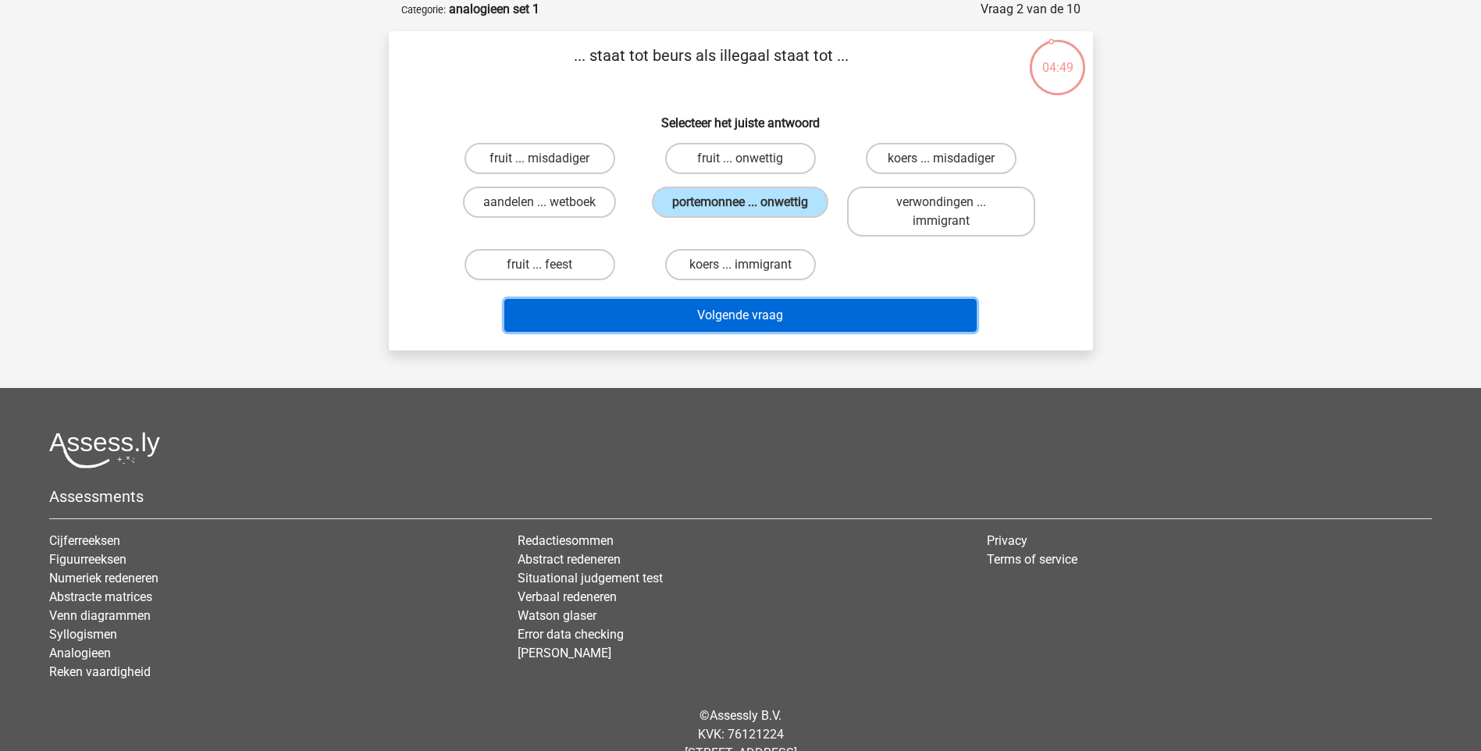
click at [805, 311] on button "Volgende vraag" at bounding box center [740, 315] width 472 height 33
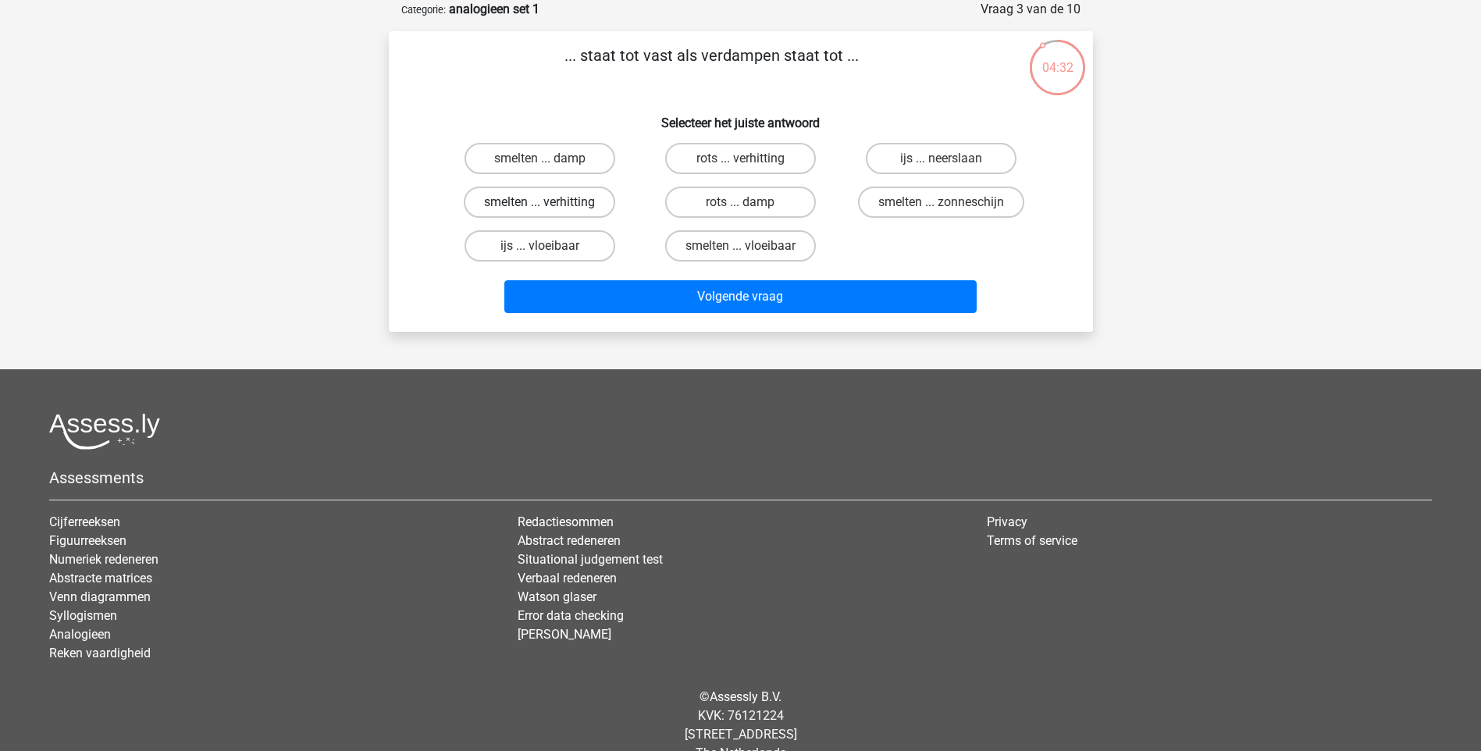
click at [596, 203] on label "smelten ... verhitting" at bounding box center [539, 202] width 151 height 31
click at [549, 203] on input "smelten ... verhitting" at bounding box center [544, 207] width 10 height 10
radio input "true"
click at [829, 279] on div "Volgende vraag" at bounding box center [741, 294] width 654 height 52
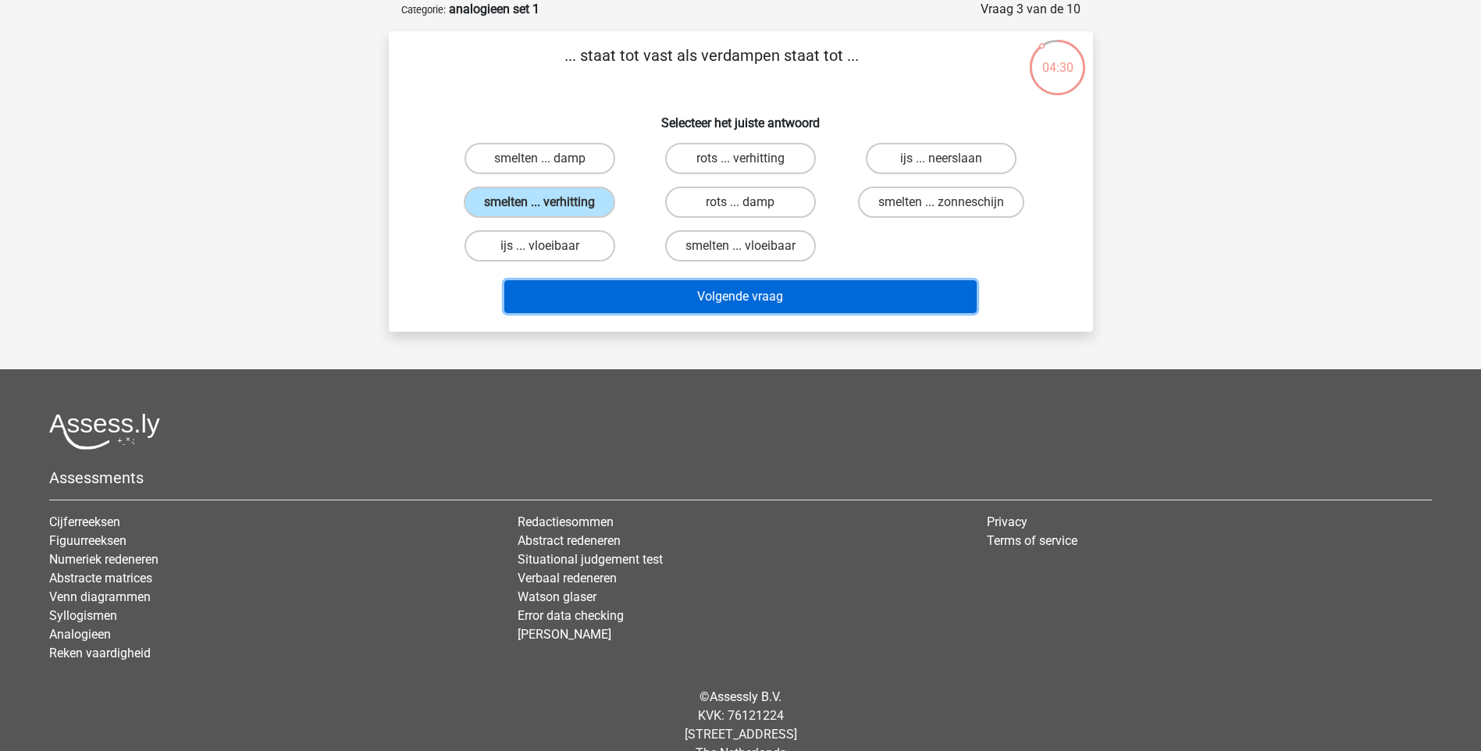
click at [836, 292] on button "Volgende vraag" at bounding box center [740, 296] width 472 height 33
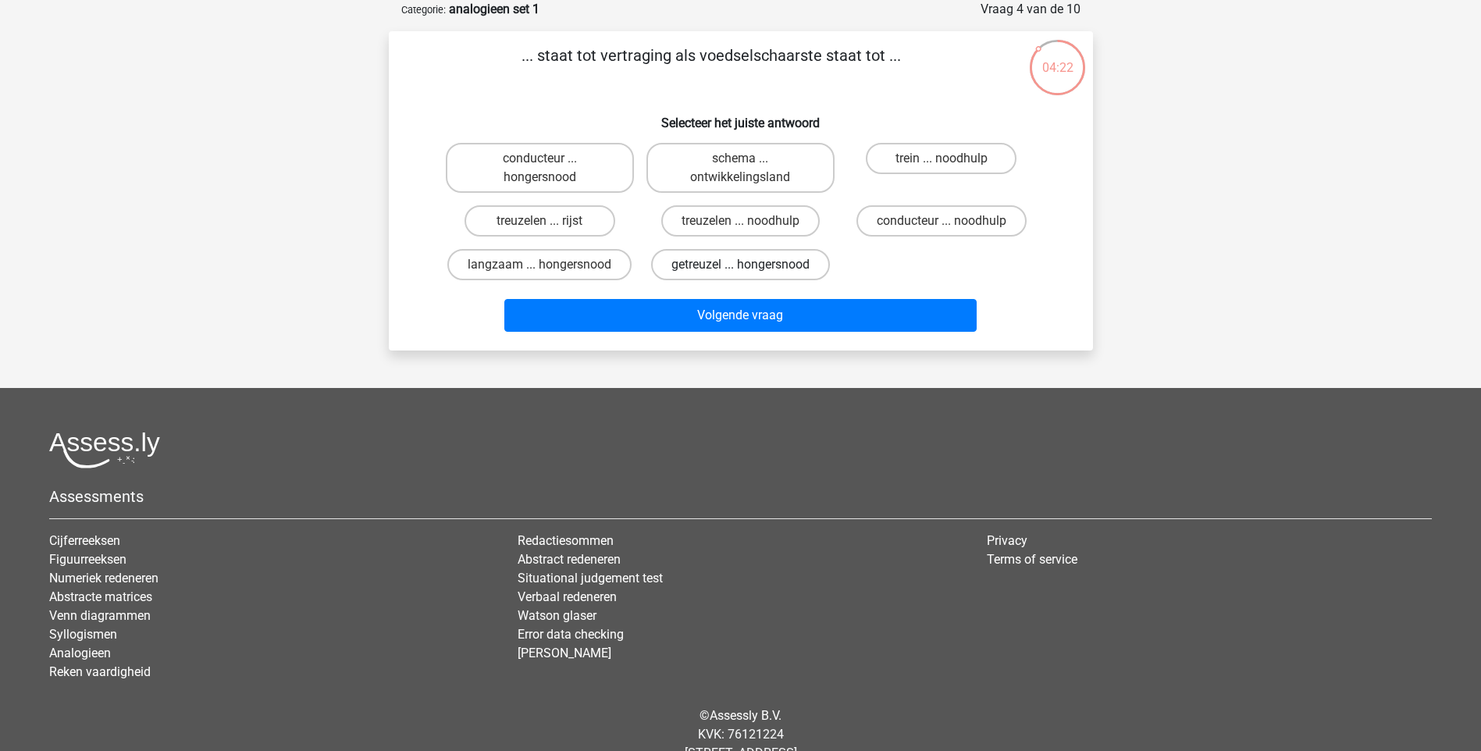
click at [788, 259] on label "getreuzel ... hongersnood" at bounding box center [740, 264] width 179 height 31
click at [750, 265] on input "getreuzel ... hongersnood" at bounding box center [745, 270] width 10 height 10
radio input "true"
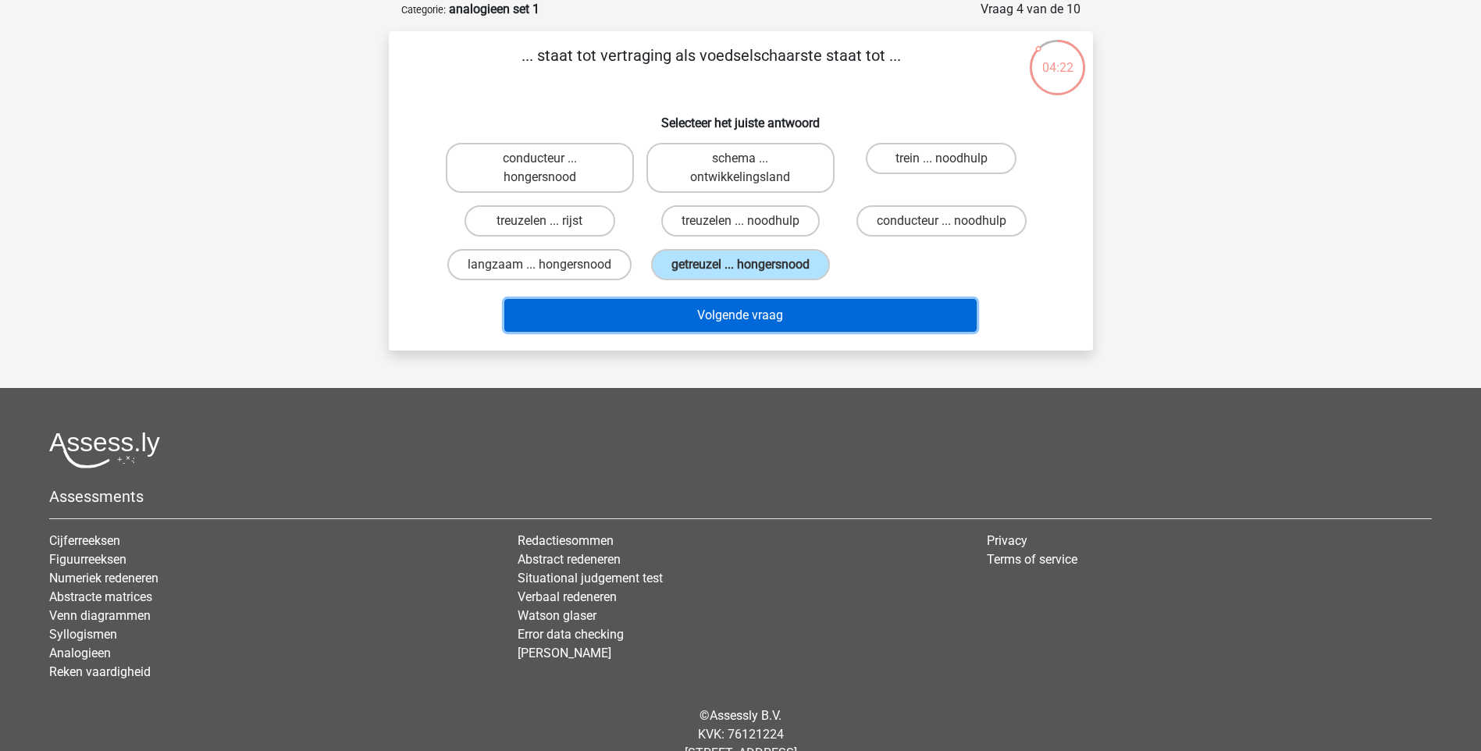
click at [800, 309] on button "Volgende vraag" at bounding box center [740, 315] width 472 height 33
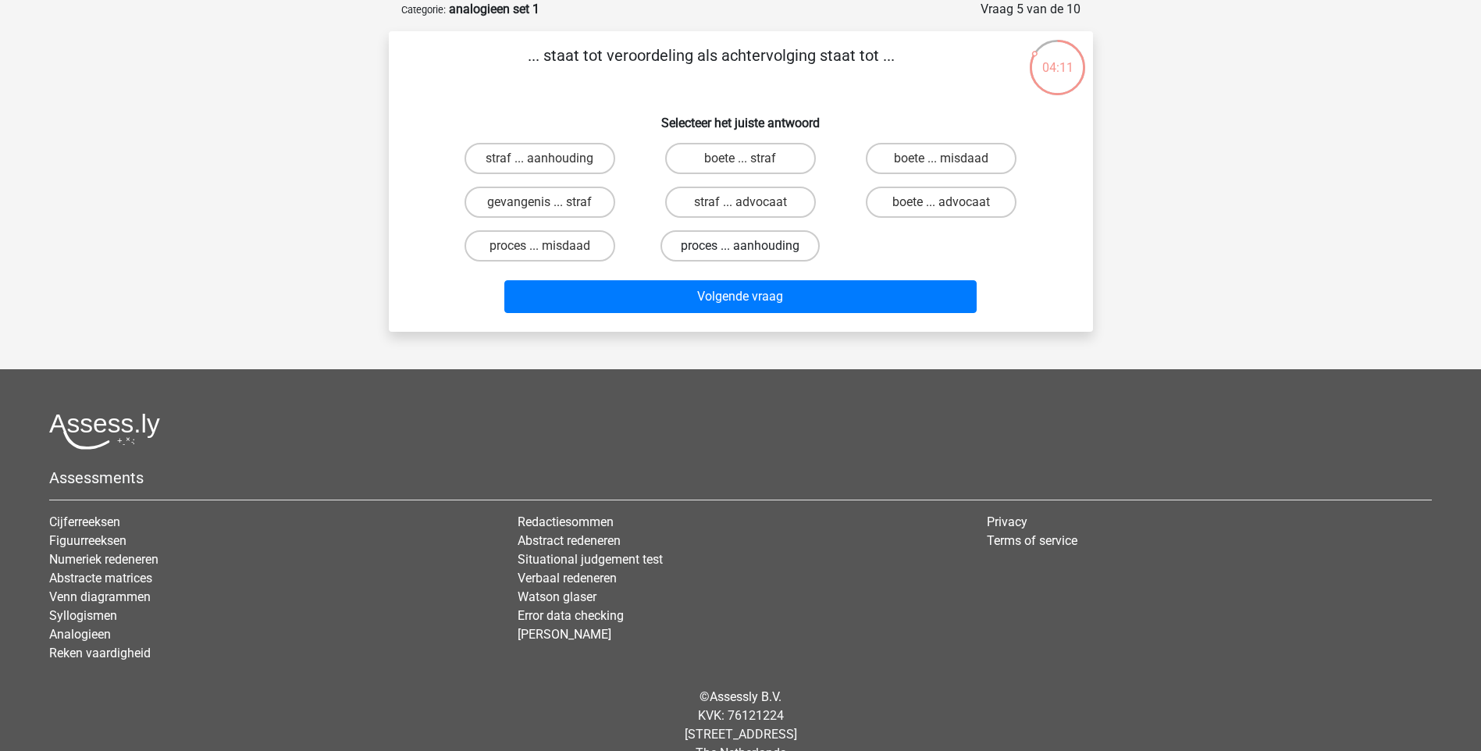
click at [721, 247] on label "proces ... aanhouding" at bounding box center [739, 245] width 159 height 31
click at [740, 247] on input "proces ... aanhouding" at bounding box center [745, 251] width 10 height 10
radio input "true"
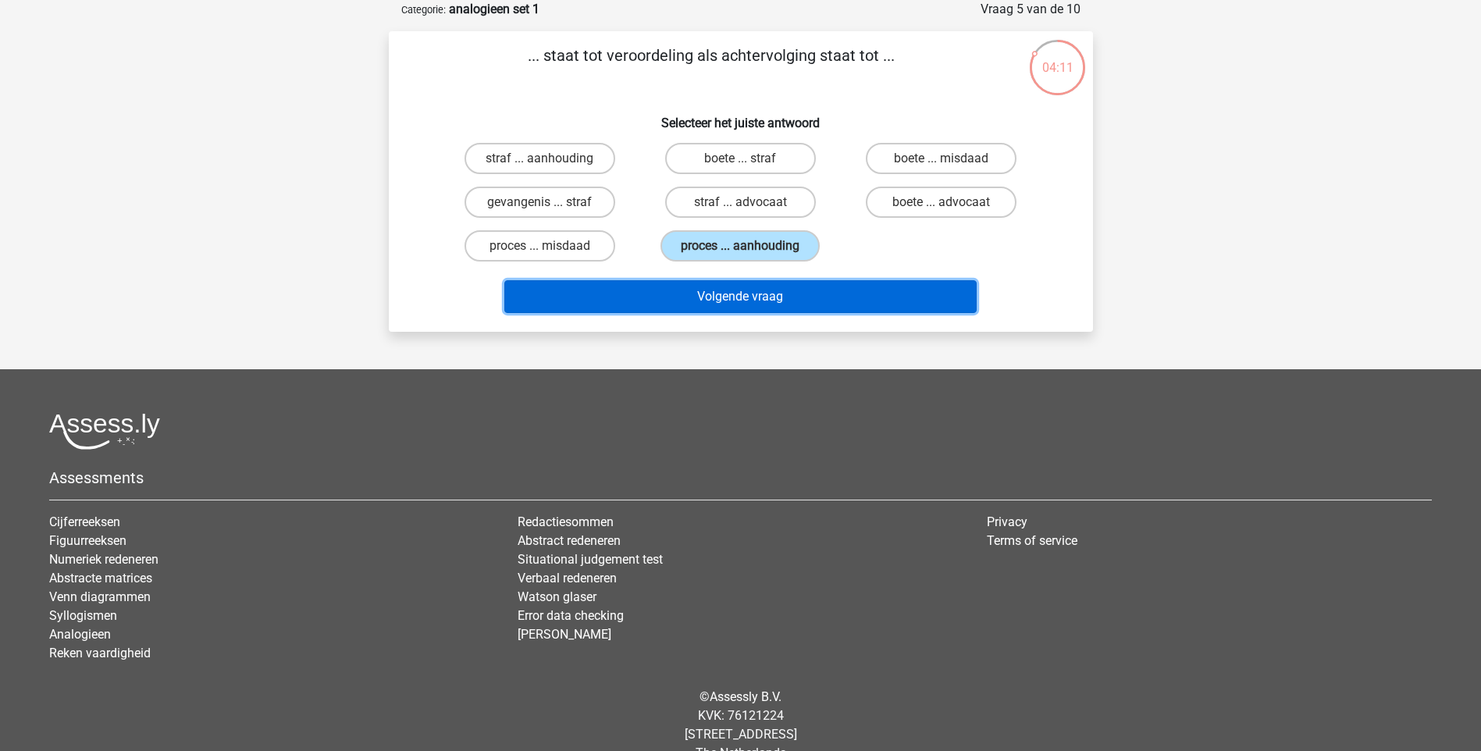
click at [759, 296] on button "Volgende vraag" at bounding box center [740, 296] width 472 height 33
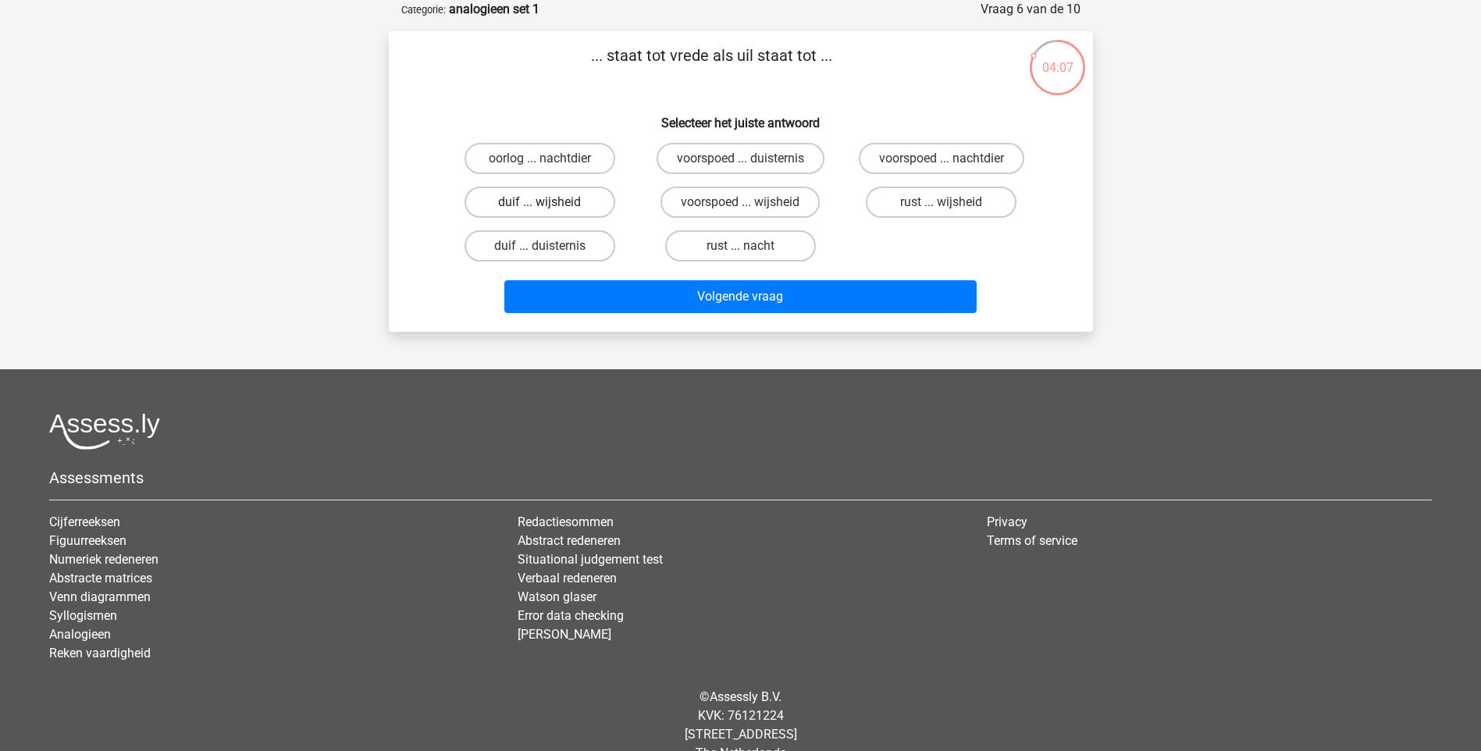
click at [585, 198] on label "duif ... wijsheid" at bounding box center [539, 202] width 151 height 31
click at [549, 202] on input "duif ... wijsheid" at bounding box center [544, 207] width 10 height 10
radio input "true"
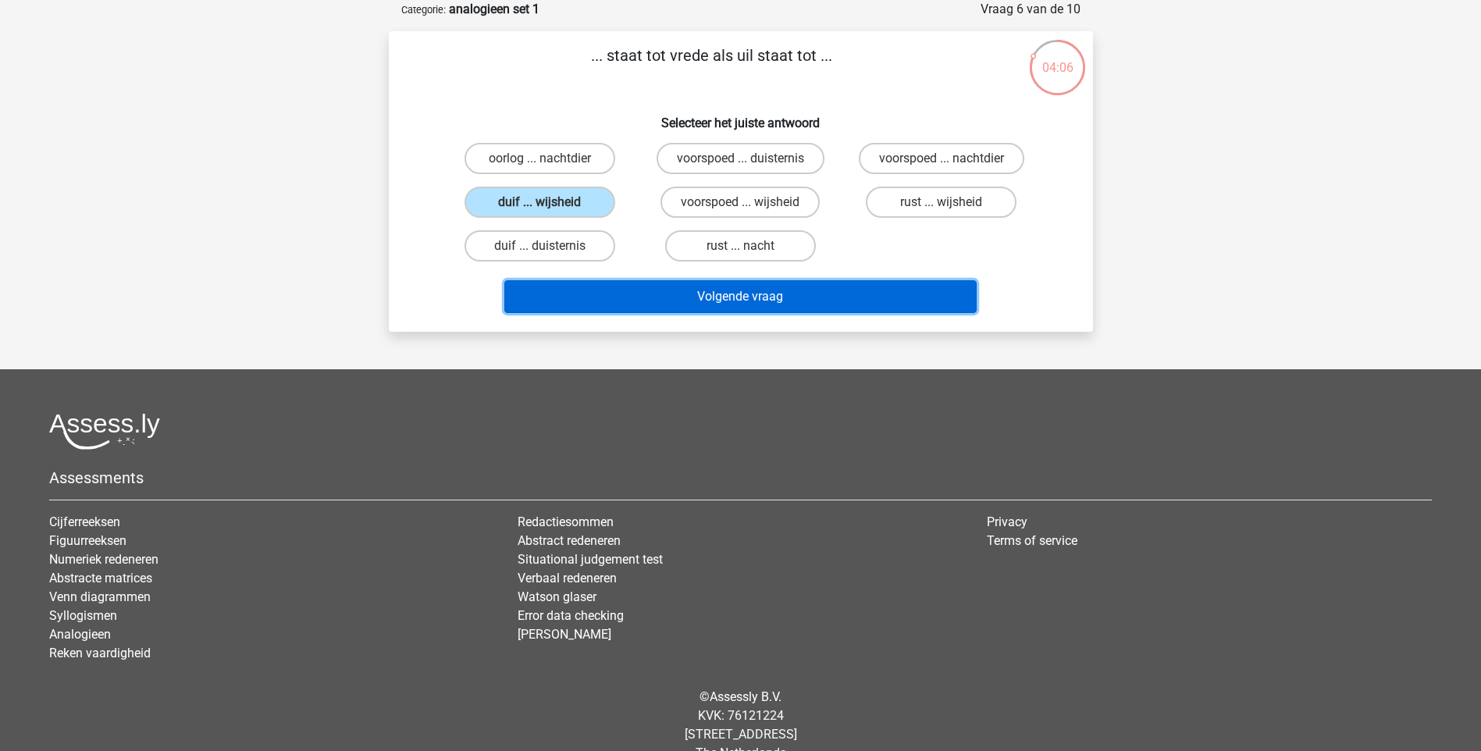
click at [777, 292] on button "Volgende vraag" at bounding box center [740, 296] width 472 height 33
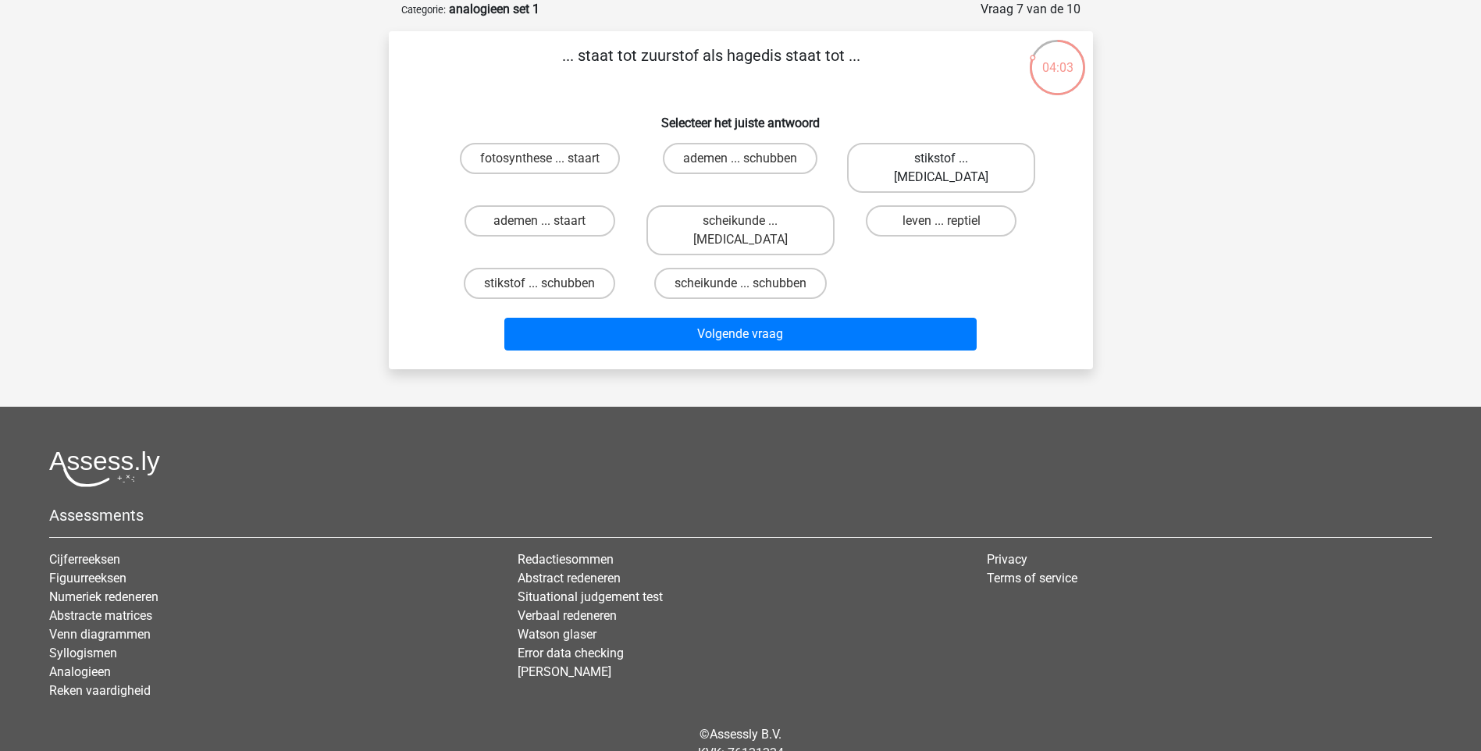
click at [966, 157] on label "stikstof ... krokodil" at bounding box center [941, 168] width 188 height 50
click at [951, 158] on input "stikstof ... krokodil" at bounding box center [946, 163] width 10 height 10
radio input "true"
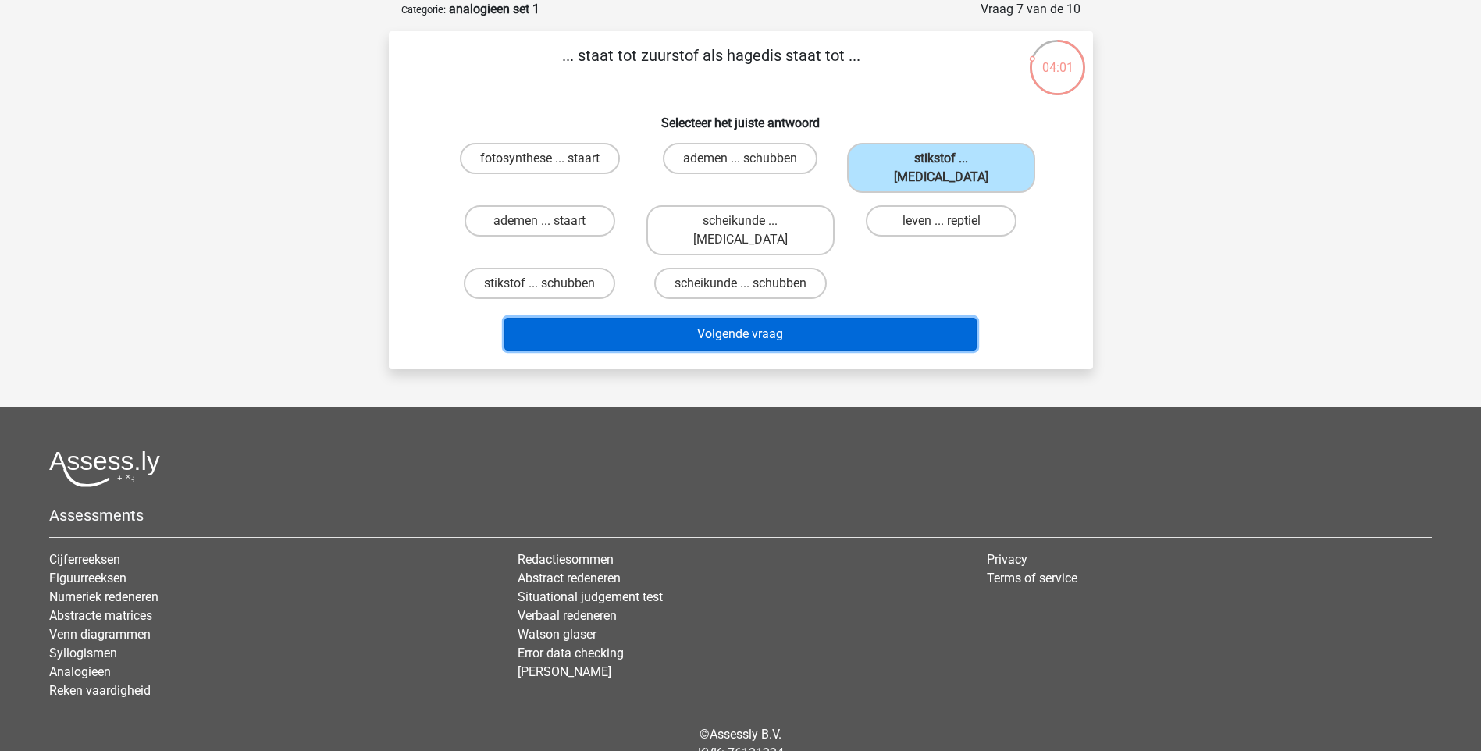
click at [863, 318] on button "Volgende vraag" at bounding box center [740, 334] width 472 height 33
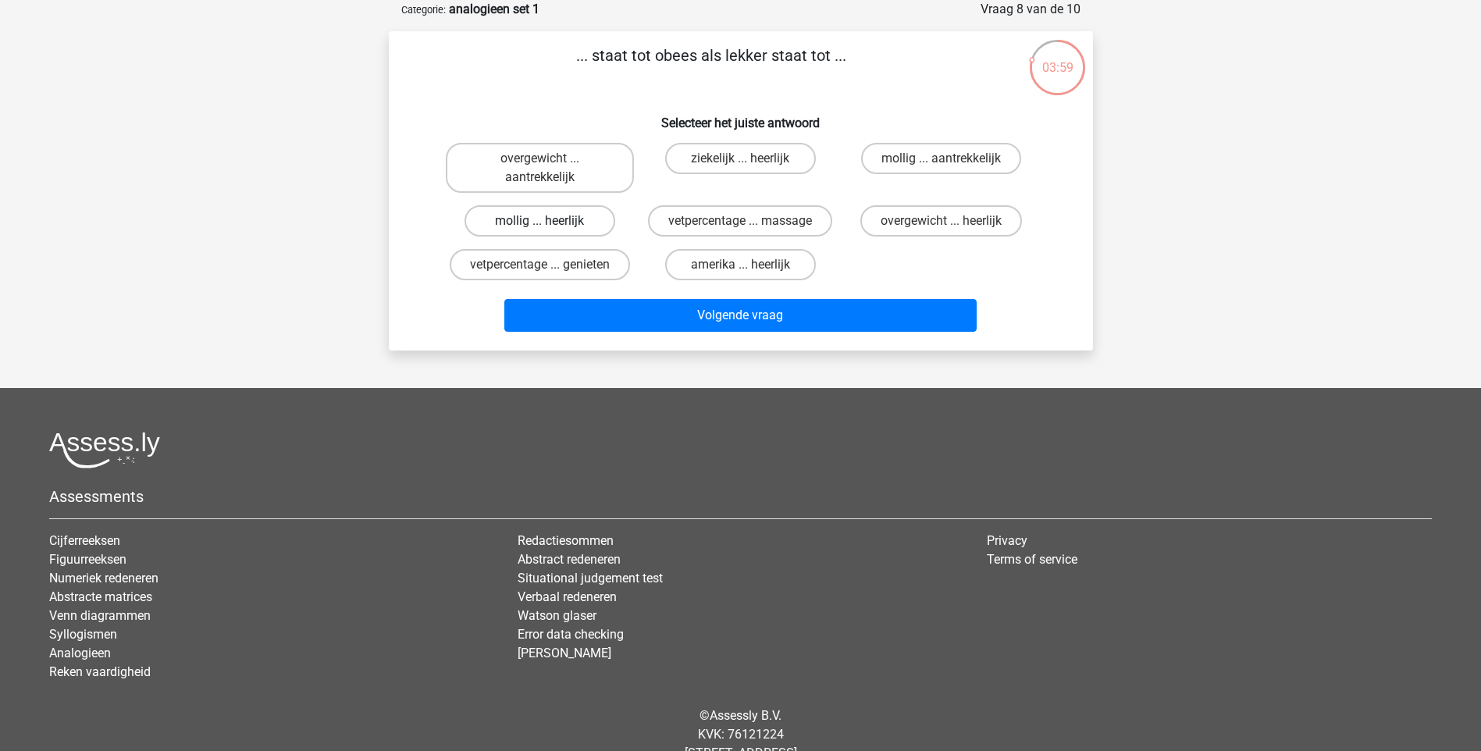
click at [542, 219] on label "mollig ... heerlijk" at bounding box center [539, 220] width 151 height 31
click at [542, 221] on input "mollig ... heerlijk" at bounding box center [544, 226] width 10 height 10
radio input "true"
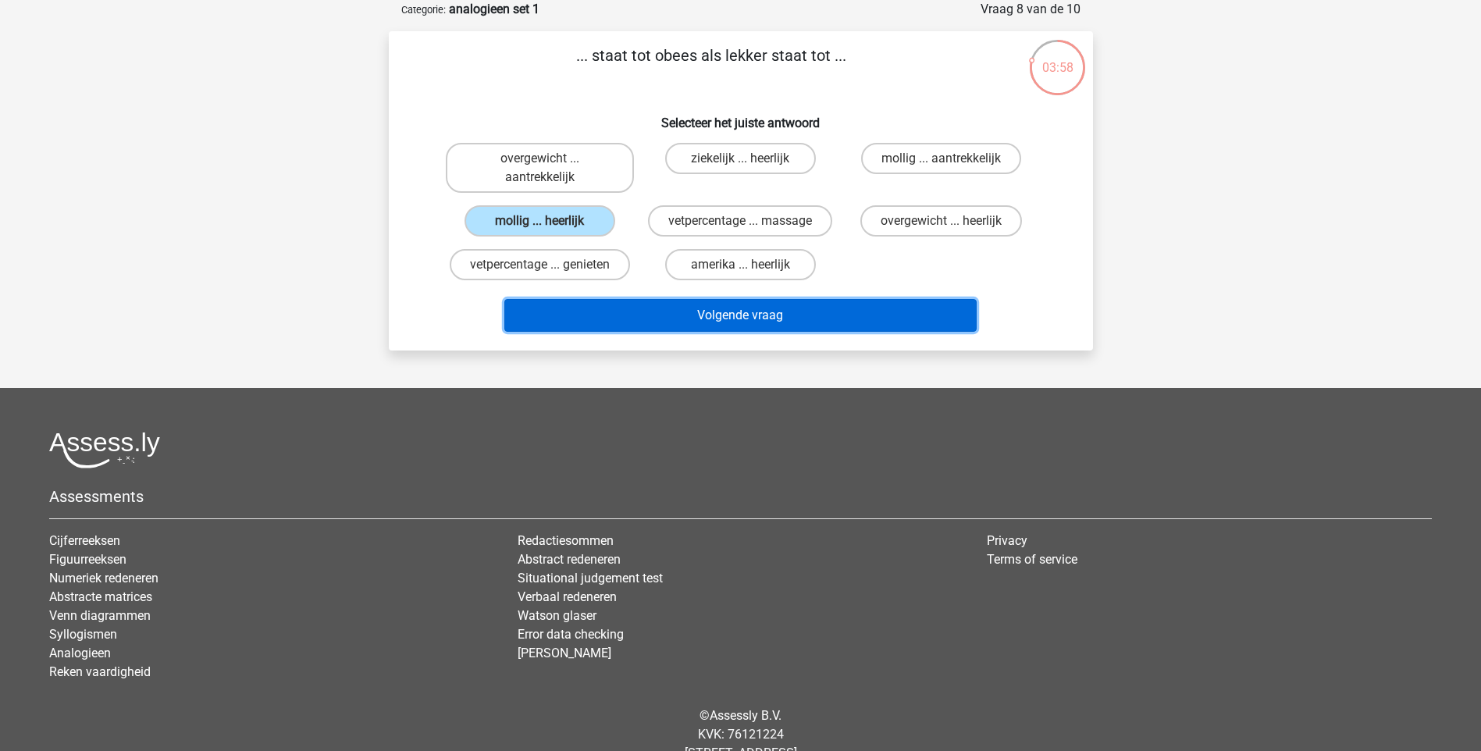
click at [727, 318] on button "Volgende vraag" at bounding box center [740, 315] width 472 height 33
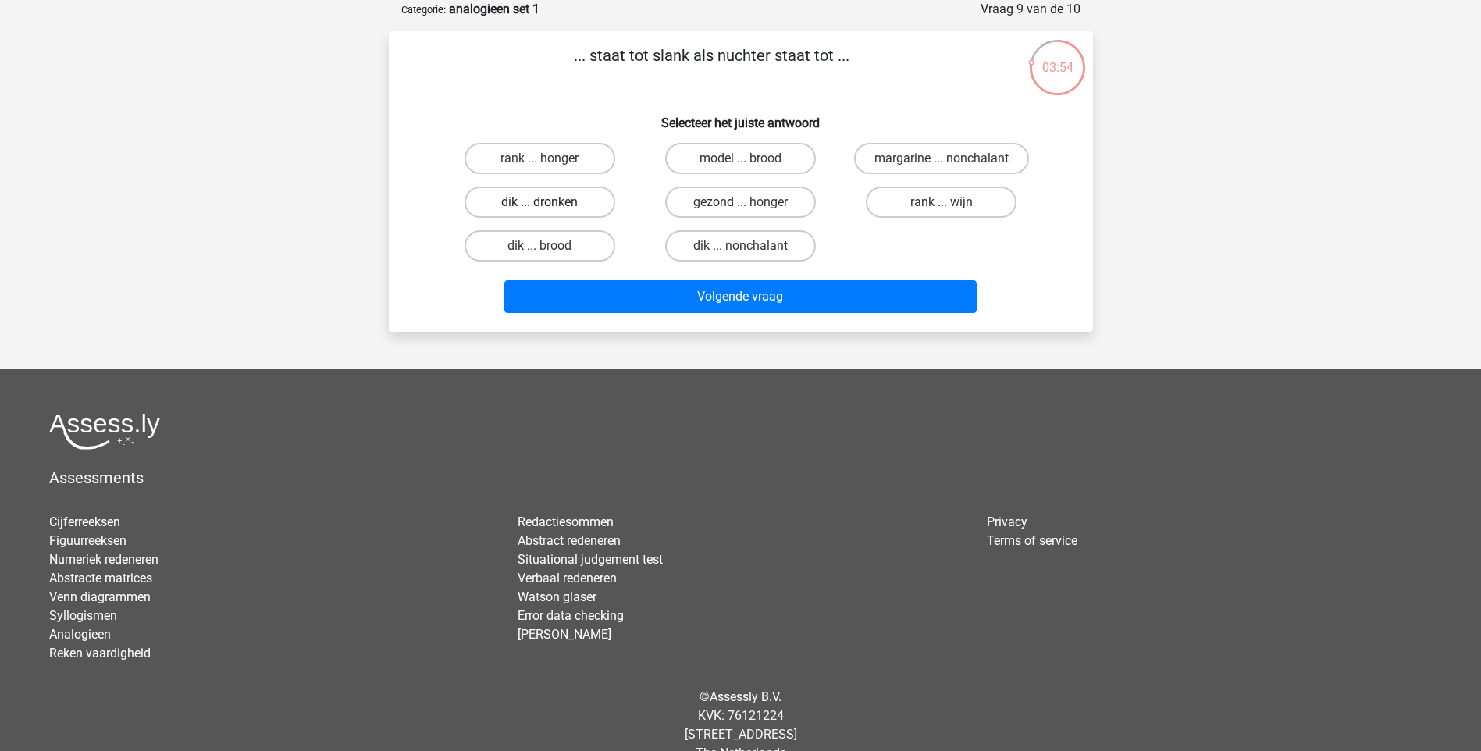
click at [553, 199] on label "dik ... dronken" at bounding box center [539, 202] width 151 height 31
click at [549, 202] on input "dik ... dronken" at bounding box center [544, 207] width 10 height 10
radio input "true"
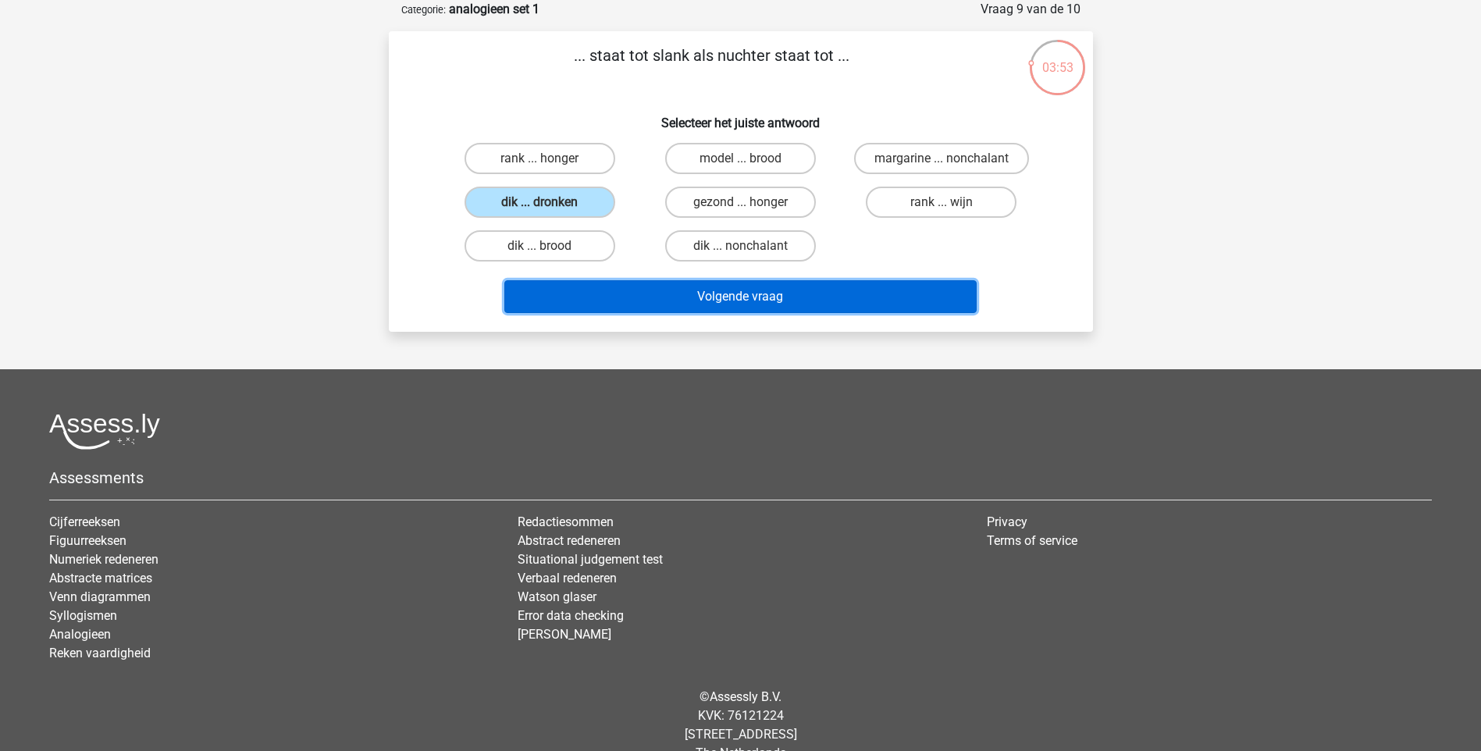
click at [847, 286] on button "Volgende vraag" at bounding box center [740, 296] width 472 height 33
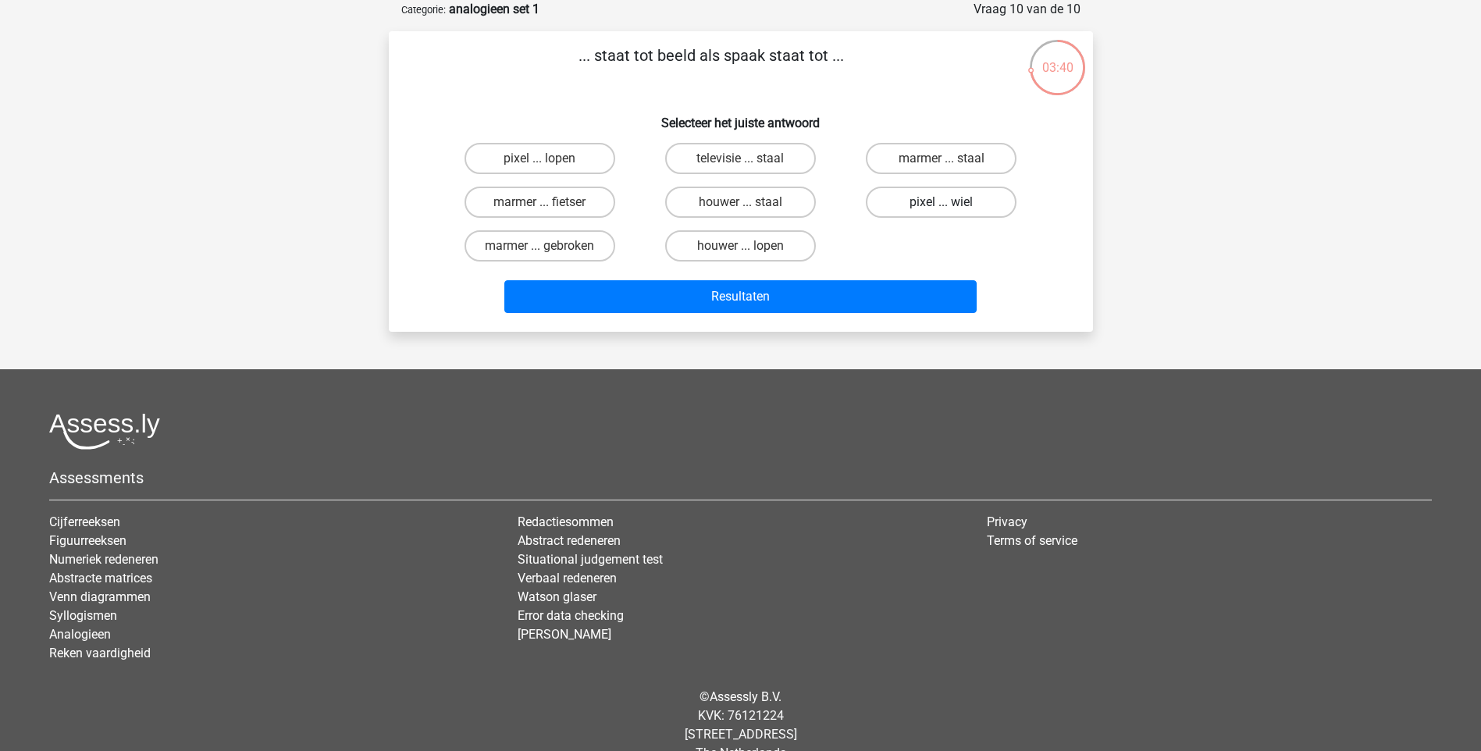
click at [958, 204] on label "pixel ... wiel" at bounding box center [941, 202] width 151 height 31
click at [951, 204] on input "pixel ... wiel" at bounding box center [946, 207] width 10 height 10
radio input "true"
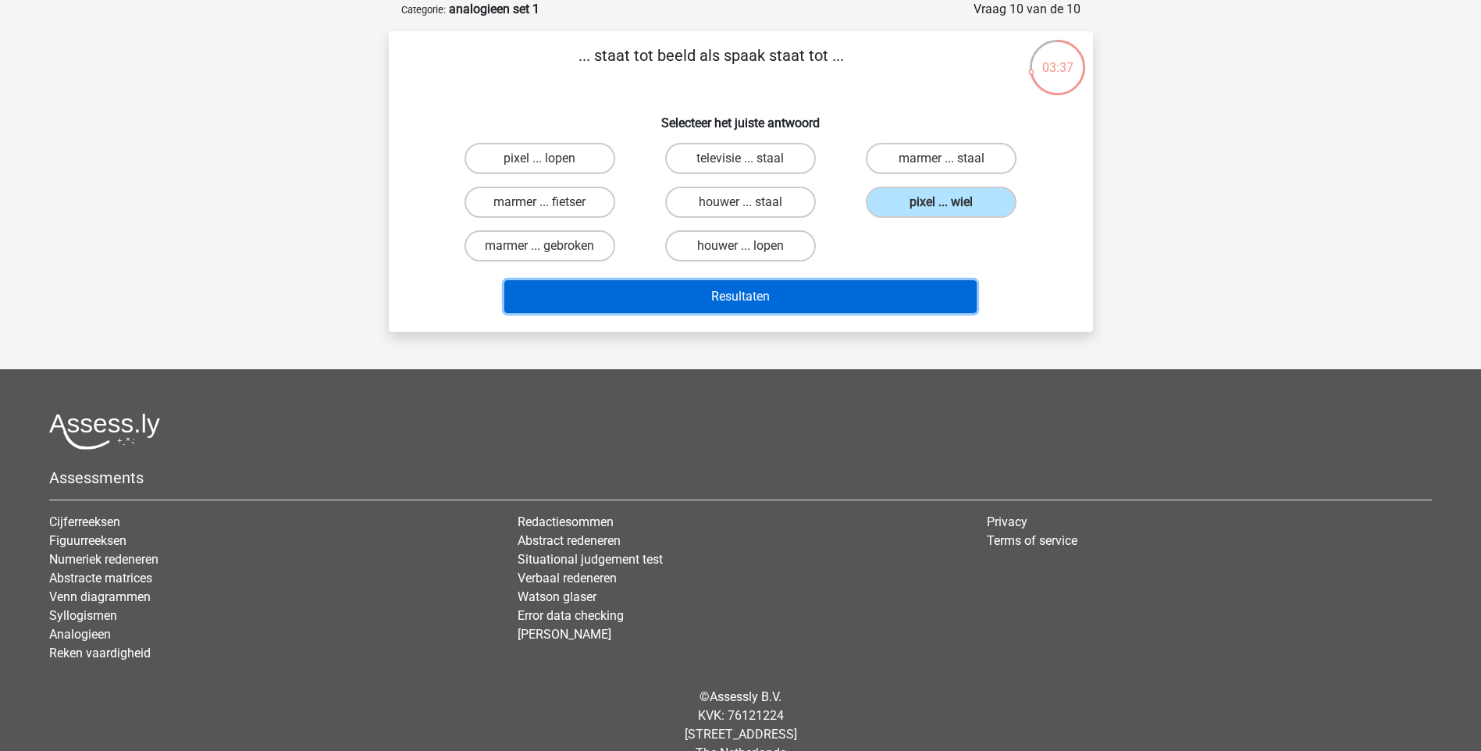
click at [842, 294] on button "Resultaten" at bounding box center [740, 296] width 472 height 33
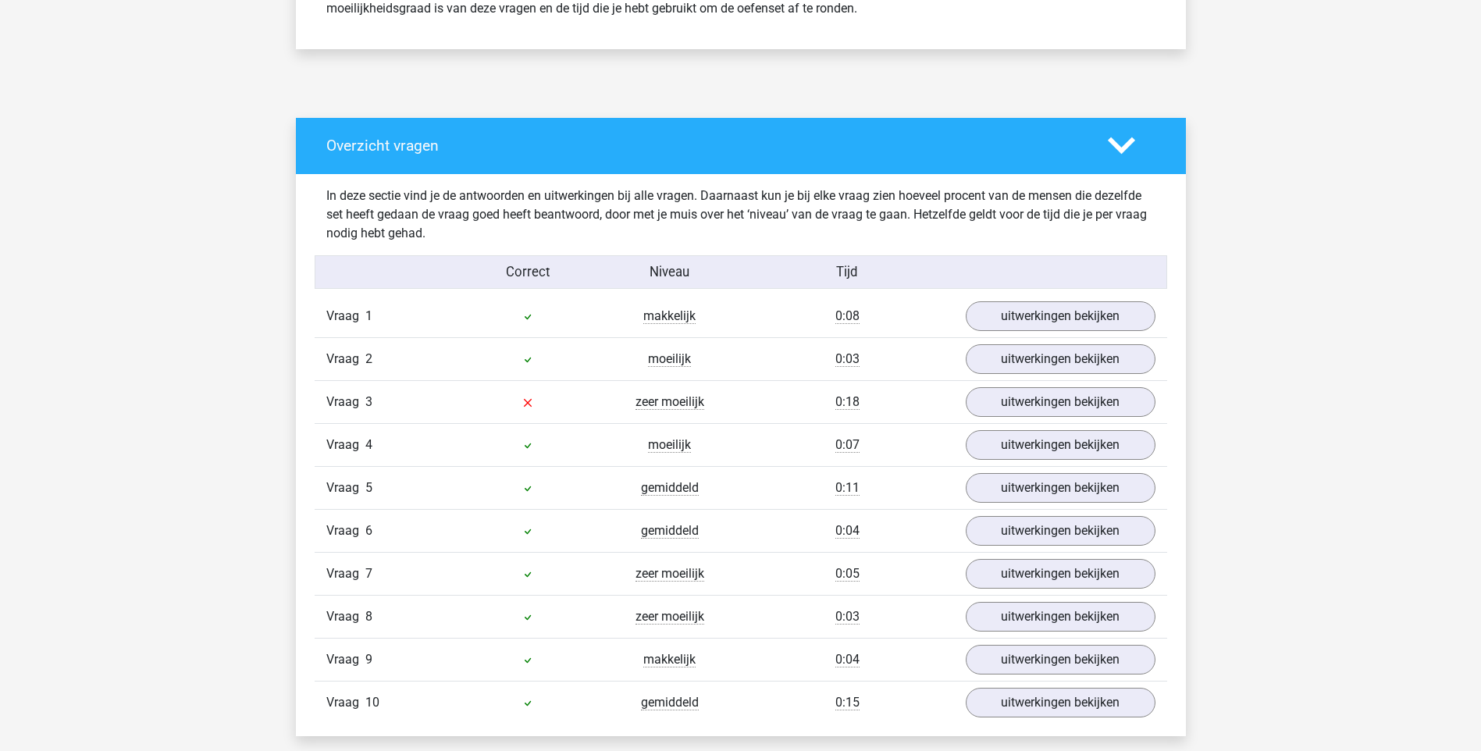
scroll to position [937, 0]
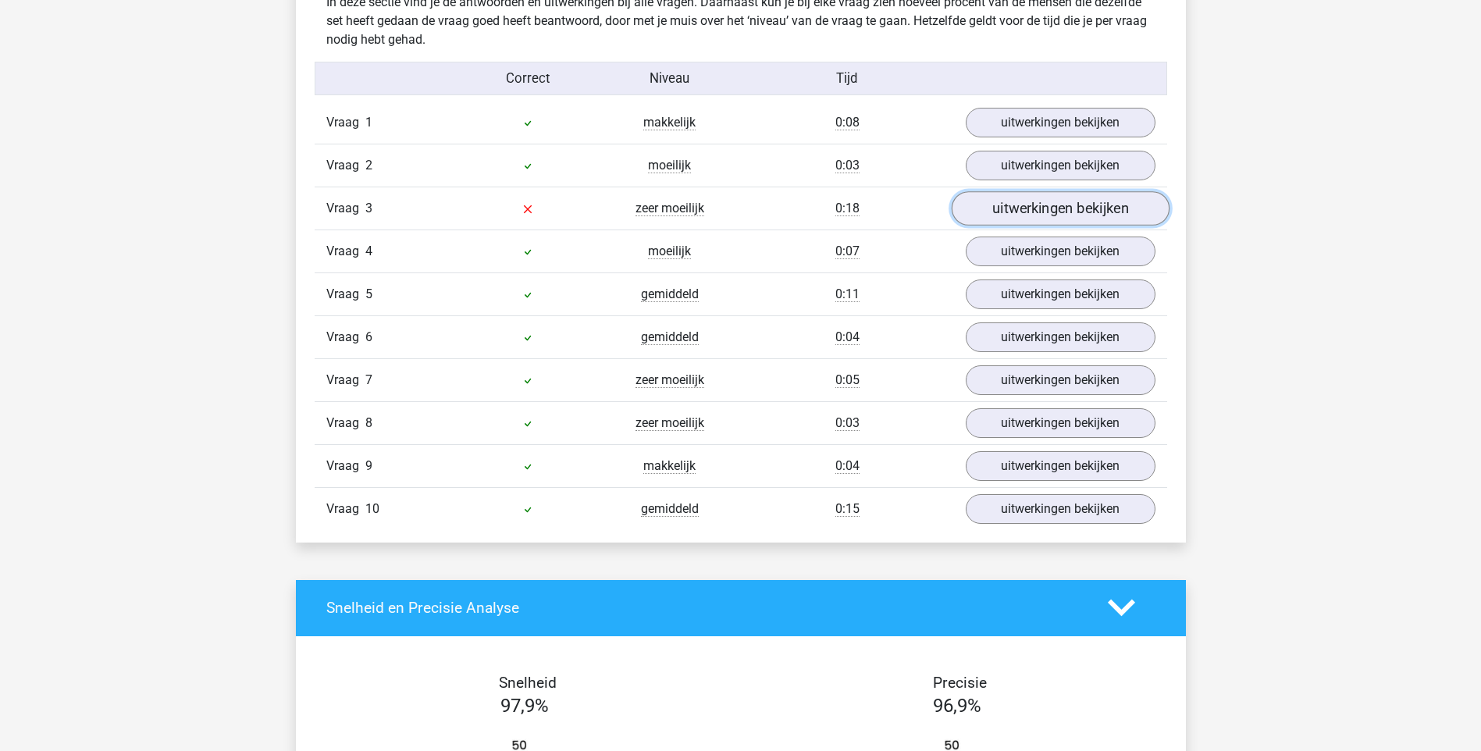
click at [1011, 213] on link "uitwerkingen bekijken" at bounding box center [1060, 208] width 218 height 34
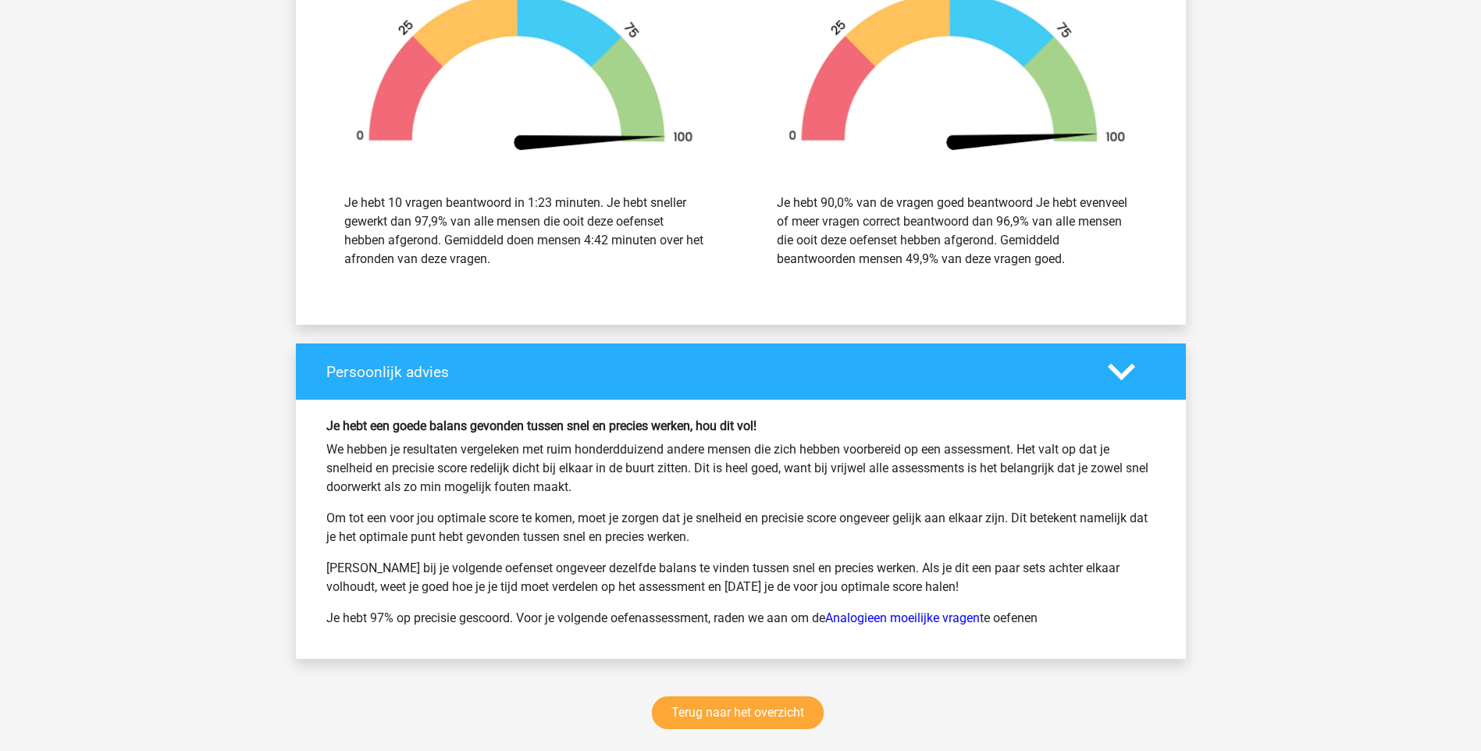
scroll to position [2107, 0]
click at [782, 700] on link "Terug naar het overzicht" at bounding box center [738, 711] width 172 height 33
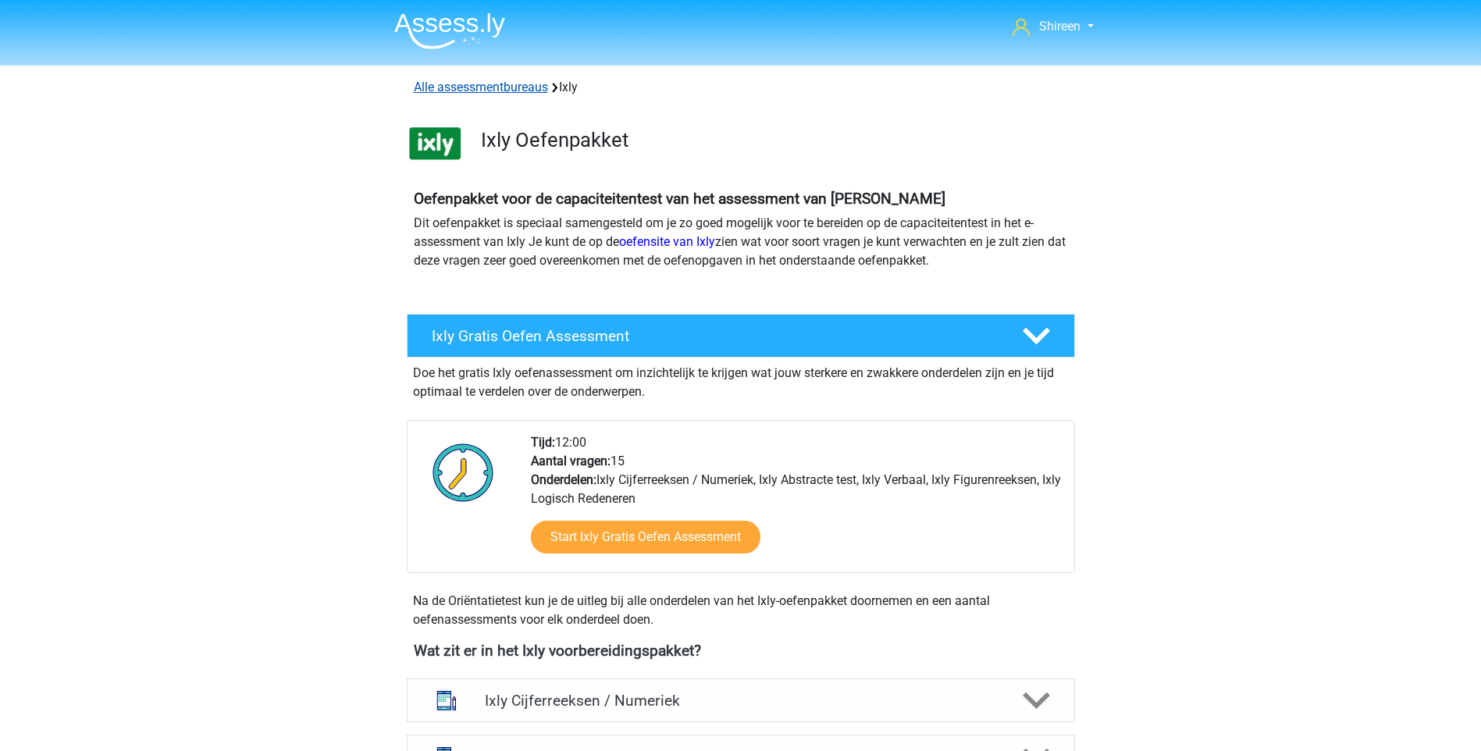
click at [496, 94] on link "Alle assessmentbureaus" at bounding box center [481, 87] width 134 height 15
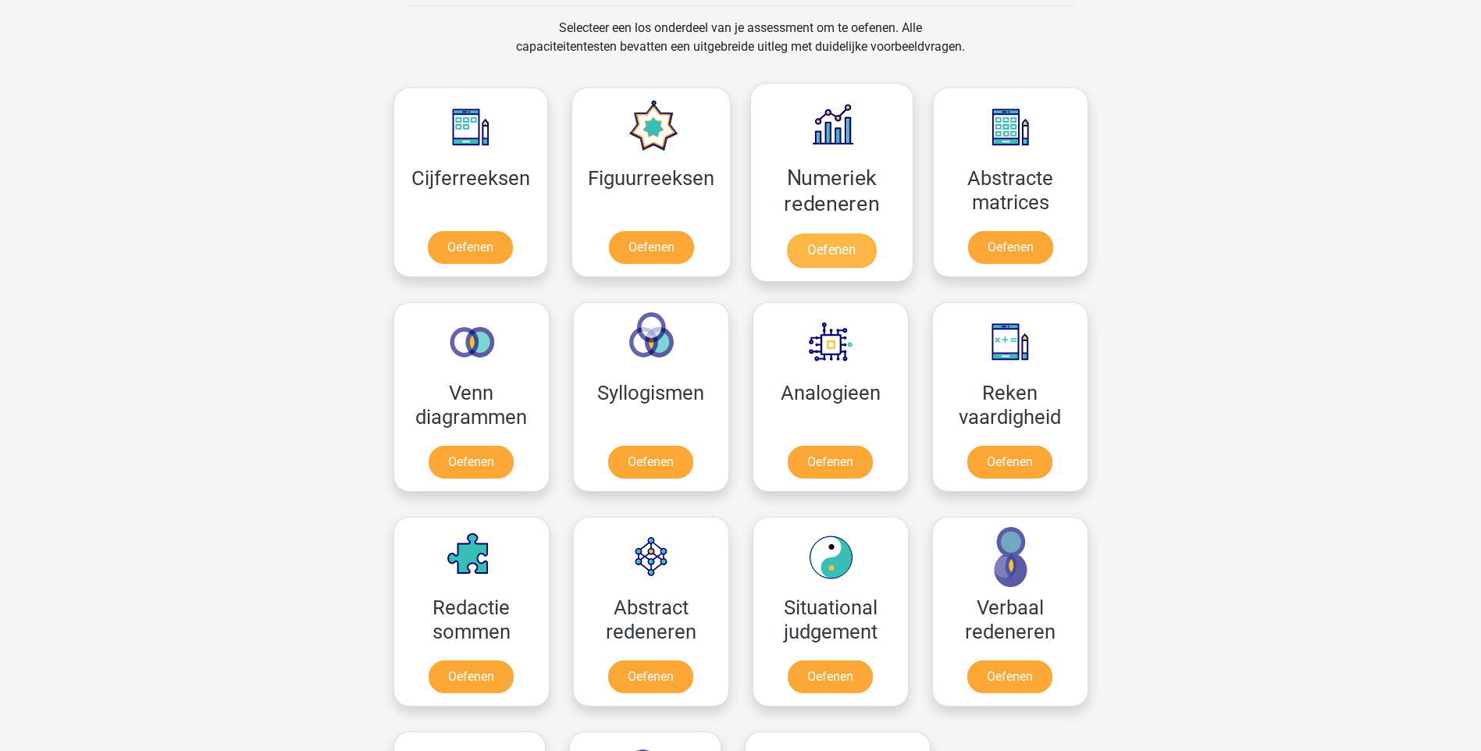
scroll to position [1341, 0]
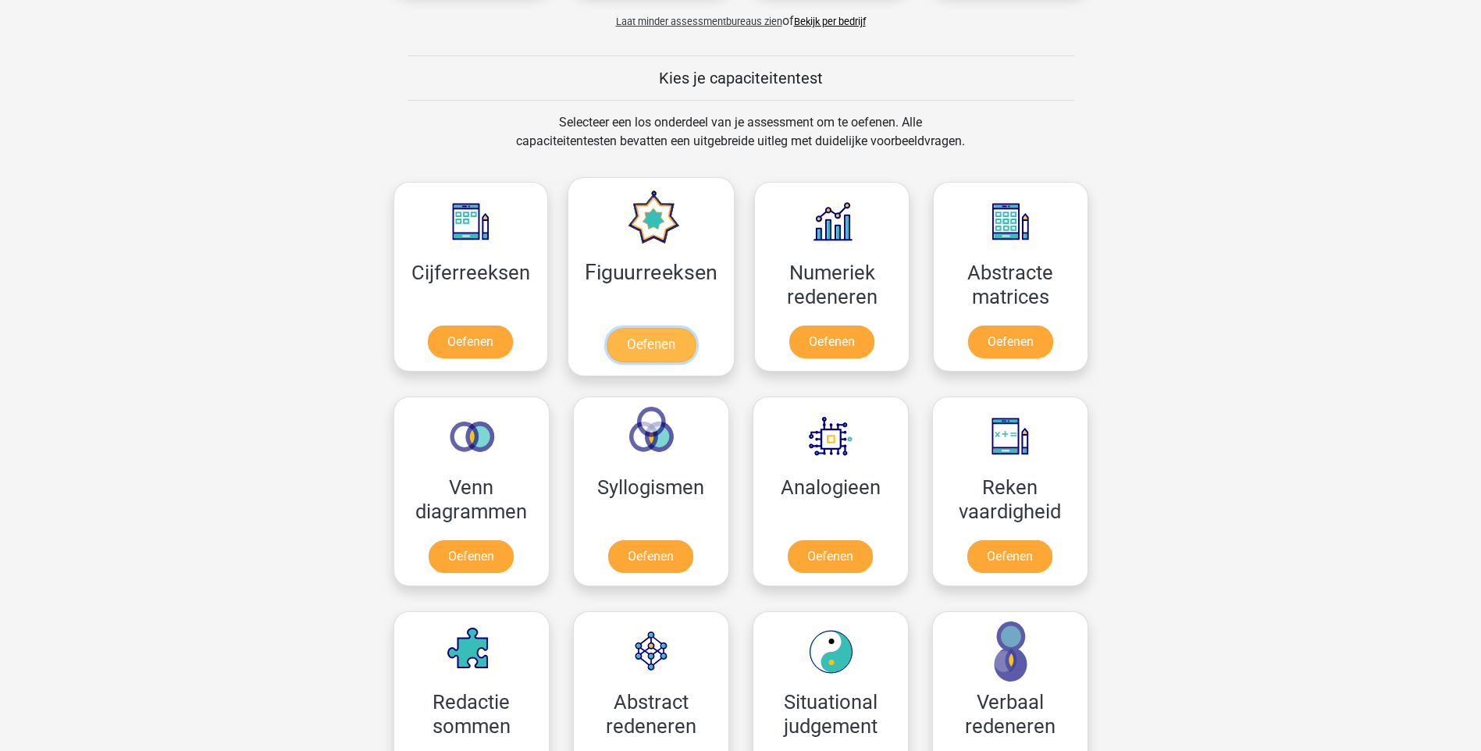
click at [649, 350] on link "Oefenen" at bounding box center [650, 345] width 89 height 34
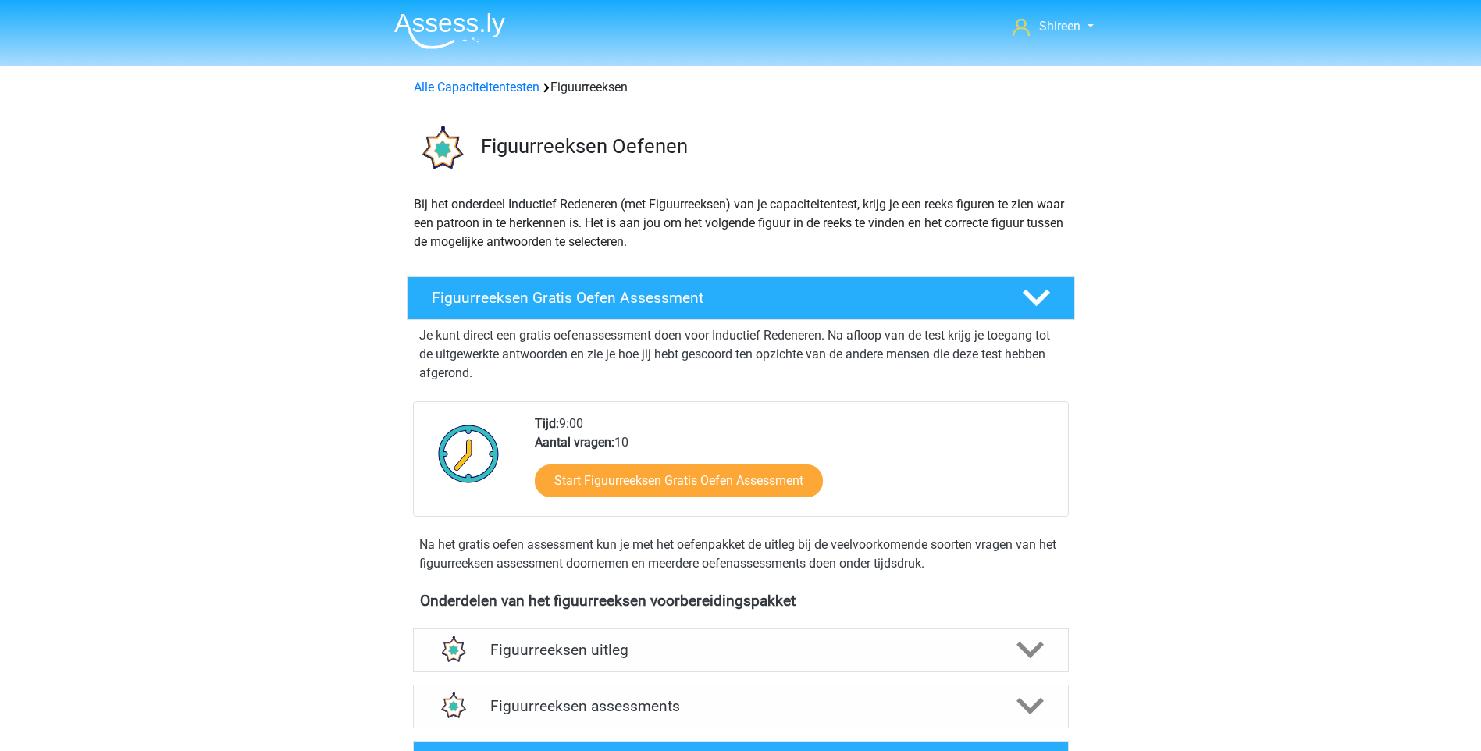
scroll to position [234, 0]
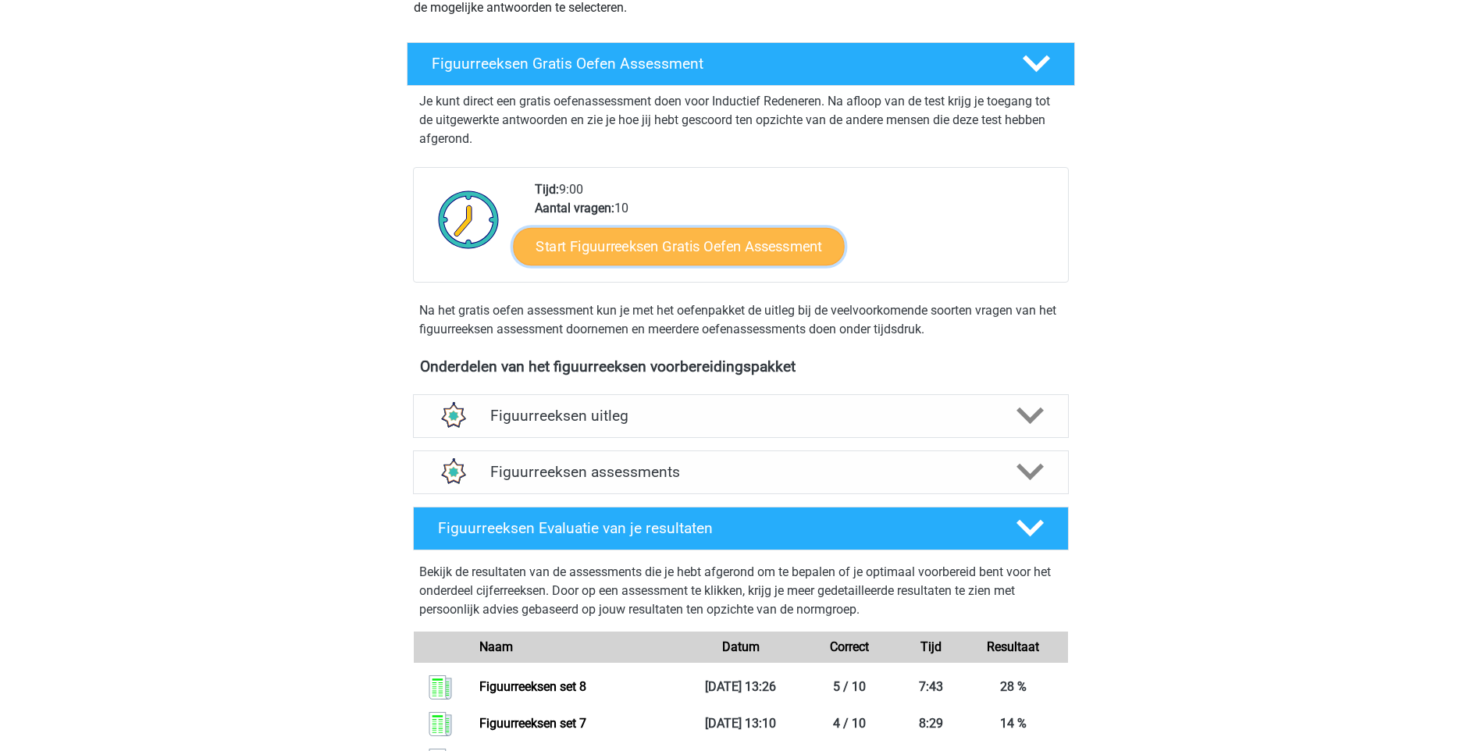
click at [736, 247] on link "Start Figuurreeksen Gratis Oefen Assessment" at bounding box center [678, 245] width 331 height 37
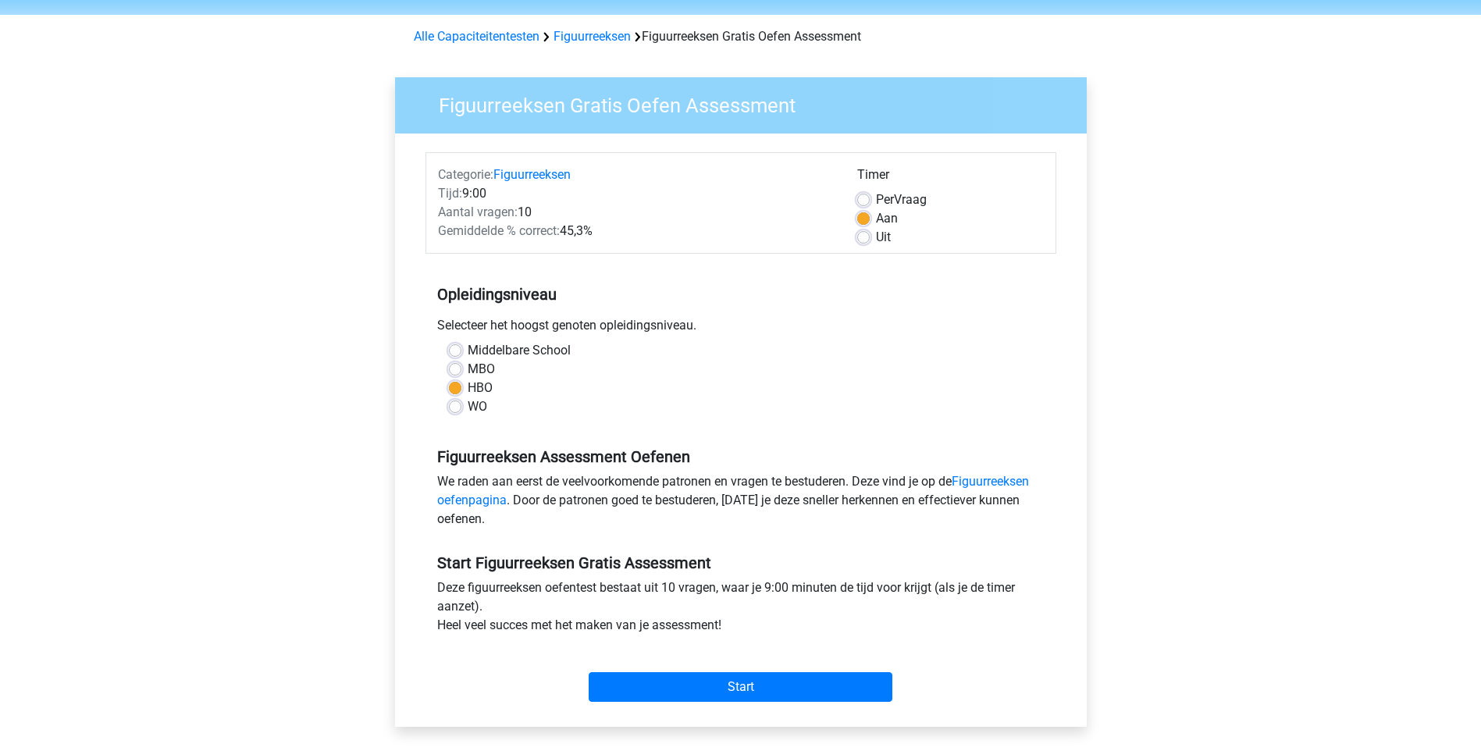
scroll to position [78, 0]
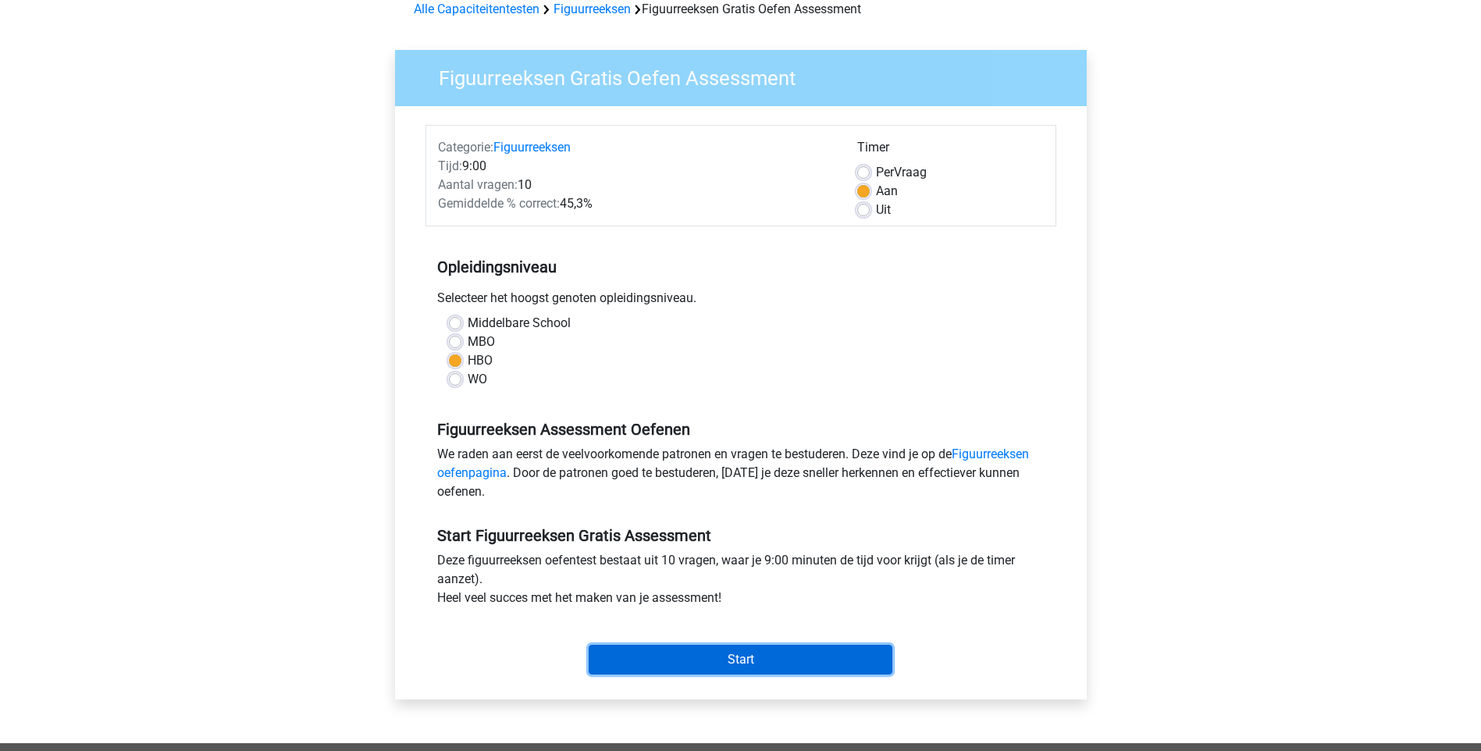
click at [798, 667] on input "Start" at bounding box center [741, 660] width 304 height 30
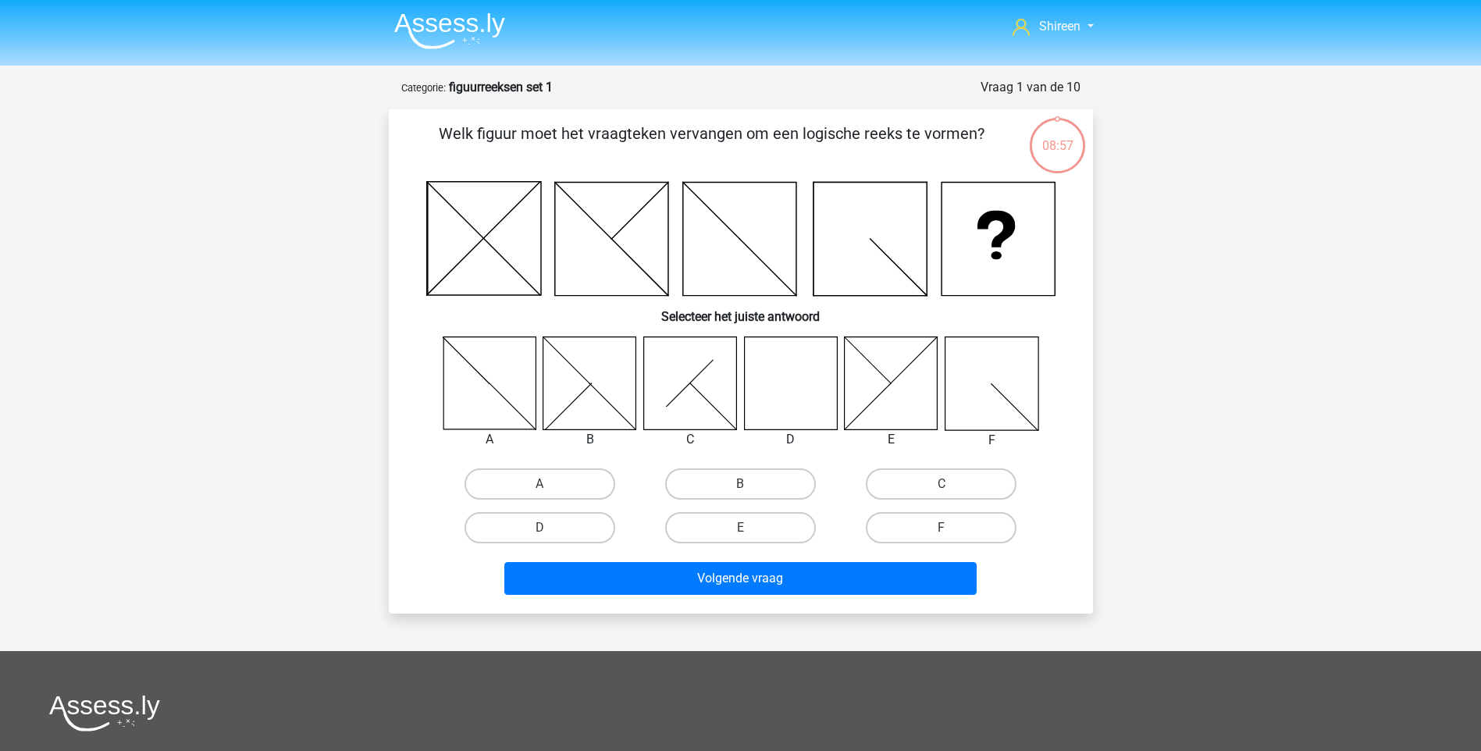
click at [795, 379] on icon at bounding box center [790, 382] width 93 height 93
click at [561, 533] on label "D" at bounding box center [539, 527] width 151 height 31
click at [549, 533] on input "D" at bounding box center [544, 533] width 10 height 10
radio input "true"
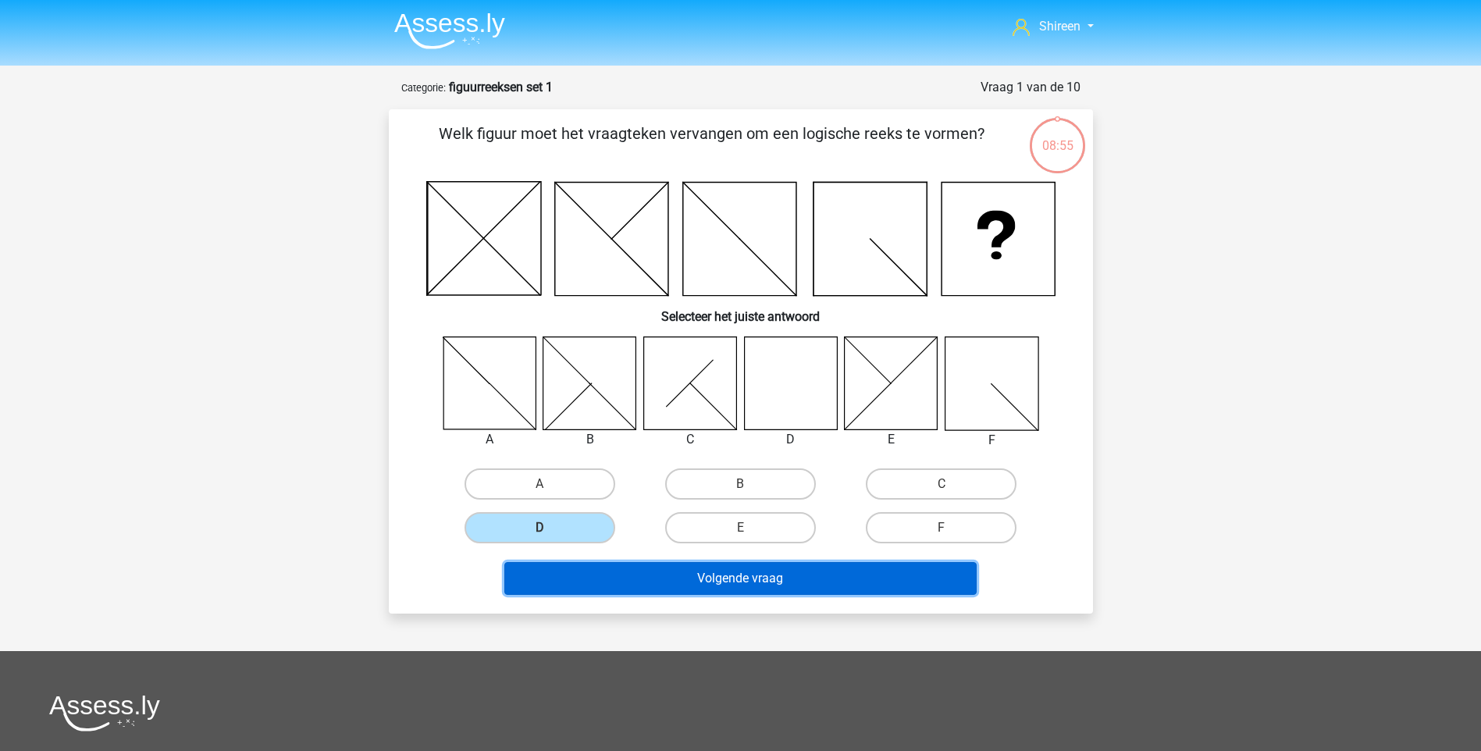
click at [699, 568] on button "Volgende vraag" at bounding box center [740, 578] width 472 height 33
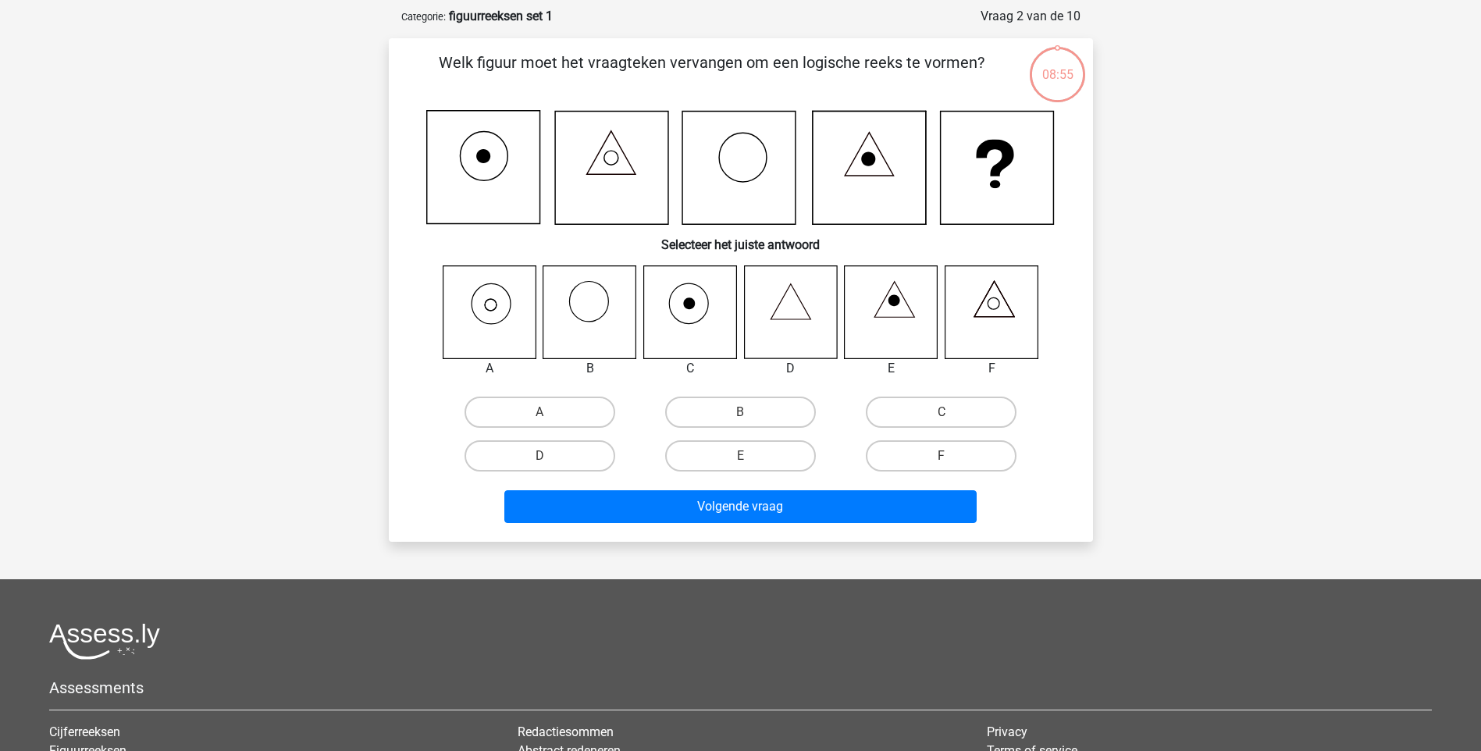
scroll to position [78, 0]
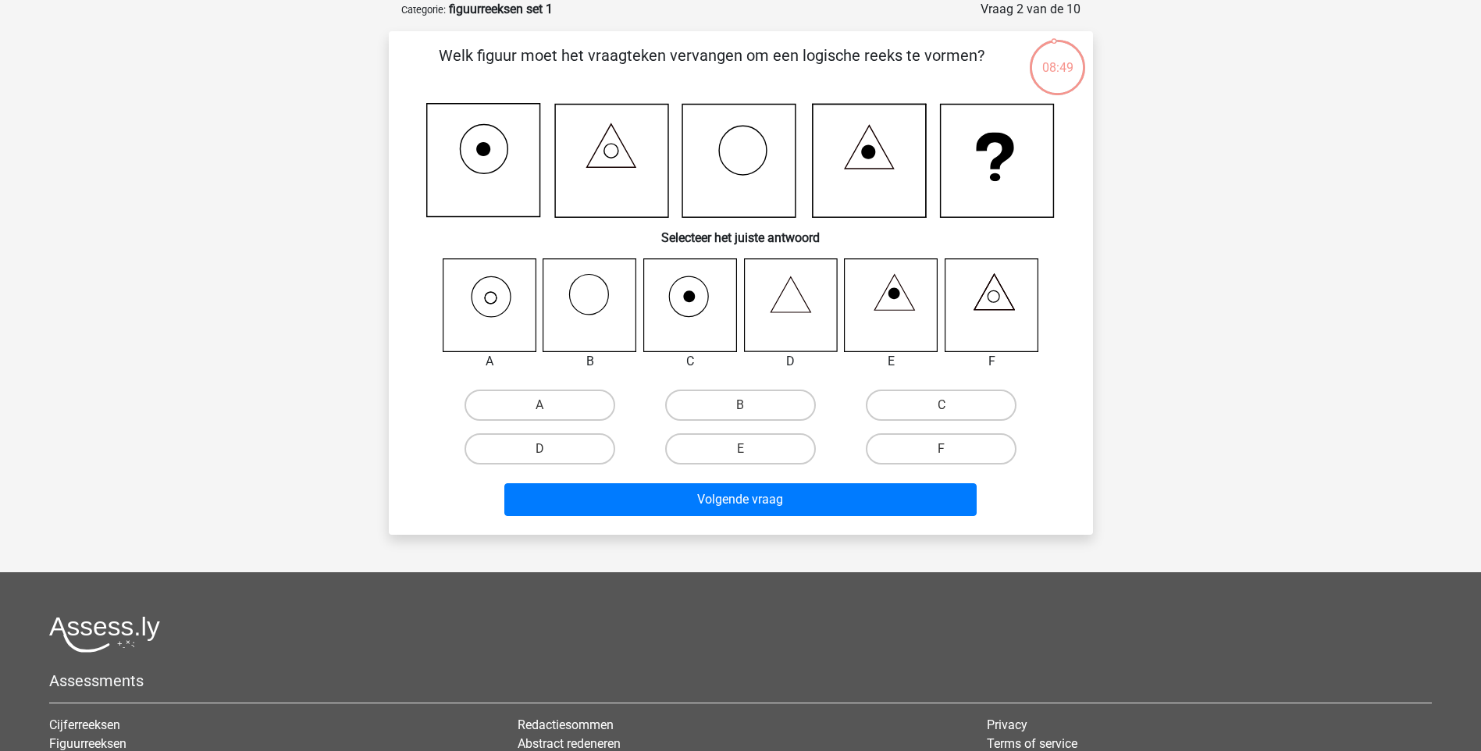
click at [542, 408] on input "A" at bounding box center [544, 410] width 10 height 10
radio input "true"
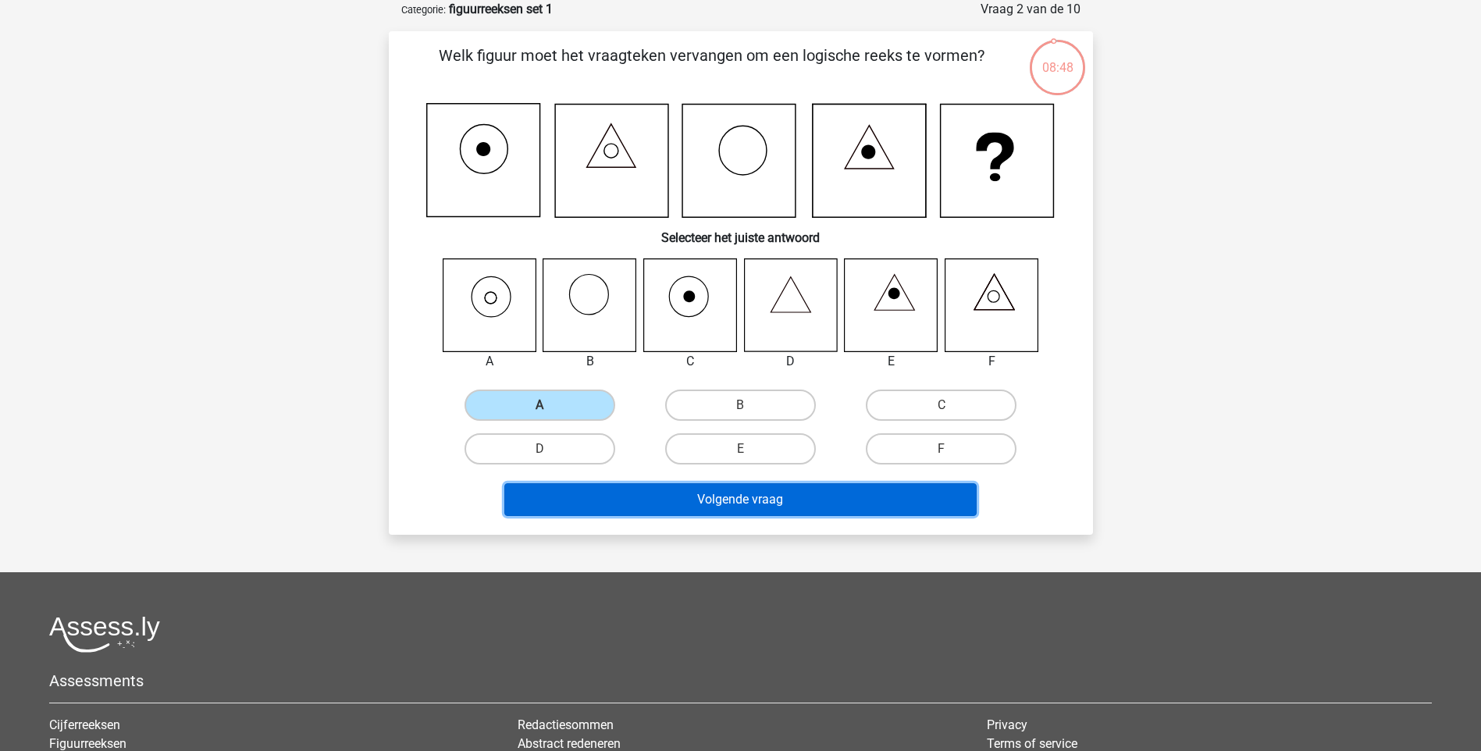
click at [670, 516] on button "Volgende vraag" at bounding box center [740, 499] width 472 height 33
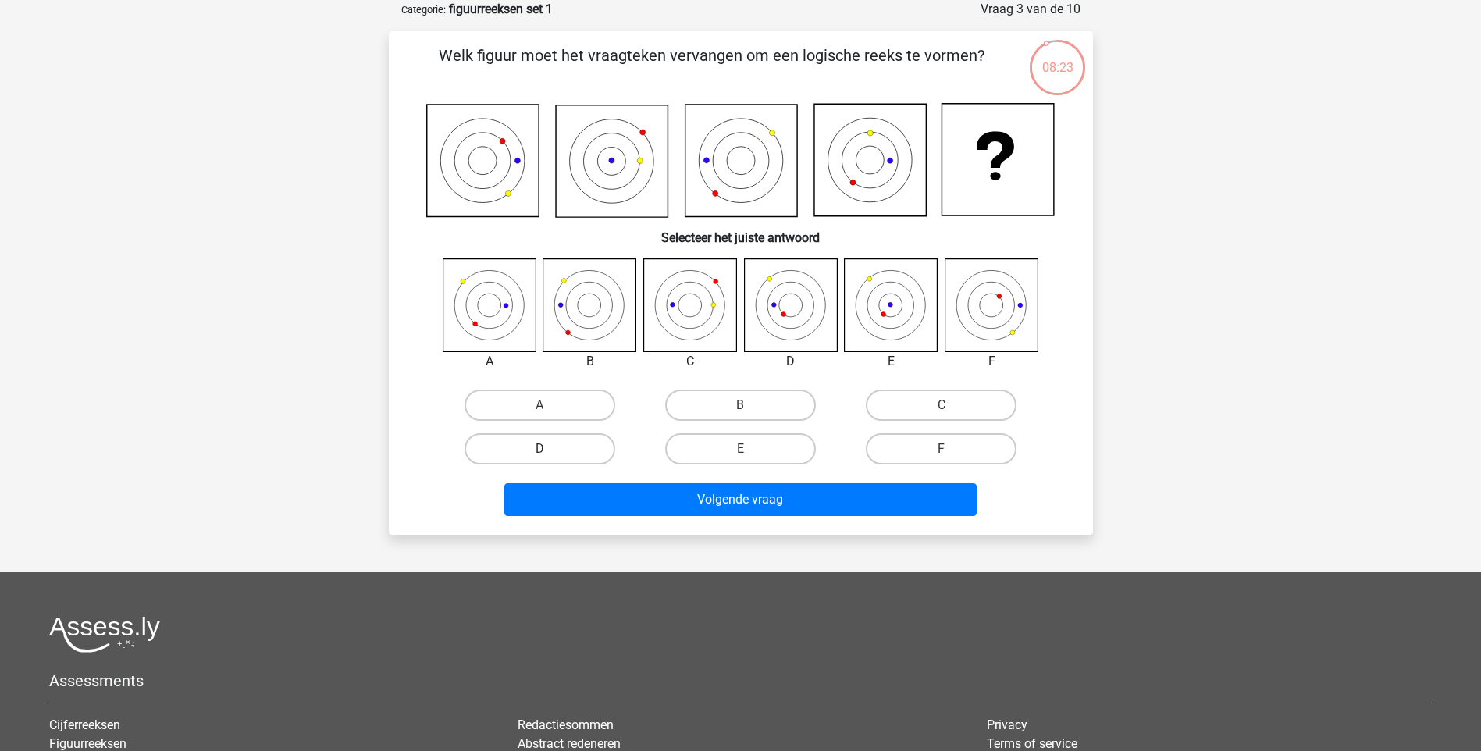
click at [586, 443] on label "D" at bounding box center [539, 448] width 151 height 31
click at [549, 449] on input "D" at bounding box center [544, 454] width 10 height 10
radio input "true"
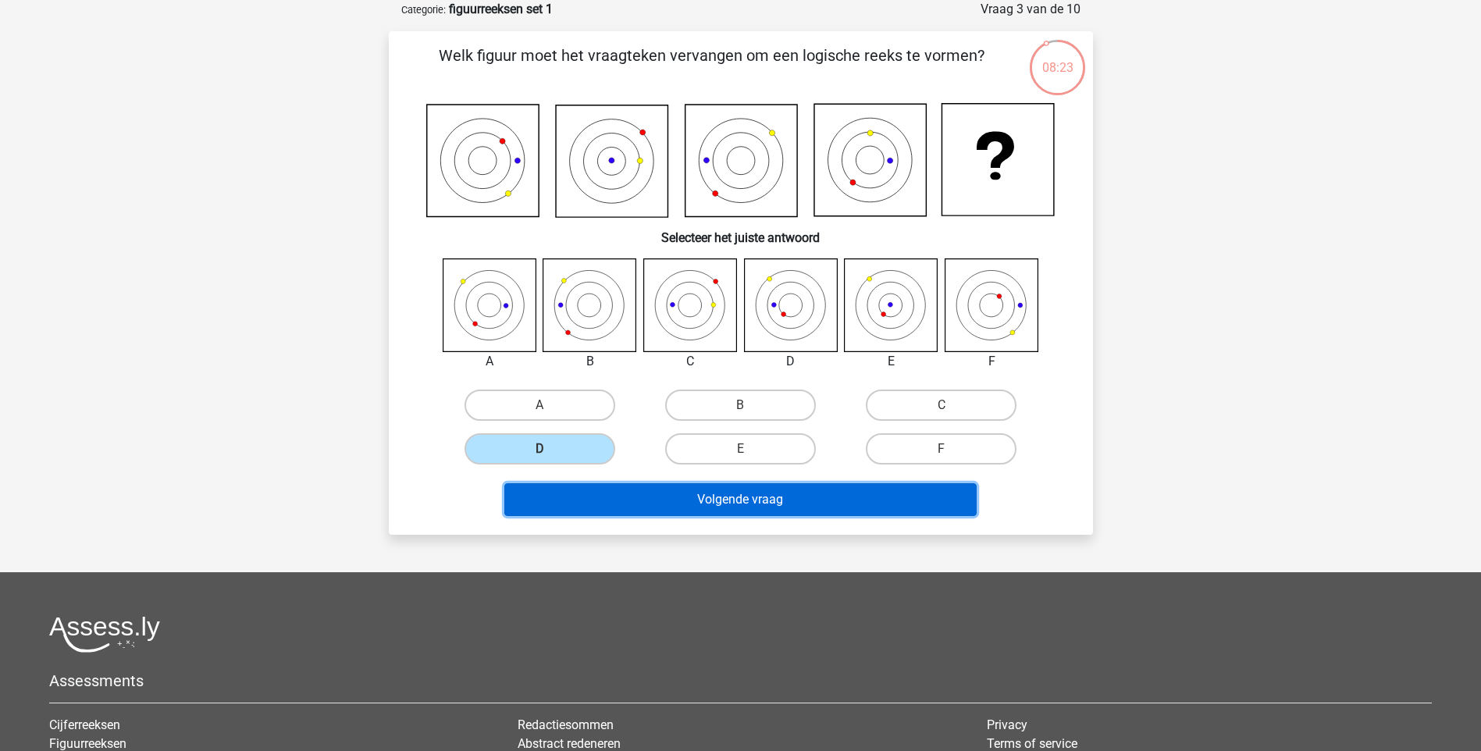
click at [705, 496] on button "Volgende vraag" at bounding box center [740, 499] width 472 height 33
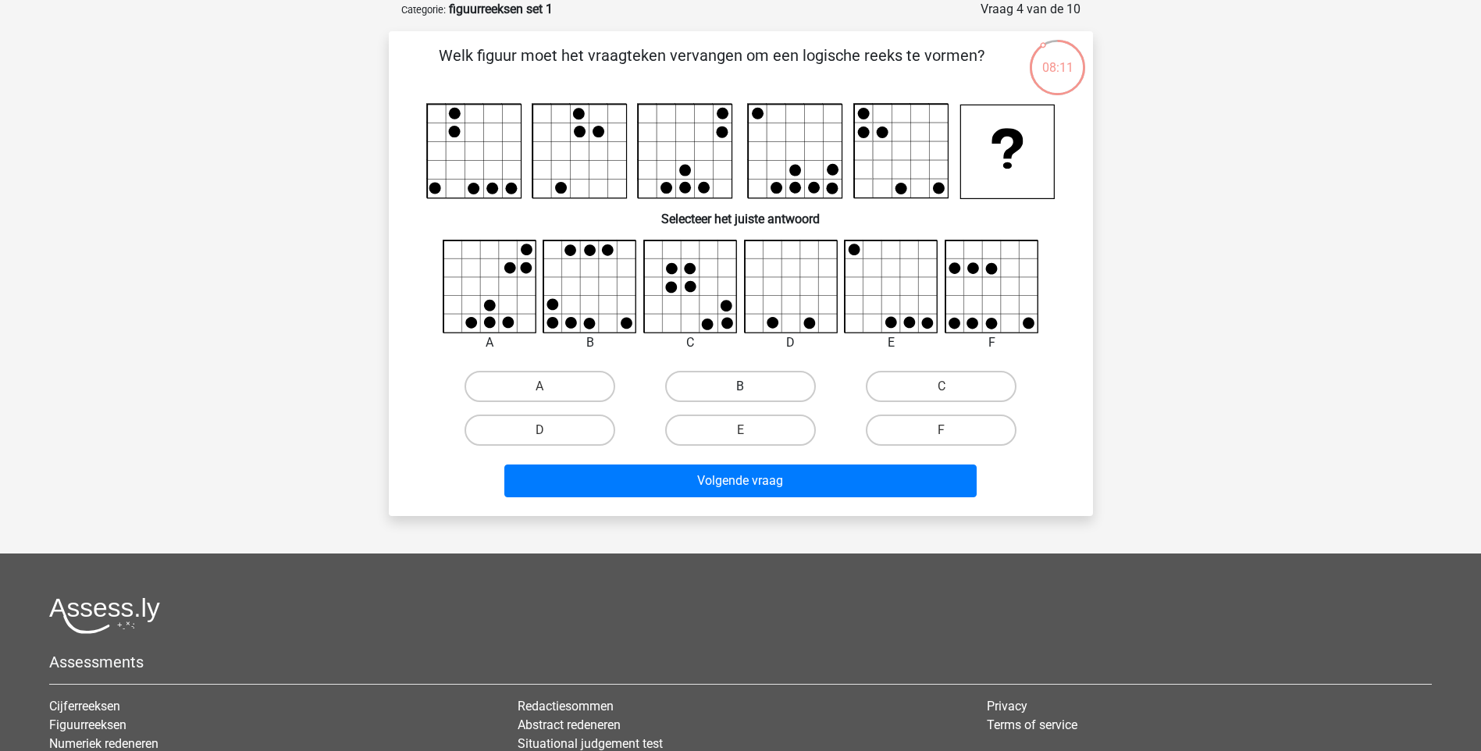
click at [718, 384] on label "B" at bounding box center [740, 386] width 151 height 31
click at [740, 386] on input "B" at bounding box center [745, 391] width 10 height 10
radio input "true"
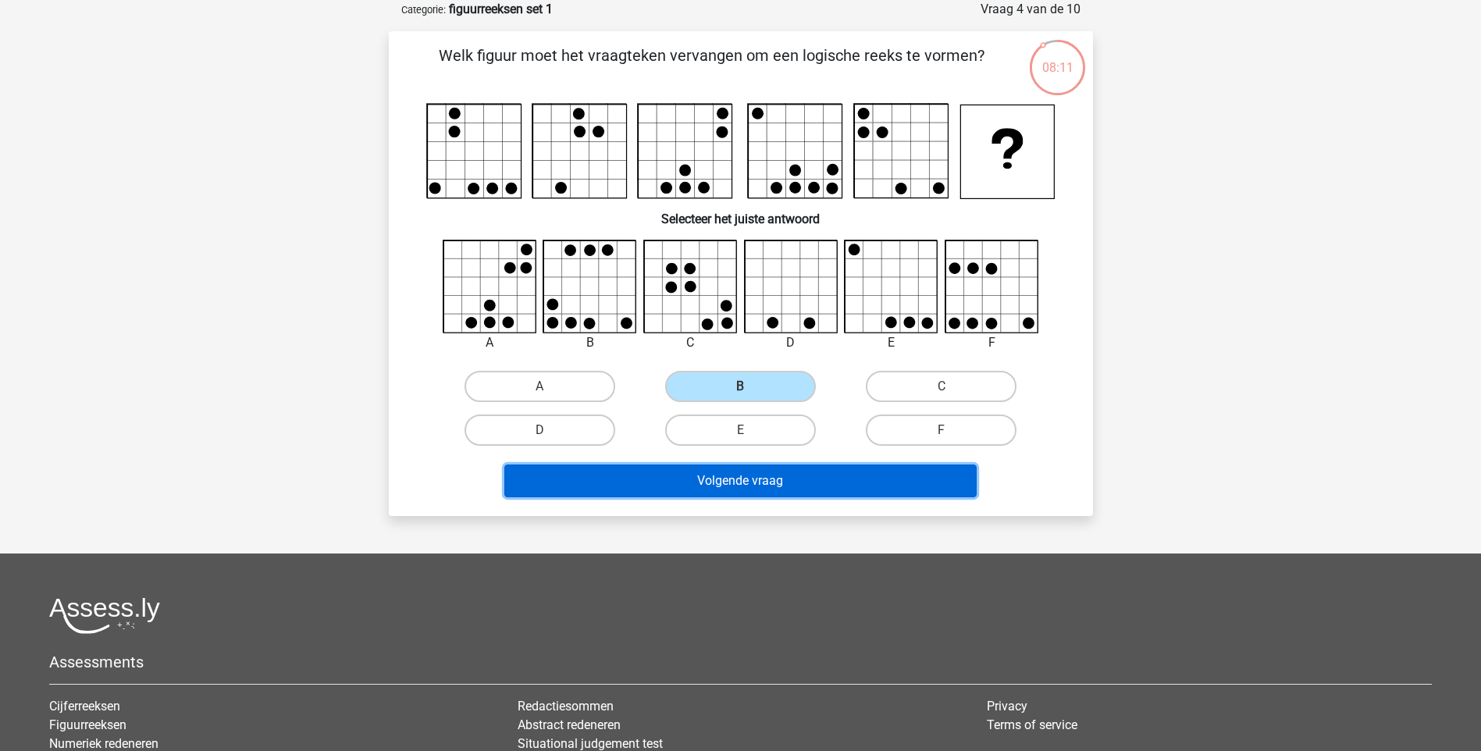
click at [762, 477] on button "Volgende vraag" at bounding box center [740, 480] width 472 height 33
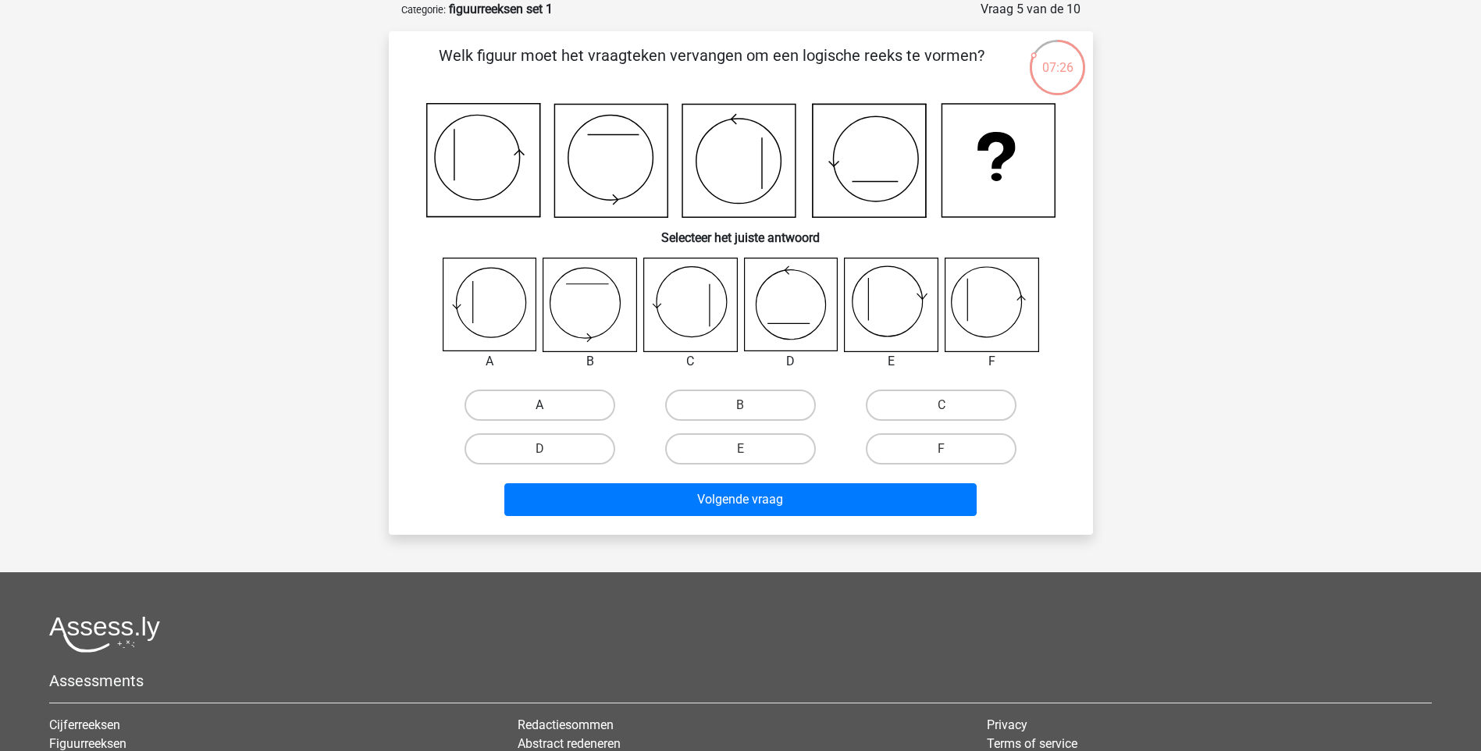
click at [549, 404] on label "A" at bounding box center [539, 404] width 151 height 31
click at [549, 405] on input "A" at bounding box center [544, 410] width 10 height 10
radio input "true"
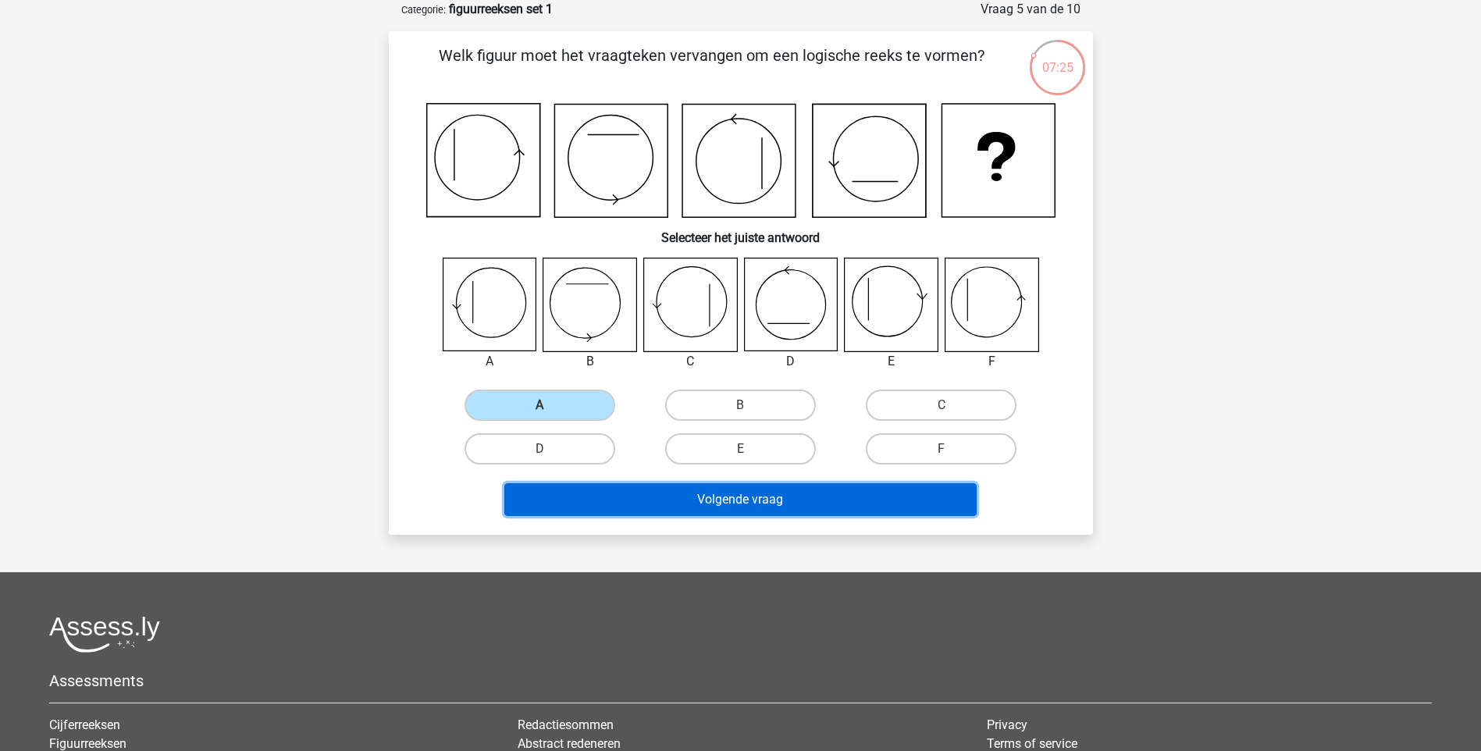
click at [651, 490] on button "Volgende vraag" at bounding box center [740, 499] width 472 height 33
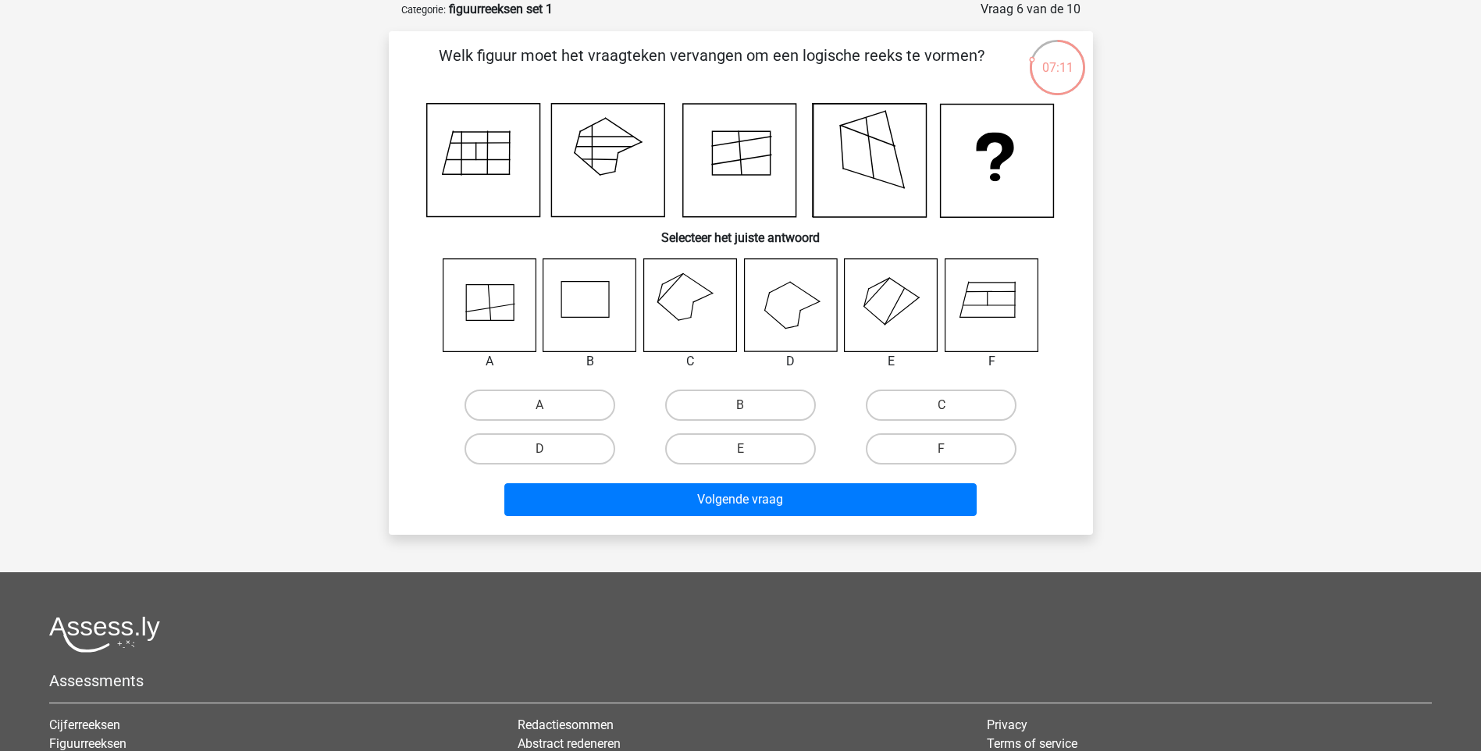
click at [944, 405] on input "C" at bounding box center [946, 410] width 10 height 10
radio input "true"
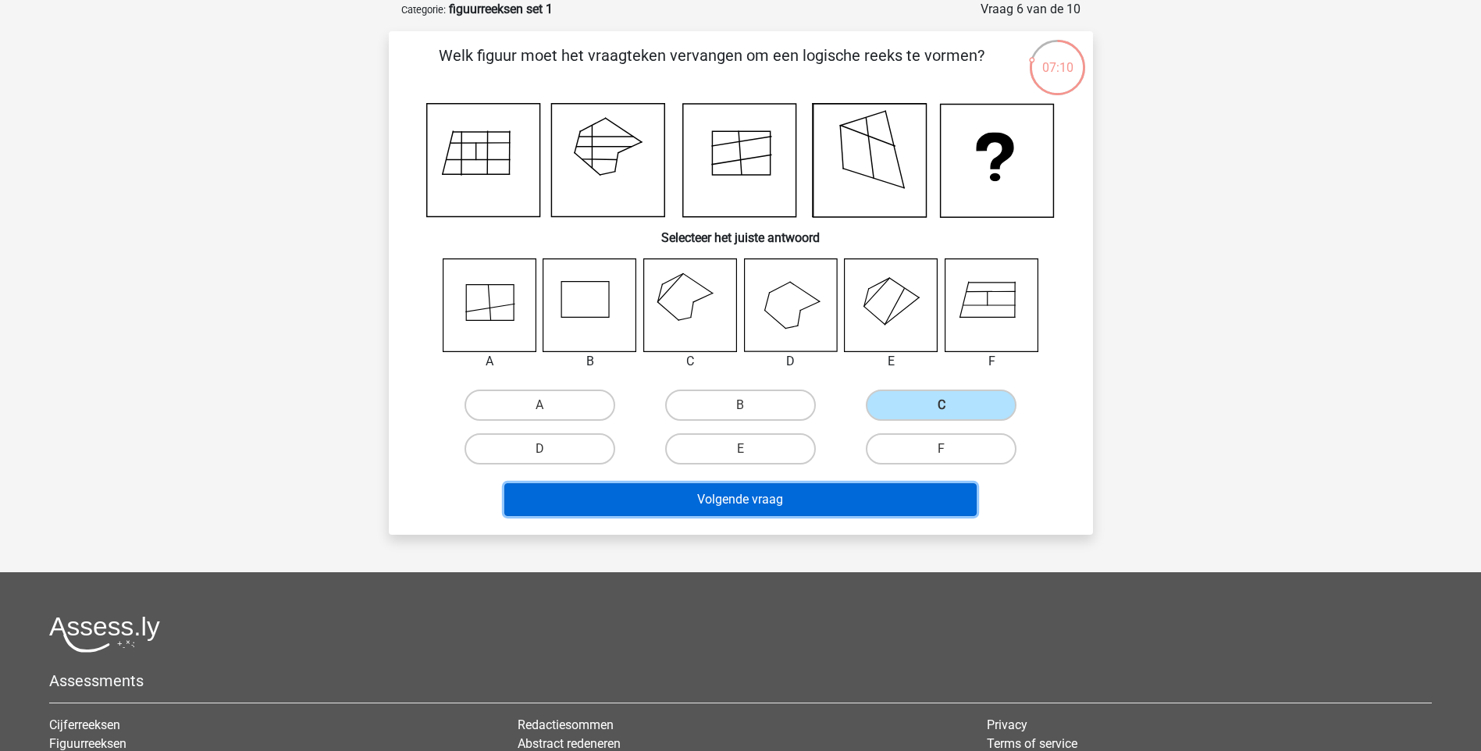
click at [866, 499] on button "Volgende vraag" at bounding box center [740, 499] width 472 height 33
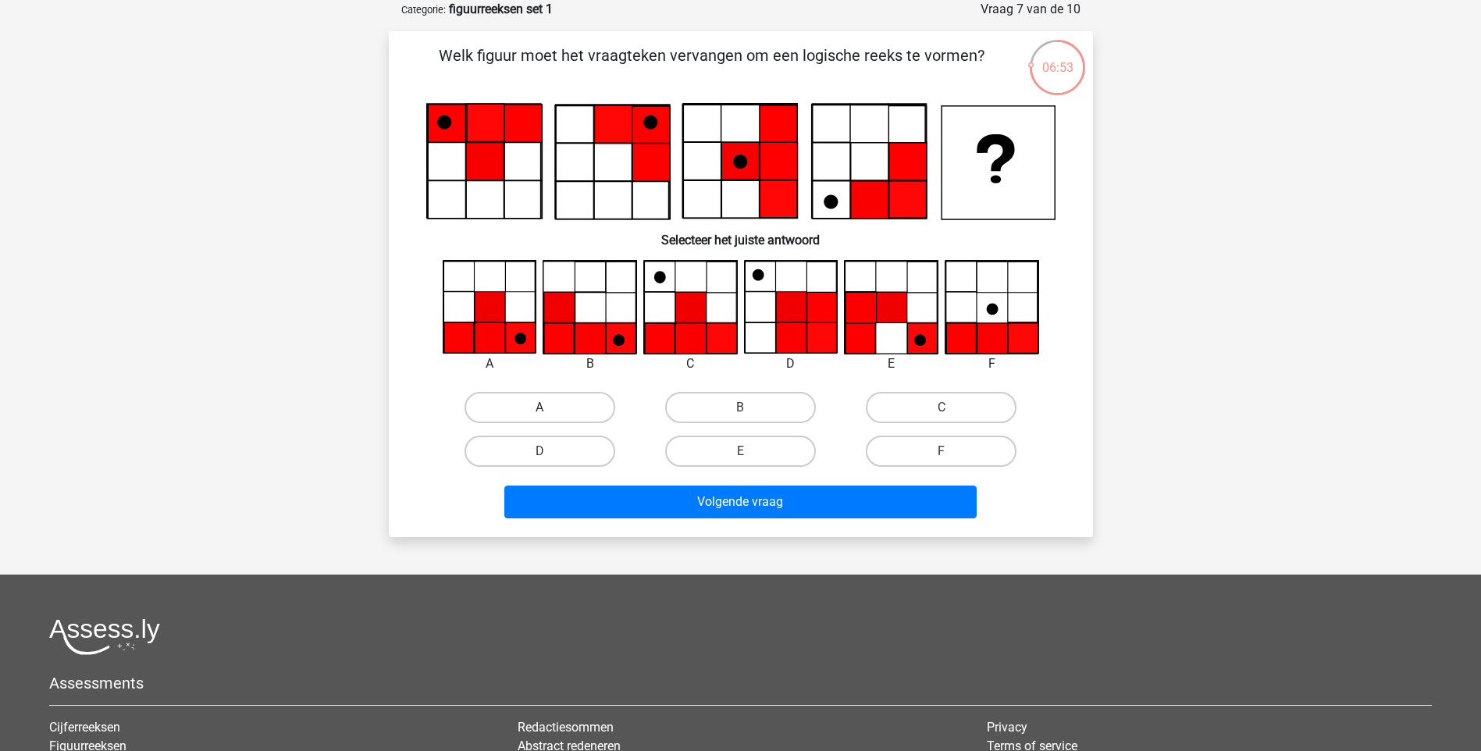
click at [545, 422] on label "A" at bounding box center [539, 407] width 151 height 31
click at [545, 418] on input "A" at bounding box center [544, 412] width 10 height 10
radio input "true"
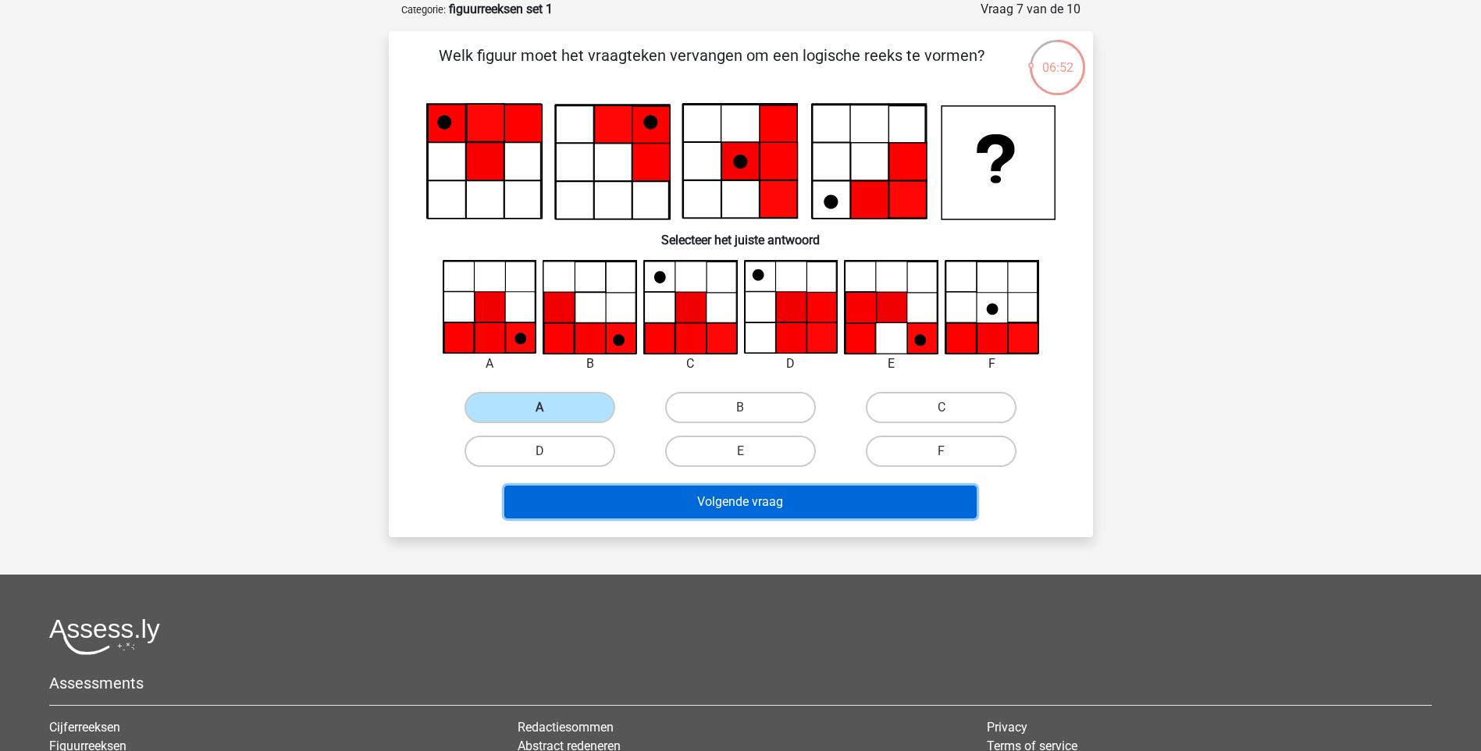
click at [642, 487] on button "Volgende vraag" at bounding box center [740, 501] width 472 height 33
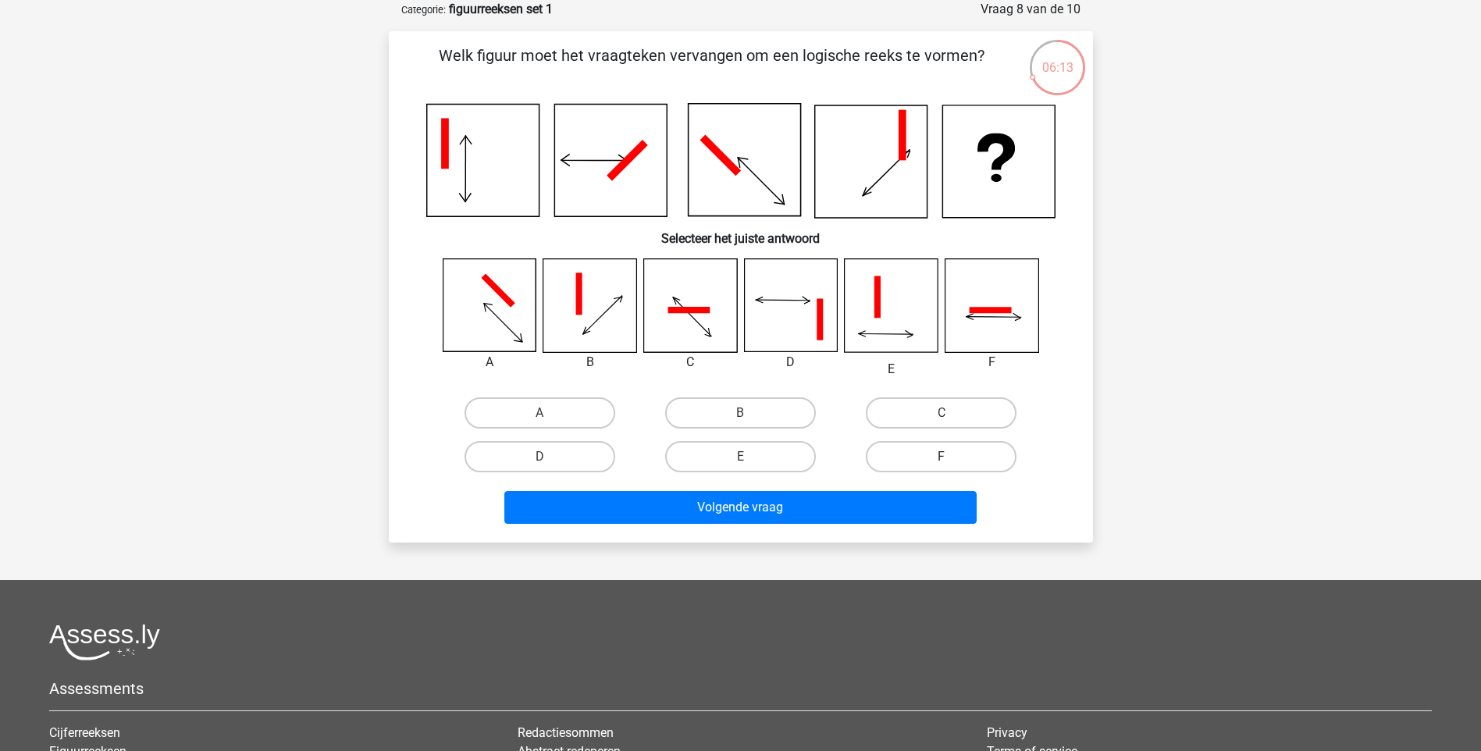
click at [913, 460] on label "F" at bounding box center [941, 456] width 151 height 31
click at [941, 460] on input "F" at bounding box center [946, 462] width 10 height 10
radio input "true"
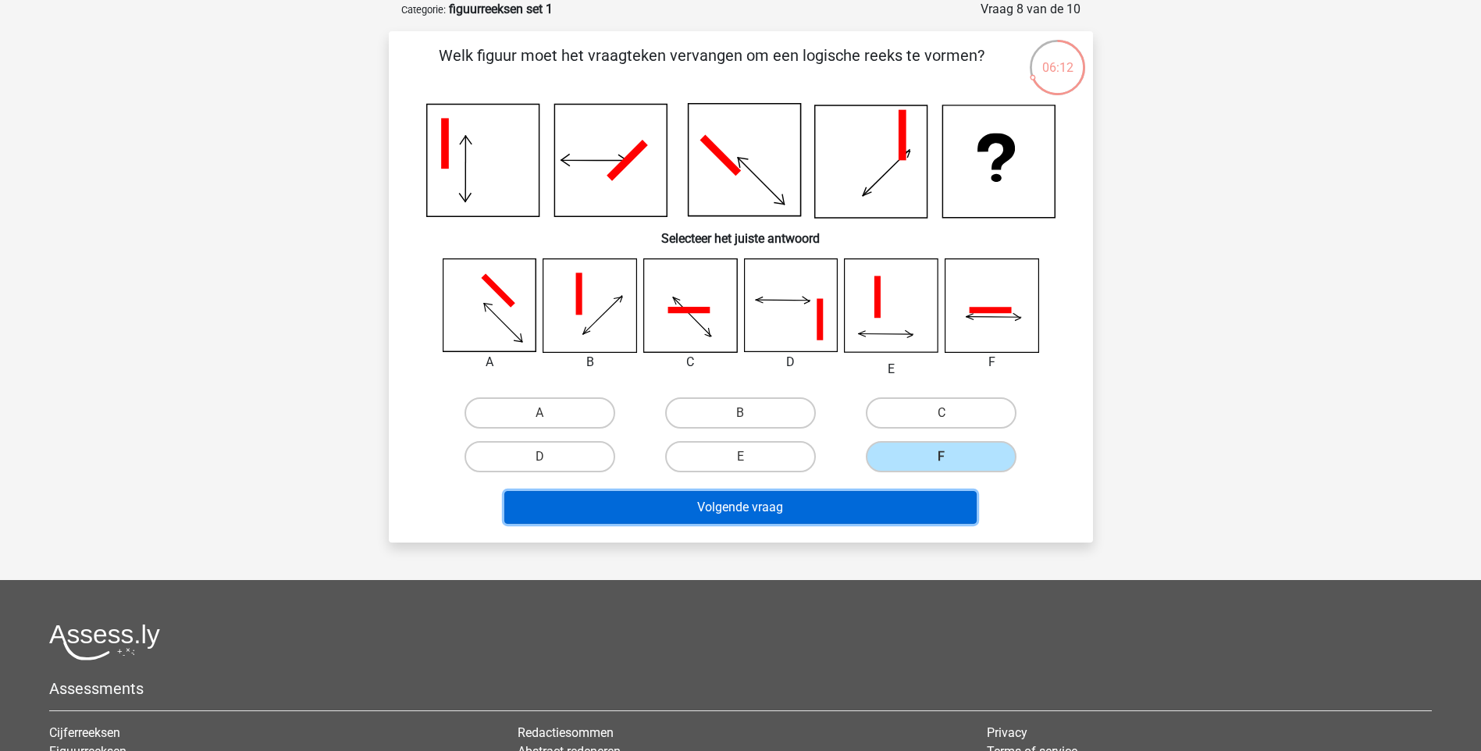
click at [891, 522] on button "Volgende vraag" at bounding box center [740, 507] width 472 height 33
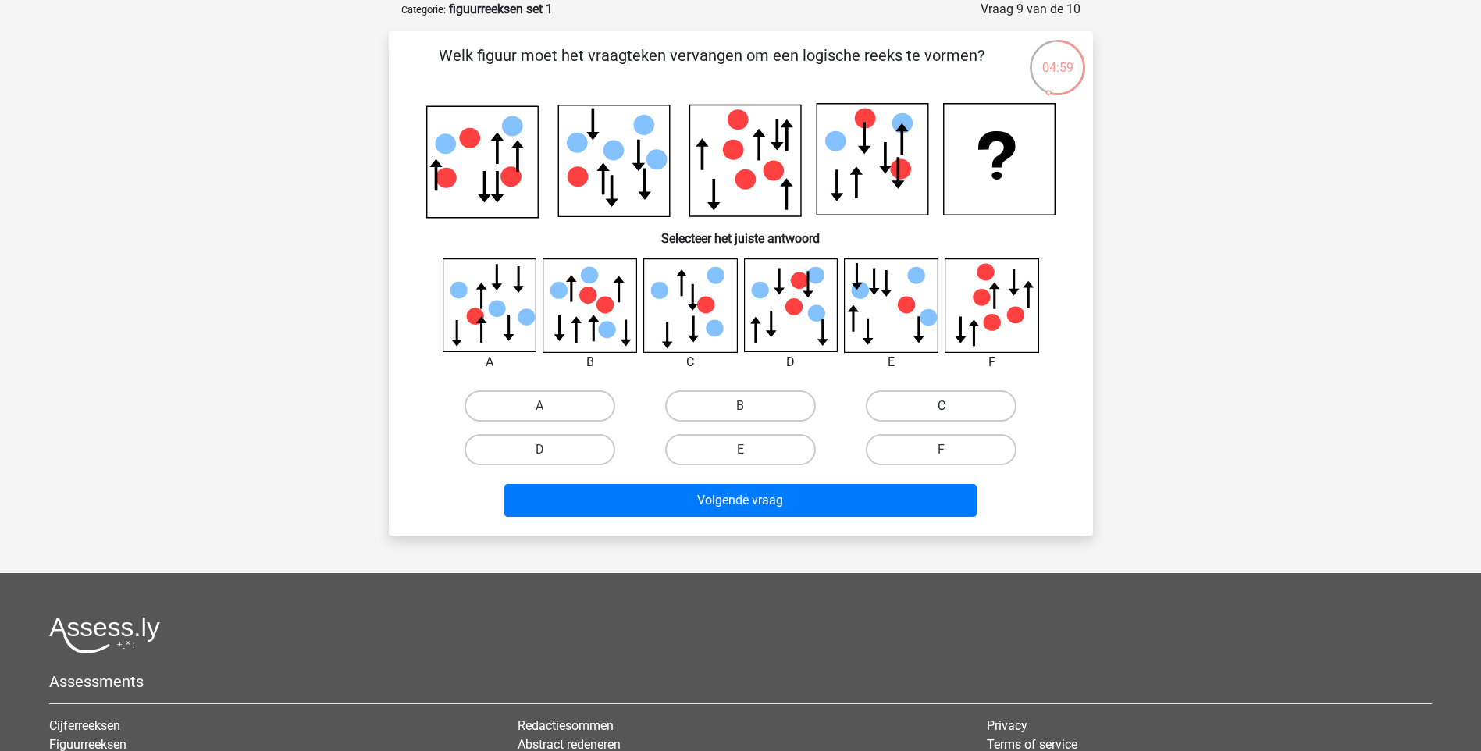
click at [955, 408] on label "C" at bounding box center [941, 405] width 151 height 31
click at [951, 408] on input "C" at bounding box center [946, 411] width 10 height 10
radio input "true"
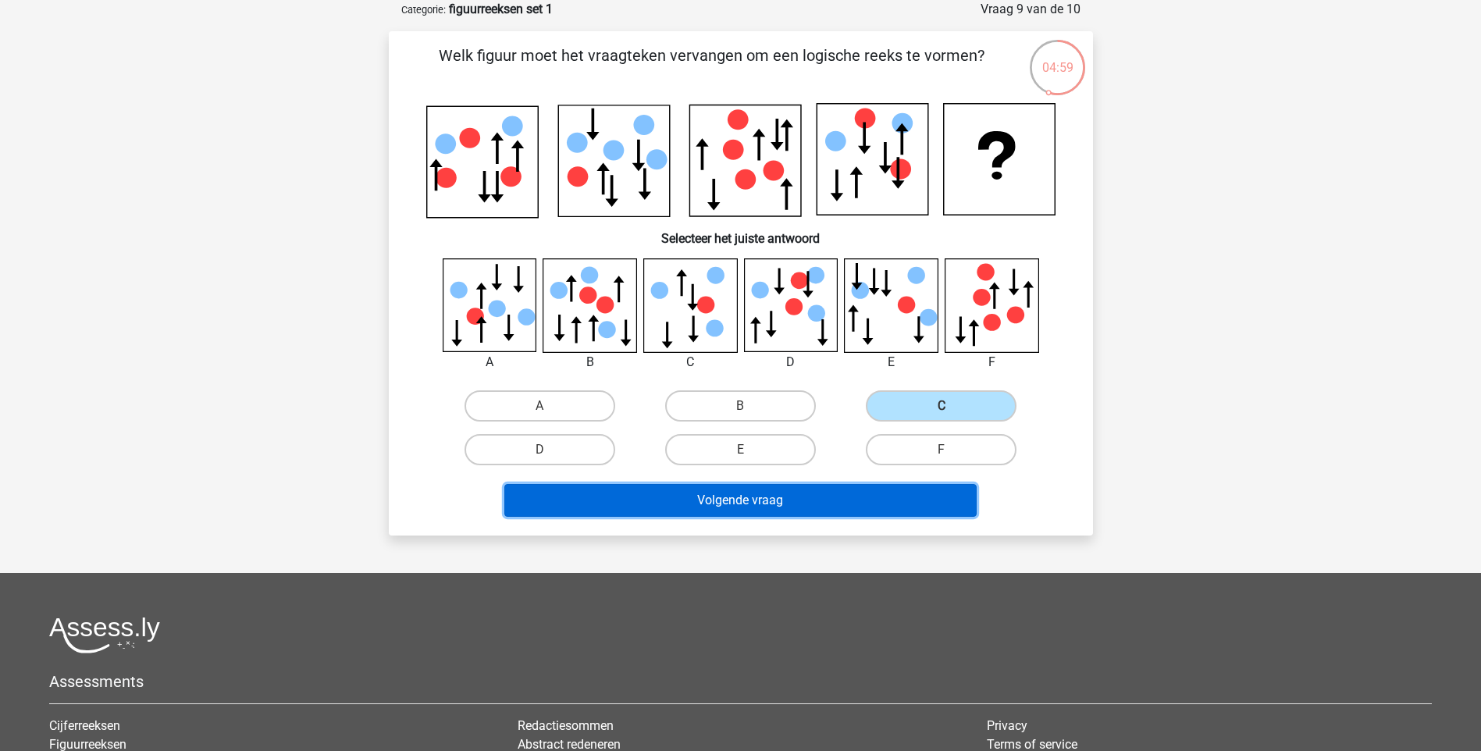
click at [859, 504] on button "Volgende vraag" at bounding box center [740, 500] width 472 height 33
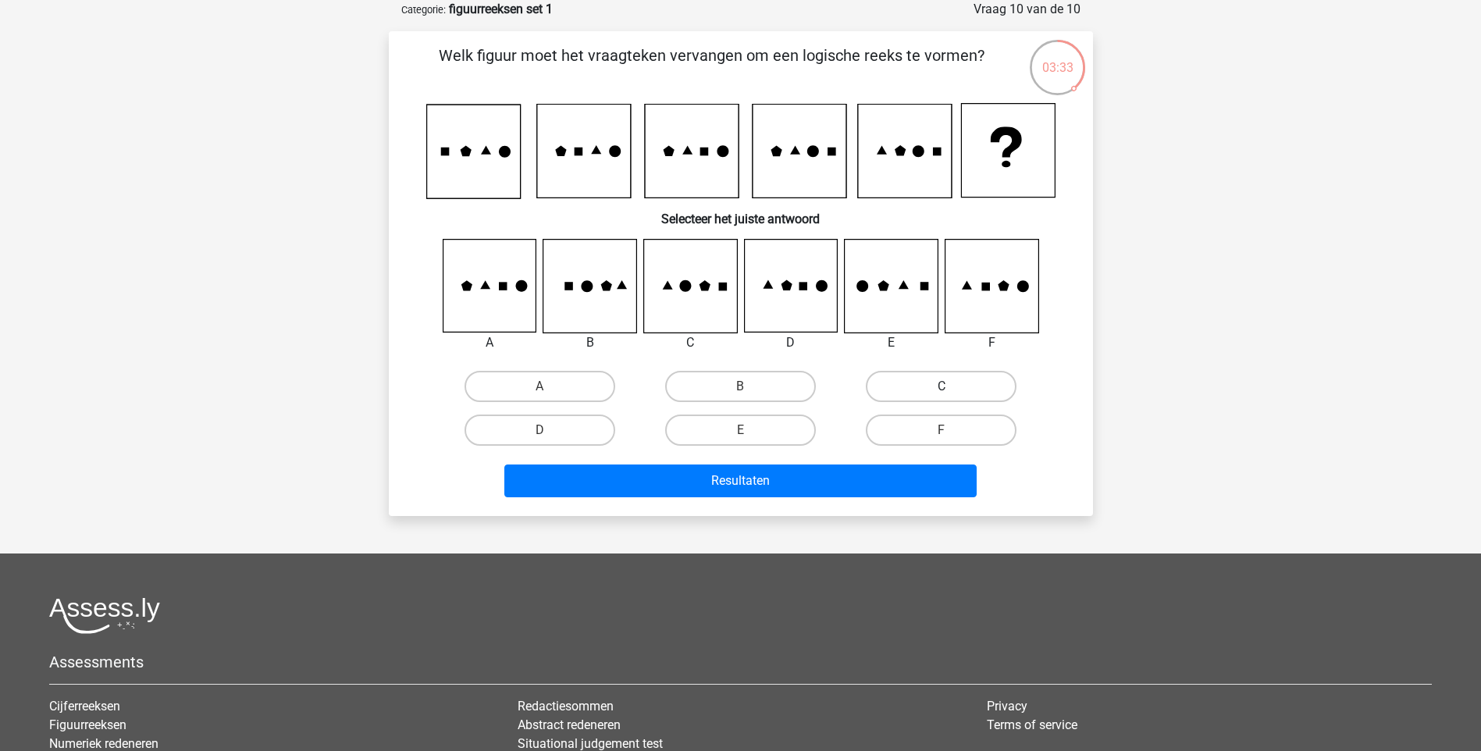
click at [891, 389] on label "C" at bounding box center [941, 386] width 151 height 31
click at [941, 389] on input "C" at bounding box center [946, 391] width 10 height 10
radio input "true"
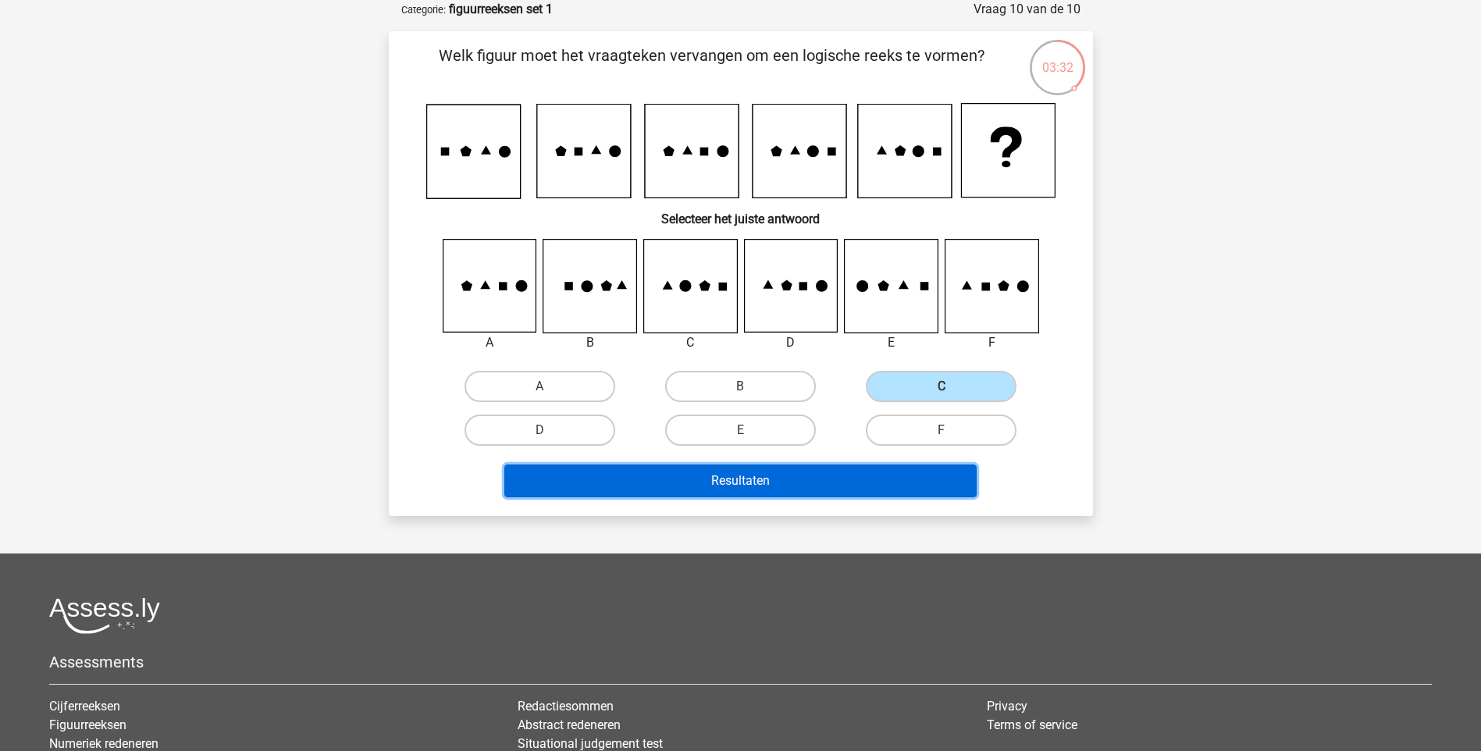
click at [853, 471] on button "Resultaten" at bounding box center [740, 480] width 472 height 33
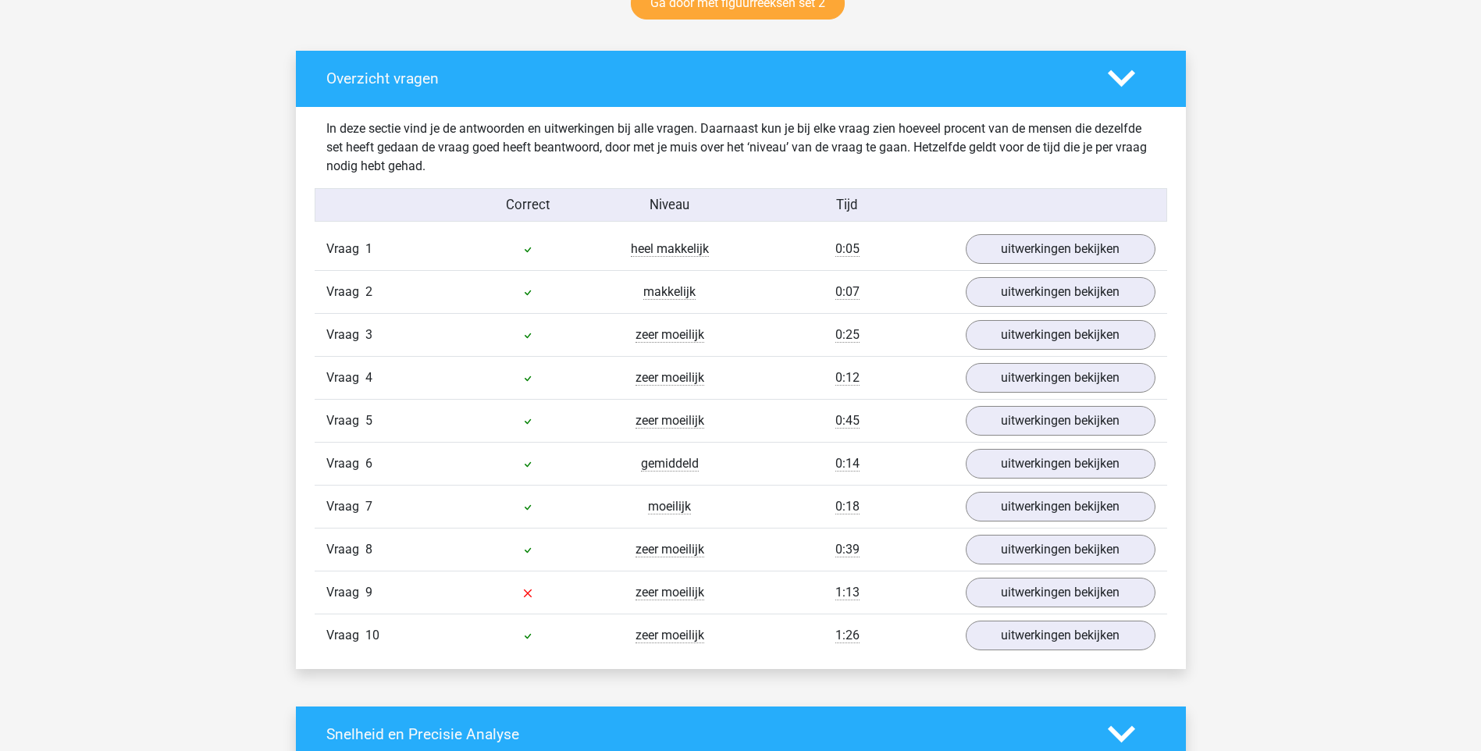
scroll to position [937, 0]
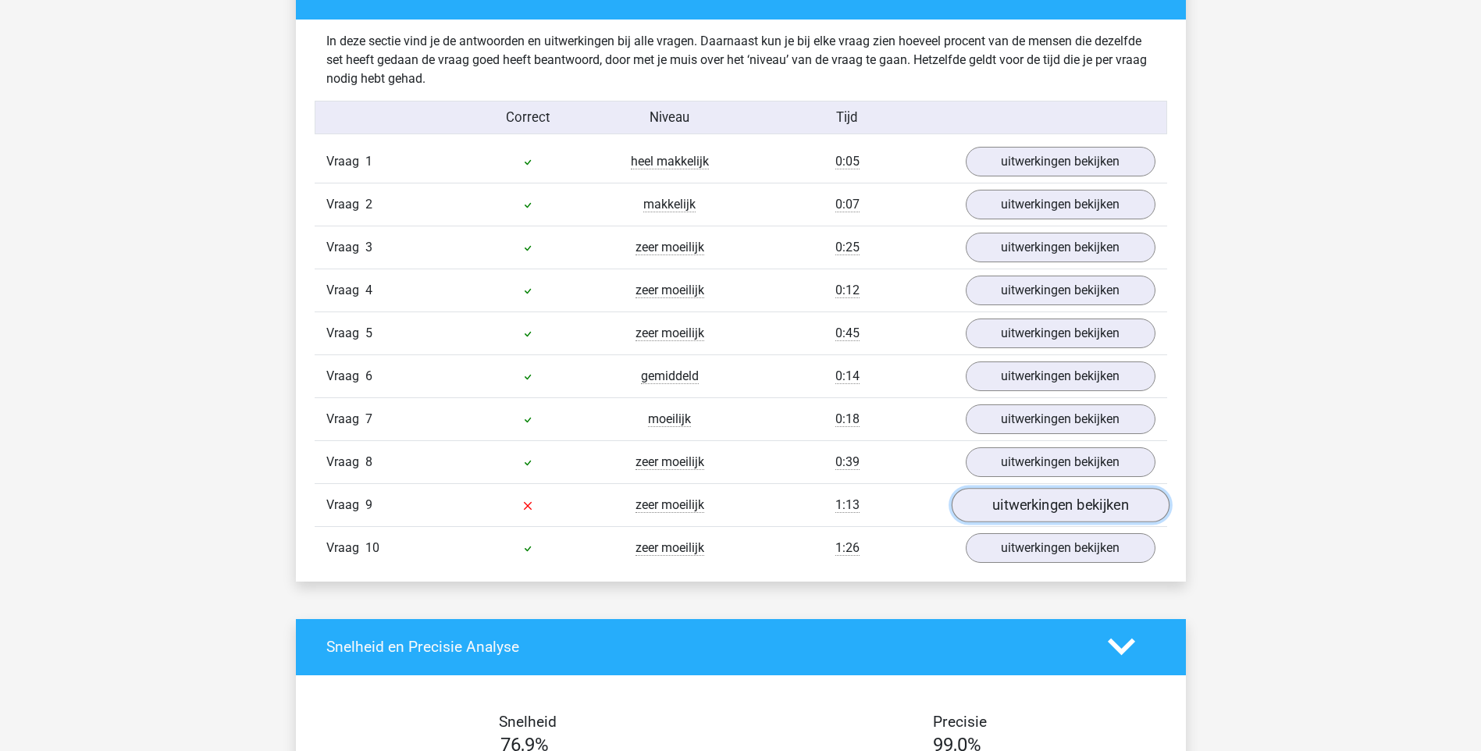
click at [1031, 500] on link "uitwerkingen bekijken" at bounding box center [1060, 505] width 218 height 34
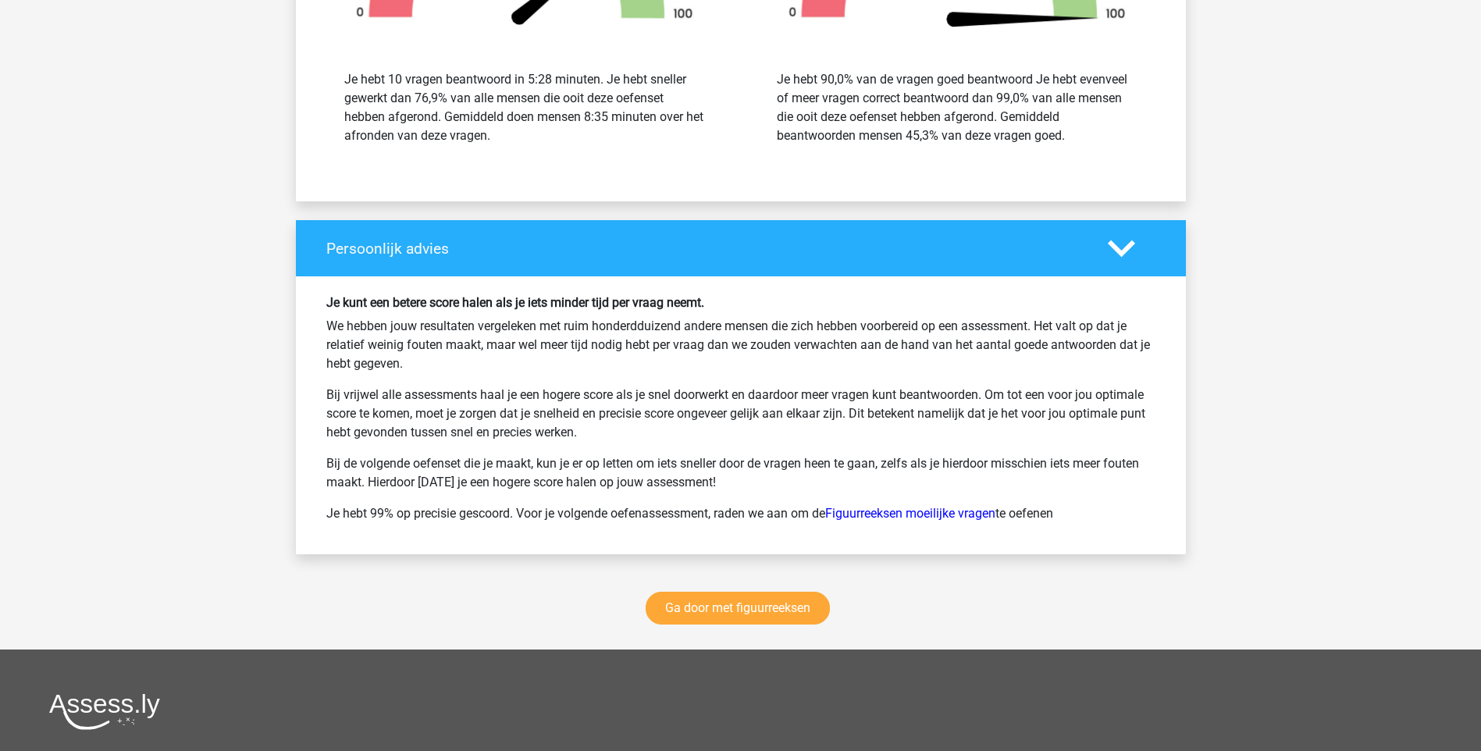
scroll to position [3044, 0]
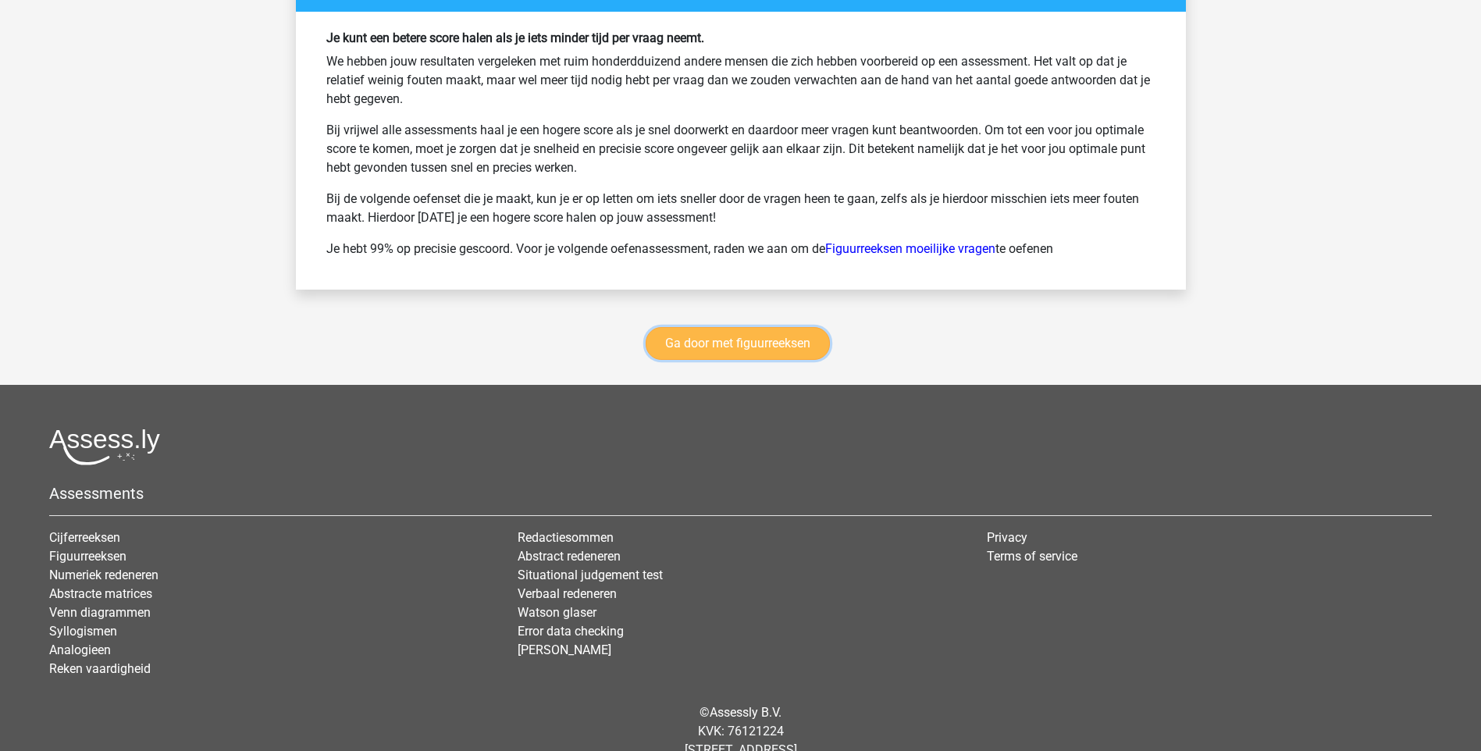
click at [755, 333] on link "Ga door met figuurreeksen" at bounding box center [737, 343] width 184 height 33
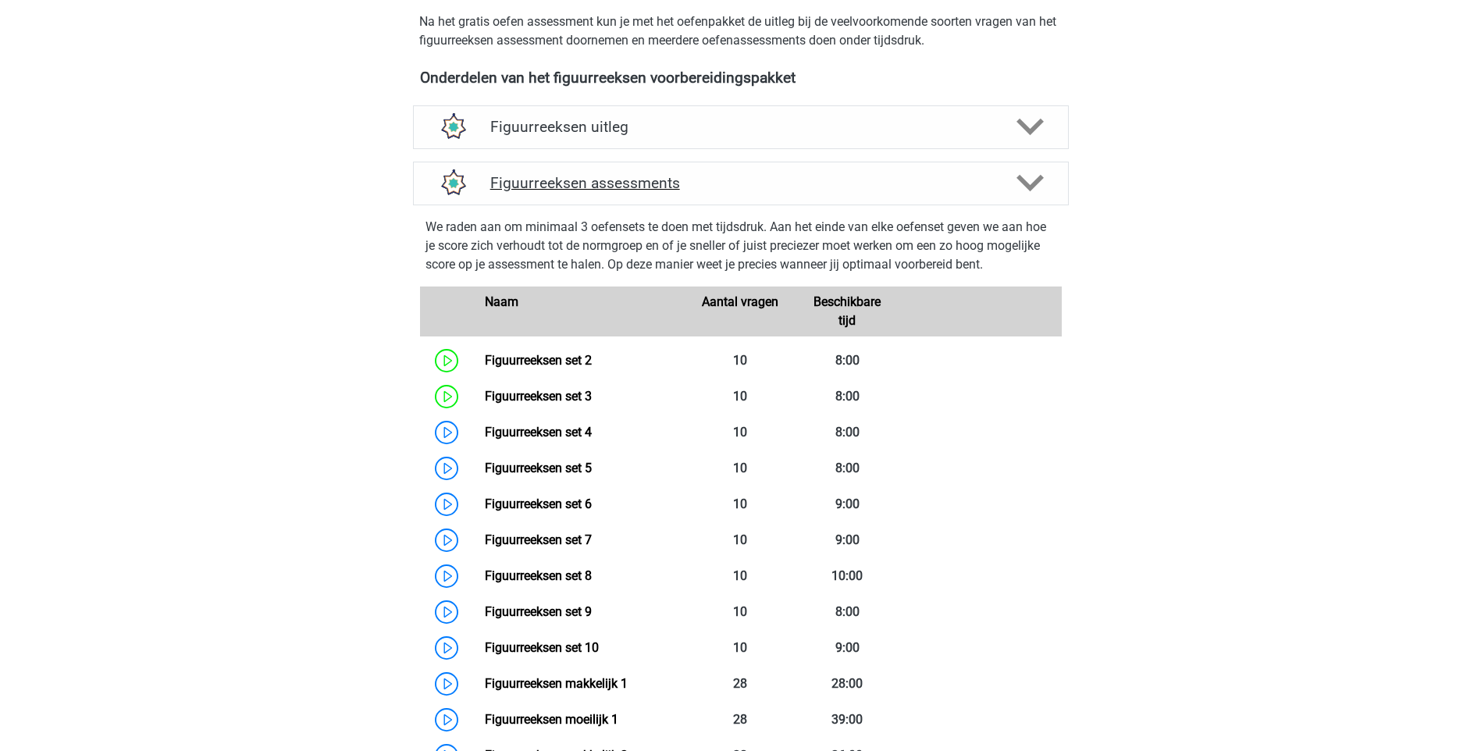
scroll to position [522, 0]
click at [485, 392] on link "Figuurreeksen set 3" at bounding box center [538, 396] width 107 height 15
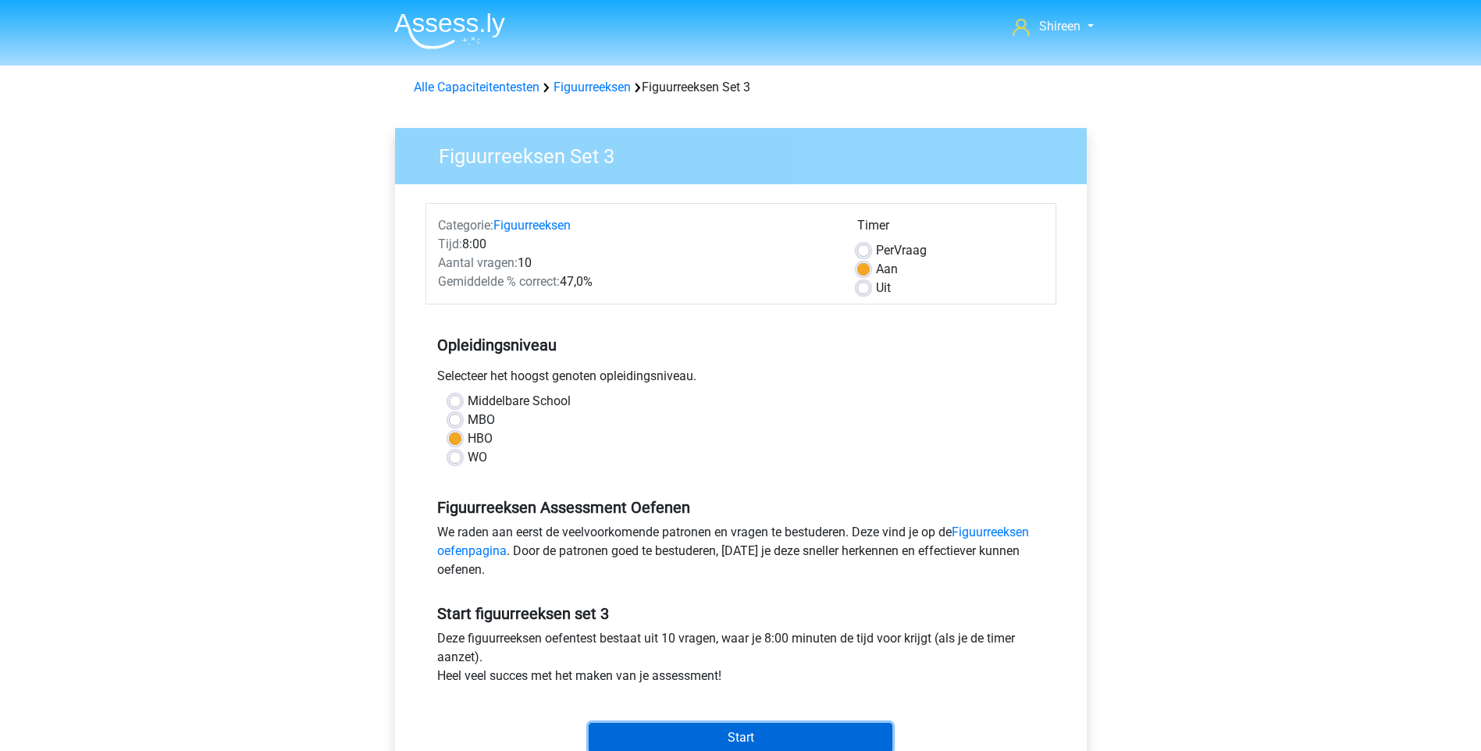
click at [766, 738] on input "Start" at bounding box center [741, 738] width 304 height 30
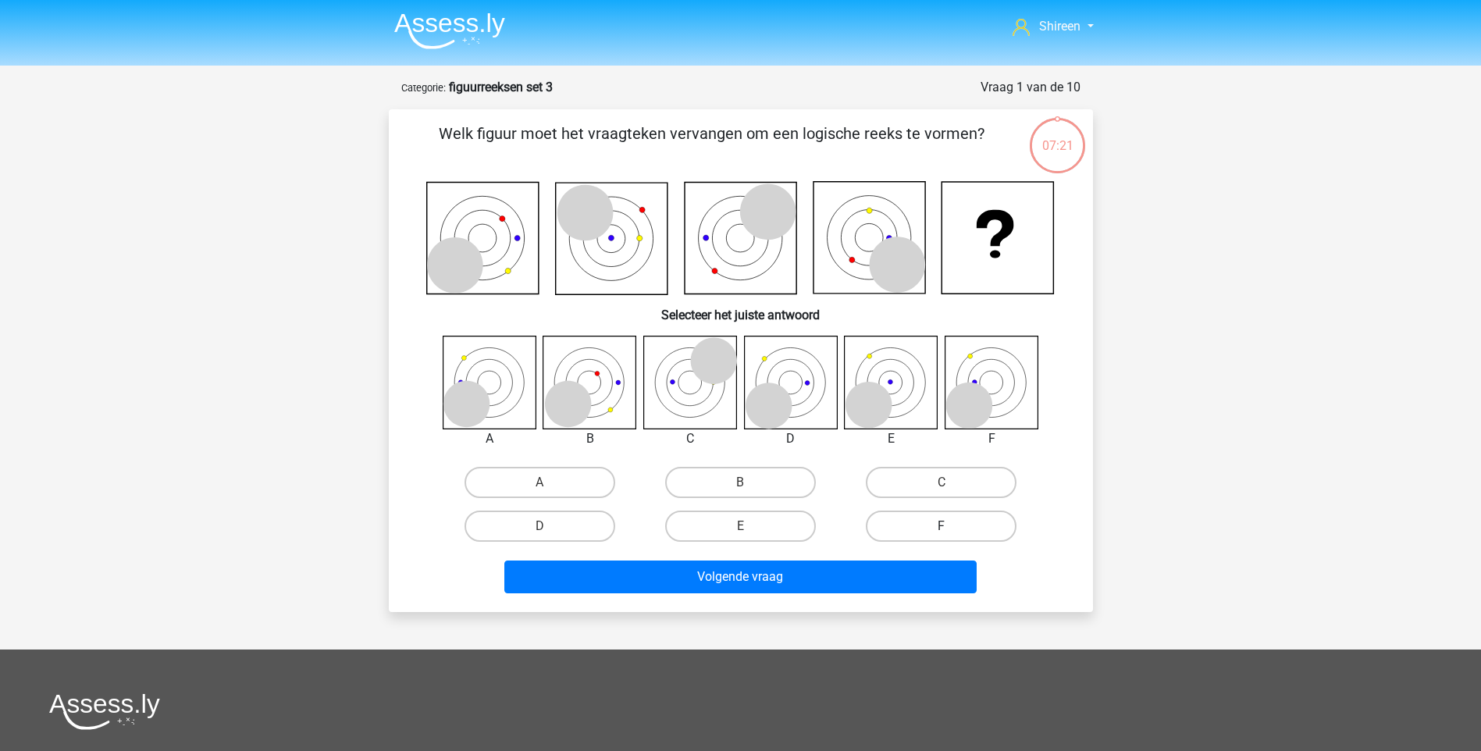
click at [867, 525] on label "F" at bounding box center [941, 525] width 151 height 31
click at [941, 526] on input "F" at bounding box center [946, 531] width 10 height 10
radio input "true"
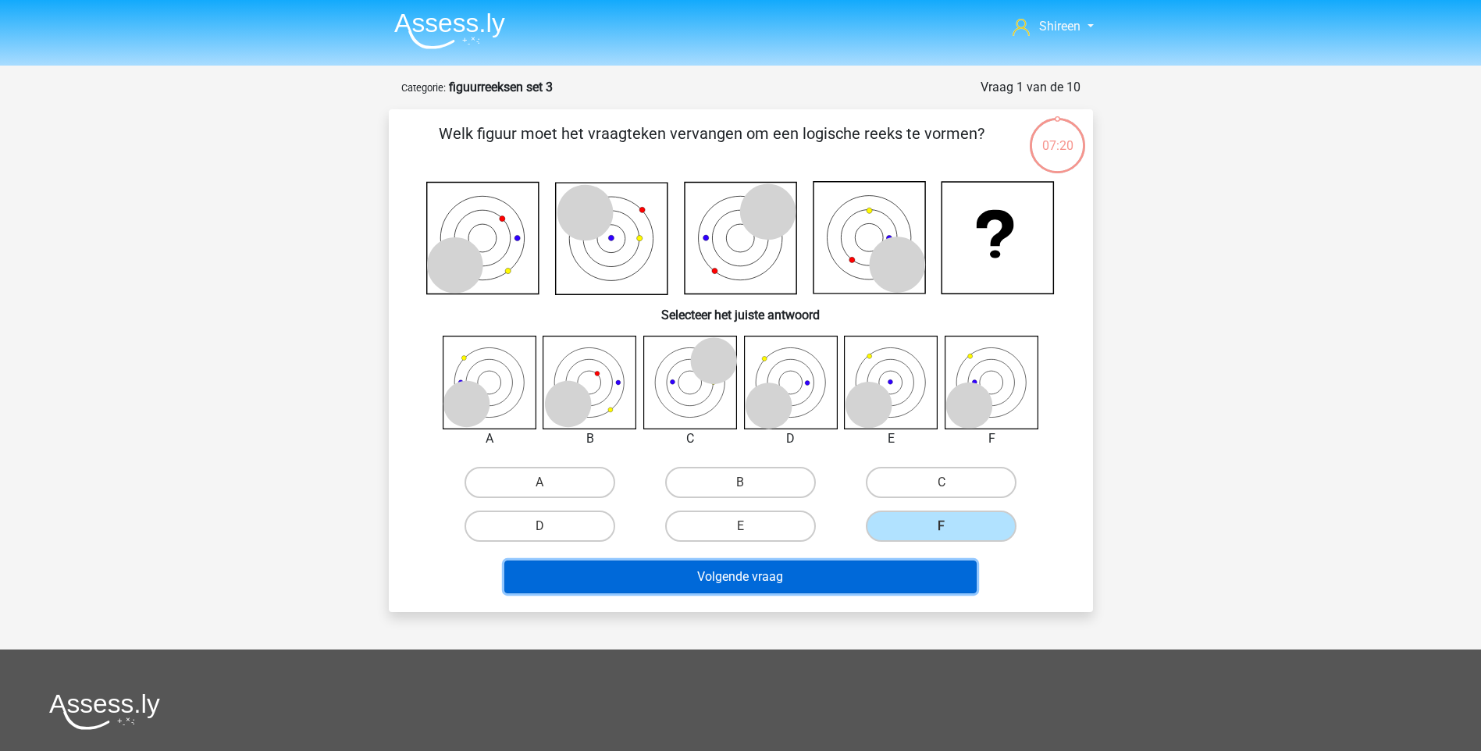
click at [879, 567] on button "Volgende vraag" at bounding box center [740, 576] width 472 height 33
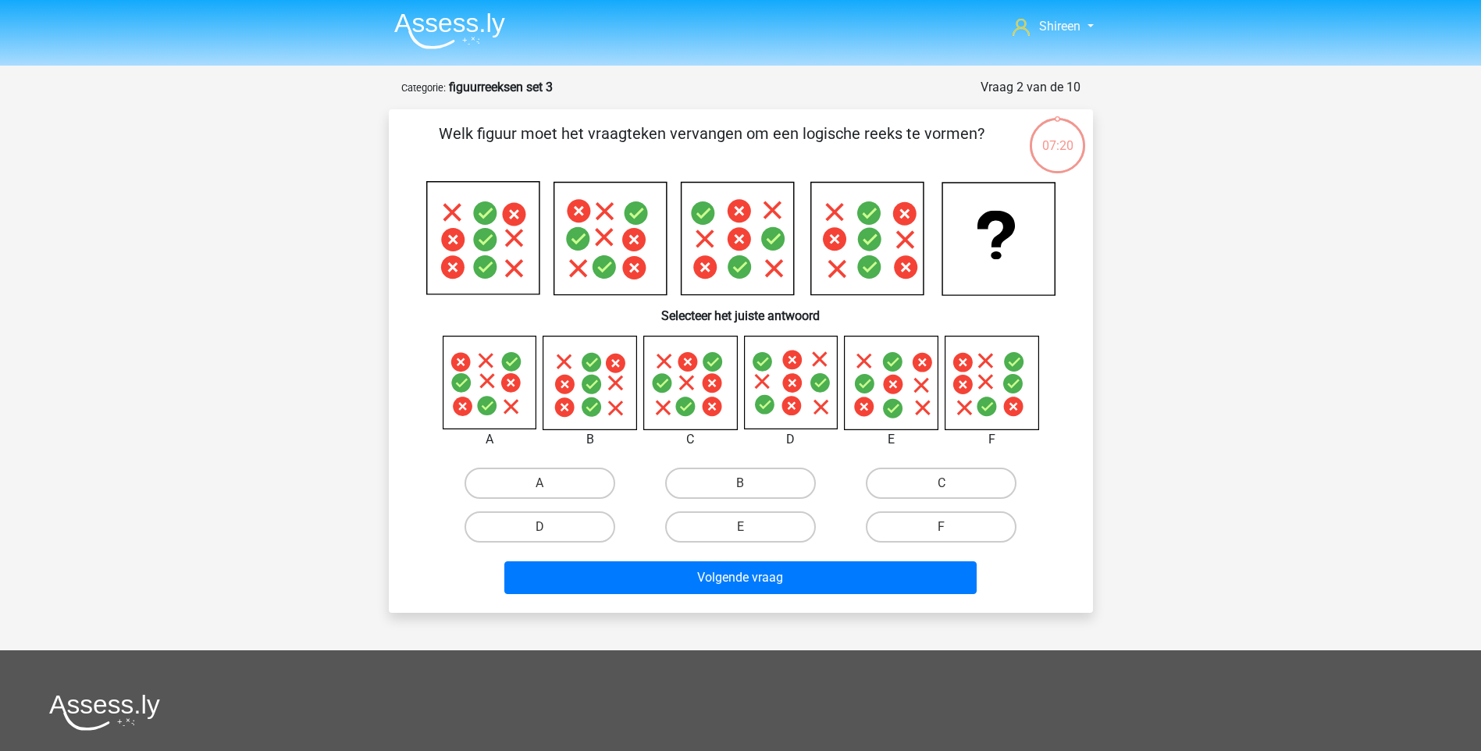
scroll to position [78, 0]
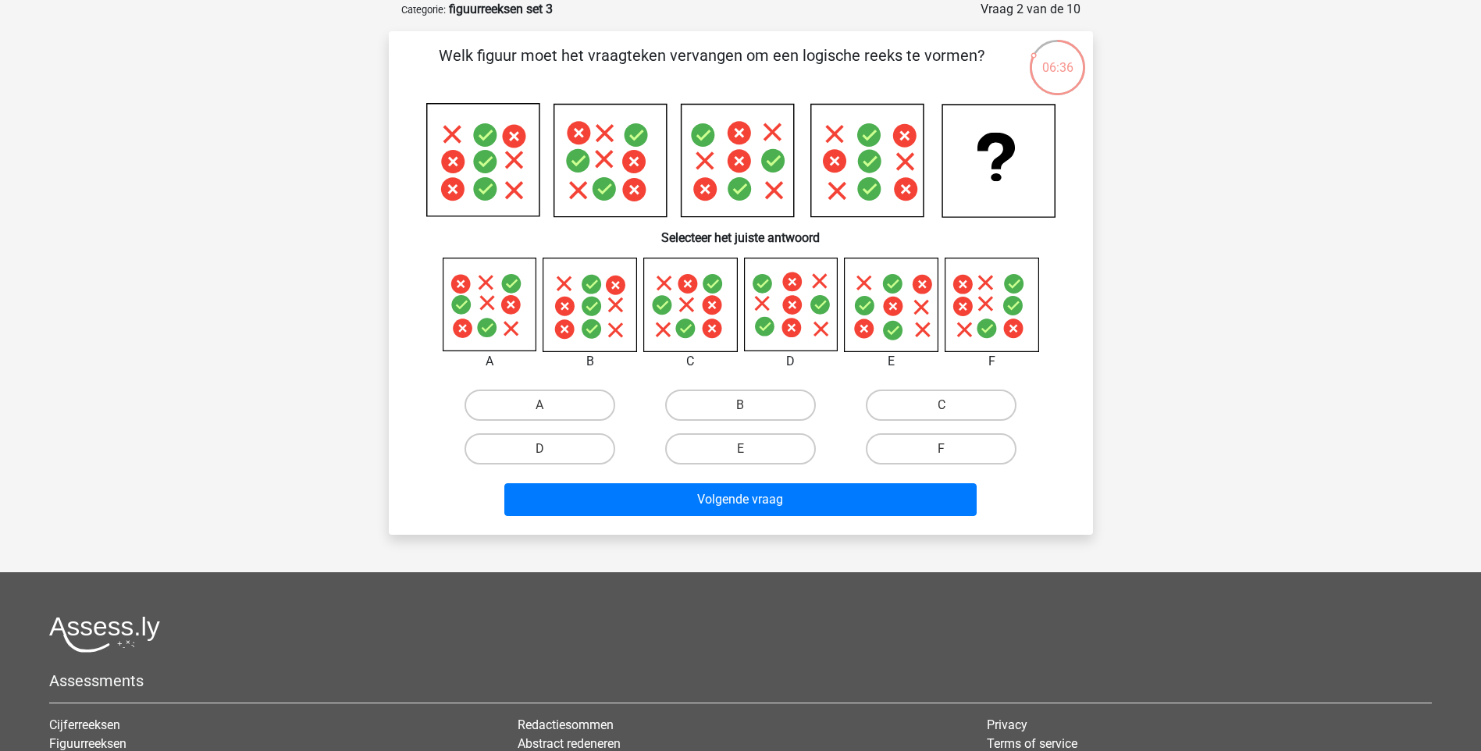
click at [700, 328] on icon at bounding box center [689, 304] width 93 height 93
click at [922, 393] on label "C" at bounding box center [941, 404] width 151 height 31
click at [941, 405] on input "C" at bounding box center [946, 410] width 10 height 10
radio input "true"
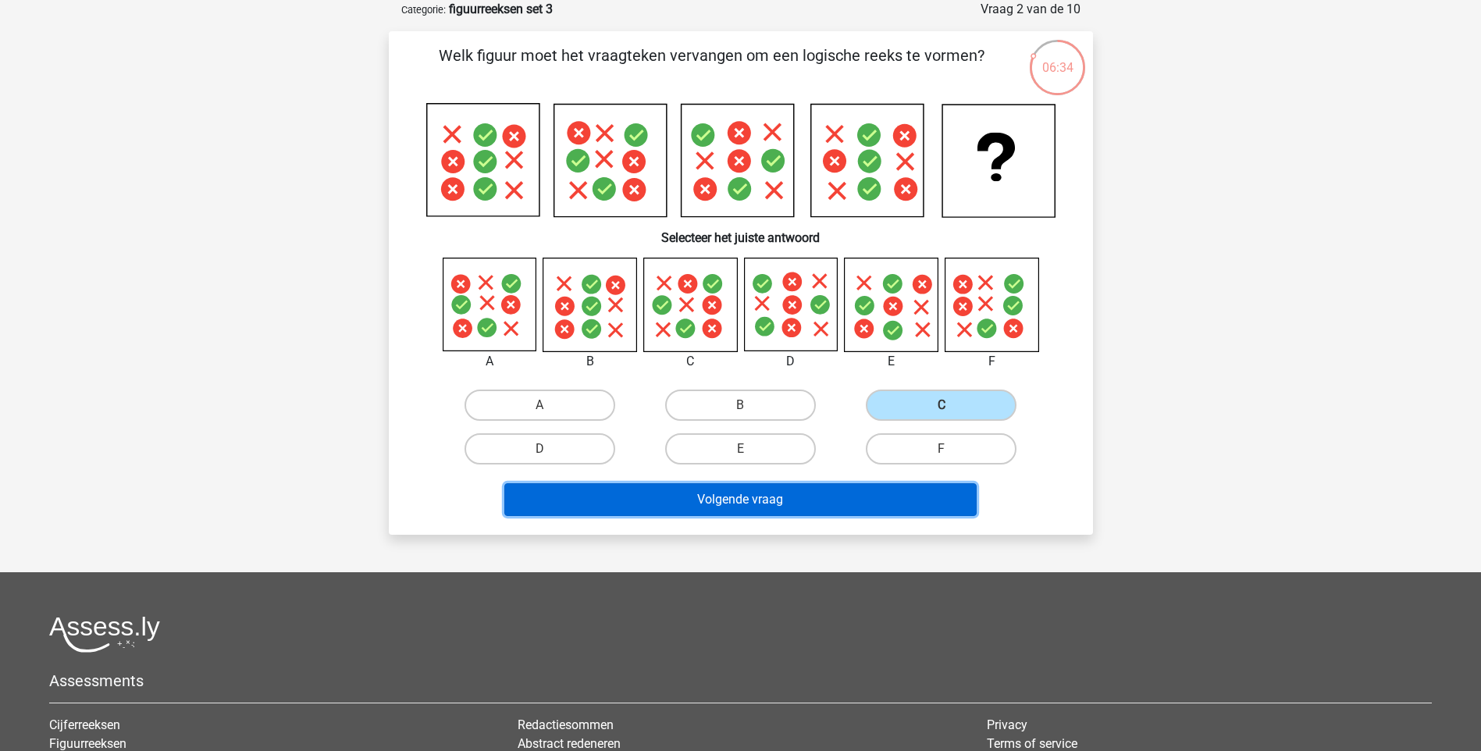
click at [877, 485] on button "Volgende vraag" at bounding box center [740, 499] width 472 height 33
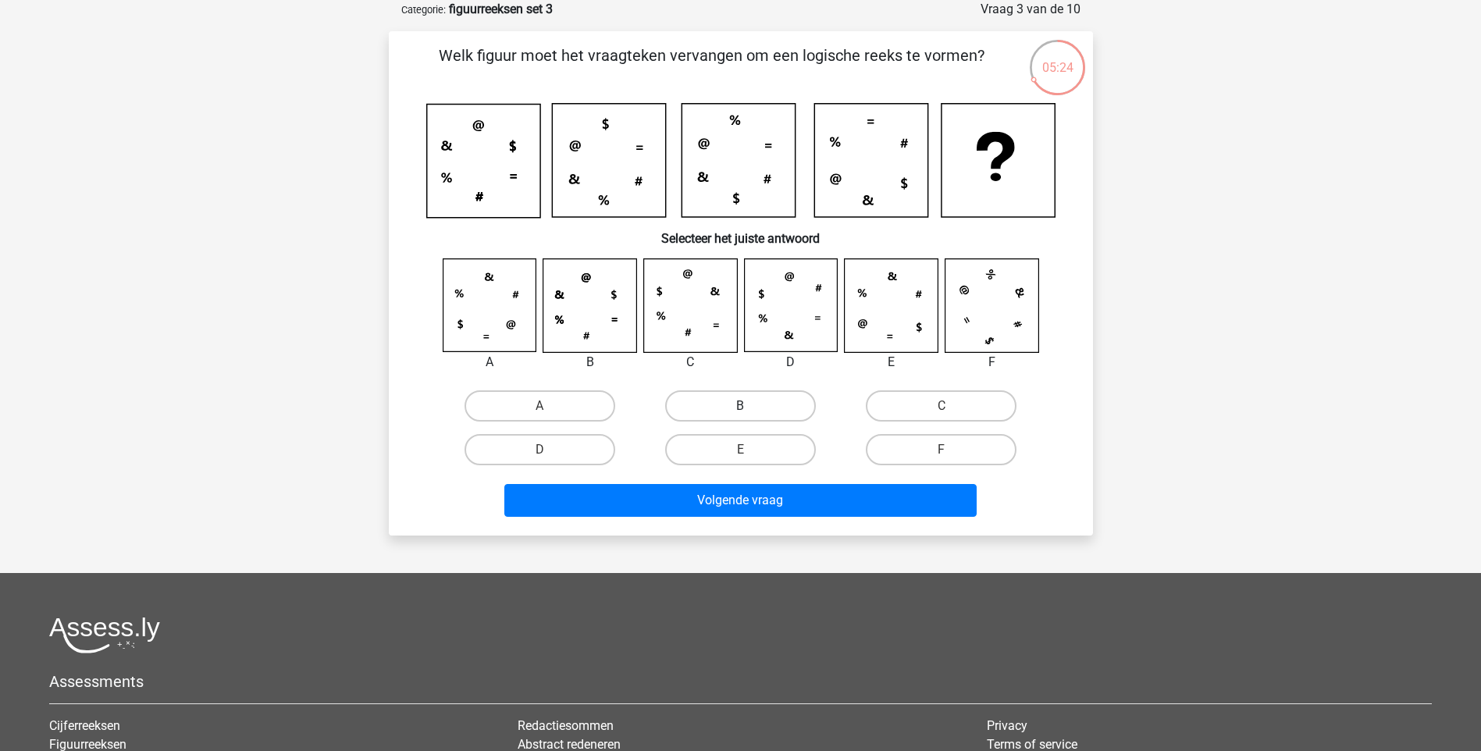
click at [752, 416] on label "B" at bounding box center [740, 405] width 151 height 31
click at [750, 416] on input "B" at bounding box center [745, 411] width 10 height 10
radio input "true"
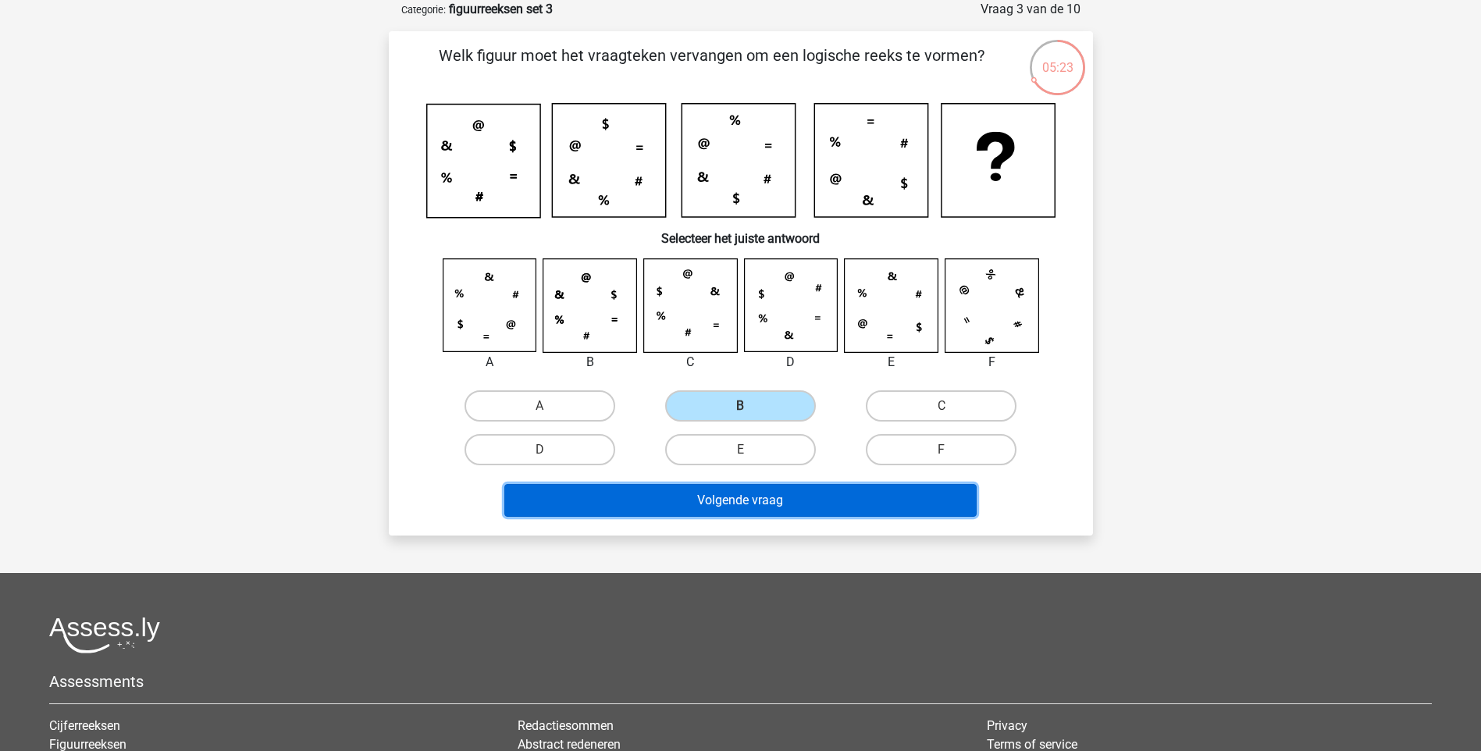
click at [816, 509] on button "Volgende vraag" at bounding box center [740, 500] width 472 height 33
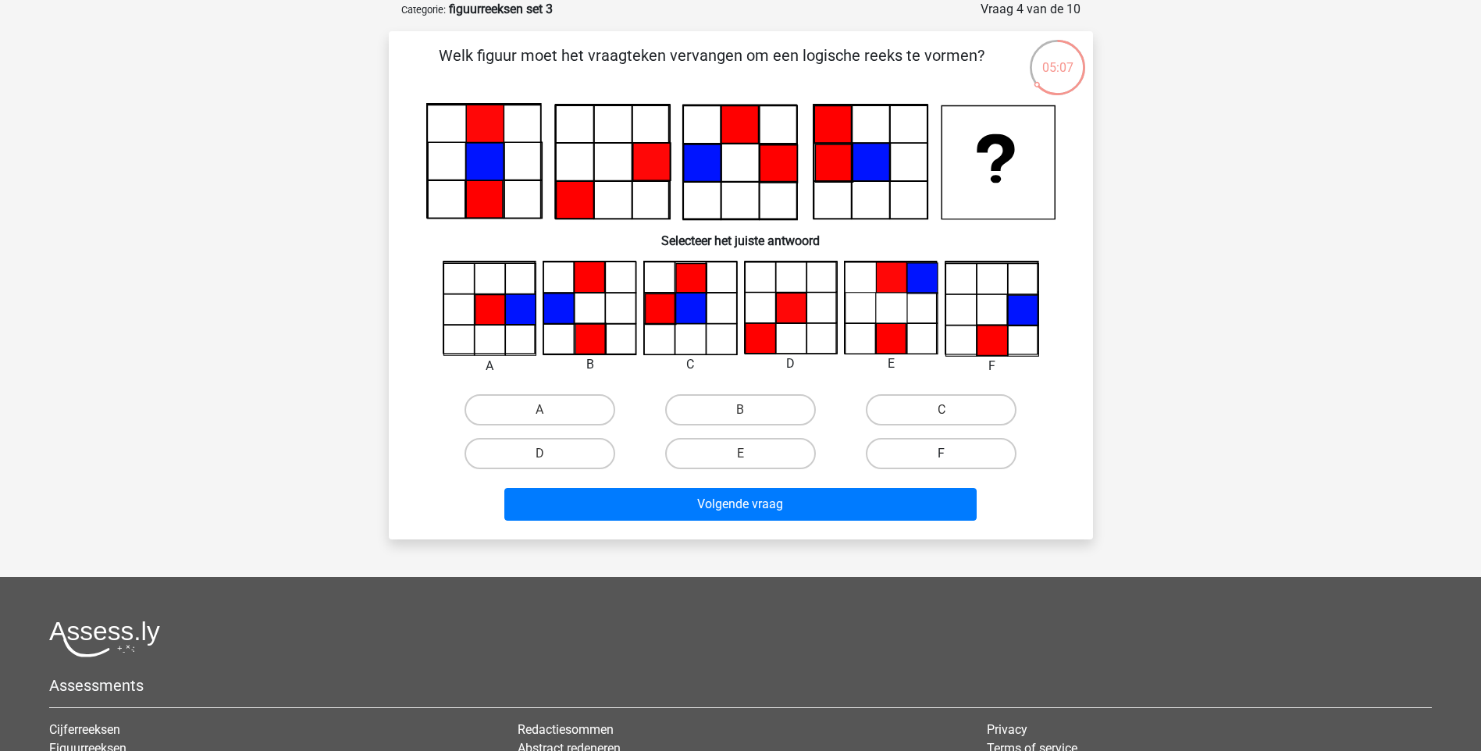
click at [947, 448] on label "F" at bounding box center [941, 453] width 151 height 31
click at [947, 453] on input "F" at bounding box center [946, 458] width 10 height 10
radio input "true"
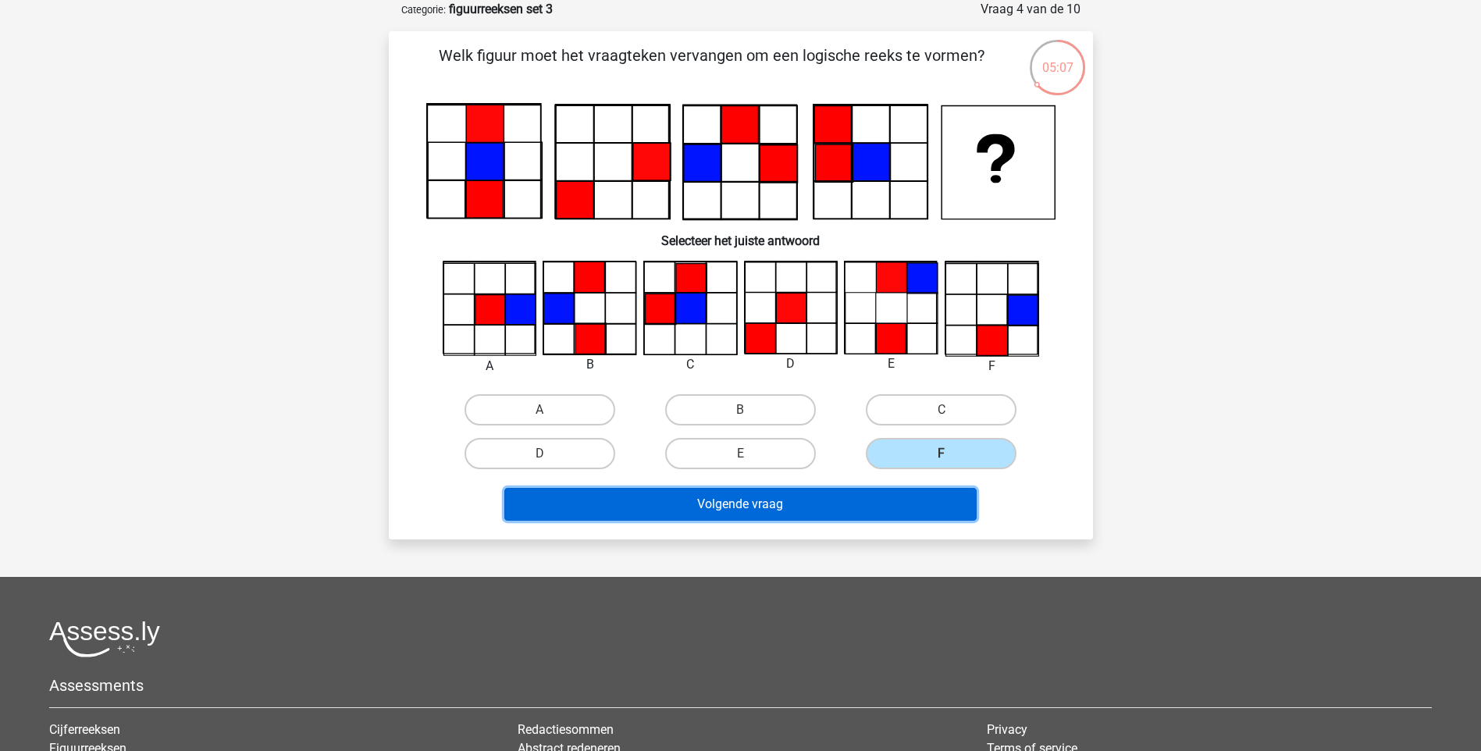
click at [922, 512] on button "Volgende vraag" at bounding box center [740, 504] width 472 height 33
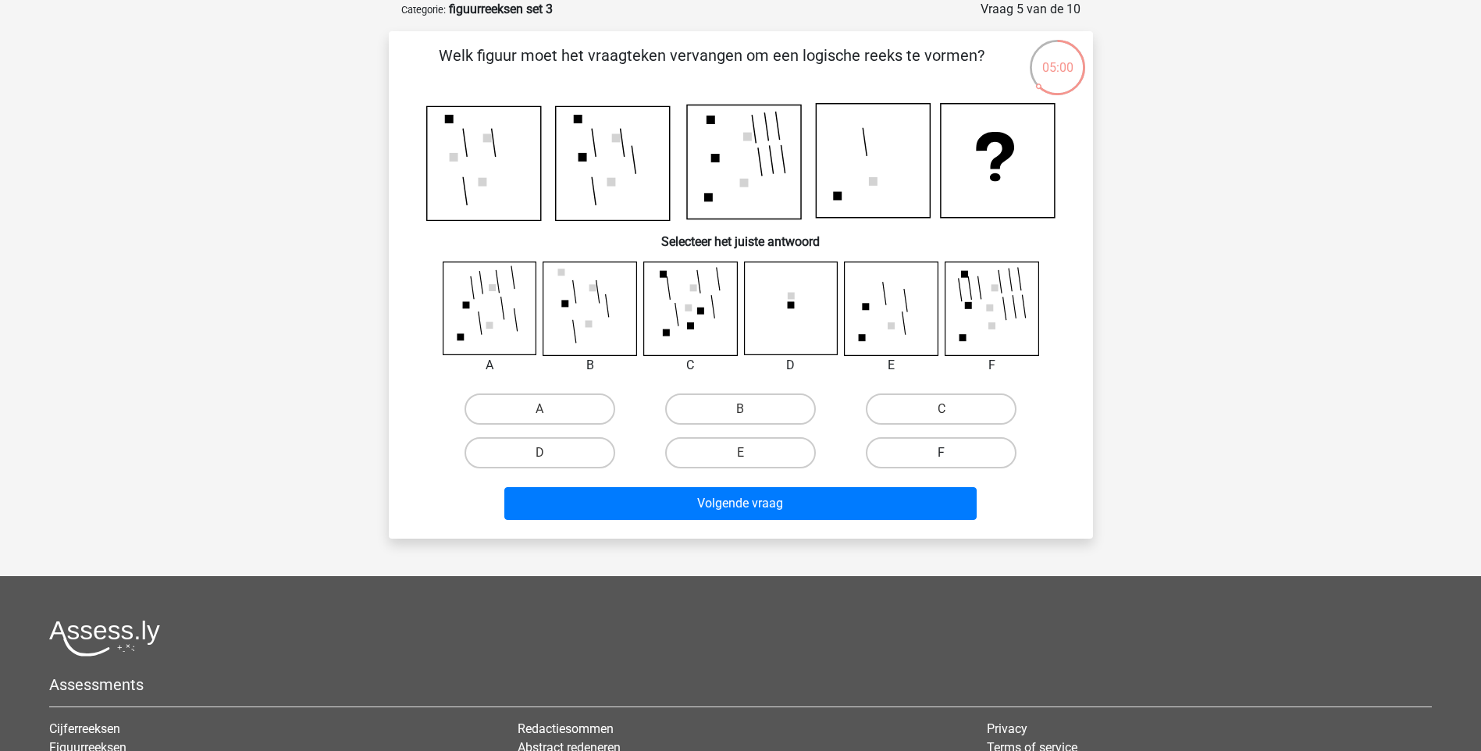
click at [971, 450] on label "F" at bounding box center [941, 452] width 151 height 31
click at [951, 453] on input "F" at bounding box center [946, 458] width 10 height 10
radio input "true"
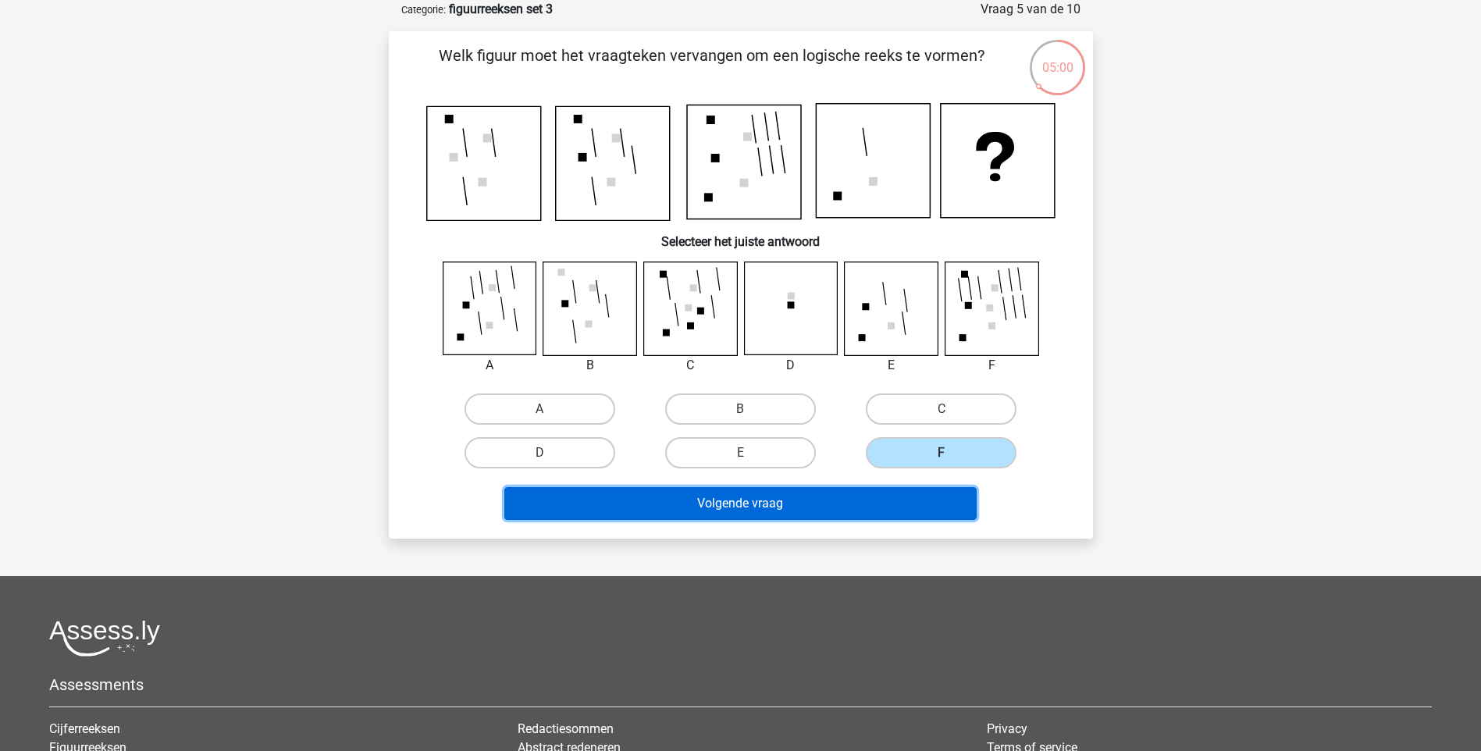
click at [937, 503] on button "Volgende vraag" at bounding box center [740, 503] width 472 height 33
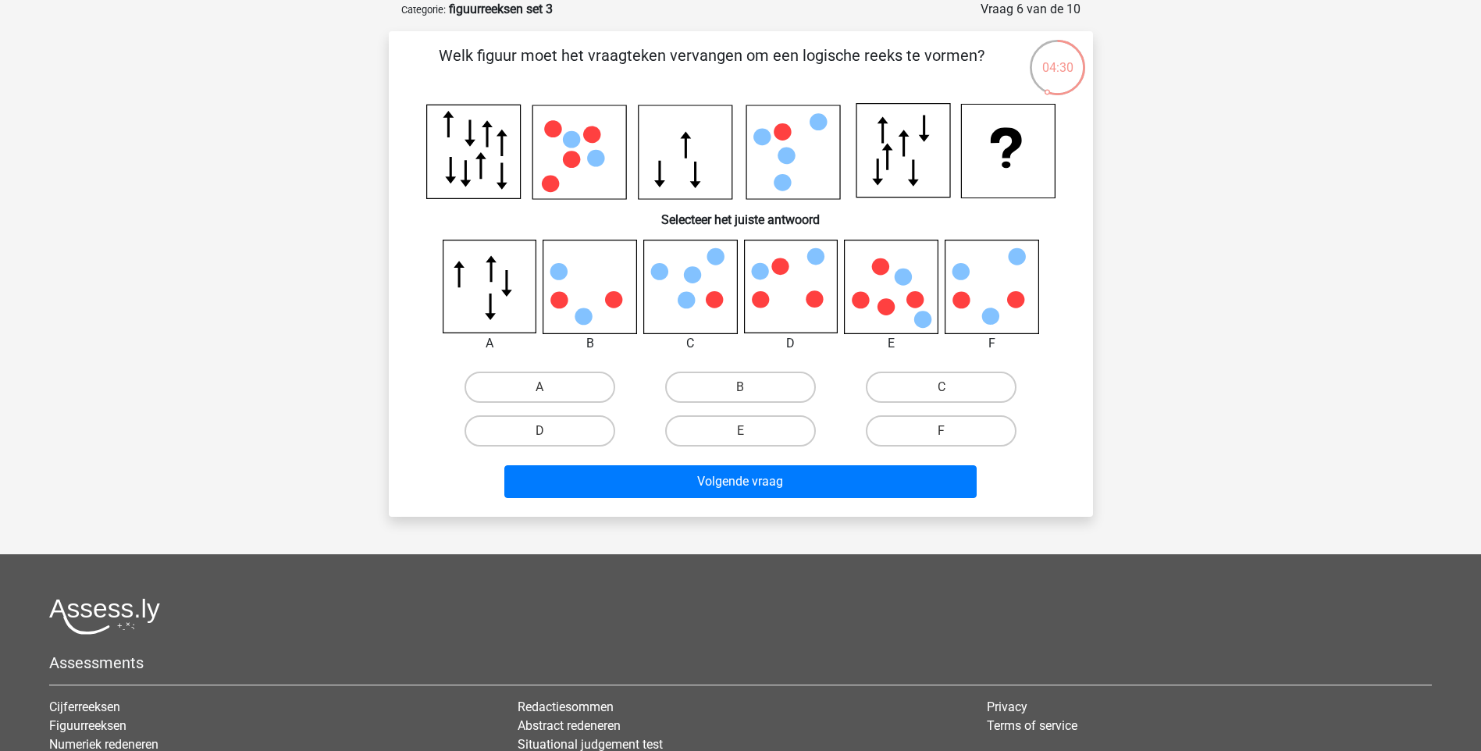
click at [546, 397] on input "A" at bounding box center [544, 392] width 10 height 10
radio input "true"
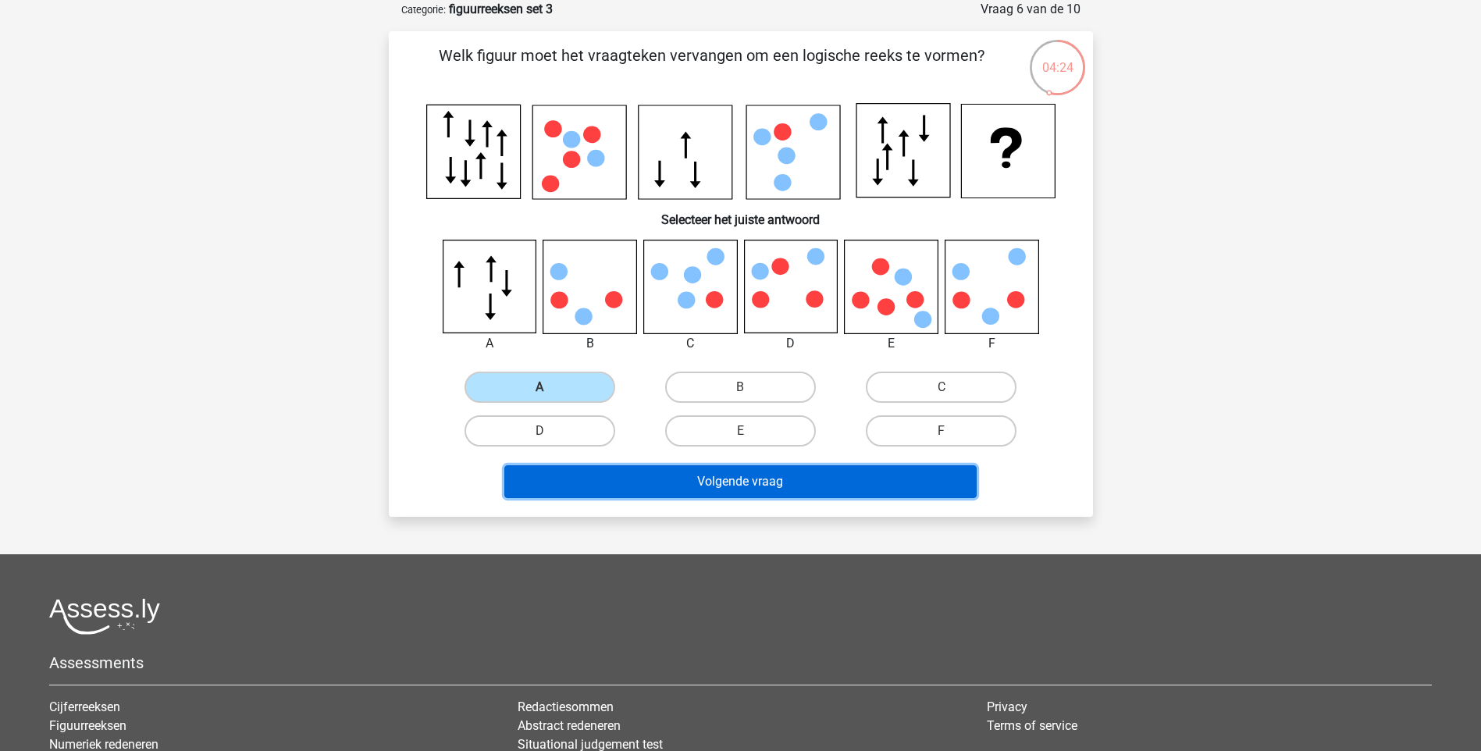
click at [798, 475] on button "Volgende vraag" at bounding box center [740, 481] width 472 height 33
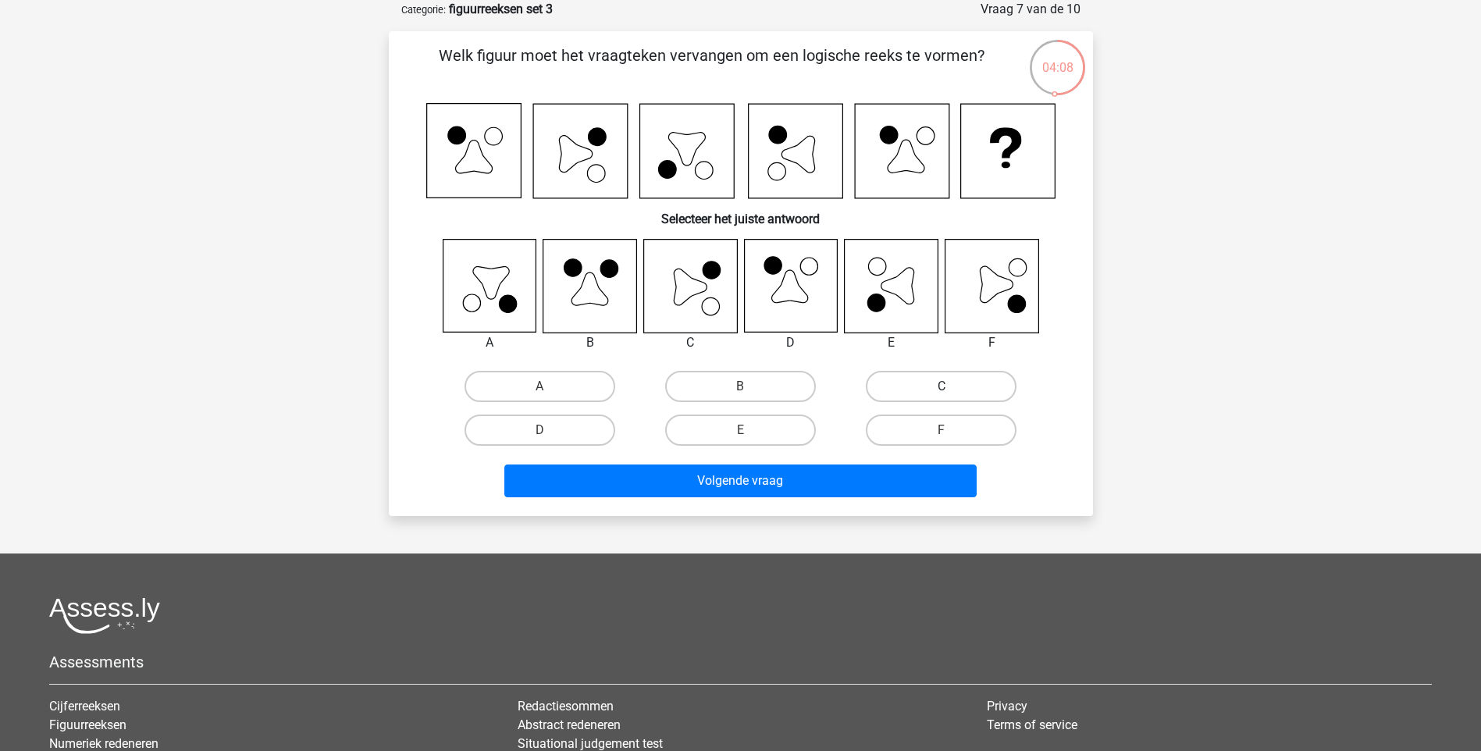
click at [958, 386] on label "C" at bounding box center [941, 386] width 151 height 31
click at [951, 386] on input "C" at bounding box center [946, 391] width 10 height 10
radio input "true"
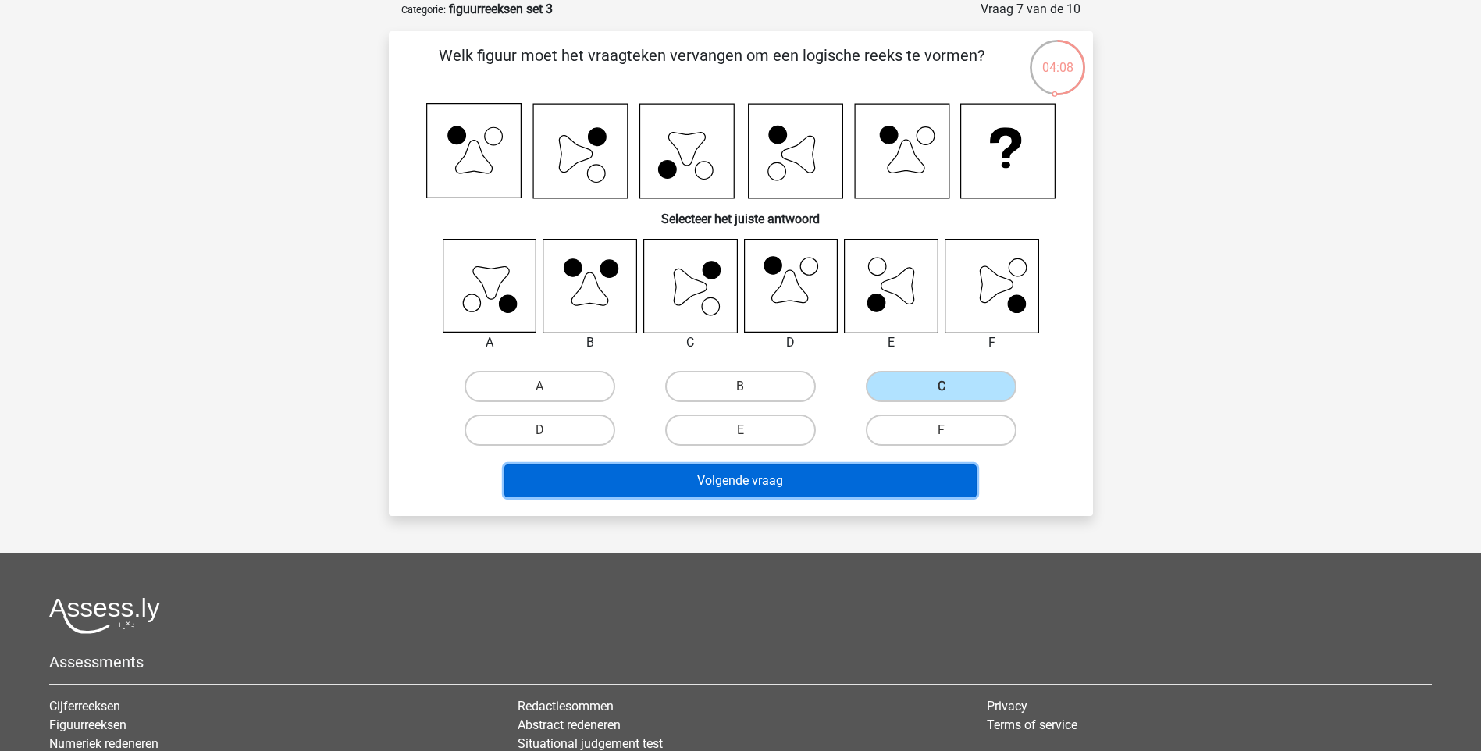
click at [830, 494] on button "Volgende vraag" at bounding box center [740, 480] width 472 height 33
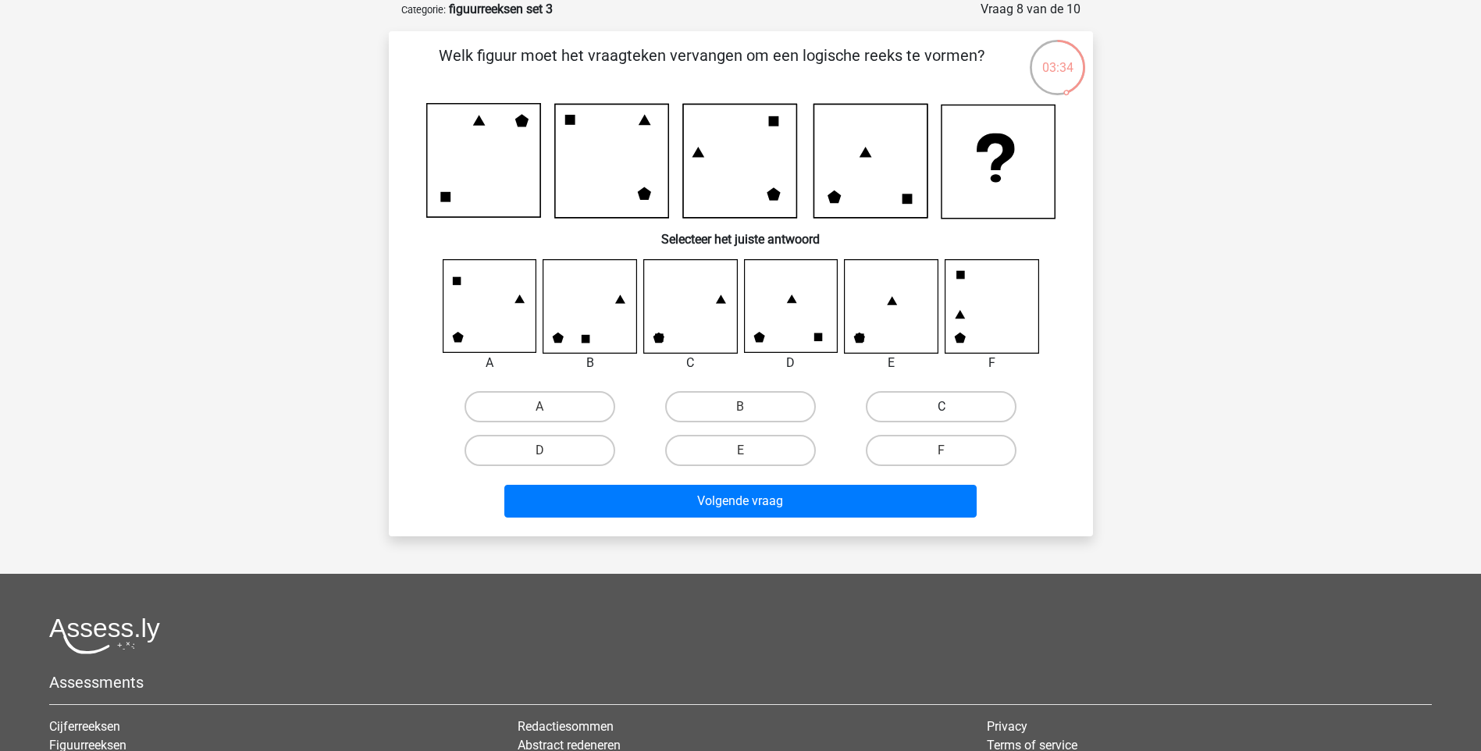
click at [906, 404] on label "C" at bounding box center [941, 406] width 151 height 31
click at [941, 407] on input "C" at bounding box center [946, 412] width 10 height 10
radio input "true"
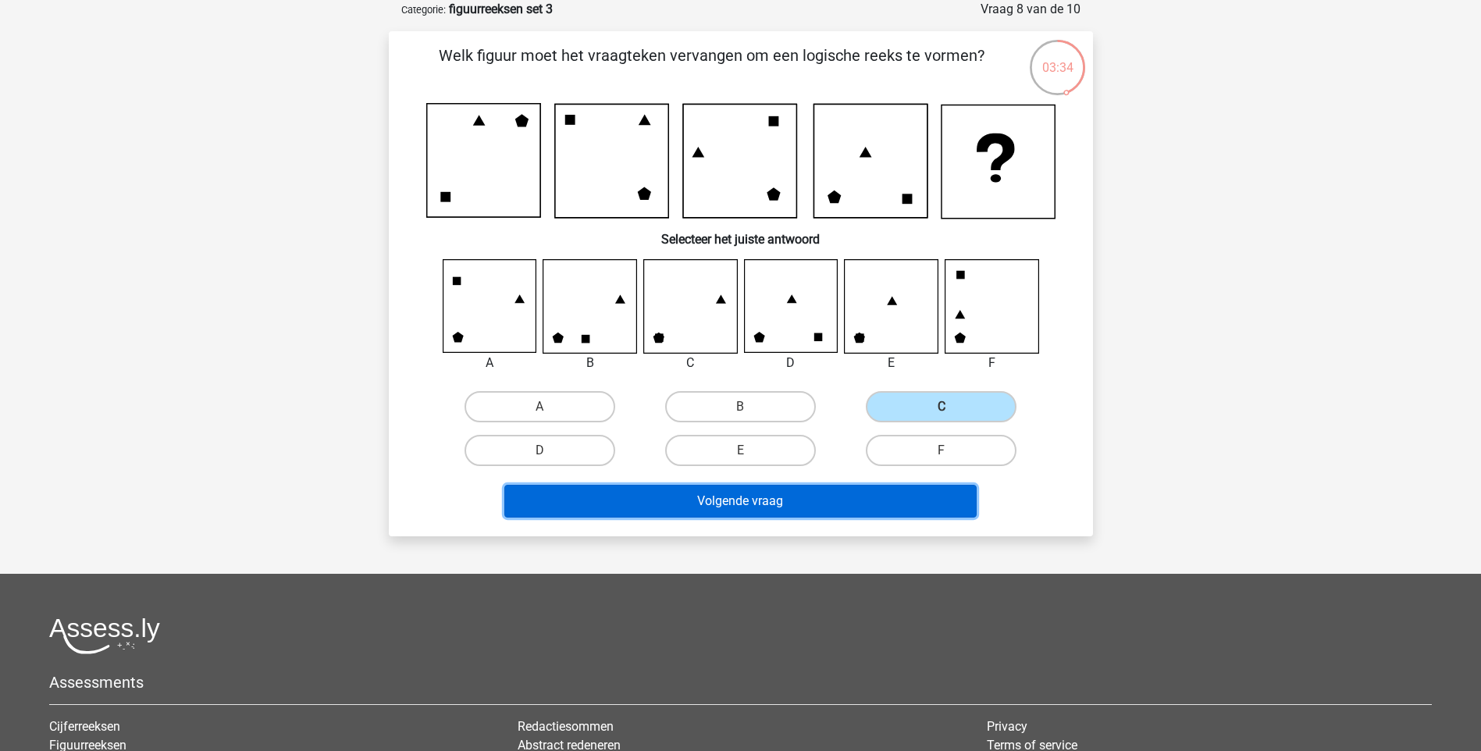
click at [862, 506] on button "Volgende vraag" at bounding box center [740, 501] width 472 height 33
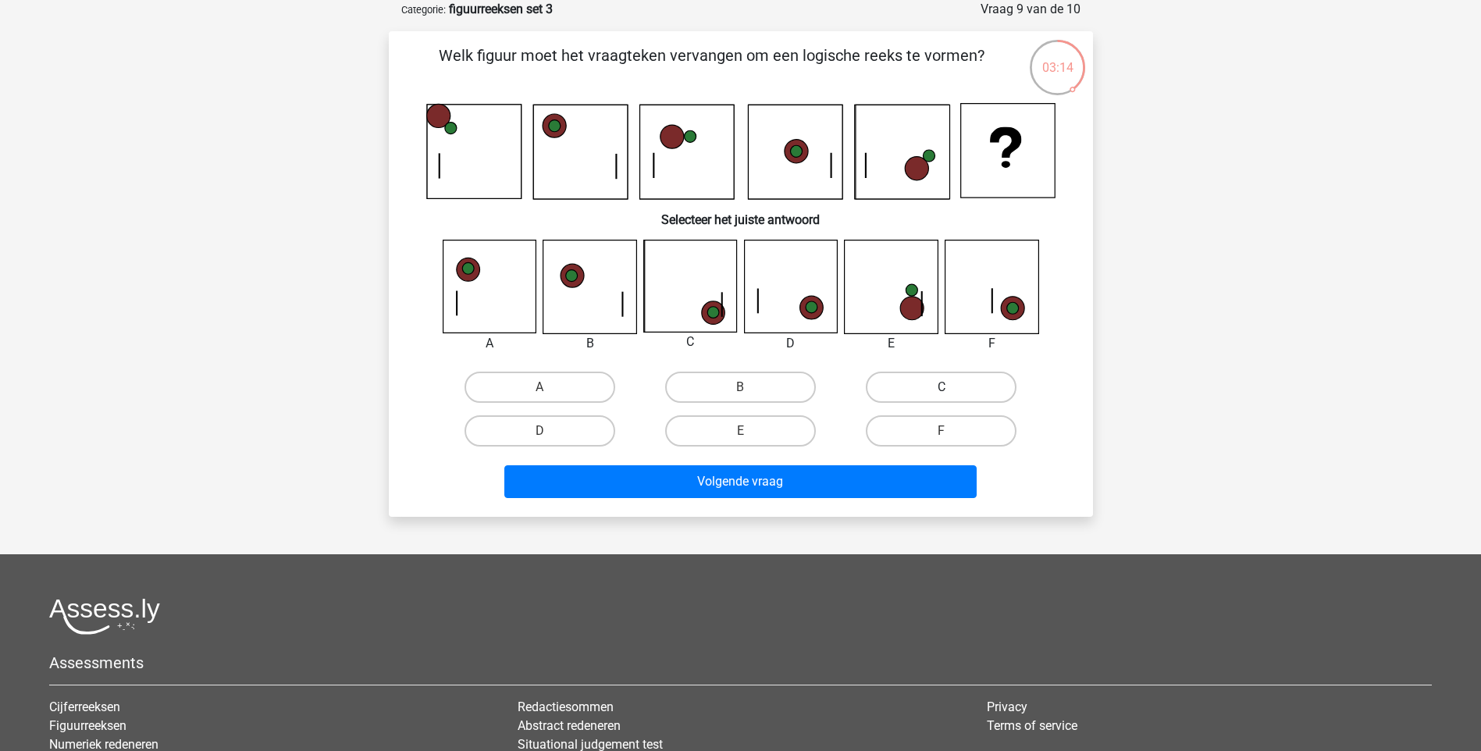
click at [963, 388] on label "C" at bounding box center [941, 387] width 151 height 31
click at [951, 388] on input "C" at bounding box center [946, 392] width 10 height 10
radio input "true"
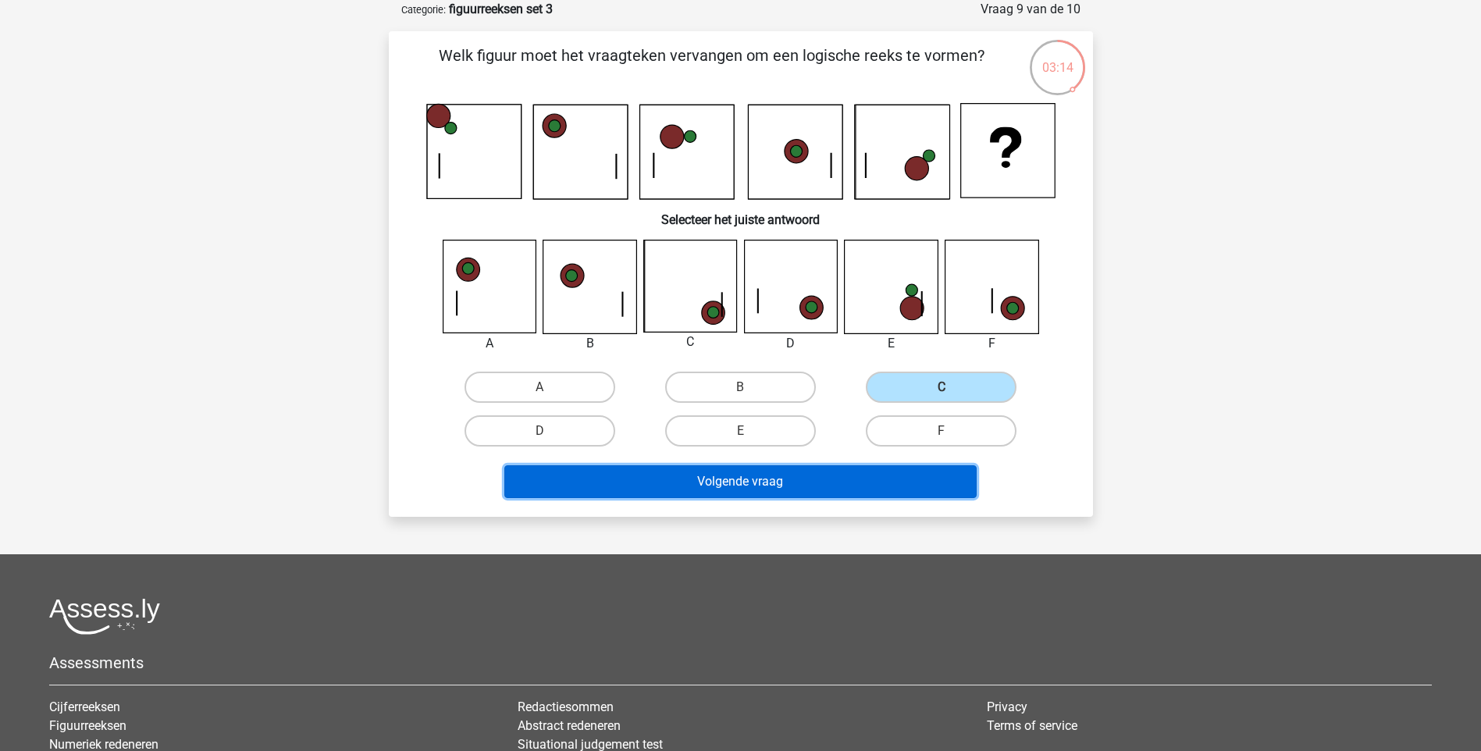
click at [896, 488] on button "Volgende vraag" at bounding box center [740, 481] width 472 height 33
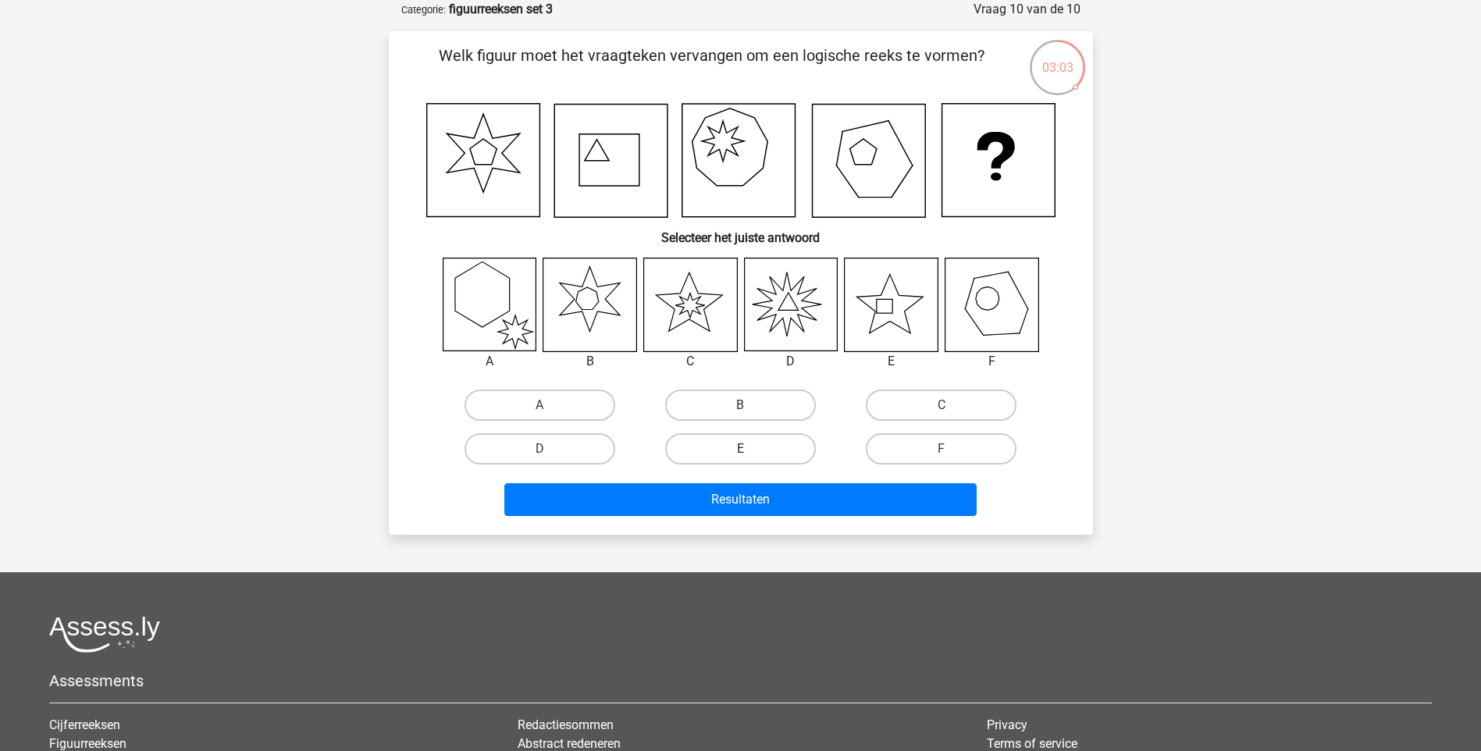
click at [720, 454] on label "E" at bounding box center [740, 448] width 151 height 31
click at [740, 454] on input "E" at bounding box center [745, 454] width 10 height 10
radio input "true"
click at [788, 518] on div "Resultaten" at bounding box center [740, 502] width 603 height 39
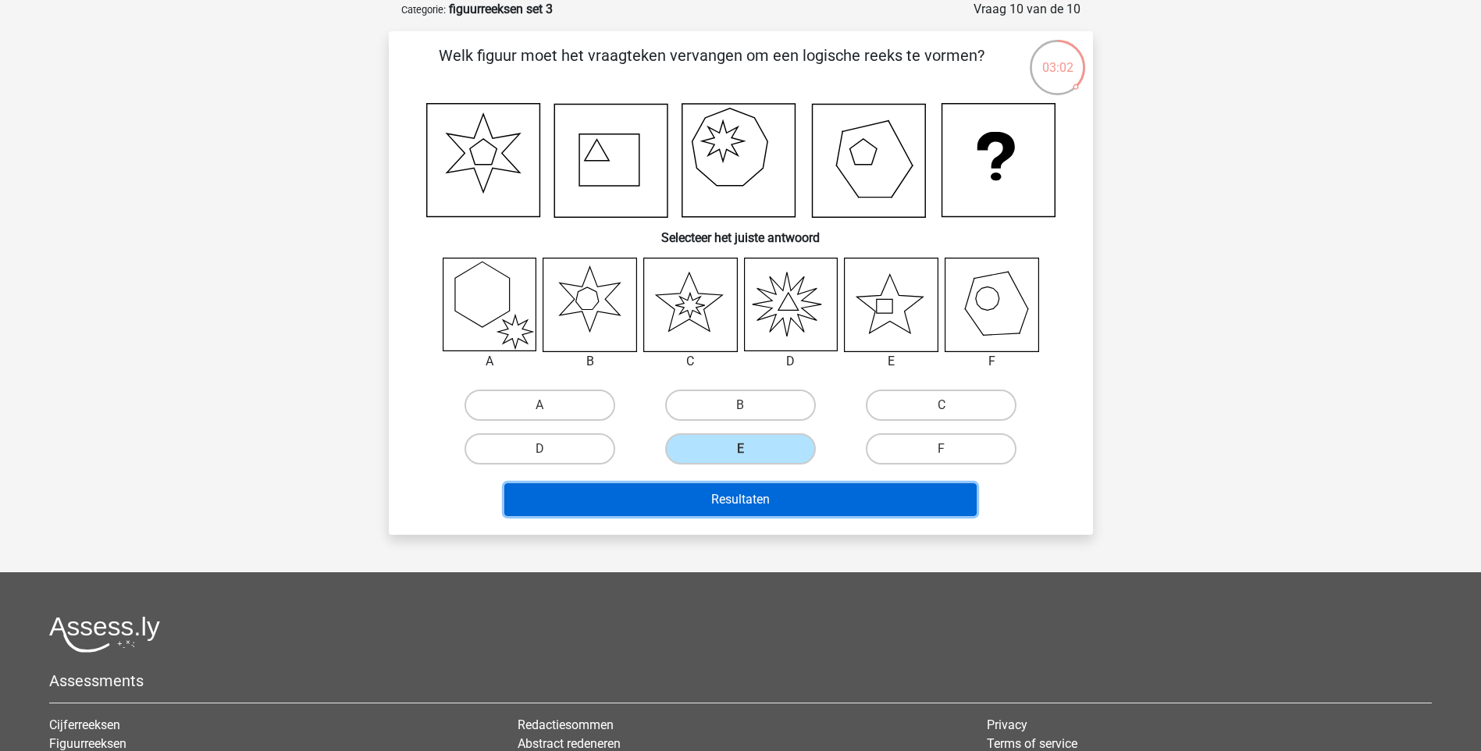
click at [793, 513] on button "Resultaten" at bounding box center [740, 499] width 472 height 33
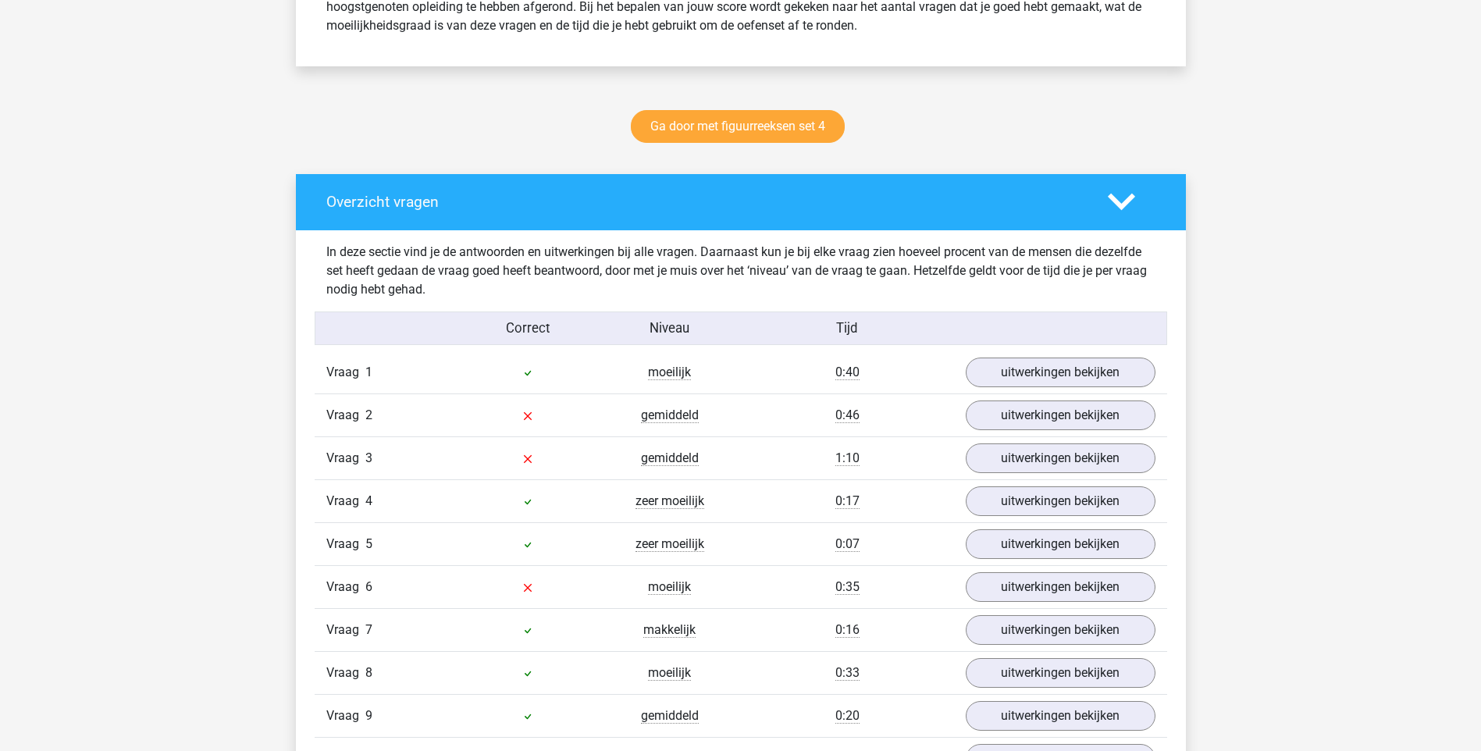
scroll to position [859, 0]
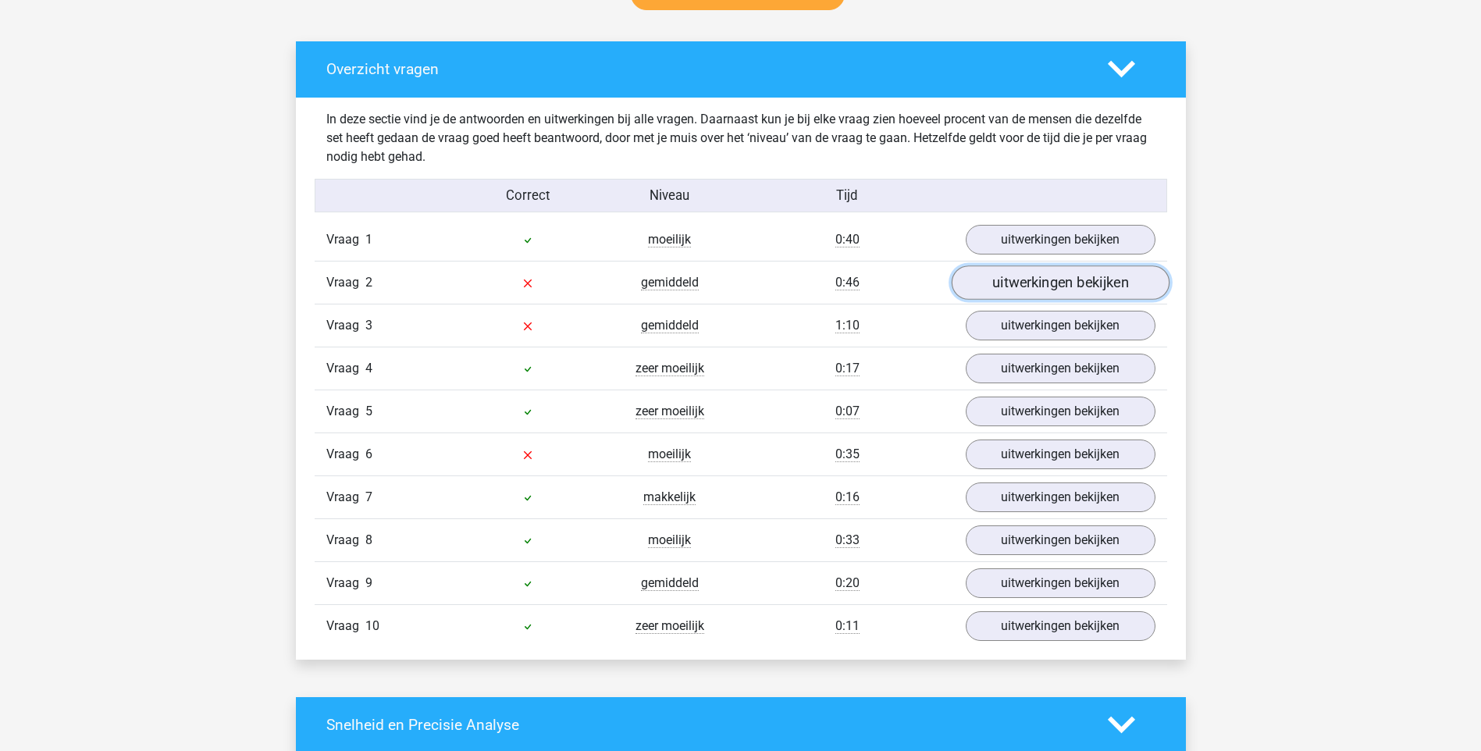
click at [1045, 281] on link "uitwerkingen bekijken" at bounding box center [1060, 282] width 218 height 34
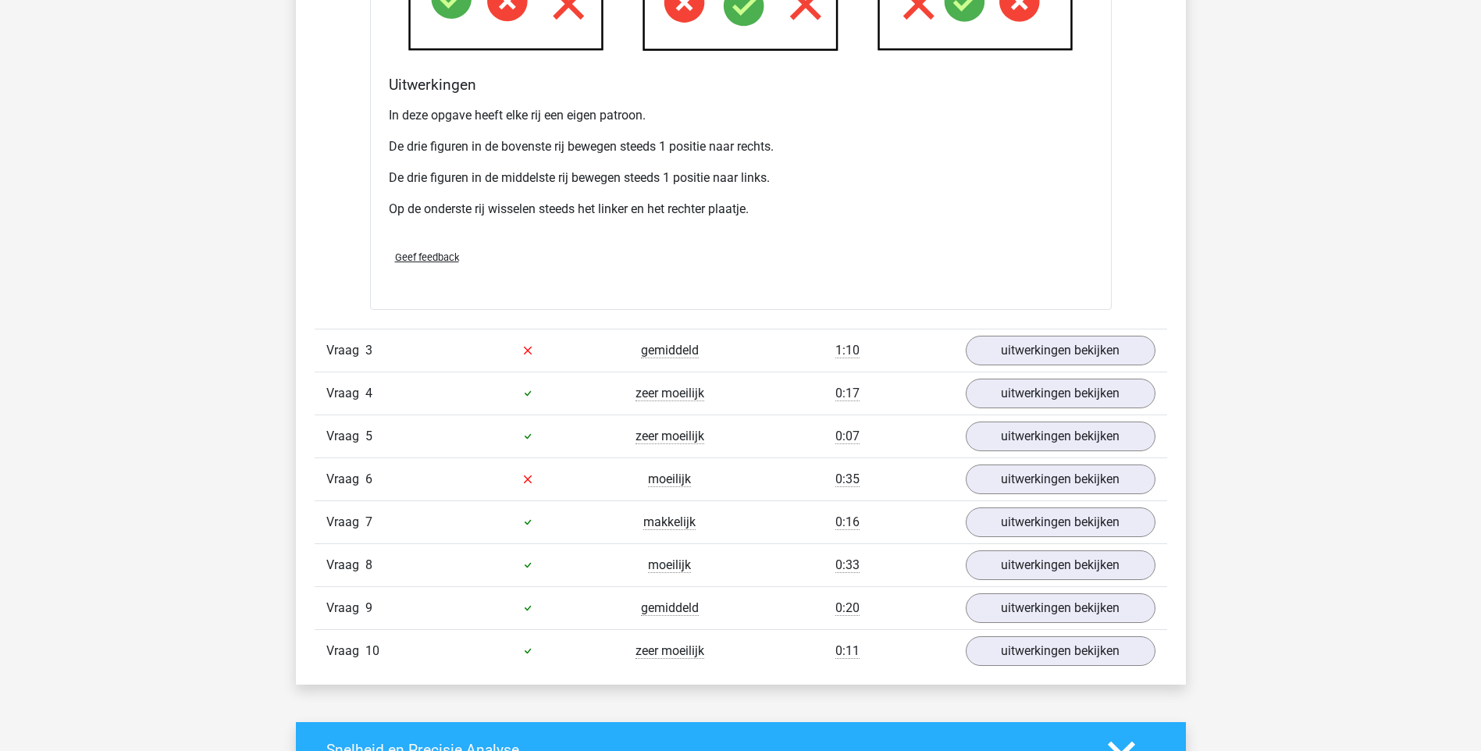
scroll to position [1873, 0]
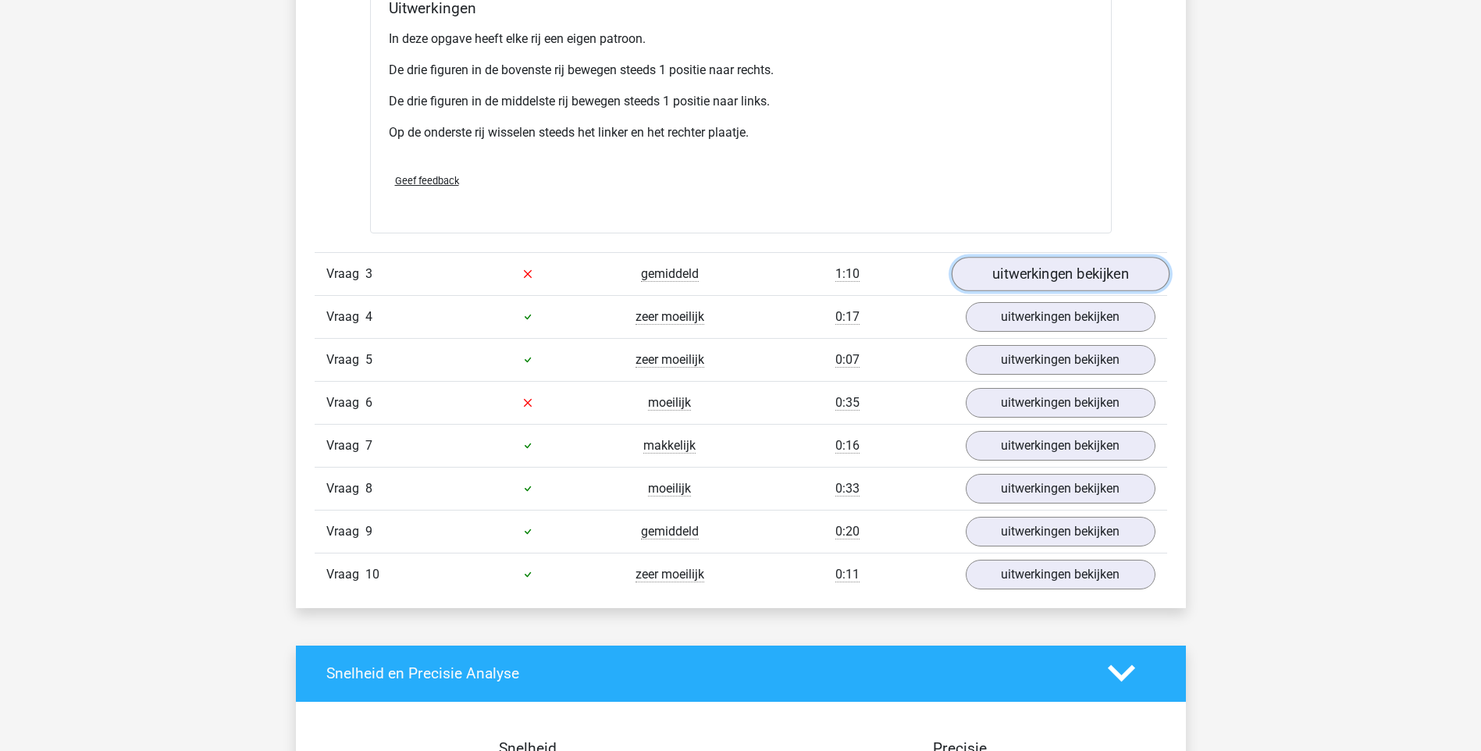
click at [1125, 269] on link "uitwerkingen bekijken" at bounding box center [1060, 274] width 218 height 34
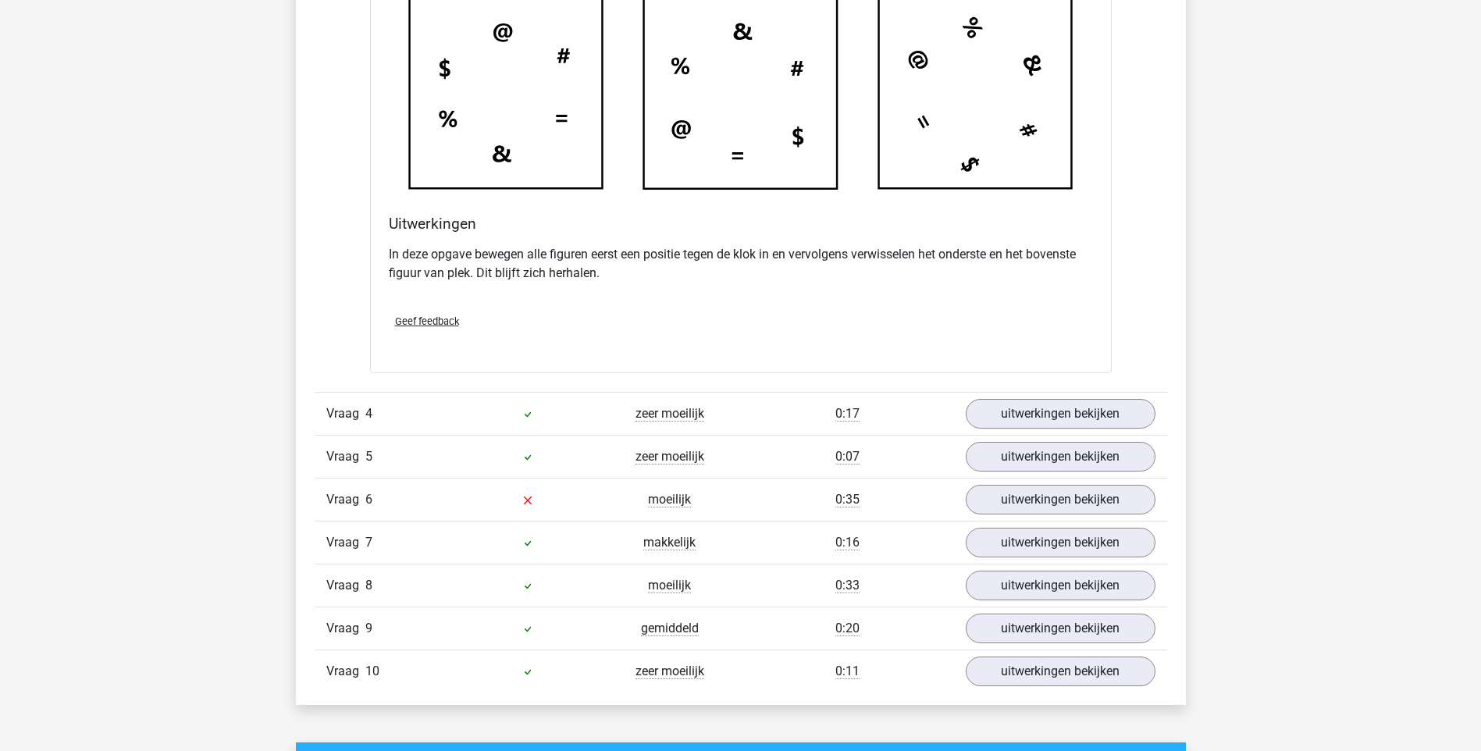
scroll to position [2810, 0]
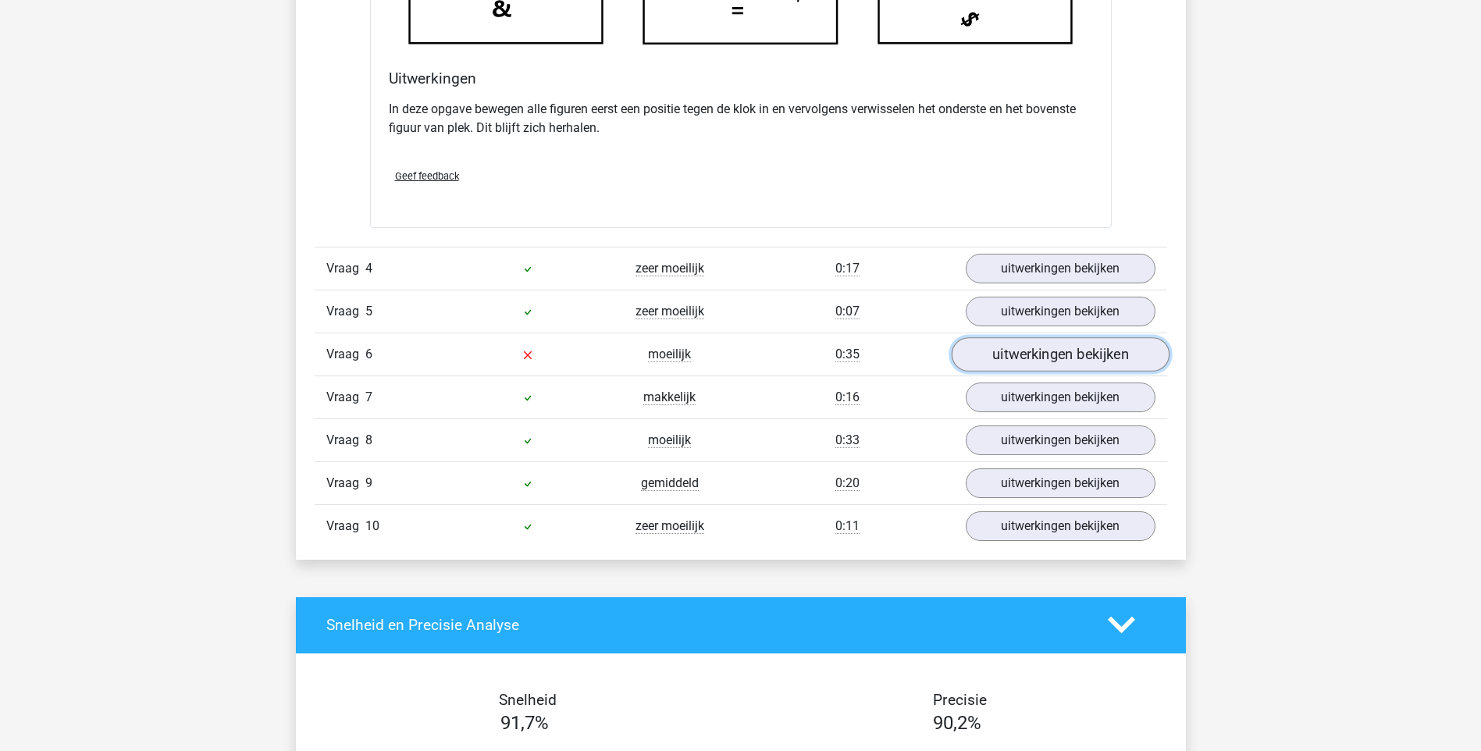
click at [1030, 365] on link "uitwerkingen bekijken" at bounding box center [1060, 354] width 218 height 34
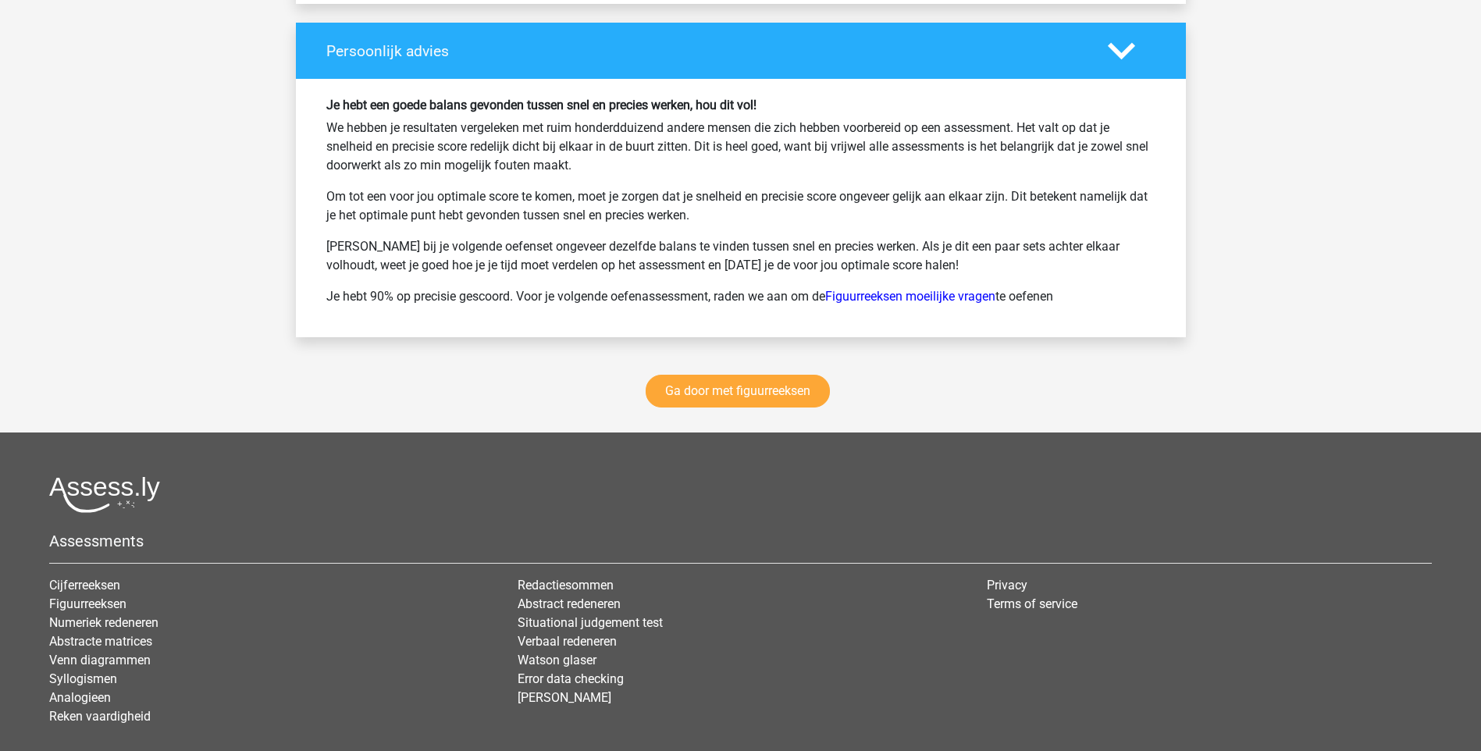
scroll to position [4945, 0]
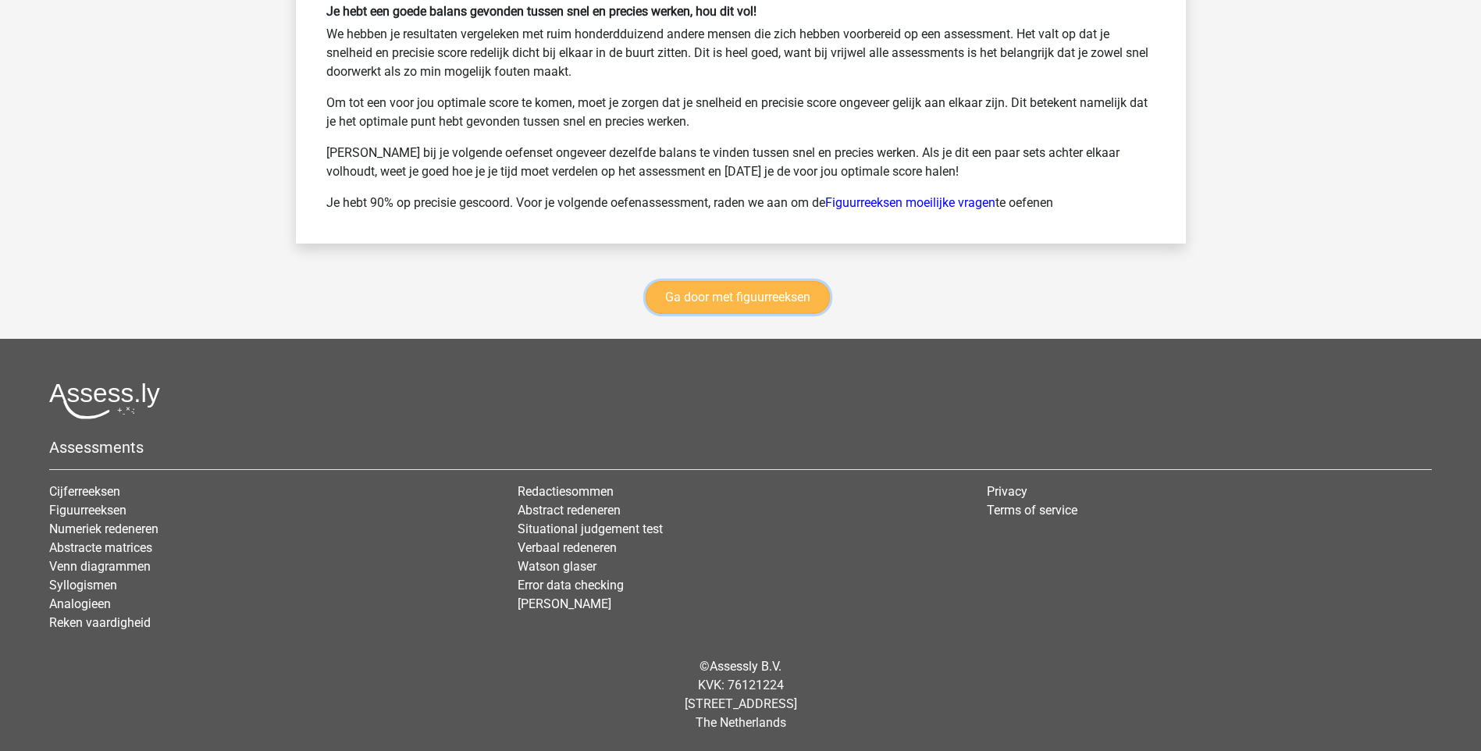
click at [758, 290] on link "Ga door met figuurreeksen" at bounding box center [737, 297] width 184 height 33
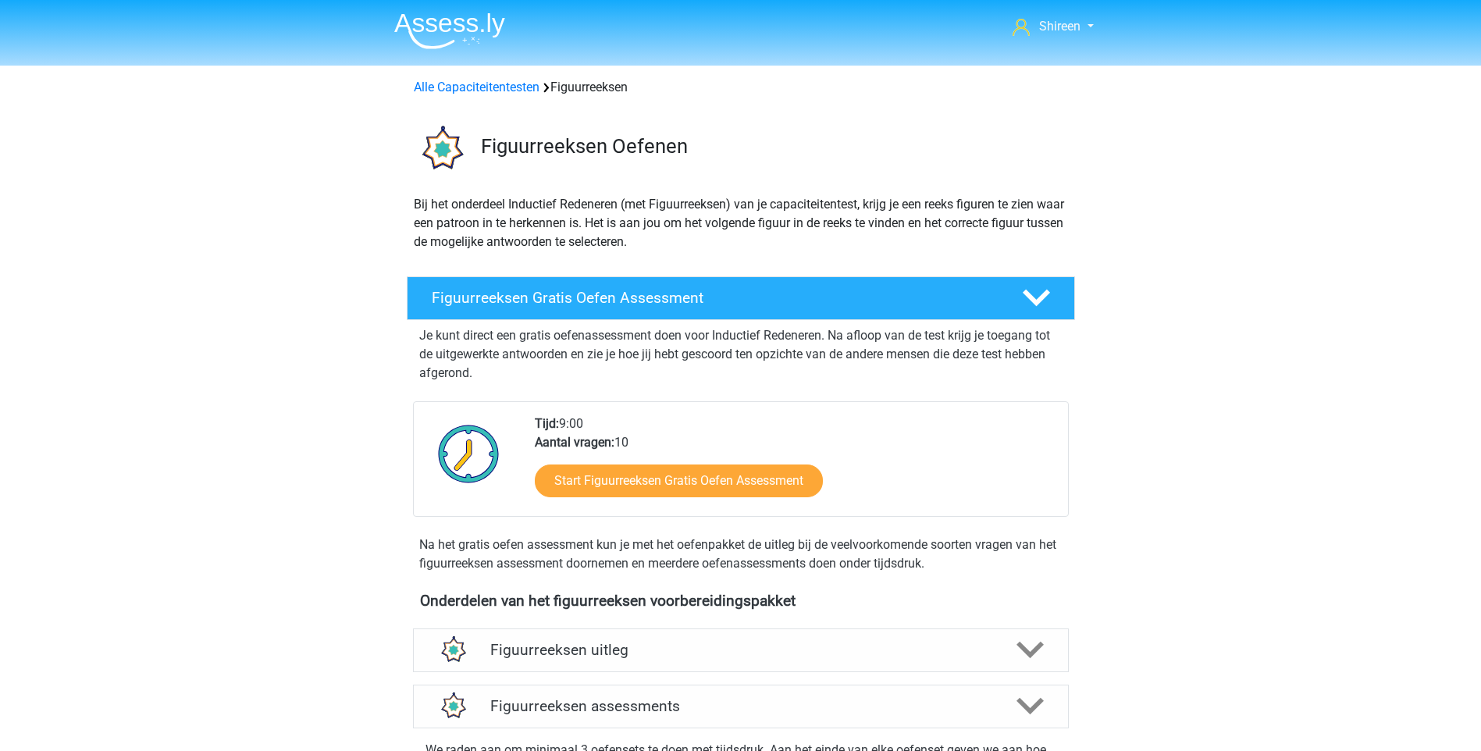
scroll to position [678, 0]
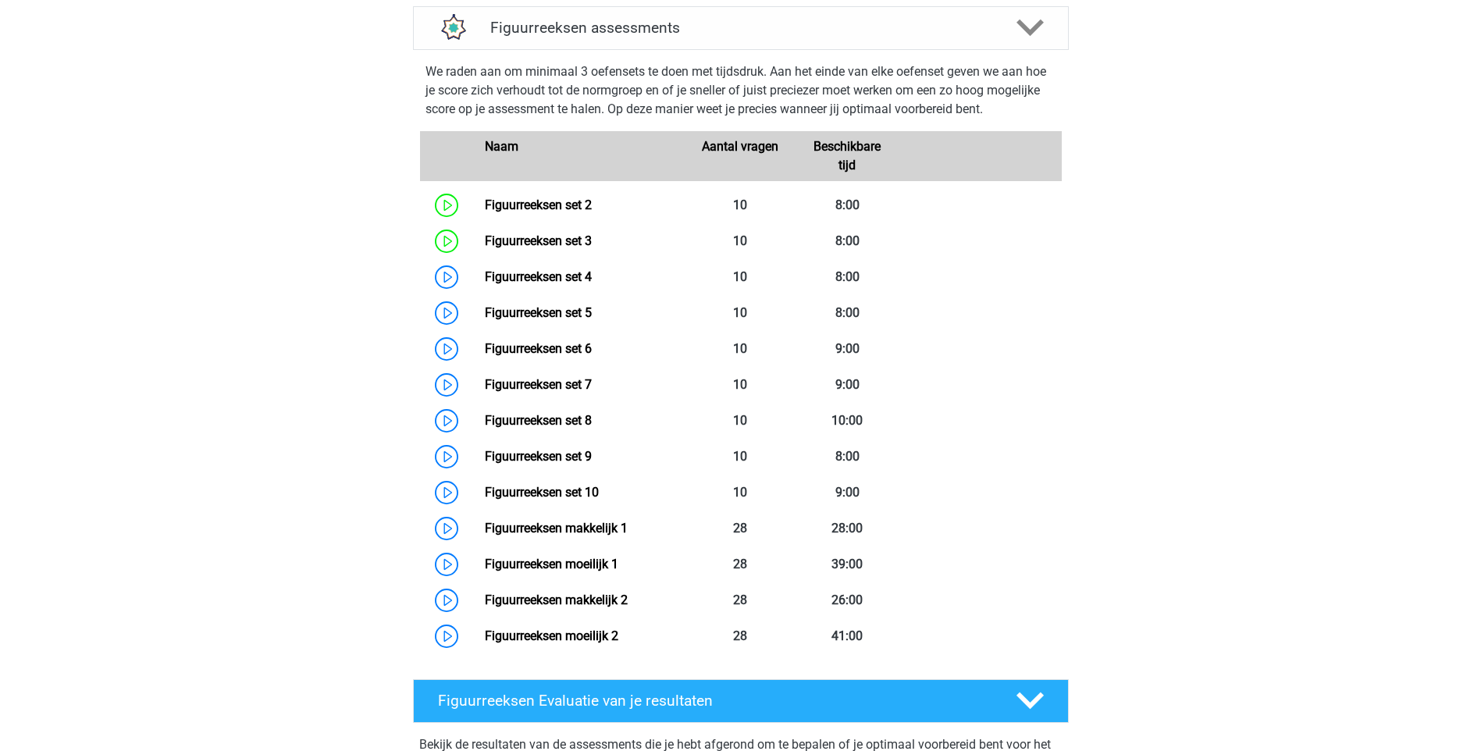
click at [1401, 119] on div "Shireen [EMAIL_ADDRESS][DOMAIN_NAME] Nederlands English" at bounding box center [740, 624] width 1481 height 2605
